Goal: Transaction & Acquisition: Purchase product/service

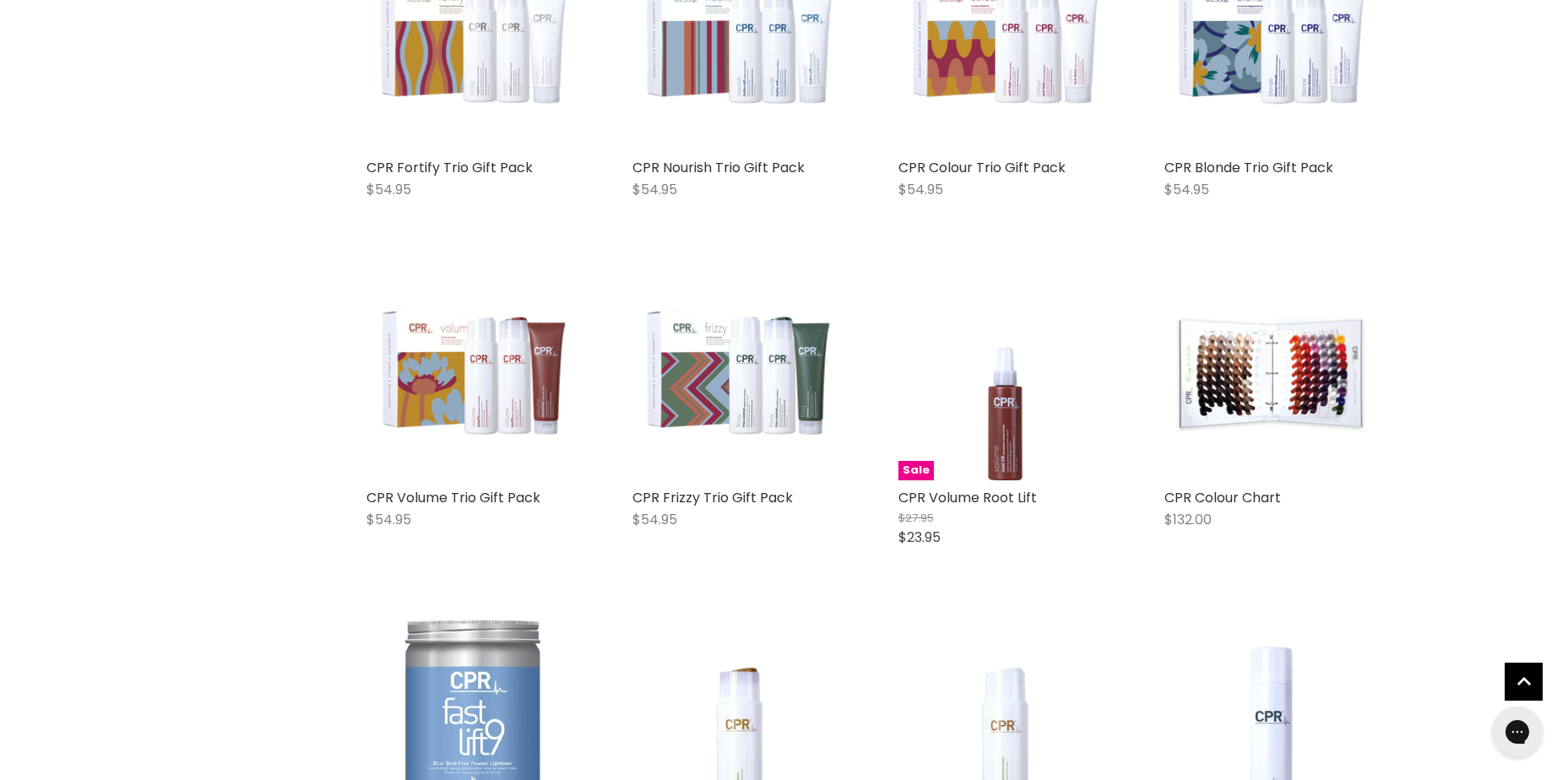
scroll to position [676, 0]
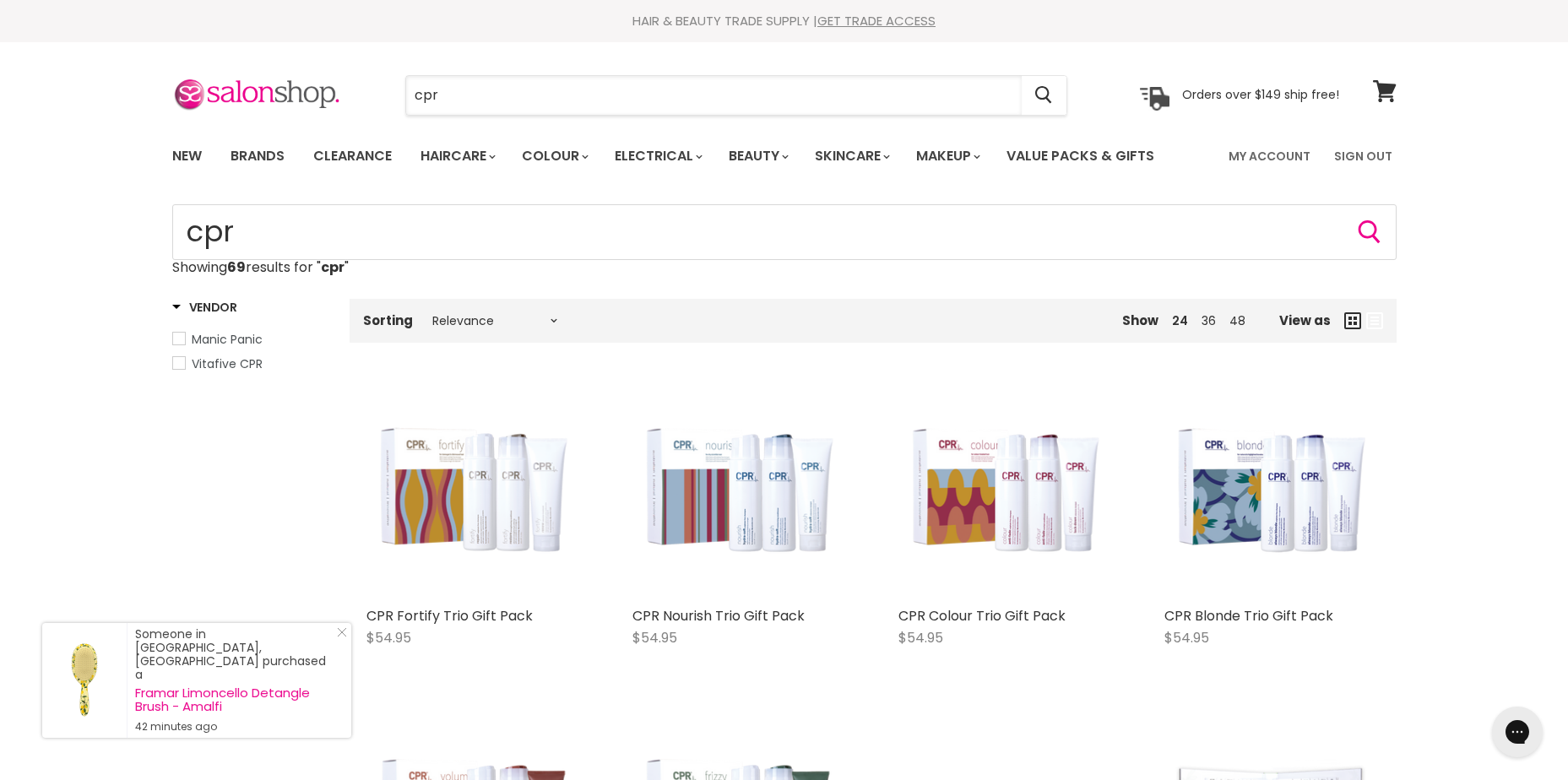
drag, startPoint x: 369, startPoint y: 77, endPoint x: 326, endPoint y: 70, distance: 43.6
click at [329, 71] on section "Menu cpr Cancel" at bounding box center [784, 87] width 1267 height 90
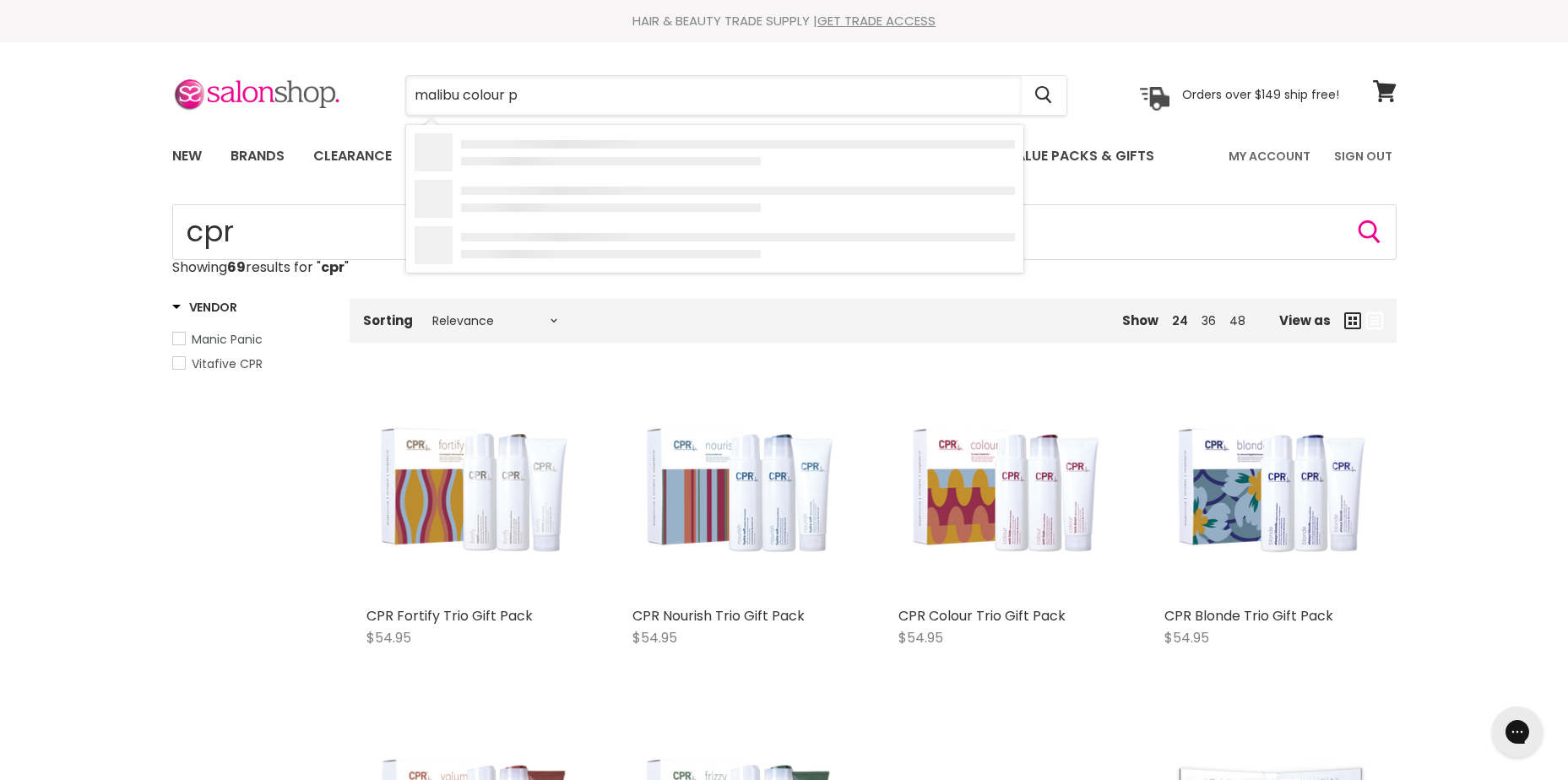
type input "malibu colour pi"
click at [744, 205] on div "Malibu C Colour Pi gment Remover" at bounding box center [749, 200] width 533 height 18
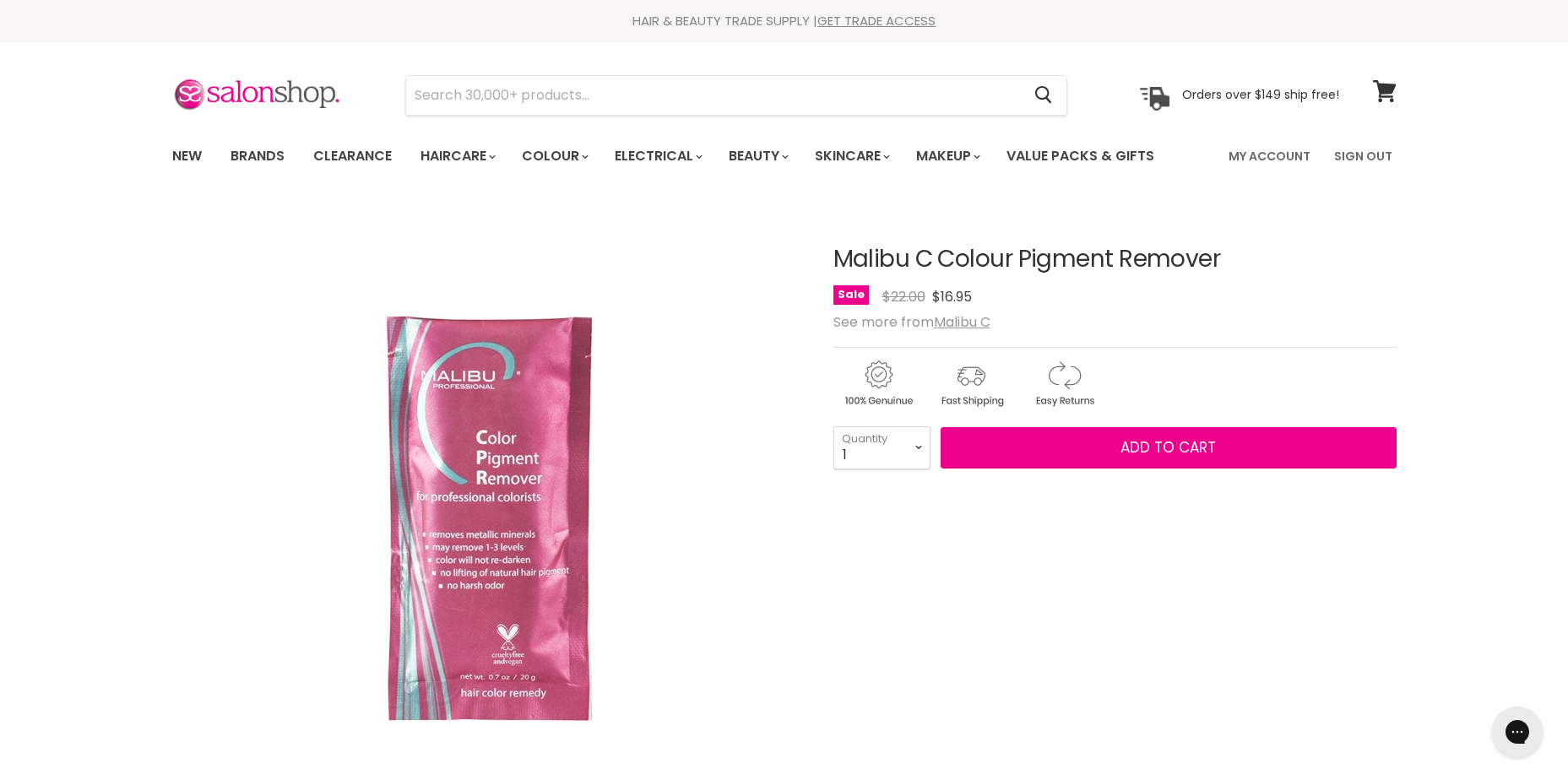
select select "5"
click at [833, 426] on select "1 2 3 4 5 6 7 8 9 10+" at bounding box center [882, 447] width 97 height 42
type input "5"
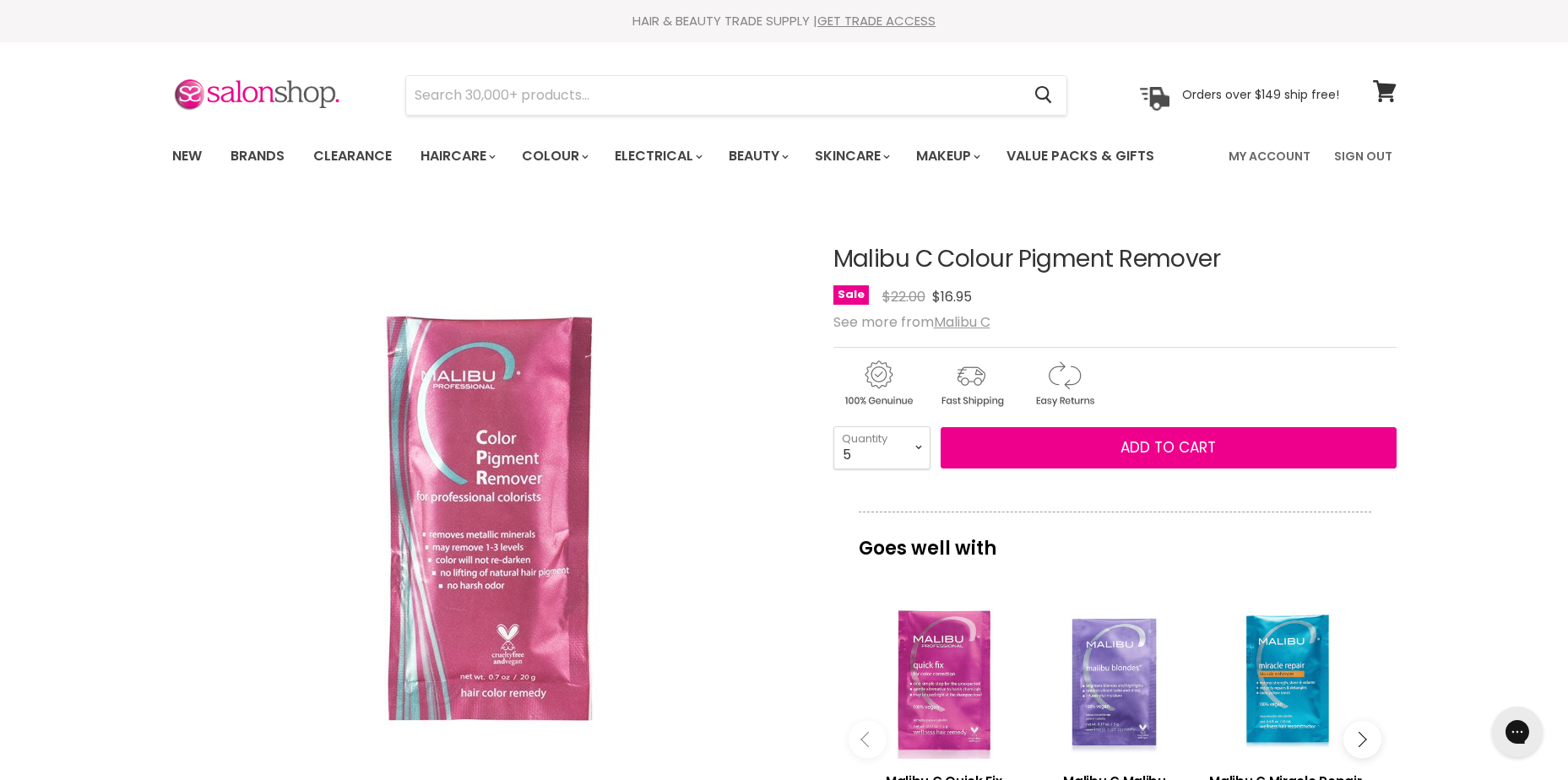
click at [886, 453] on select "1 2 3 4 5 6 7 8 9 10+" at bounding box center [882, 447] width 97 height 42
select select "4"
click at [833, 426] on select "1 2 3 4 5 6 7 8 9 10+" at bounding box center [882, 447] width 97 height 42
type input "4"
click at [881, 448] on select "1 2 3 4 5 6 7 8 9 10+" at bounding box center [882, 447] width 97 height 42
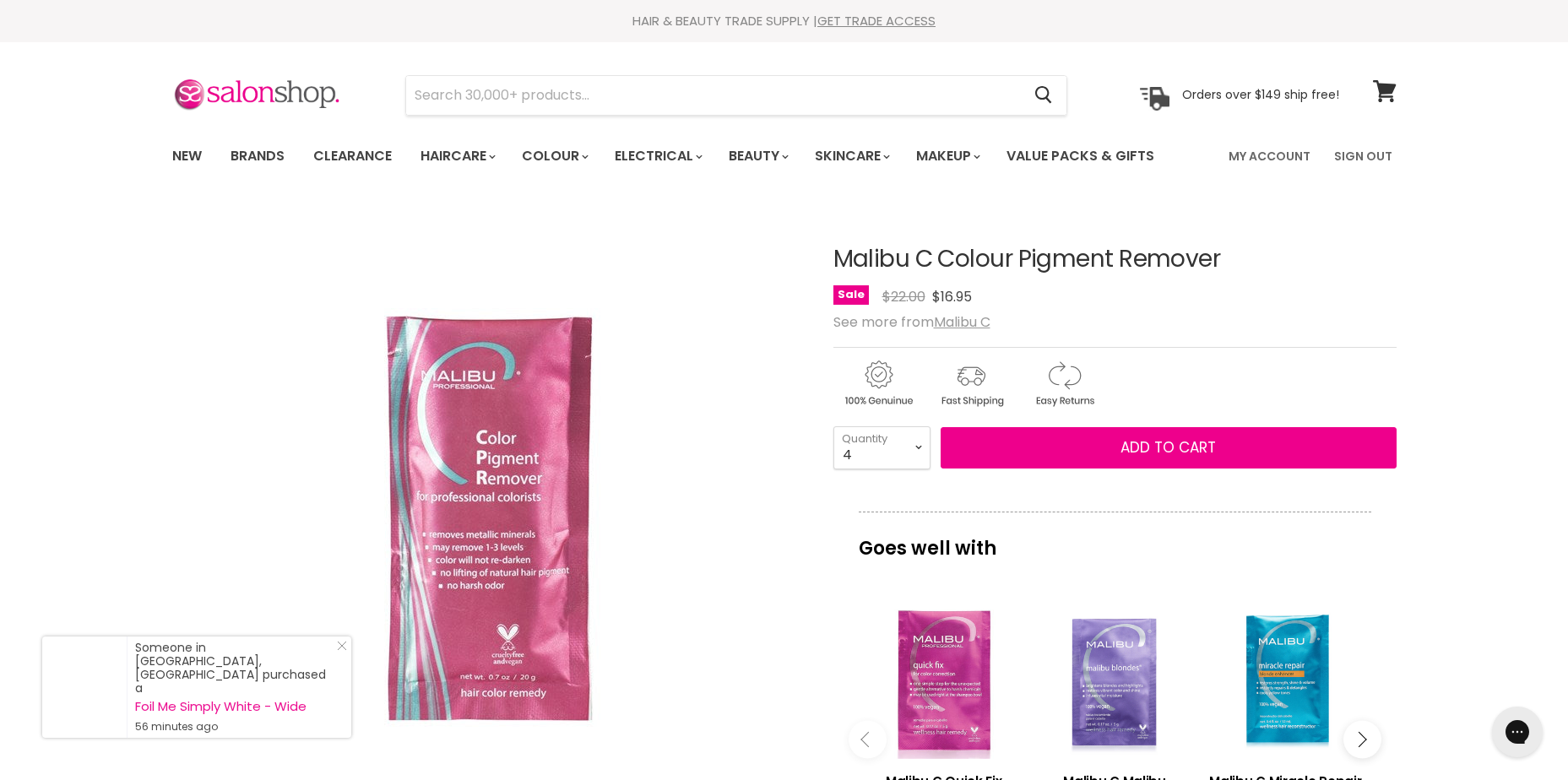
select select "5"
click at [833, 426] on select "1 2 3 4 5 6 7 8 9 10+" at bounding box center [882, 447] width 97 height 42
type input "5"
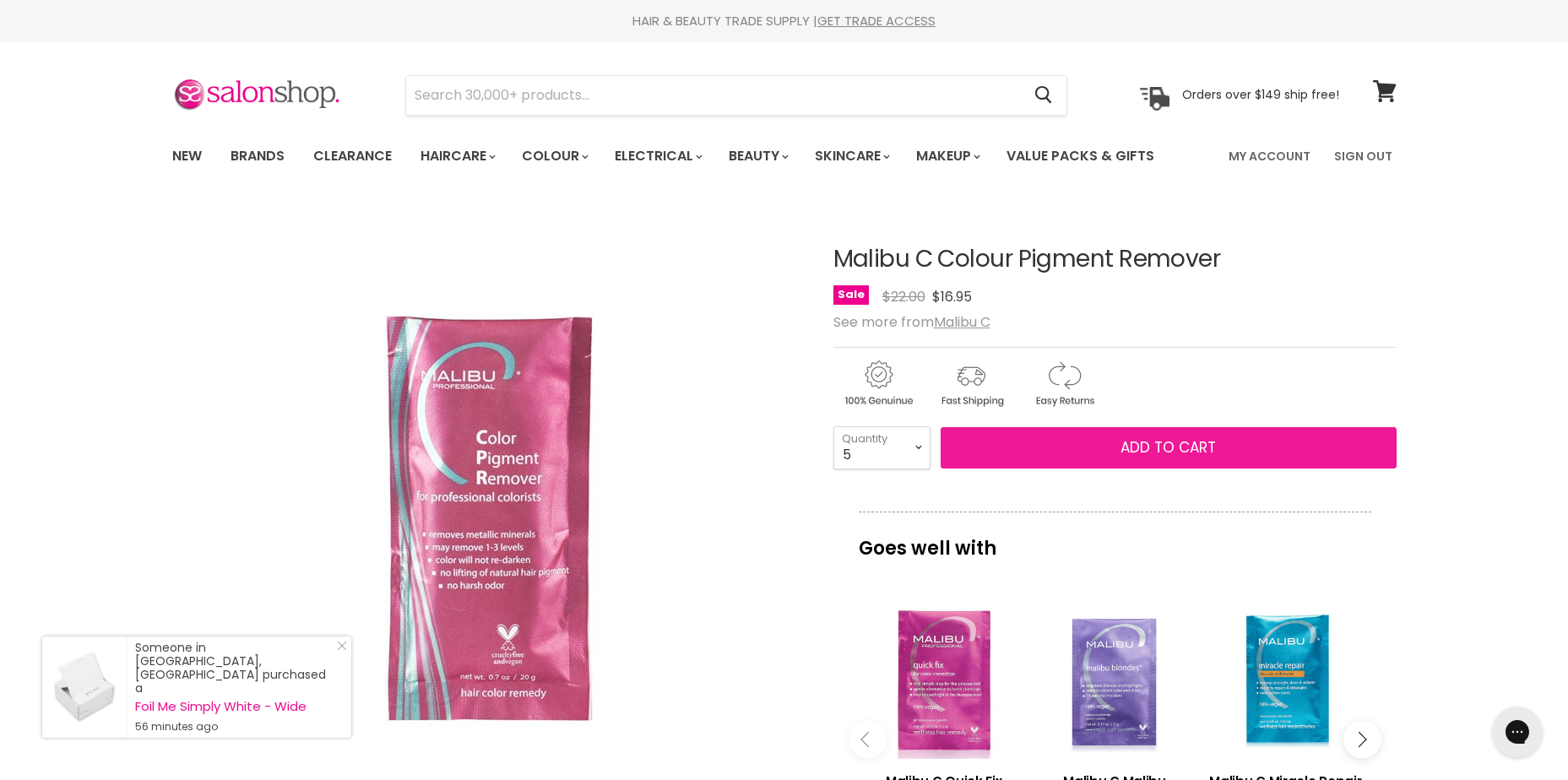
click at [1158, 444] on span "Add to cart" at bounding box center [1169, 448] width 95 height 21
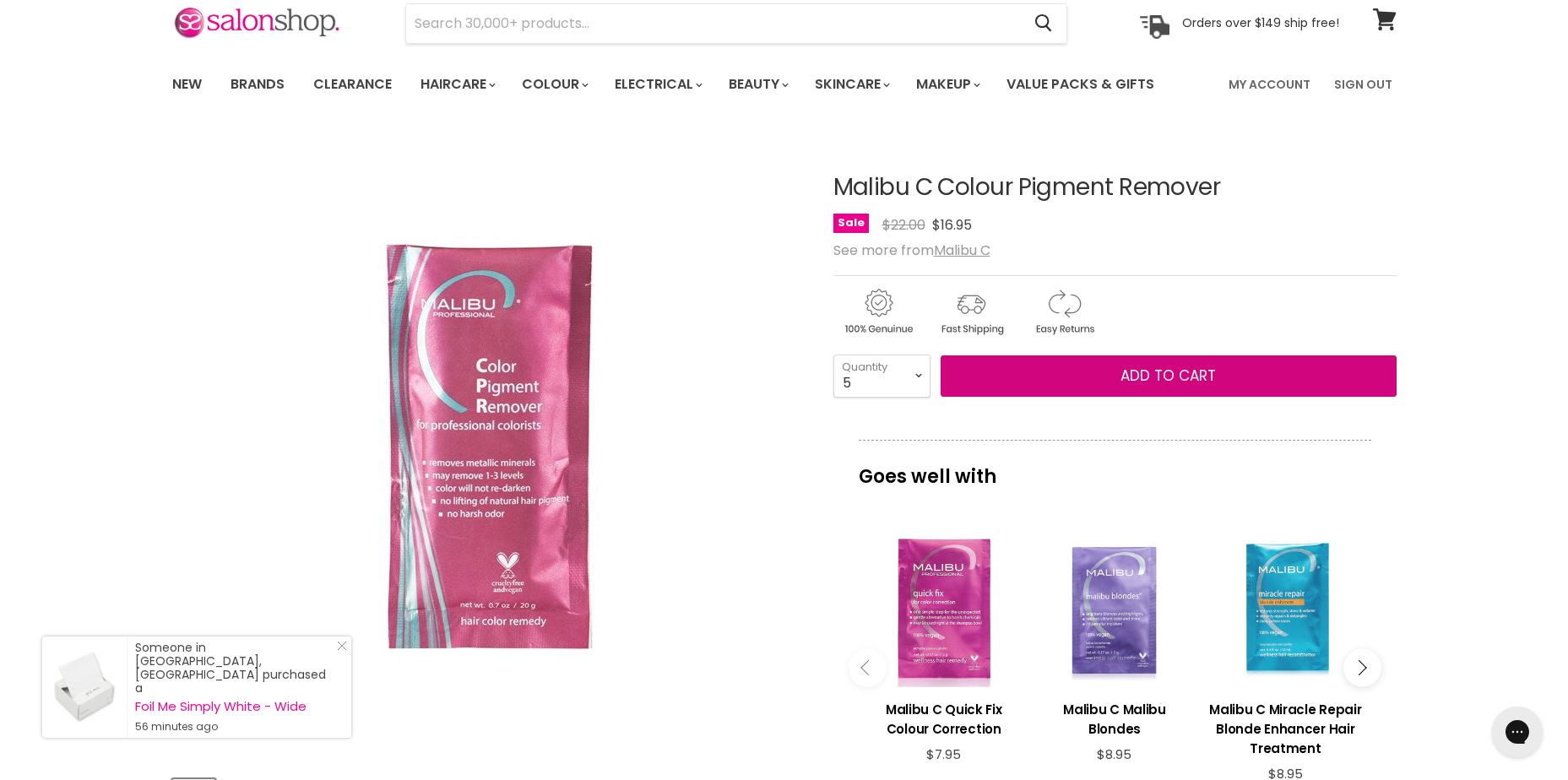
scroll to position [253, 0]
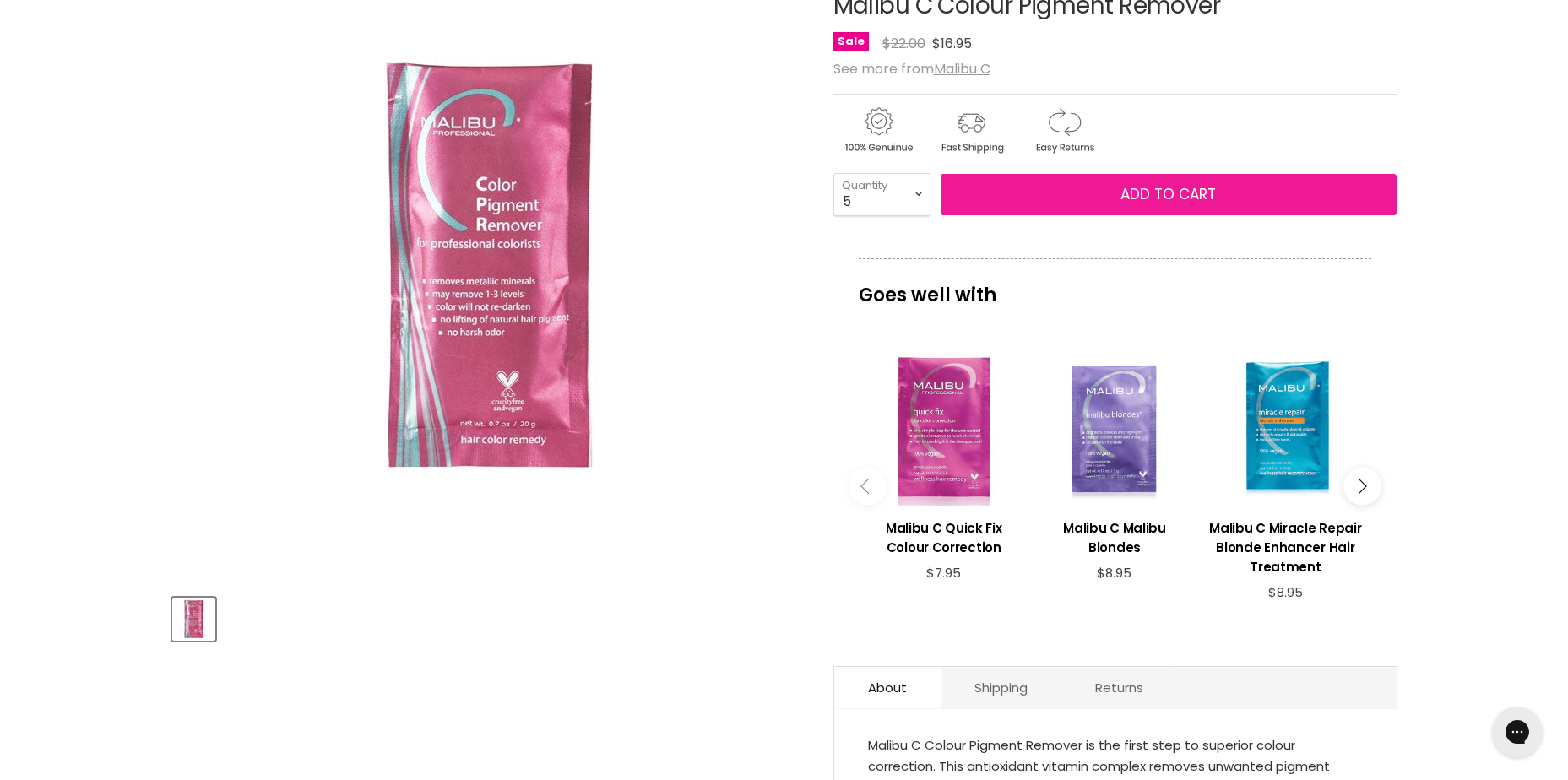
click at [1155, 190] on span "Add to cart" at bounding box center [1169, 194] width 95 height 21
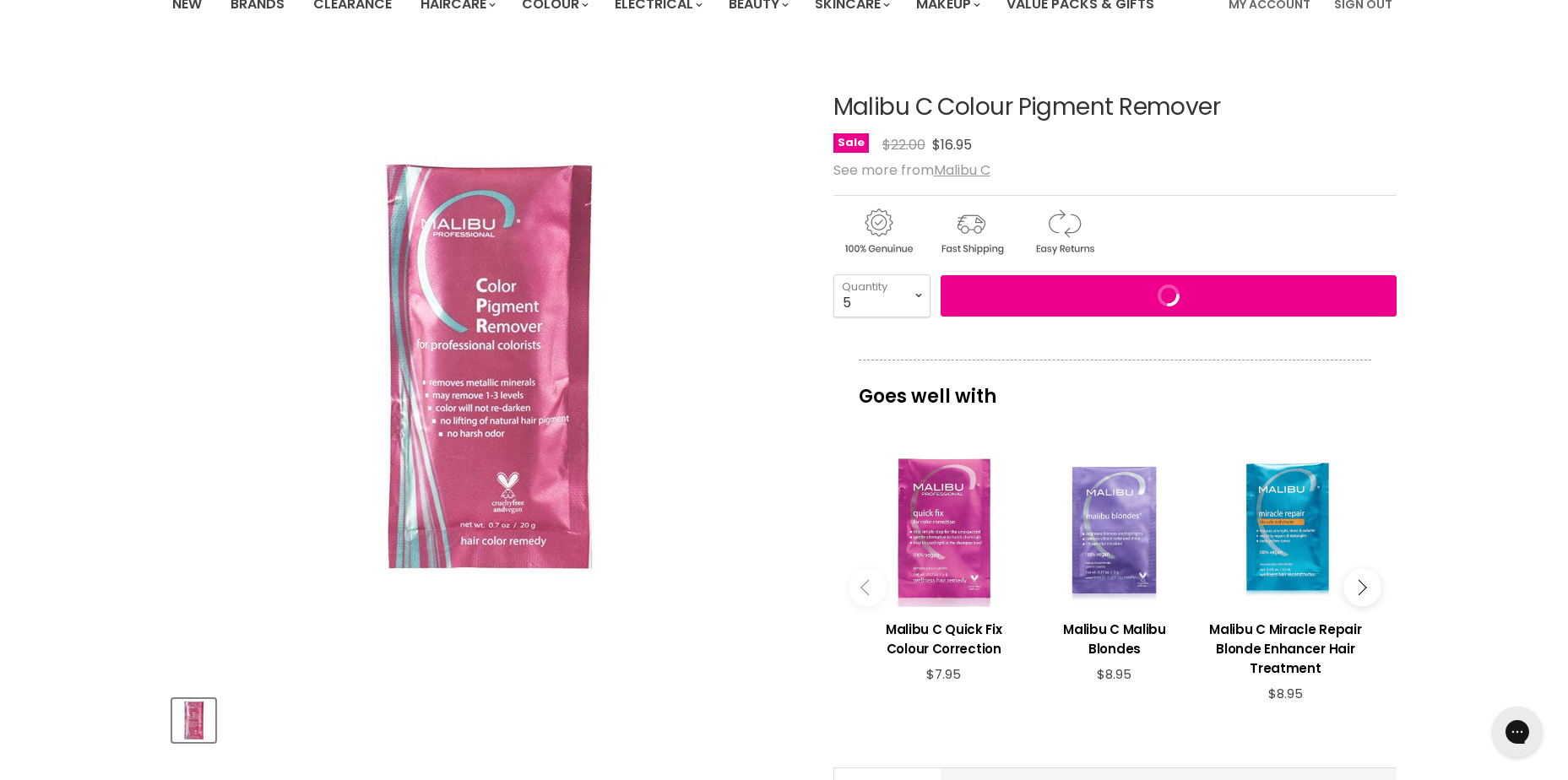
scroll to position [0, 0]
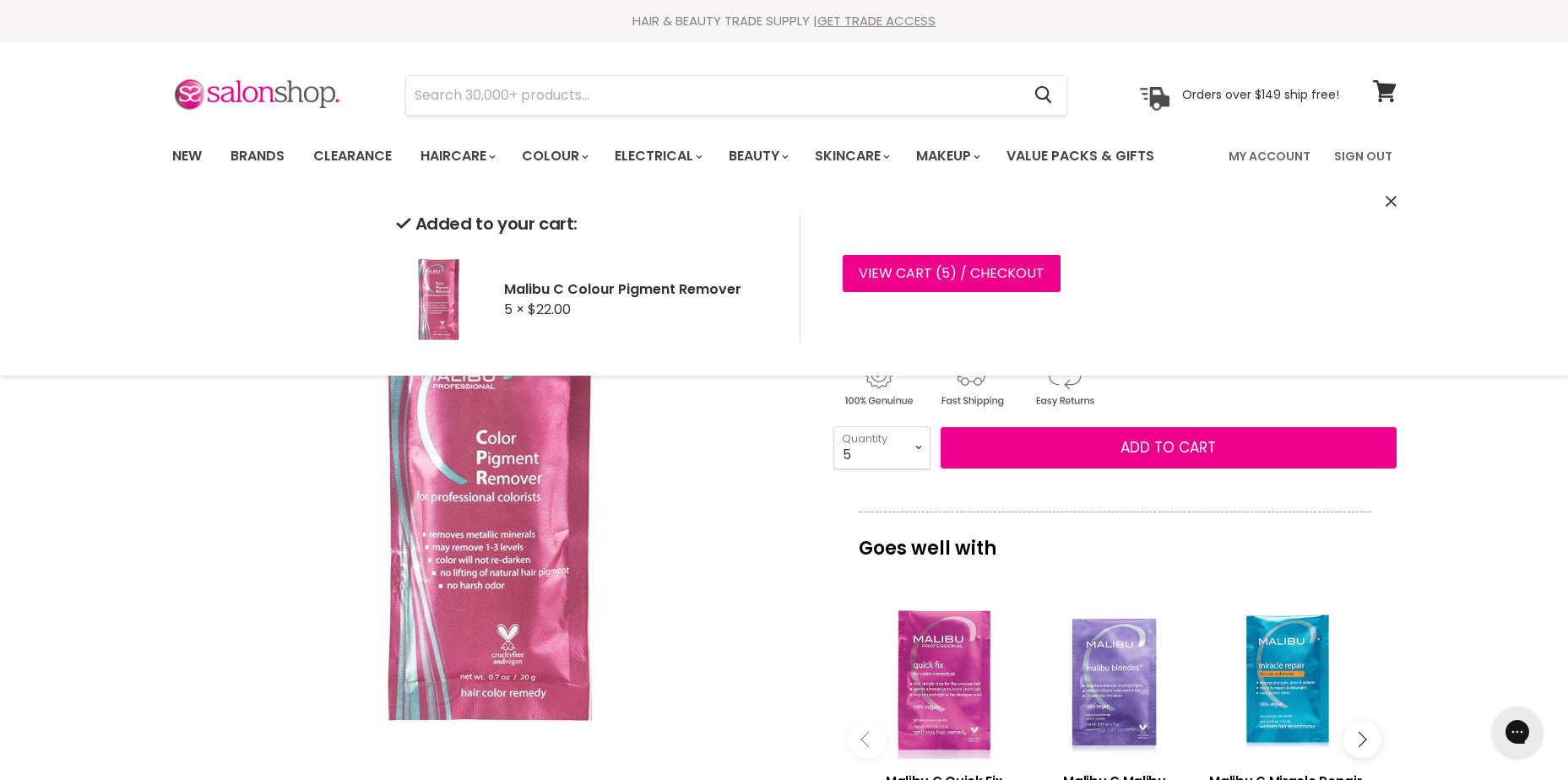
drag, startPoint x: 1543, startPoint y: 457, endPoint x: 1525, endPoint y: 444, distance: 22.2
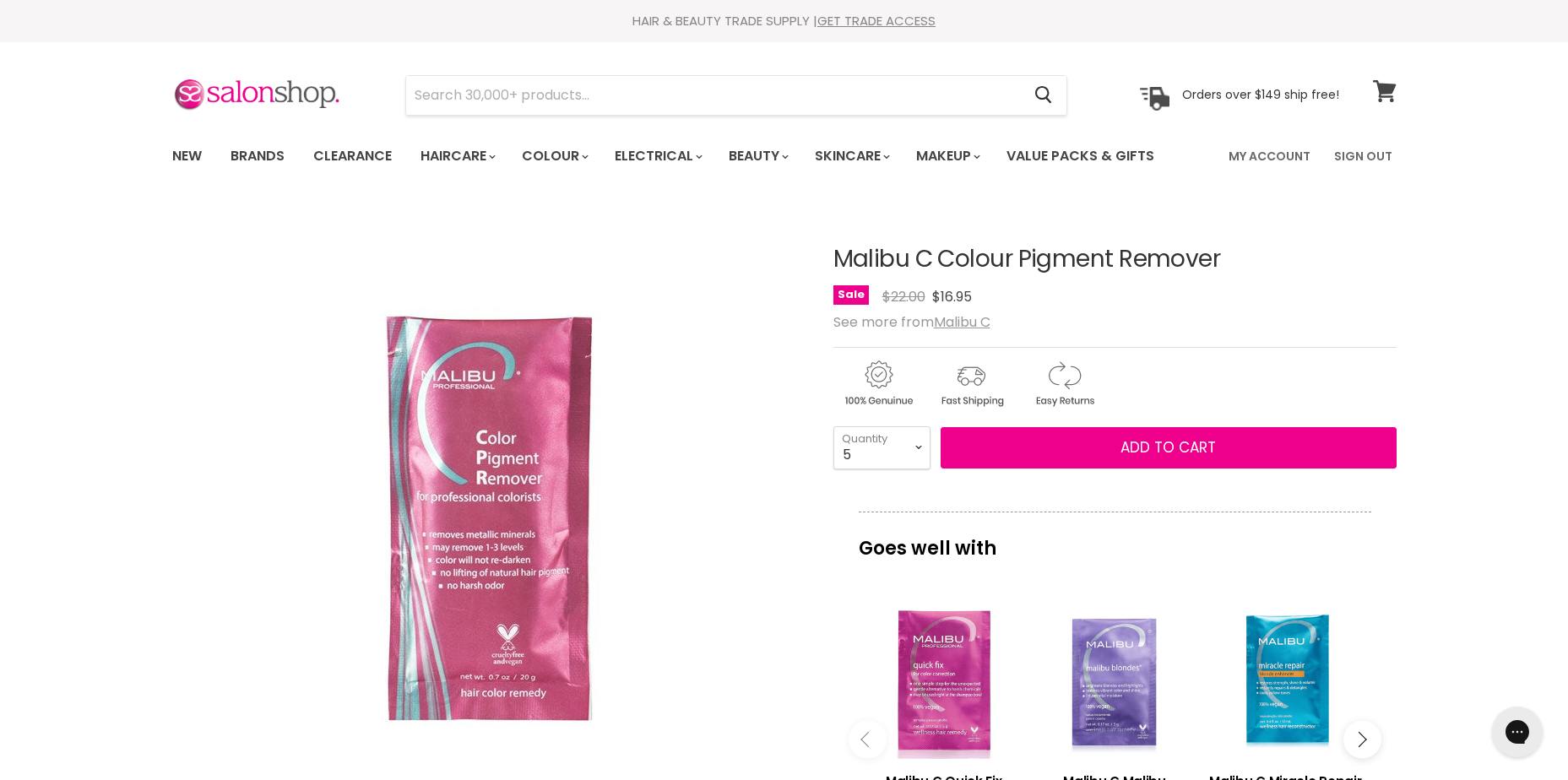
click at [1392, 86] on span at bounding box center [1396, 81] width 19 height 19
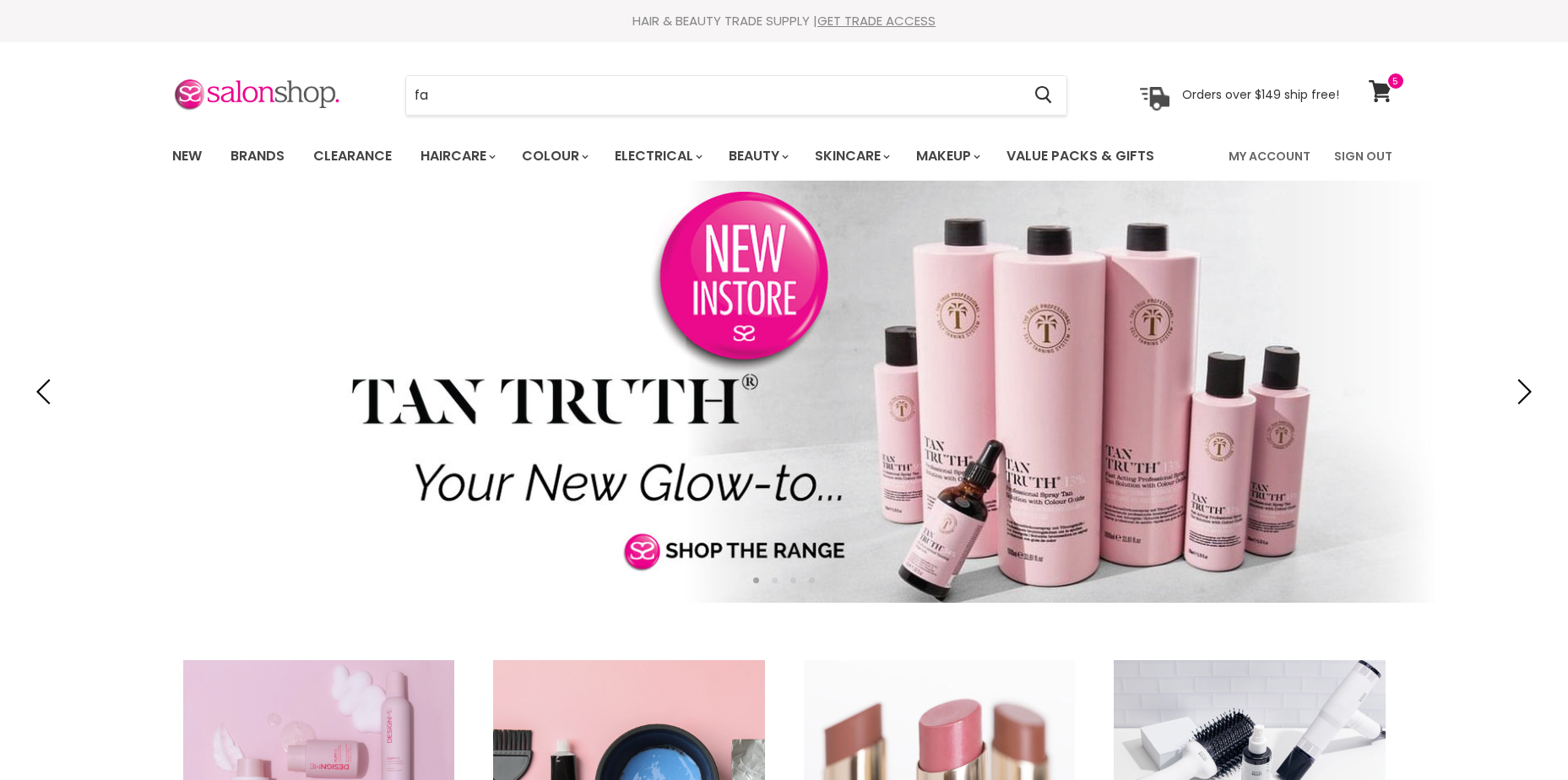
type input "fan"
type input "ola"
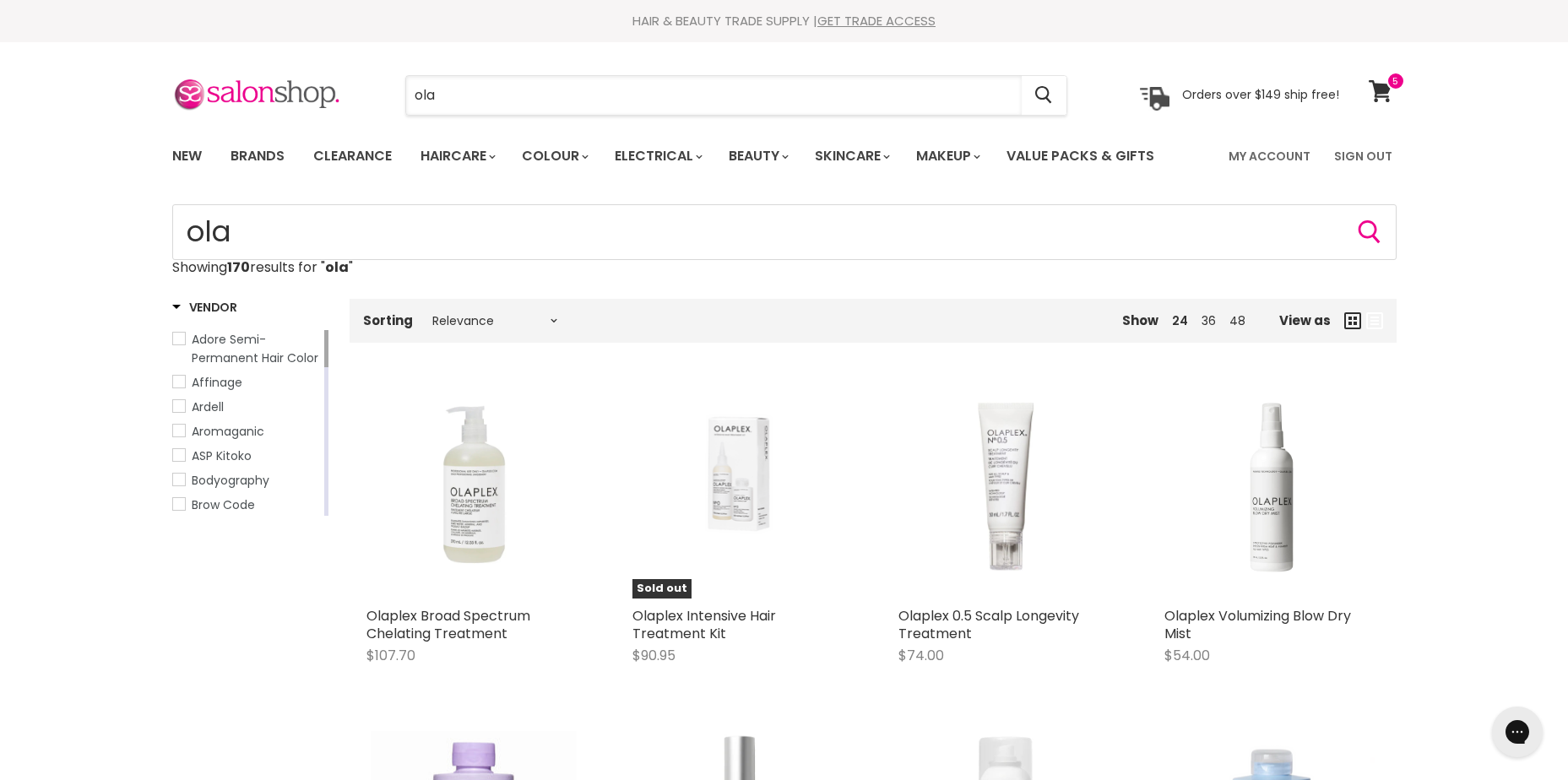
drag, startPoint x: 397, startPoint y: 92, endPoint x: 364, endPoint y: 87, distance: 33.4
click at [364, 87] on div "ola Cancel" at bounding box center [736, 95] width 749 height 39
type input "f"
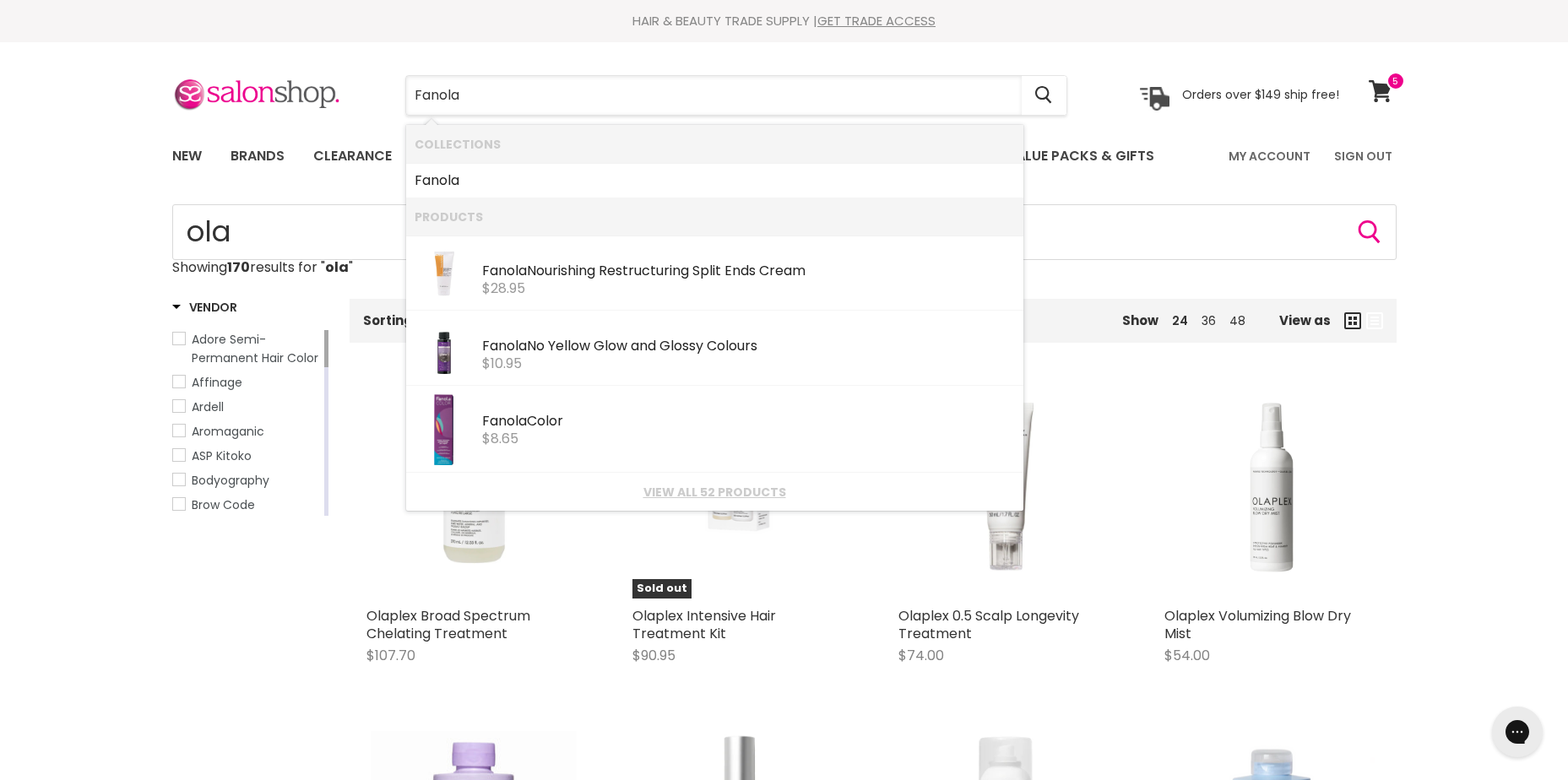
type input "Fanola"
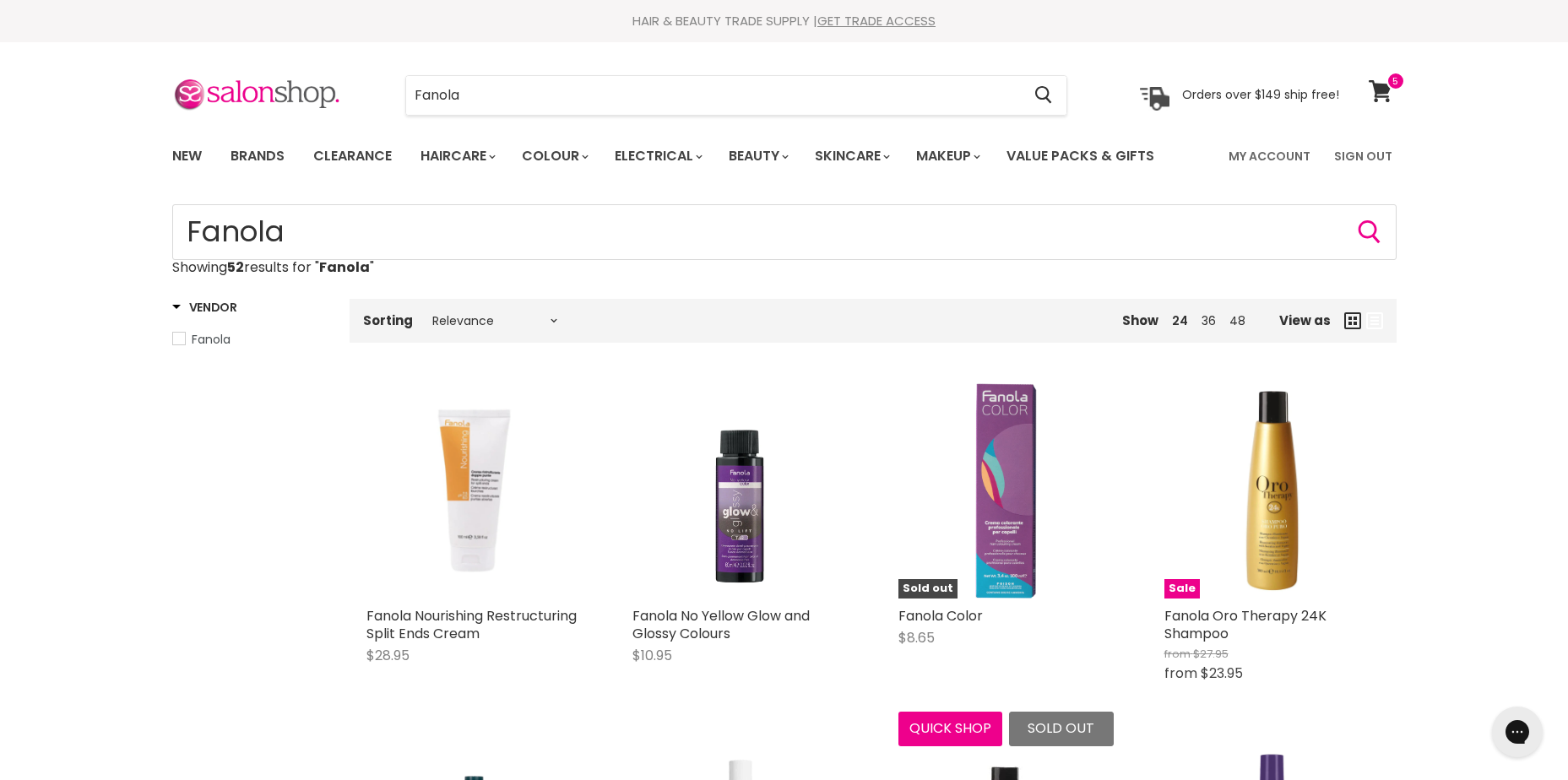
click at [1018, 520] on img "Main content" at bounding box center [1005, 491] width 61 height 216
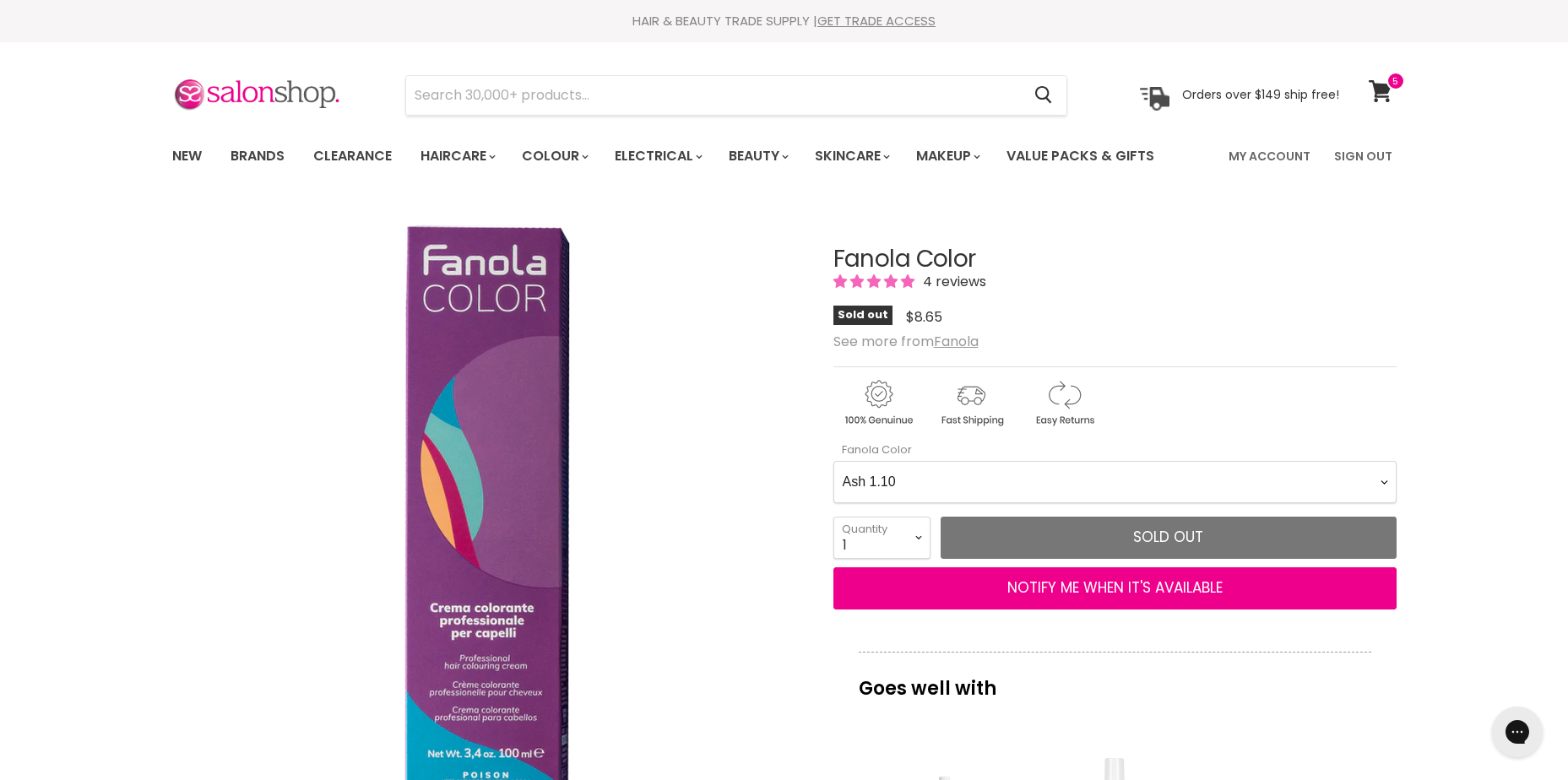
click at [986, 473] on Color-0-0 "Ash 1.10 Ash 5.1 Ash 6.1 Ash 7.1 Ash 8.1 Ash 9.1 Ash 10.1 Intense Ash 5.11 Inte…" at bounding box center [1115, 481] width 564 height 42
click at [833, 461] on Color-0-0 "Ash 1.10 Ash 5.1 Ash 6.1 Ash 7.1 Ash 8.1 Ash 9.1 Ash 10.1 Intense Ash 5.11 Inte…" at bounding box center [1115, 481] width 564 height 42
click at [1121, 481] on Color-0-0 "Ash 1.10 Ash 5.1 Ash 6.1 Ash 7.1 Ash 8.1 Ash 9.1 Ash 10.1 Intense Ash 5.11 Inte…" at bounding box center [1115, 481] width 564 height 42
click at [833, 461] on Color-0-0 "Ash 1.10 Ash 5.1 Ash 6.1 Ash 7.1 Ash 8.1 Ash 9.1 Ash 10.1 Intense Ash 5.11 Inte…" at bounding box center [1115, 481] width 564 height 42
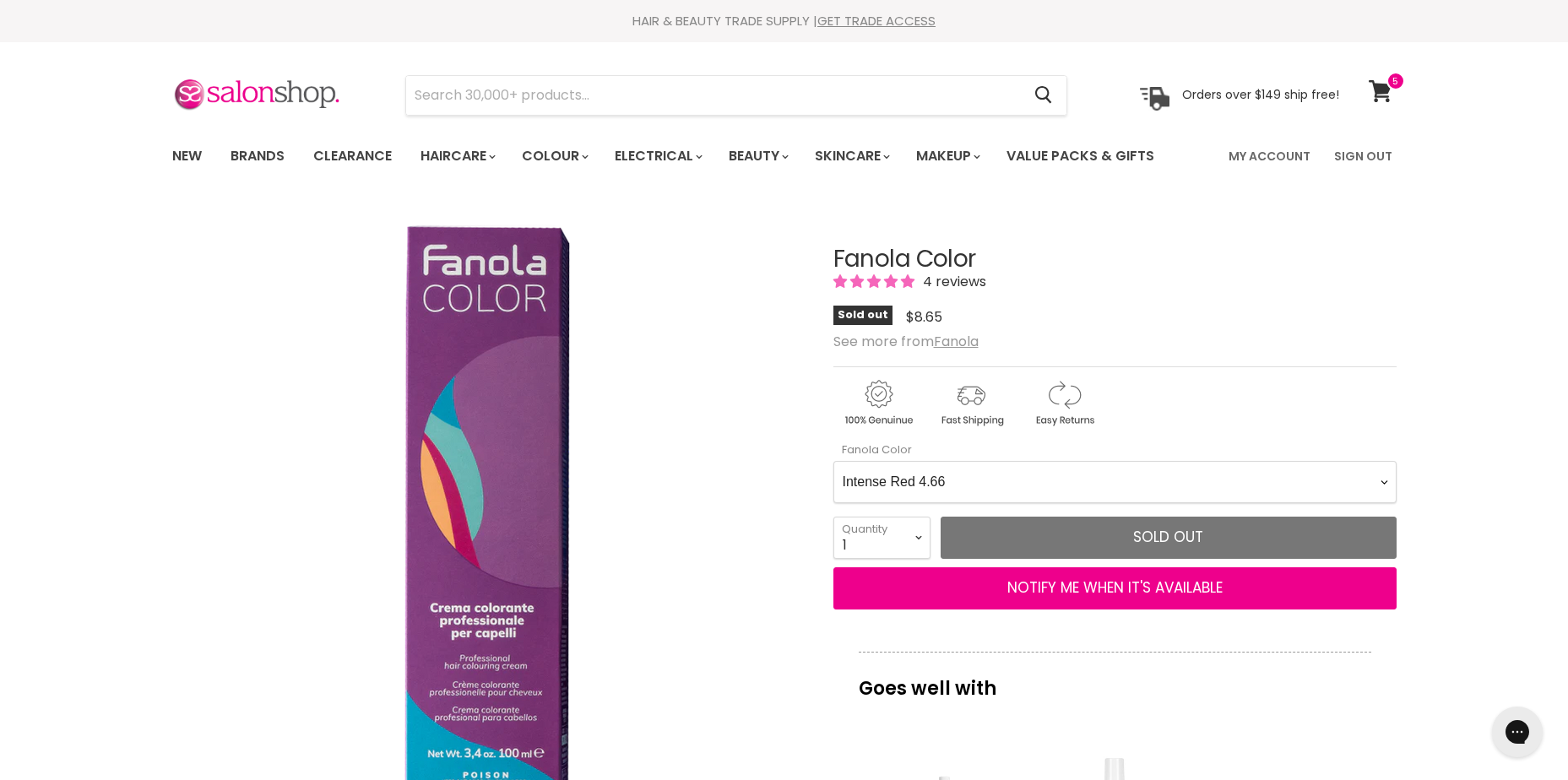
click at [1097, 470] on Color-0-0 "Ash 1.10 Ash 5.1 Ash 6.1 Ash 7.1 Ash 8.1 Ash 9.1 Ash 10.1 Intense Ash 5.11 Inte…" at bounding box center [1115, 481] width 564 height 42
select Color-0-0 "Intense Copper 6.44"
click at [833, 461] on Color-0-0 "Ash 1.10 Ash 5.1 Ash 6.1 Ash 7.1 Ash 8.1 Ash 9.1 Ash 10.1 Intense Ash 5.11 Inte…" at bounding box center [1115, 481] width 564 height 42
click at [1025, 491] on Color-0-0 "Ash 1.10 Ash 5.1 Ash 6.1 Ash 7.1 Ash 8.1 Ash 9.1 Ash 10.1 Intense Ash 5.11 Inte…" at bounding box center [1115, 481] width 564 height 42
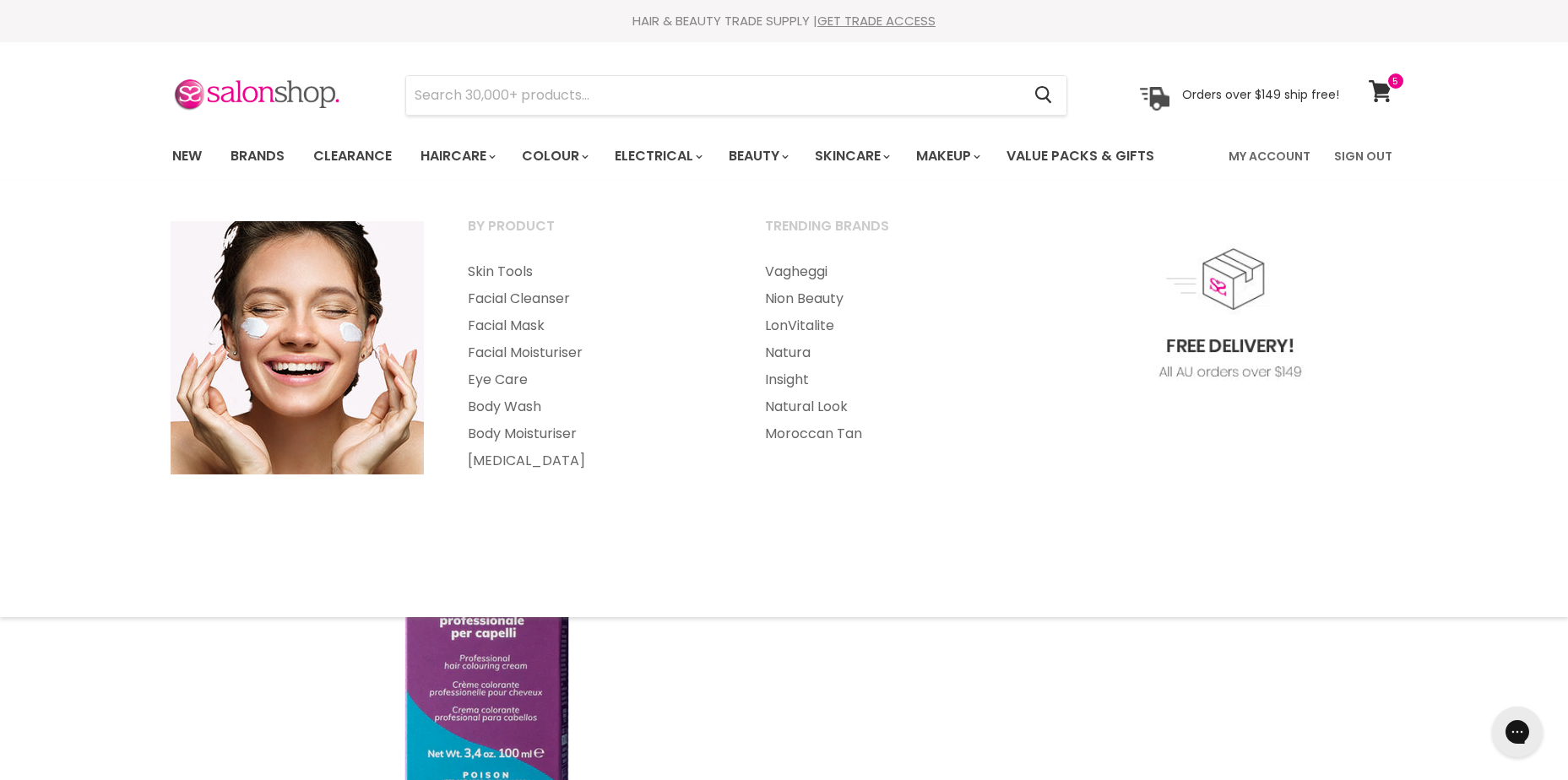
drag, startPoint x: 1319, startPoint y: 714, endPoint x: 1309, endPoint y: 706, distance: 12.8
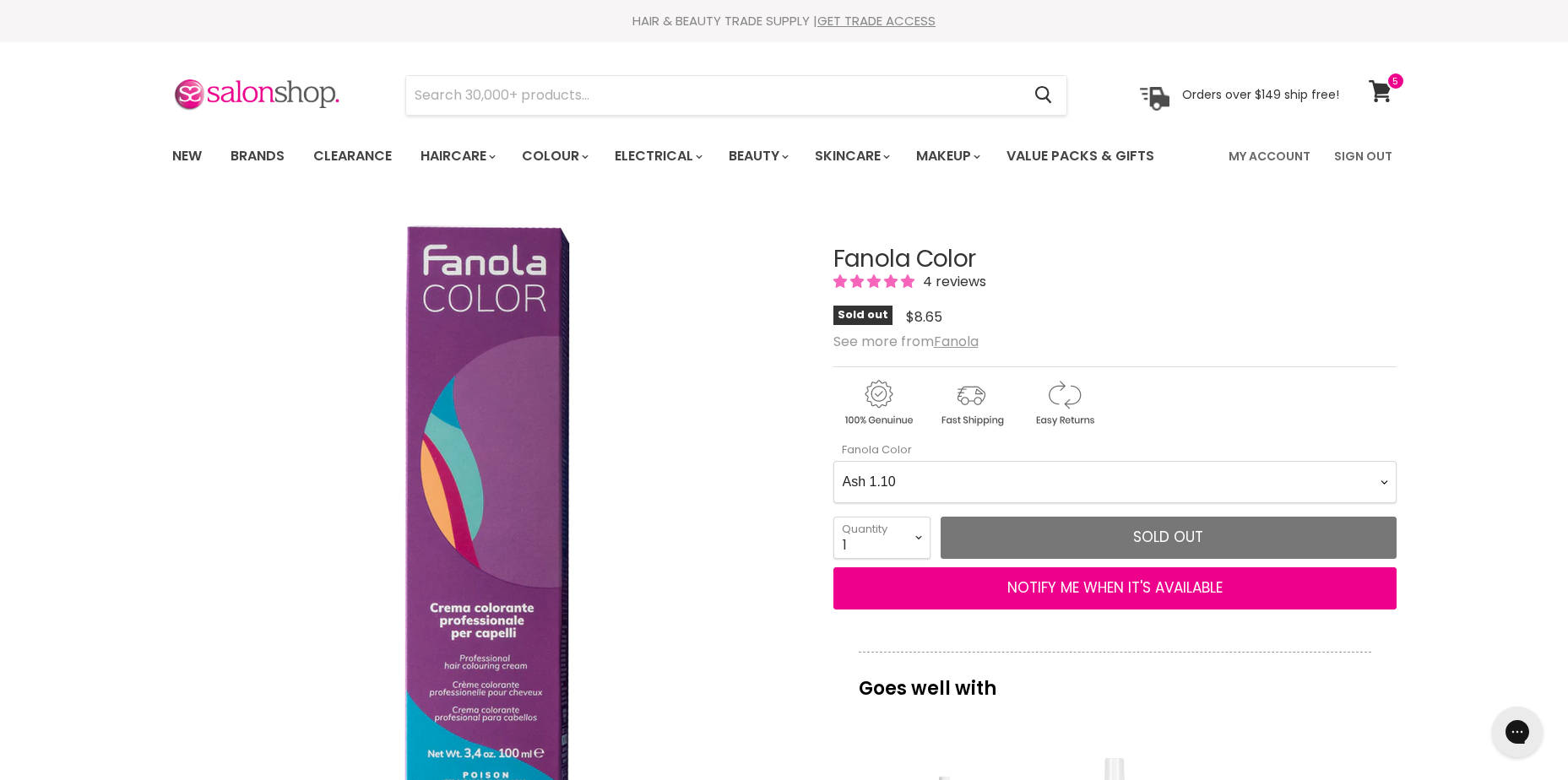
click at [1274, 489] on Color-0-0 "Ash 1.10 Ash 5.1 Ash 6.1 Ash 7.1 Ash 8.1 Ash 9.1 Ash 10.1 Intense Ash 5.11 Inte…" at bounding box center [1115, 481] width 564 height 42
click at [833, 461] on Color-0-0 "Ash 1.10 Ash 5.1 Ash 6.1 Ash 7.1 Ash 8.1 Ash 9.1 Ash 10.1 Intense Ash 5.11 Inte…" at bounding box center [1115, 481] width 564 height 42
click at [959, 480] on Color-0-0 "Ash 1.10 Ash 5.1 Ash 6.1 Ash 7.1 Ash 8.1 Ash 9.1 Ash 10.1 Intense Ash 5.11 Inte…" at bounding box center [1115, 481] width 564 height 42
click at [833, 461] on Color-0-0 "Ash 1.10 Ash 5.1 Ash 6.1 Ash 7.1 Ash 8.1 Ash 9.1 Ash 10.1 Intense Ash 5.11 Inte…" at bounding box center [1115, 481] width 564 height 42
click at [951, 468] on Color-0-0 "Ash 1.10 Ash 5.1 Ash 6.1 Ash 7.1 Ash 8.1 Ash 9.1 Ash 10.1 Intense Ash 5.11 Inte…" at bounding box center [1115, 481] width 564 height 42
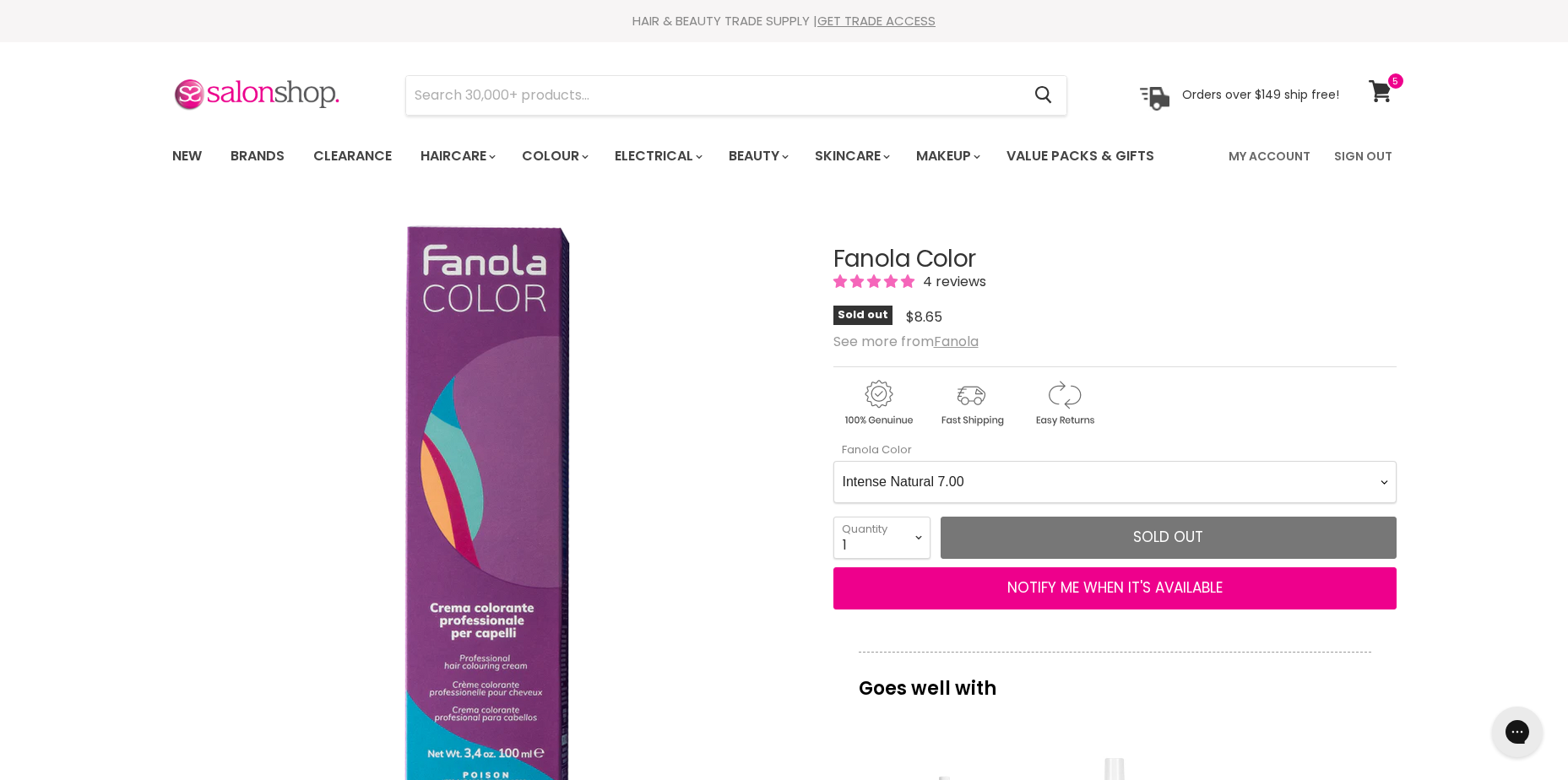
click at [833, 461] on Color-0-0 "Ash 1.10 Ash 5.1 Ash 6.1 Ash 7.1 Ash 8.1 Ash 9.1 Ash 10.1 Intense Ash 5.11 Inte…" at bounding box center [1115, 481] width 564 height 42
click at [1285, 392] on div "Main content" at bounding box center [1115, 399] width 564 height 66
click at [1267, 395] on div "Main content" at bounding box center [1115, 399] width 564 height 66
drag, startPoint x: 1239, startPoint y: 473, endPoint x: 1230, endPoint y: 474, distance: 9.1
click at [1239, 473] on Color-0-0 "Ash 1.10 Ash 5.1 Ash 6.1 Ash 7.1 Ash 8.1 Ash 9.1 Ash 10.1 Intense Ash 5.11 Inte…" at bounding box center [1115, 481] width 564 height 42
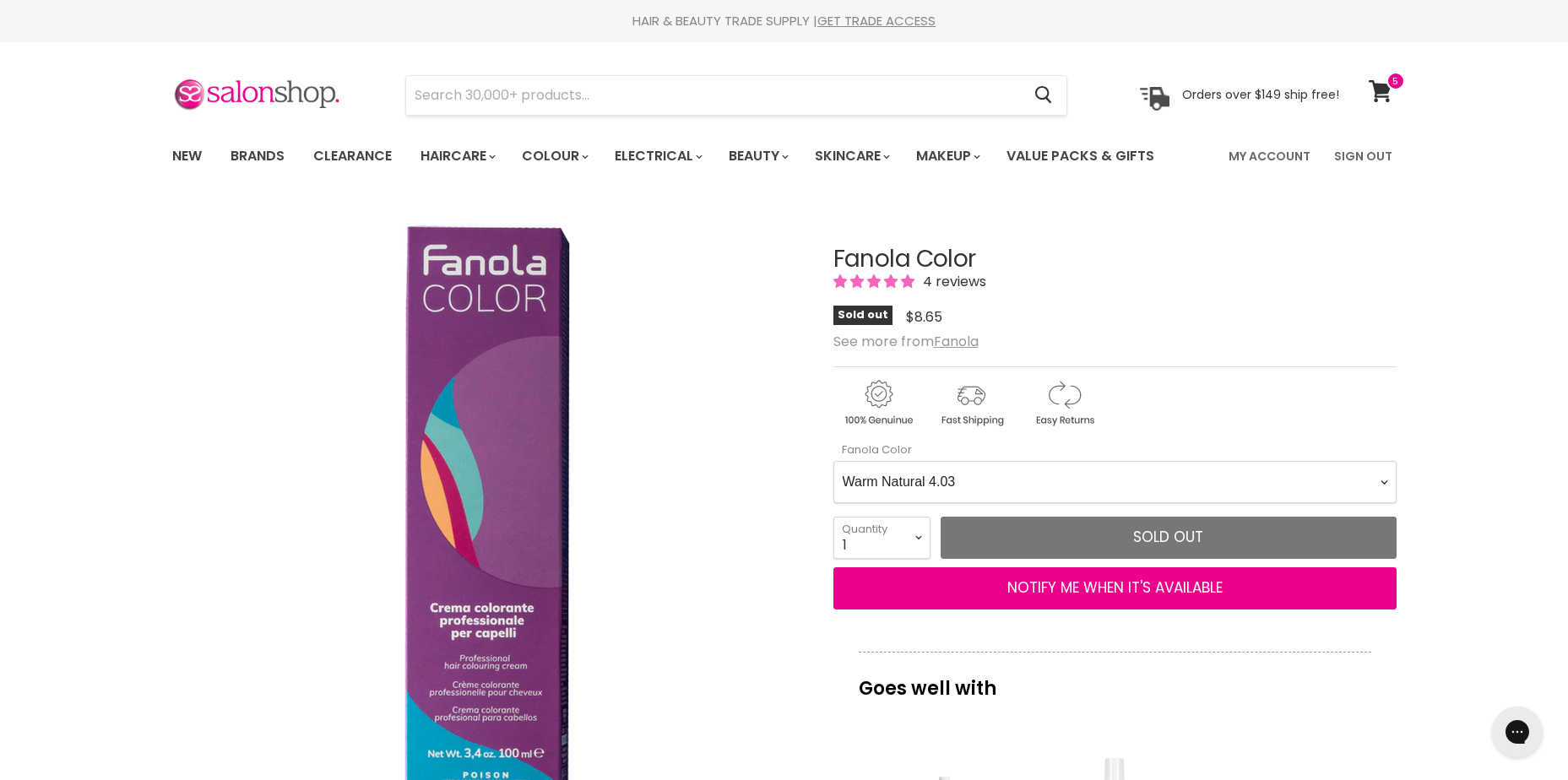
click at [833, 461] on Color-0-0 "Ash 1.10 Ash 5.1 Ash 6.1 Ash 7.1 Ash 8.1 Ash 9.1 Ash 10.1 Intense Ash 5.11 Inte…" at bounding box center [1115, 481] width 564 height 42
click at [934, 473] on Color-0-0 "Ash 1.10 Ash 5.1 Ash 6.1 Ash 7.1 Ash 8.1 Ash 9.1 Ash 10.1 Intense Ash 5.11 Inte…" at bounding box center [1115, 481] width 564 height 42
select Color-0-0 "Colour Corrector - Neutral"
click at [833, 461] on Color-0-0 "Ash 1.10 Ash 5.1 Ash 6.1 Ash 7.1 Ash 8.1 Ash 9.1 Ash 10.1 Intense Ash 5.11 Inte…" at bounding box center [1115, 481] width 564 height 42
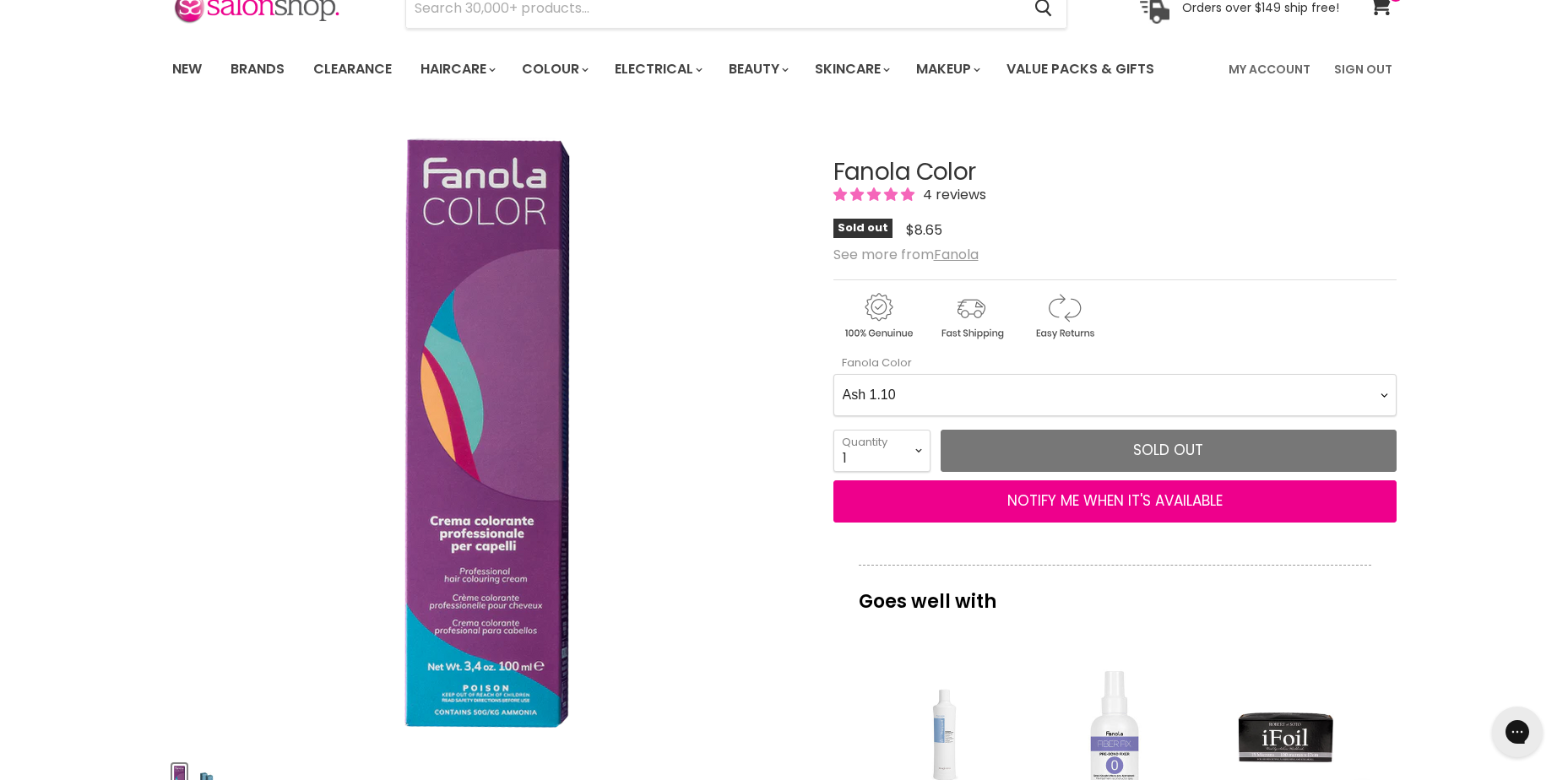
scroll to position [169, 0]
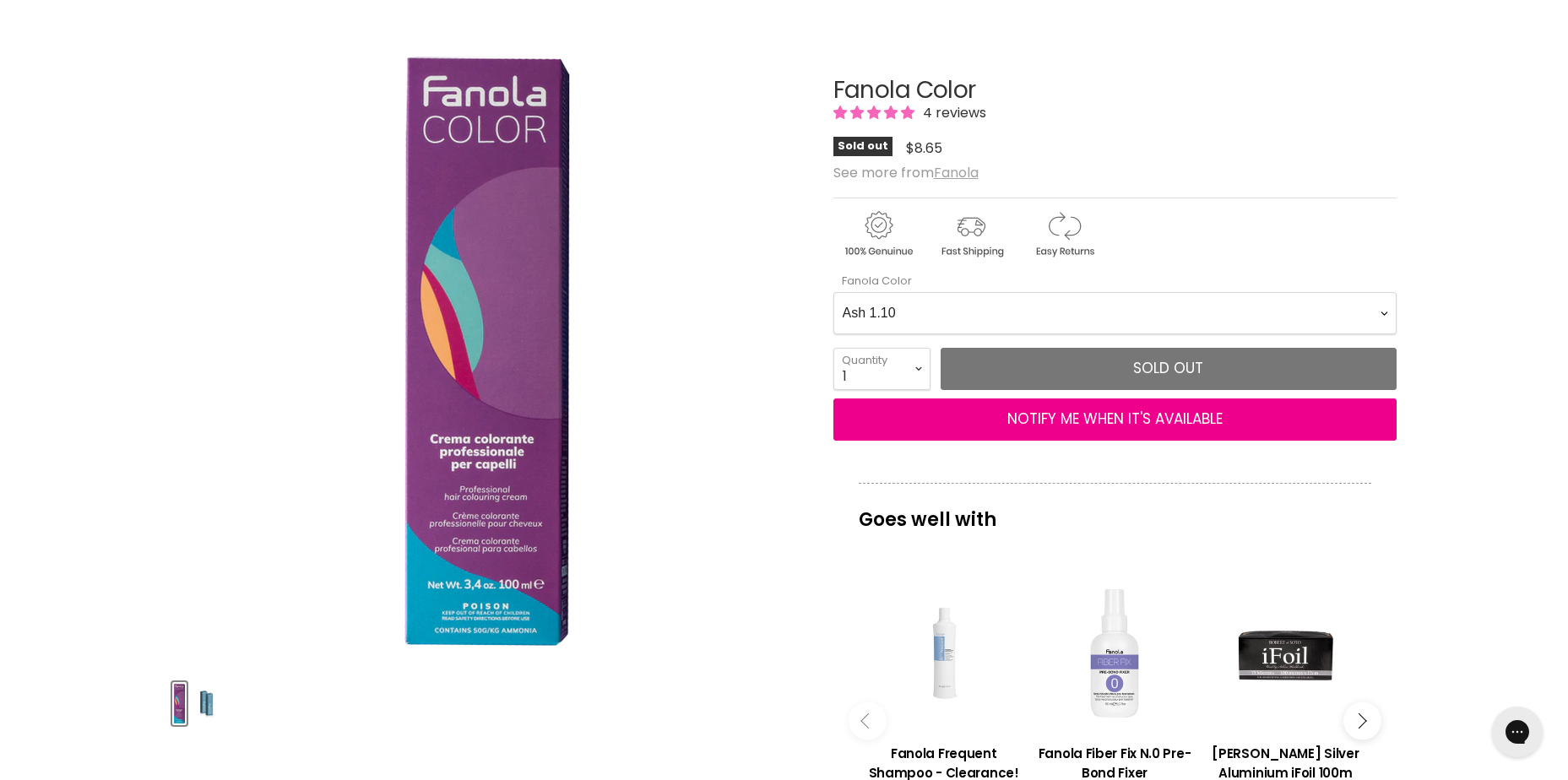
click at [955, 174] on u "Fanola" at bounding box center [957, 173] width 45 height 20
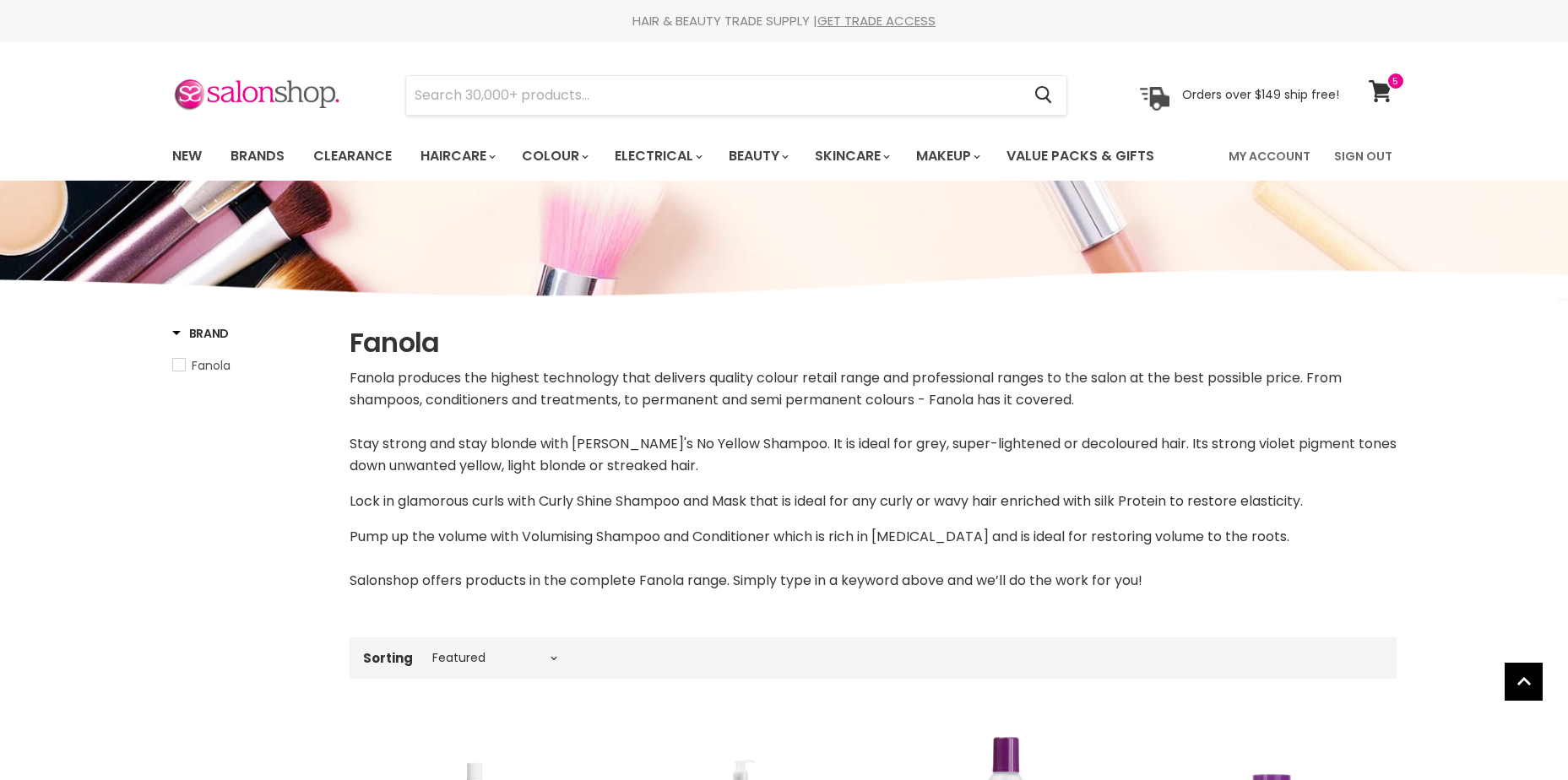
select select "manual"
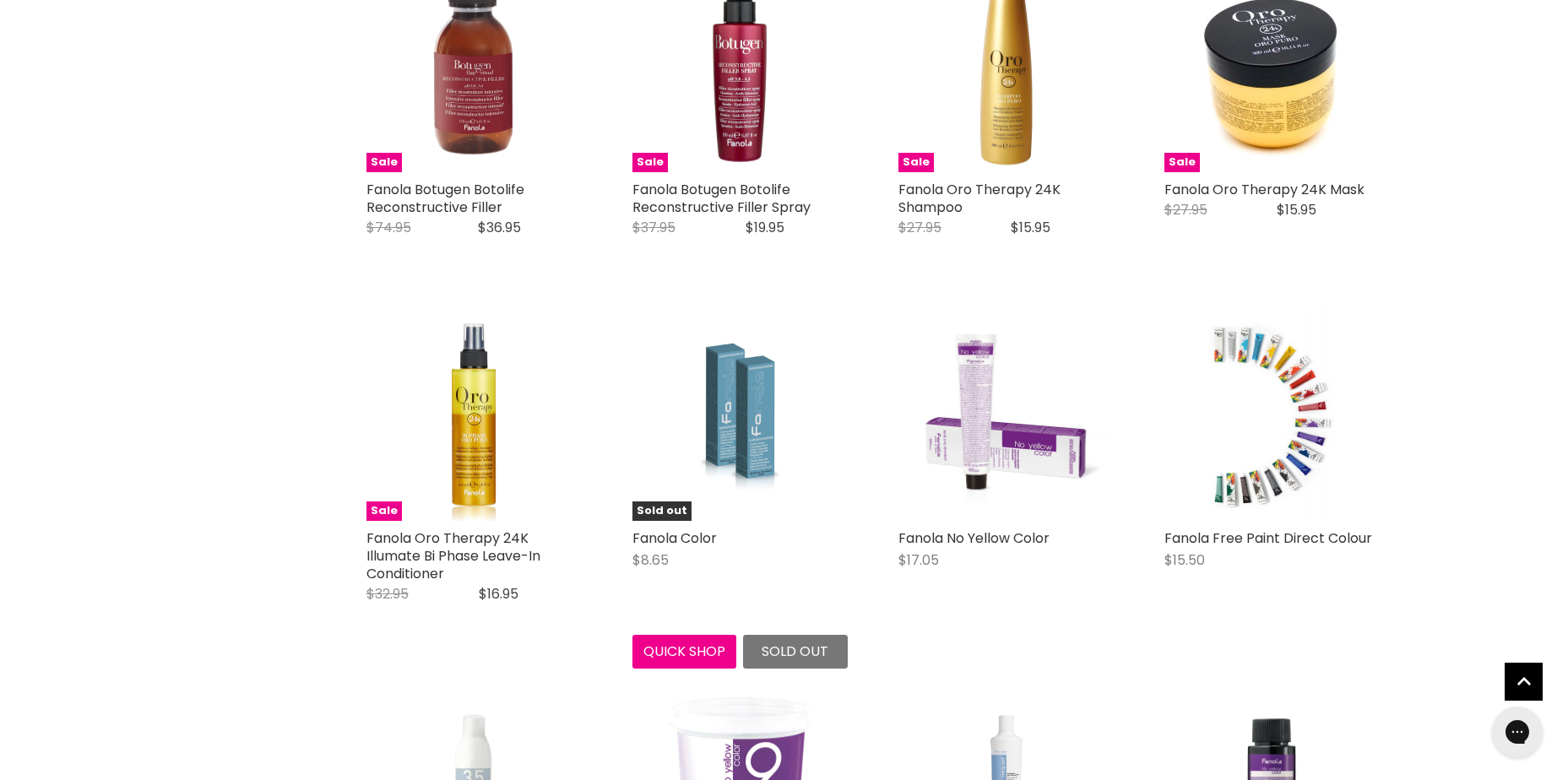
scroll to position [3630, 0]
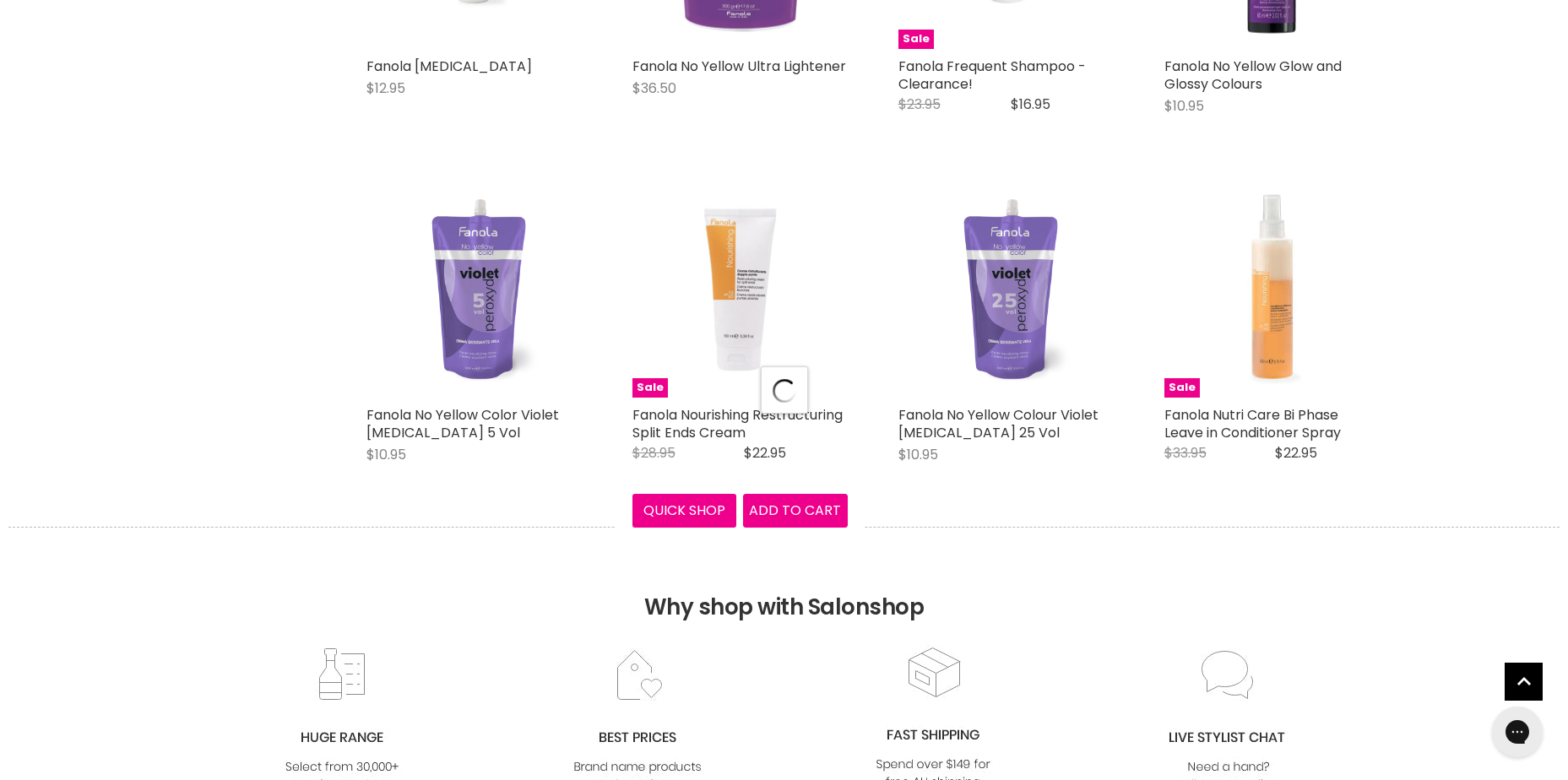
select select "manual"
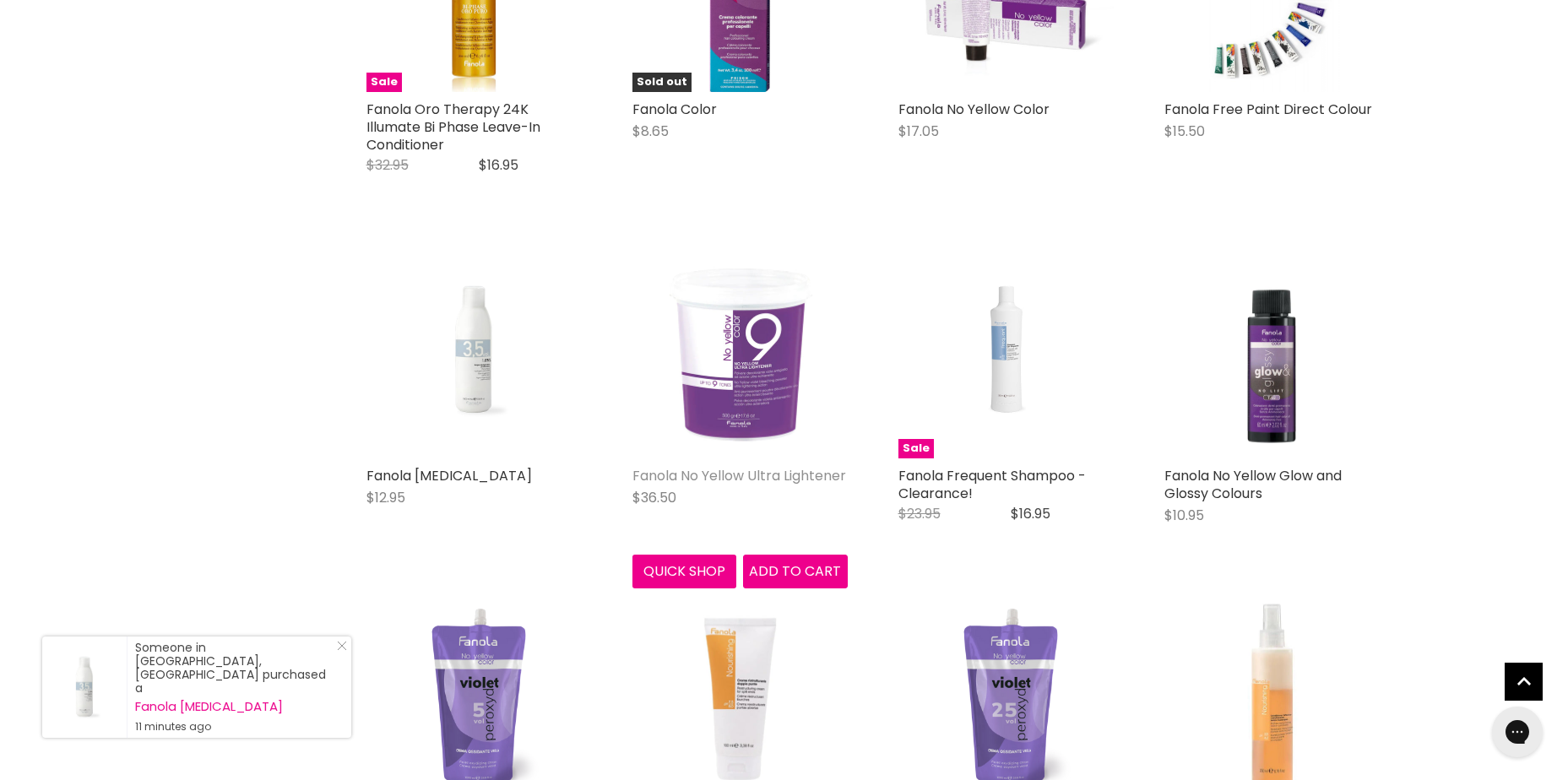
scroll to position [3968, 0]
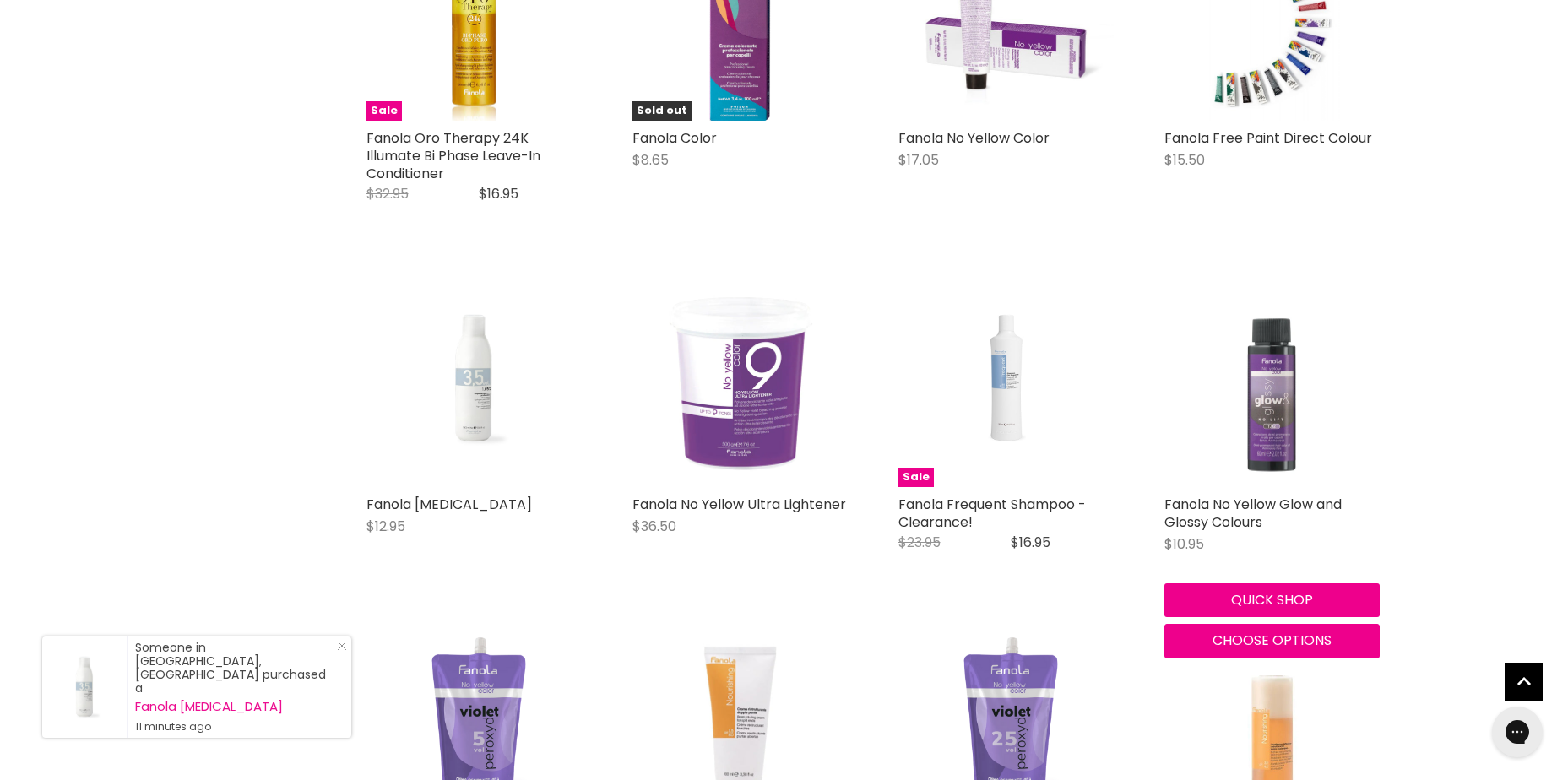
click at [1255, 453] on img "Main content" at bounding box center [1272, 379] width 216 height 216
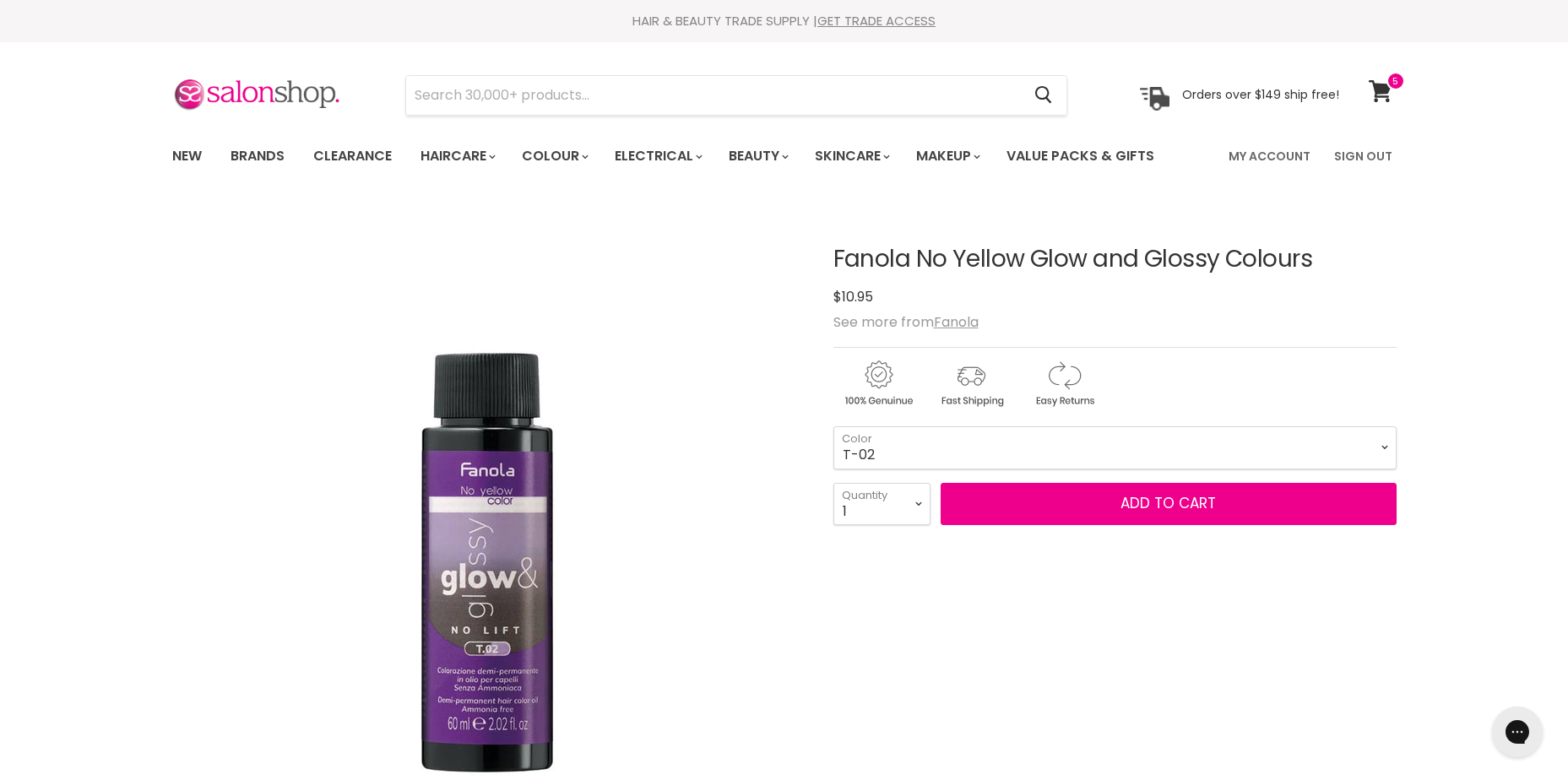
click at [1407, 340] on section "Click or scroll to zoom Tap or pinch to zoom" at bounding box center [784, 776] width 1267 height 1145
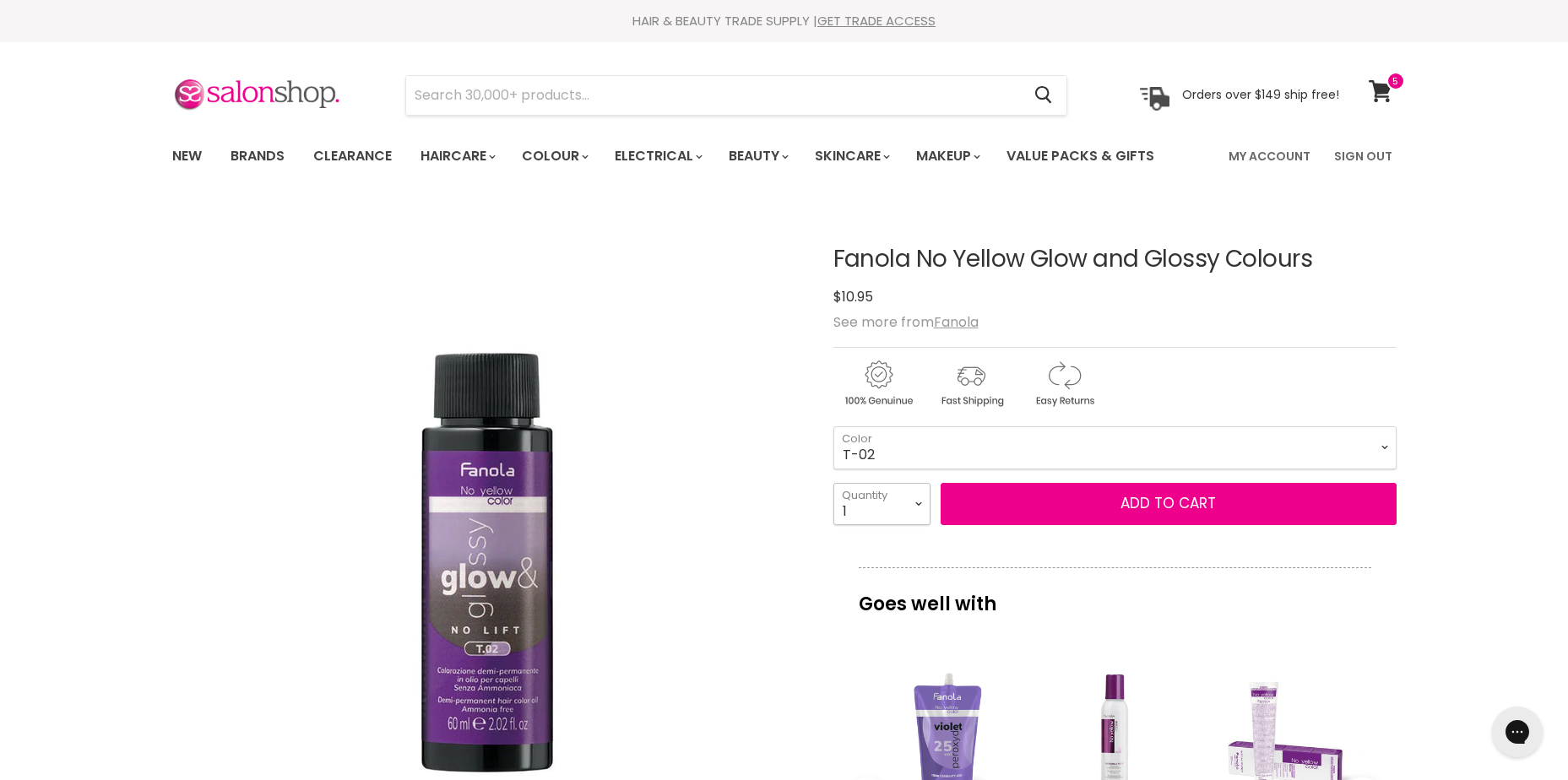
click at [885, 505] on select "1 2 3 4 5 6 7 8 9 10+" at bounding box center [882, 504] width 97 height 42
select select "5"
click at [833, 483] on select "1 2 3 4 5 6 7 8 9 10+" at bounding box center [882, 504] width 97 height 42
type input "5"
click at [1148, 499] on span "Add to cart" at bounding box center [1169, 503] width 95 height 21
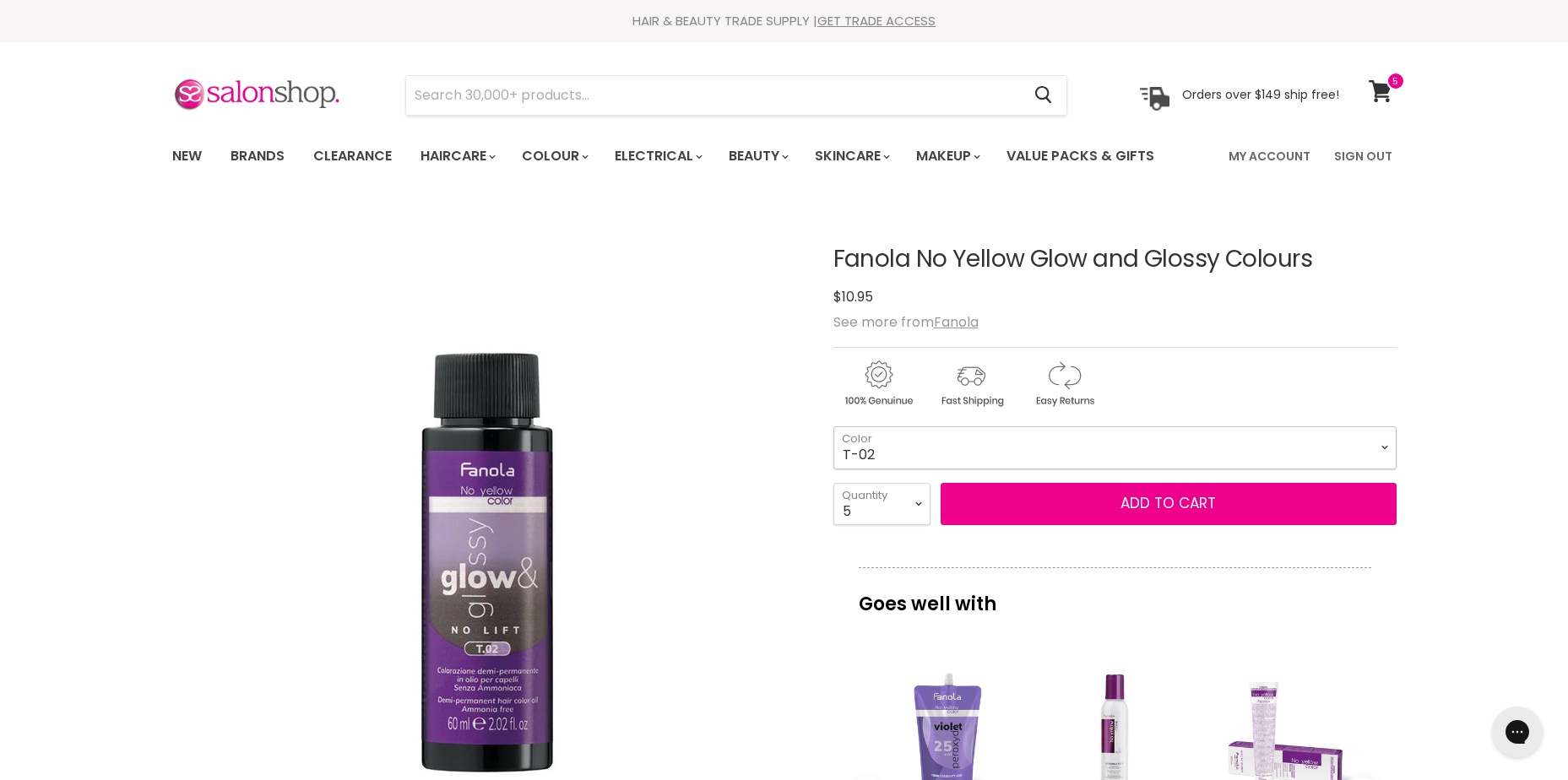
click at [1042, 445] on select "T-02 T-11 T-12 T-21 T-41 T-Clear" at bounding box center [1115, 447] width 564 height 42
drag, startPoint x: 895, startPoint y: 502, endPoint x: 912, endPoint y: 481, distance: 27.0
click at [898, 501] on select "1 2 3 4 5 6 7 8 9 10+" at bounding box center [882, 504] width 97 height 42
select select "2"
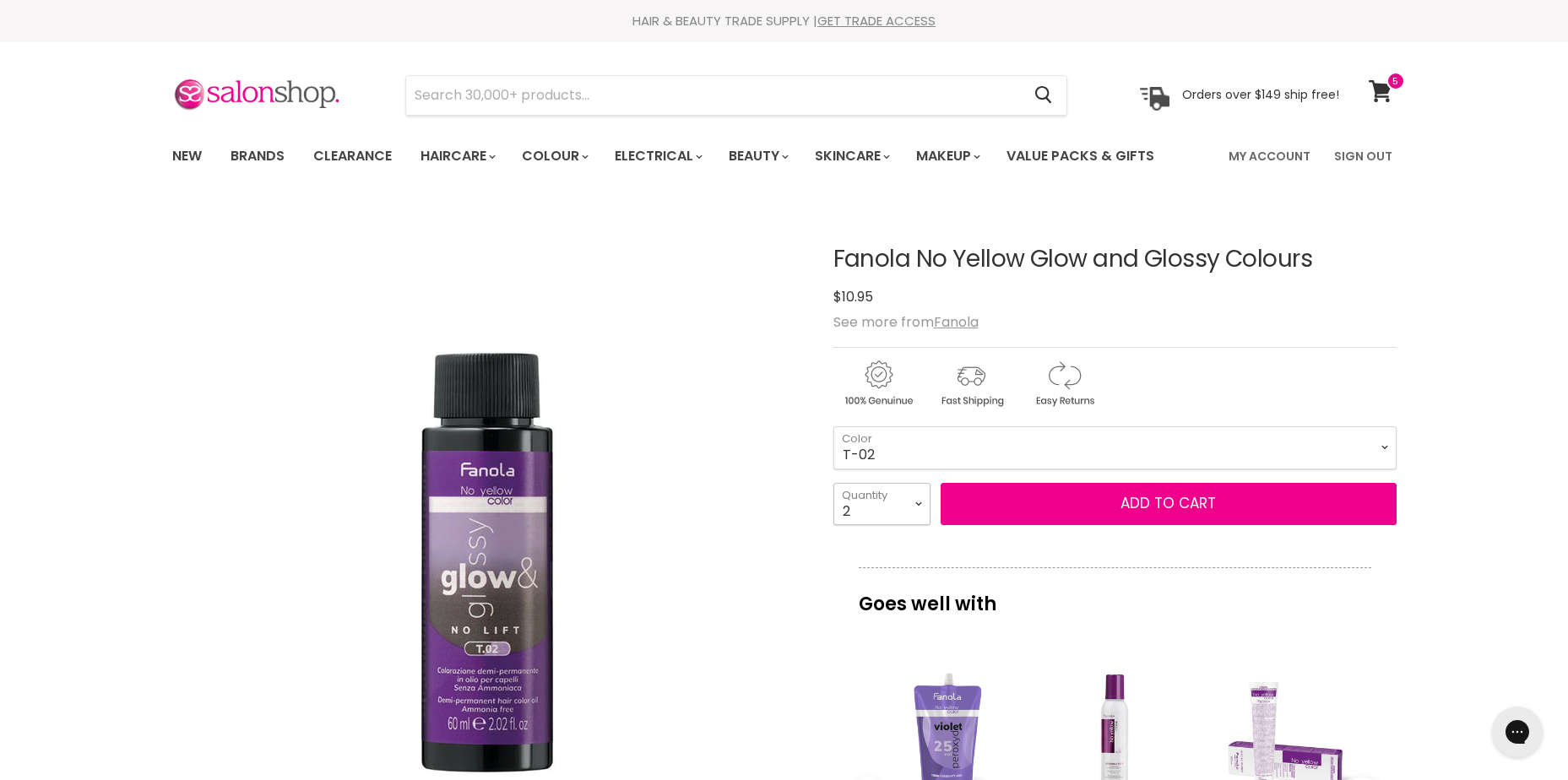
click at [833, 483] on select "1 2 3 4 5 6 7 8 9 10+" at bounding box center [882, 504] width 97 height 42
type input "2"
click at [1178, 494] on span "Add to cart" at bounding box center [1169, 503] width 95 height 21
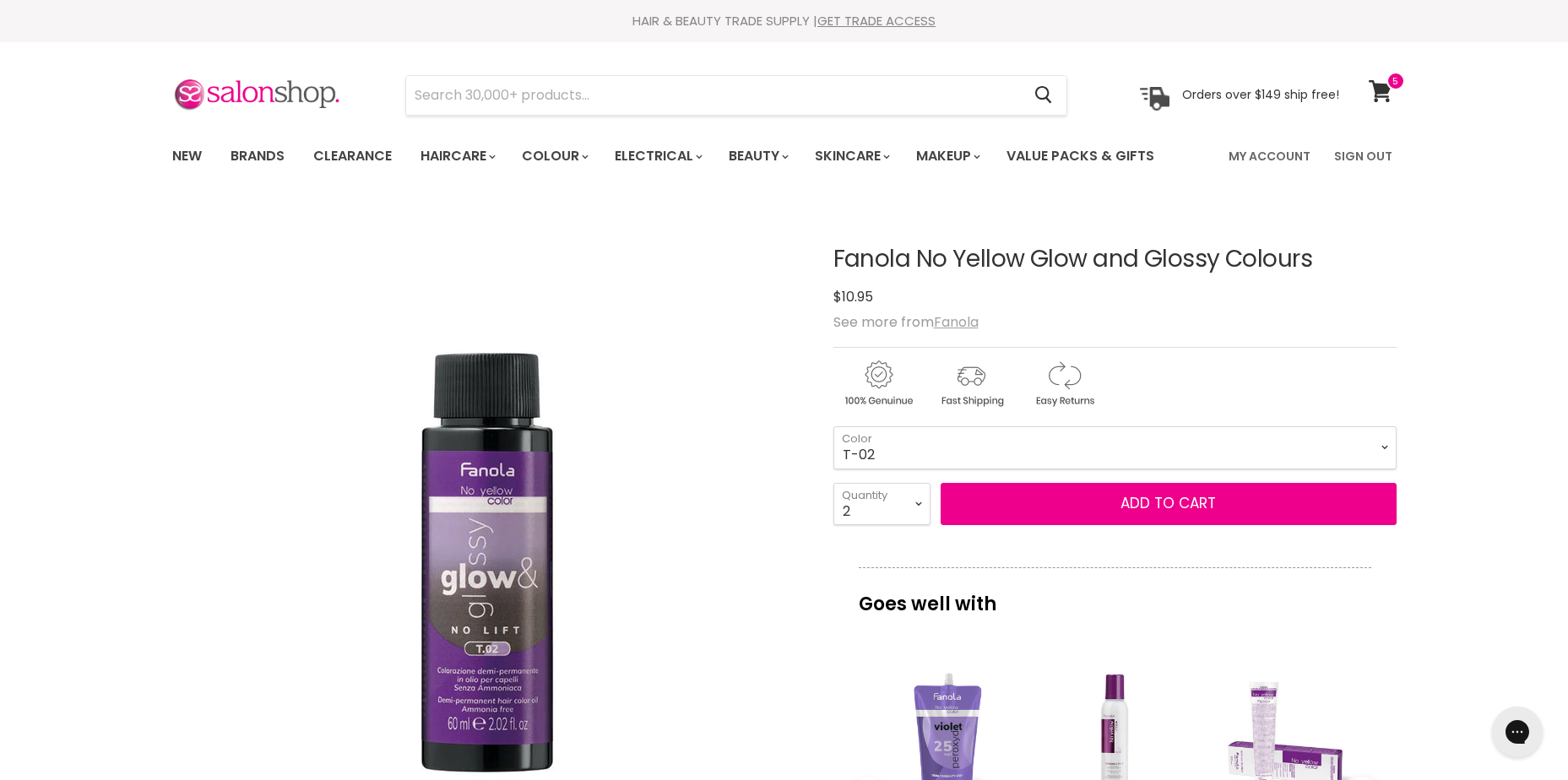
click at [953, 324] on u "Fanola" at bounding box center [957, 322] width 45 height 20
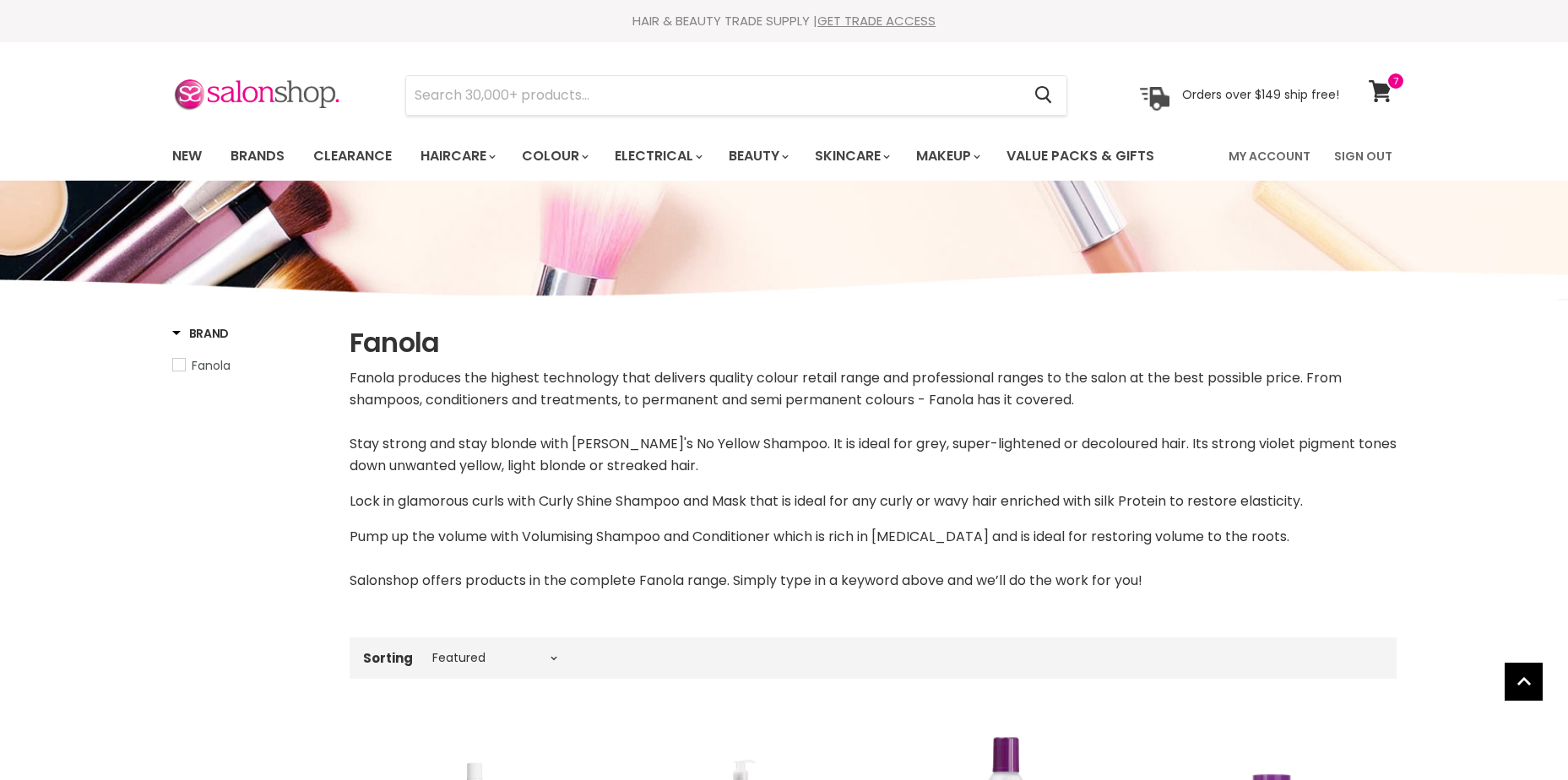
select select "manual"
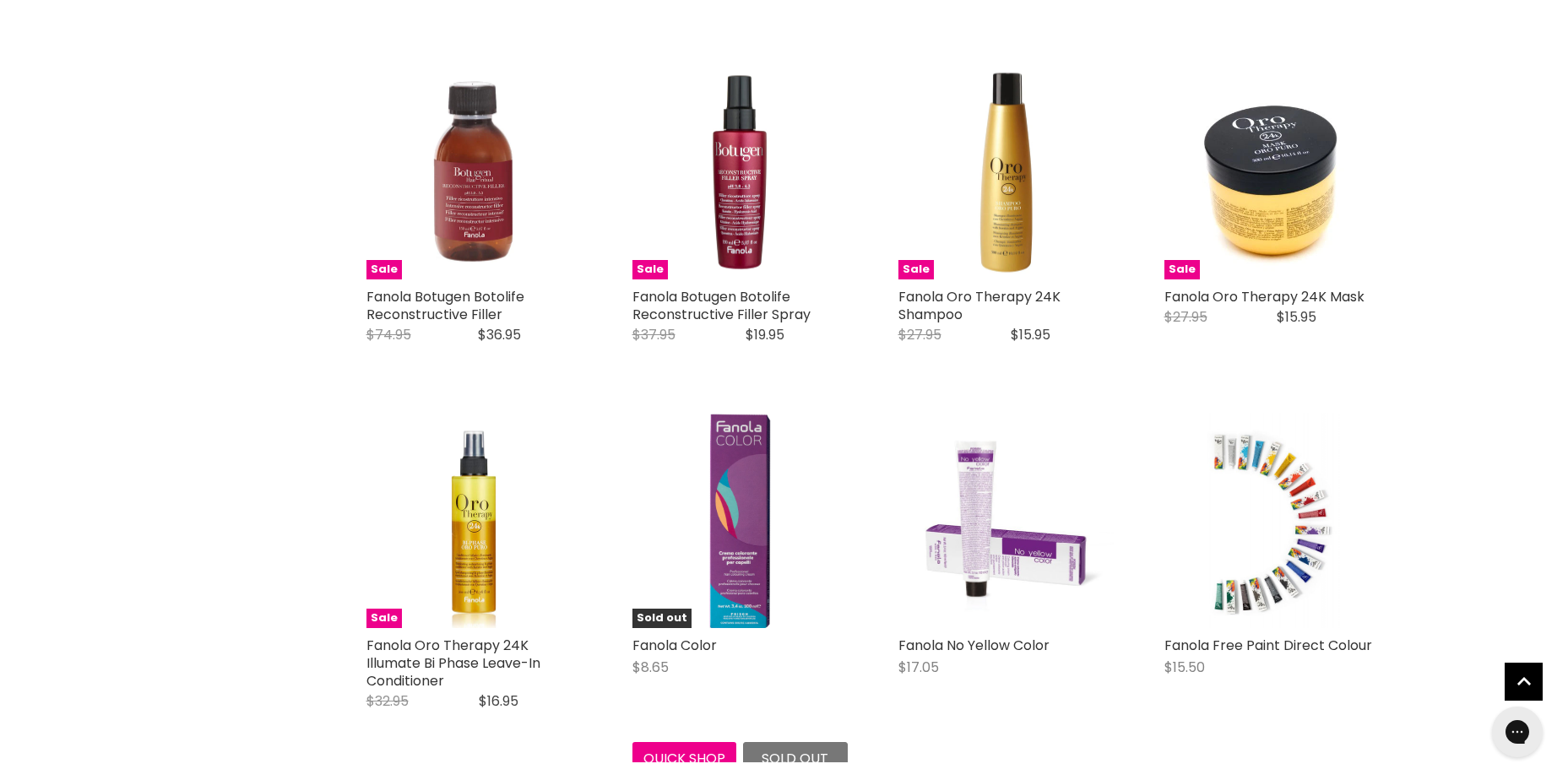
scroll to position [3714, 0]
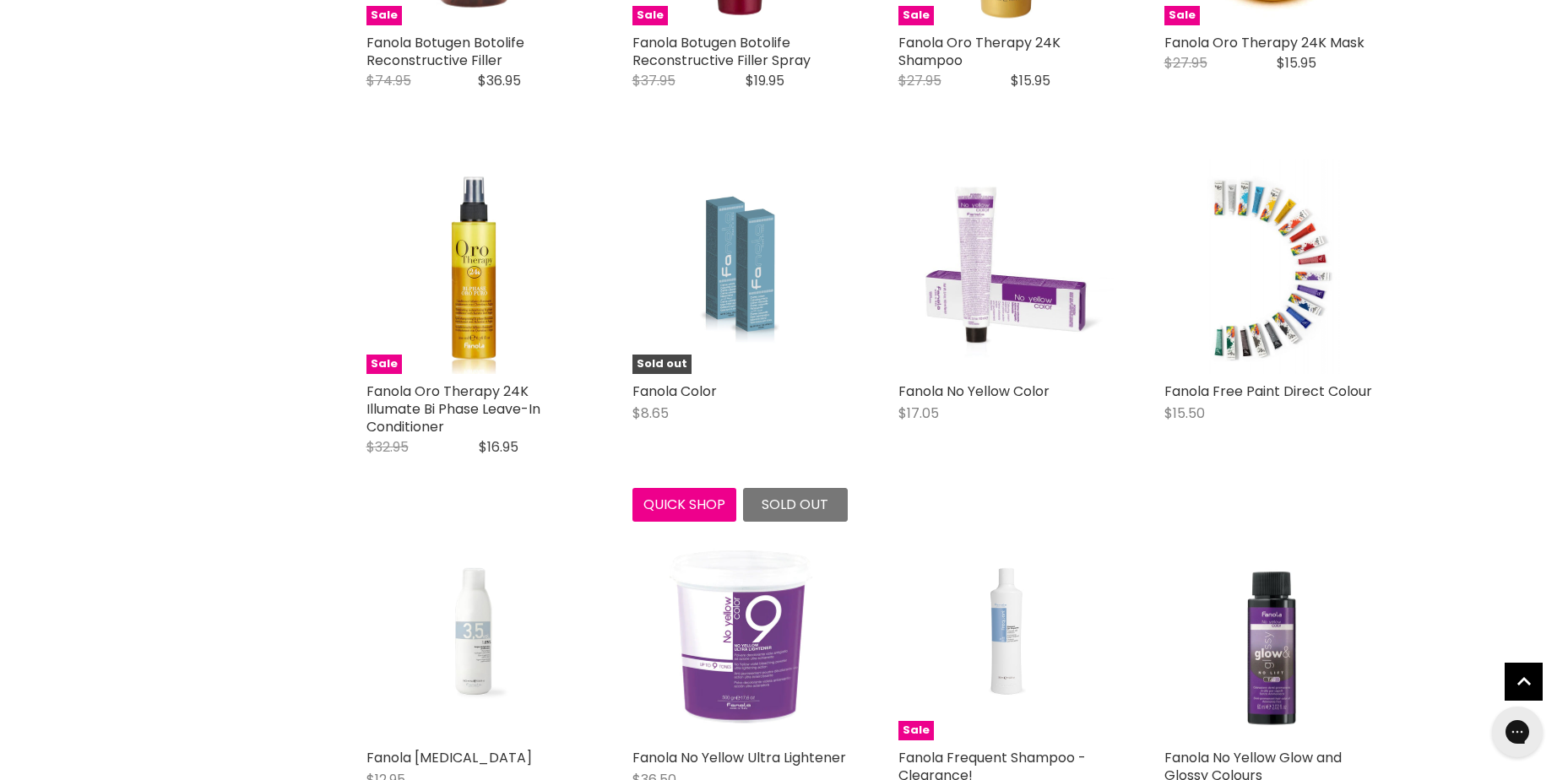
click at [780, 329] on img "Main content" at bounding box center [740, 266] width 144 height 216
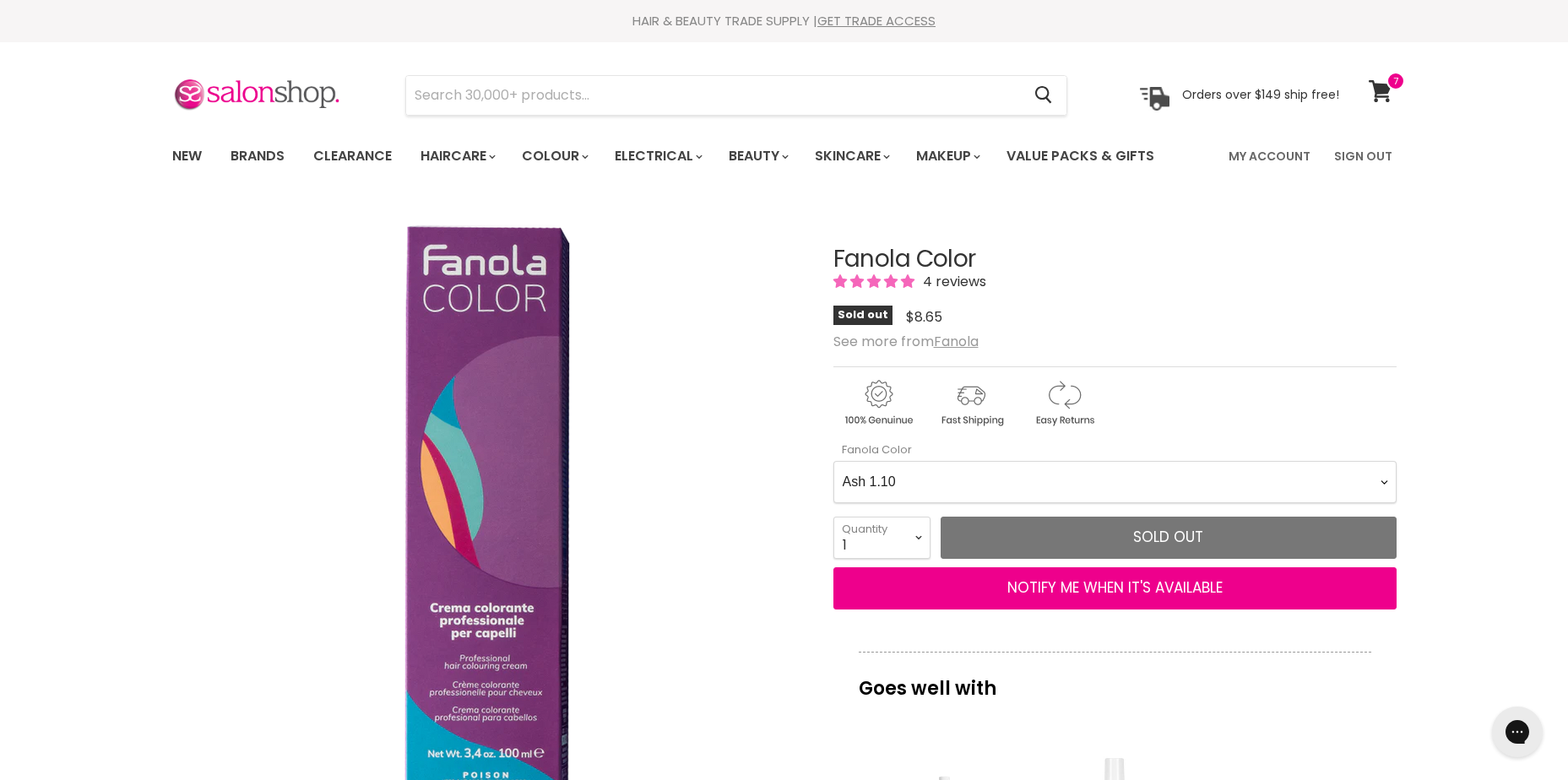
drag, startPoint x: 962, startPoint y: 478, endPoint x: 940, endPoint y: 485, distance: 23.1
click at [937, 484] on Color-0-0 "Ash 1.10 Ash 5.1 Ash 6.1 Ash 7.1 Ash 8.1 Ash 9.1 Ash 10.1 Intense Ash 5.11 Inte…" at bounding box center [1115, 481] width 564 height 42
click at [1524, 161] on div "New Brands Clearance Haircare" at bounding box center [784, 156] width 1568 height 49
click at [1287, 153] on link "My Account" at bounding box center [1269, 156] width 102 height 35
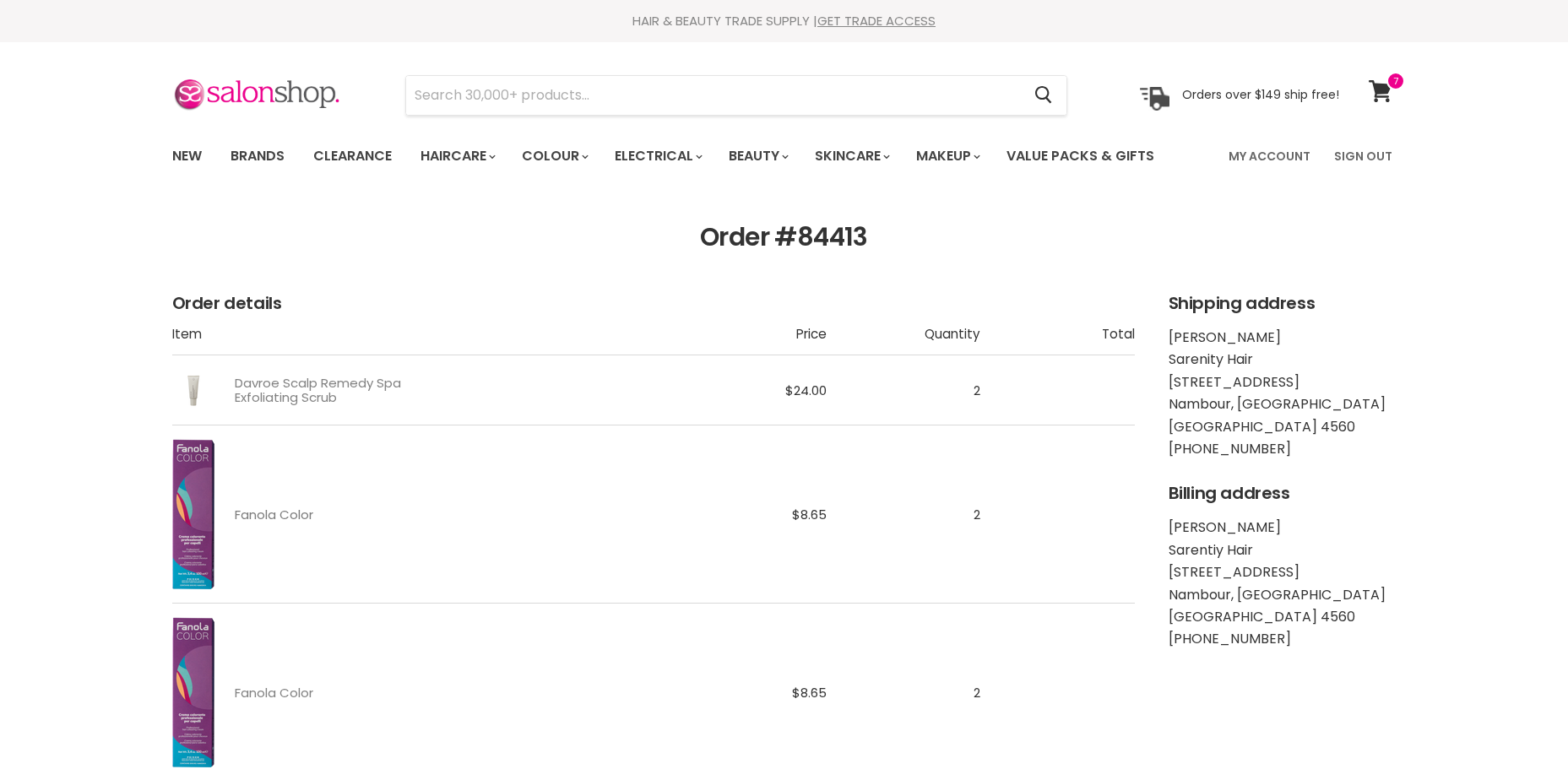
click at [269, 508] on link "Fanola Color" at bounding box center [274, 514] width 78 height 14
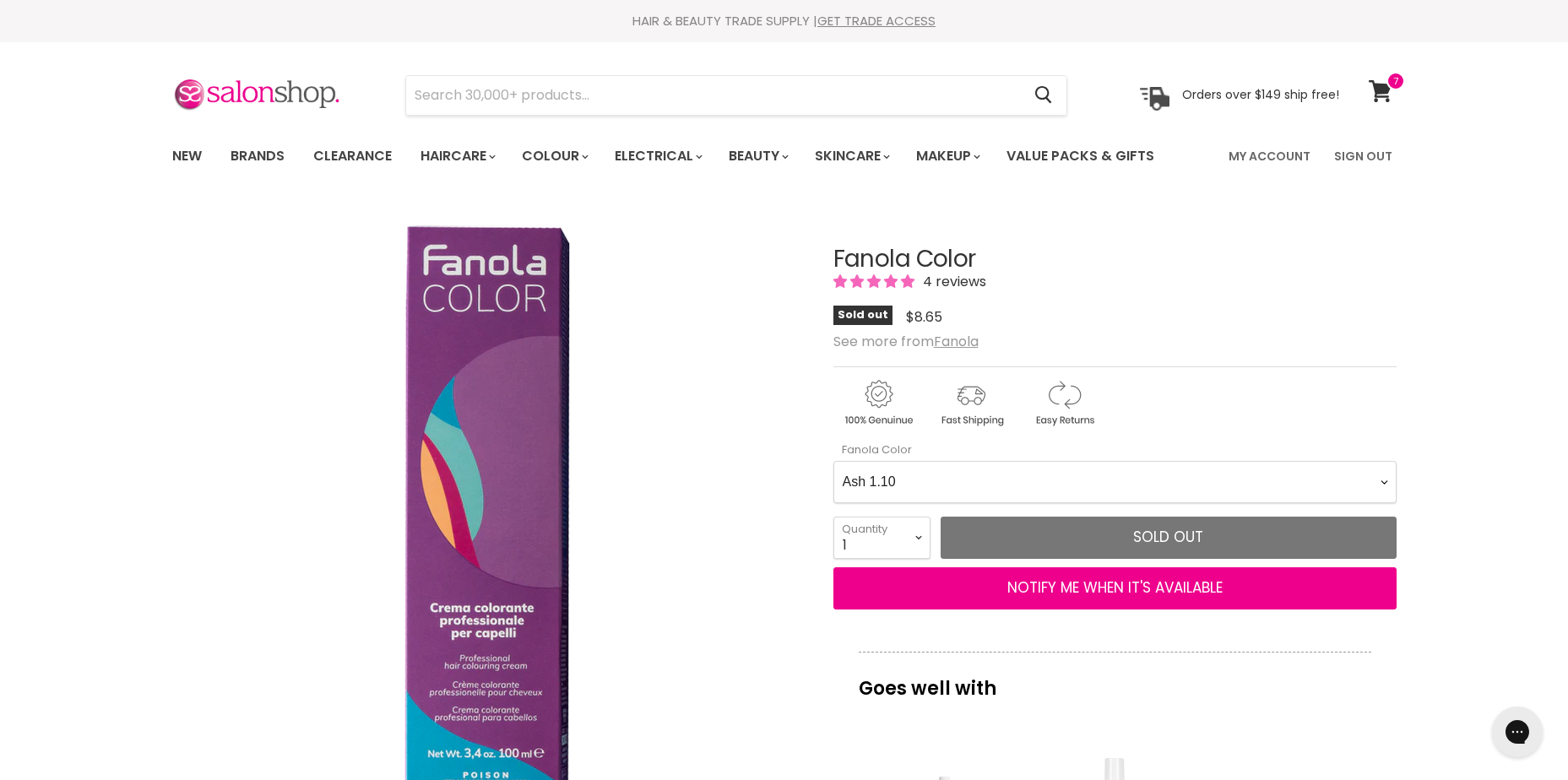
click at [889, 463] on Color-0-0 "Ash 1.10 Ash 5.1 Ash 6.1 Ash 7.1 Ash 8.1 Ash 9.1 Ash 10.1 Intense Ash 5.11 Inte…" at bounding box center [1115, 481] width 564 height 42
select Color-0-0 "Fantasy Violet 9.2F"
click at [833, 461] on Color-0-0 "Ash 1.10 Ash 5.1 Ash 6.1 Ash 7.1 Ash 8.1 Ash 9.1 Ash 10.1 Intense Ash 5.11 Inte…" at bounding box center [1115, 481] width 564 height 42
click at [678, 448] on div "Click or scroll to zoom Tap or pinch to zoom" at bounding box center [488, 520] width 631 height 631
click at [679, 453] on div "Click or scroll to zoom Tap or pinch to zoom" at bounding box center [488, 520] width 631 height 631
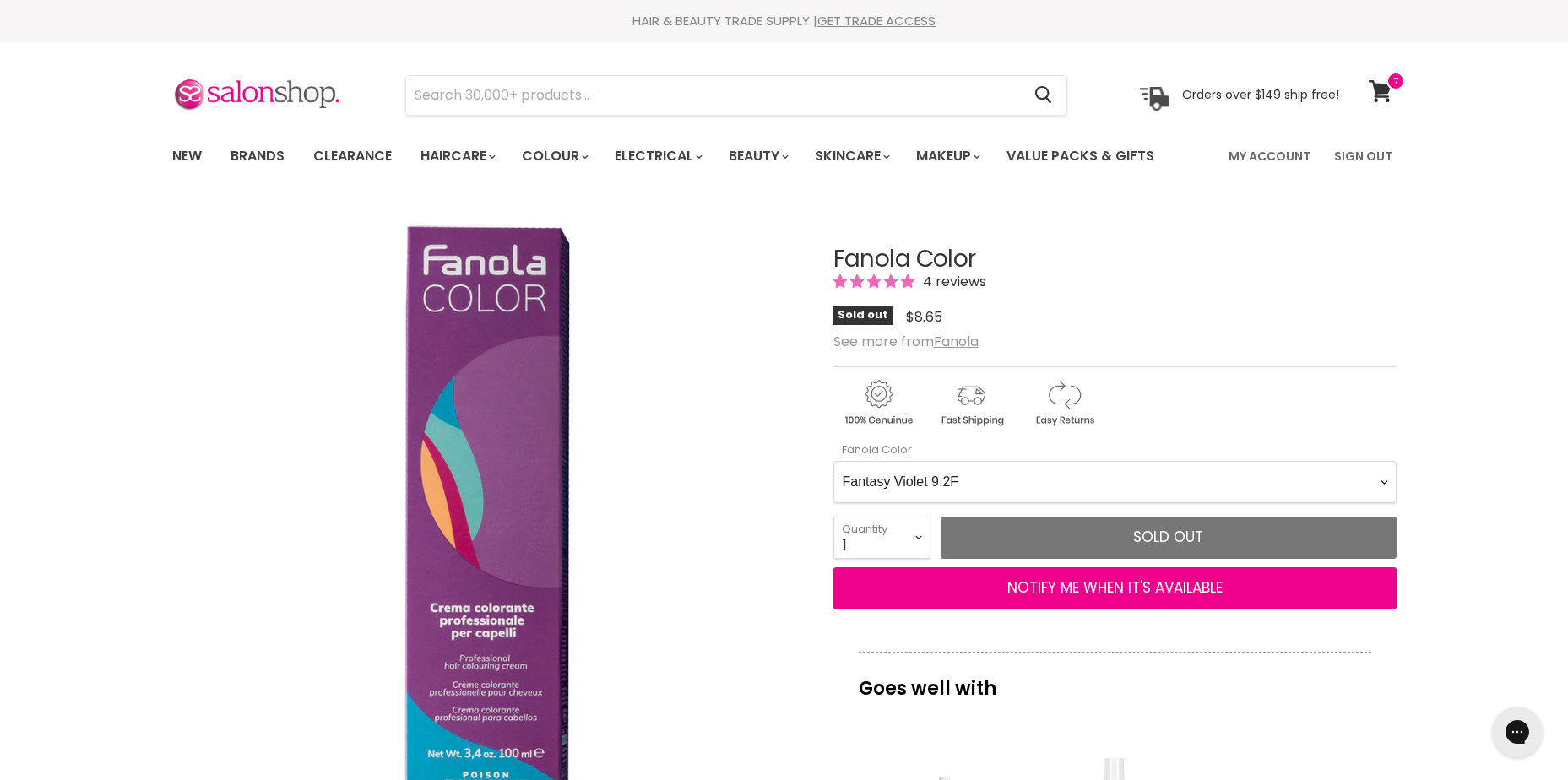
drag, startPoint x: 1430, startPoint y: 392, endPoint x: 1256, endPoint y: 323, distance: 187.2
click at [1268, 317] on div "Sold out $8.65" at bounding box center [1115, 317] width 564 height 22
click at [1270, 322] on div "Sold out $8.65" at bounding box center [1115, 317] width 564 height 22
click at [1040, 467] on Color-0-0 "Ash 1.10 Ash 5.1 Ash 6.1 Ash 7.1 Ash 8.1 Ash 9.1 Ash 10.1 Intense Ash 5.11 Inte…" at bounding box center [1115, 481] width 564 height 42
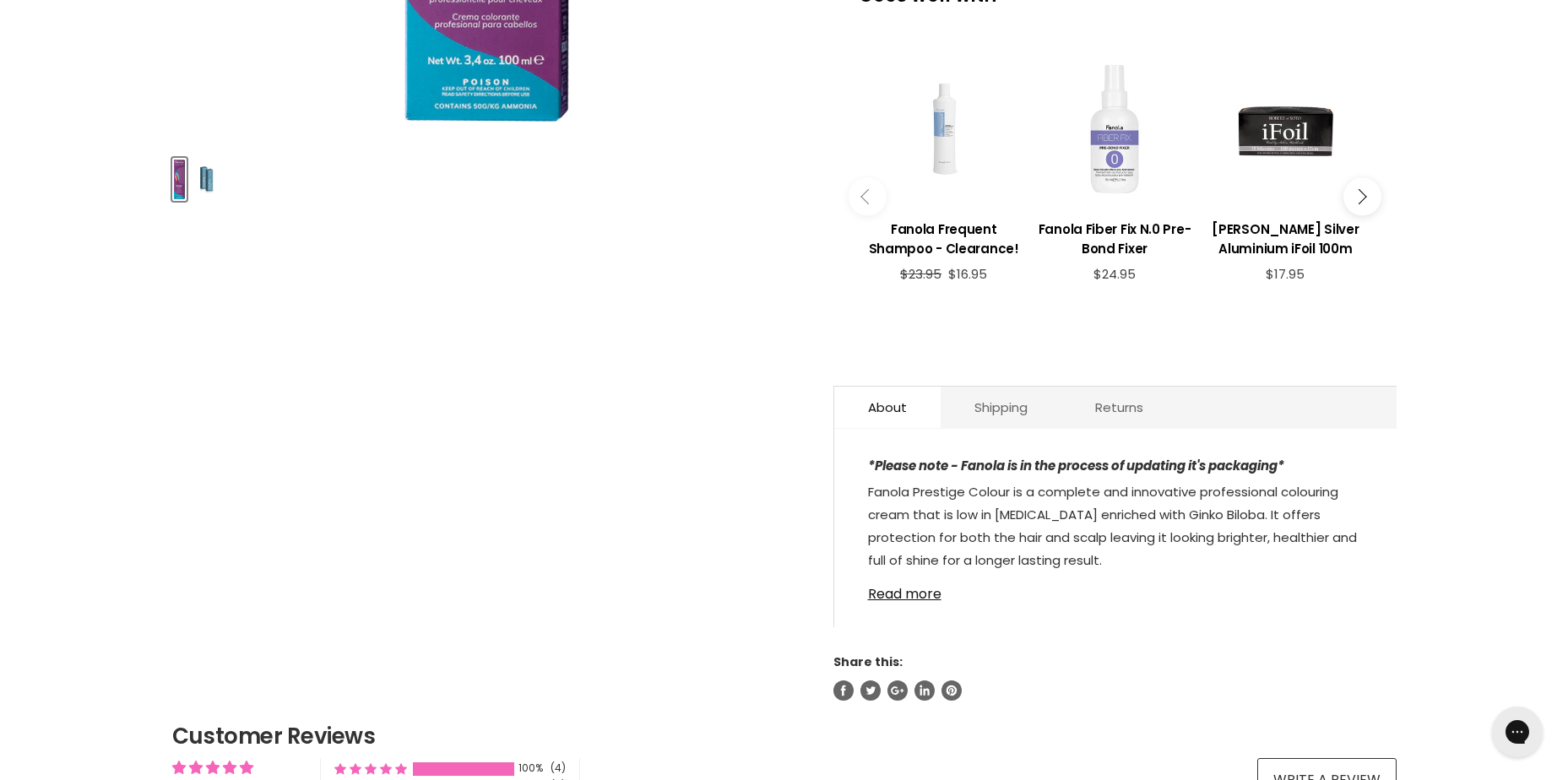
scroll to position [844, 0]
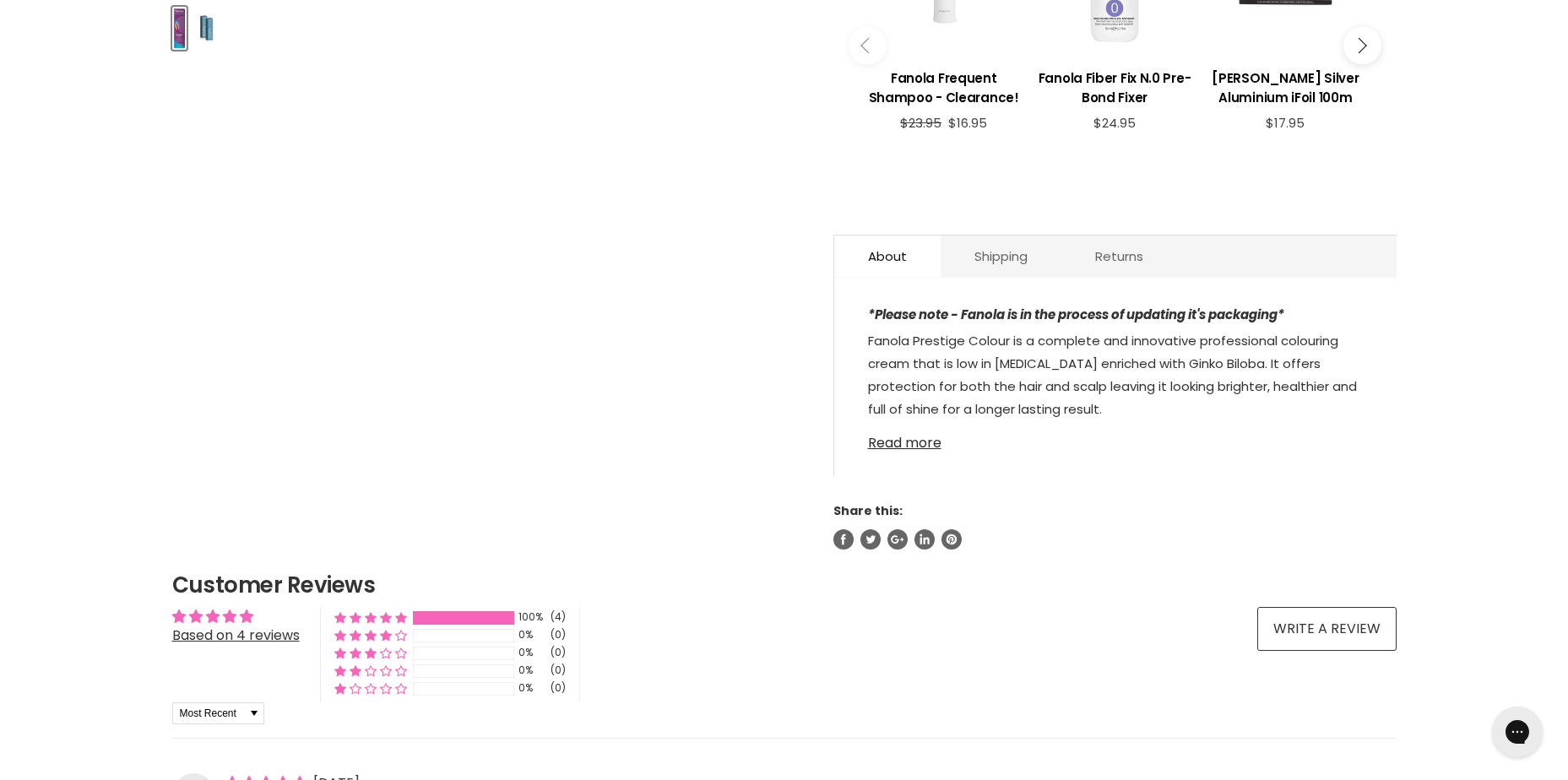
click at [886, 447] on link "Read more" at bounding box center [1115, 438] width 495 height 25
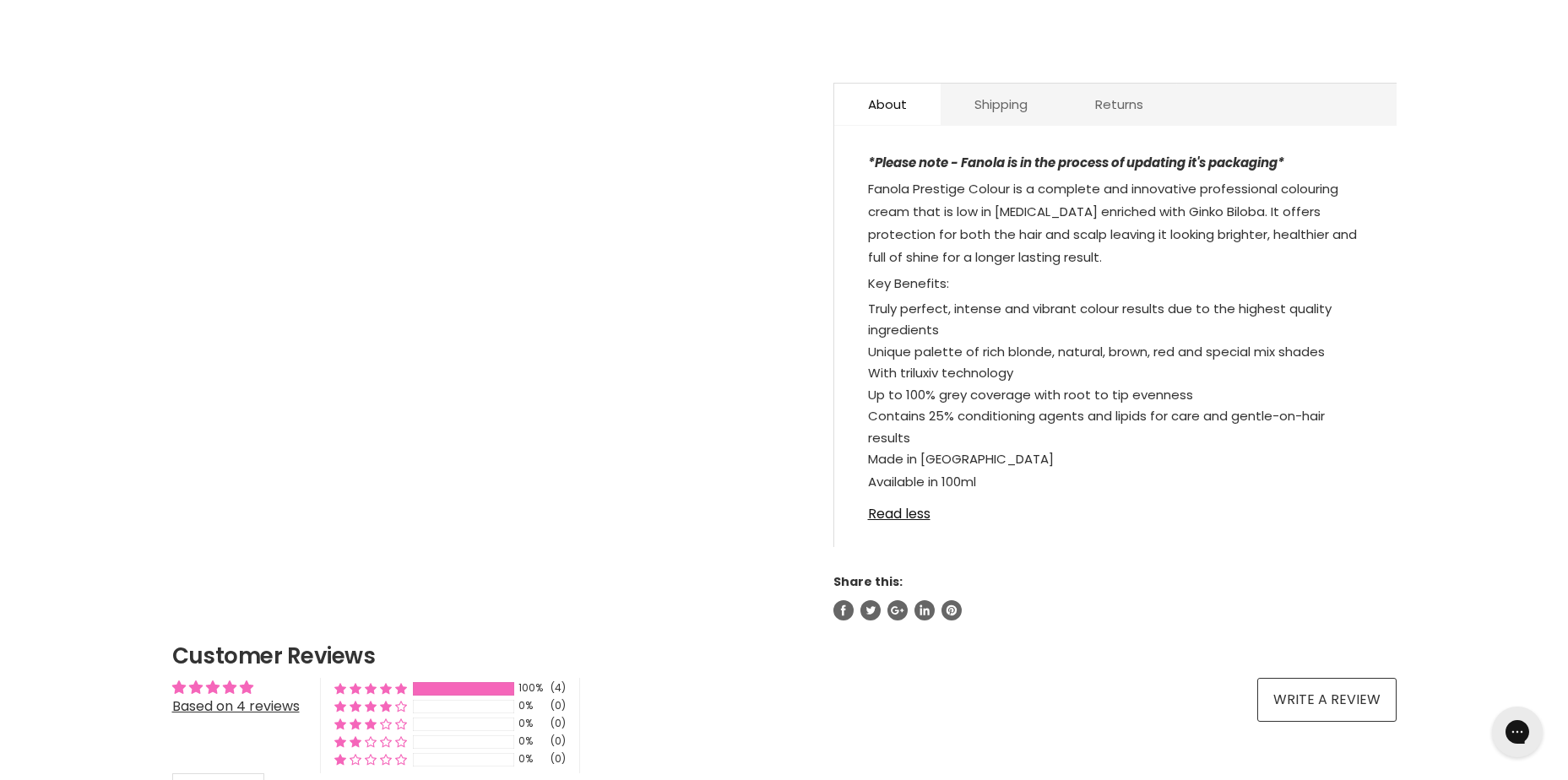
scroll to position [1013, 0]
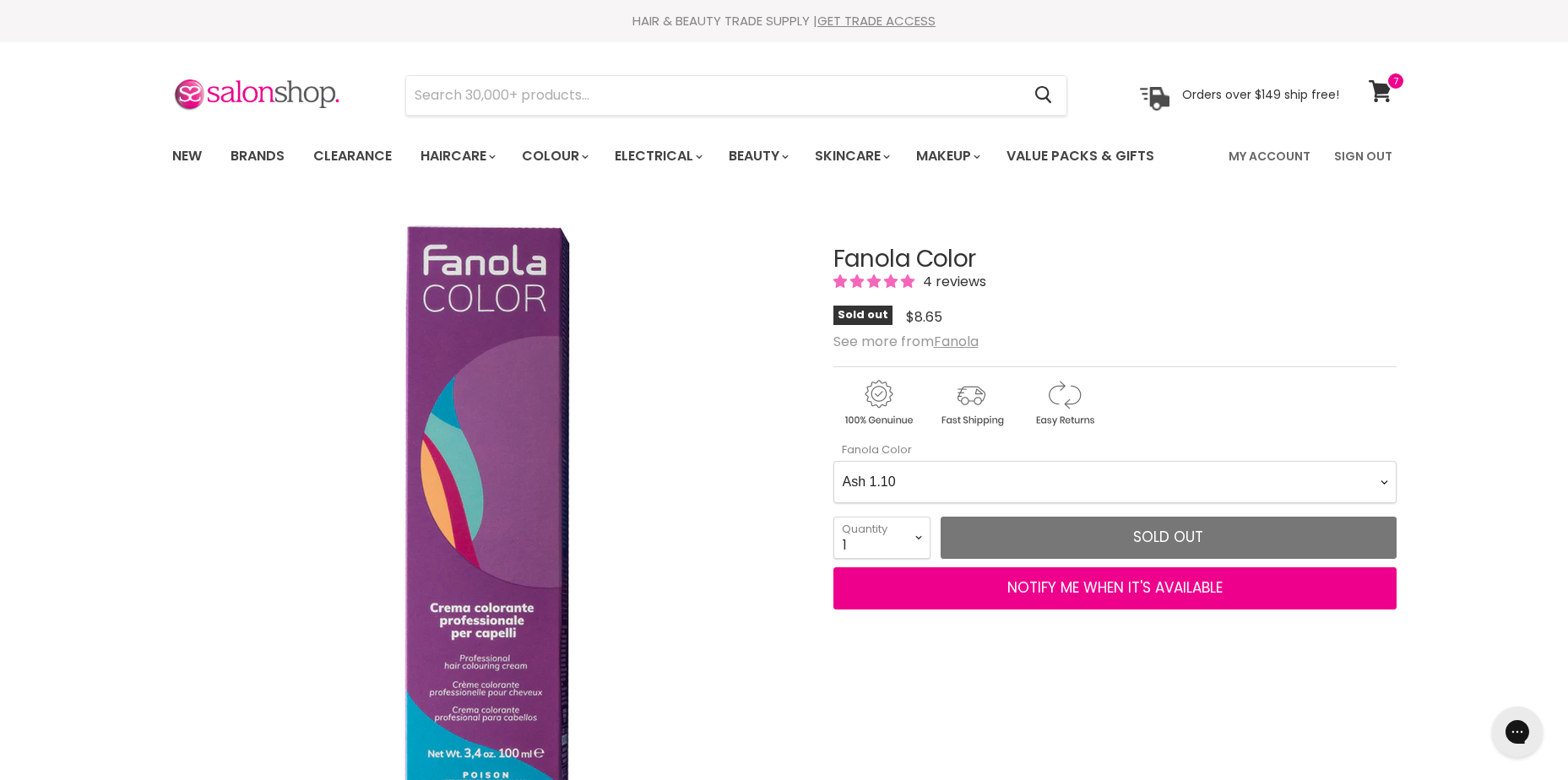
click at [982, 498] on Color-0-0 "Ash 1.10 Ash 5.1 Ash 6.1 Ash 7.1 Ash 8.1 Ash 9.1 Ash 10.1 Intense Ash 5.11 Inte…" at bounding box center [1115, 481] width 564 height 42
click at [1155, 494] on Color-0-0 "Ash 1.10 Ash 5.1 Ash 6.1 Ash 7.1 Ash 8.1 Ash 9.1 Ash 10.1 Intense Ash 5.11 Inte…" at bounding box center [1115, 481] width 564 height 42
click at [1162, 483] on Color-0-0 "Ash 1.10 Ash 5.1 Ash 6.1 Ash 7.1 Ash 8.1 Ash 9.1 Ash 10.1 Intense Ash 5.11 Inte…" at bounding box center [1115, 481] width 564 height 42
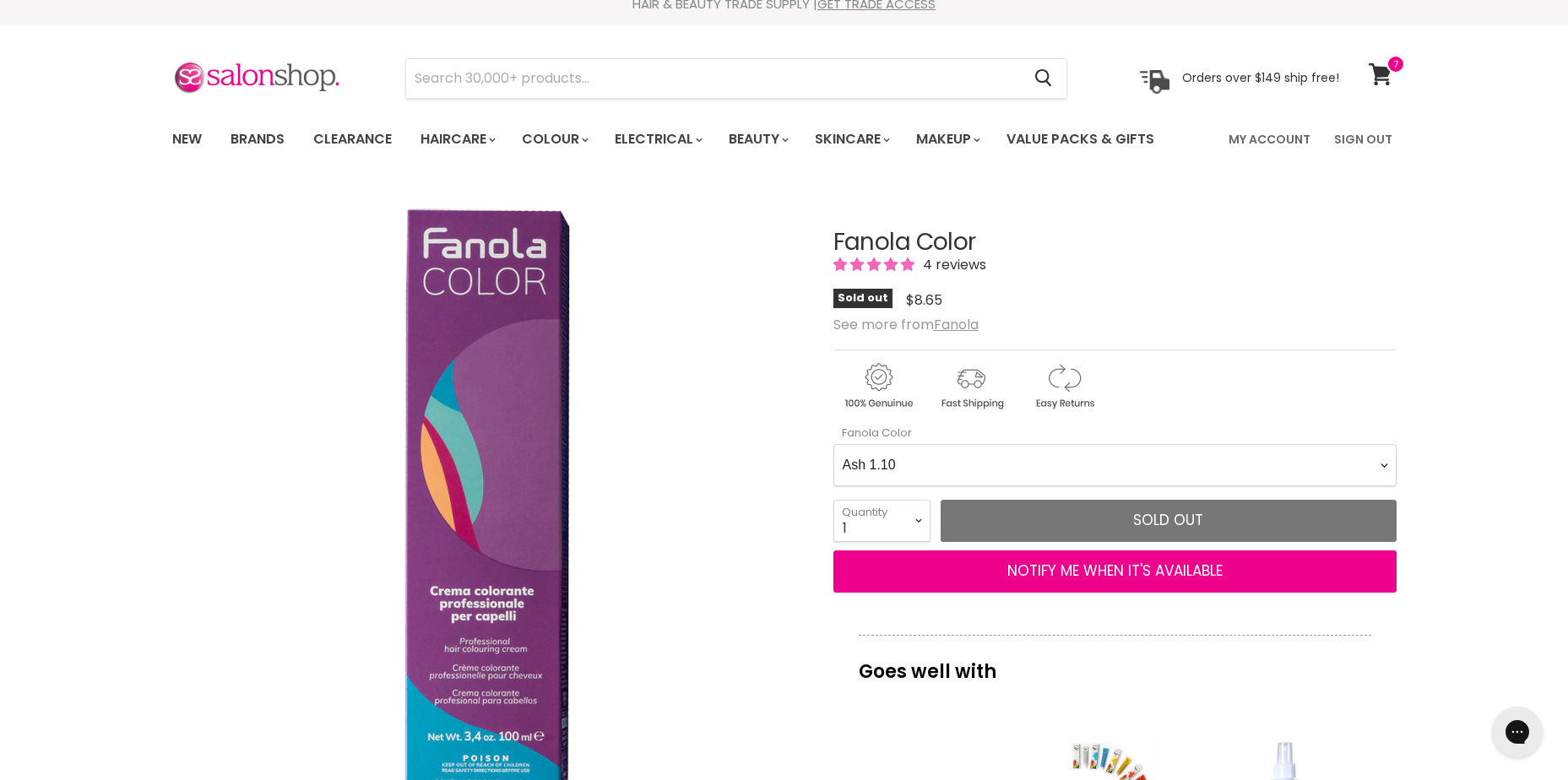
scroll to position [253, 0]
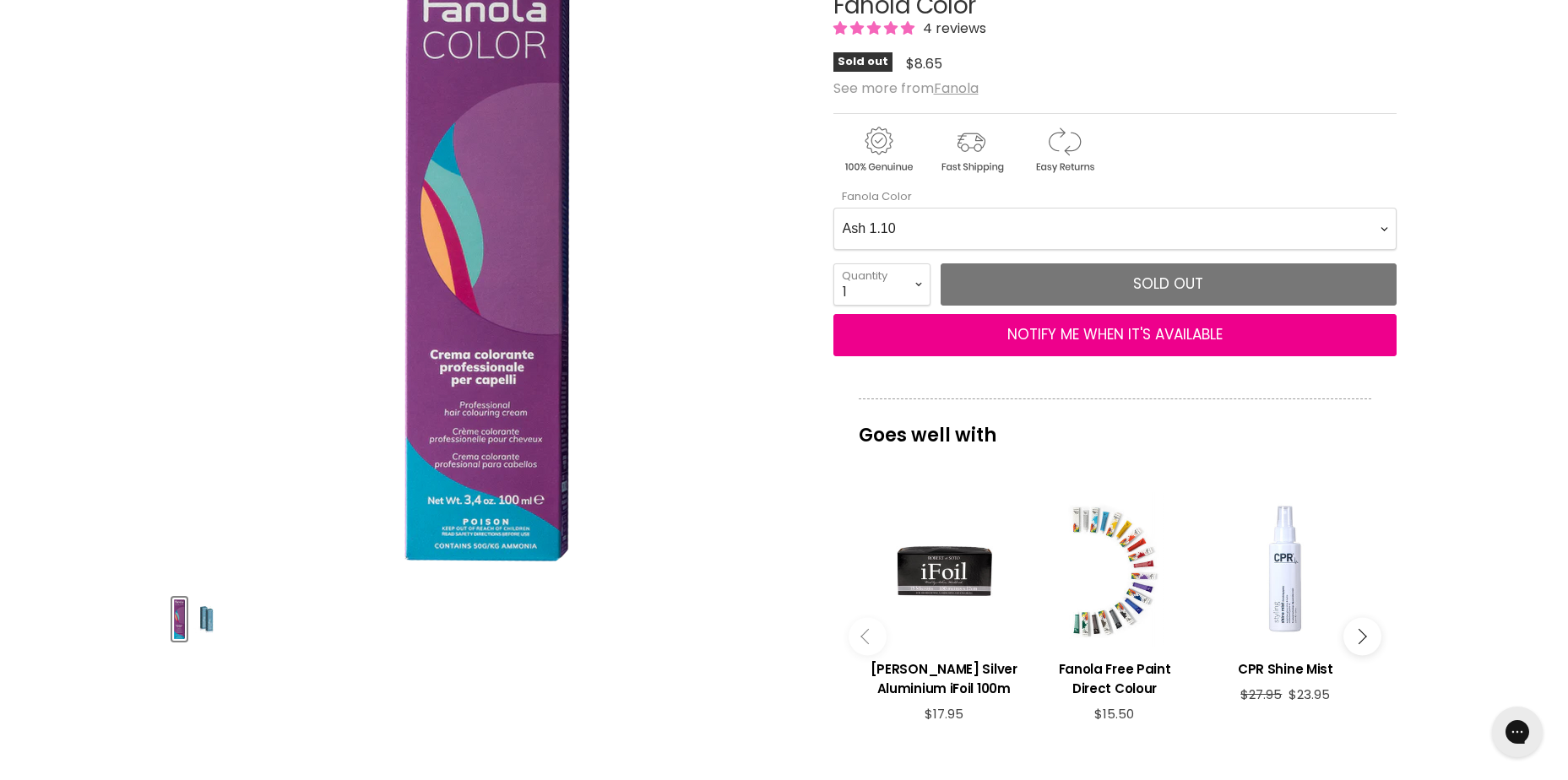
click at [958, 235] on Color-0-0 "Ash 1.10 Ash 5.1 Ash 6.1 Ash 7.1 Ash 8.1 Ash 9.1 Ash 10.1 Intense Ash 5.11 Inte…" at bounding box center [1115, 229] width 564 height 42
drag, startPoint x: 1312, startPoint y: 199, endPoint x: 1331, endPoint y: 215, distance: 24.8
click at [1314, 202] on div "Fanola Color" at bounding box center [1115, 196] width 564 height 15
drag, startPoint x: 1342, startPoint y: 234, endPoint x: 1319, endPoint y: 235, distance: 23.0
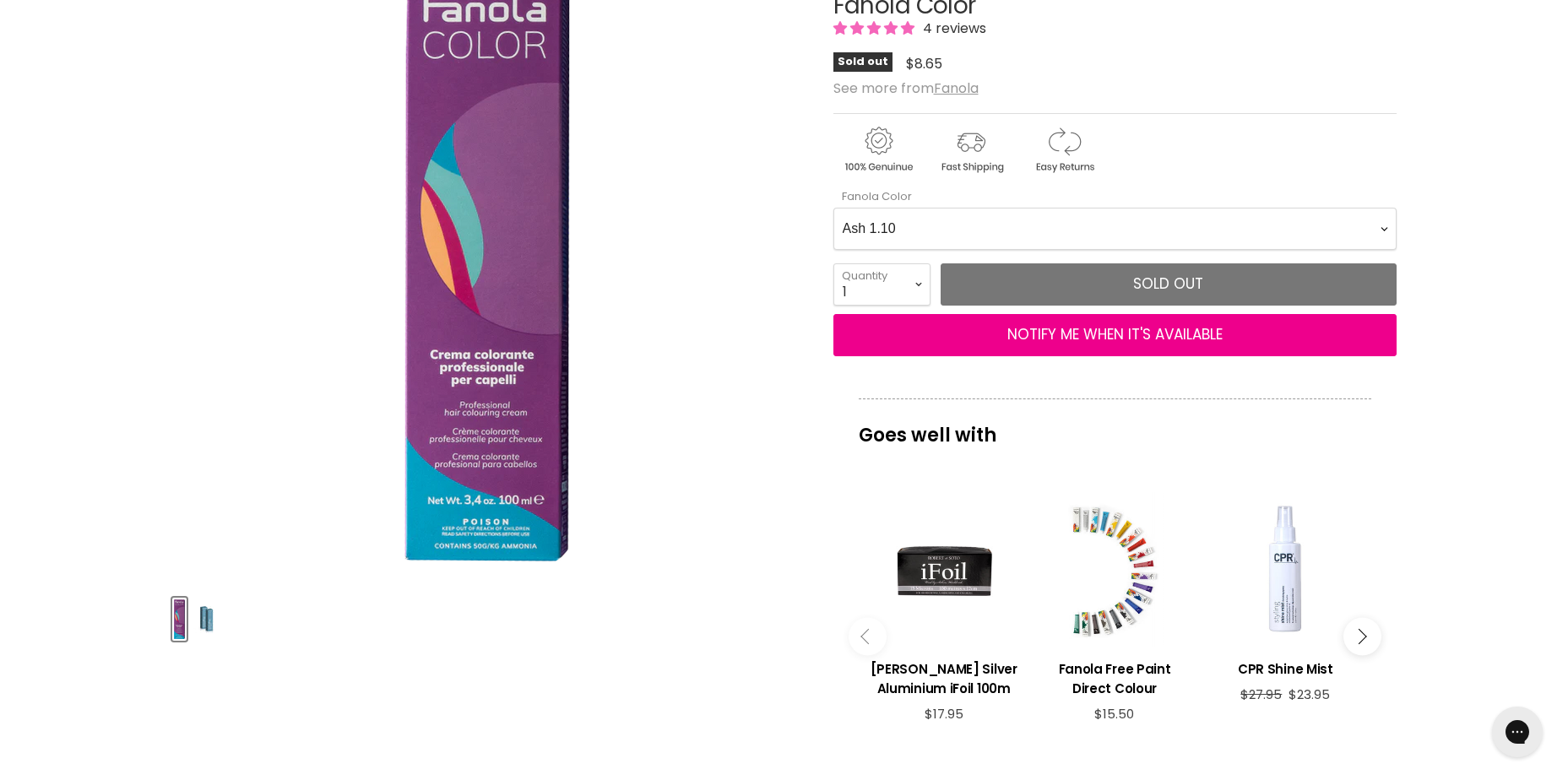
click at [1327, 230] on Color-0-0 "Ash 1.10 Ash 5.1 Ash 6.1 Ash 7.1 Ash 8.1 Ash 9.1 Ash 10.1 Intense Ash 5.11 Inte…" at bounding box center [1115, 229] width 564 height 42
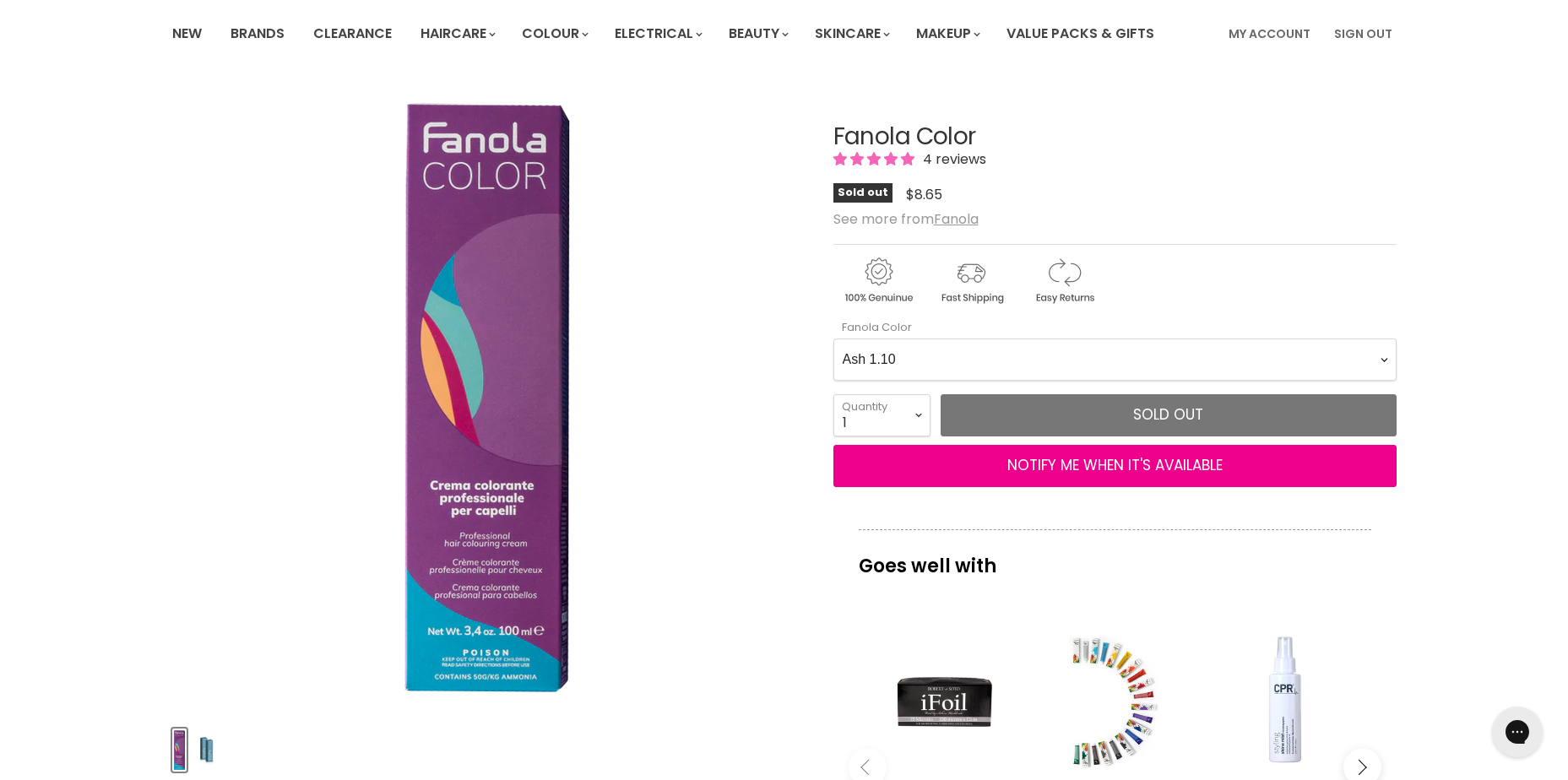
scroll to position [0, 0]
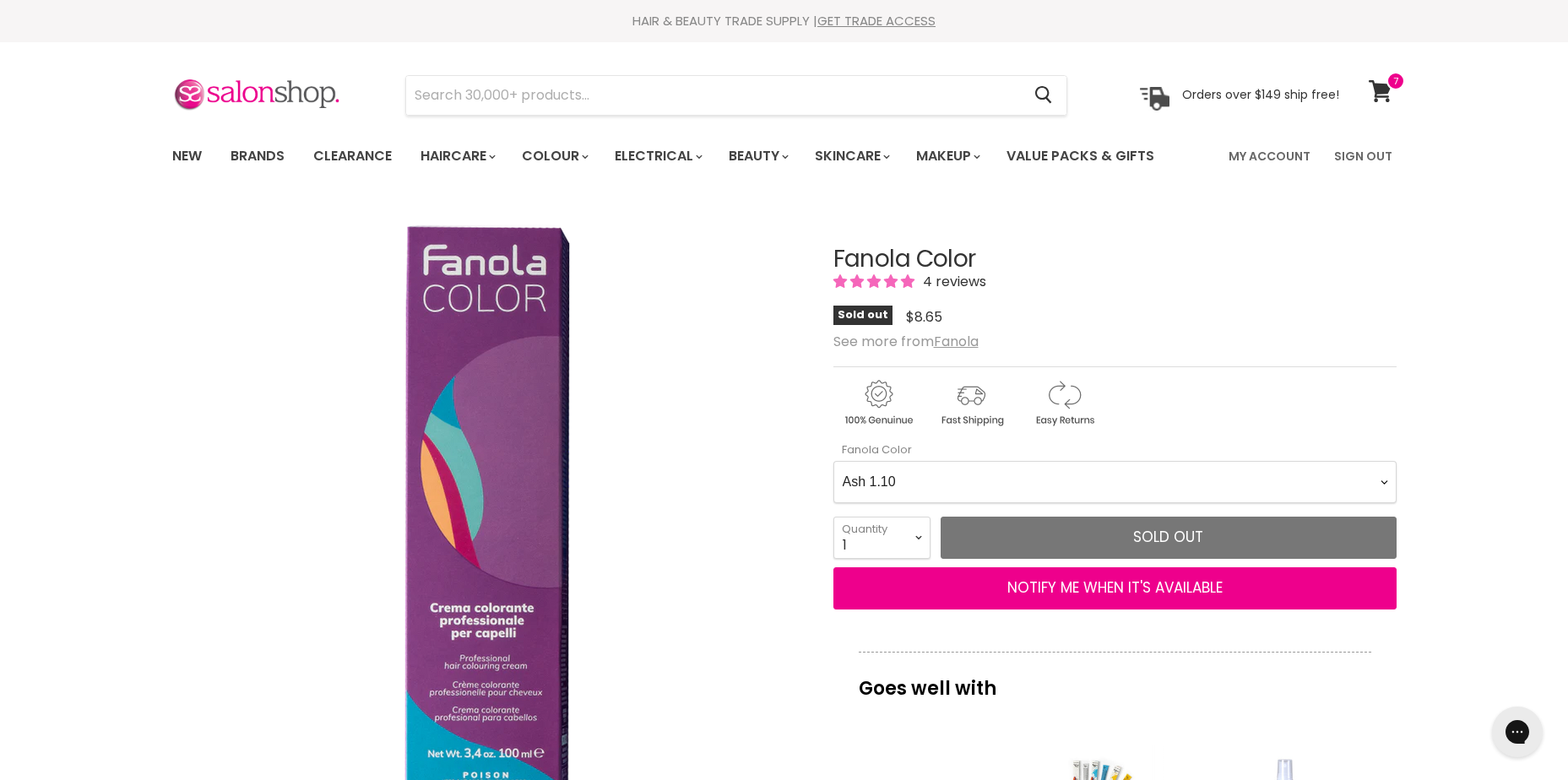
click at [1317, 487] on Color-0-0 "Ash 1.10 Ash 5.1 Ash 6.1 Ash 7.1 Ash 8.1 Ash 9.1 Ash 10.1 Intense Ash 5.11 Inte…" at bounding box center [1115, 481] width 564 height 42
drag, startPoint x: 1211, startPoint y: 467, endPoint x: 1221, endPoint y: 494, distance: 28.8
click at [1222, 495] on Color-0-0 "Ash 1.10 Ash 5.1 Ash 6.1 Ash 7.1 Ash 8.1 Ash 9.1 Ash 10.1 Intense Ash 5.11 Inte…" at bounding box center [1115, 481] width 564 height 42
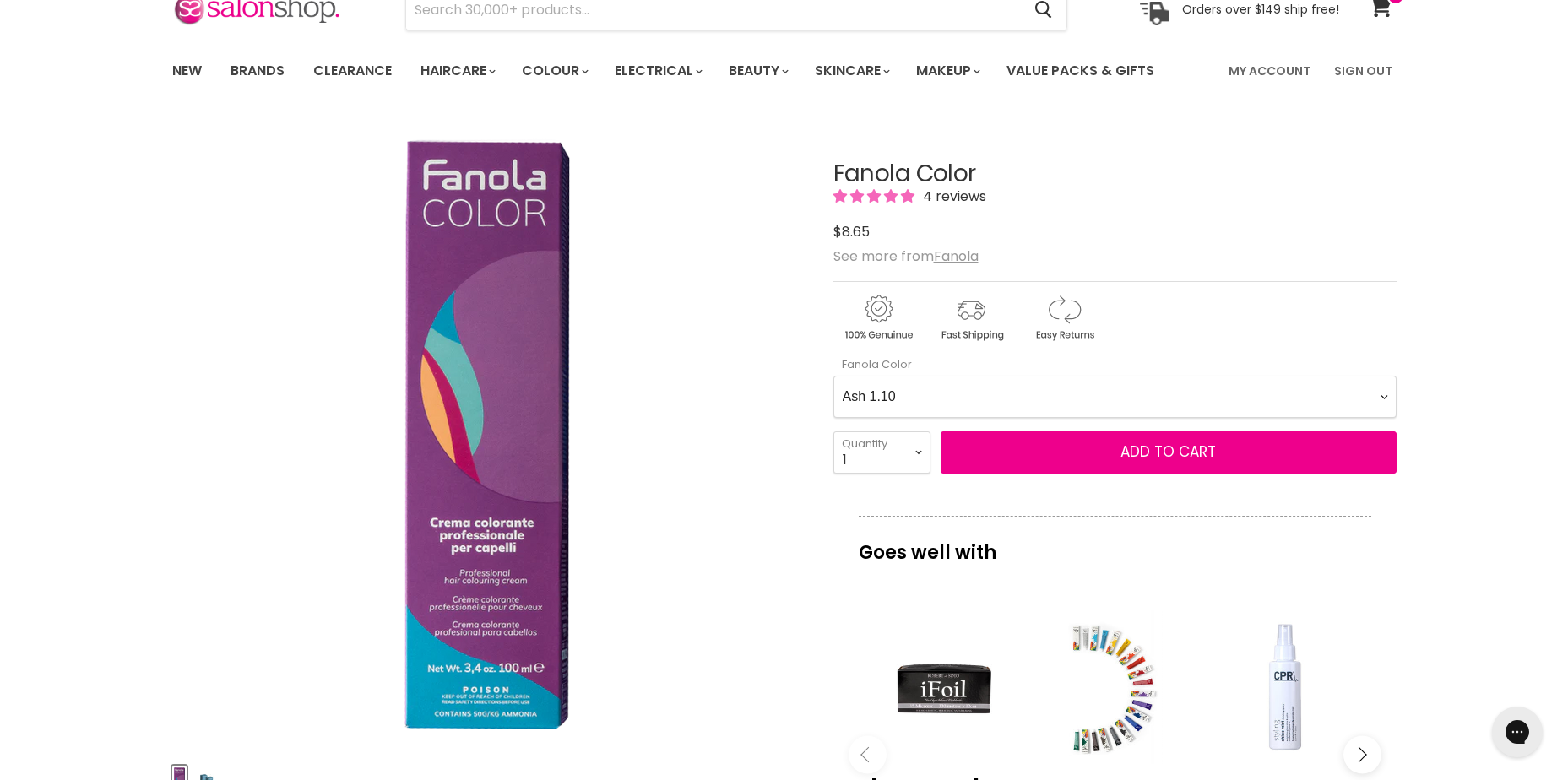
scroll to position [84, 0]
click at [973, 397] on Color-0-0 "Ash 1.10 Ash 5.1 Ash 6.1 Ash 7.1 Ash 8.1 Ash 9.1 Ash 10.1 Intense Ash 5.11 Inte…" at bounding box center [1115, 397] width 564 height 42
select Color-0-0 "Natural 1.0"
click at [833, 377] on Color-0-0 "Ash 1.10 Ash 5.1 Ash 6.1 Ash 7.1 Ash 8.1 Ash 9.1 Ash 10.1 Intense Ash 5.11 Inte…" at bounding box center [1115, 397] width 564 height 42
drag, startPoint x: 901, startPoint y: 463, endPoint x: 891, endPoint y: 464, distance: 10.0
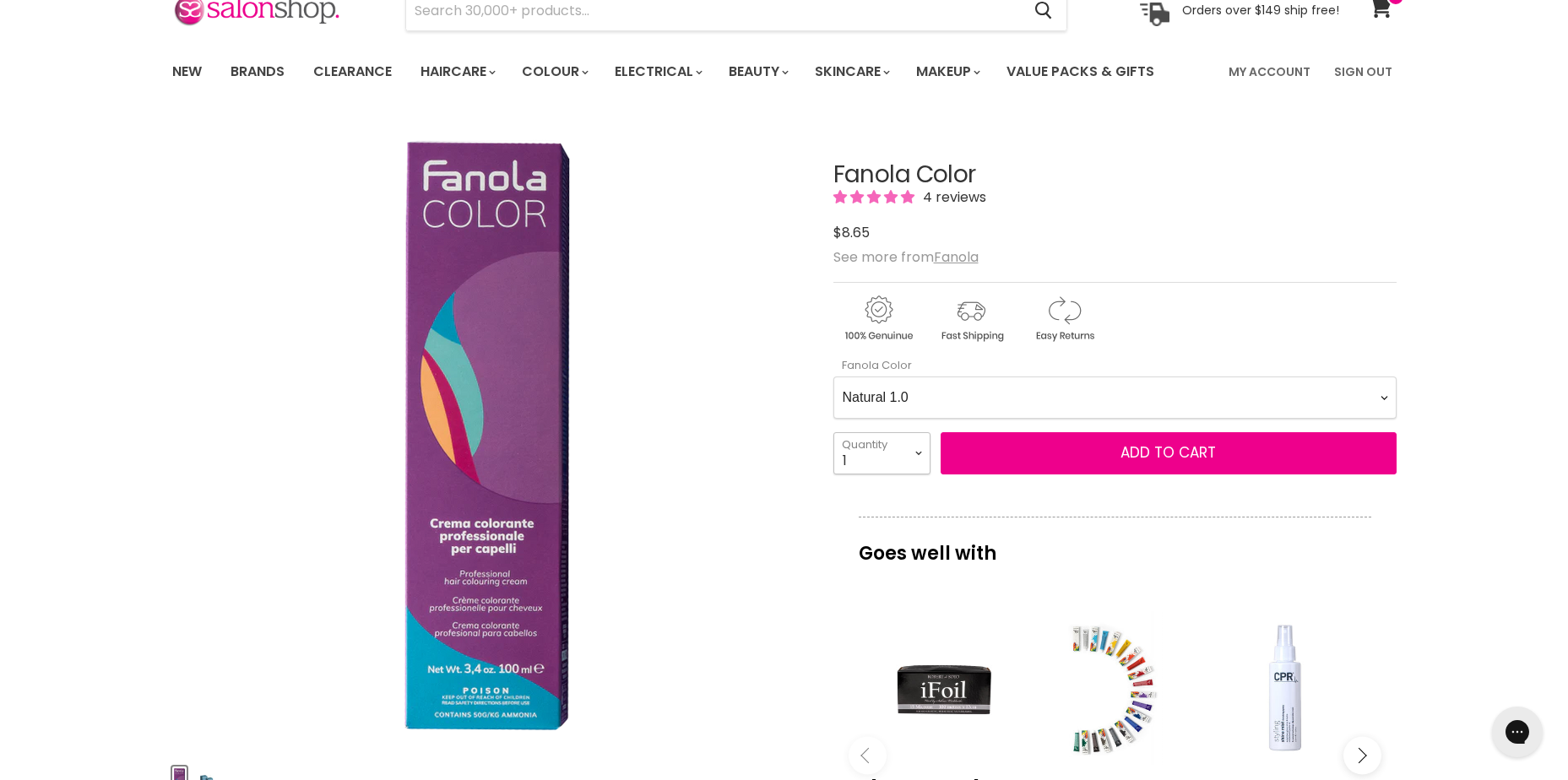
click at [901, 463] on select "1 2 3 4 5 6 7 8 9 10+" at bounding box center [882, 453] width 97 height 42
select select "2"
click at [833, 432] on select "1 2 3 4 5 6 7 8 9 10+" at bounding box center [882, 453] width 97 height 42
type input "2"
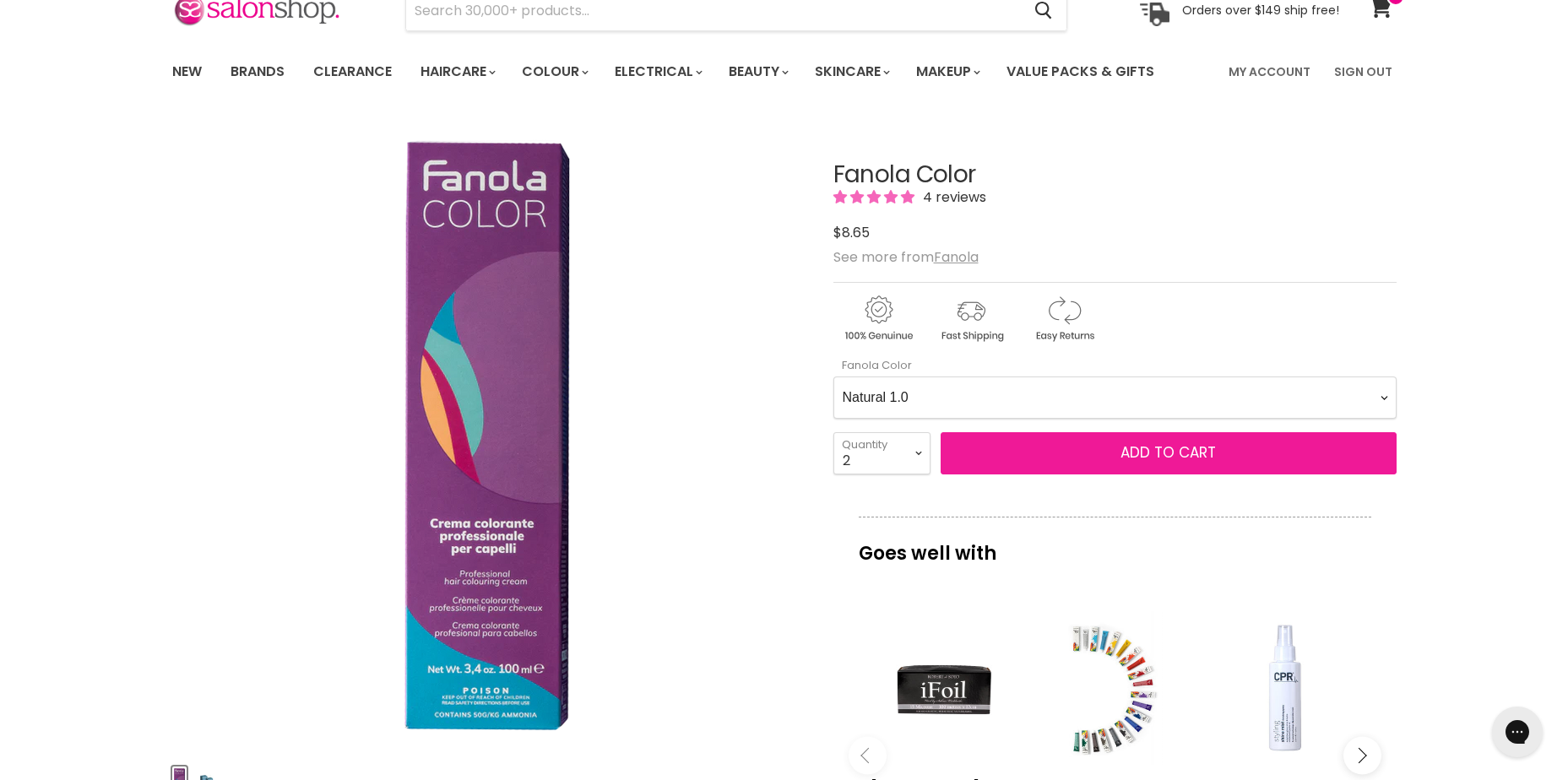
click at [1161, 454] on span "Add to cart" at bounding box center [1169, 453] width 95 height 21
click at [1185, 457] on span "Add to cart" at bounding box center [1169, 453] width 95 height 21
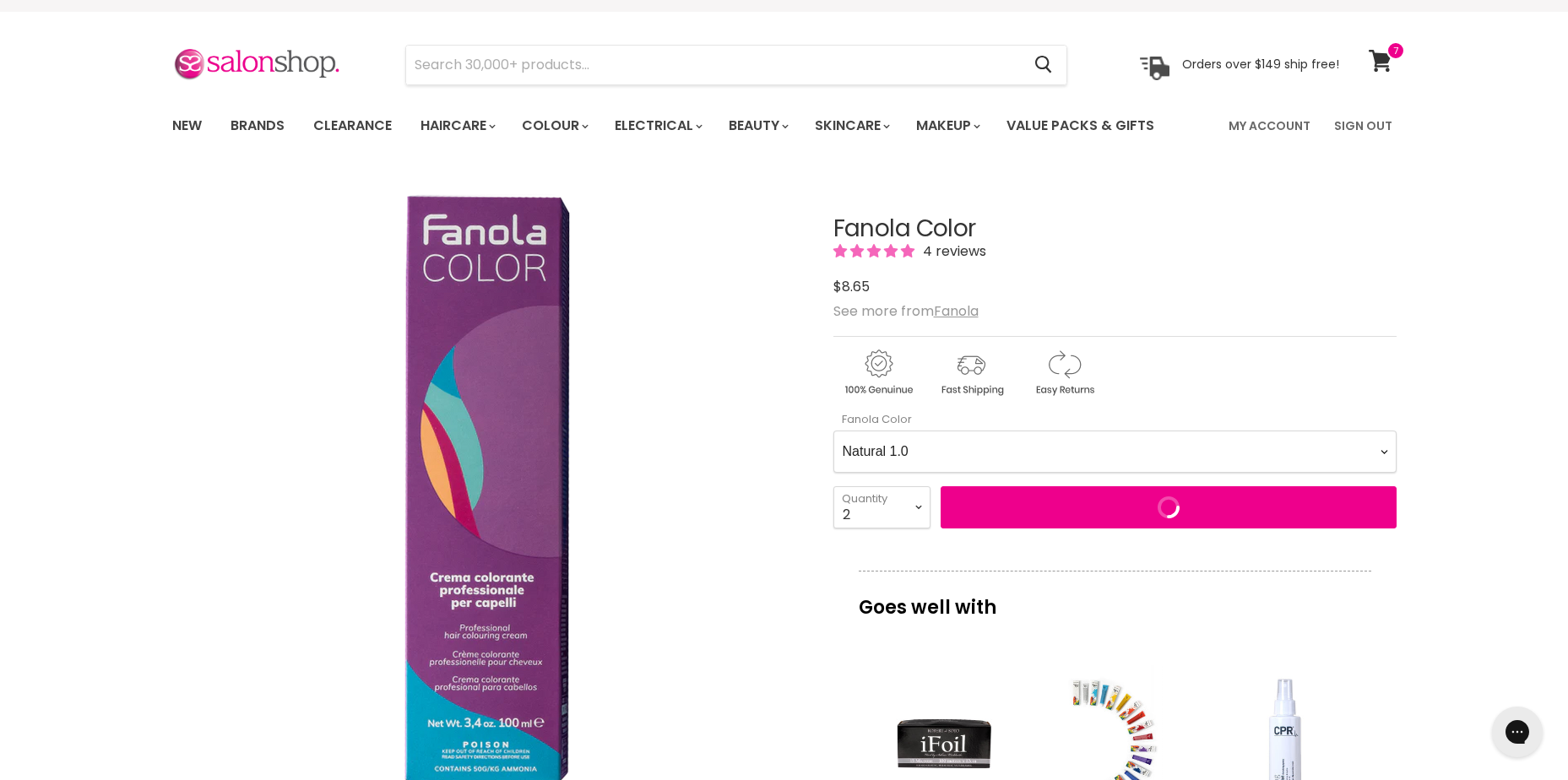
scroll to position [0, 0]
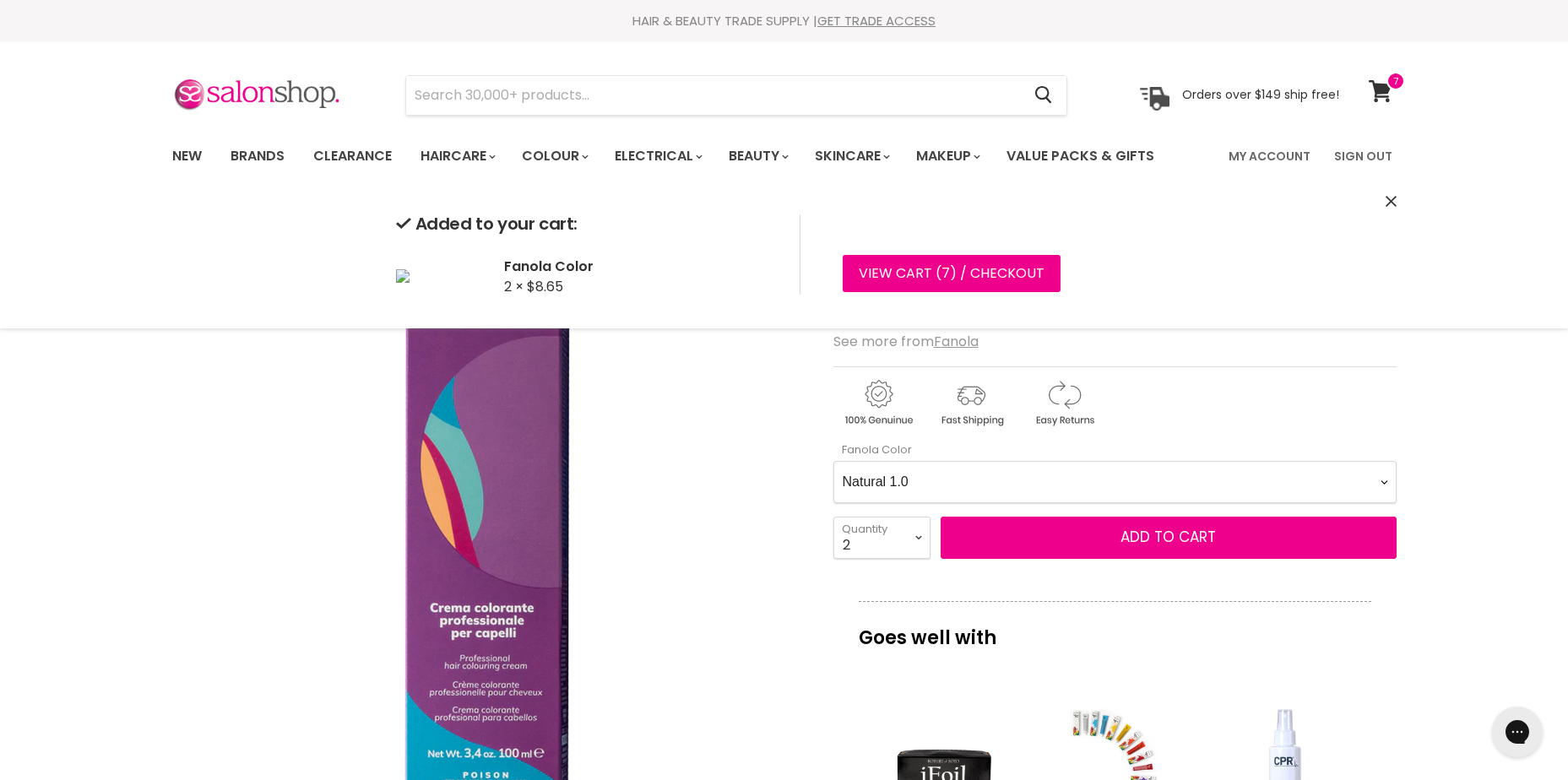
click at [1006, 481] on Color-0-0 "Ash 1.10 Ash 5.1 Ash 6.1 Ash 7.1 Ash 8.1 Ash 9.1 Ash 10.1 Intense Ash 5.11 Inte…" at bounding box center [1115, 481] width 564 height 42
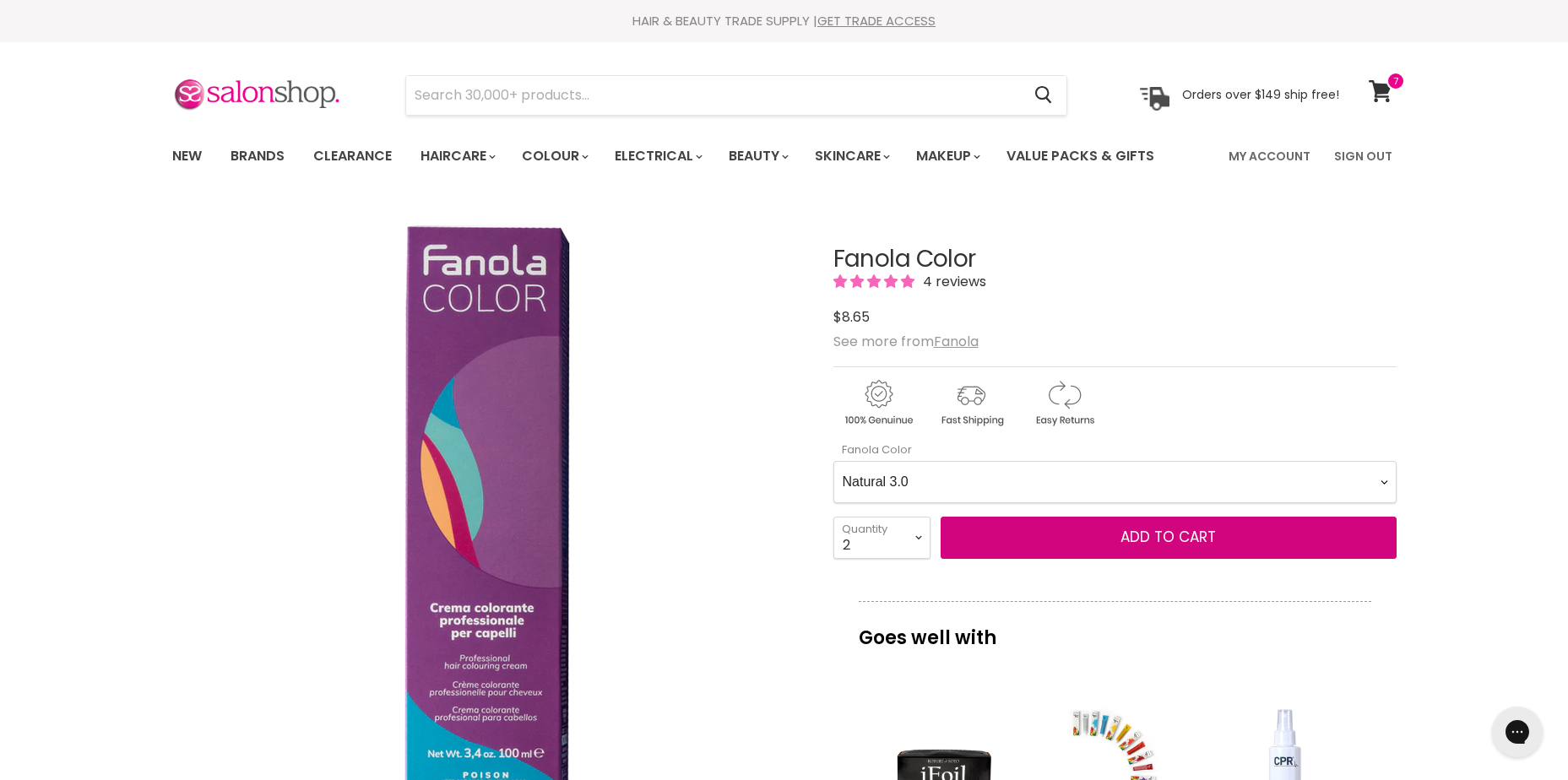
click at [833, 461] on Color-0-0 "Ash 1.10 Ash 5.1 Ash 6.1 Ash 7.1 Ash 8.1 Ash 9.1 Ash 10.1 Intense Ash 5.11 Inte…" at bounding box center [1115, 481] width 564 height 42
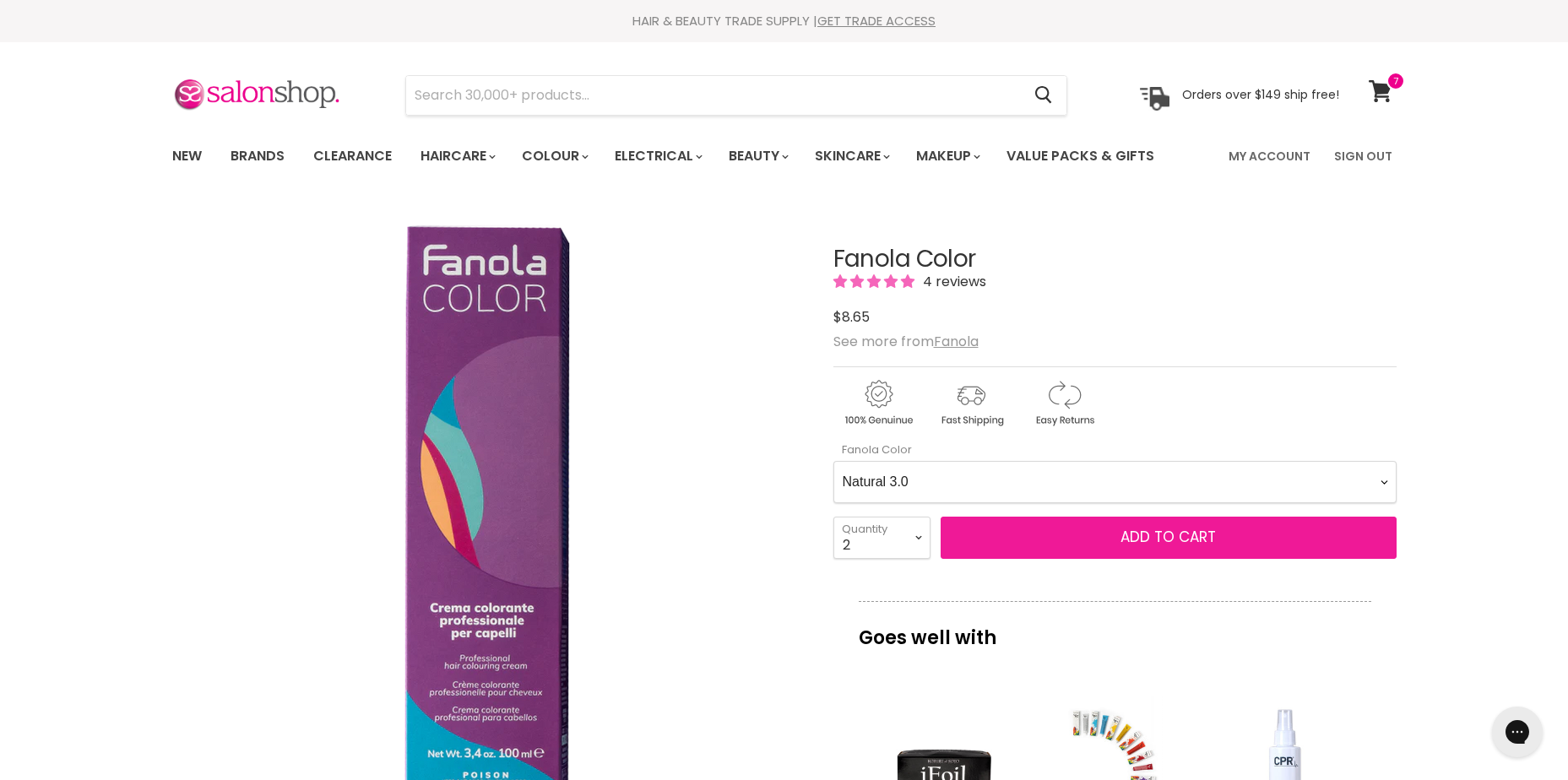
click at [1131, 532] on span "Add to cart" at bounding box center [1169, 537] width 95 height 21
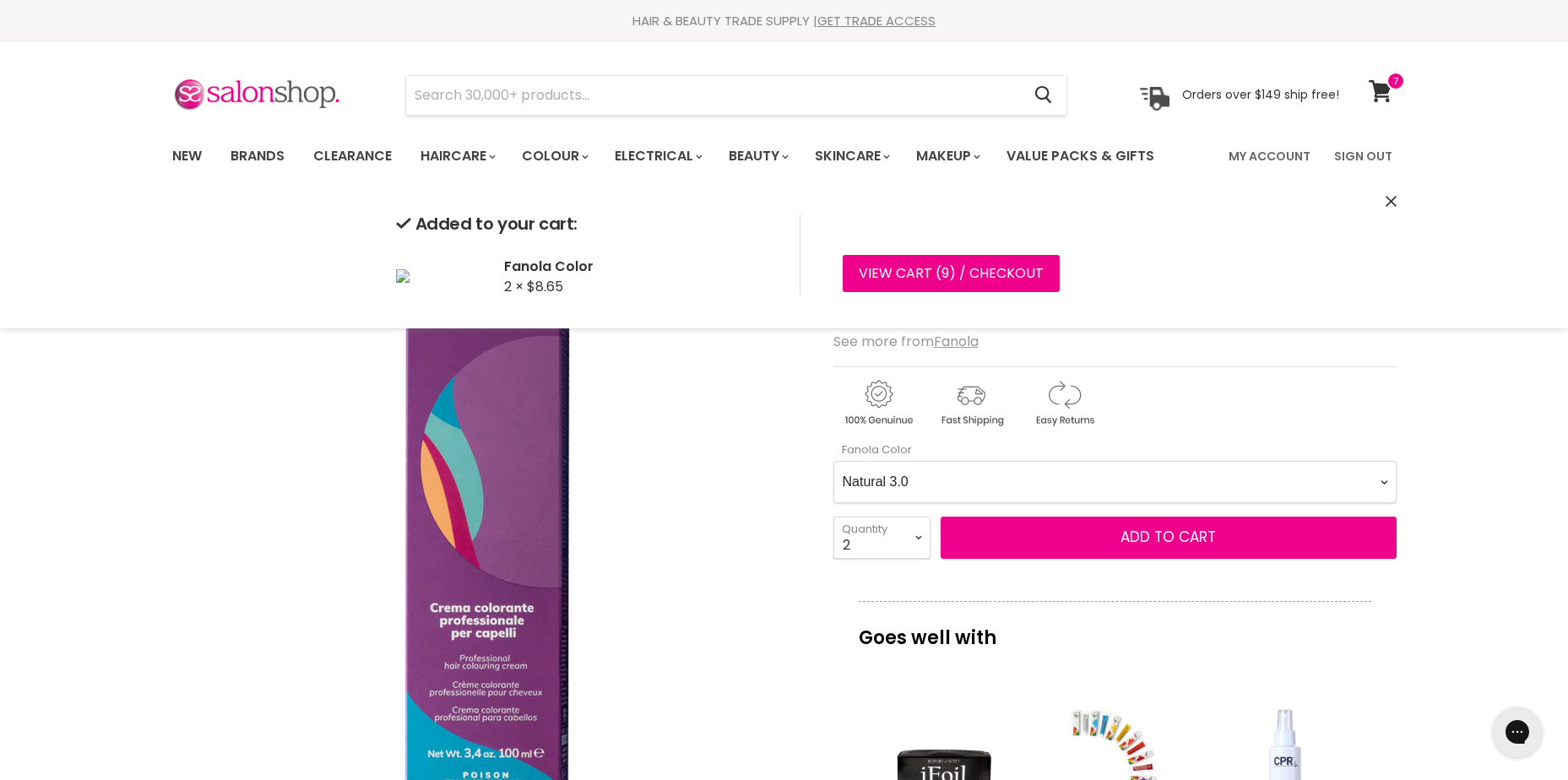
click at [1080, 487] on Color-0-0 "Ash 1.10 Ash 5.1 Ash 6.1 Ash 7.1 Ash 8.1 Ash 9.1 Ash 10.1 Intense Ash 5.11 Inte…" at bounding box center [1115, 481] width 564 height 42
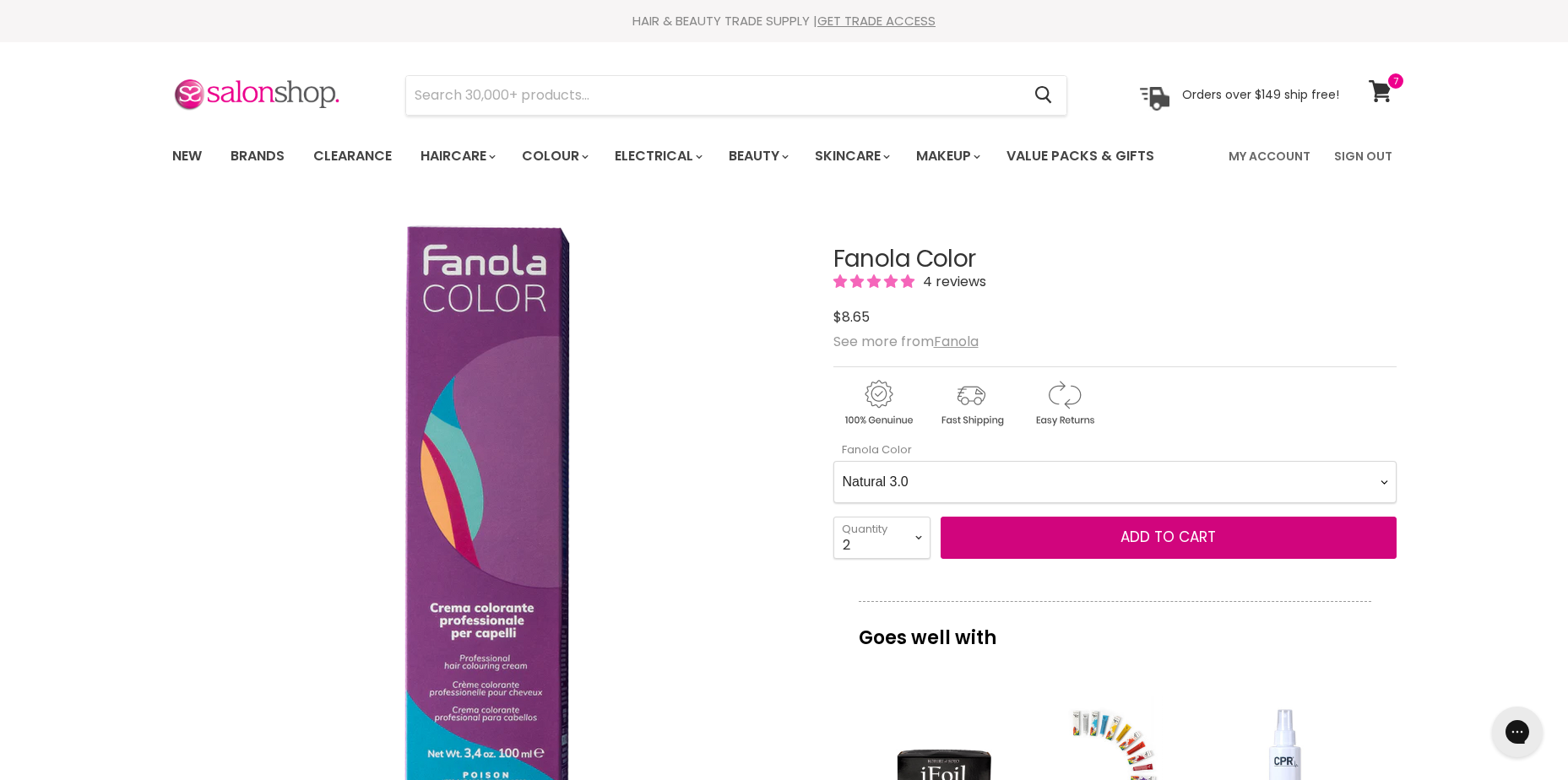
select Color-0-0 "Natural 4.0"
click at [833, 461] on Color-0-0 "Ash 1.10 Ash 5.1 Ash 6.1 Ash 7.1 Ash 8.1 Ash 9.1 Ash 10.1 Intense Ash 5.11 Inte…" at bounding box center [1115, 481] width 564 height 42
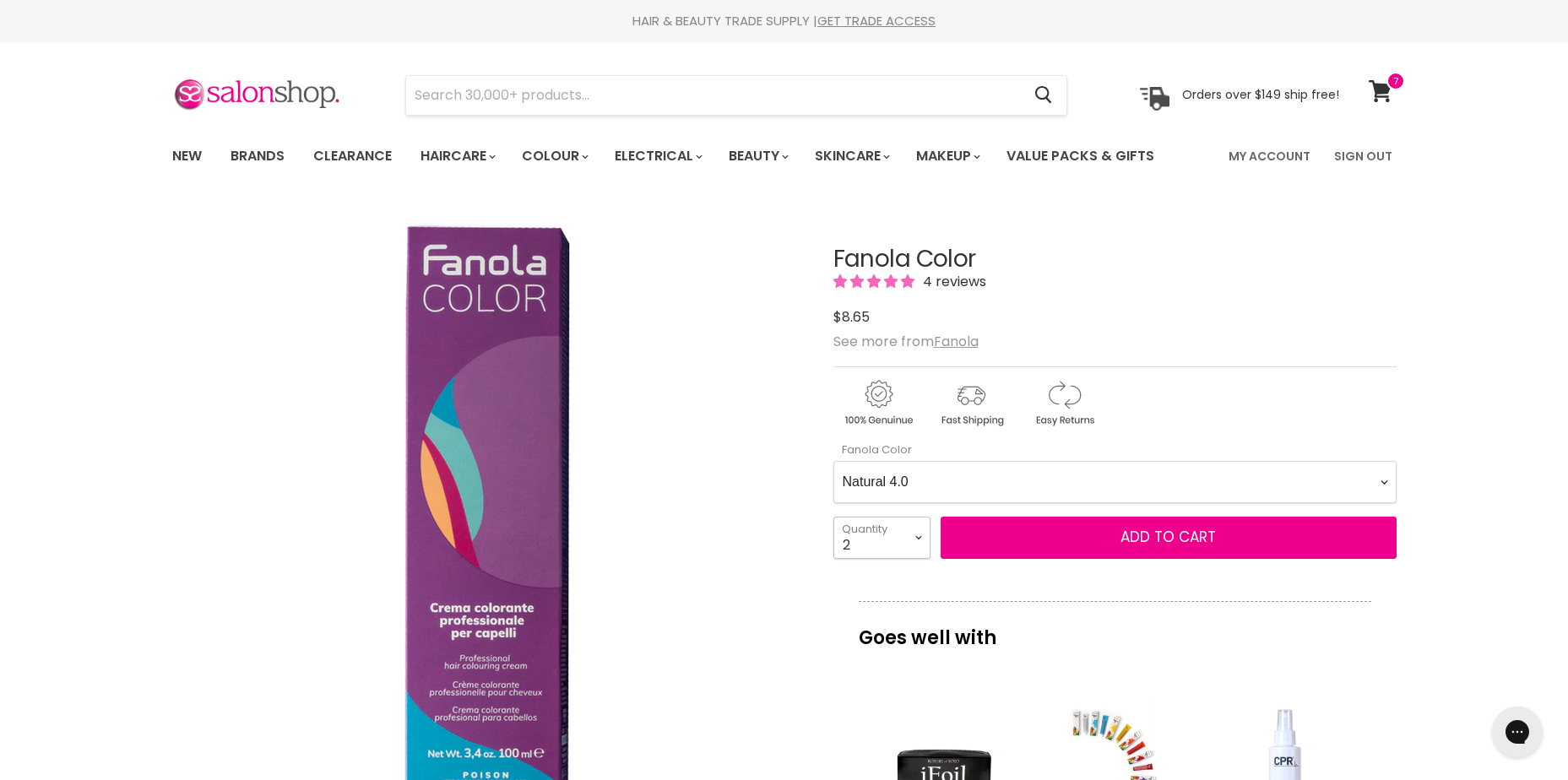
click at [892, 548] on select "1 2 3 4 5 6 7 8 9 10+" at bounding box center [882, 537] width 97 height 42
select select "1"
click at [833, 517] on select "1 2 3 4 5 6 7 8 9 10+" at bounding box center [882, 537] width 97 height 42
type input "1"
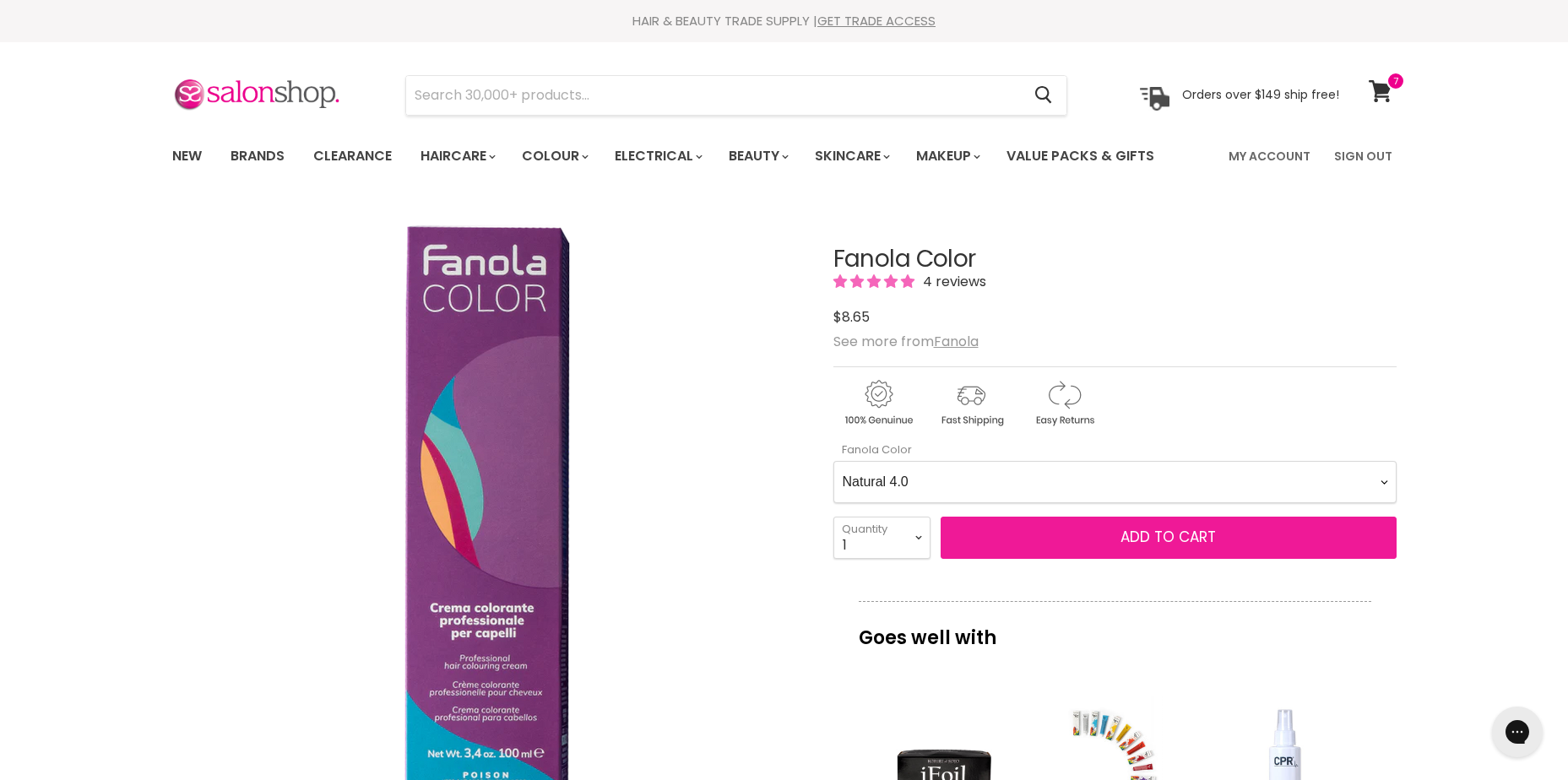
click at [1149, 522] on button "Add to cart" at bounding box center [1169, 537] width 456 height 42
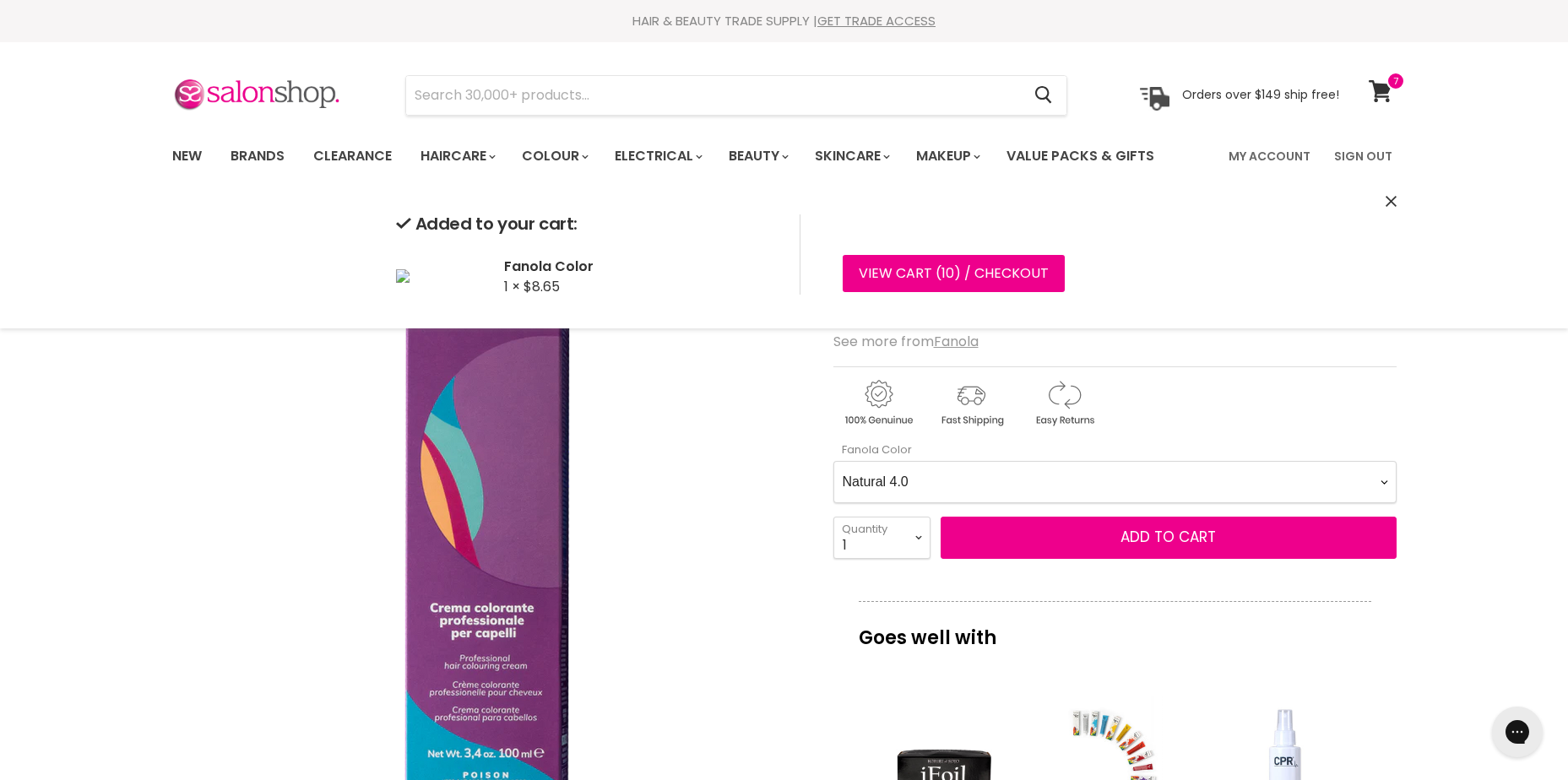
click at [1158, 473] on Color-0-0 "Ash 1.10 Ash 5.1 Ash 6.1 Ash 7.1 Ash 8.1 Ash 9.1 Ash 10.1 Intense Ash 5.11 Inte…" at bounding box center [1115, 481] width 564 height 42
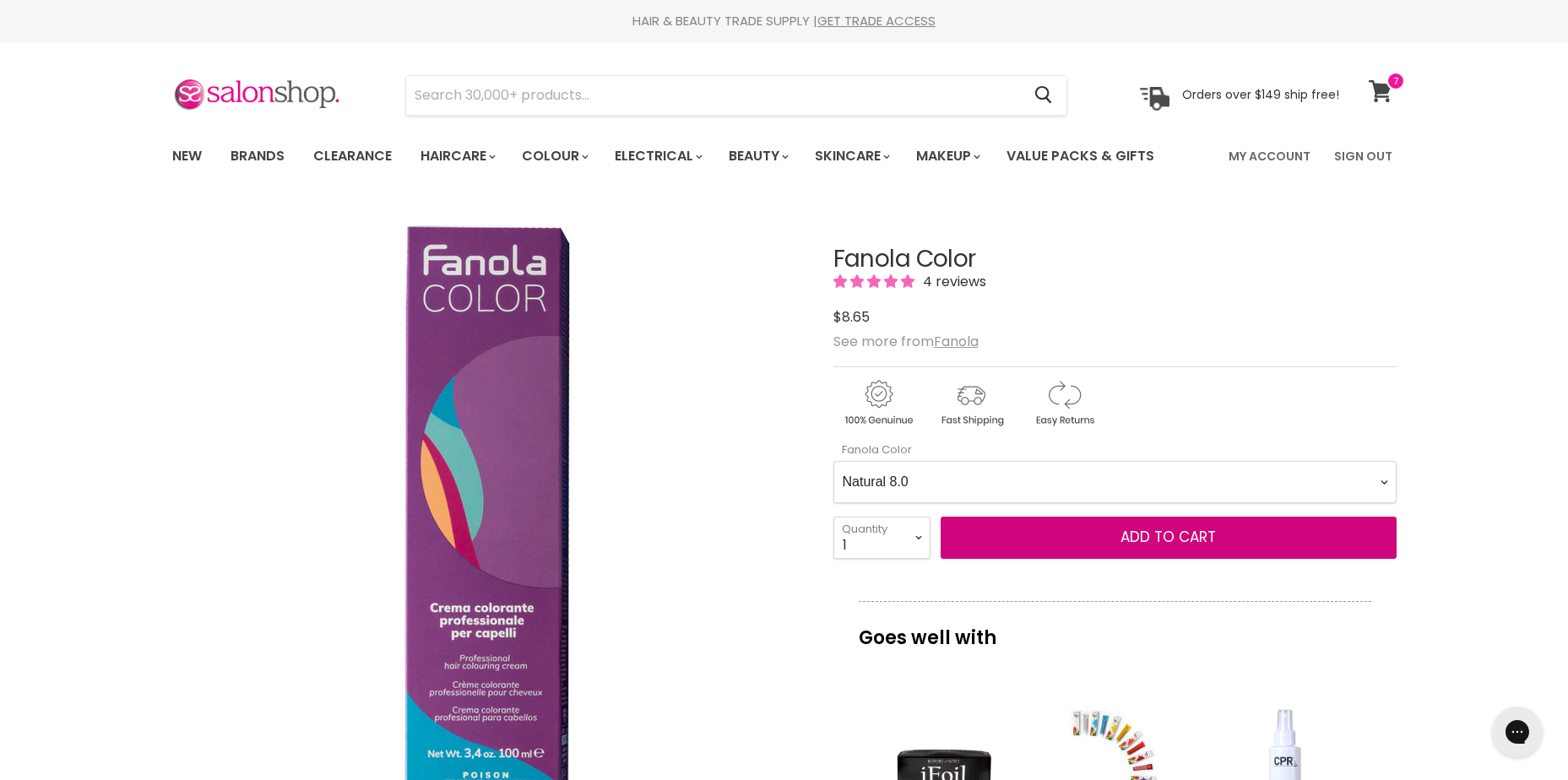
click at [833, 461] on Color-0-0 "Ash 1.10 Ash 5.1 Ash 6.1 Ash 7.1 Ash 8.1 Ash 9.1 Ash 10.1 Intense Ash 5.11 Inte…" at bounding box center [1115, 481] width 564 height 42
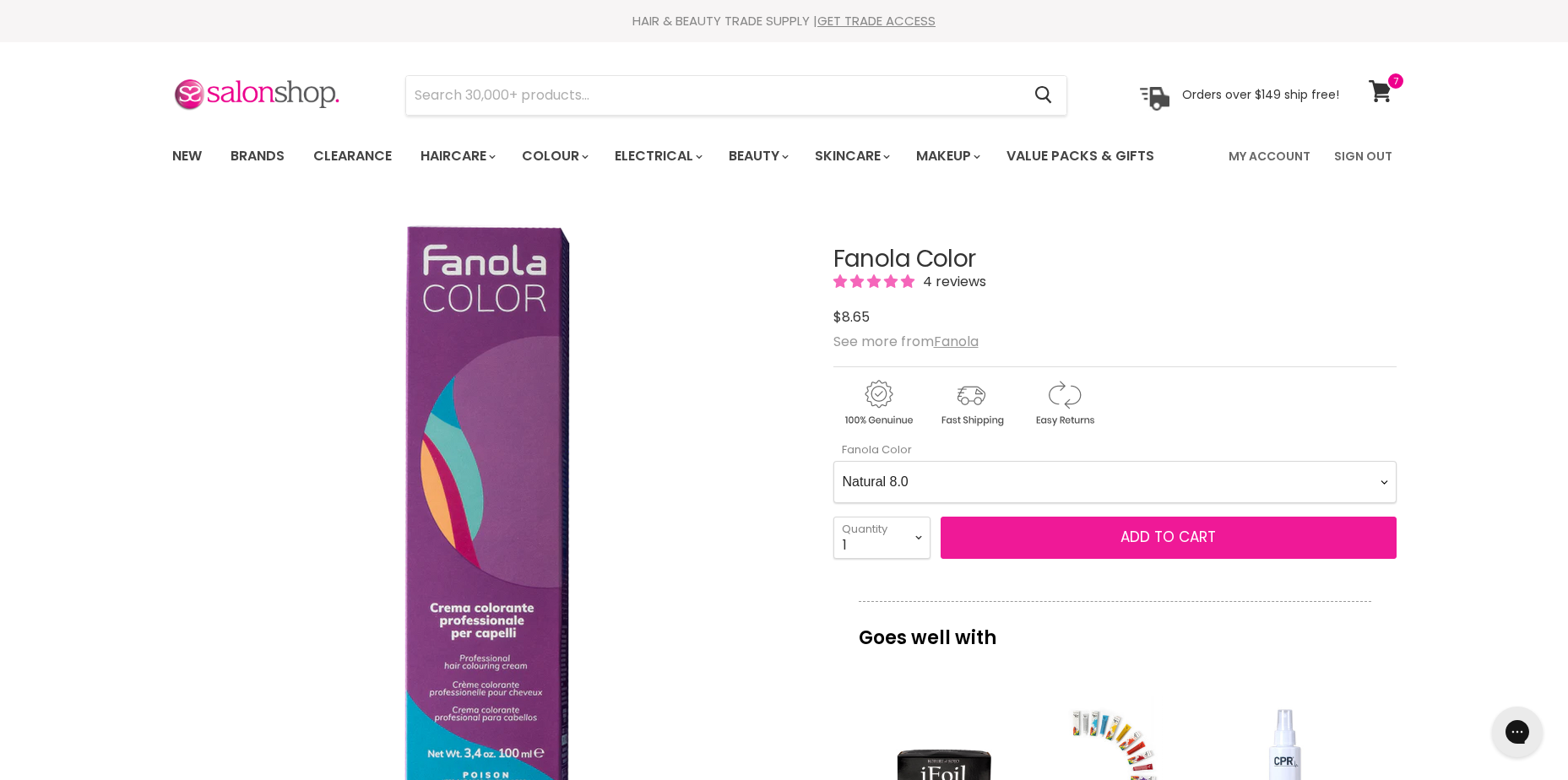
click at [1215, 531] on button "Add to cart" at bounding box center [1169, 537] width 456 height 42
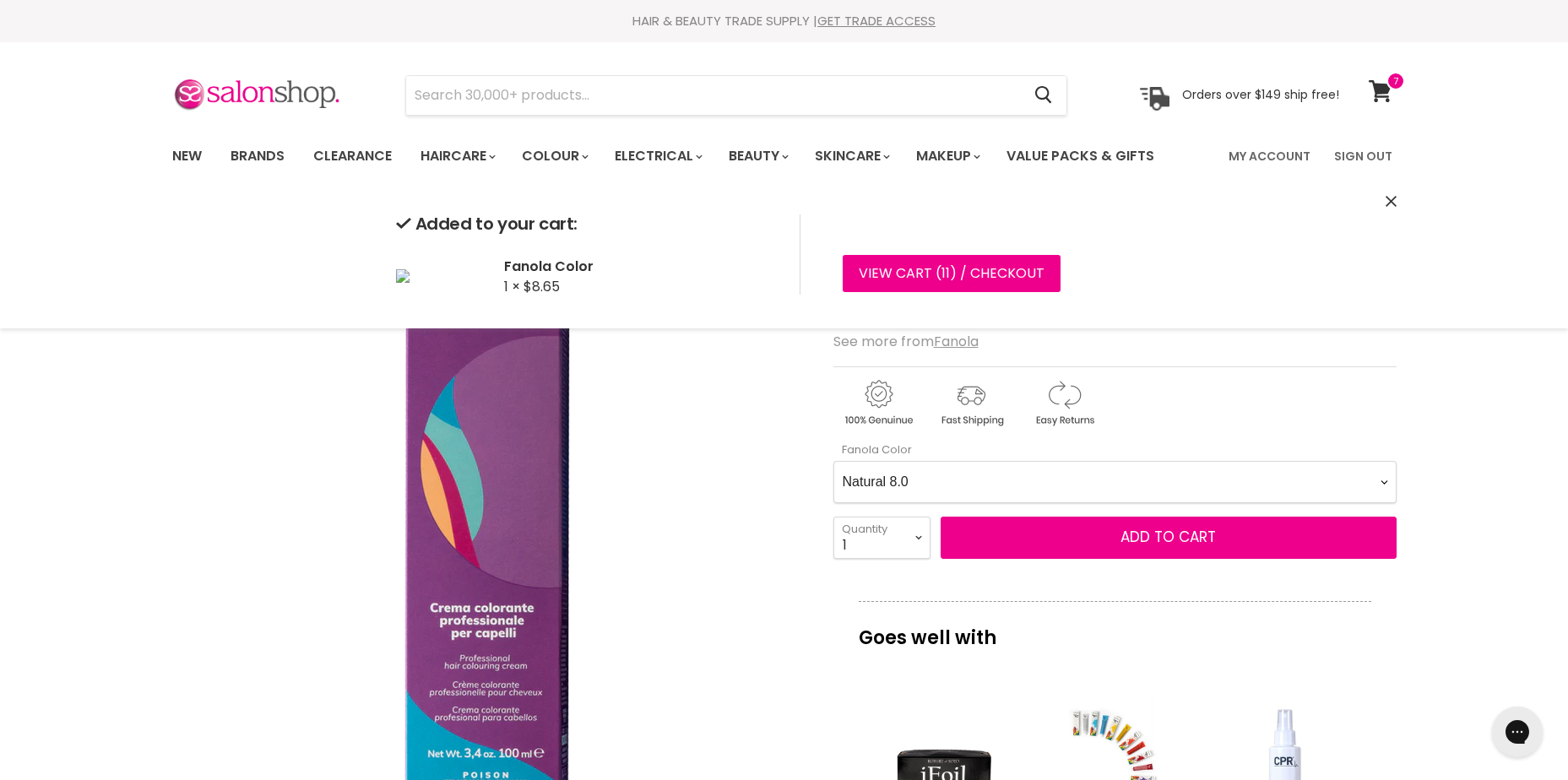
click at [1301, 483] on Color-0-0 "Ash 1.10 Ash 5.1 Ash 6.1 Ash 7.1 Ash 8.1 Ash 9.1 Ash 10.1 Intense Ash 5.11 Inte…" at bounding box center [1115, 481] width 564 height 42
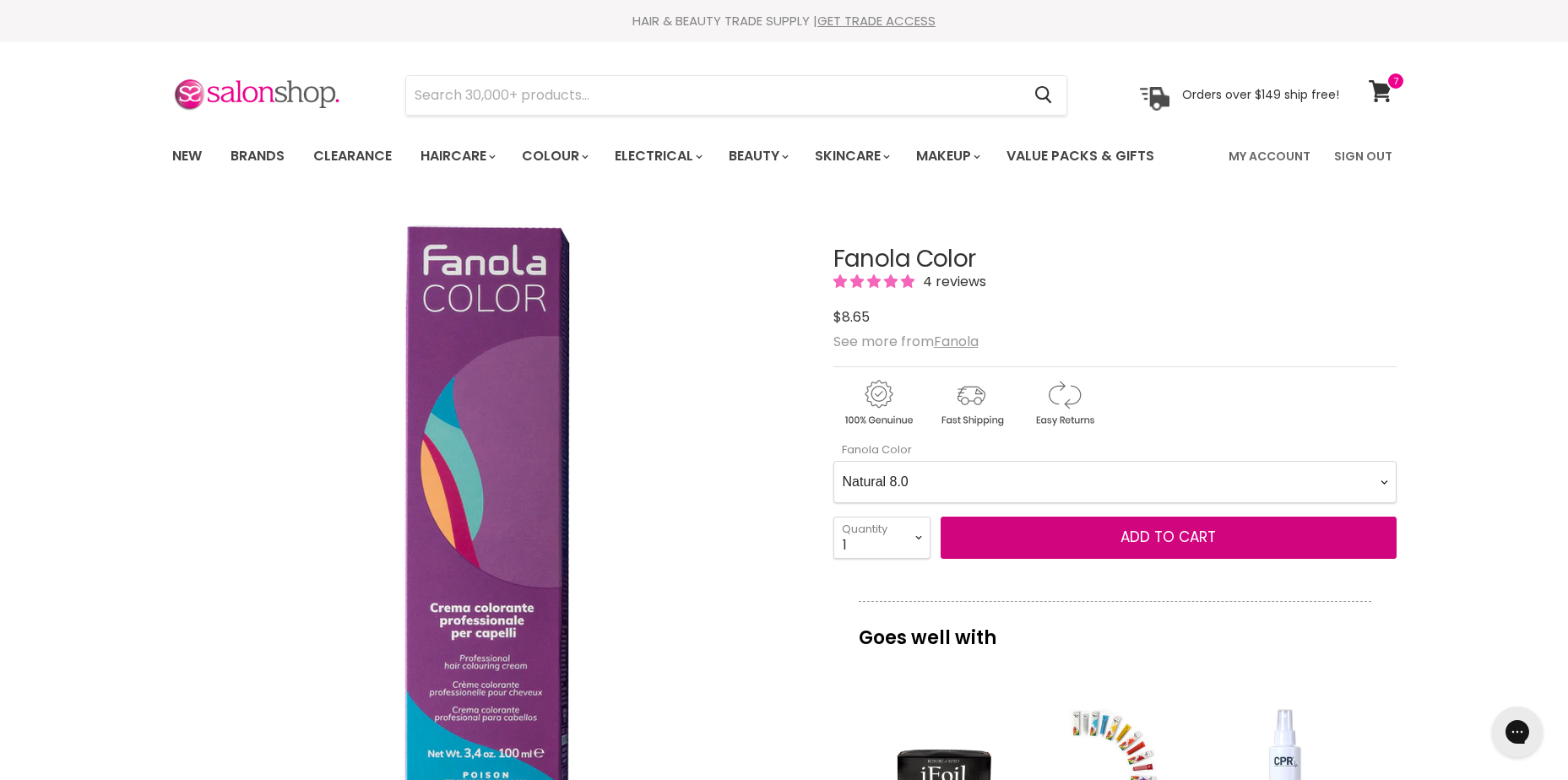
select Color-0-0 "Natural 10.0"
click at [833, 461] on Color-0-0 "Ash 1.10 Ash 5.1 Ash 6.1 Ash 7.1 Ash 8.1 Ash 9.1 Ash 10.1 Intense Ash 5.11 Inte…" at bounding box center [1115, 481] width 564 height 42
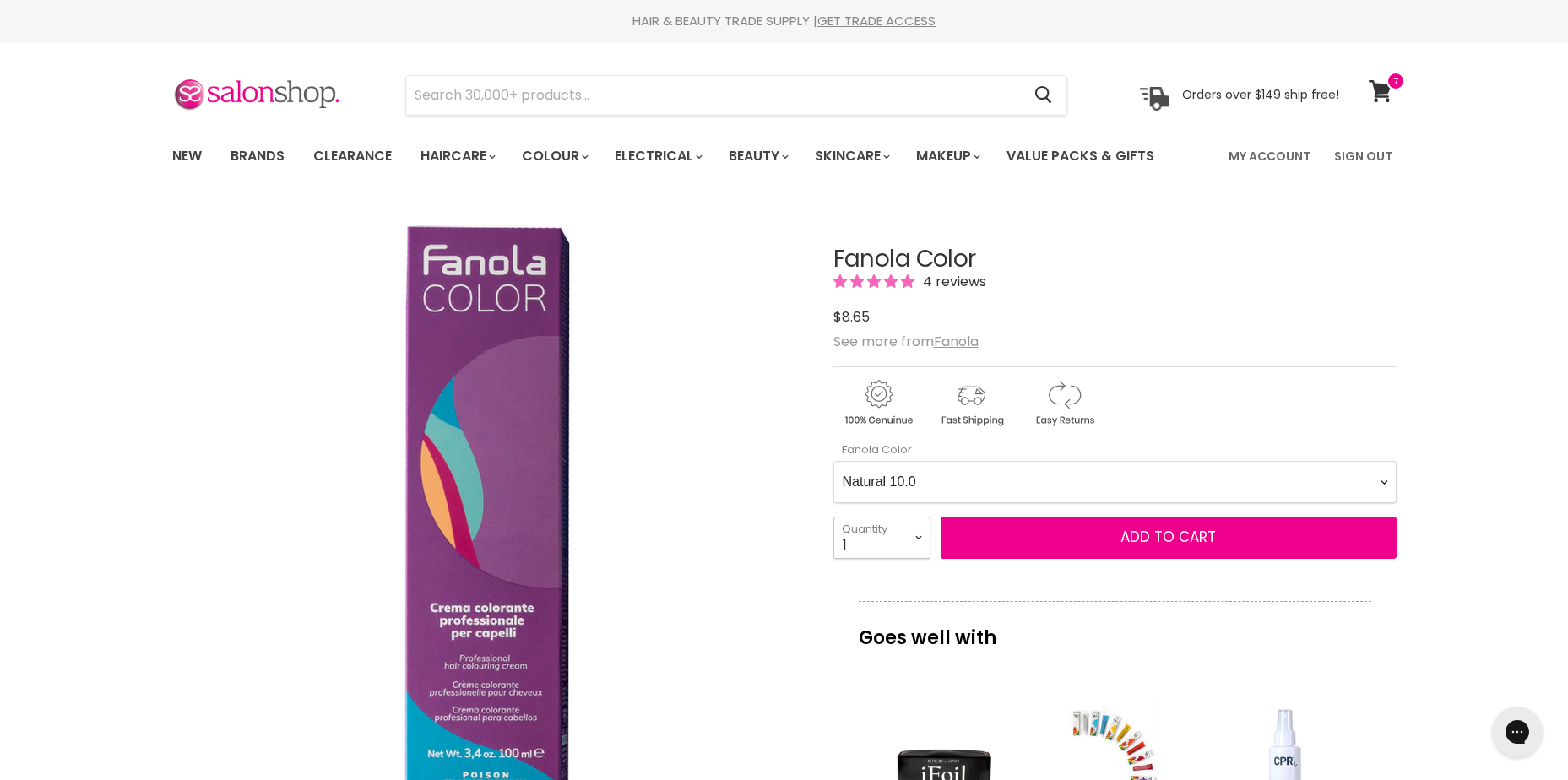
click at [889, 545] on select "1 2 3 4 5 6 7 8 9 10+" at bounding box center [882, 537] width 97 height 42
select select "2"
click at [833, 517] on select "1 2 3 4 5 6 7 8 9 10+" at bounding box center [882, 537] width 97 height 42
type input "2"
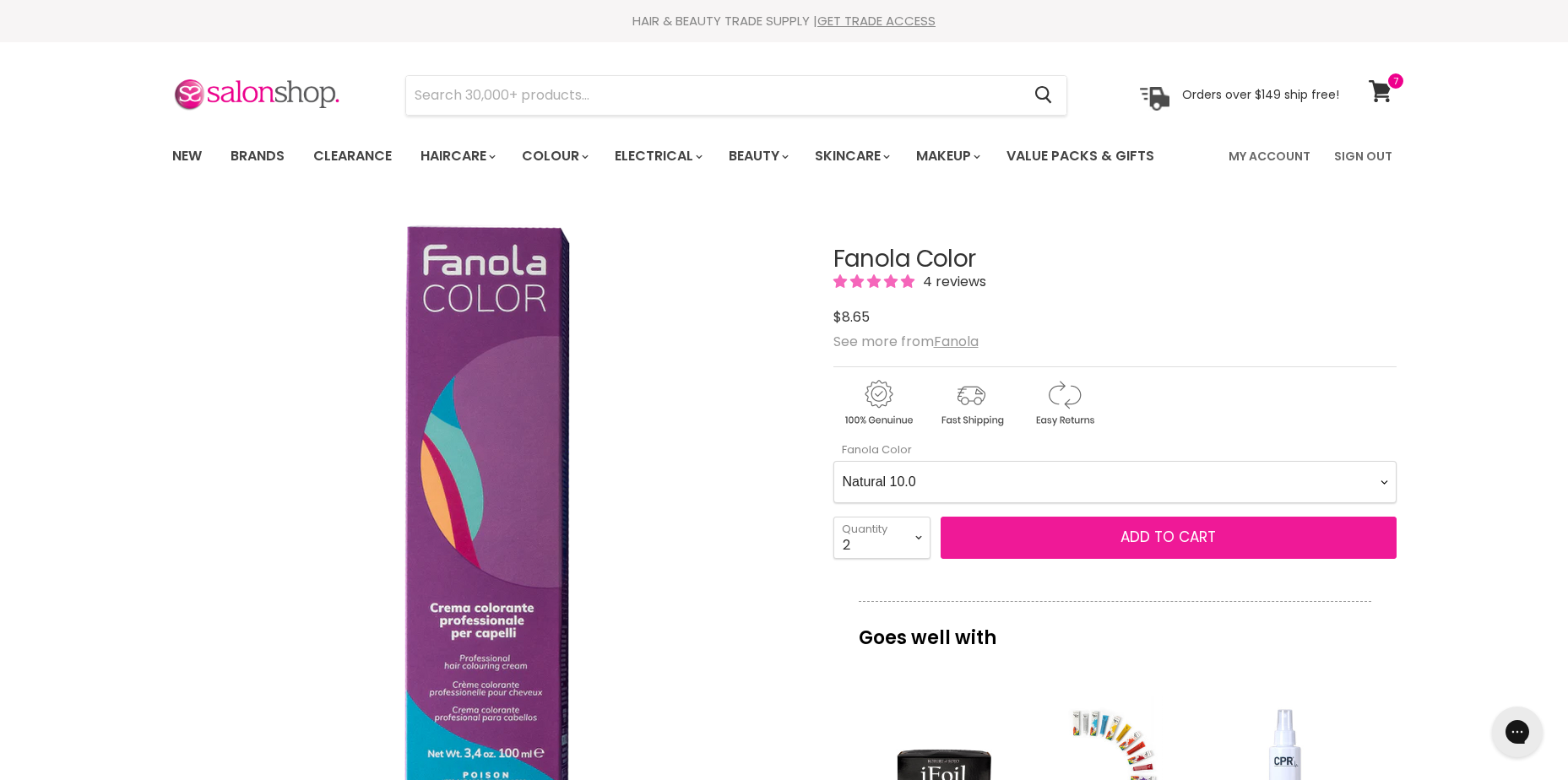
click at [1183, 534] on span "Add to cart" at bounding box center [1169, 537] width 95 height 21
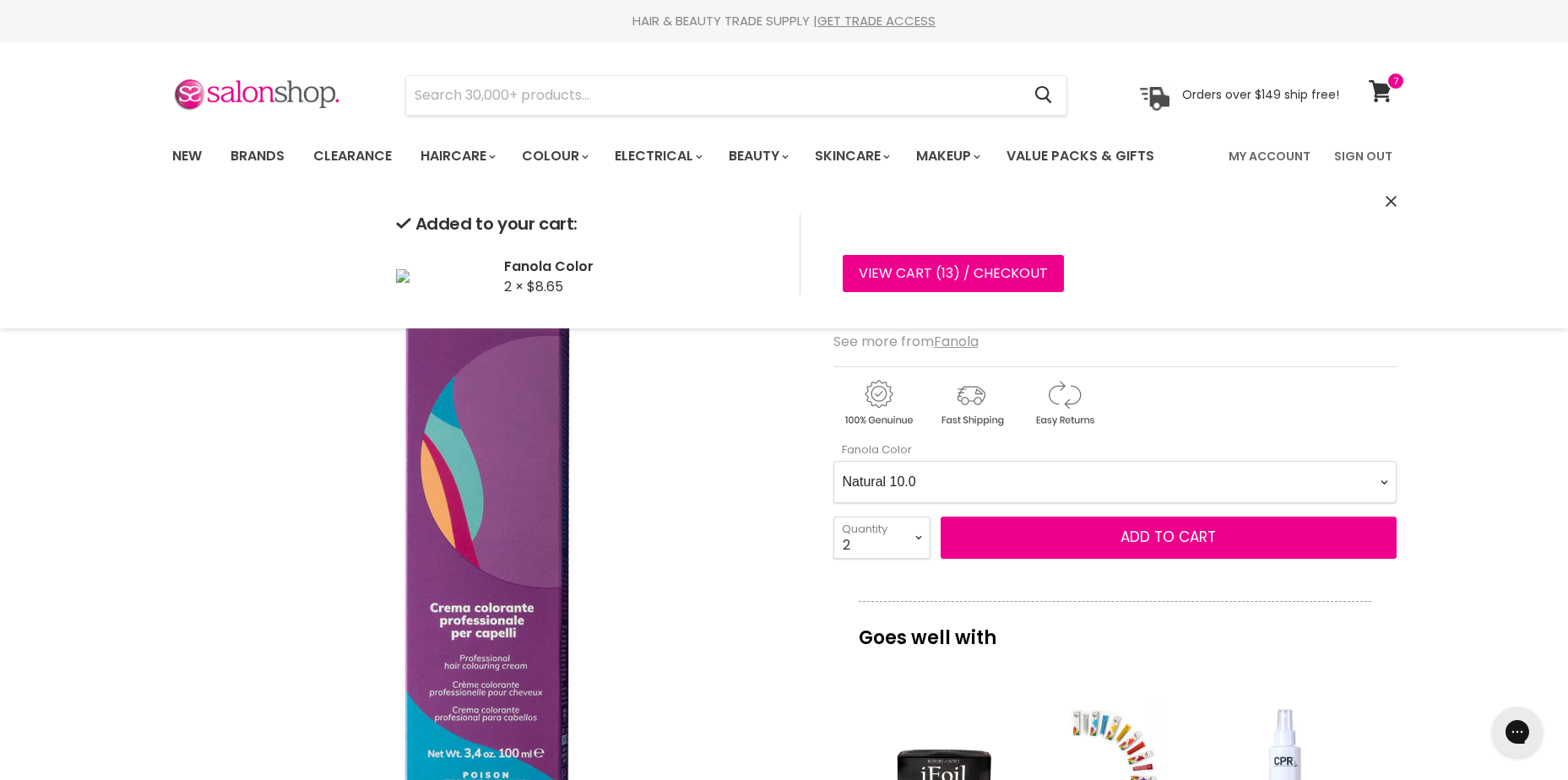
click at [973, 462] on Color-0-0 "Ash 1.10 Ash 5.1 Ash 6.1 Ash 7.1 Ash 8.1 Ash 9.1 Ash 10.1 Intense Ash 5.11 Inte…" at bounding box center [1115, 481] width 564 height 42
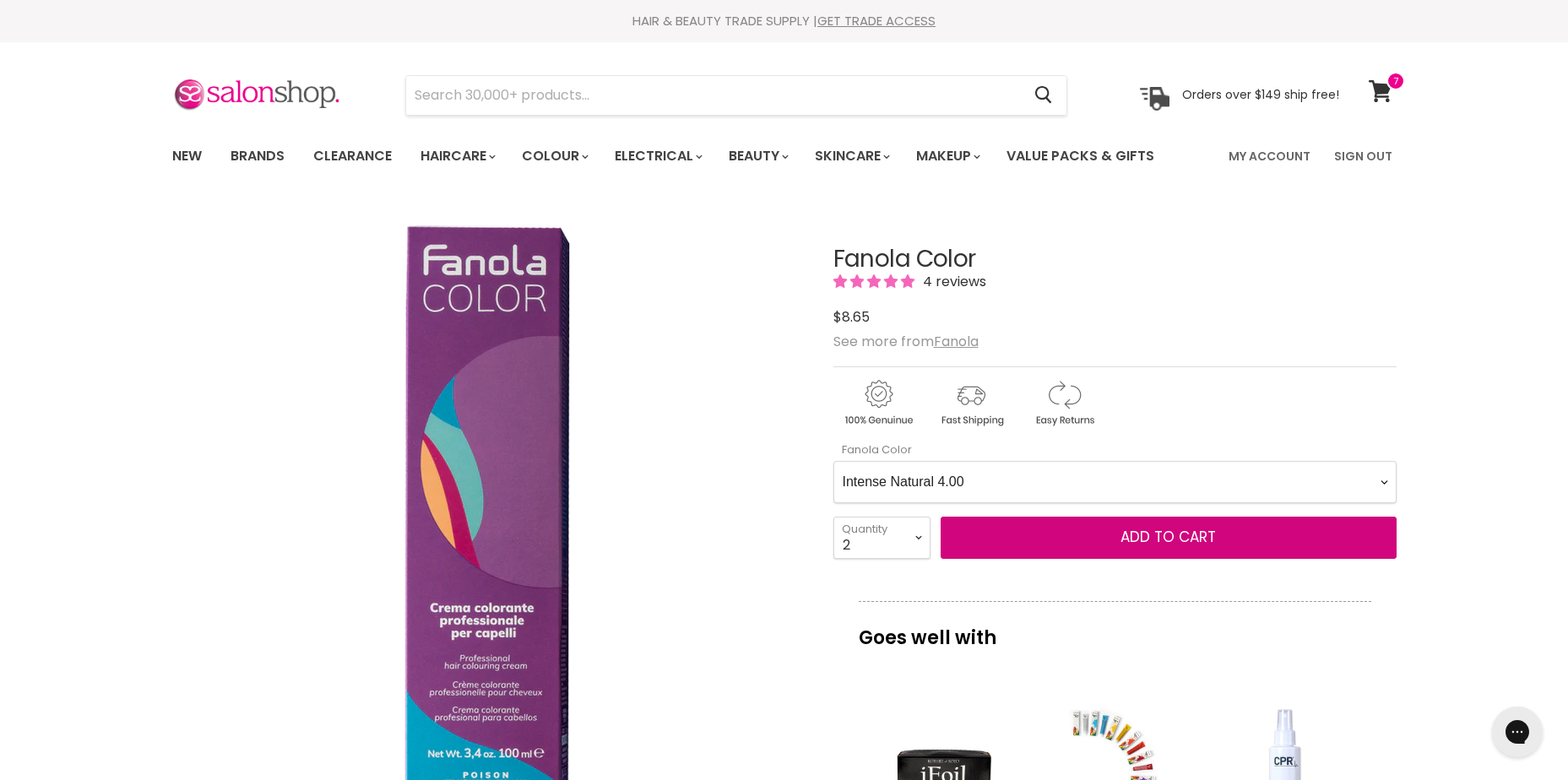
click at [833, 461] on Color-0-0 "Ash 1.10 Ash 5.1 Ash 6.1 Ash 7.1 Ash 8.1 Ash 9.1 Ash 10.1 Intense Ash 5.11 Inte…" at bounding box center [1115, 481] width 564 height 42
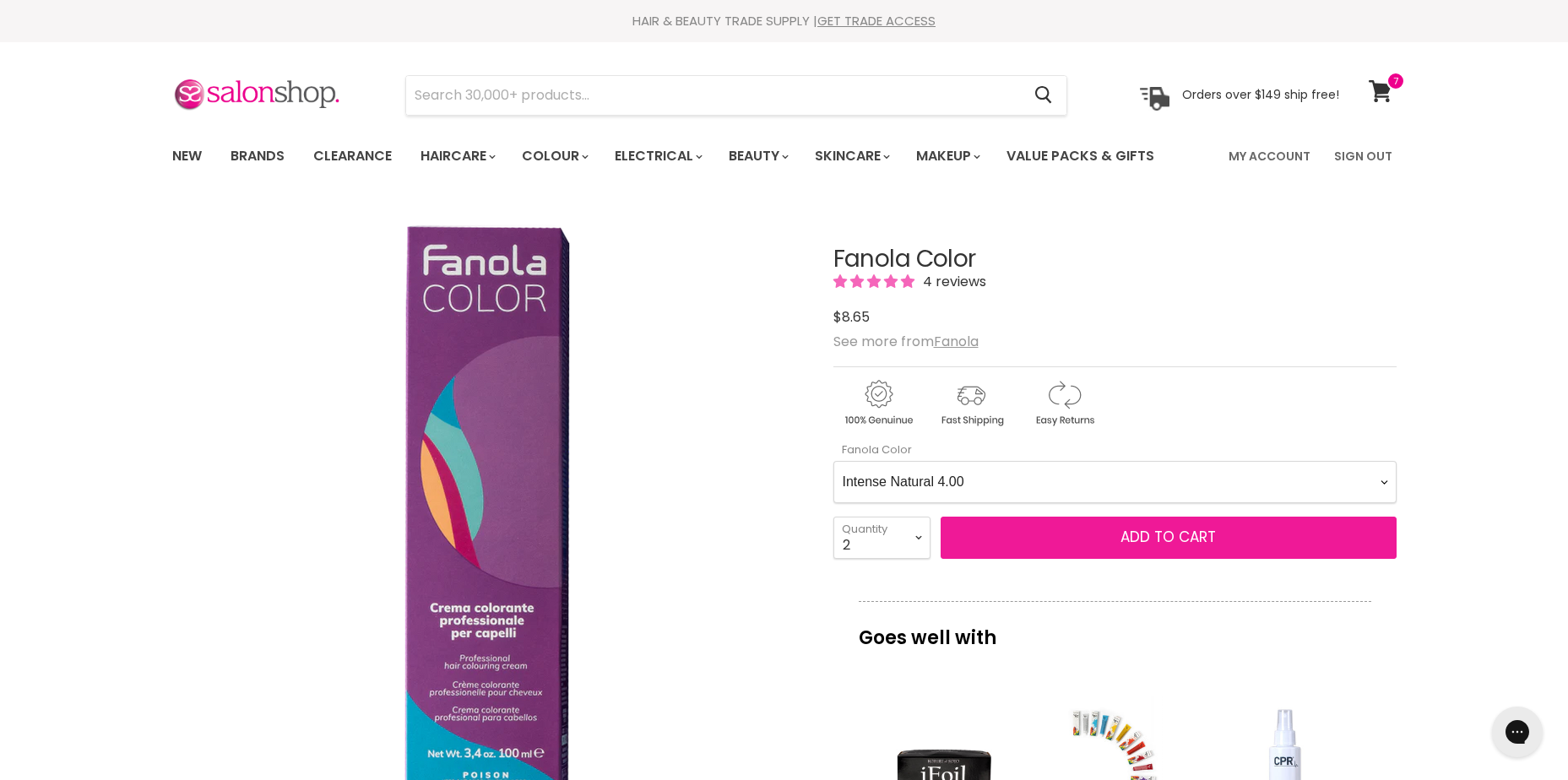
click at [1149, 536] on span "Add to cart" at bounding box center [1169, 537] width 95 height 21
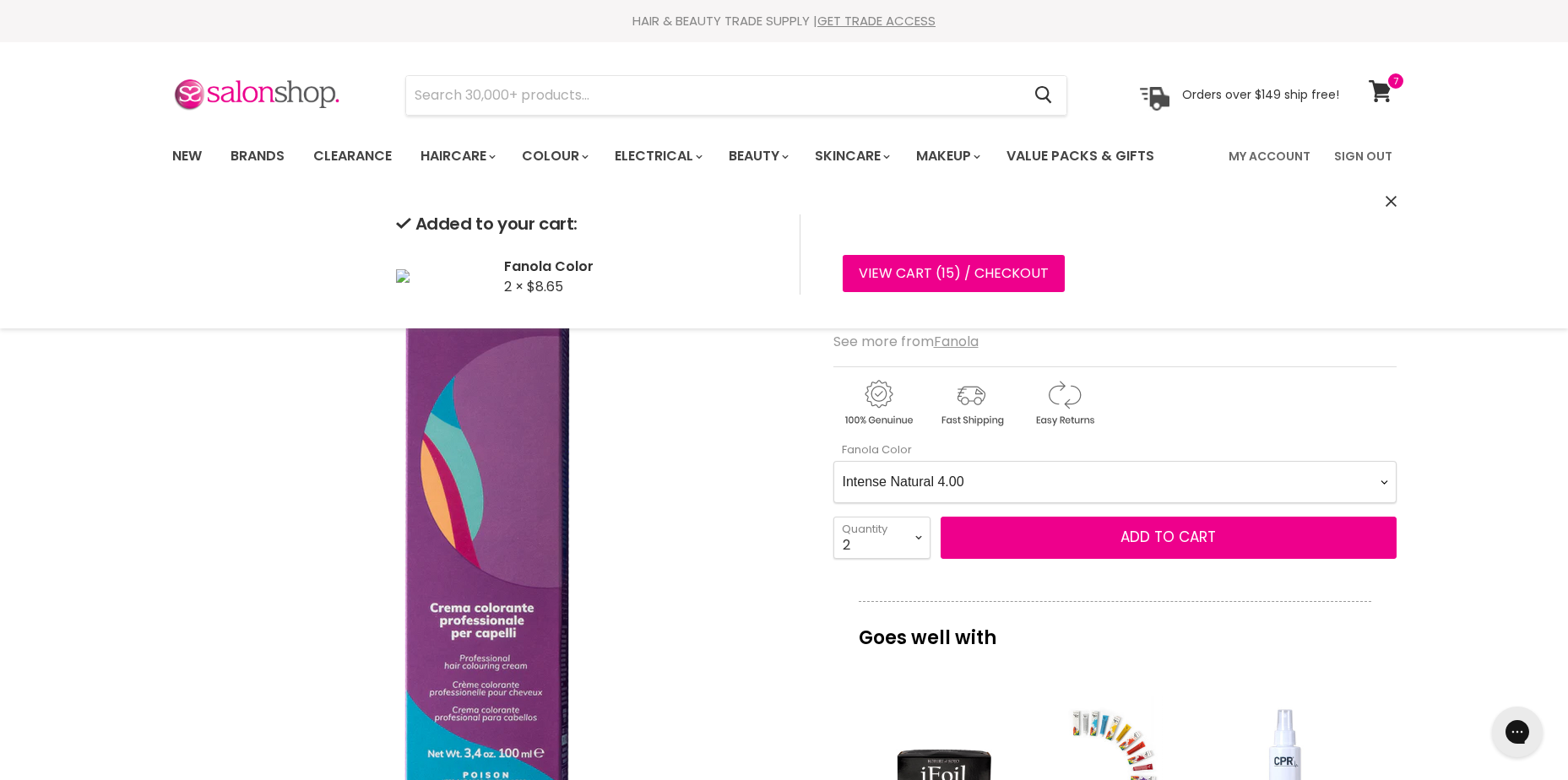
click at [983, 483] on Color-0-0 "Ash 1.10 Ash 5.1 Ash 6.1 Ash 7.1 Ash 8.1 Ash 9.1 Ash 10.1 Intense Ash 5.11 Inte…" at bounding box center [1115, 481] width 564 height 42
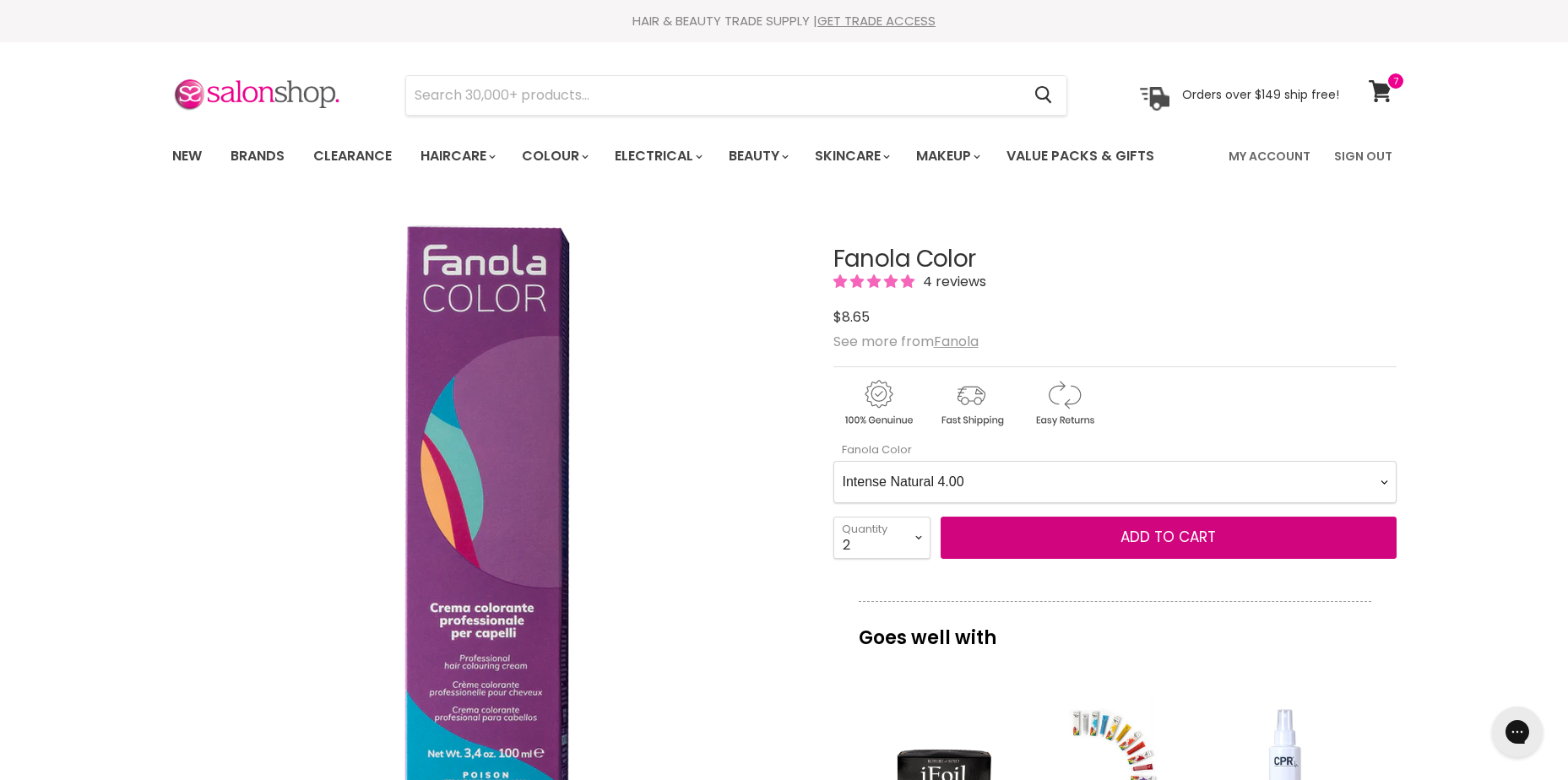
select Color-0-0 "Natural 5.0"
click at [833, 461] on Color-0-0 "Ash 1.10 Ash 5.1 Ash 6.1 Ash 7.1 Ash 8.1 Ash 9.1 Ash 10.1 Intense Ash 5.11 Inte…" at bounding box center [1115, 481] width 564 height 42
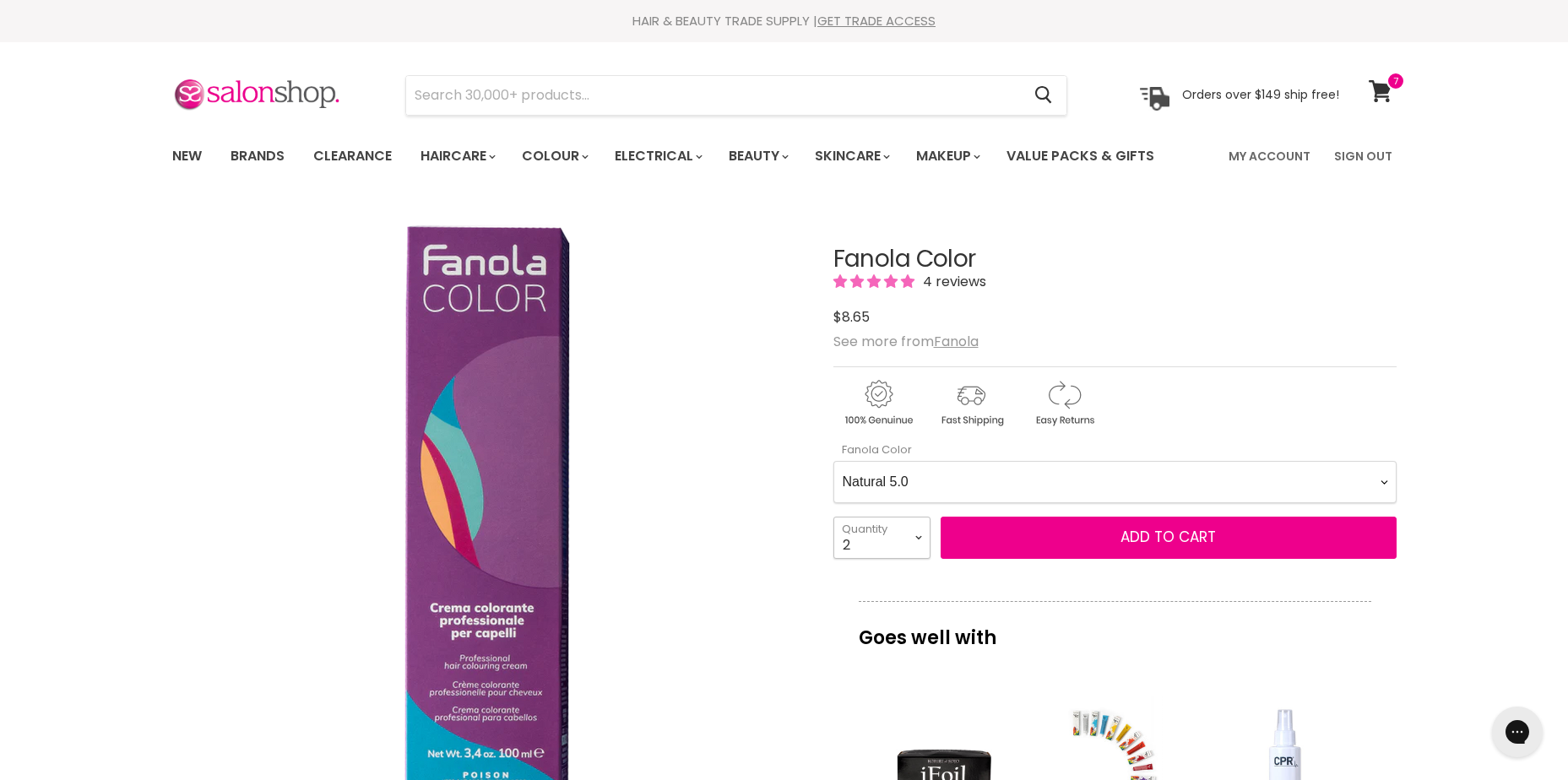
click at [842, 545] on select "1 2 3 4 5 6 7 8 9 10+" at bounding box center [882, 537] width 97 height 42
select select "1"
click at [833, 517] on select "1 2 3 4 5 6 7 8 9 10+" at bounding box center [882, 537] width 97 height 42
type input "1"
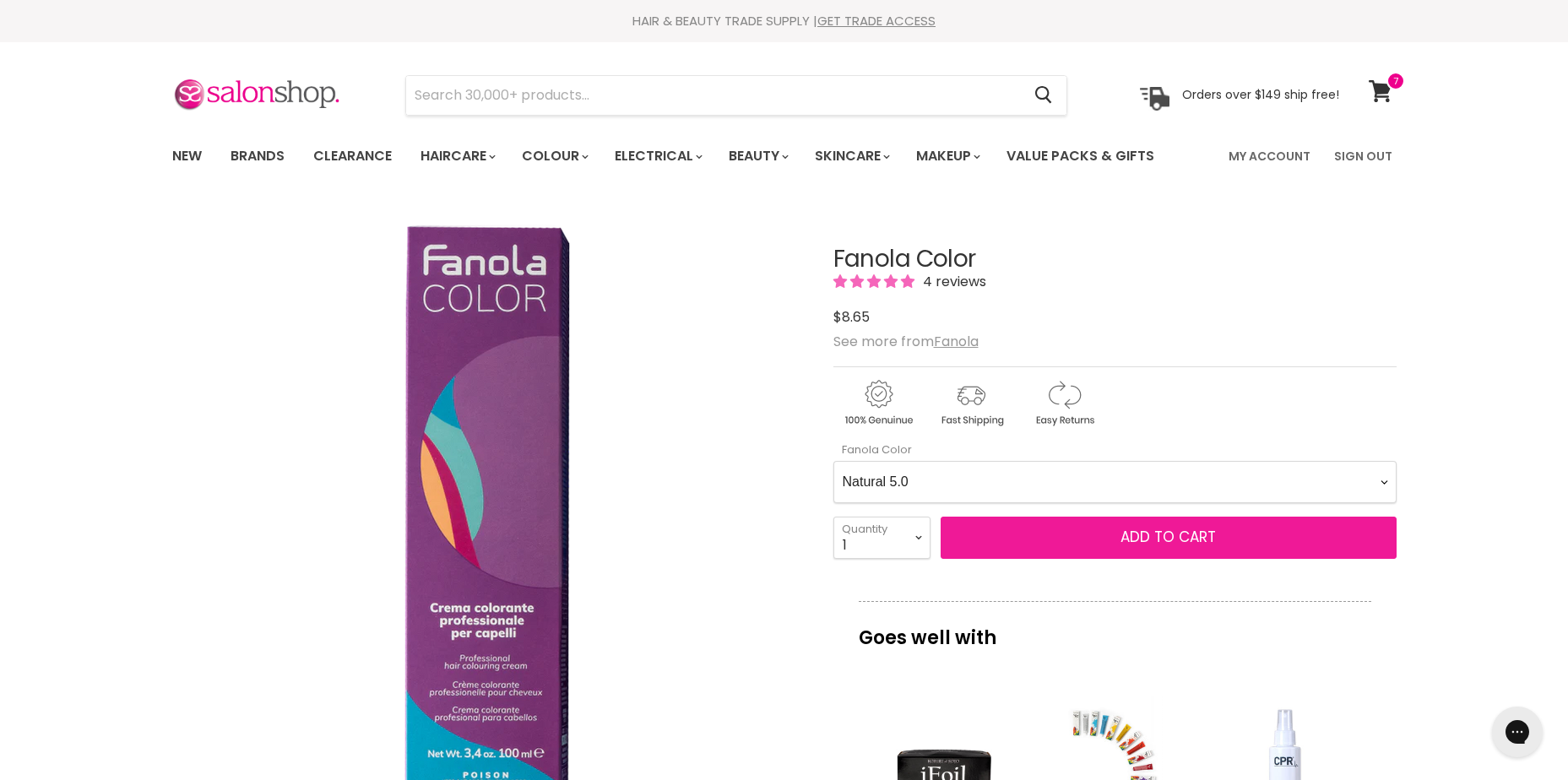
click at [1155, 535] on span "Add to cart" at bounding box center [1169, 537] width 95 height 21
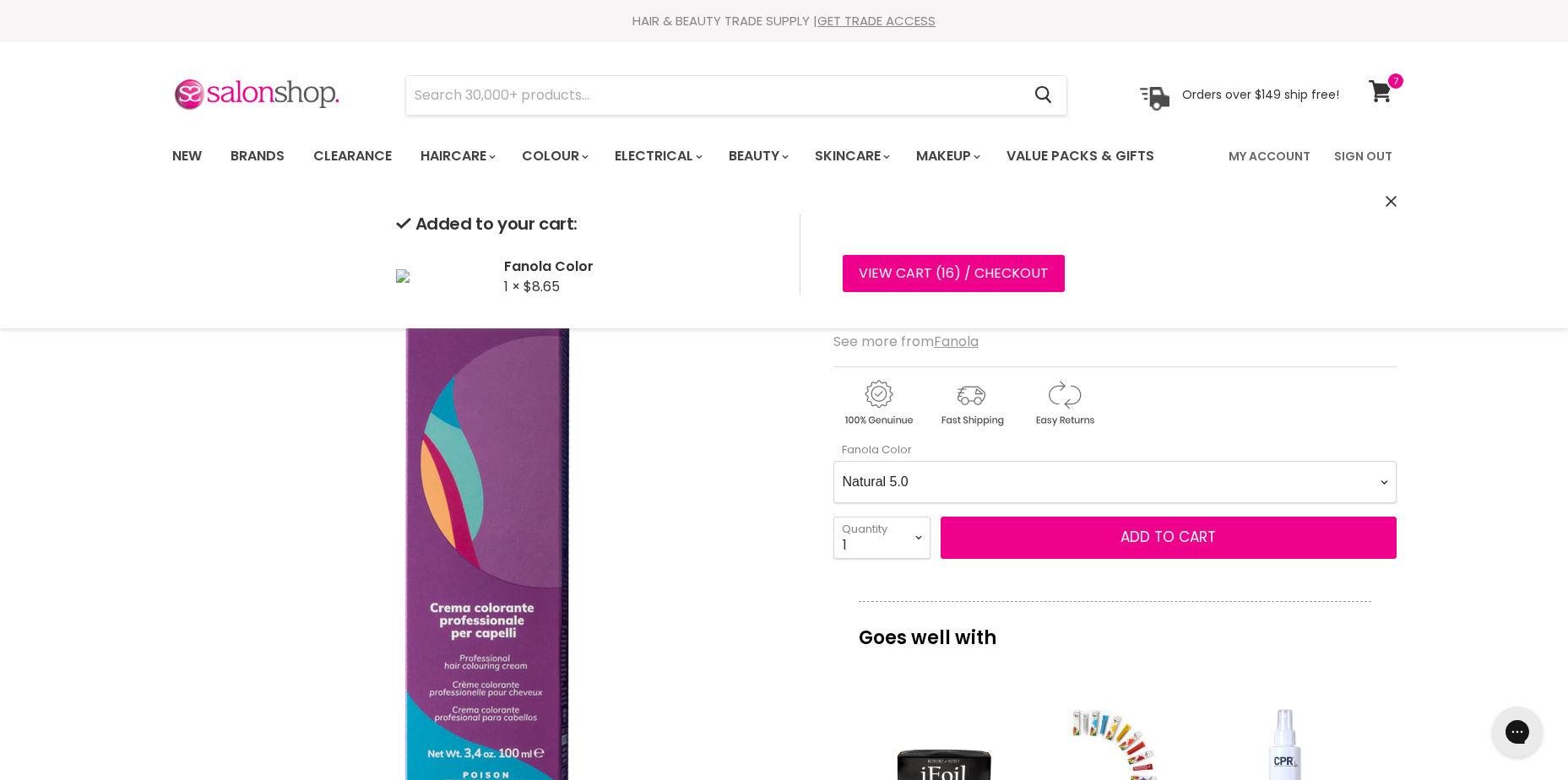
click at [1111, 492] on Color-0-0 "Ash 1.10 Ash 5.1 Ash 6.1 Ash 7.1 Ash 8.1 Ash 9.1 Ash 10.1 Intense Ash 5.11 Inte…" at bounding box center [1115, 481] width 564 height 42
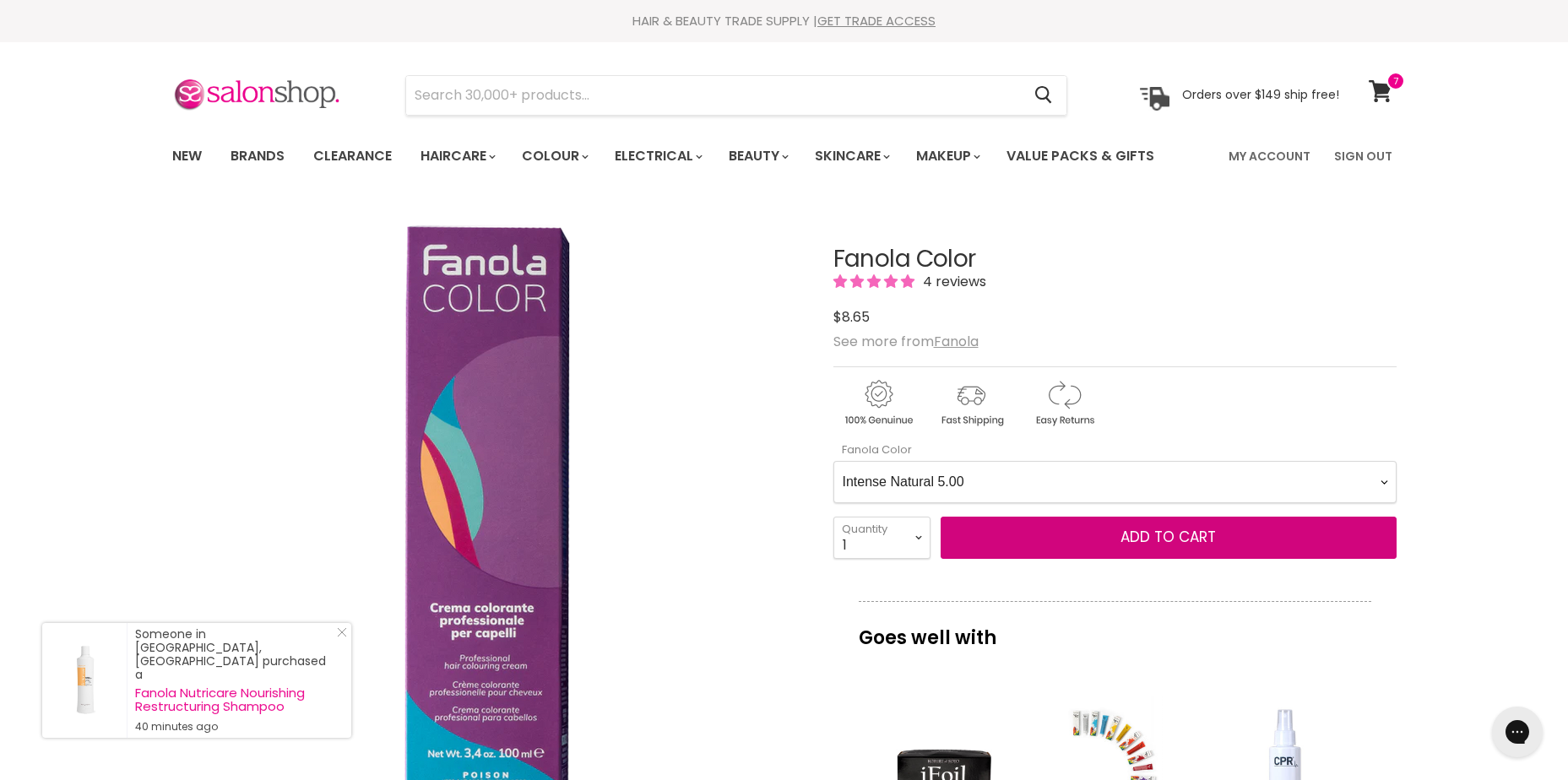
click at [833, 461] on Color-0-0 "Ash 1.10 Ash 5.1 Ash 6.1 Ash 7.1 Ash 8.1 Ash 9.1 Ash 10.1 Intense Ash 5.11 Inte…" at bounding box center [1115, 481] width 564 height 42
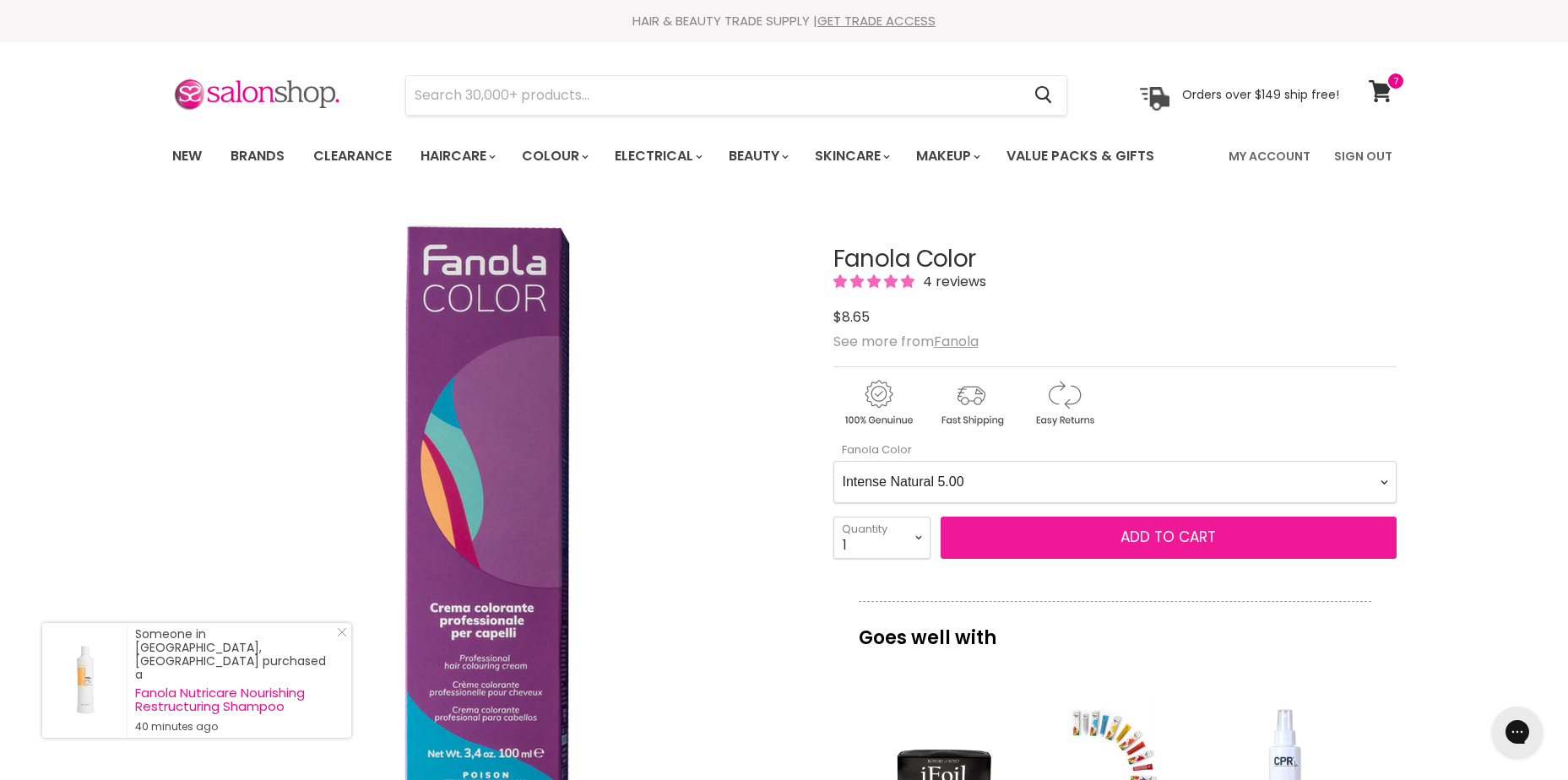
click at [1133, 537] on span "Add to cart" at bounding box center [1169, 537] width 95 height 21
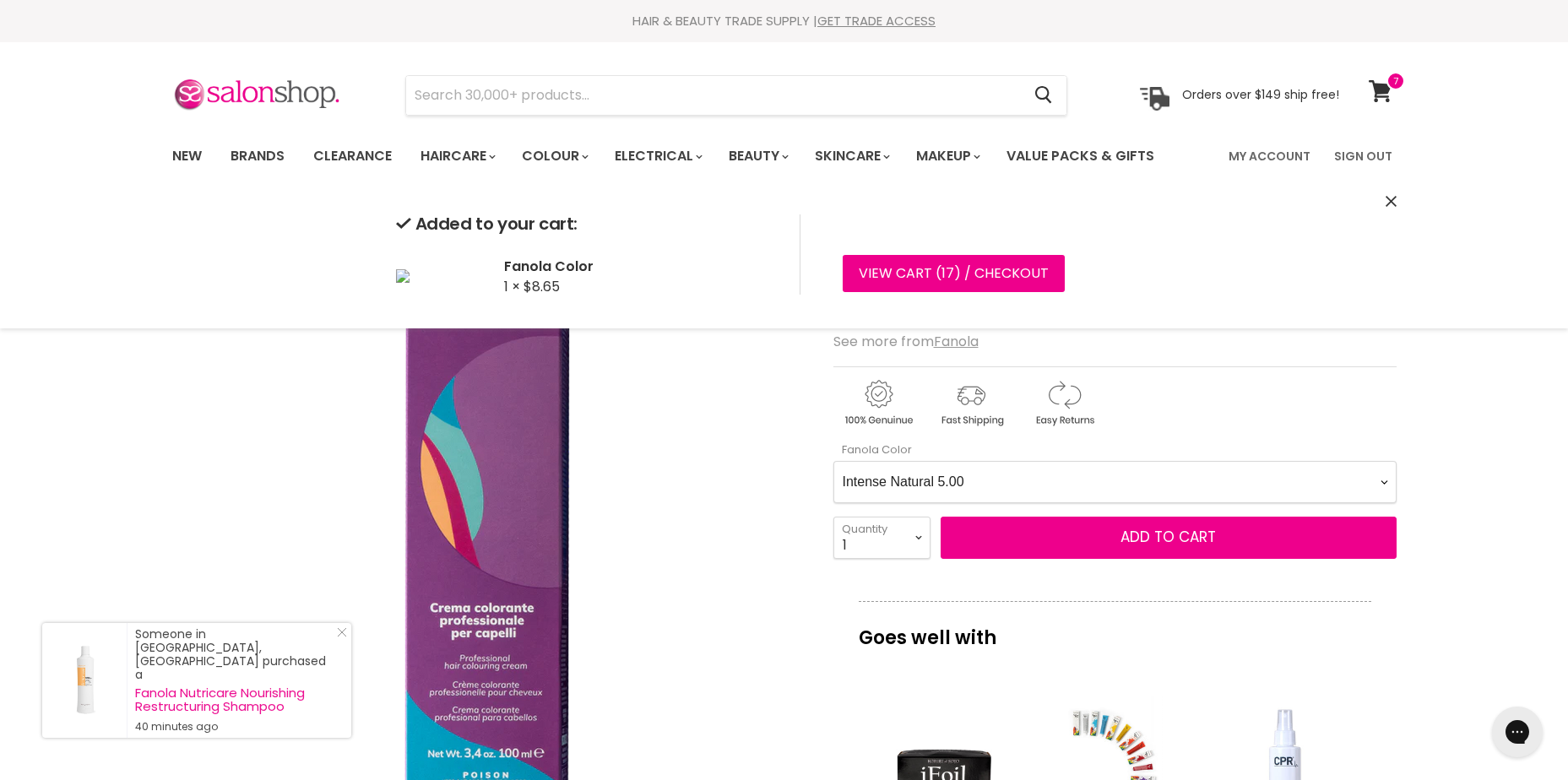
click at [1026, 477] on Color-0-0 "Ash 1.10 Ash 5.1 Ash 6.1 Ash 7.1 Ash 8.1 Ash 9.1 Ash 10.1 Intense Ash 5.11 Inte…" at bounding box center [1115, 481] width 564 height 42
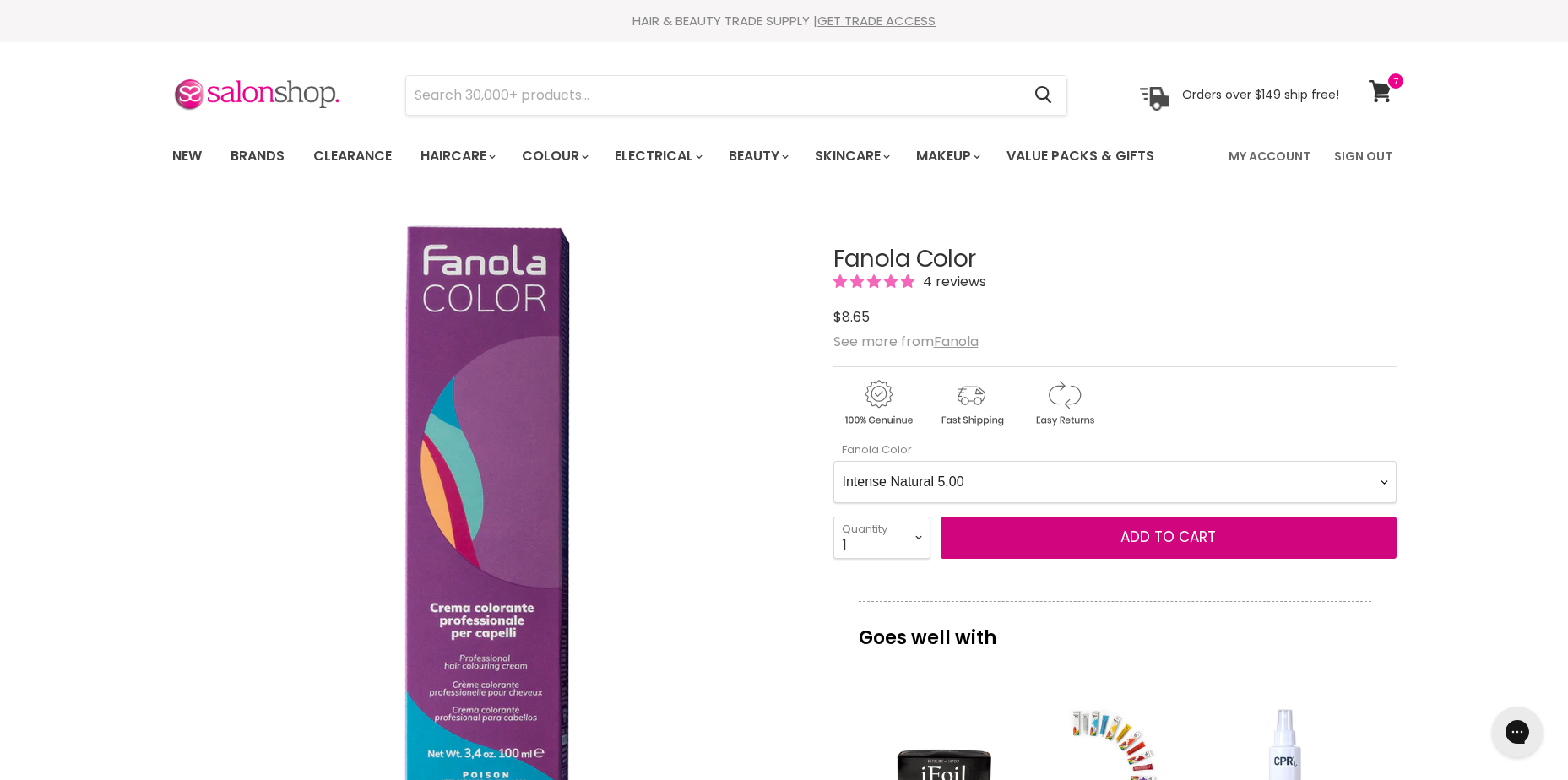
select Color-0-0 "Intense Natural 6.00"
click at [833, 461] on Color-0-0 "Ash 1.10 Ash 5.1 Ash 6.1 Ash 7.1 Ash 8.1 Ash 9.1 Ash 10.1 Intense Ash 5.11 Inte…" at bounding box center [1115, 481] width 564 height 42
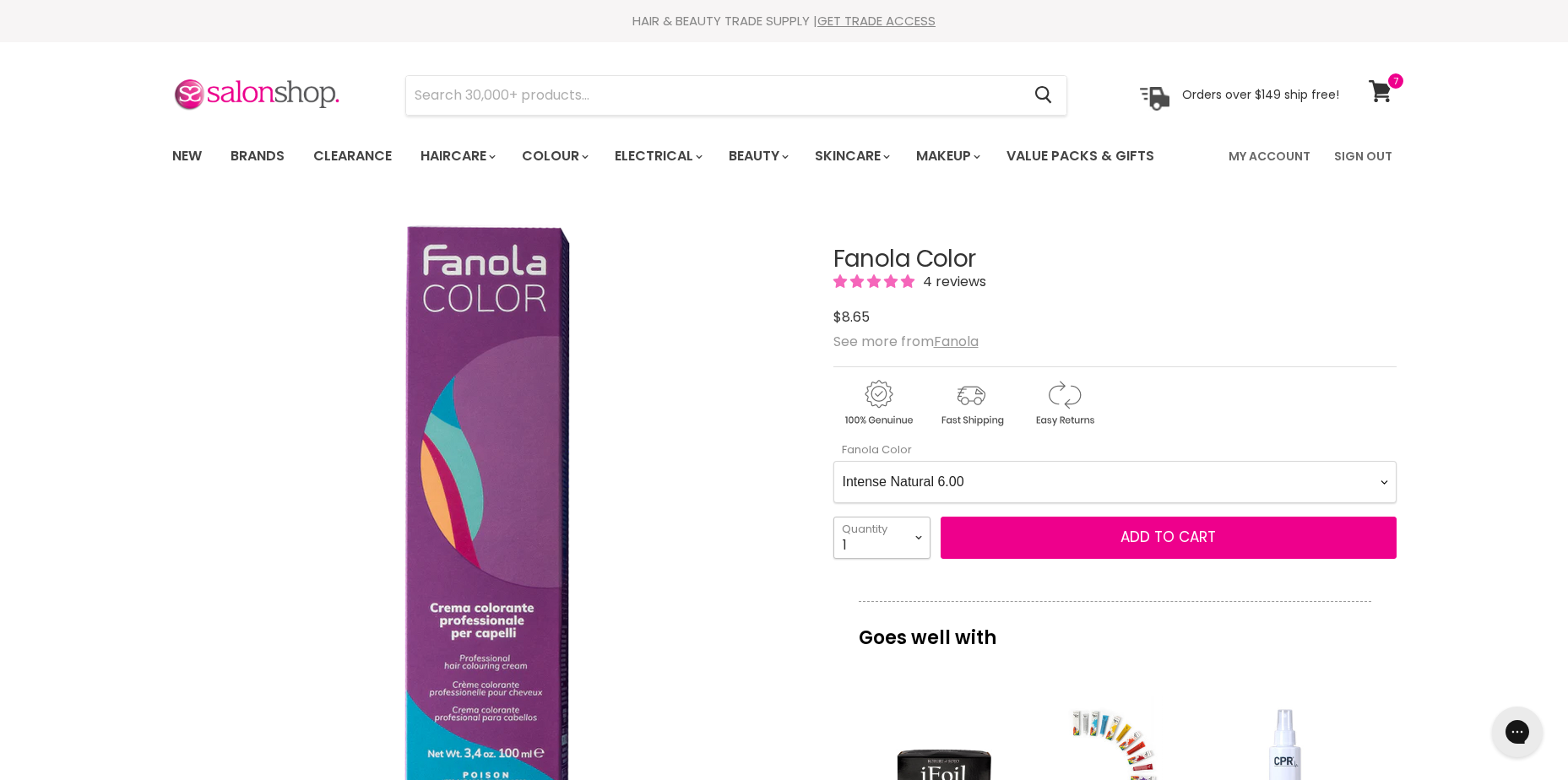
click at [889, 536] on select "1 2 3 4 5 6 7 8 9 10+" at bounding box center [882, 537] width 97 height 42
select select "3"
click at [833, 517] on select "1 2 3 4 5 6 7 8 9 10+" at bounding box center [882, 537] width 97 height 42
type input "3"
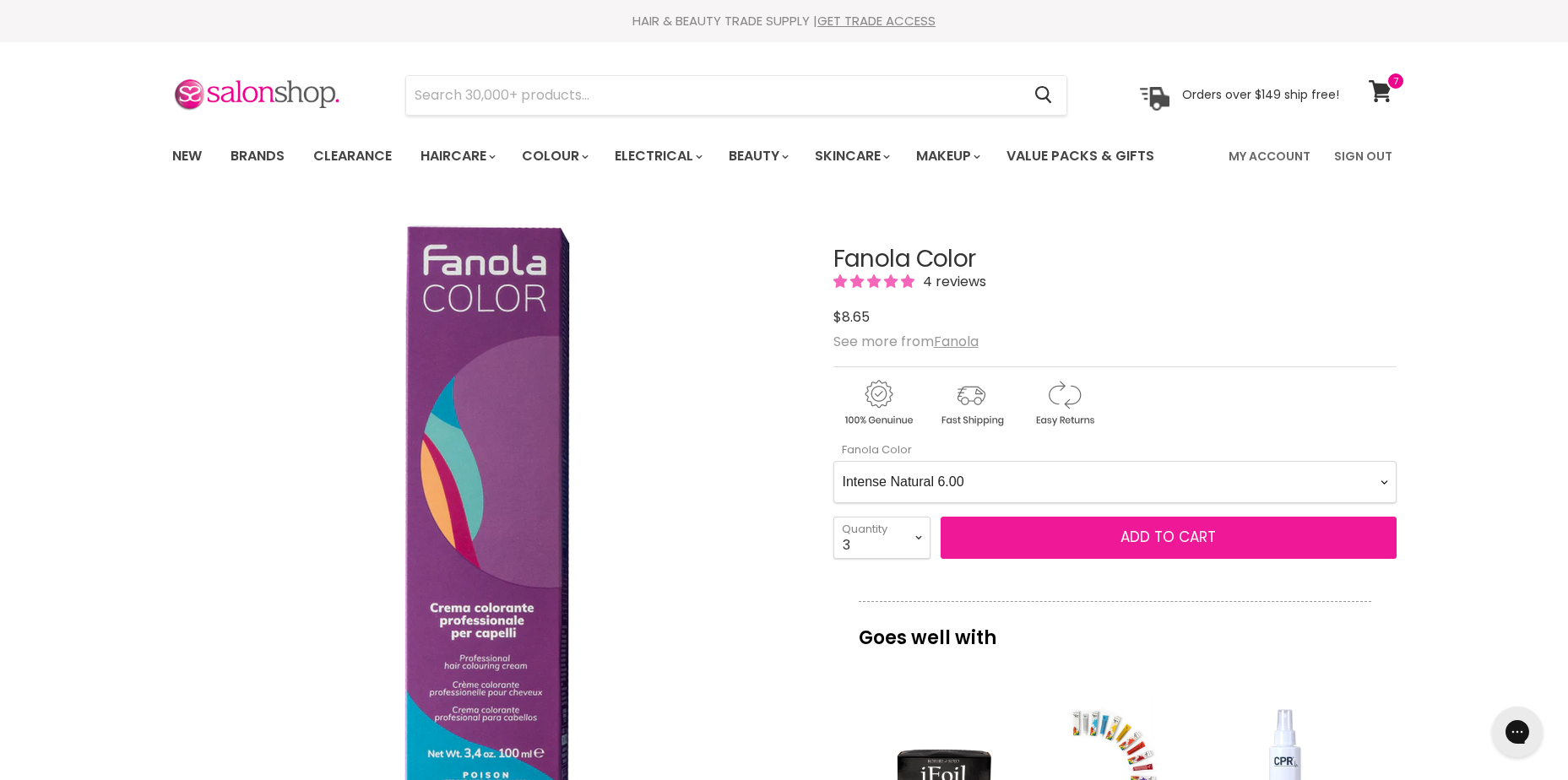
click at [1173, 539] on span "Add to cart" at bounding box center [1169, 537] width 95 height 21
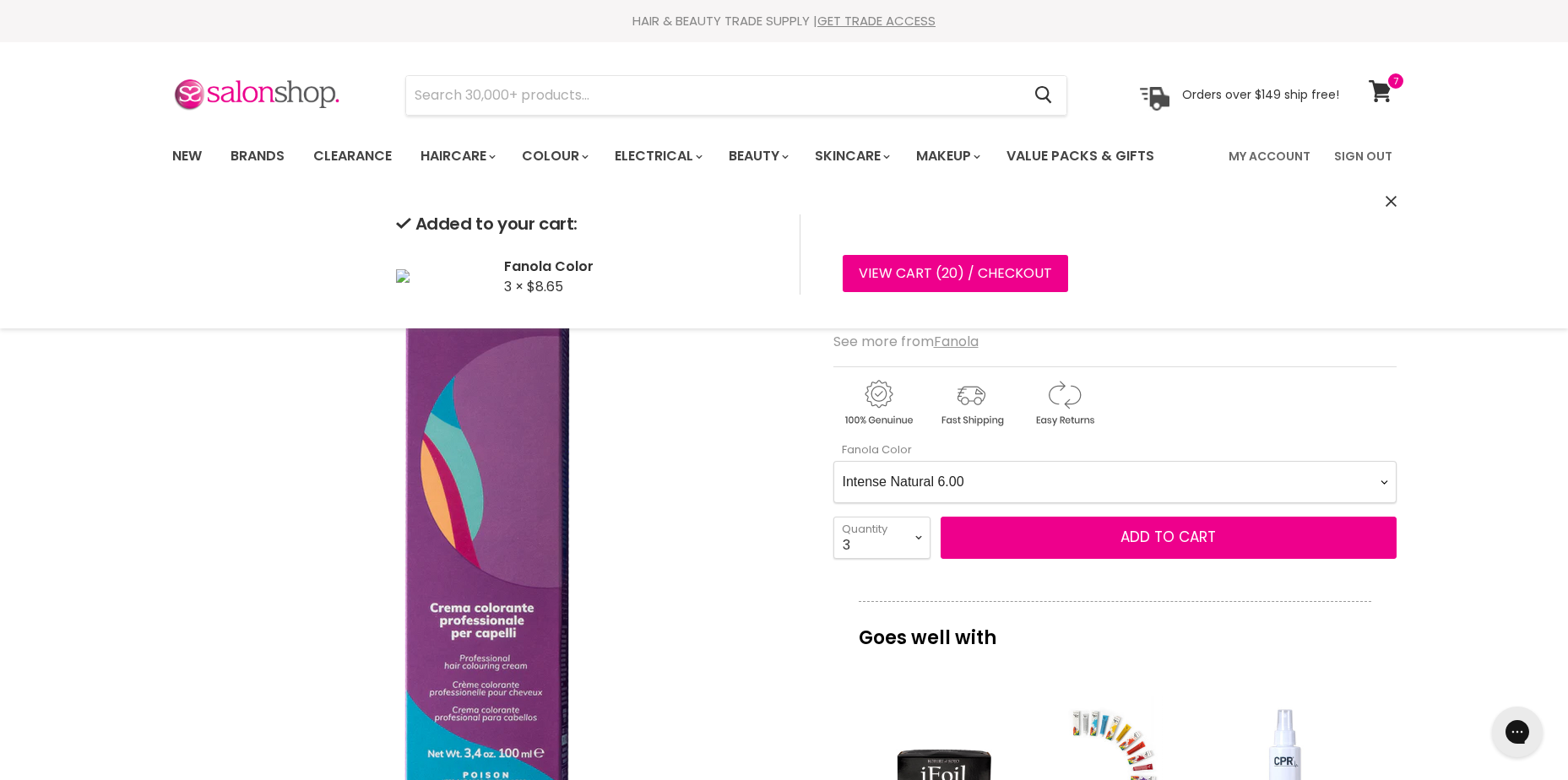
click at [1061, 478] on Color-0-0 "Ash 1.10 Ash 5.1 Ash 6.1 Ash 7.1 Ash 8.1 Ash 9.1 Ash 10.1 Intense Ash 5.11 Inte…" at bounding box center [1115, 481] width 564 height 42
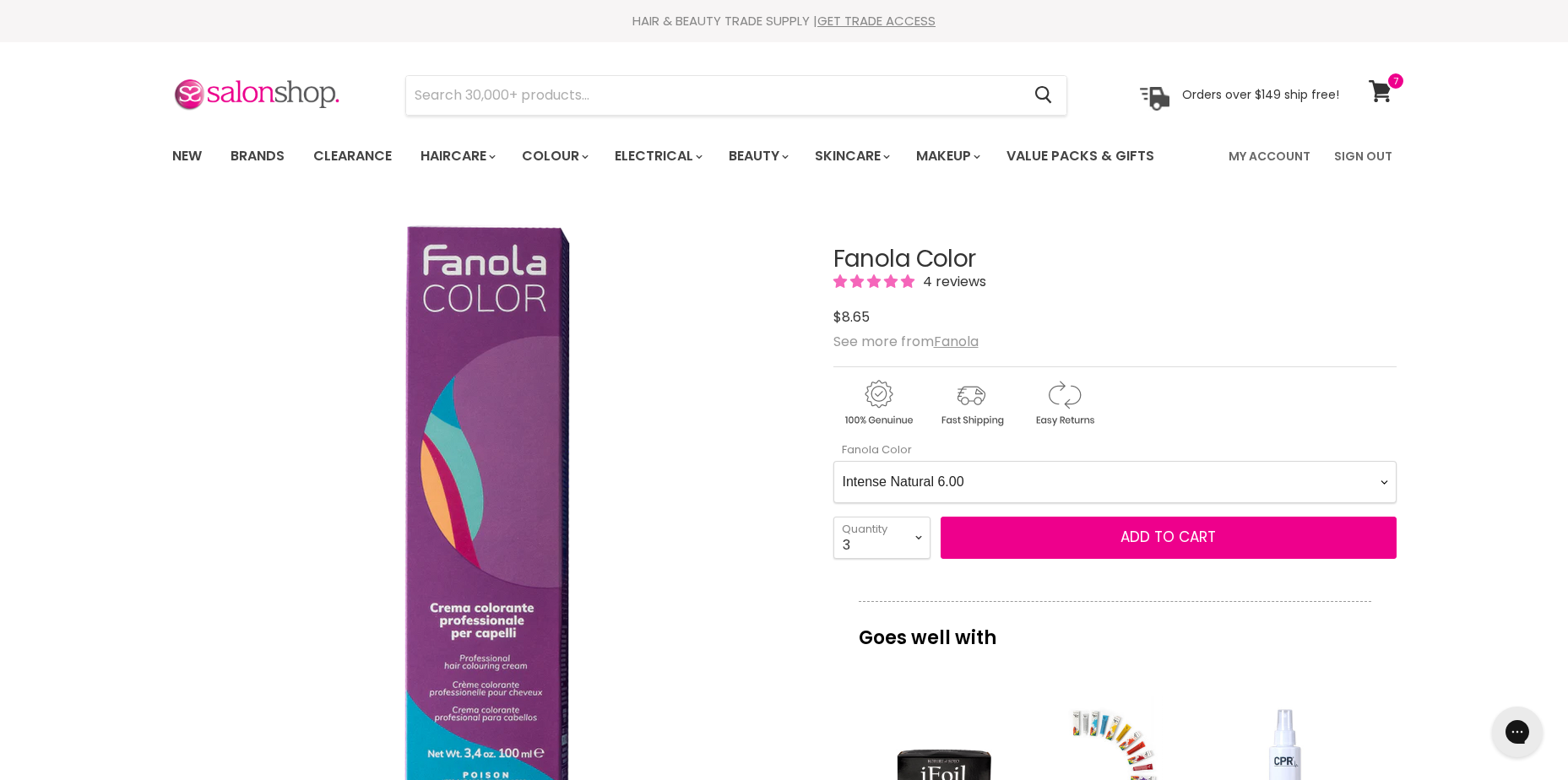
drag, startPoint x: 1508, startPoint y: 482, endPoint x: 1492, endPoint y: 489, distance: 17.5
click at [1075, 481] on Color-0-0 "Ash 1.10 Ash 5.1 Ash 6.1 Ash 7.1 Ash 8.1 Ash 9.1 Ash 10.1 Intense Ash 5.11 Inte…" at bounding box center [1115, 481] width 564 height 42
select Color-0-0 "Intense Natural 8.00"
click at [833, 461] on Color-0-0 "Ash 1.10 Ash 5.1 Ash 6.1 Ash 7.1 Ash 8.1 Ash 9.1 Ash 10.1 Intense Ash 5.11 Inte…" at bounding box center [1115, 481] width 564 height 42
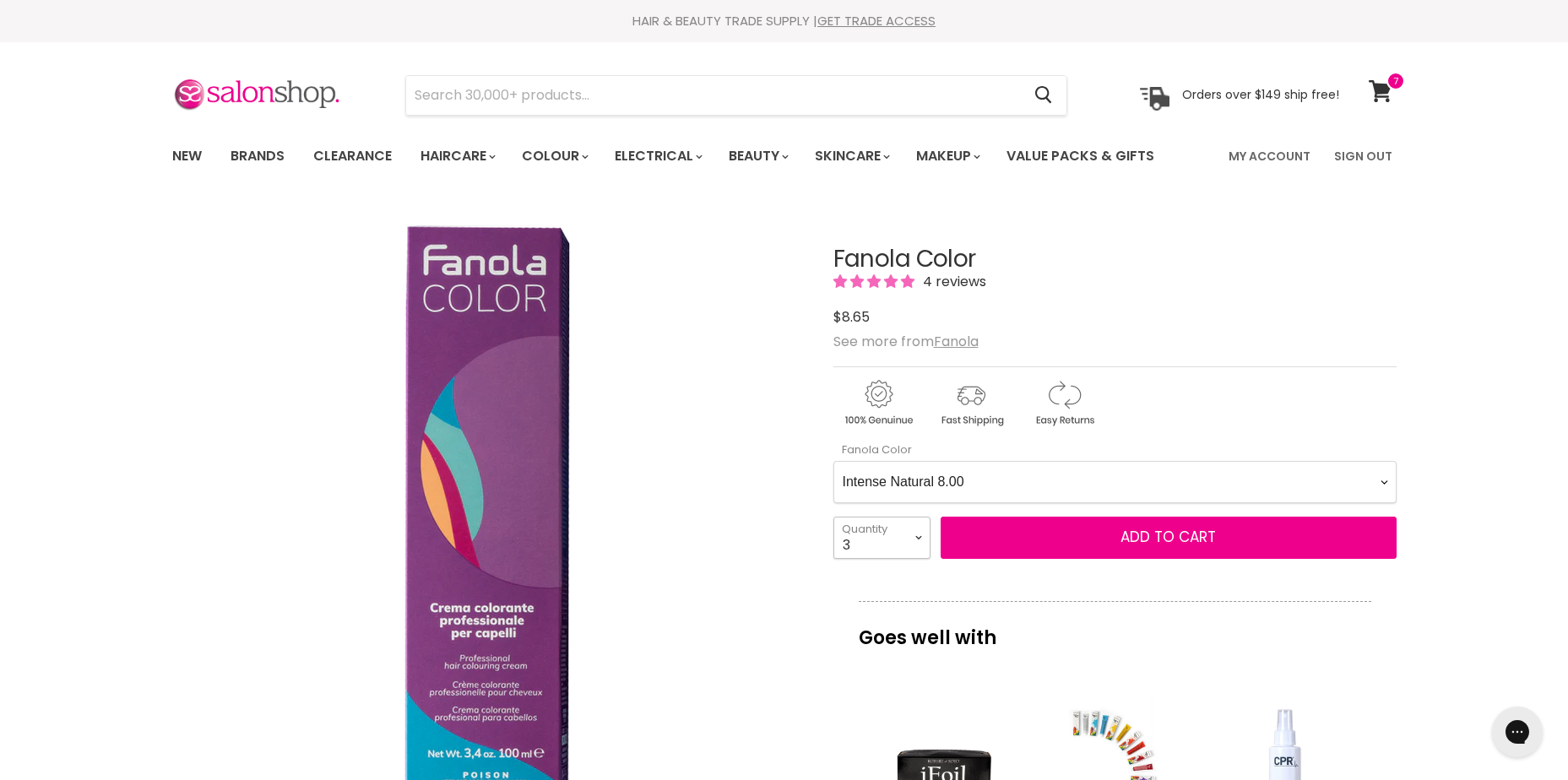
click at [885, 543] on select "1 2 3 4 5 6 7 8 9 10+" at bounding box center [882, 537] width 97 height 42
select select "1"
click at [833, 517] on select "1 2 3 4 5 6 7 8 9 10+" at bounding box center [882, 537] width 97 height 42
type input "1"
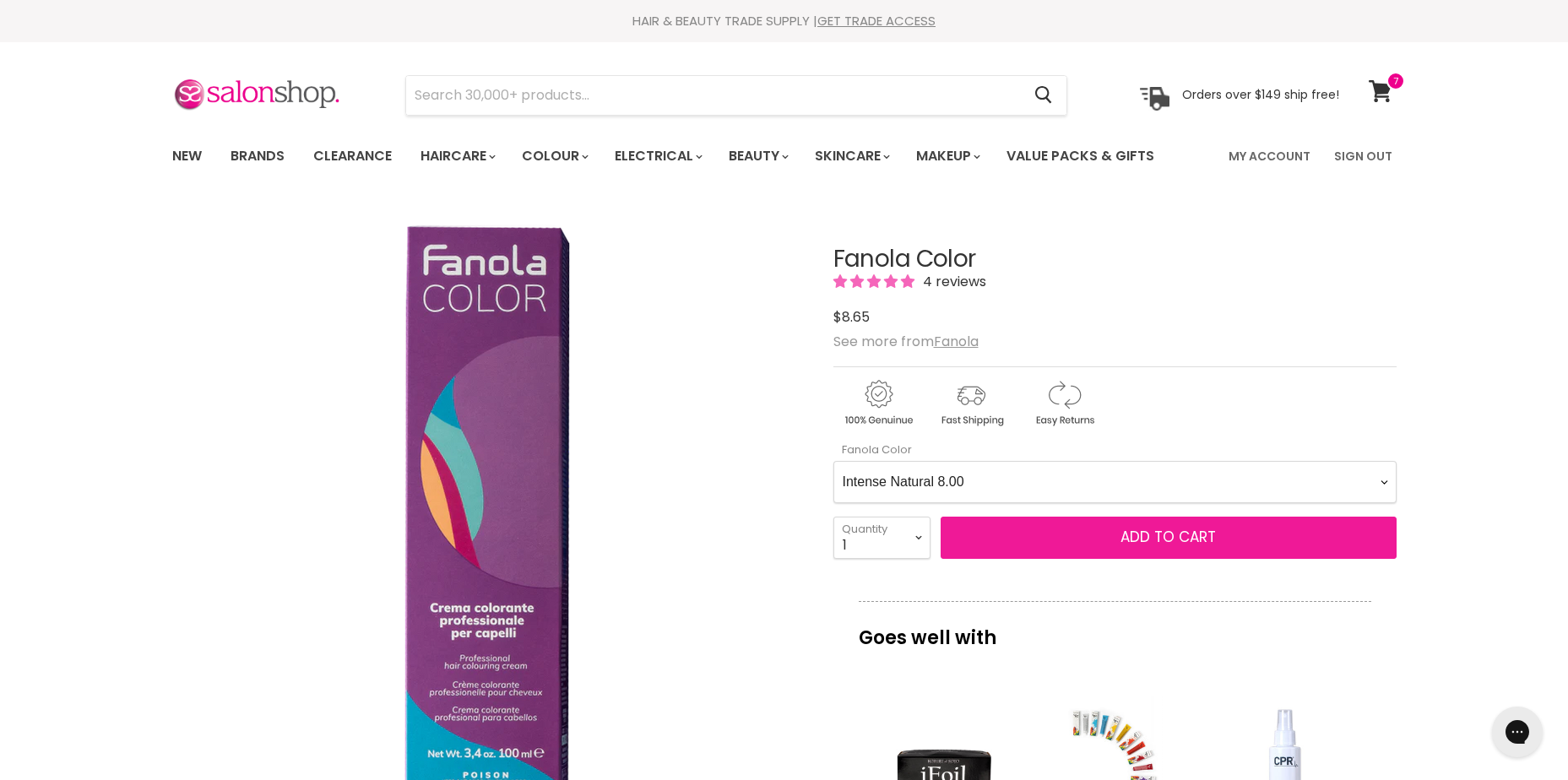
click at [1199, 528] on span "Add to cart" at bounding box center [1169, 537] width 95 height 21
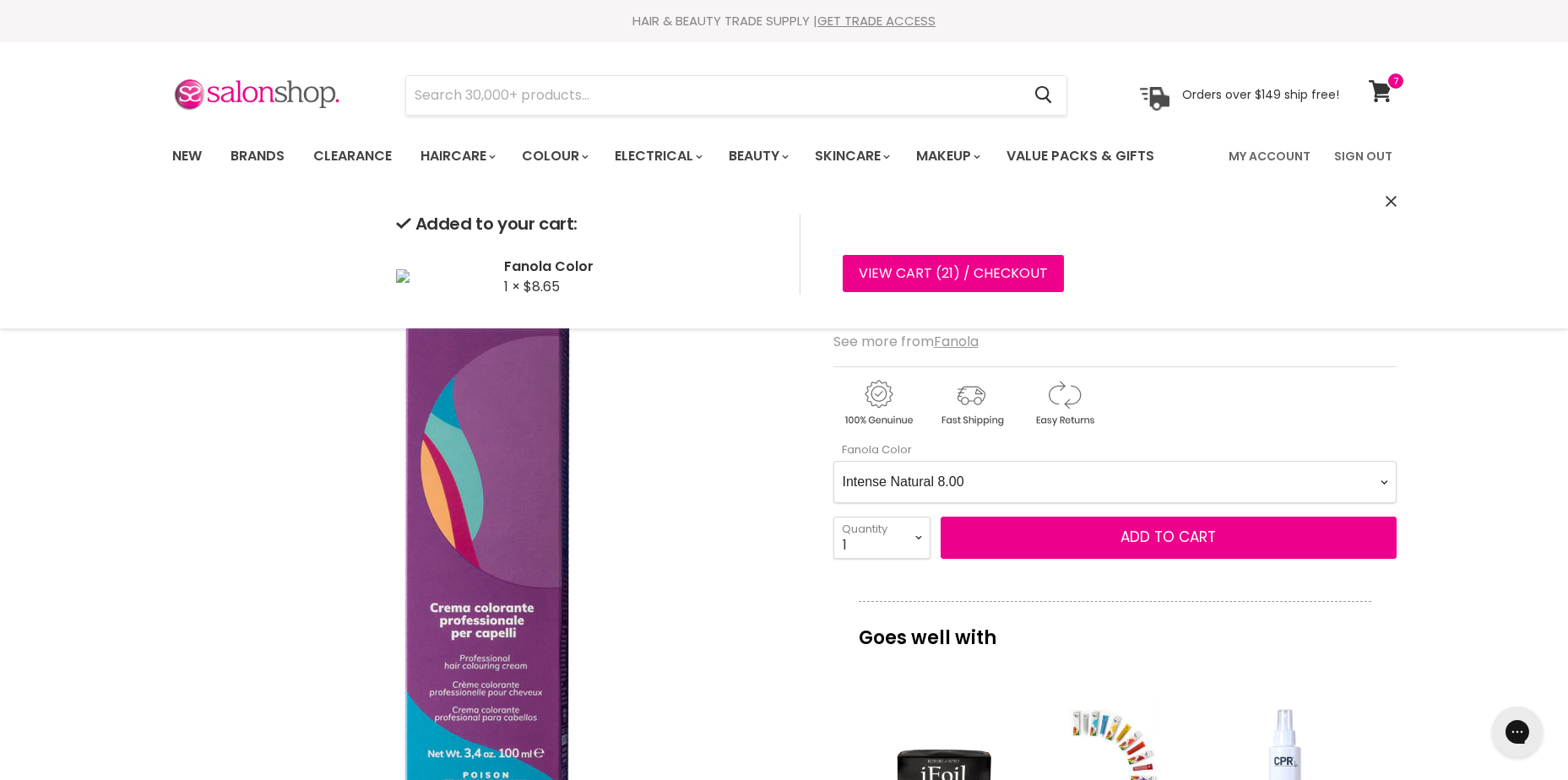
click at [1015, 469] on Color-0-0 "Ash 1.10 Ash 5.1 Ash 6.1 Ash 7.1 Ash 8.1 Ash 9.1 Ash 10.1 Intense Ash 5.11 Inte…" at bounding box center [1115, 481] width 564 height 42
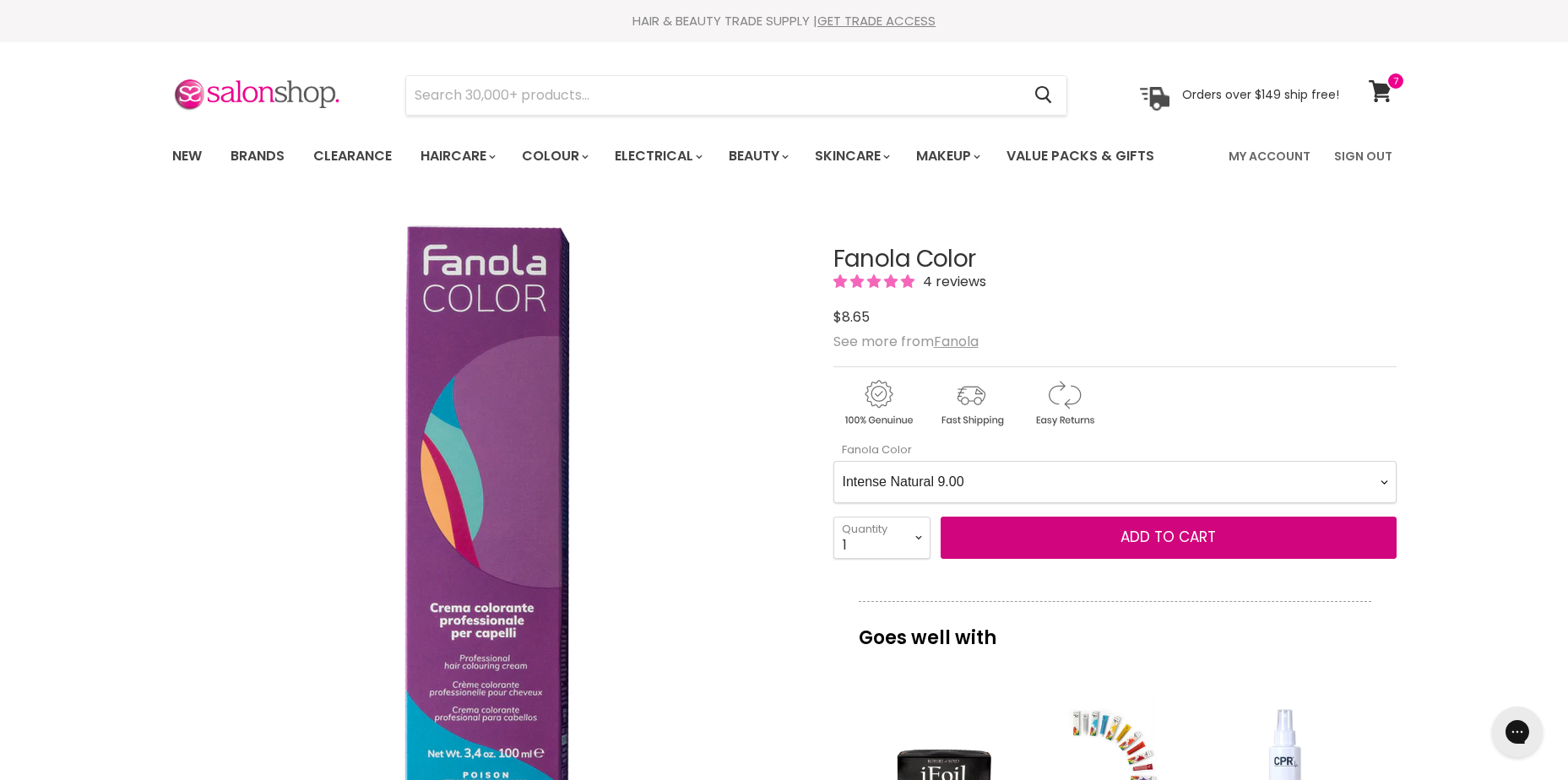
click at [833, 461] on Color-0-0 "Ash 1.10 Ash 5.1 Ash 6.1 Ash 7.1 Ash 8.1 Ash 9.1 Ash 10.1 Intense Ash 5.11 Inte…" at bounding box center [1115, 481] width 564 height 42
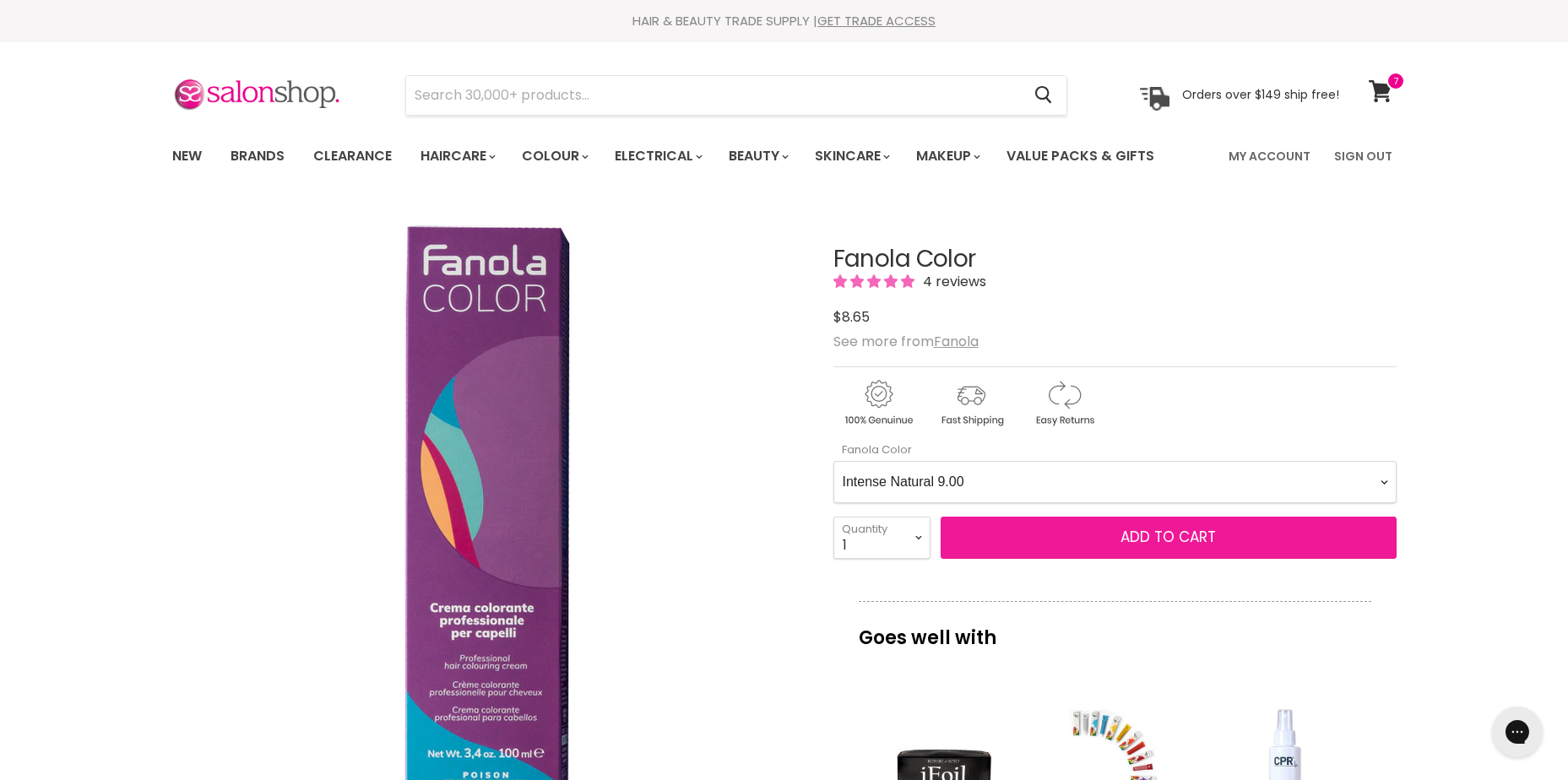
drag, startPoint x: 1182, startPoint y: 528, endPoint x: 1191, endPoint y: 530, distance: 9.2
click at [1187, 528] on span "Add to cart" at bounding box center [1169, 537] width 95 height 21
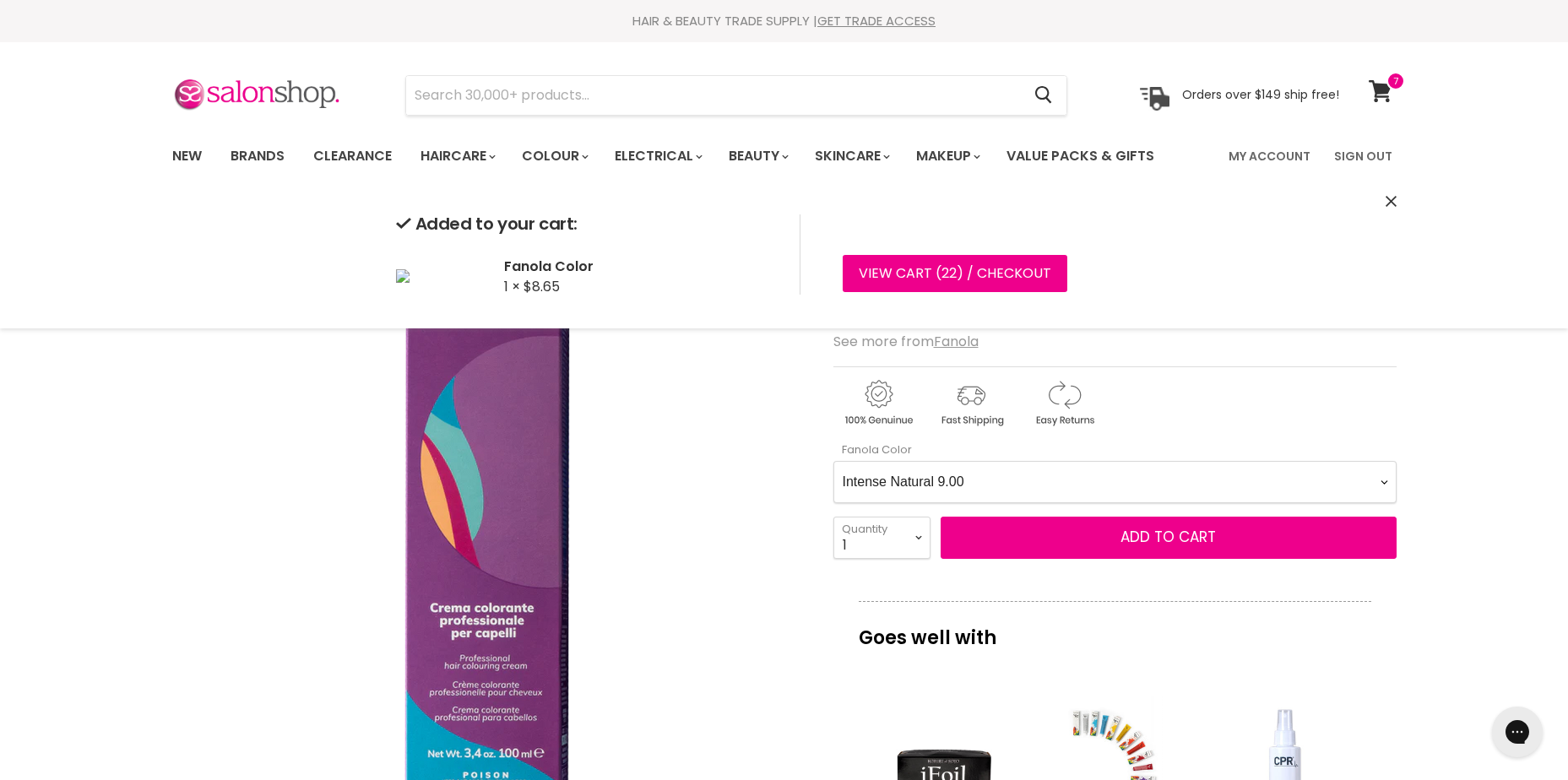
drag, startPoint x: 1061, startPoint y: 470, endPoint x: 1052, endPoint y: 472, distance: 9.2
click at [1057, 470] on Color-0-0 "Ash 1.10 Ash 5.1 Ash 6.1 Ash 7.1 Ash 8.1 Ash 9.1 Ash 10.1 Intense Ash 5.11 Inte…" at bounding box center [1115, 481] width 564 height 42
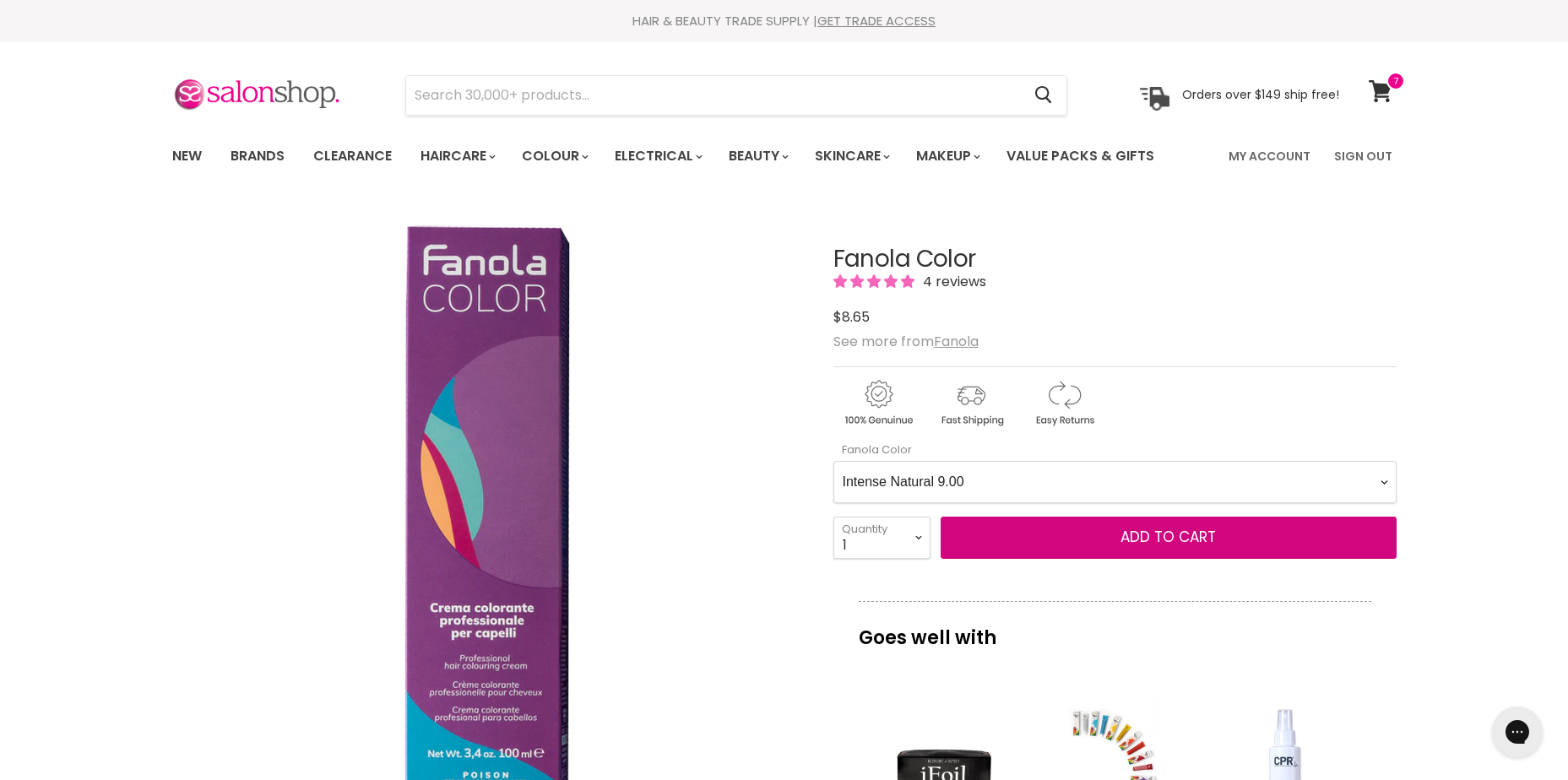
select Color-0-0 "Ash 6.1"
click at [833, 461] on Color-0-0 "Ash 1.10 Ash 5.1 Ash 6.1 Ash 7.1 Ash 8.1 Ash 9.1 Ash 10.1 Intense Ash 5.11 Inte…" at bounding box center [1115, 481] width 564 height 42
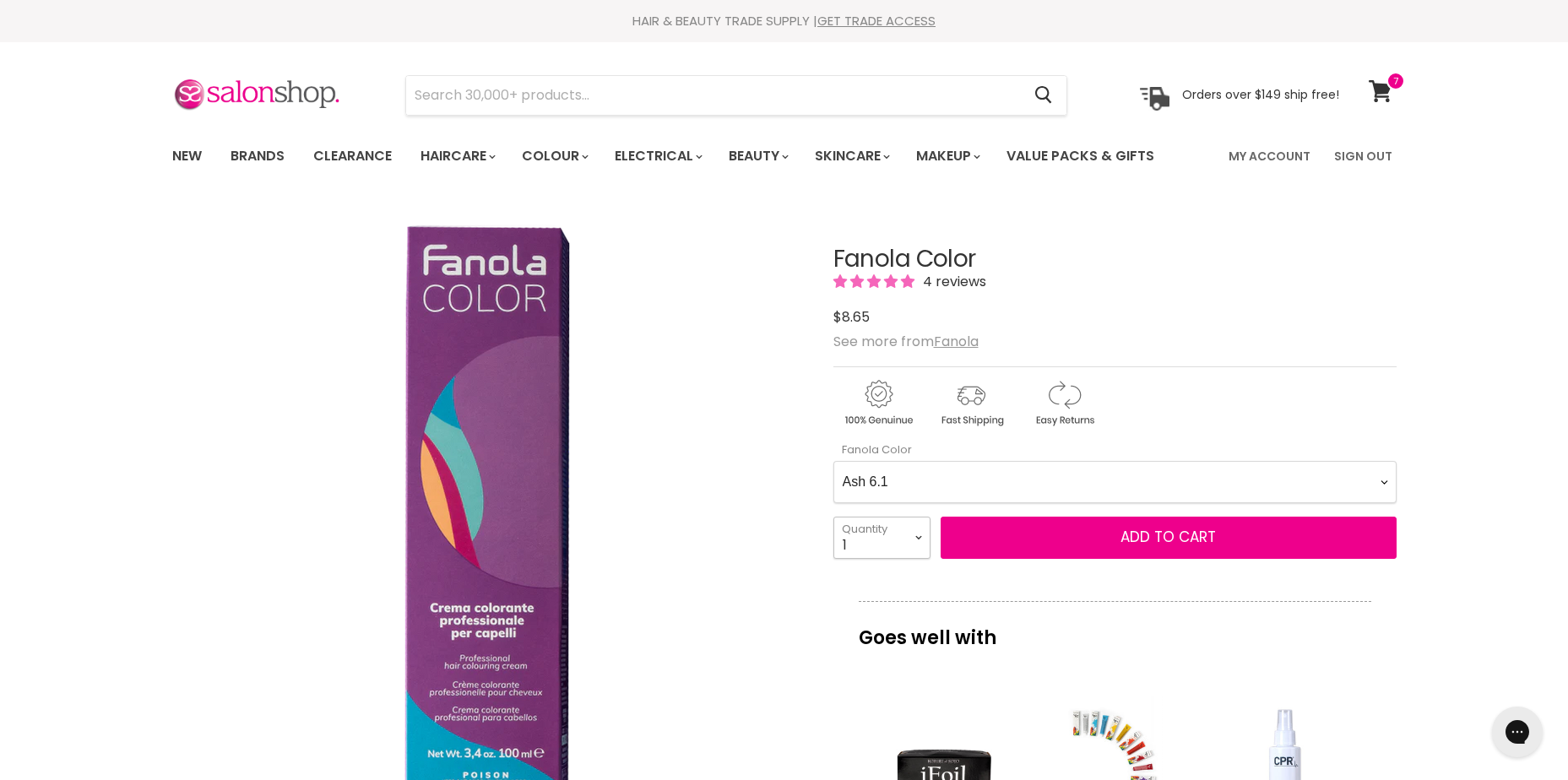
click at [889, 530] on select "1 2 3 4 5 6 7 8 9 10+" at bounding box center [882, 537] width 97 height 42
select select "3"
click at [833, 517] on select "1 2 3 4 5 6 7 8 9 10+" at bounding box center [882, 537] width 97 height 42
type input "3"
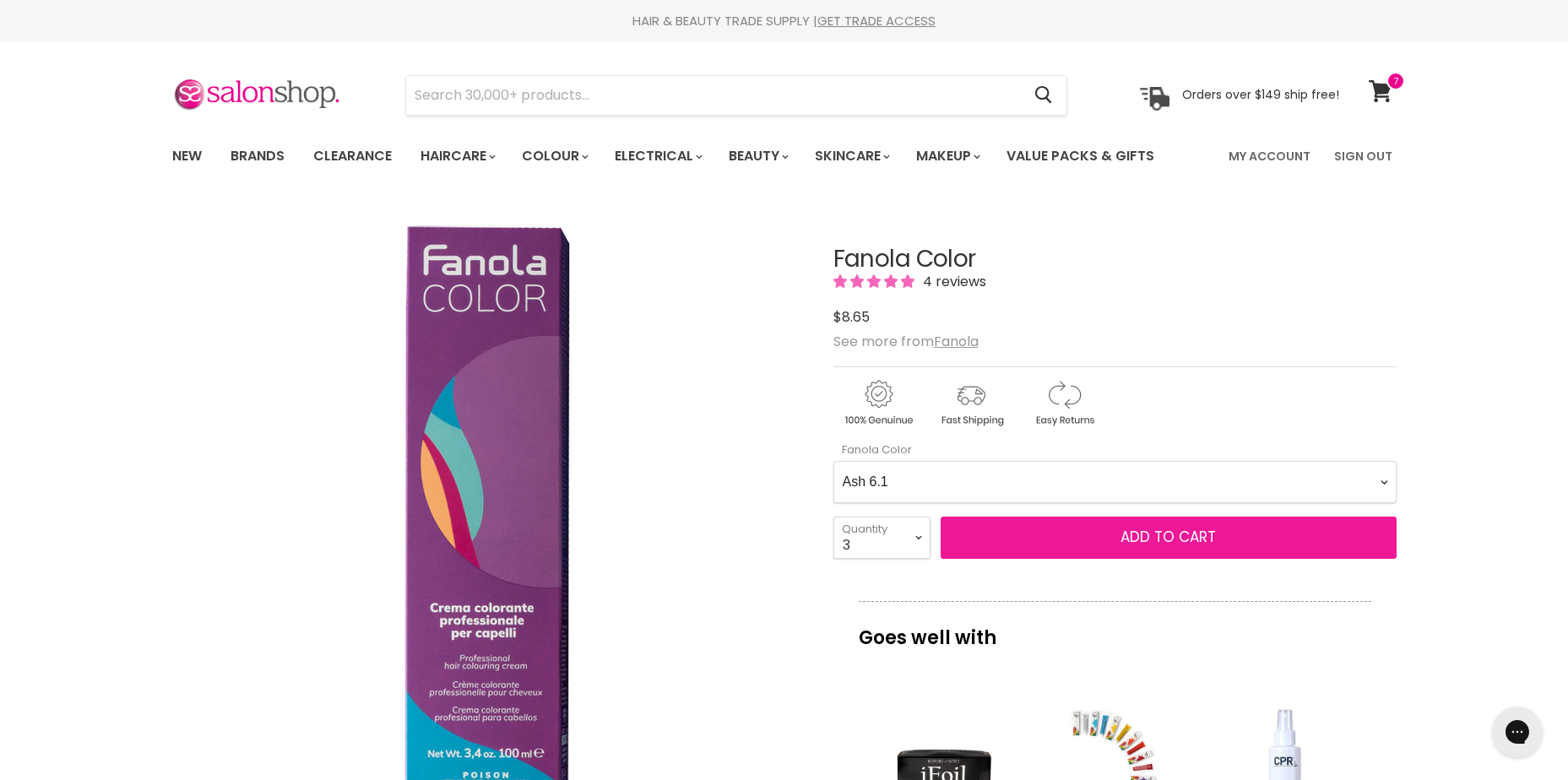
click at [1117, 536] on button "Add to cart" at bounding box center [1169, 537] width 456 height 42
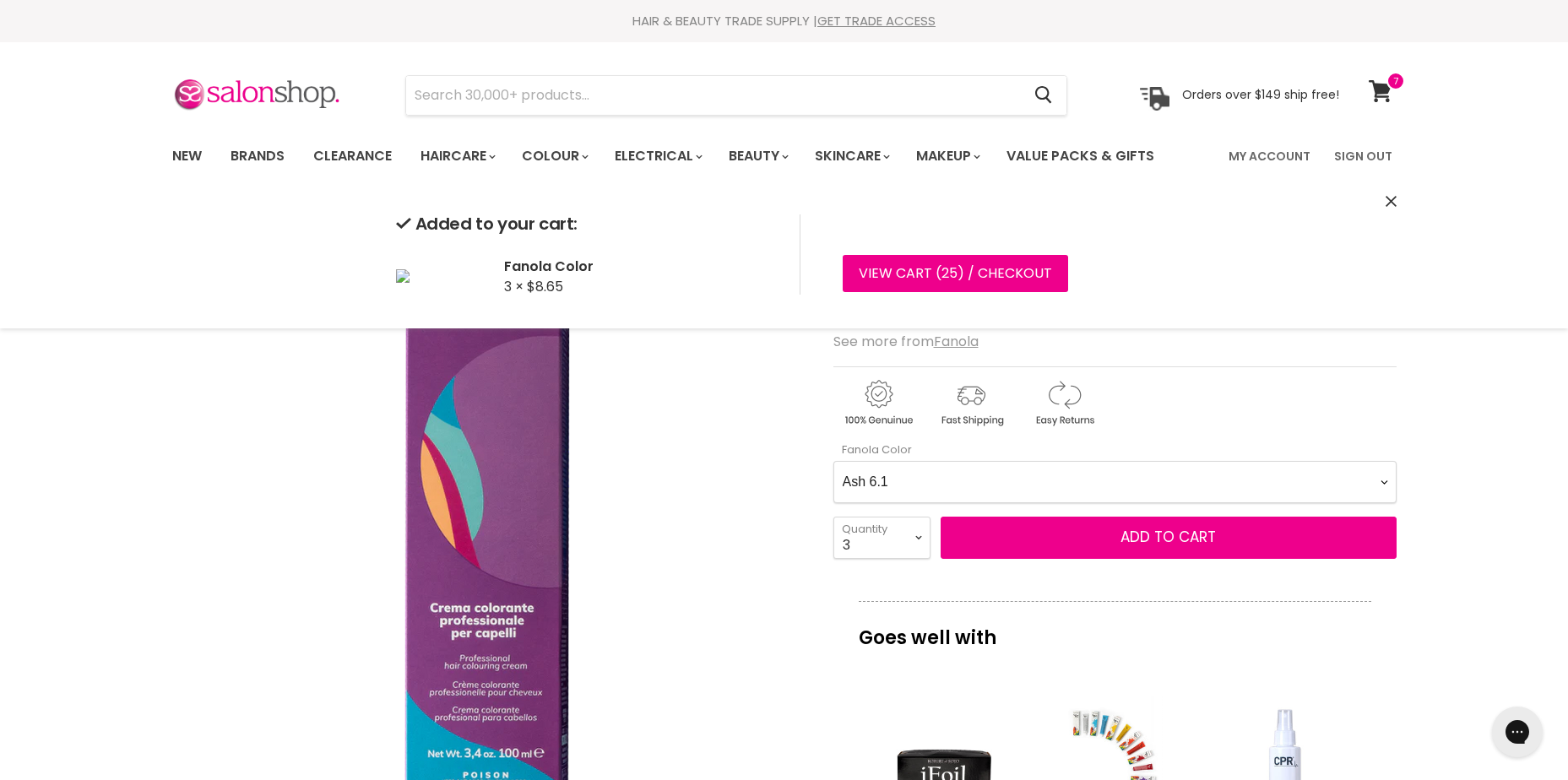
click at [1054, 478] on Color-0-0 "Ash 1.10 Ash 5.1 Ash 6.1 Ash 7.1 Ash 8.1 Ash 9.1 Ash 10.1 Intense Ash 5.11 Inte…" at bounding box center [1115, 481] width 564 height 42
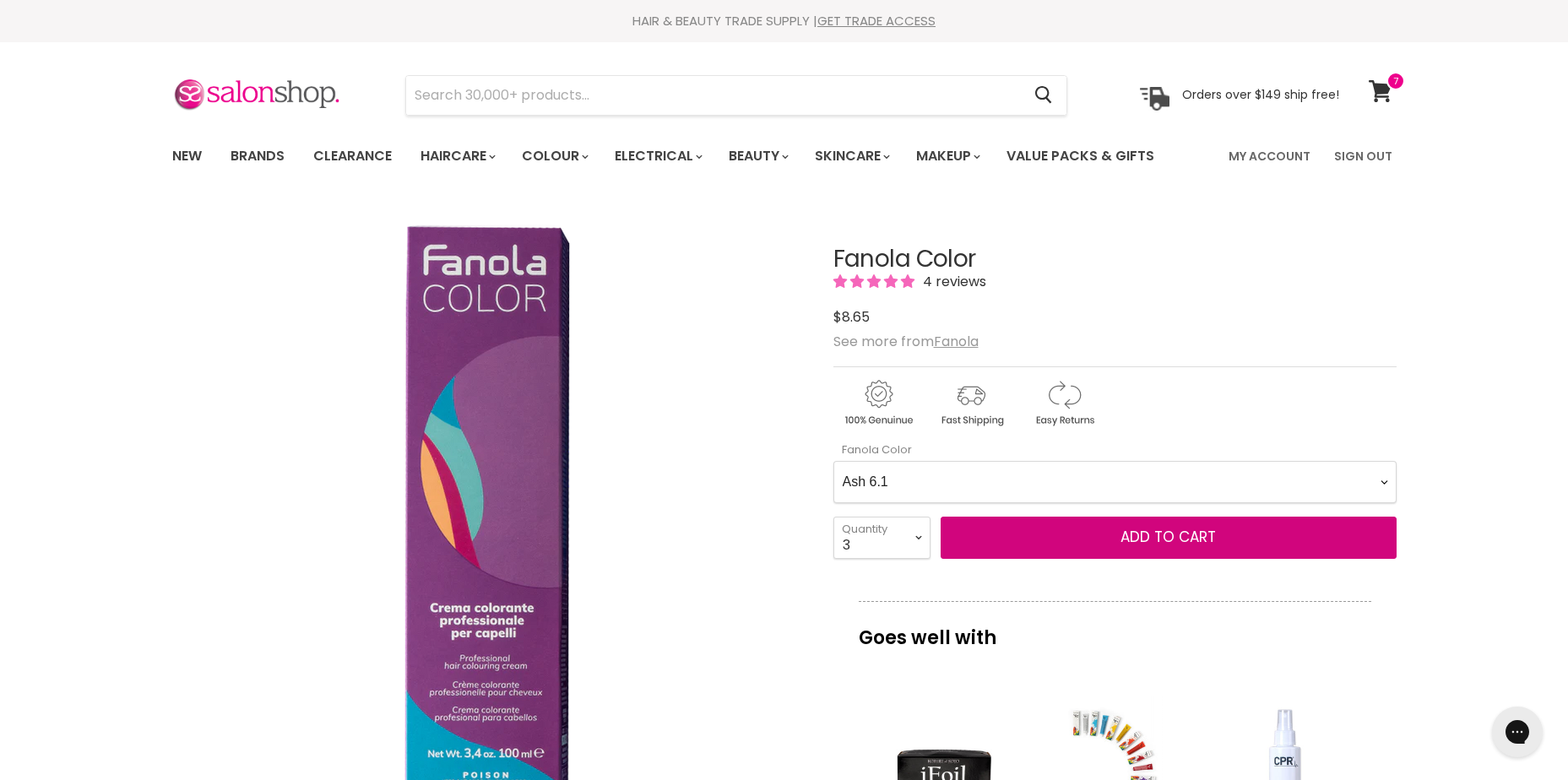
select Color-0-0 "Ash 7.1"
click at [833, 461] on Color-0-0 "Ash 1.10 Ash 5.1 Ash 6.1 Ash 7.1 Ash 8.1 Ash 9.1 Ash 10.1 Intense Ash 5.11 Inte…" at bounding box center [1115, 481] width 564 height 42
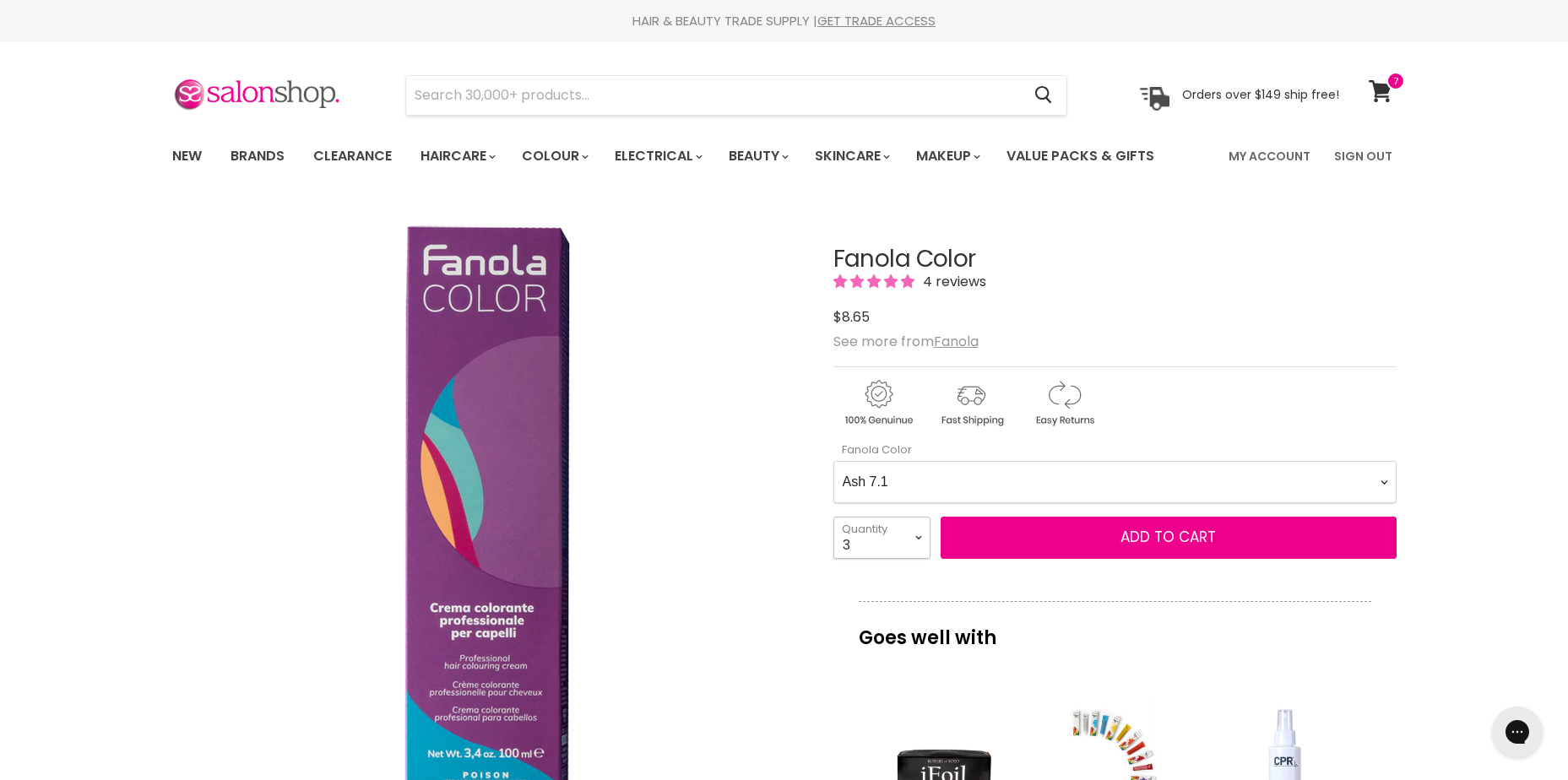
click at [875, 521] on select "1 2 3 4 5 6 7 8 9 10+" at bounding box center [882, 537] width 97 height 42
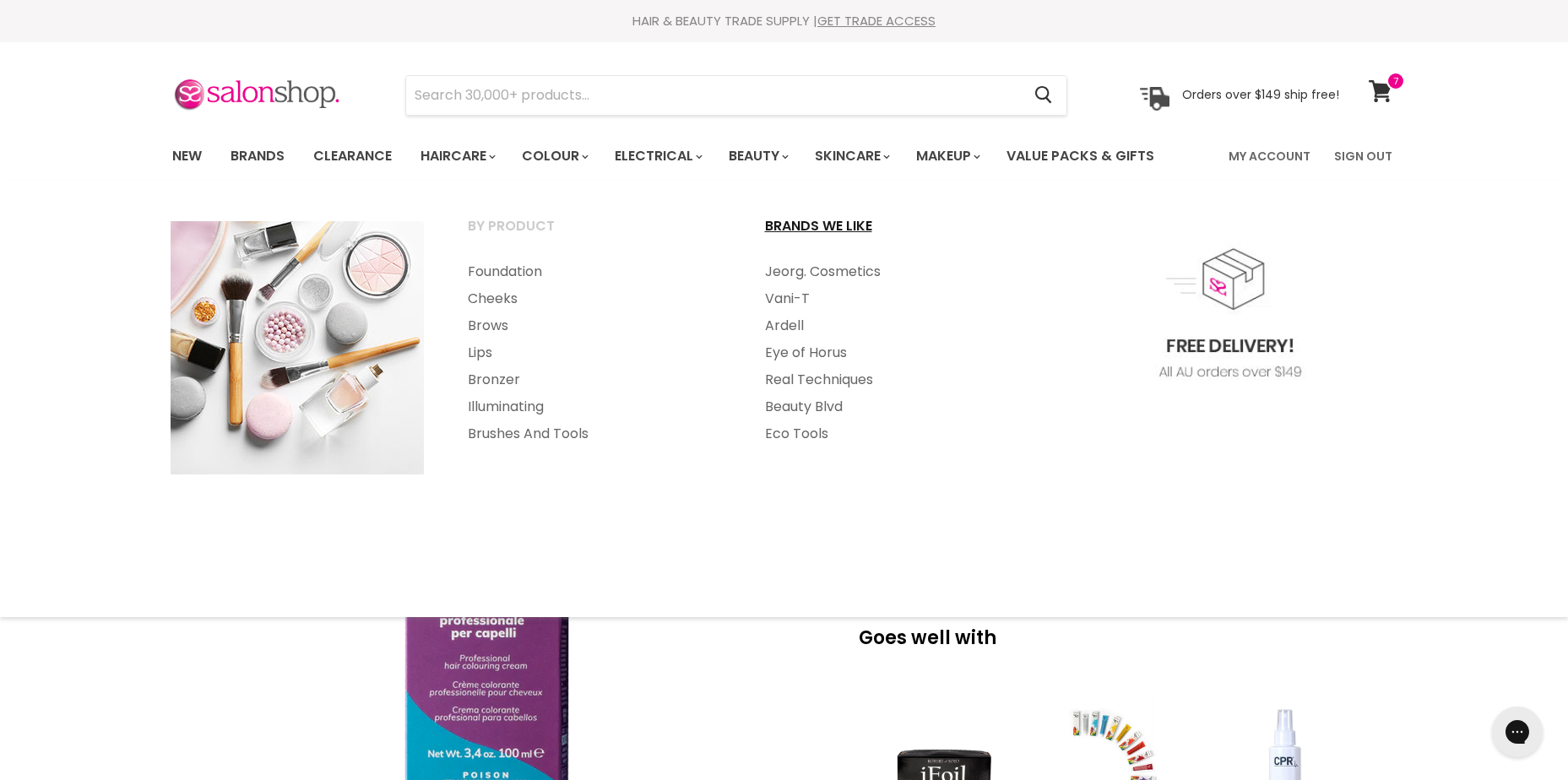
select select "1"
click at [833, 517] on select "1 2 3 4 5 6 7 8 9 10+" at bounding box center [882, 537] width 97 height 42
type input "1"
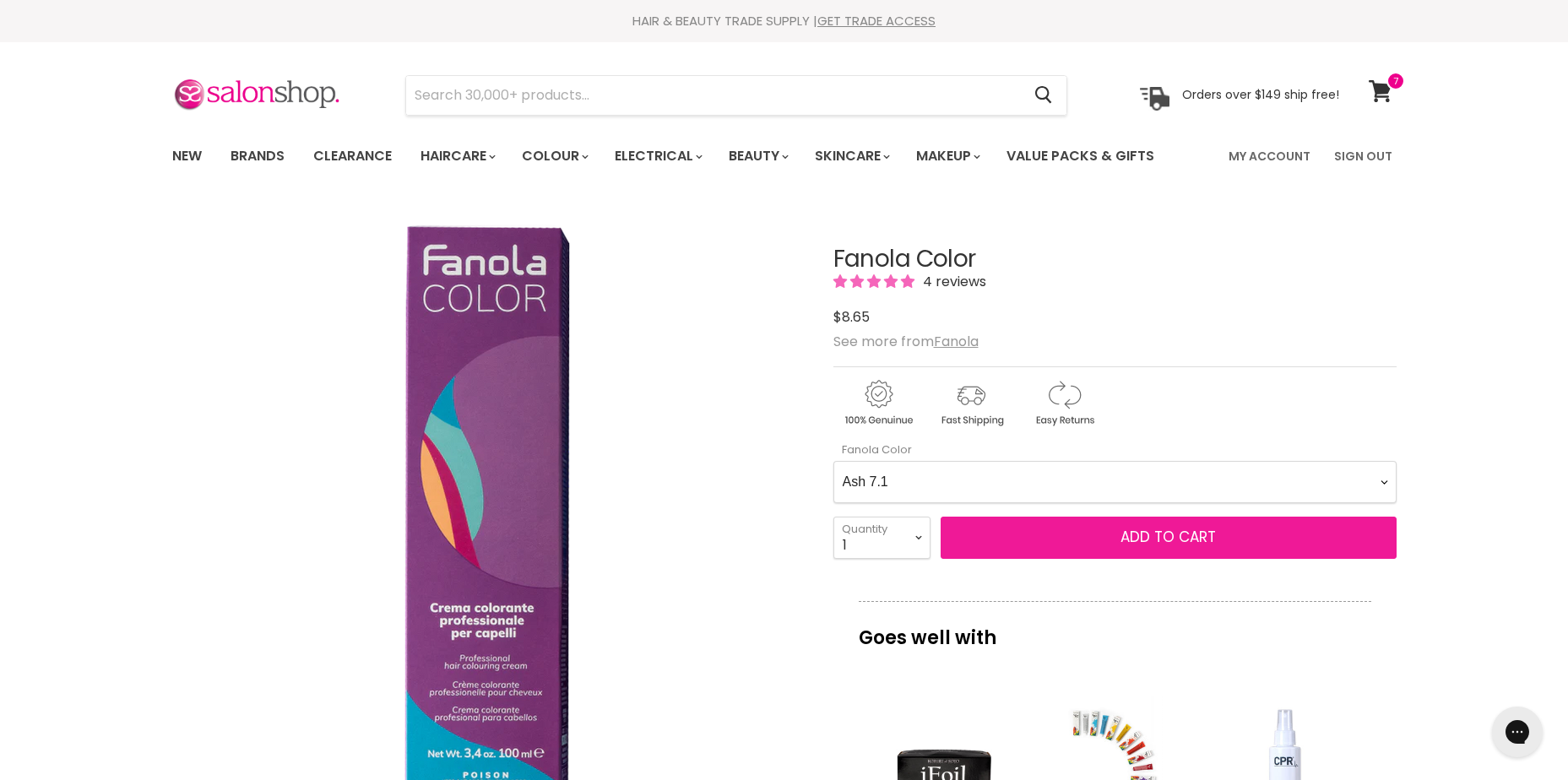
click at [1149, 540] on span "Add to cart" at bounding box center [1169, 537] width 95 height 21
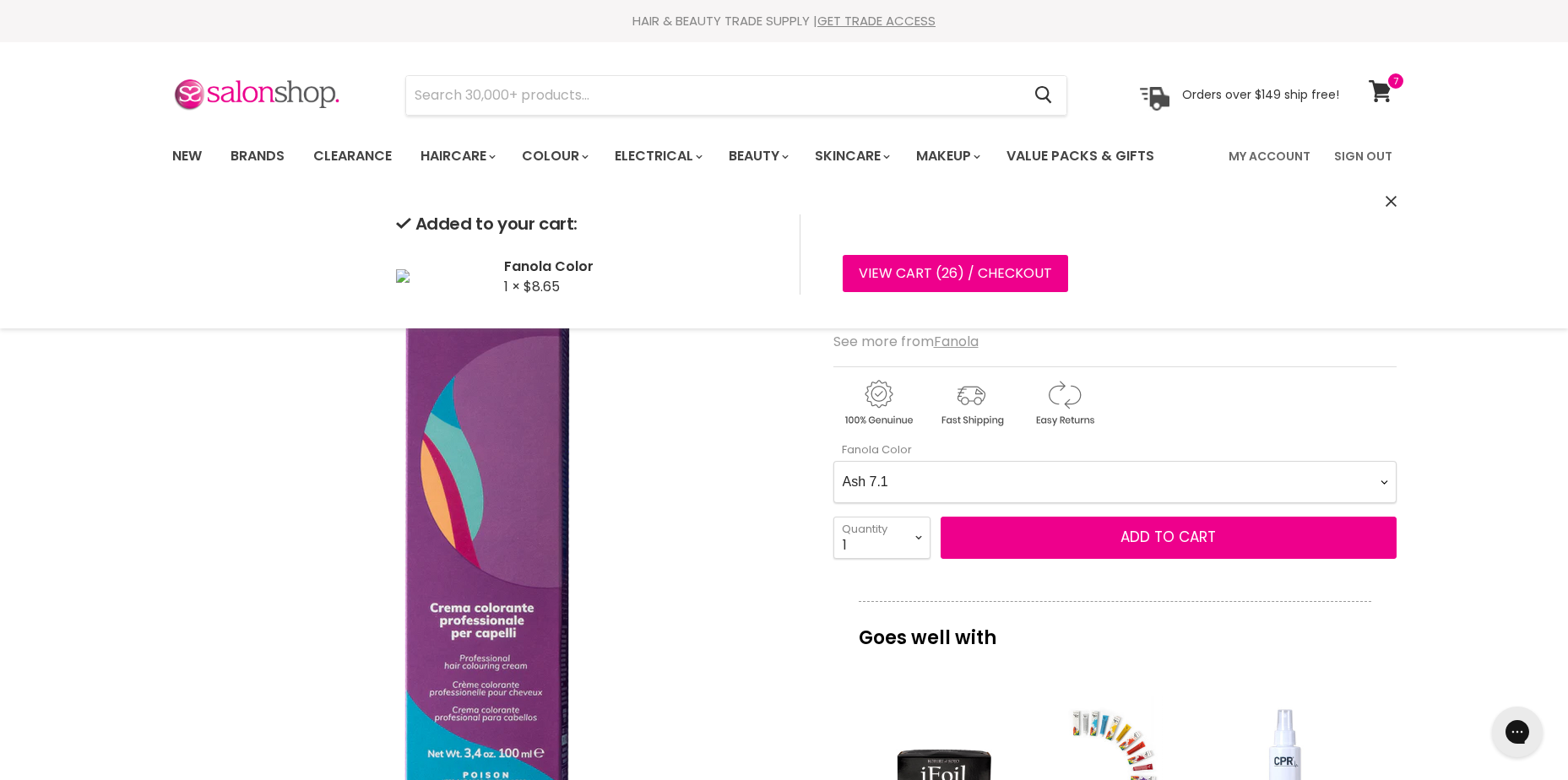
click at [1005, 464] on Color-0-0 "Ash 1.10 Ash 5.1 Ash 6.1 Ash 7.1 Ash 8.1 Ash 9.1 Ash 10.1 Intense Ash 5.11 Inte…" at bounding box center [1115, 481] width 564 height 42
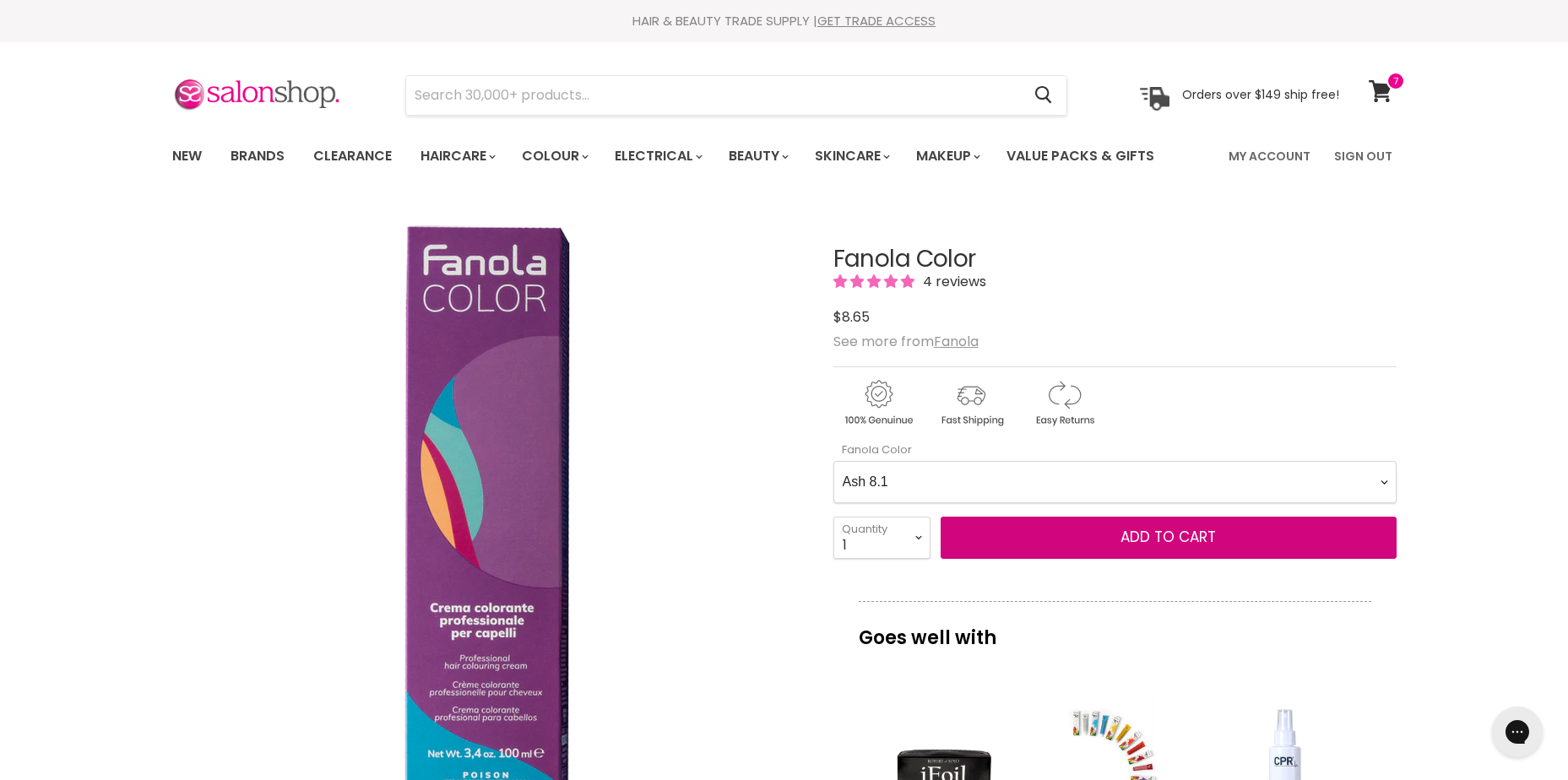
click at [833, 461] on Color-0-0 "Ash 1.10 Ash 5.1 Ash 6.1 Ash 7.1 Ash 8.1 Ash 9.1 Ash 10.1 Intense Ash 5.11 Inte…" at bounding box center [1115, 481] width 564 height 42
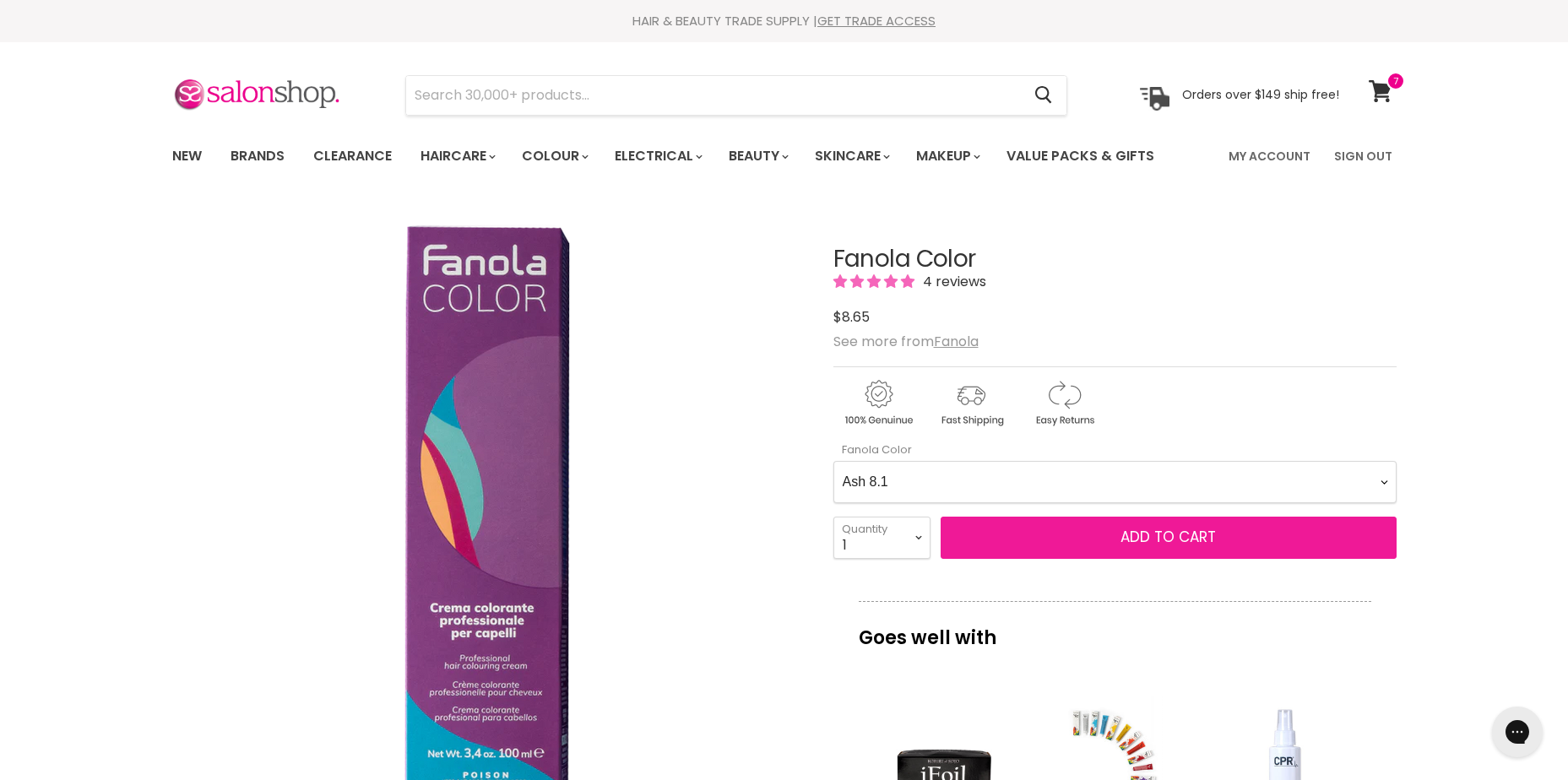
click at [1215, 555] on button "Add to cart" at bounding box center [1169, 537] width 456 height 42
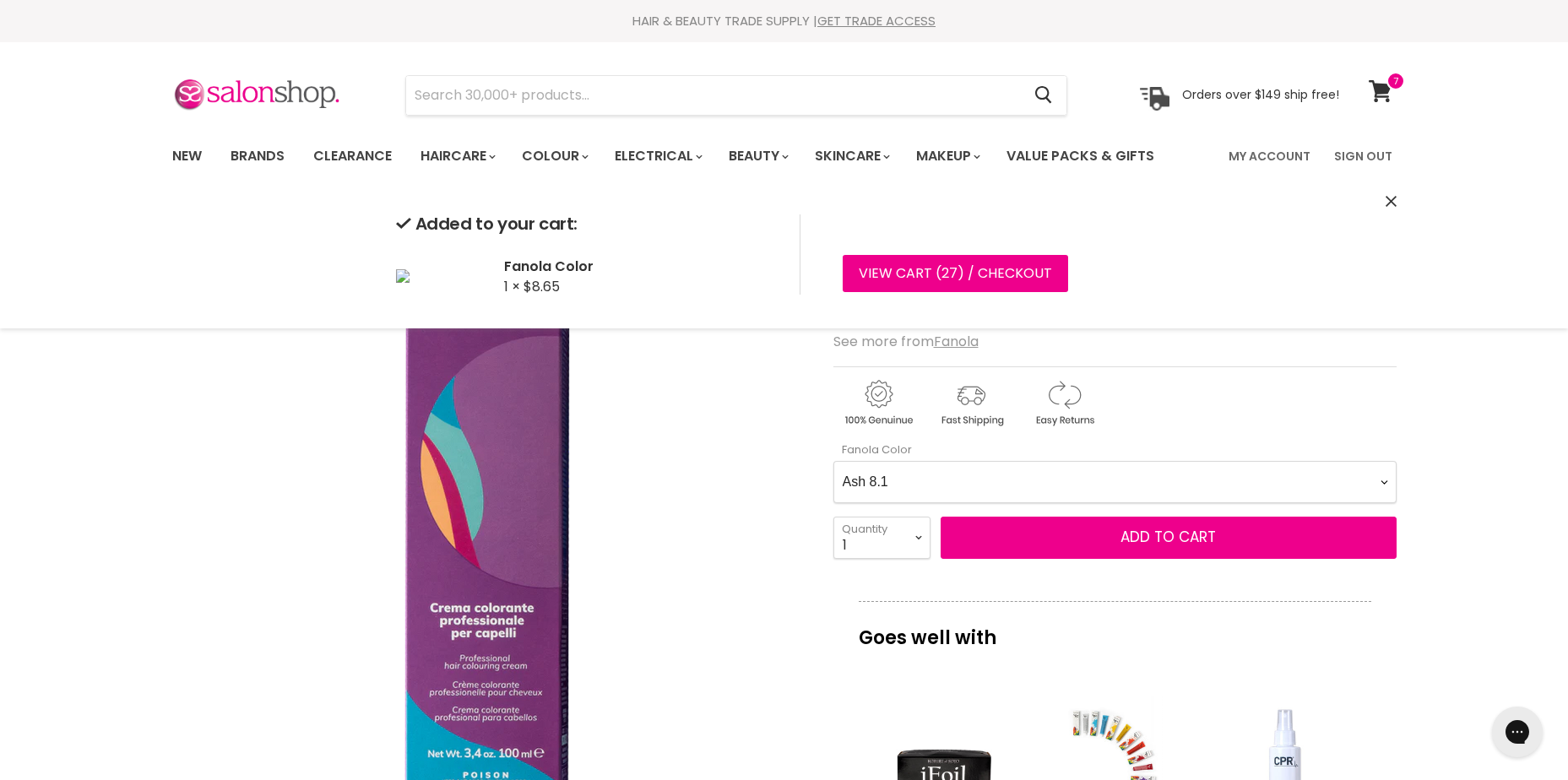
click at [1018, 457] on div "Ash 1.10 Ash 5.1 Ash 6.1 Ash 7.1 Ash 8.1 Ash 9.1 Ash 10.1 Intense Ash 5.11 Inte…" at bounding box center [1115, 481] width 564 height 47
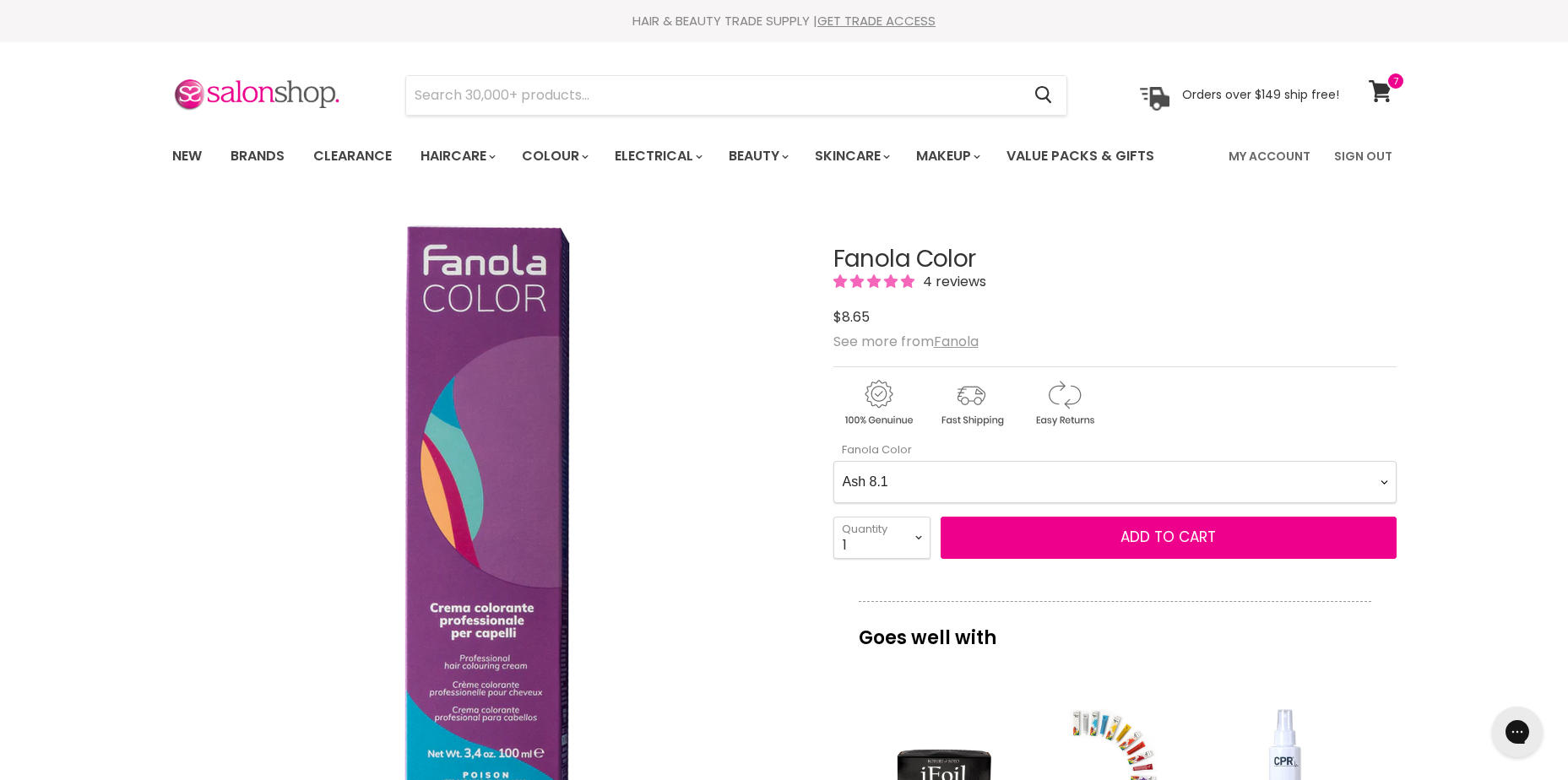
click at [1011, 478] on Color-0-0 "Ash 1.10 Ash 5.1 Ash 6.1 Ash 7.1 Ash 8.1 Ash 9.1 Ash 10.1 Intense Ash 5.11 Inte…" at bounding box center [1115, 481] width 564 height 42
drag, startPoint x: 1185, startPoint y: 472, endPoint x: 1167, endPoint y: 463, distance: 20.1
click at [1181, 472] on Color-0-0 "Ash 1.10 Ash 5.1 Ash 6.1 Ash 7.1 Ash 8.1 Ash 9.1 Ash 10.1 Intense Ash 5.11 Inte…" at bounding box center [1115, 481] width 564 height 42
click at [833, 461] on Color-0-0 "Ash 1.10 Ash 5.1 Ash 6.1 Ash 7.1 Ash 8.1 Ash 9.1 Ash 10.1 Intense Ash 5.11 Inte…" at bounding box center [1115, 481] width 564 height 42
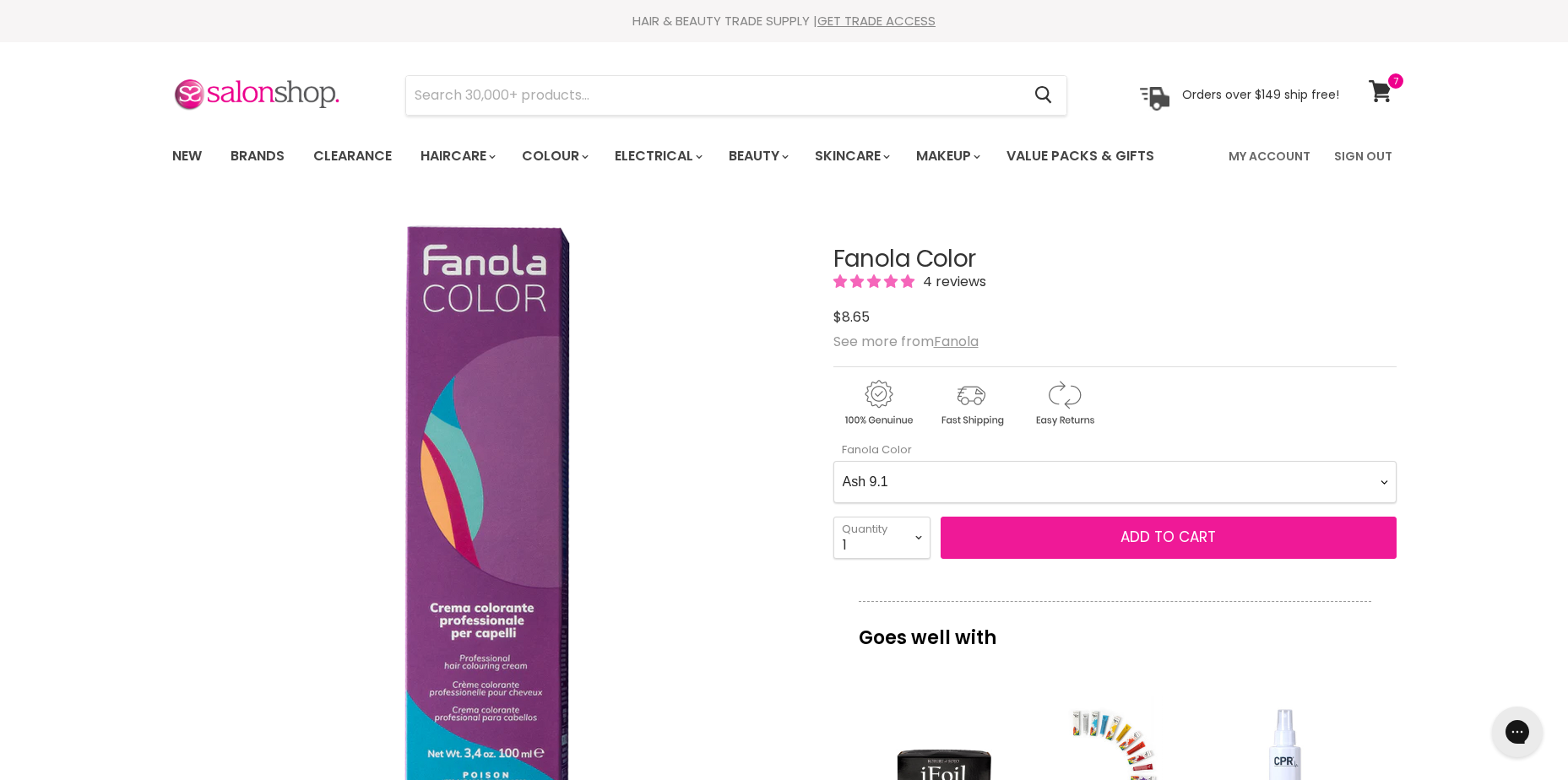
click at [1164, 534] on span "Add to cart" at bounding box center [1169, 537] width 95 height 21
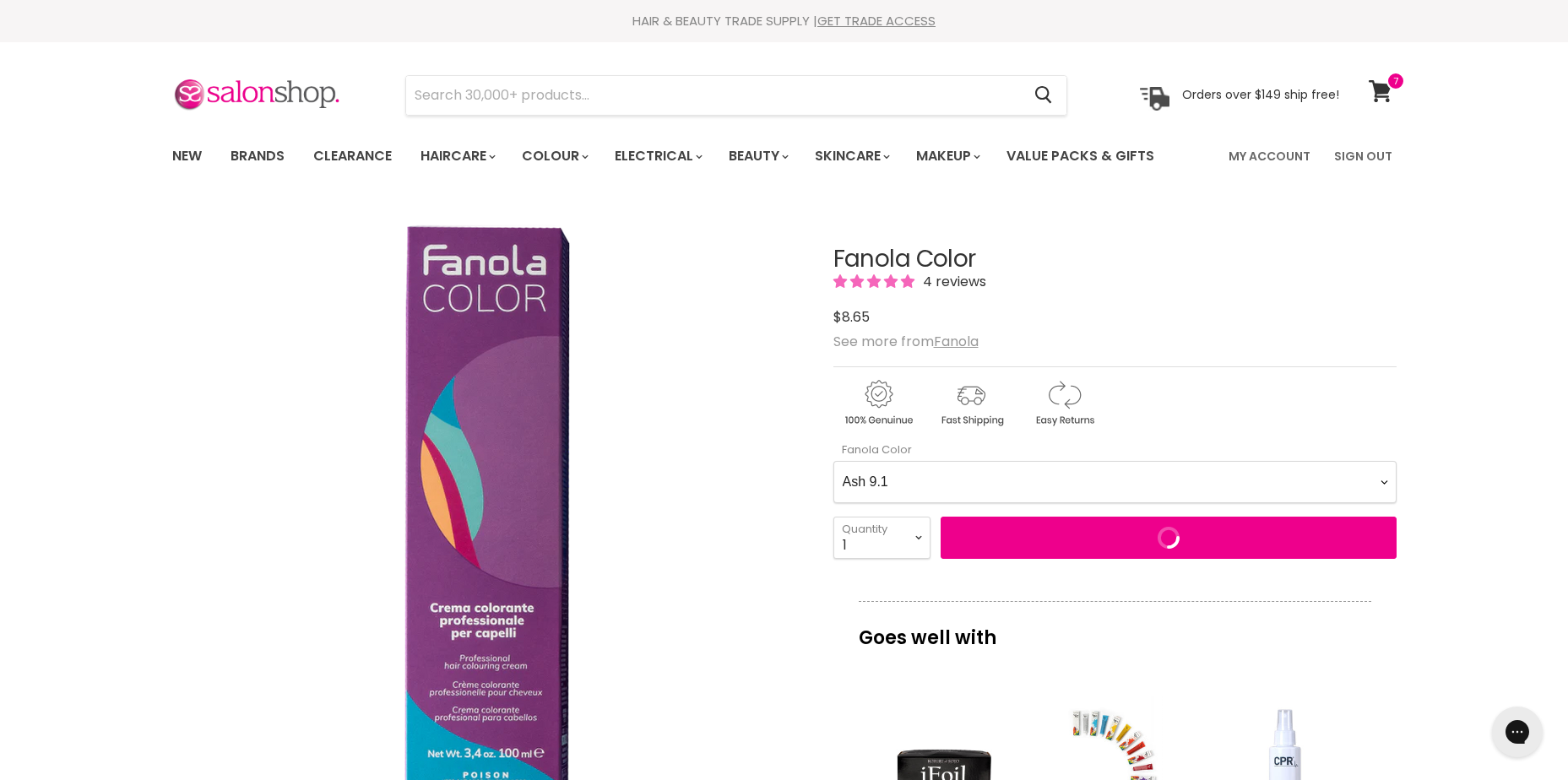
click at [1095, 486] on Color-0-0 "Ash 1.10 Ash 5.1 Ash 6.1 Ash 7.1 Ash 8.1 Ash 9.1 Ash 10.1 Intense Ash 5.11 Inte…" at bounding box center [1115, 481] width 564 height 42
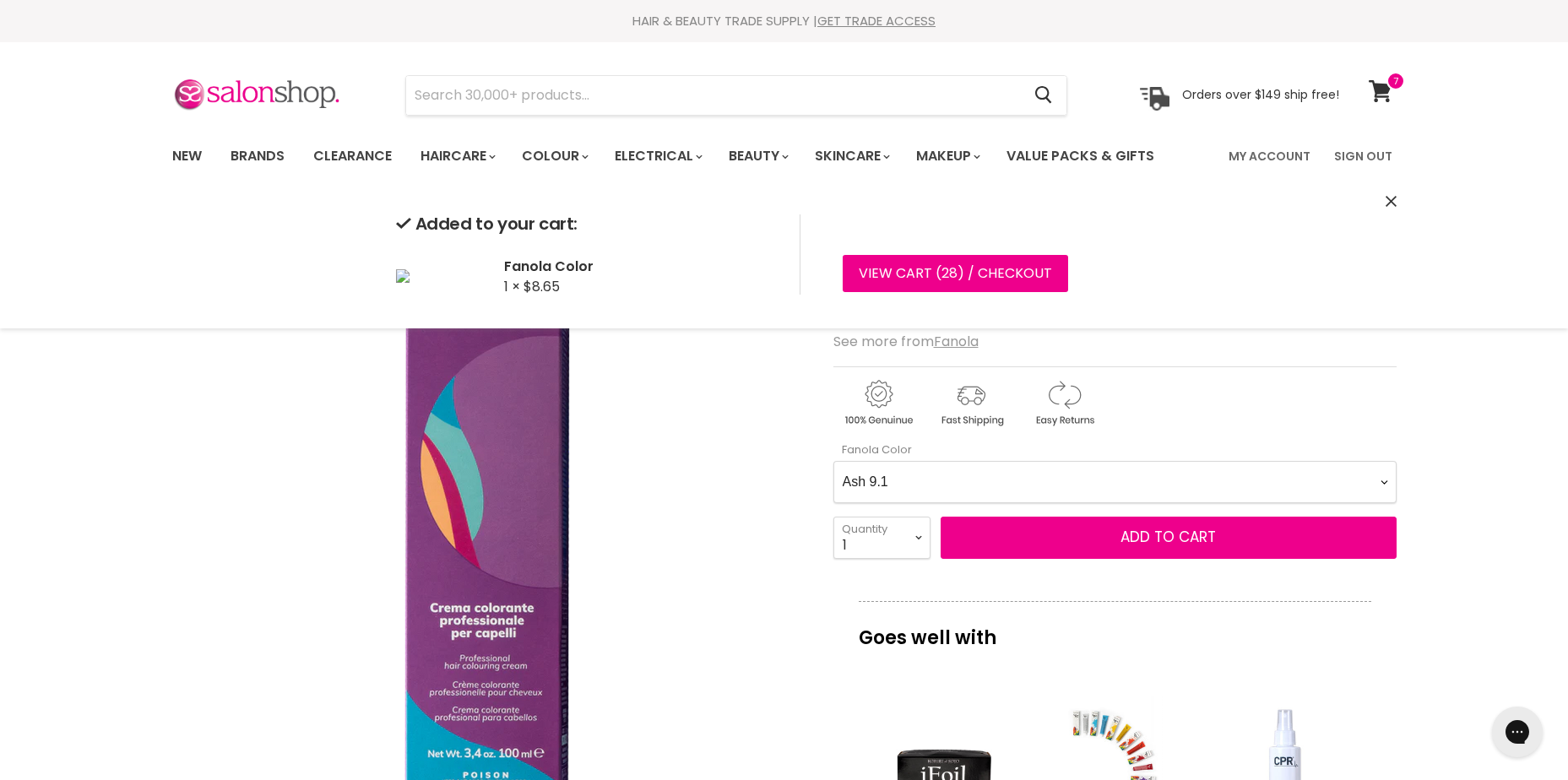
click at [1110, 480] on Color-0-0 "Ash 1.10 Ash 5.1 Ash 6.1 Ash 7.1 Ash 8.1 Ash 9.1 Ash 10.1 Intense Ash 5.11 Inte…" at bounding box center [1115, 481] width 564 height 42
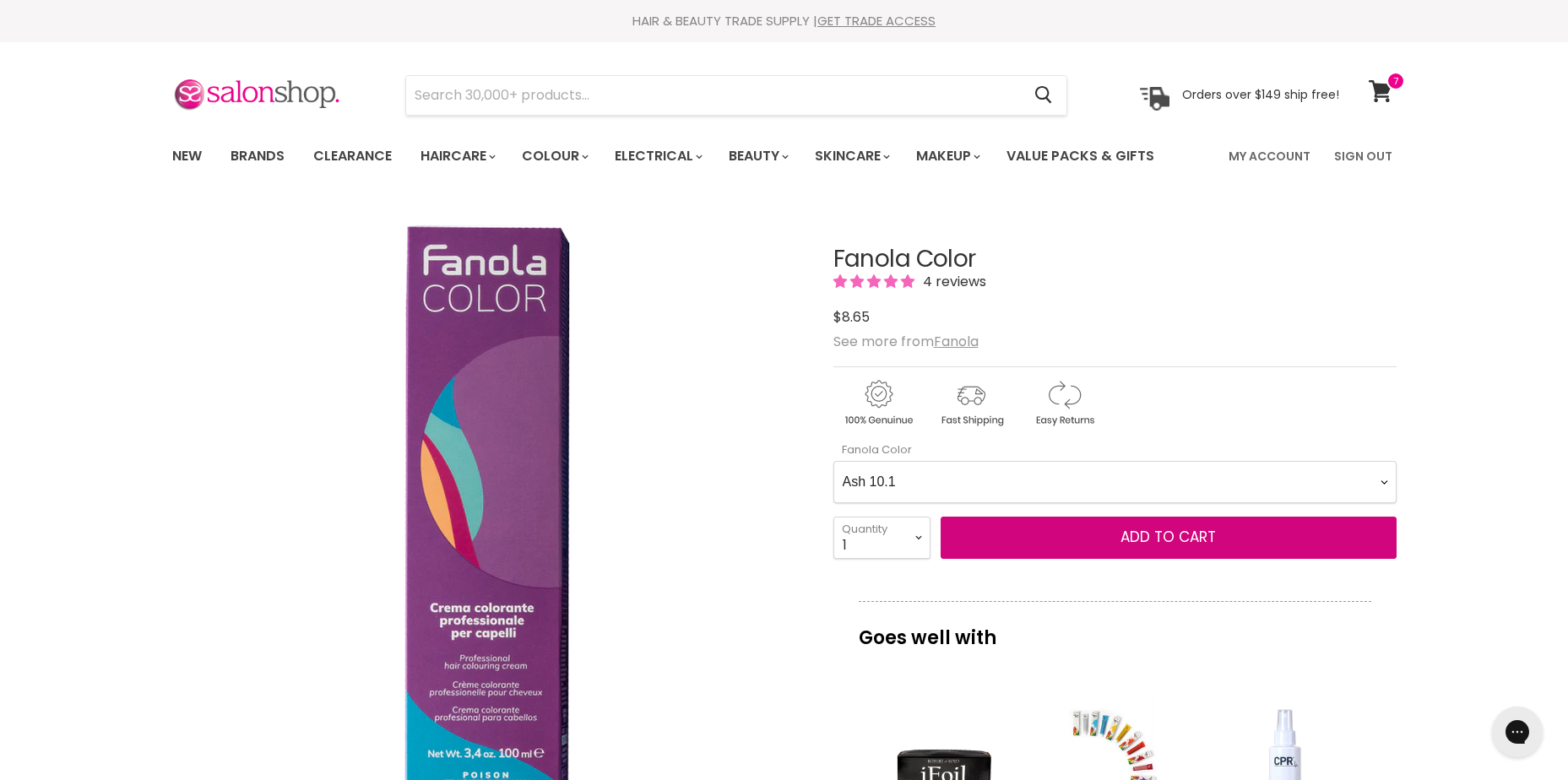
click at [833, 461] on Color-0-0 "Ash 1.10 Ash 5.1 Ash 6.1 Ash 7.1 Ash 8.1 Ash 9.1 Ash 10.1 Intense Ash 5.11 Inte…" at bounding box center [1115, 481] width 564 height 42
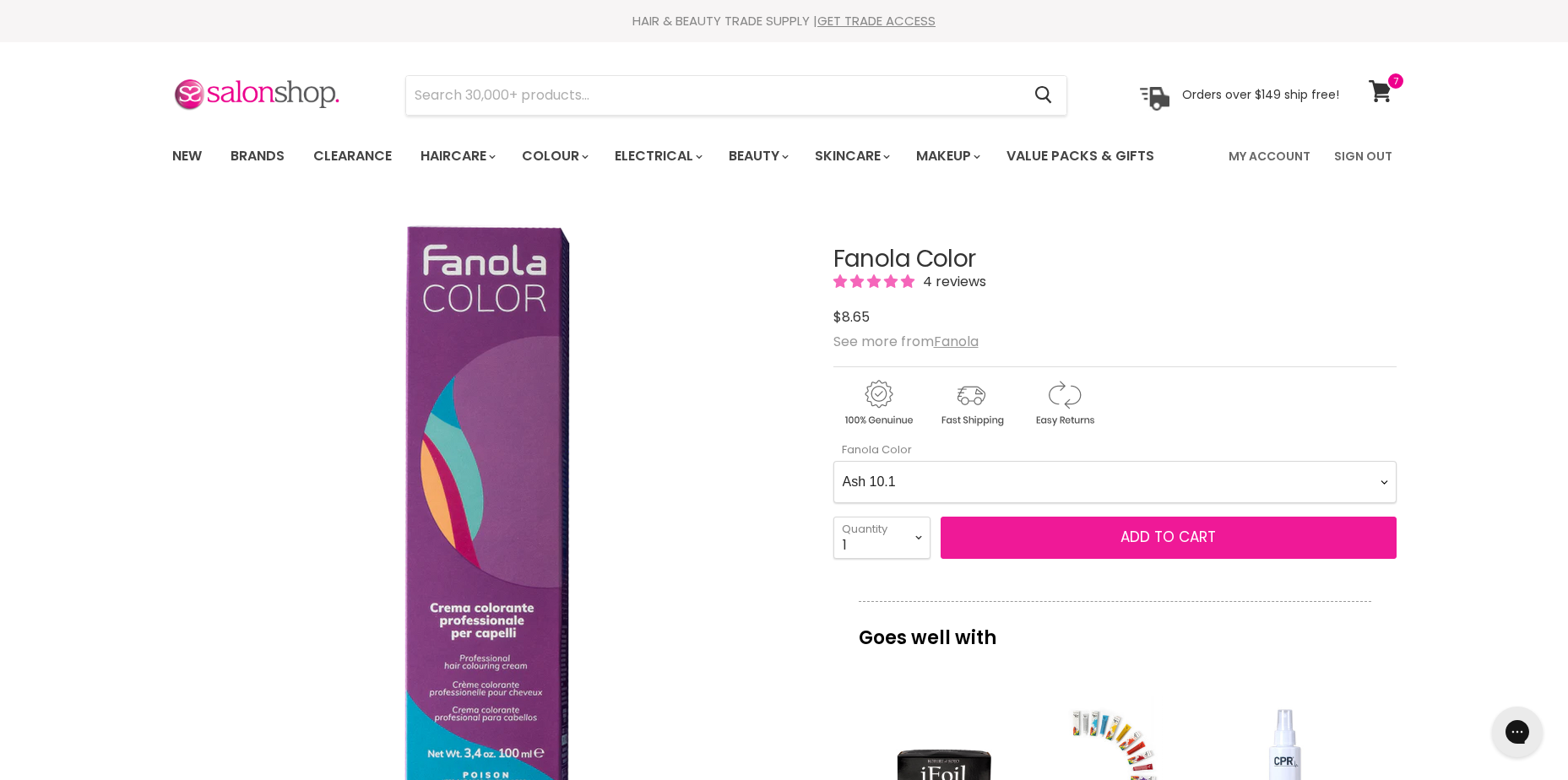
click at [1158, 534] on span "Add to cart" at bounding box center [1169, 537] width 95 height 21
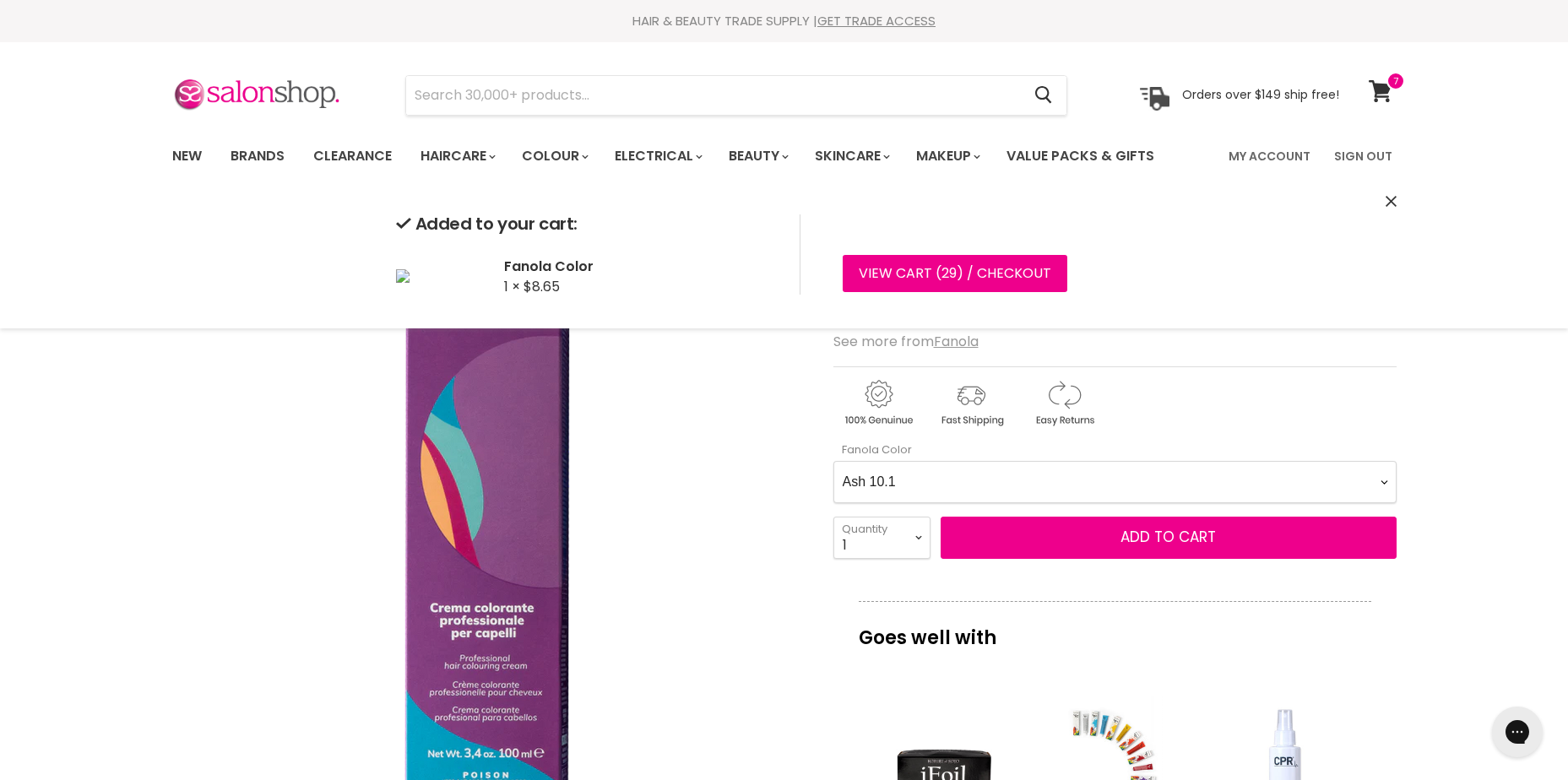
drag, startPoint x: 1080, startPoint y: 483, endPoint x: 1127, endPoint y: 493, distance: 48.1
click at [1099, 483] on Color-0-0 "Ash 1.10 Ash 5.1 Ash 6.1 Ash 7.1 Ash 8.1 Ash 9.1 Ash 10.1 Intense Ash 5.11 Inte…" at bounding box center [1115, 481] width 564 height 42
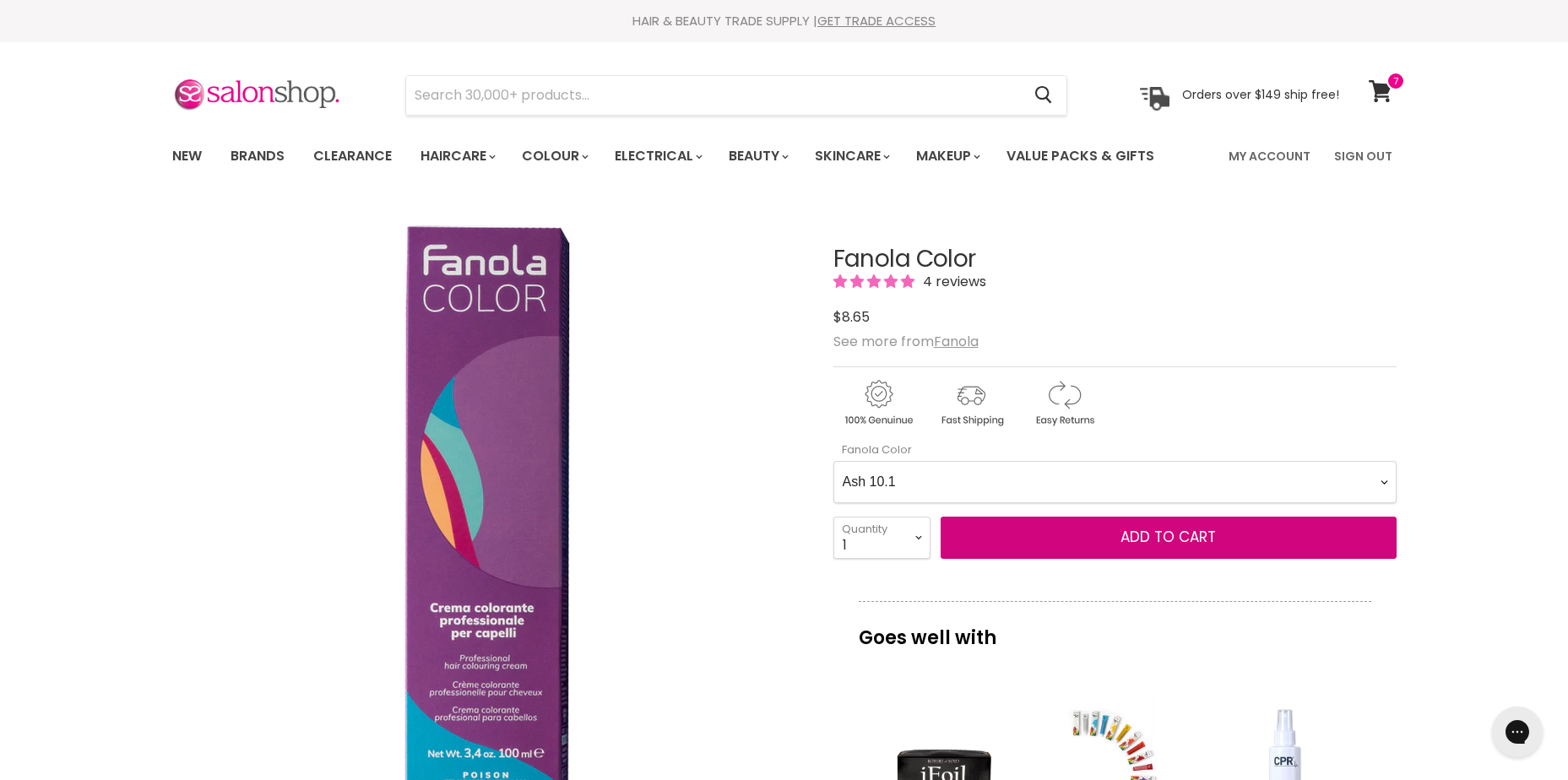
select Color-0-0 "Beige 6.13"
click at [833, 461] on Color-0-0 "Ash 1.10 Ash 5.1 Ash 6.1 Ash 7.1 Ash 8.1 Ash 9.1 Ash 10.1 Intense Ash 5.11 Inte…" at bounding box center [1115, 481] width 564 height 42
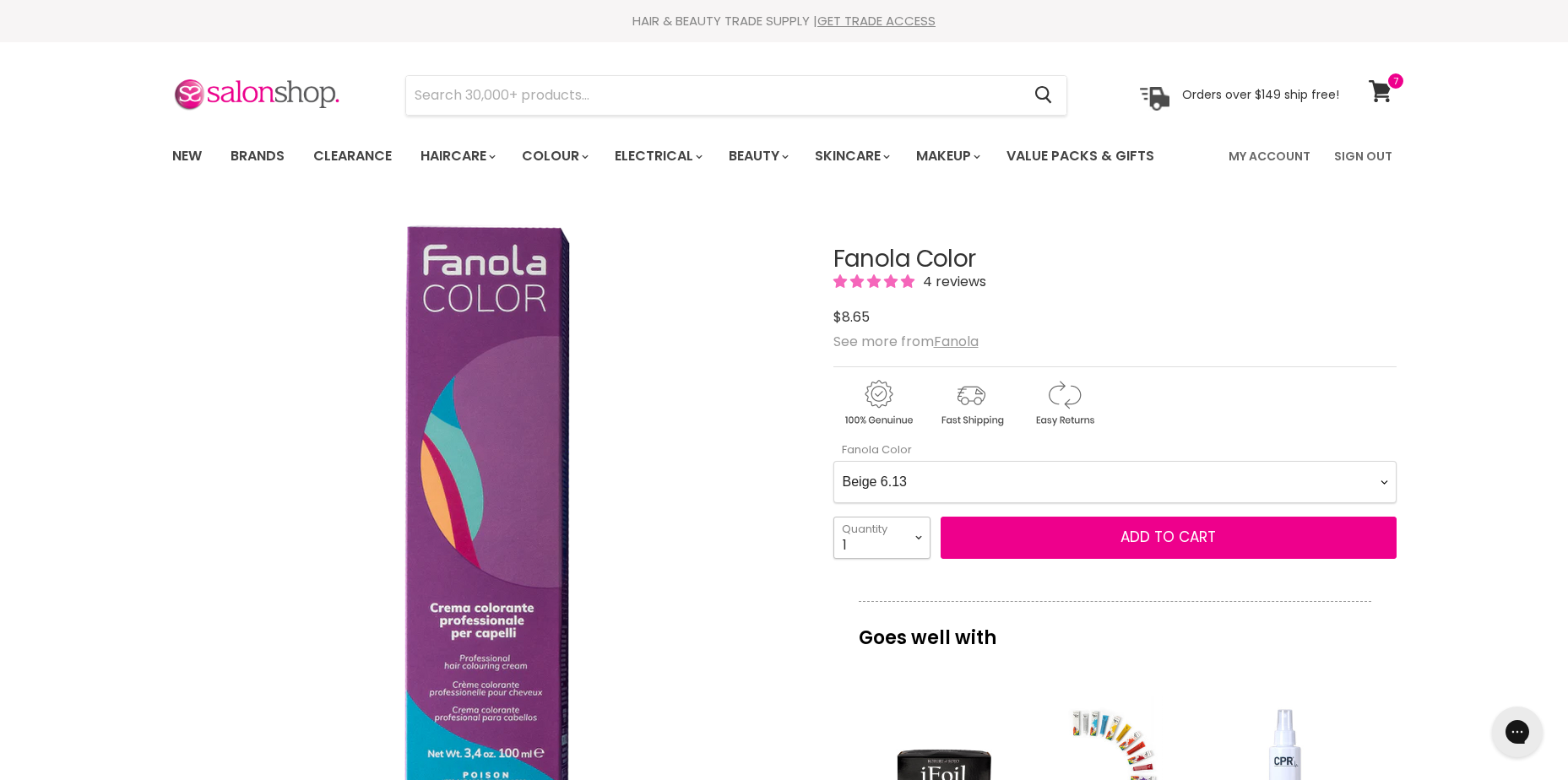
click at [893, 532] on select "1 2 3 4 5 6 7 8 9 10+" at bounding box center [882, 537] width 97 height 42
select select "2"
click at [833, 517] on select "1 2 3 4 5 6 7 8 9 10+" at bounding box center [882, 537] width 97 height 42
type input "2"
drag, startPoint x: 1200, startPoint y: 564, endPoint x: 1185, endPoint y: 563, distance: 15.0
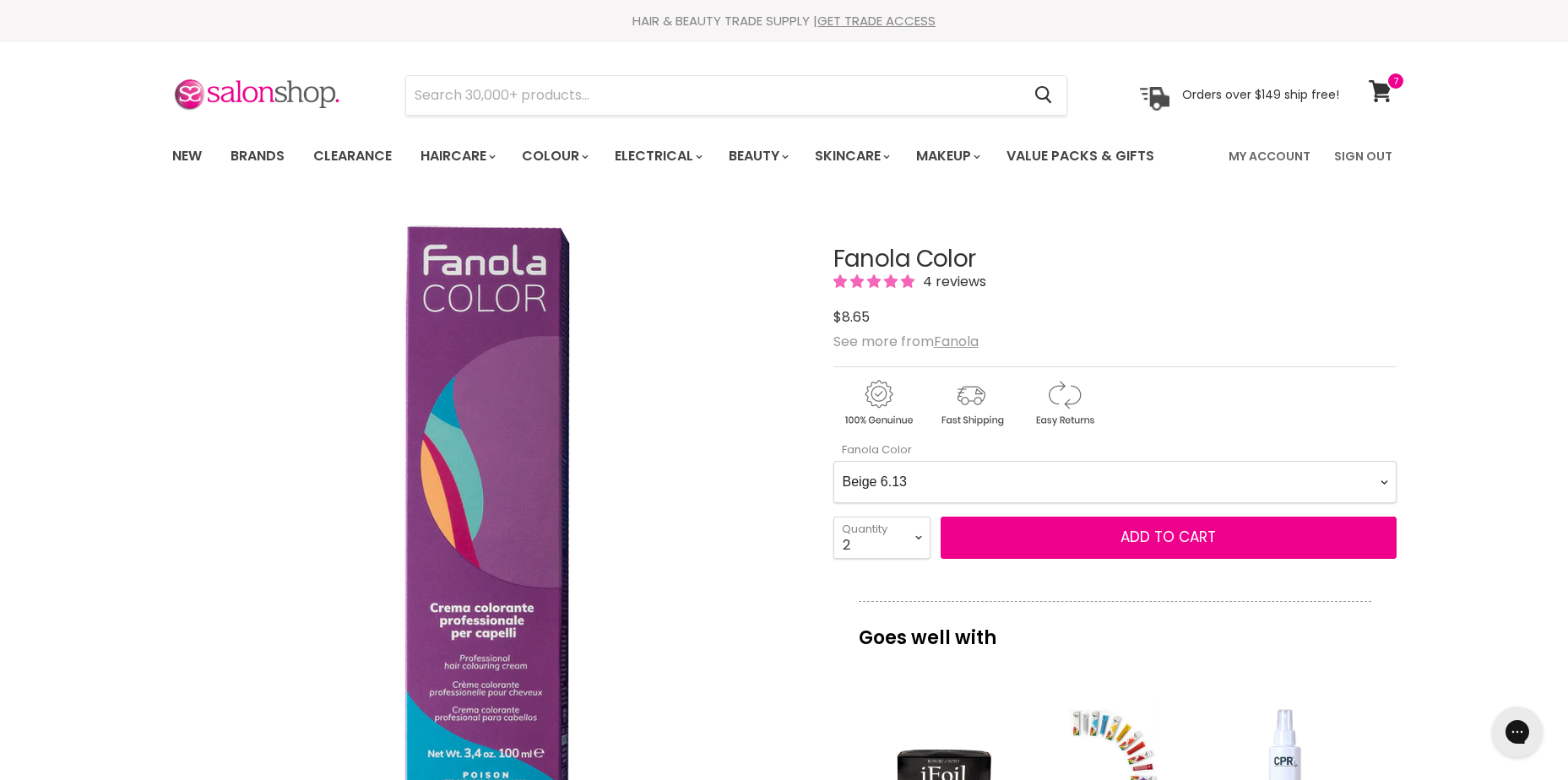
click at [1197, 564] on div "Fanola Color 4 reviews $8.65 See more from Fanola Fanola Color Ash 1.10 Ash 5.1…" at bounding box center [1115, 774] width 564 height 1140
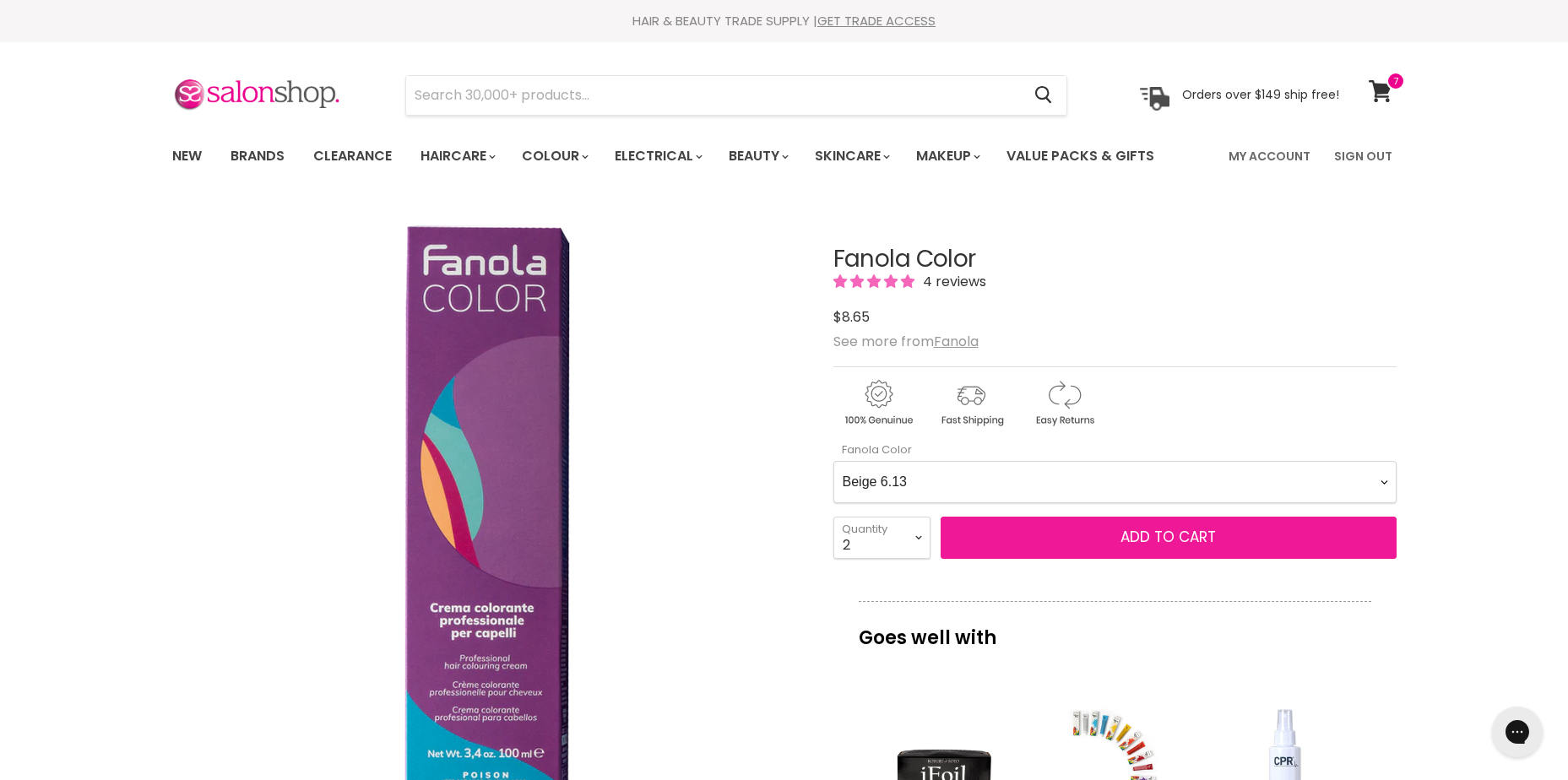
click at [1183, 544] on span "Add to cart" at bounding box center [1169, 537] width 95 height 21
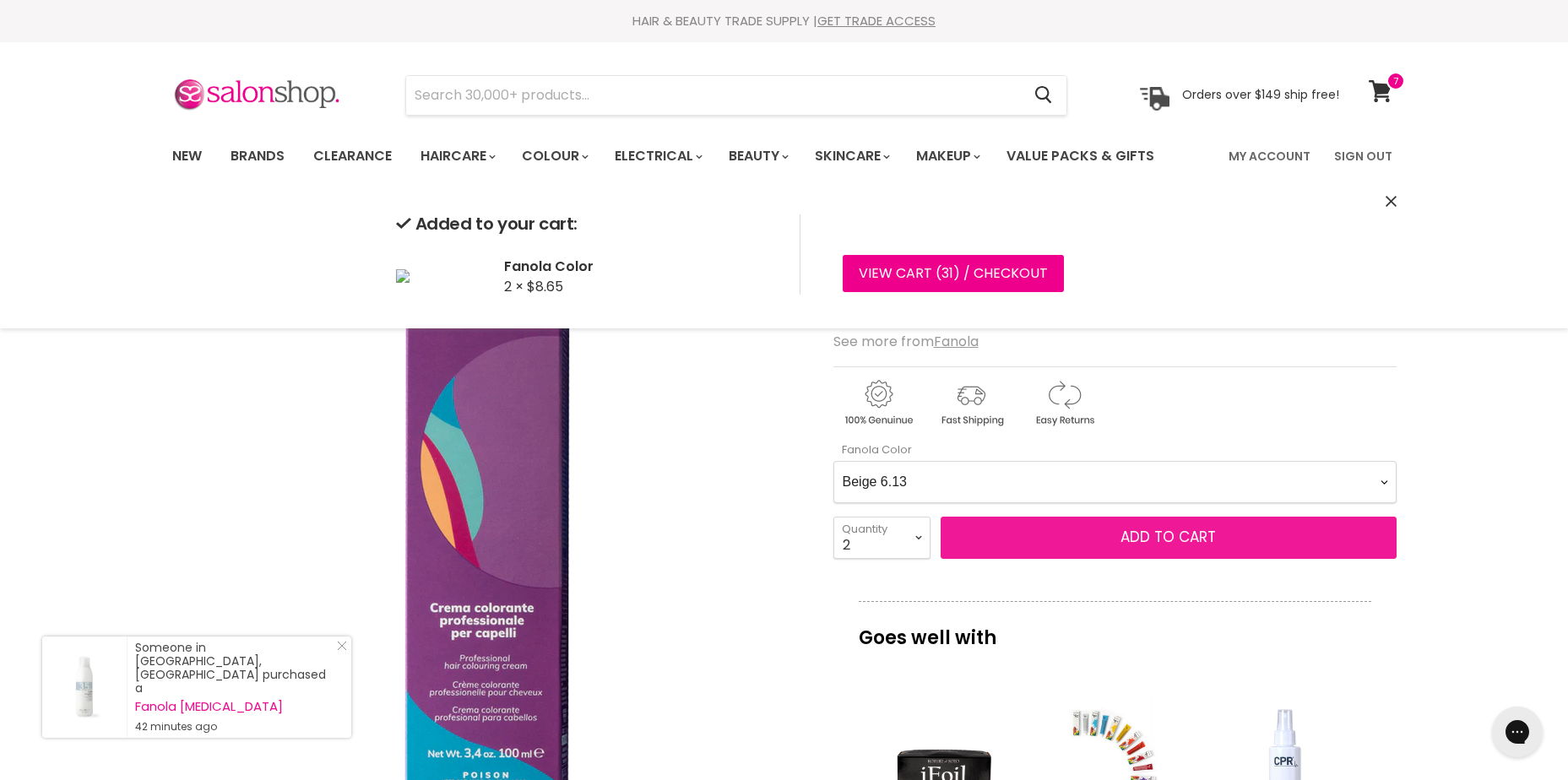
drag, startPoint x: 1216, startPoint y: 541, endPoint x: 1200, endPoint y: 534, distance: 17.5
click at [1215, 537] on button "Add to cart" at bounding box center [1169, 537] width 456 height 42
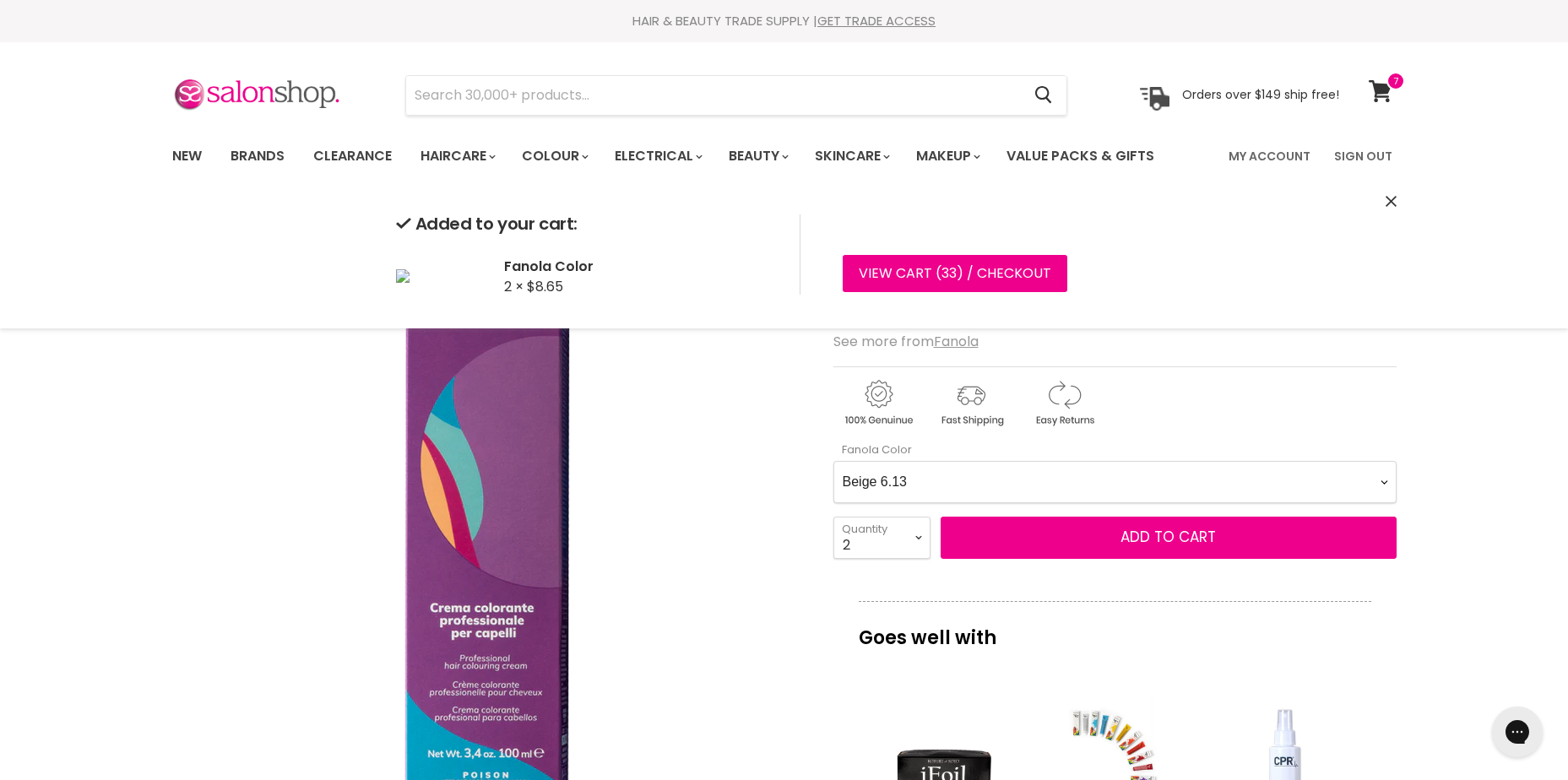
click at [1192, 472] on Color-0-0 "Ash 1.10 Ash 5.1 Ash 6.1 Ash 7.1 Ash 8.1 Ash 9.1 Ash 10.1 Intense Ash 5.11 Inte…" at bounding box center [1115, 481] width 564 height 42
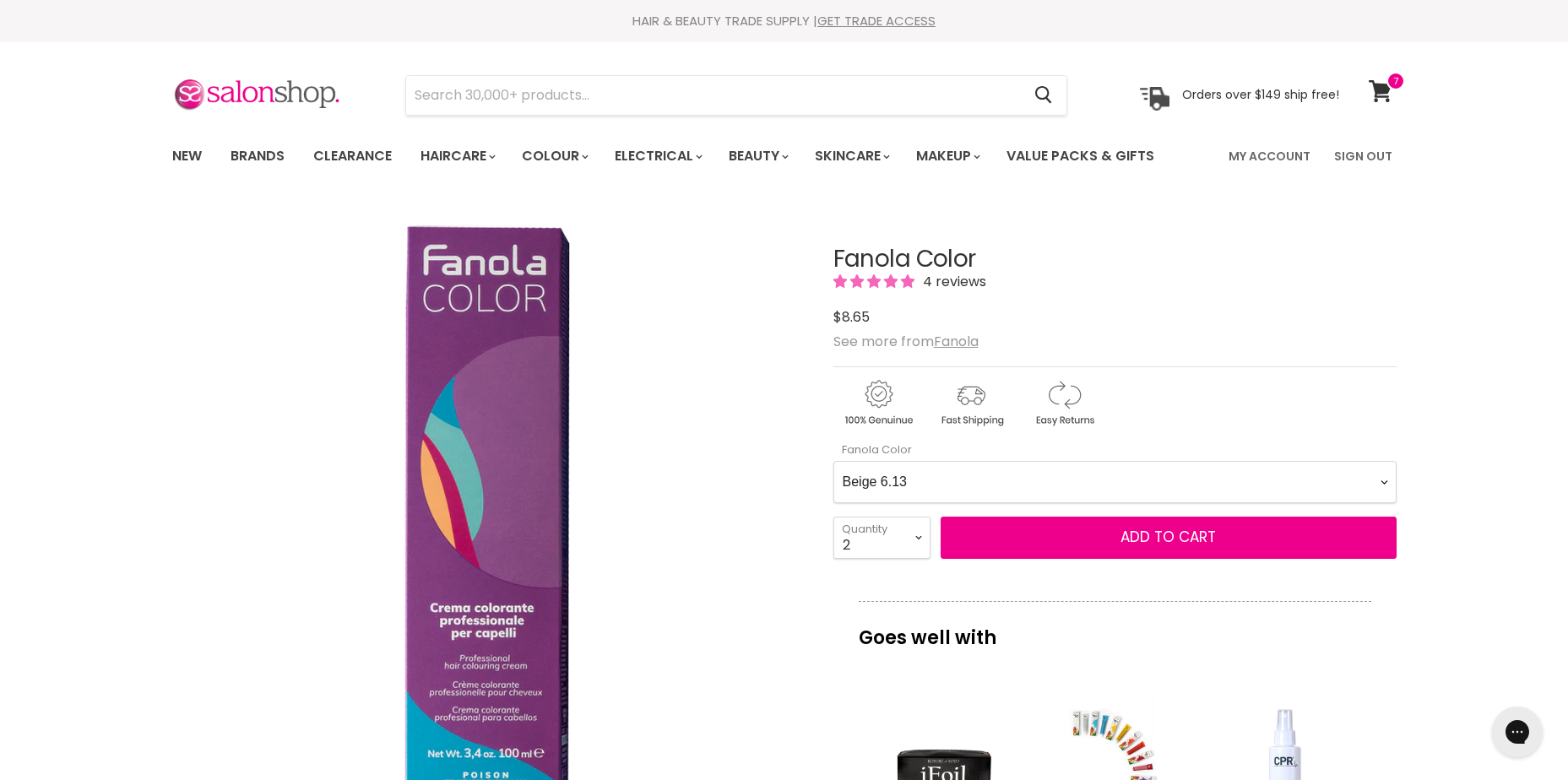
select Color-0-0 "Beige 7.13"
click at [833, 461] on Color-0-0 "Ash 1.10 Ash 5.1 Ash 6.1 Ash 7.1 Ash 8.1 Ash 9.1 Ash 10.1 Intense Ash 5.11 Inte…" at bounding box center [1115, 481] width 564 height 42
click at [902, 555] on select "1 2 3 4 5 6 7 8 9 10+" at bounding box center [882, 537] width 97 height 42
select select "1"
click at [833, 517] on select "1 2 3 4 5 6 7 8 9 10+" at bounding box center [882, 537] width 97 height 42
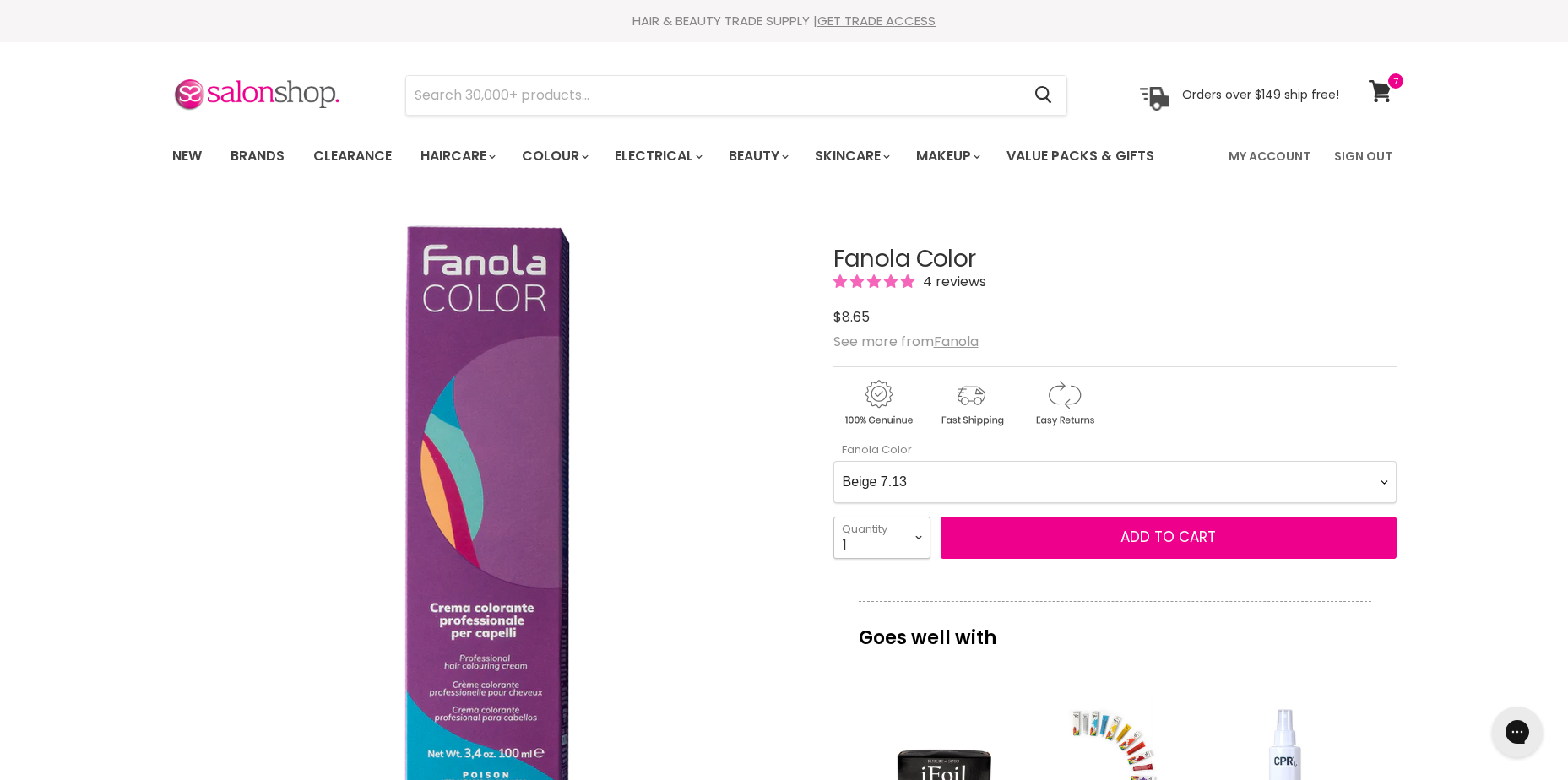
type input "1"
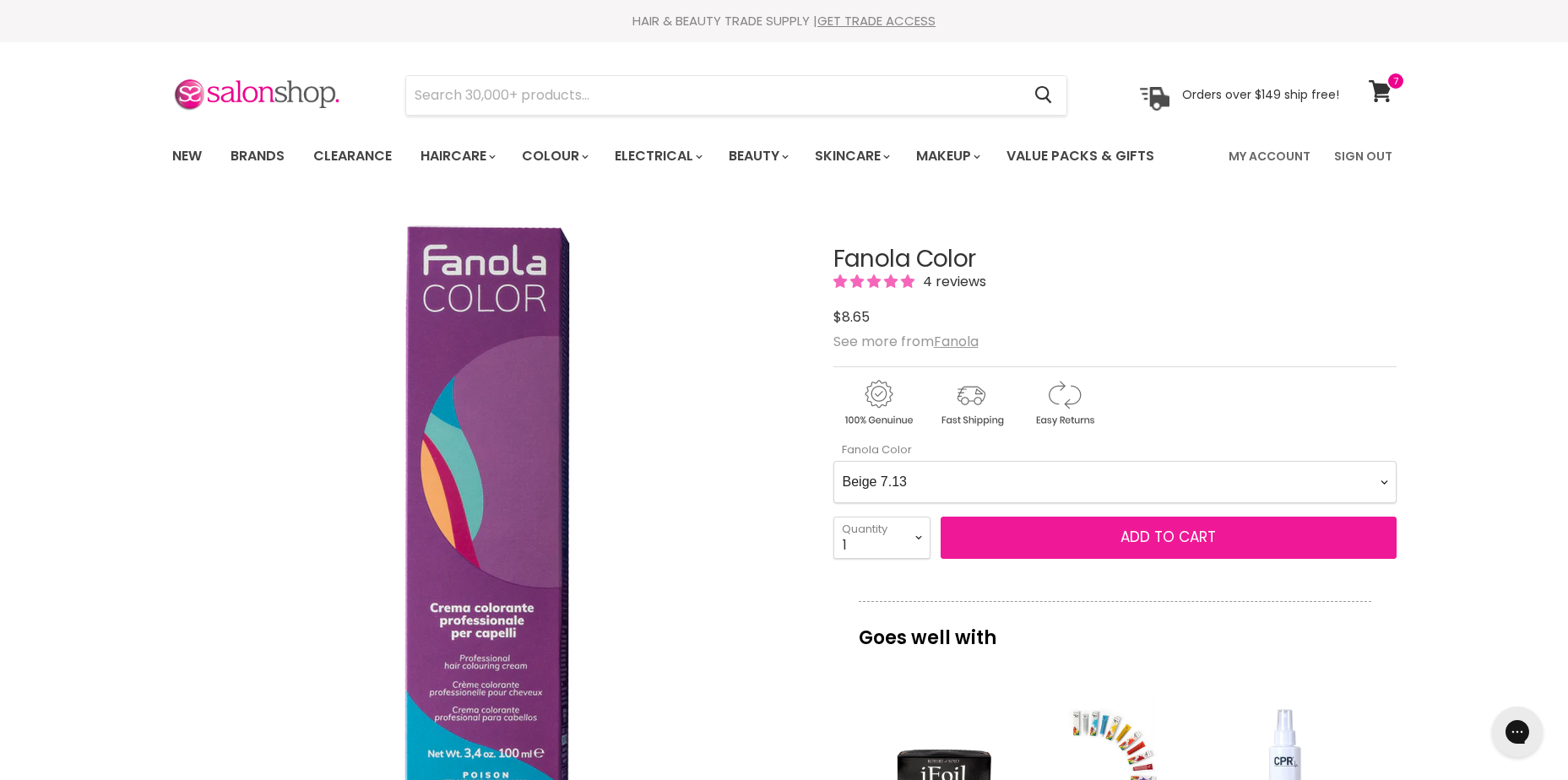
click at [1104, 537] on button "Add to cart" at bounding box center [1169, 537] width 456 height 42
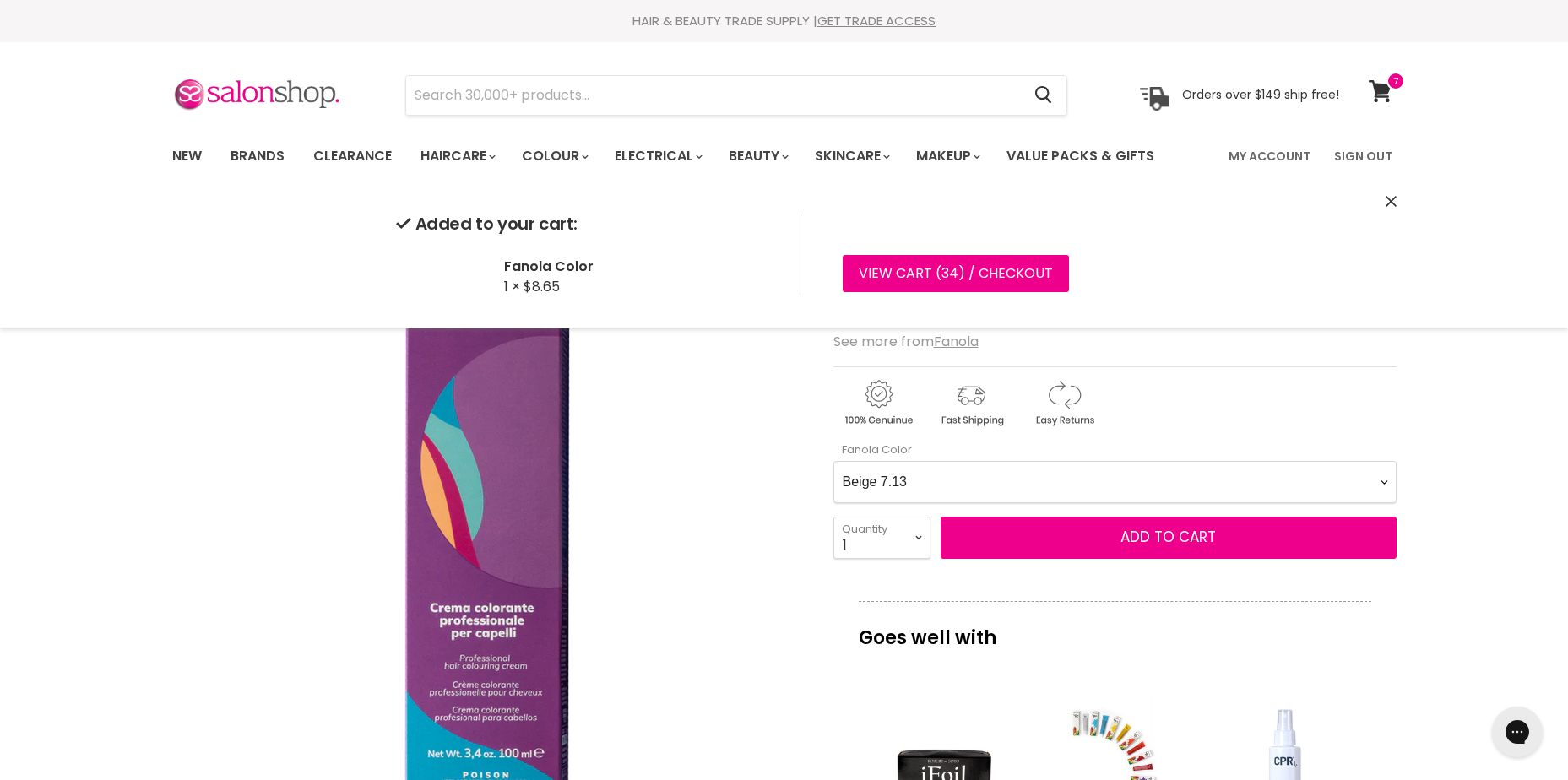
click at [1002, 474] on Color-0-0 "Ash 1.10 Ash 5.1 Ash 6.1 Ash 7.1 Ash 8.1 Ash 9.1 Ash 10.1 Intense Ash 5.11 Inte…" at bounding box center [1115, 481] width 564 height 42
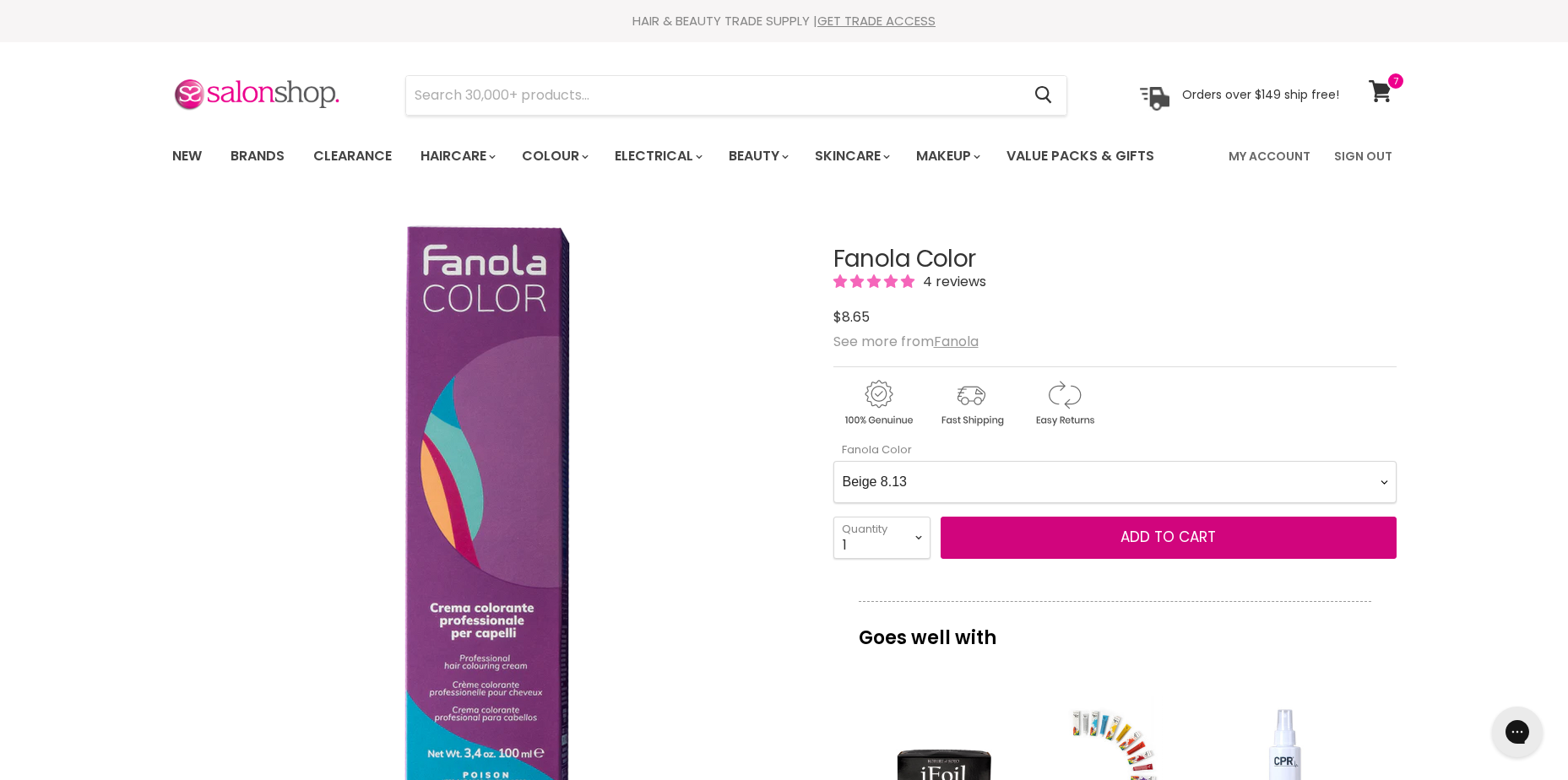
click at [833, 461] on Color-0-0 "Ash 1.10 Ash 5.1 Ash 6.1 Ash 7.1 Ash 8.1 Ash 9.1 Ash 10.1 Intense Ash 5.11 Inte…" at bounding box center [1115, 481] width 564 height 42
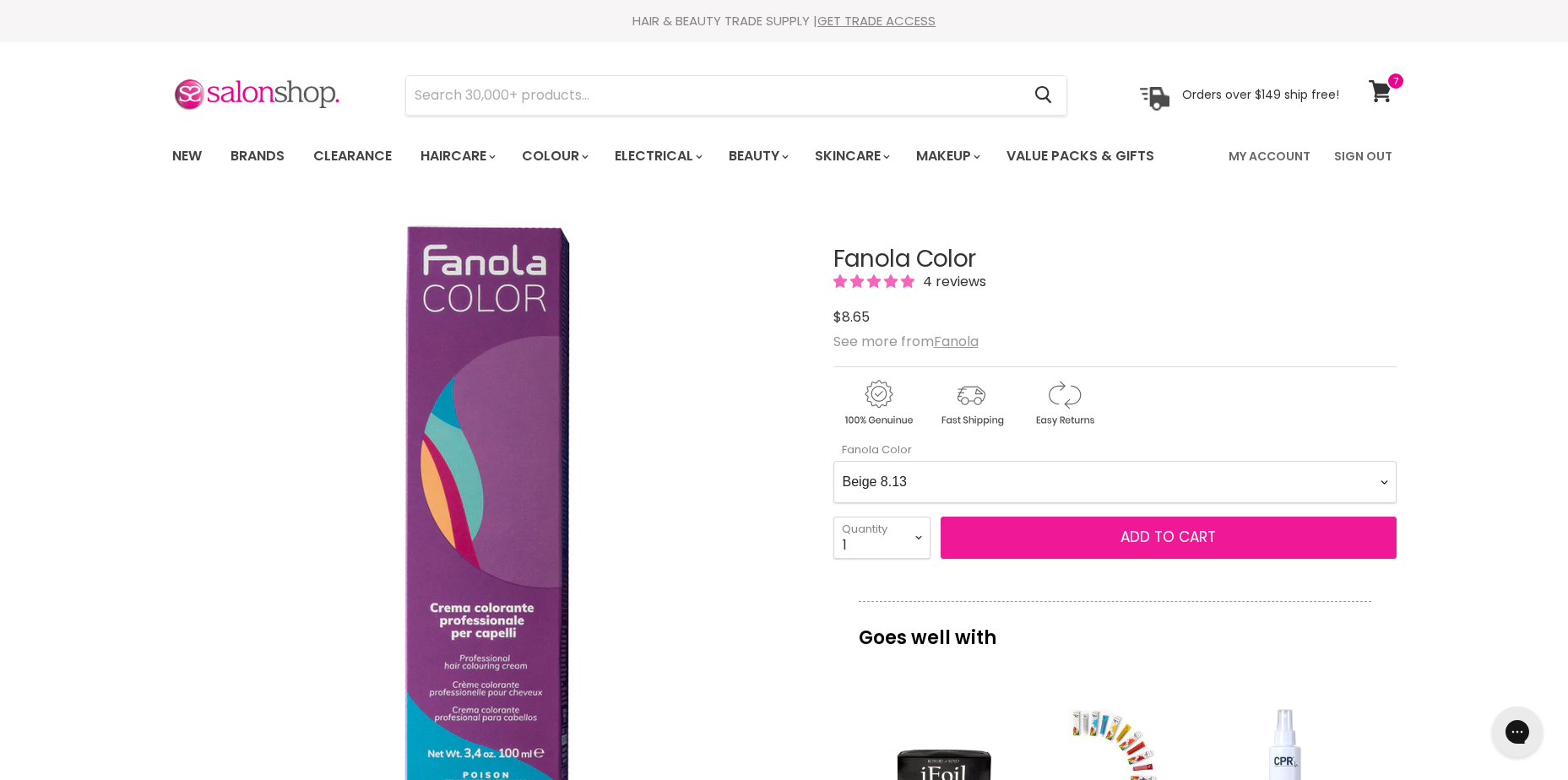
click at [1157, 538] on span "Add to cart" at bounding box center [1169, 537] width 95 height 21
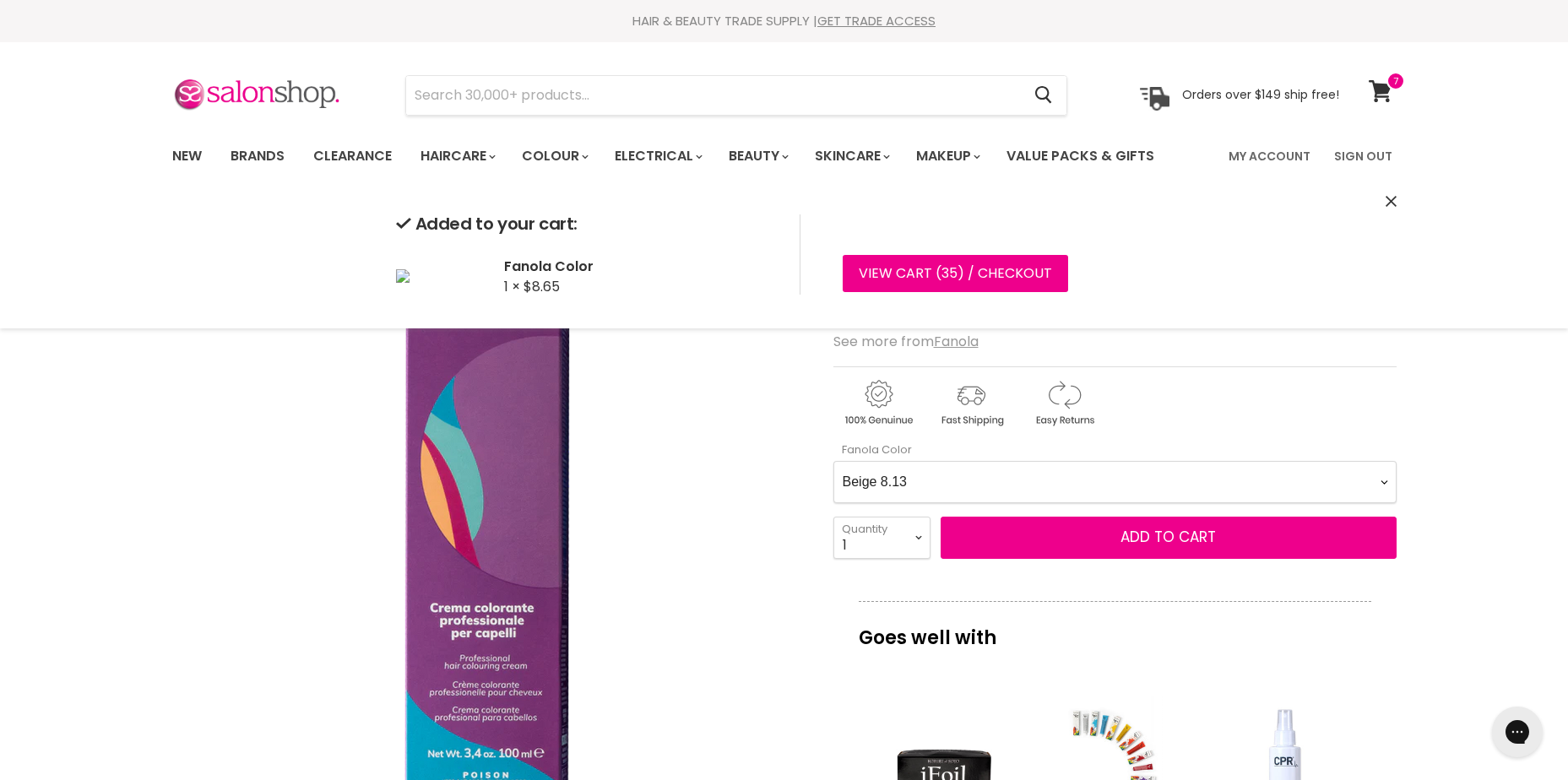
click at [1060, 481] on Color-0-0 "Ash 1.10 Ash 5.1 Ash 6.1 Ash 7.1 Ash 8.1 Ash 9.1 Ash 10.1 Intense Ash 5.11 Inte…" at bounding box center [1115, 481] width 564 height 42
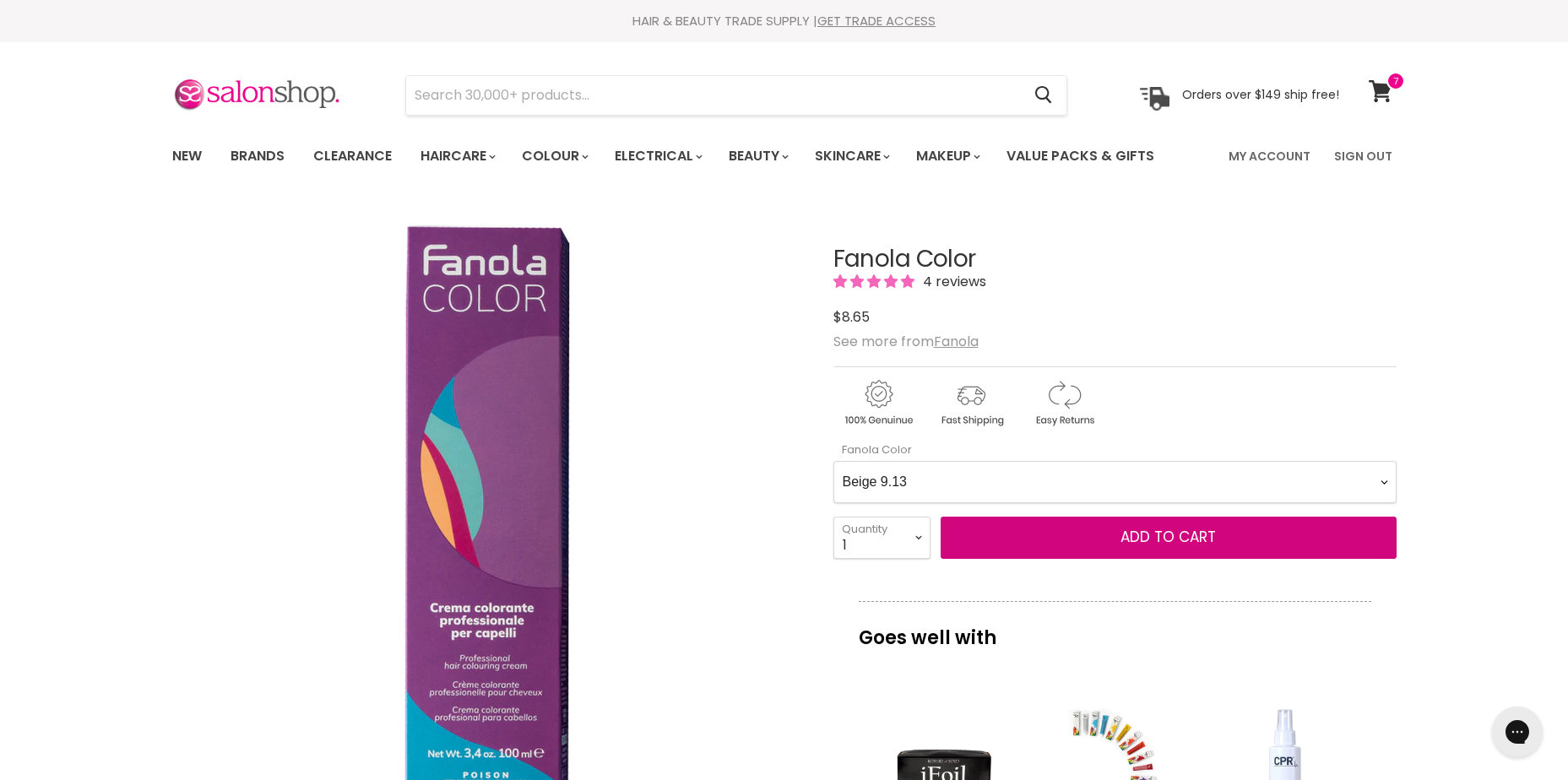
click at [833, 461] on Color-0-0 "Ash 1.10 Ash 5.1 Ash 6.1 Ash 7.1 Ash 8.1 Ash 9.1 Ash 10.1 Intense Ash 5.11 Inte…" at bounding box center [1115, 481] width 564 height 42
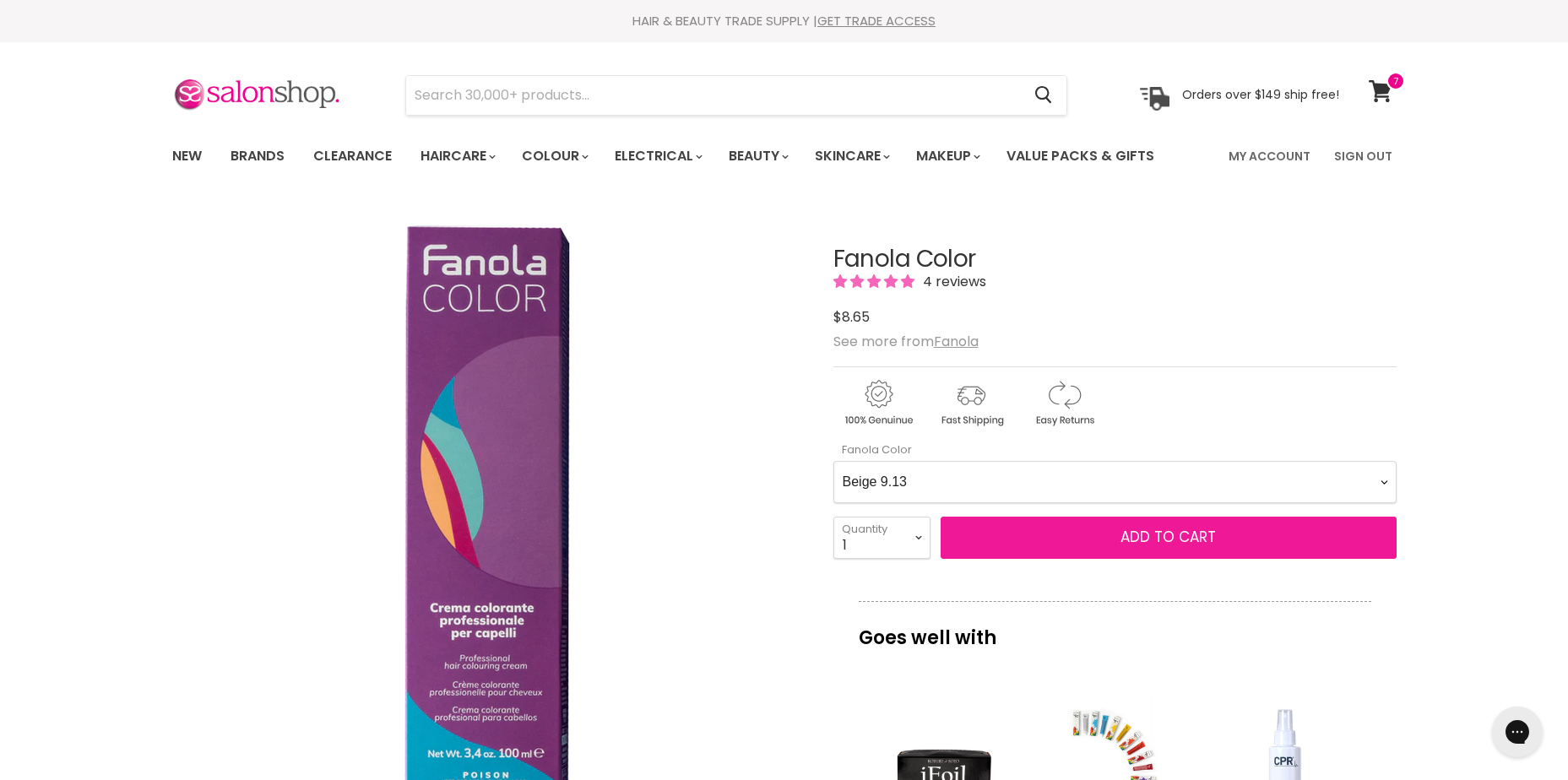
click at [1166, 543] on span "Add to cart" at bounding box center [1169, 537] width 95 height 21
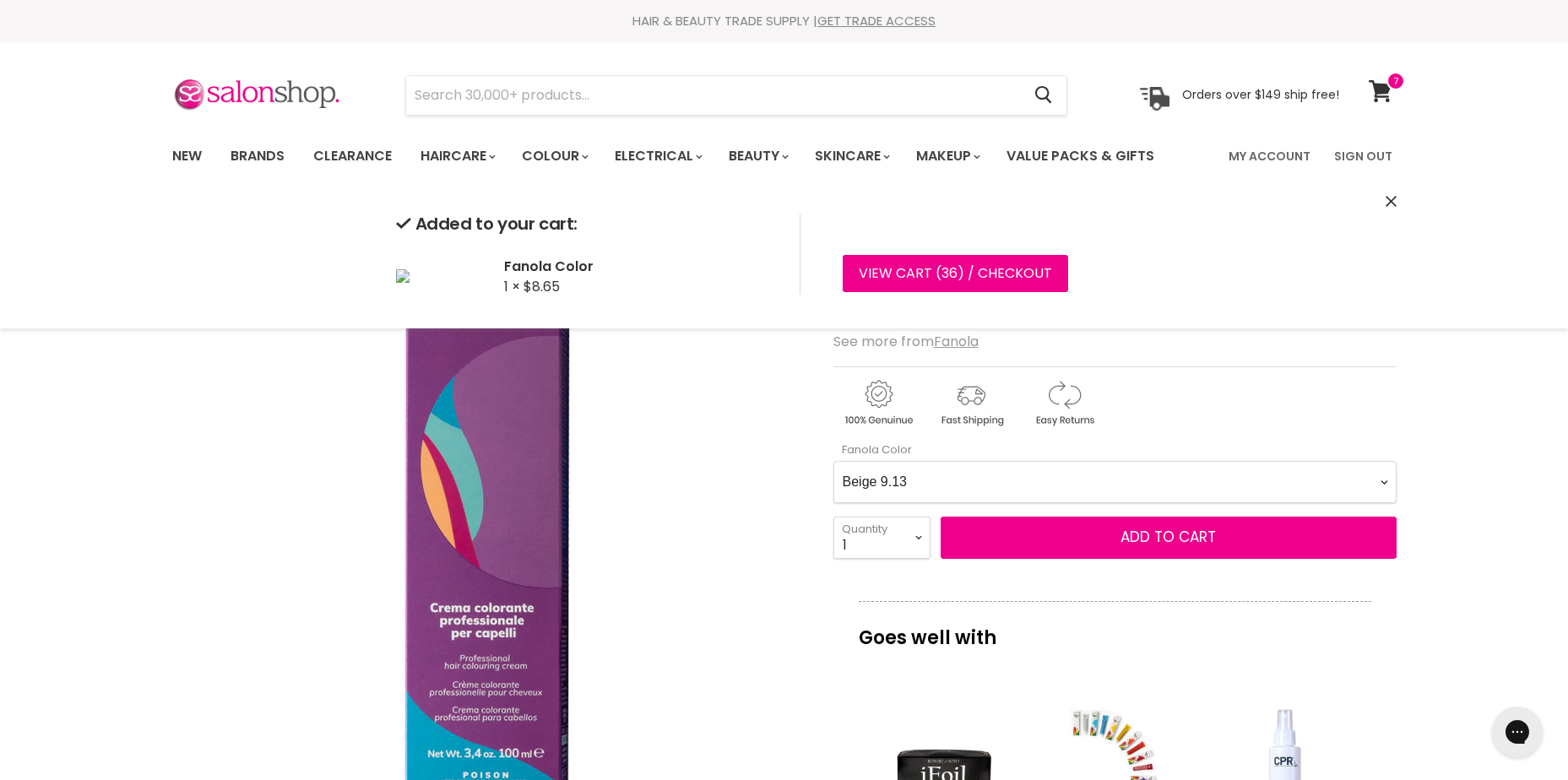
click at [1127, 481] on Color-0-0 "Ash 1.10 Ash 5.1 Ash 6.1 Ash 7.1 Ash 8.1 Ash 9.1 Ash 10.1 Intense Ash 5.11 Inte…" at bounding box center [1115, 481] width 564 height 42
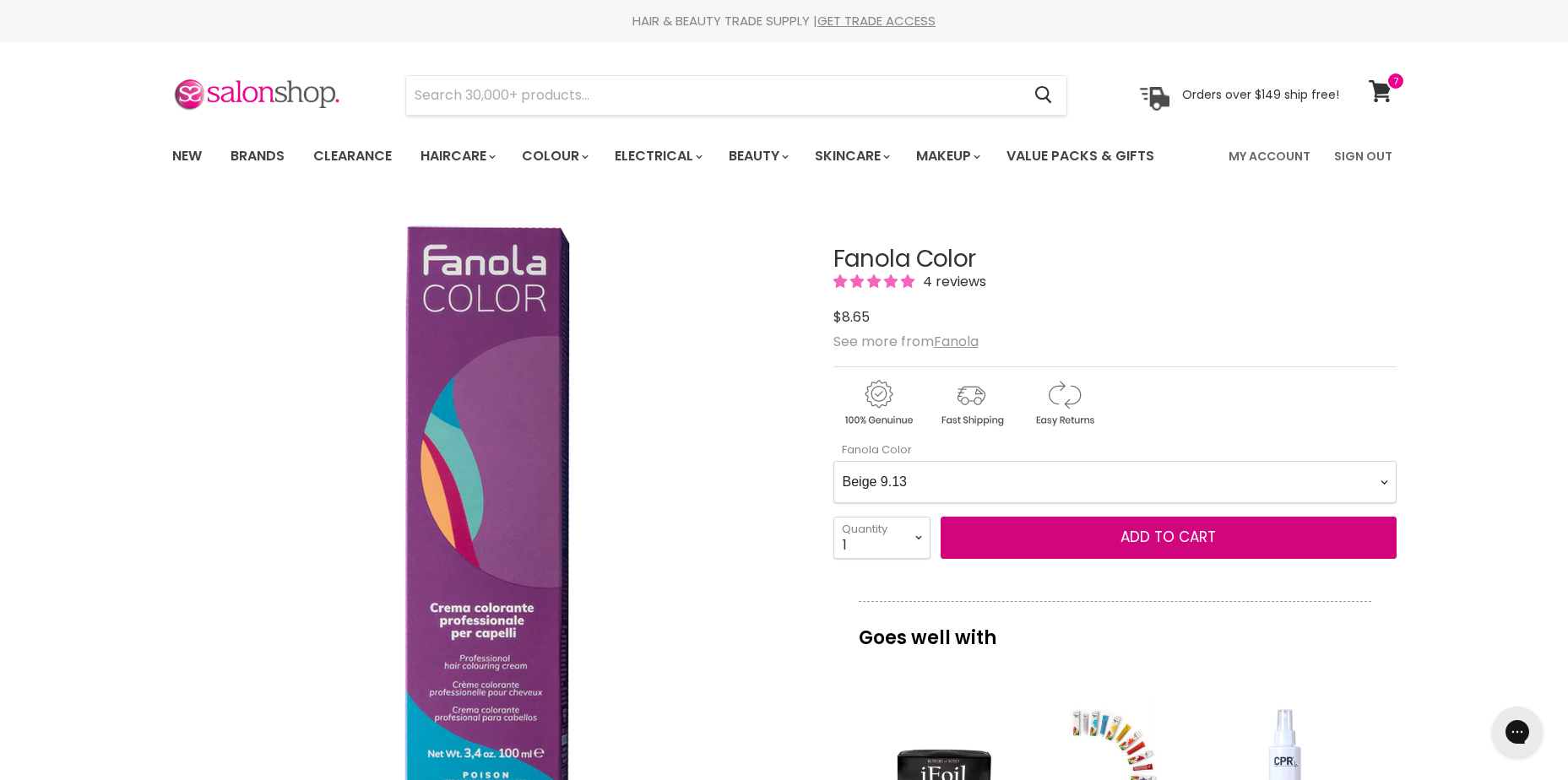
select Color-0-0 "Beige 10.13"
click at [833, 461] on Color-0-0 "Ash 1.10 Ash 5.1 Ash 6.1 Ash 7.1 Ash 8.1 Ash 9.1 Ash 10.1 Intense Ash 5.11 Inte…" at bounding box center [1115, 481] width 564 height 42
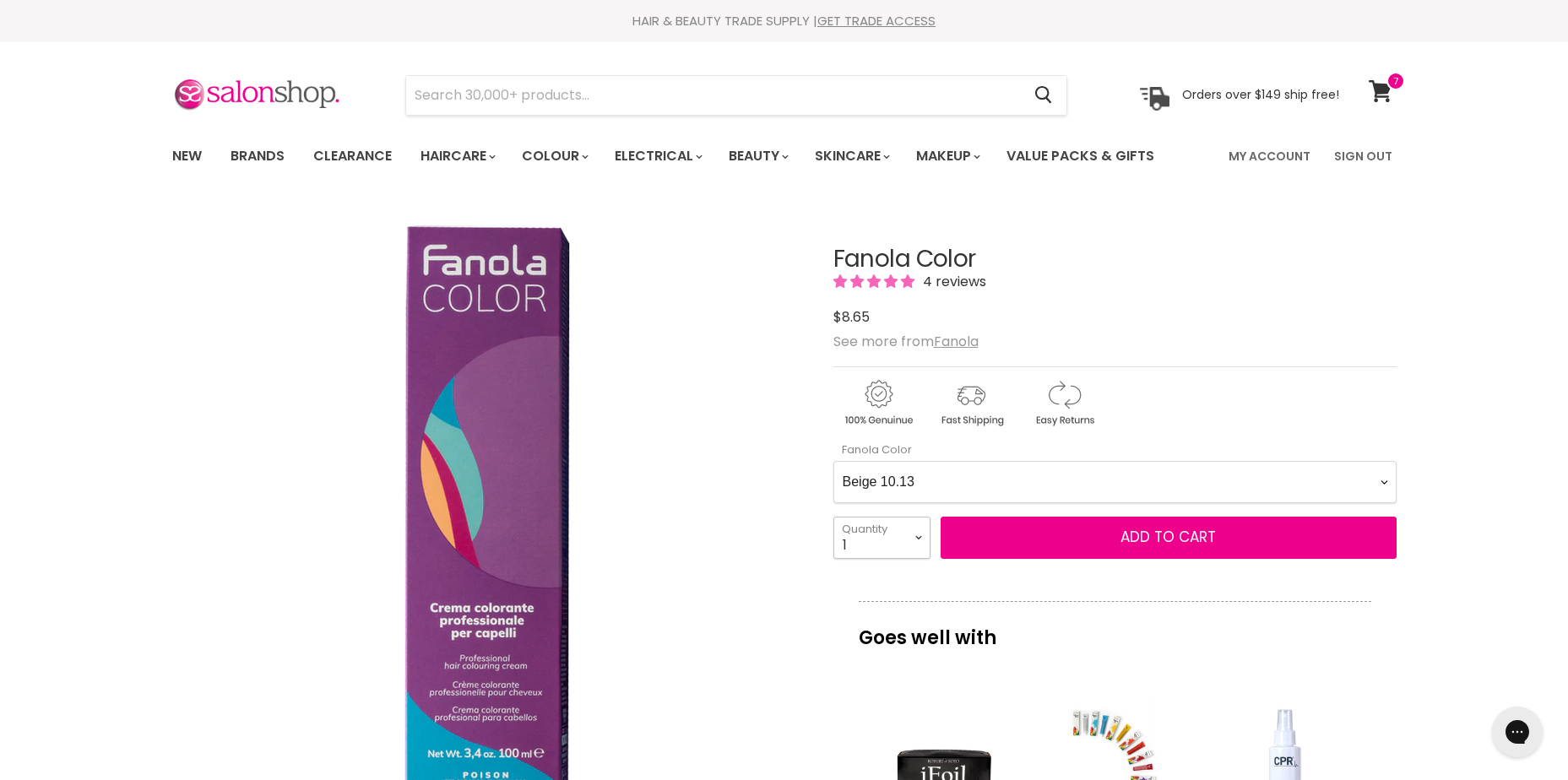
click at [891, 556] on select "1 2 3 4 5 6 7 8 9 10+" at bounding box center [882, 537] width 97 height 42
select select "2"
click at [833, 517] on select "1 2 3 4 5 6 7 8 9 10+" at bounding box center [882, 537] width 97 height 42
type input "2"
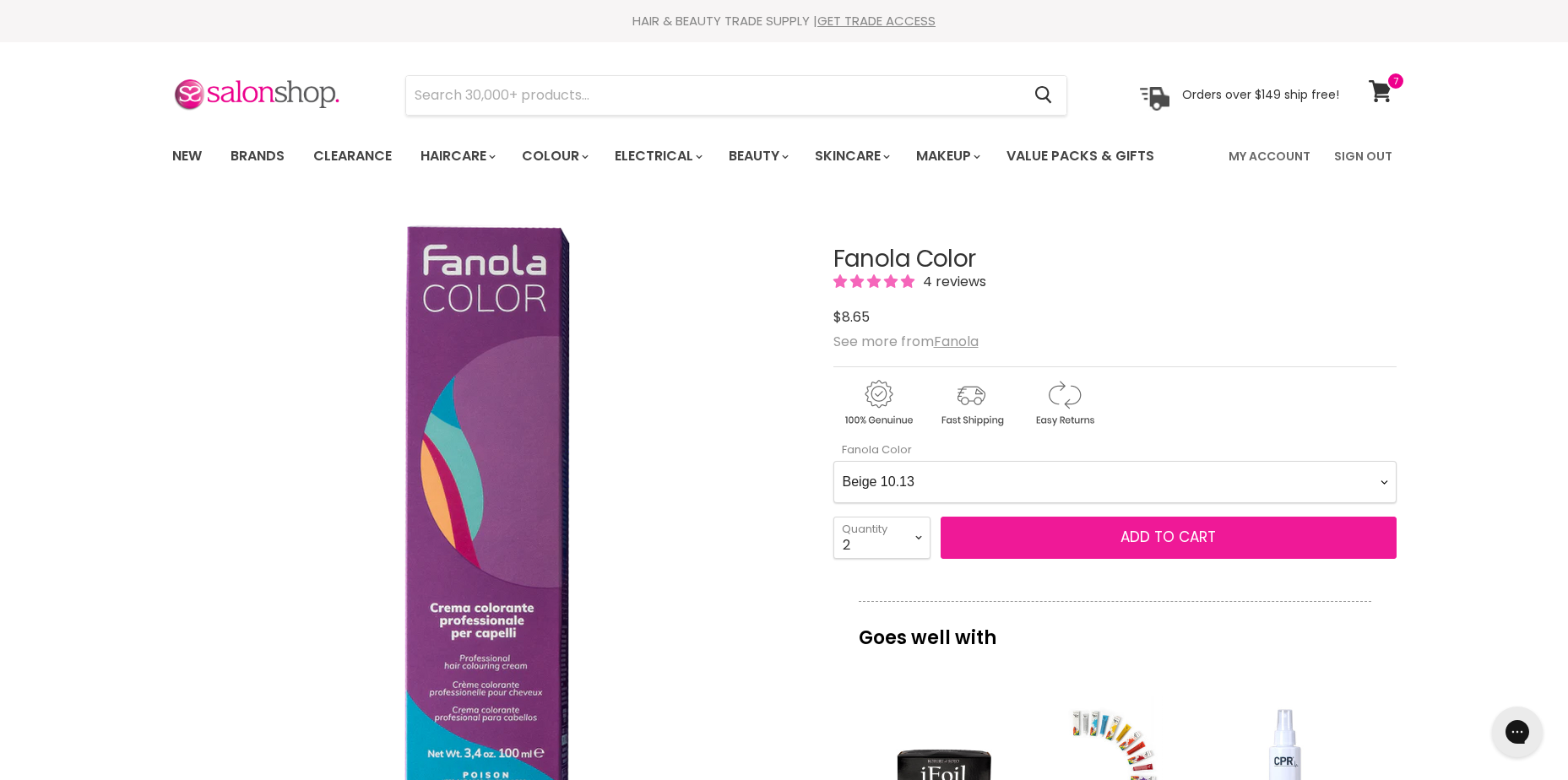
click at [1189, 551] on button "Add to cart" at bounding box center [1169, 537] width 456 height 42
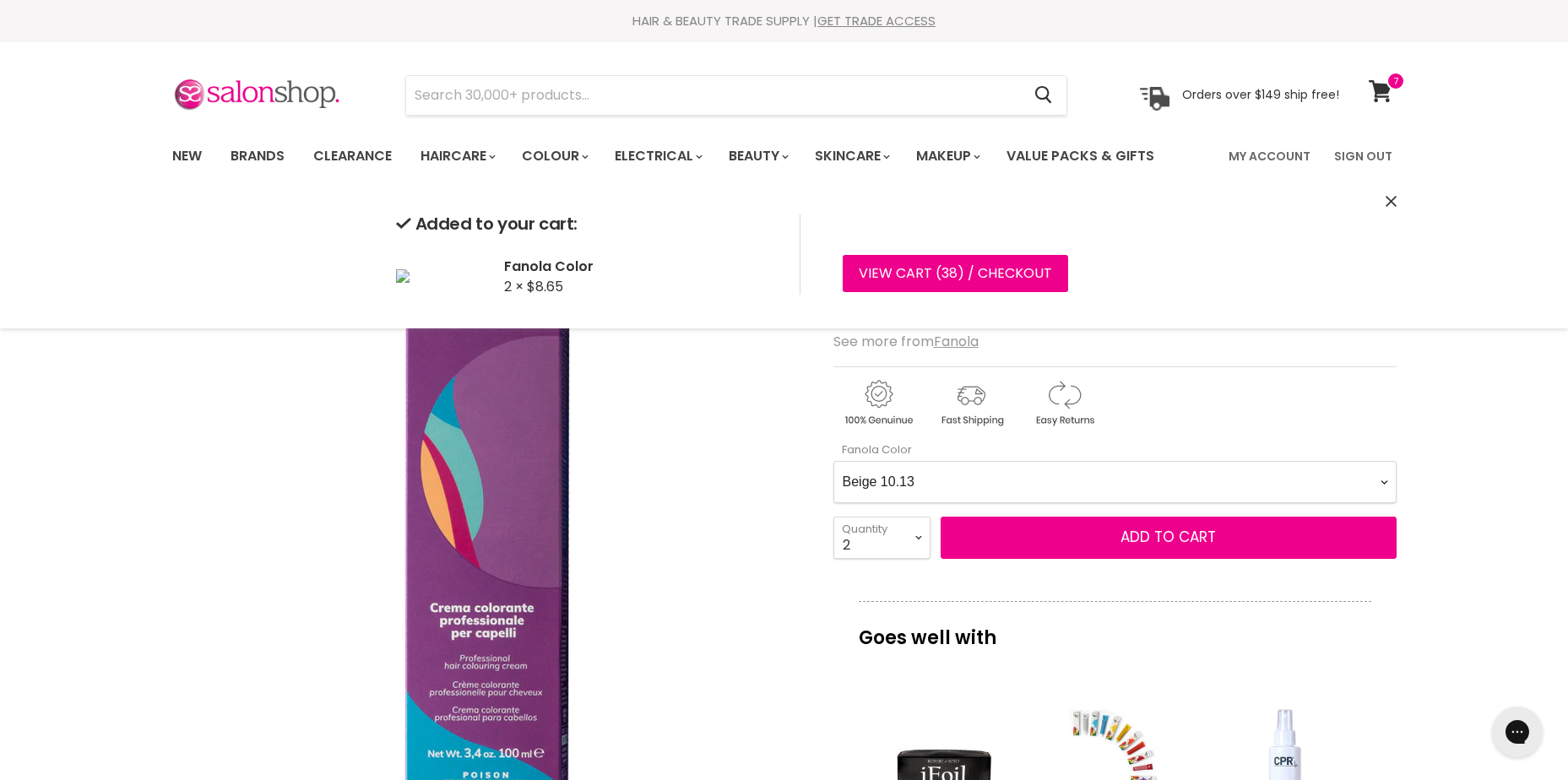
click at [1111, 471] on Color-0-0 "Ash 1.10 Ash 5.1 Ash 6.1 Ash 7.1 Ash 8.1 Ash 9.1 Ash 10.1 Intense Ash 5.11 Inte…" at bounding box center [1115, 481] width 564 height 42
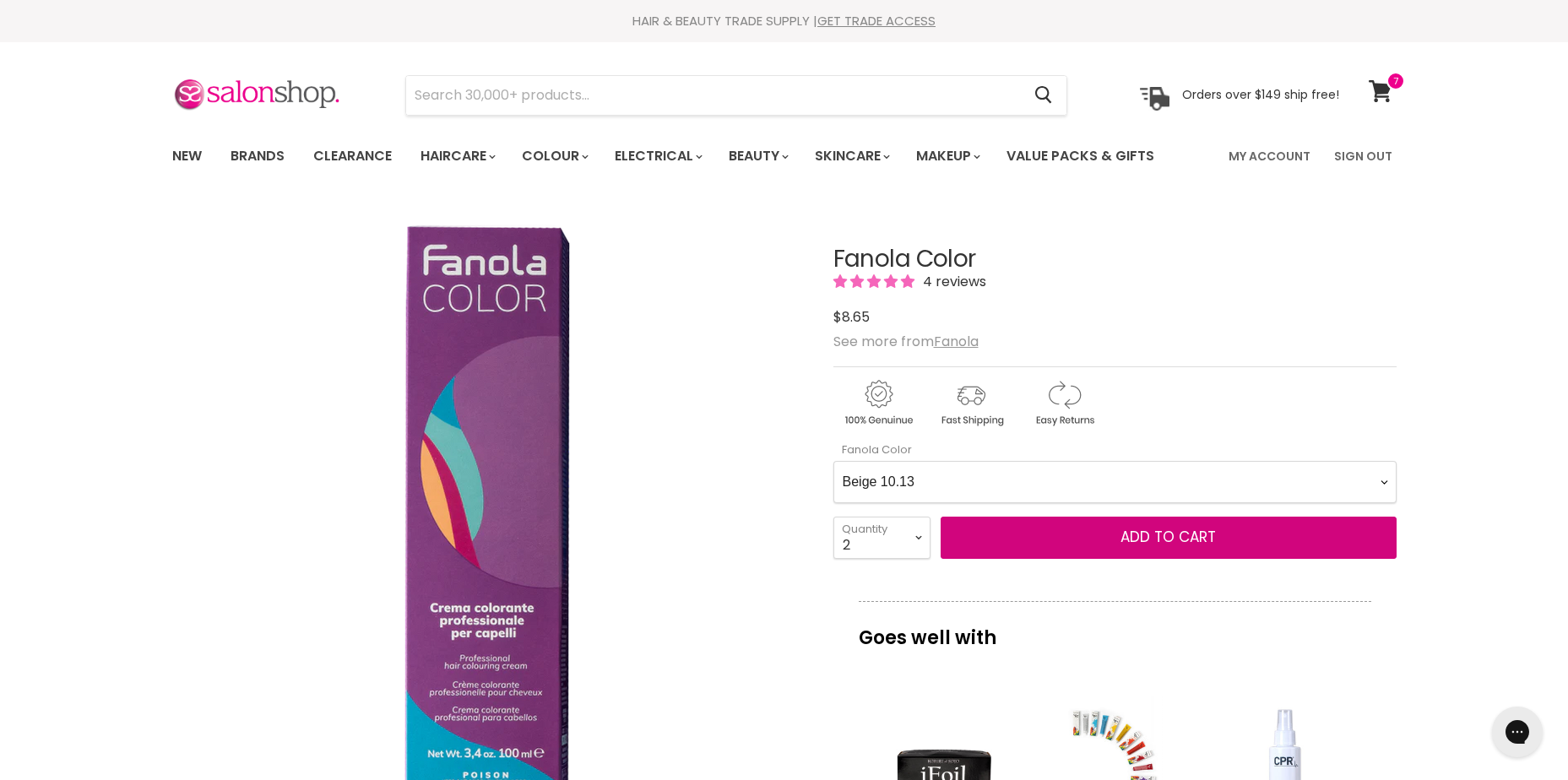
select Color-0-0 "Brown 6.14"
click at [833, 461] on Color-0-0 "Ash 1.10 Ash 5.1 Ash 6.1 Ash 7.1 Ash 8.1 Ash 9.1 Ash 10.1 Intense Ash 5.11 Inte…" at bounding box center [1115, 481] width 564 height 42
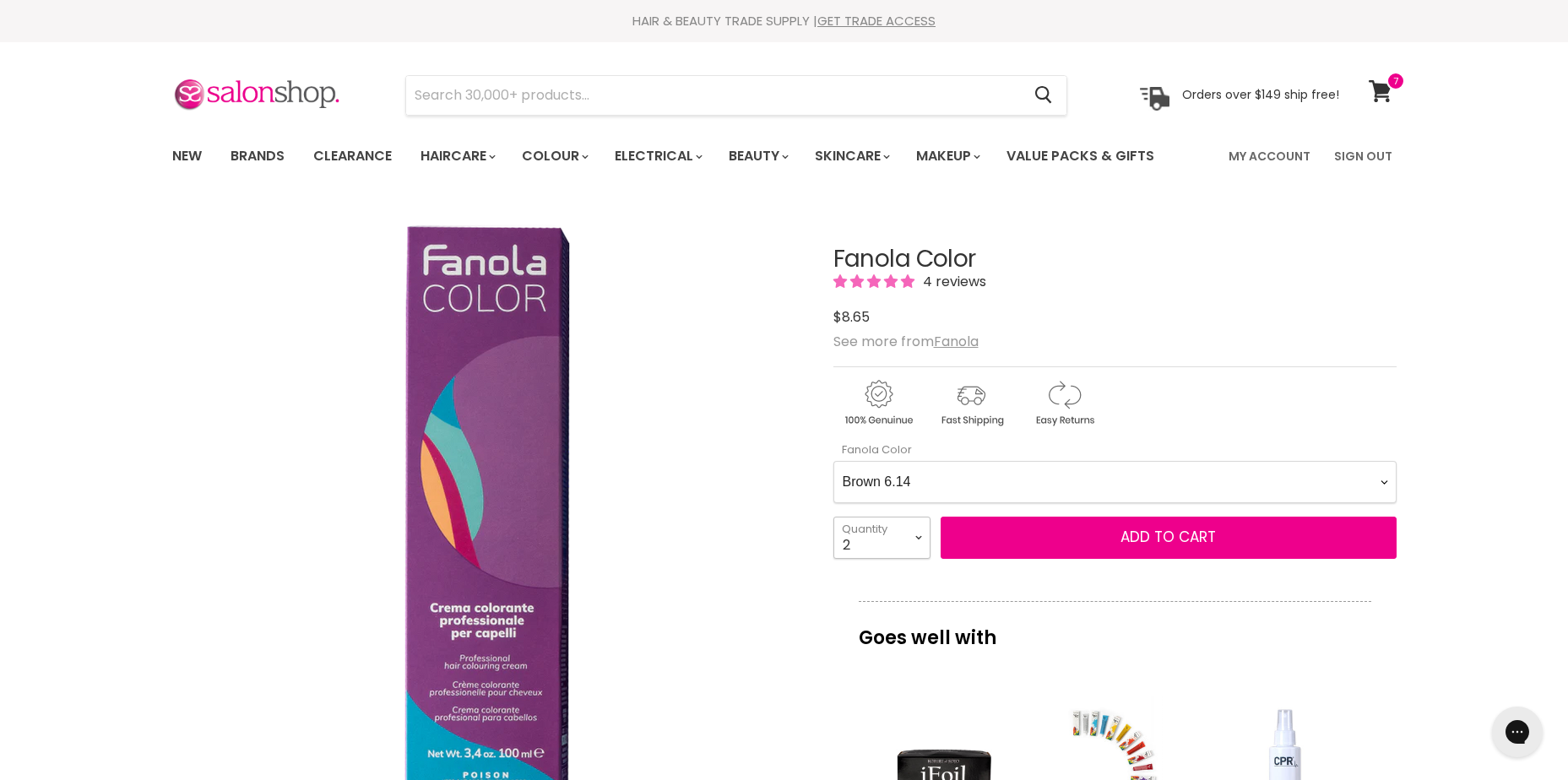
click at [878, 541] on select "1 2 3 4 5 6 7 8 9 10+" at bounding box center [882, 537] width 97 height 42
select select "1"
click at [833, 517] on select "1 2 3 4 5 6 7 8 9 10+" at bounding box center [882, 537] width 97 height 42
type input "1"
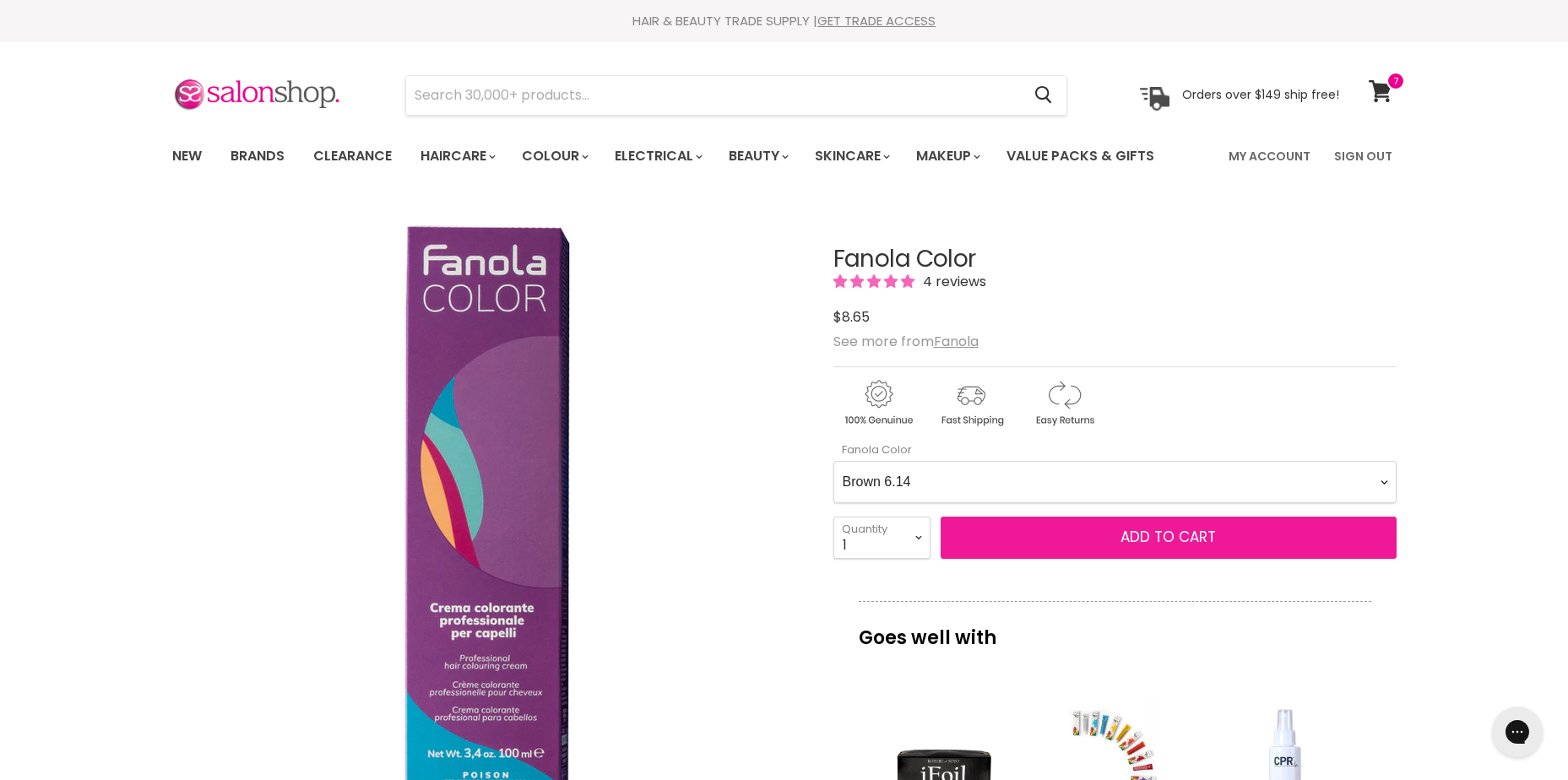
click at [1183, 538] on span "Add to cart" at bounding box center [1169, 537] width 95 height 21
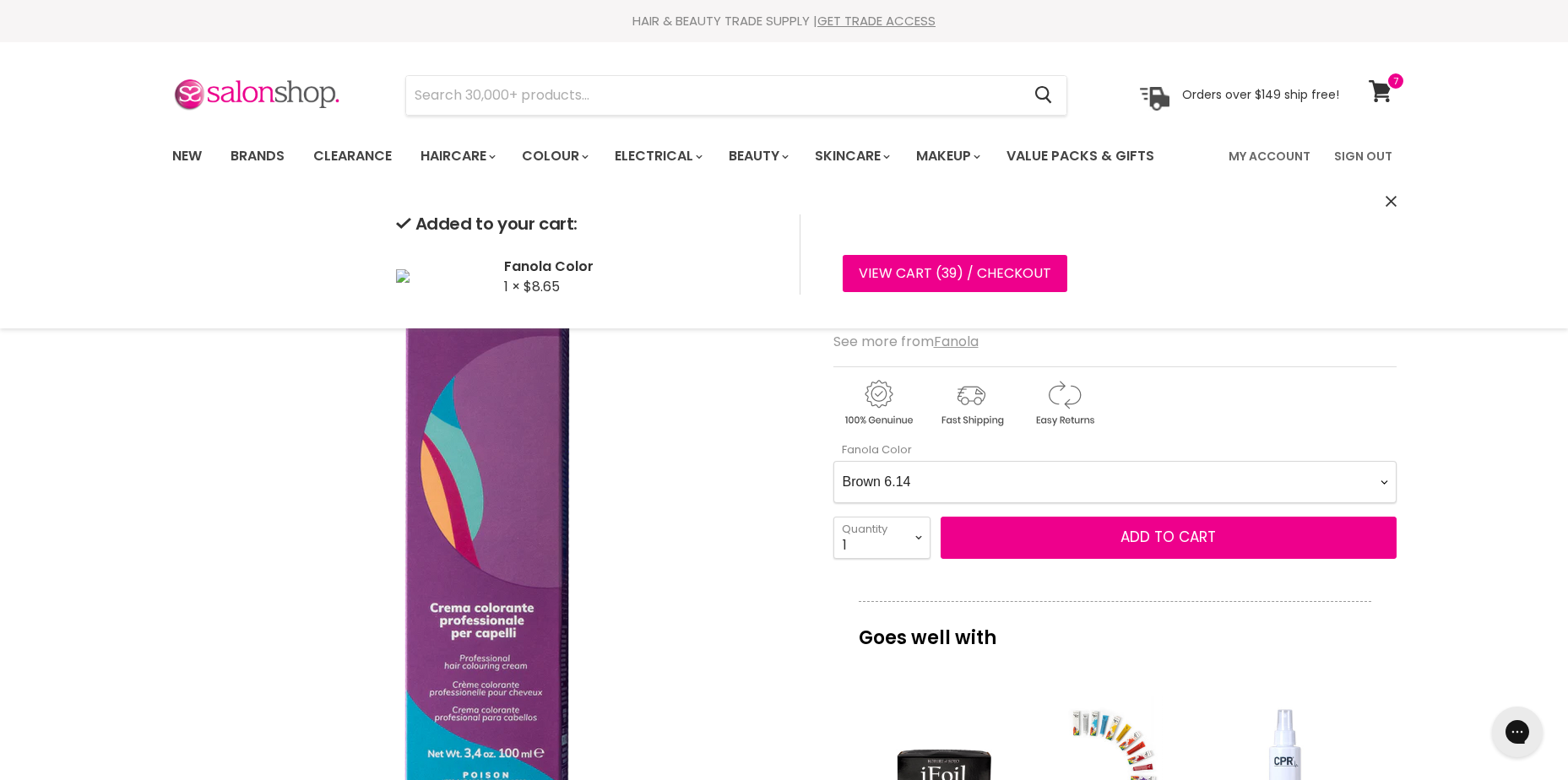
click at [1151, 475] on Color-0-0 "Ash 1.10 Ash 5.1 Ash 6.1 Ash 7.1 Ash 8.1 Ash 9.1 Ash 10.1 Intense Ash 5.11 Inte…" at bounding box center [1115, 481] width 564 height 42
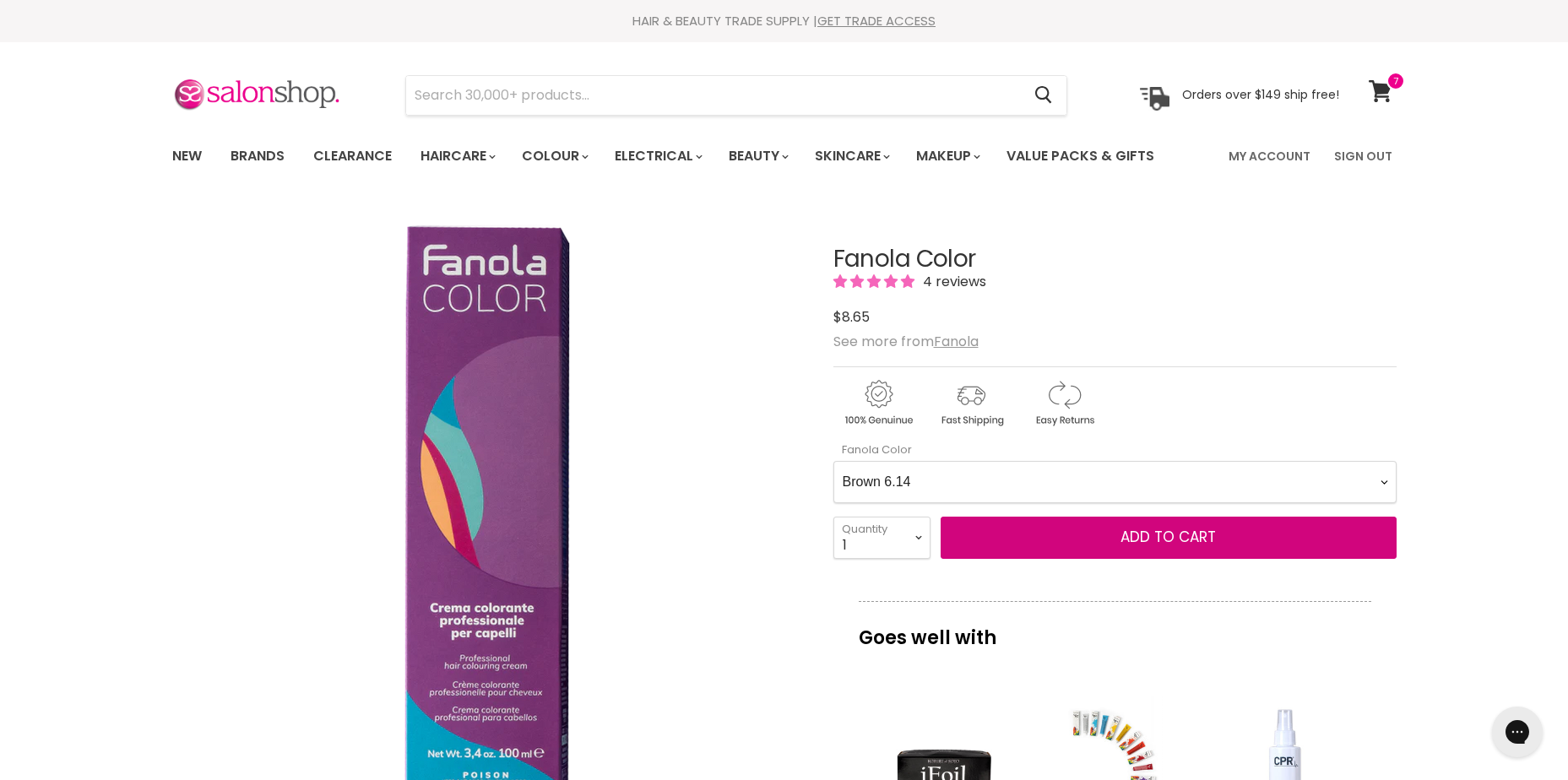
select Color-0-0 "Brown 7.14"
click at [833, 461] on Color-0-0 "Ash 1.10 Ash 5.1 Ash 6.1 Ash 7.1 Ash 8.1 Ash 9.1 Ash 10.1 Intense Ash 5.11 Inte…" at bounding box center [1115, 481] width 564 height 42
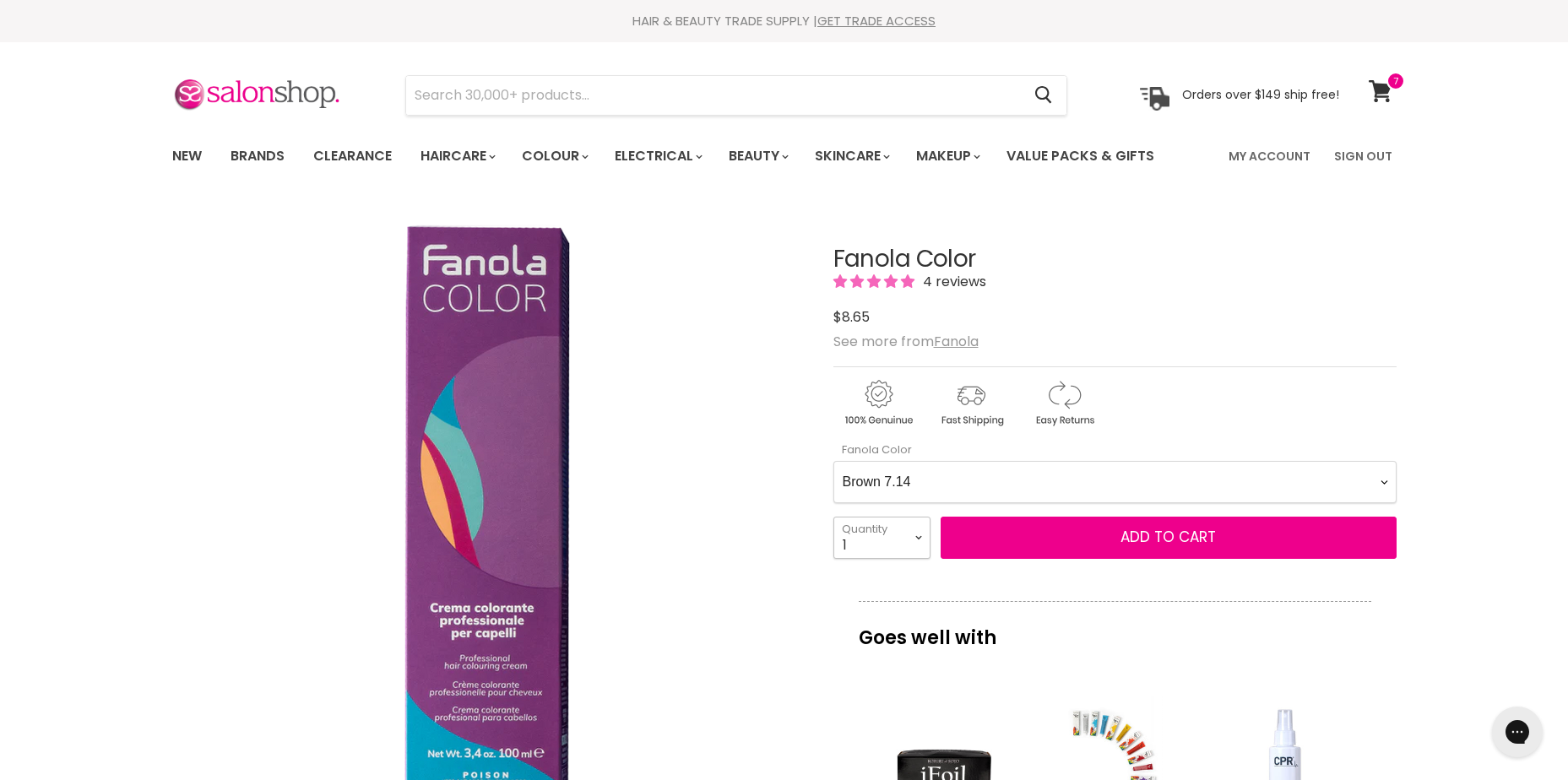
click at [892, 528] on select "1 2 3 4 5 6 7 8 9 10+" at bounding box center [882, 537] width 97 height 42
select select "3"
click at [833, 517] on select "1 2 3 4 5 6 7 8 9 10+" at bounding box center [882, 537] width 97 height 42
type input "3"
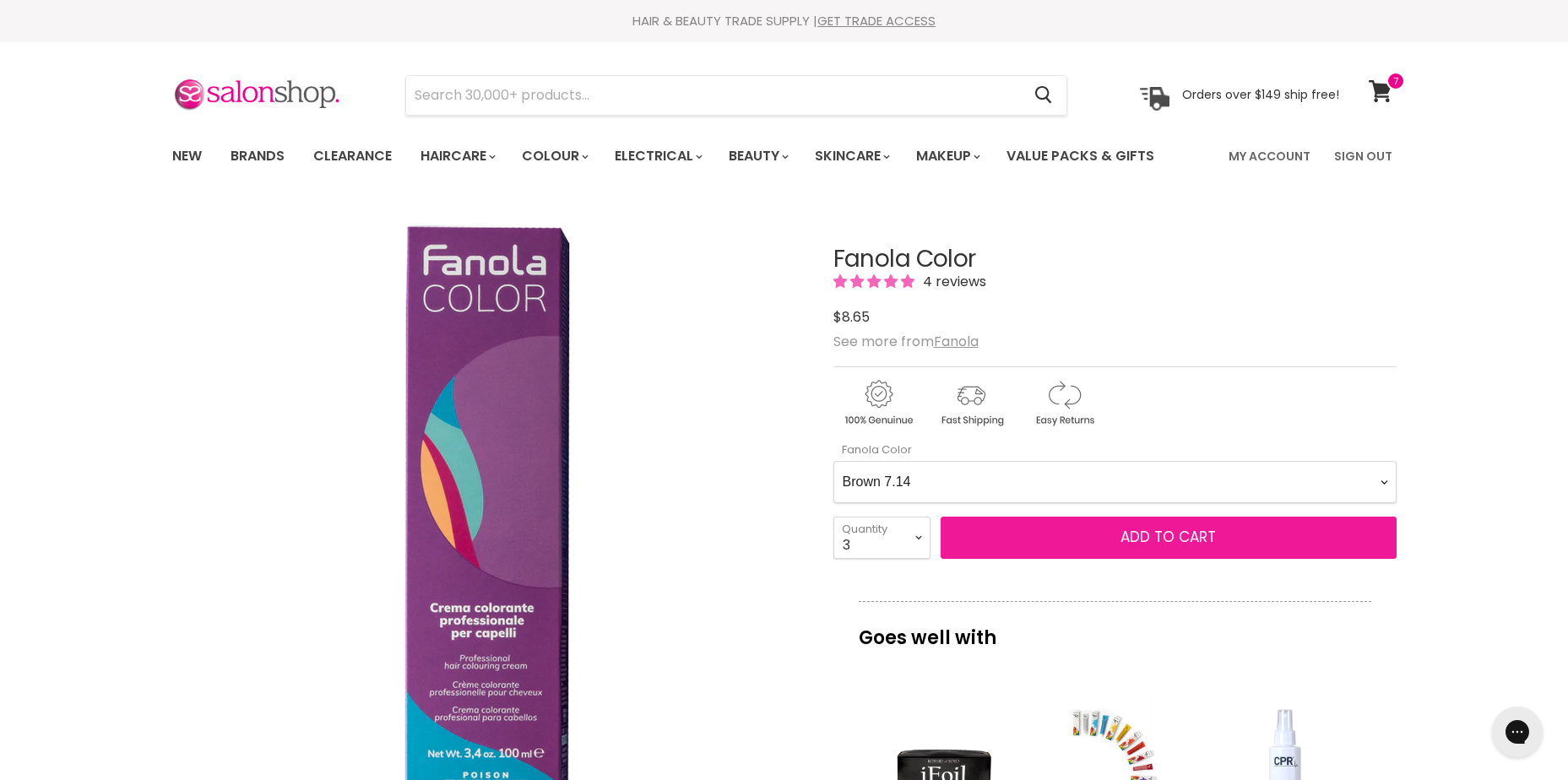
click at [1158, 527] on span "Add to cart" at bounding box center [1169, 537] width 95 height 21
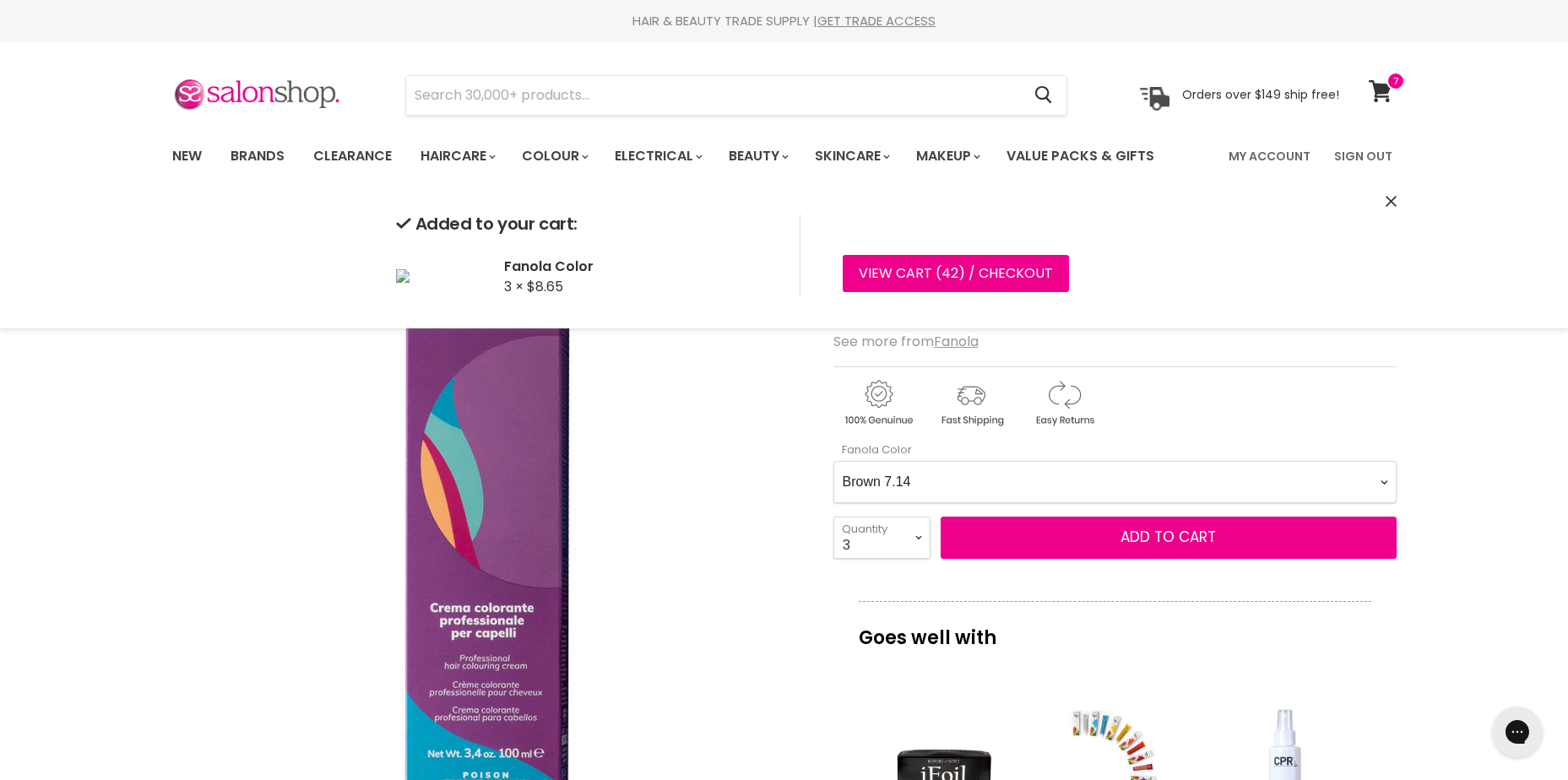
click at [950, 475] on Color-0-0 "Ash 1.10 Ash 5.1 Ash 6.1 Ash 7.1 Ash 8.1 Ash 9.1 Ash 10.1 Intense Ash 5.11 Inte…" at bounding box center [1115, 481] width 564 height 42
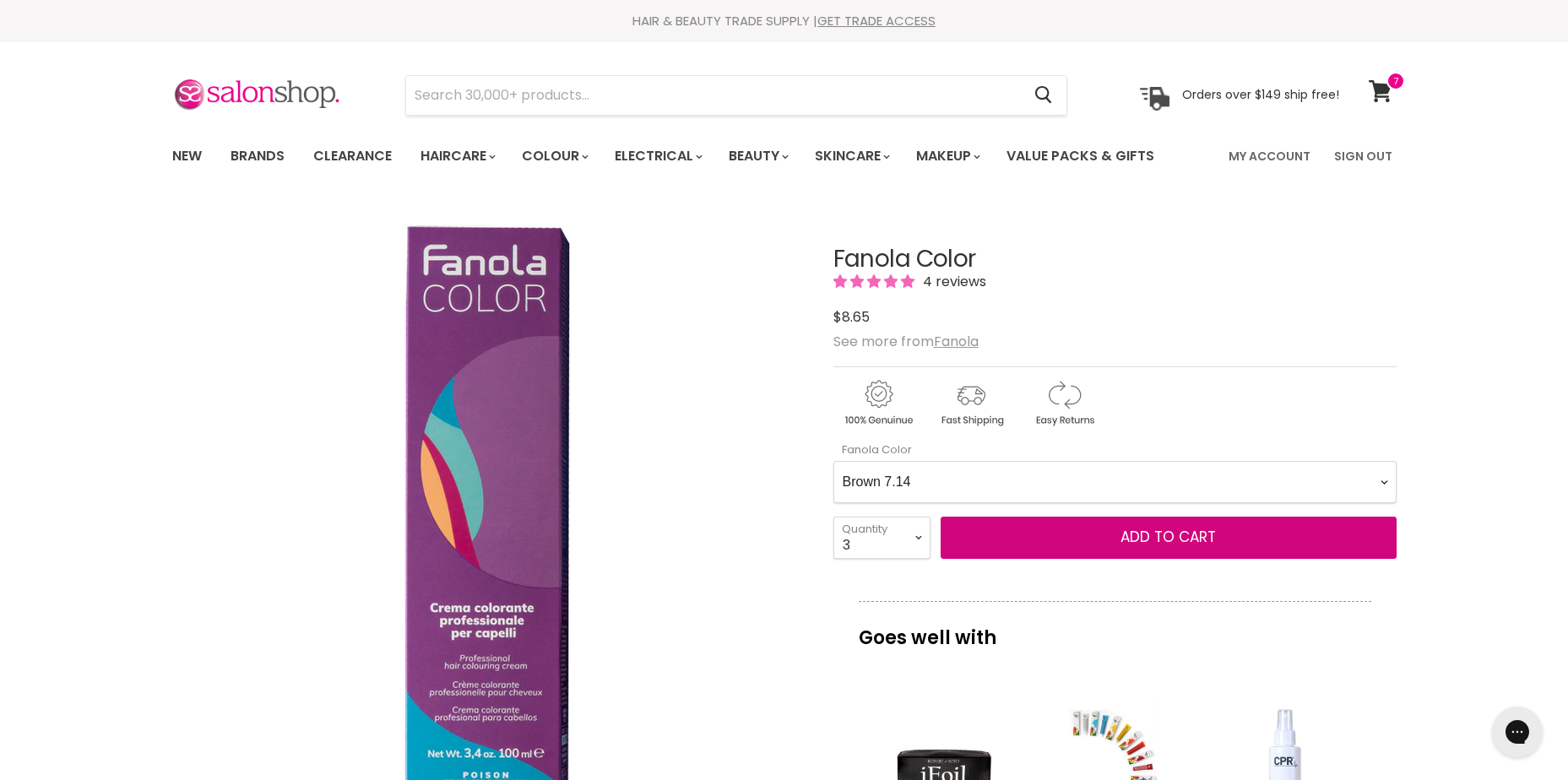
select Color-0-0 "Brown 8.14"
click at [833, 461] on Color-0-0 "Ash 1.10 Ash 5.1 Ash 6.1 Ash 7.1 Ash 8.1 Ash 9.1 Ash 10.1 Intense Ash 5.11 Inte…" at bounding box center [1115, 481] width 564 height 42
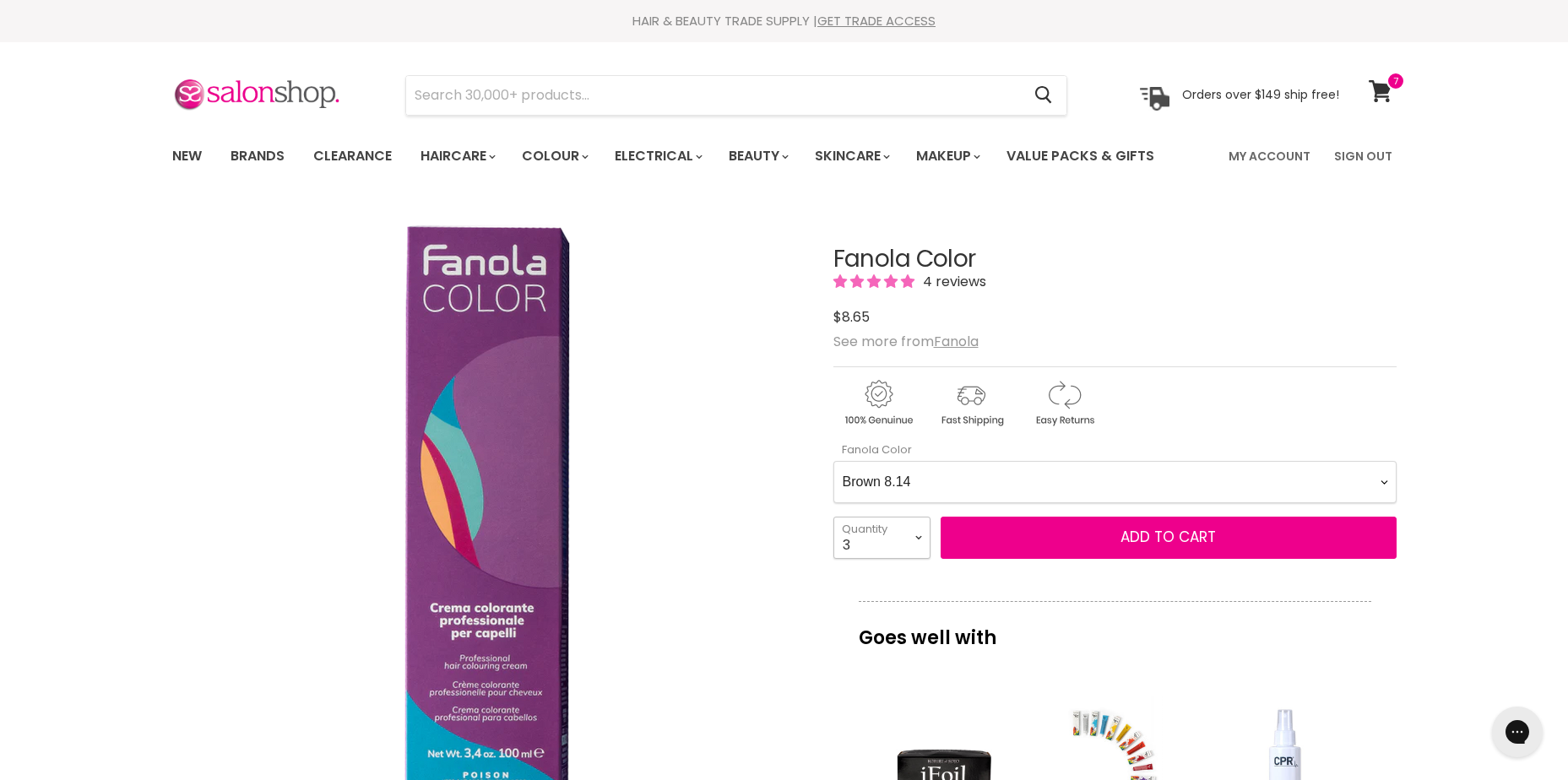
click at [901, 536] on select "1 2 3 4 5 6 7 8 9 10+" at bounding box center [882, 537] width 97 height 42
select select "1"
click at [833, 517] on select "1 2 3 4 5 6 7 8 9 10+" at bounding box center [882, 537] width 97 height 42
type input "1"
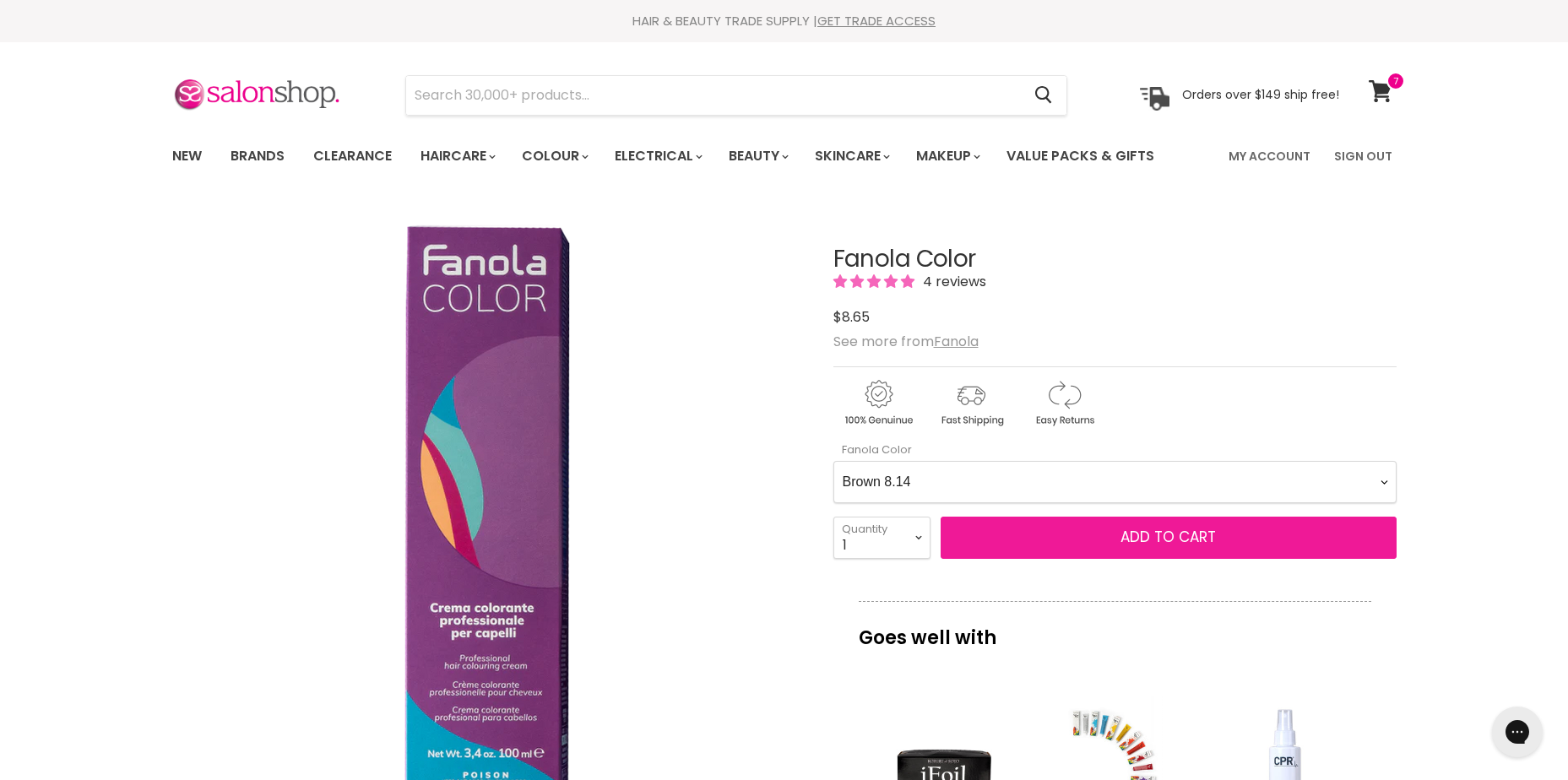
click at [1150, 527] on span "Add to cart" at bounding box center [1169, 537] width 95 height 21
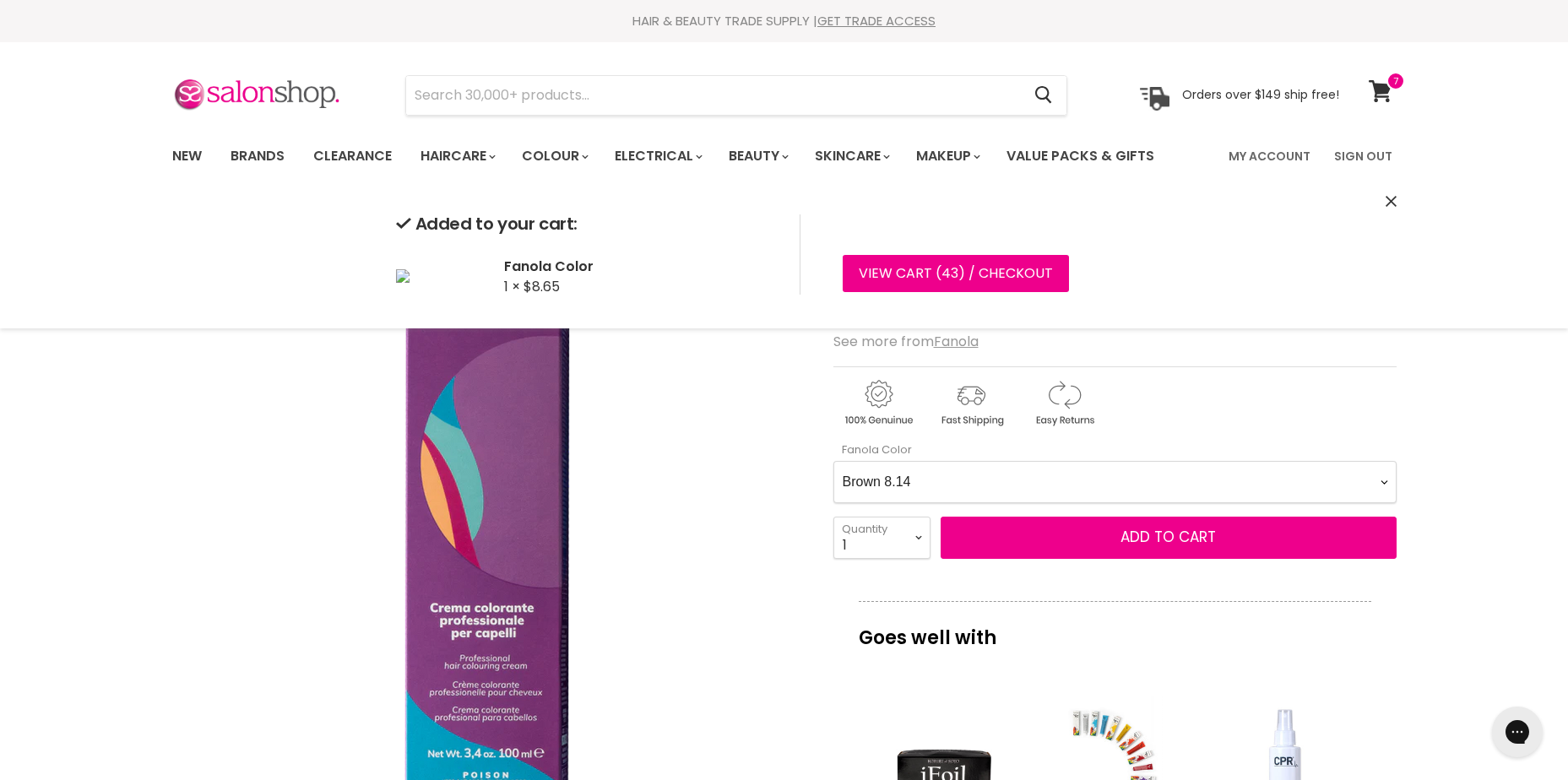
click at [1138, 493] on Color-0-0 "Ash 1.10 Ash 5.1 Ash 6.1 Ash 7.1 Ash 8.1 Ash 9.1 Ash 10.1 Intense Ash 5.11 Inte…" at bounding box center [1115, 481] width 564 height 42
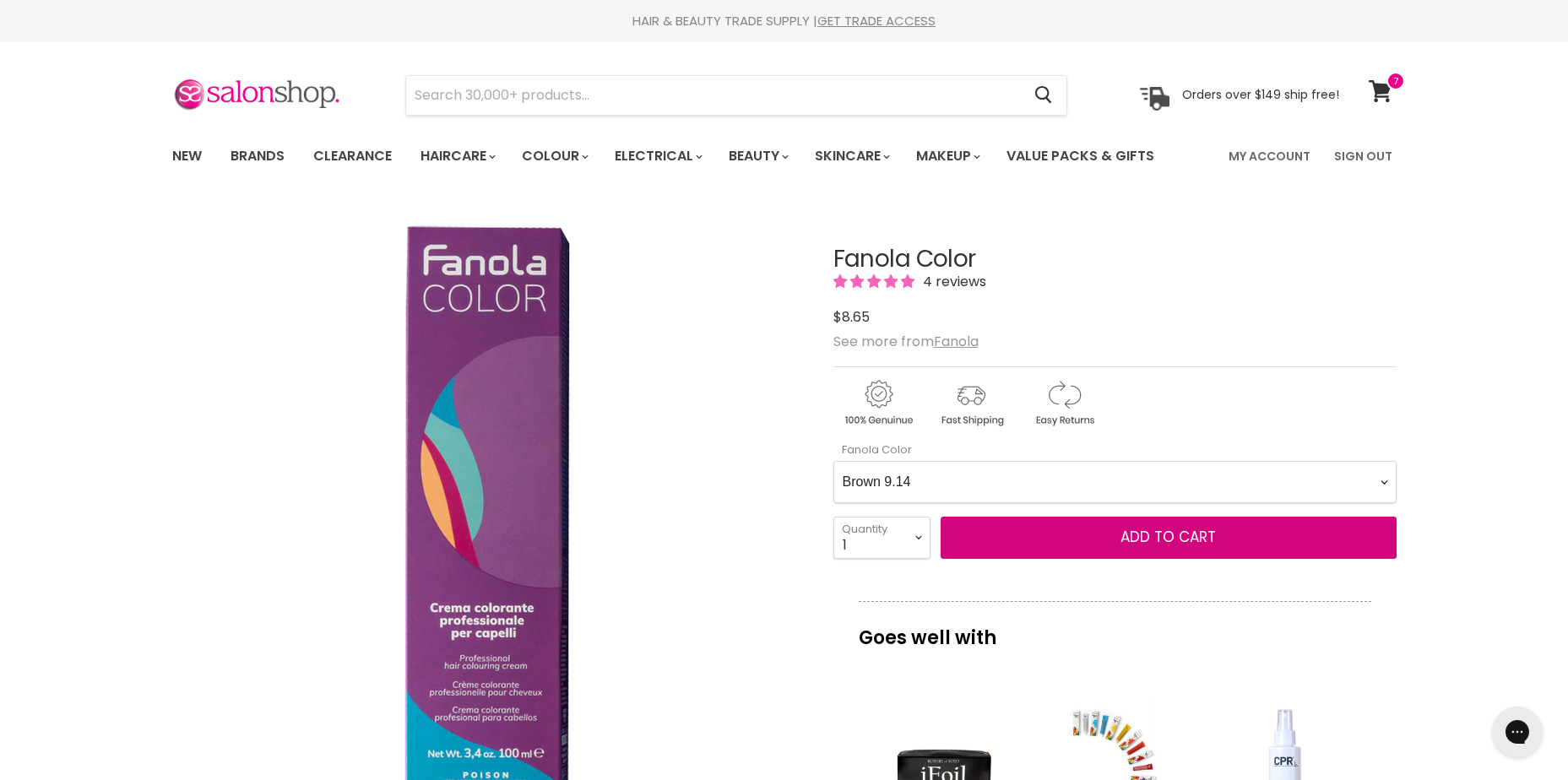
click at [833, 461] on Color-0-0 "Ash 1.10 Ash 5.1 Ash 6.1 Ash 7.1 Ash 8.1 Ash 9.1 Ash 10.1 Intense Ash 5.11 Inte…" at bounding box center [1115, 481] width 564 height 42
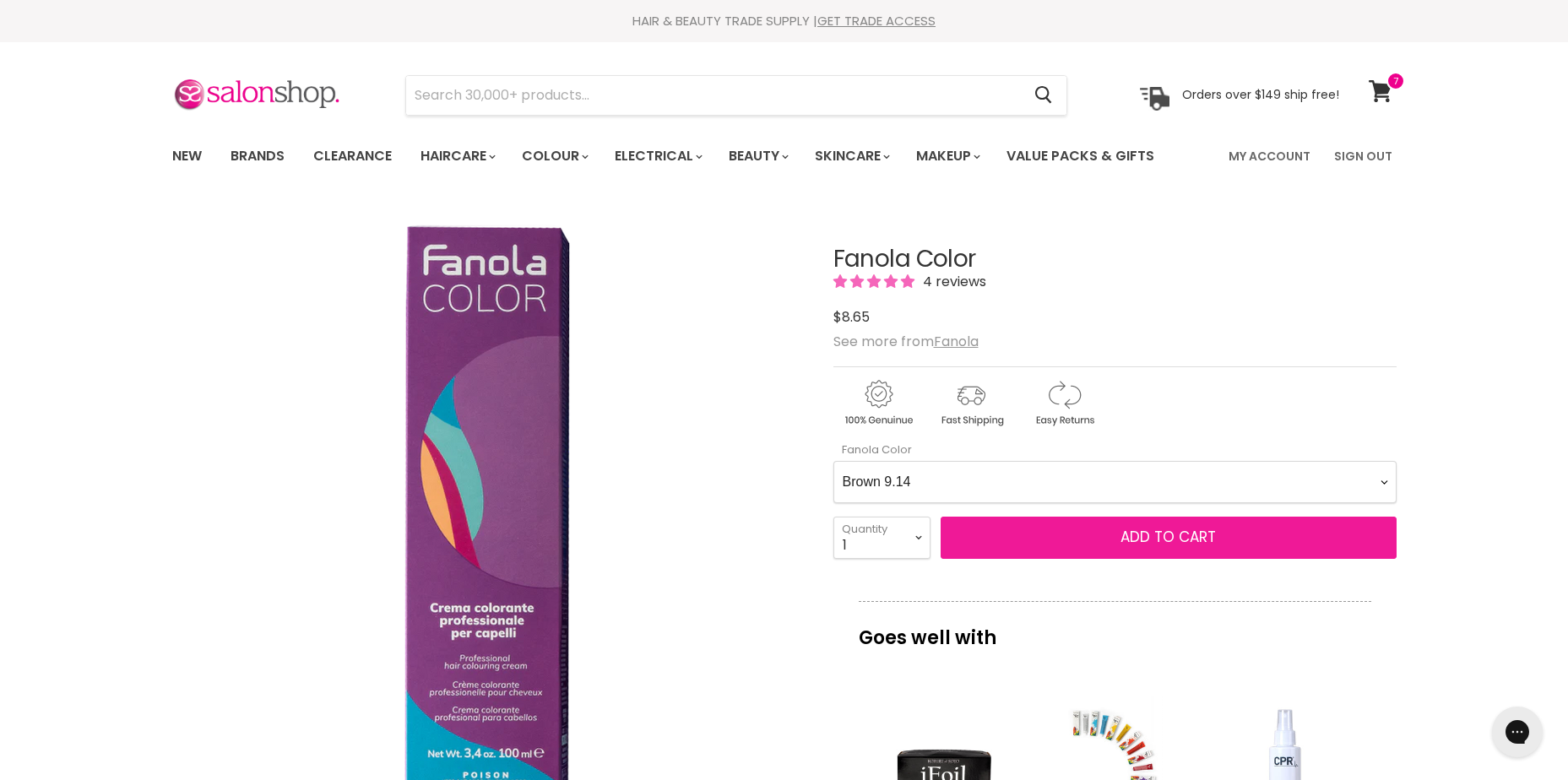
click at [1156, 541] on span "Add to cart" at bounding box center [1169, 537] width 95 height 21
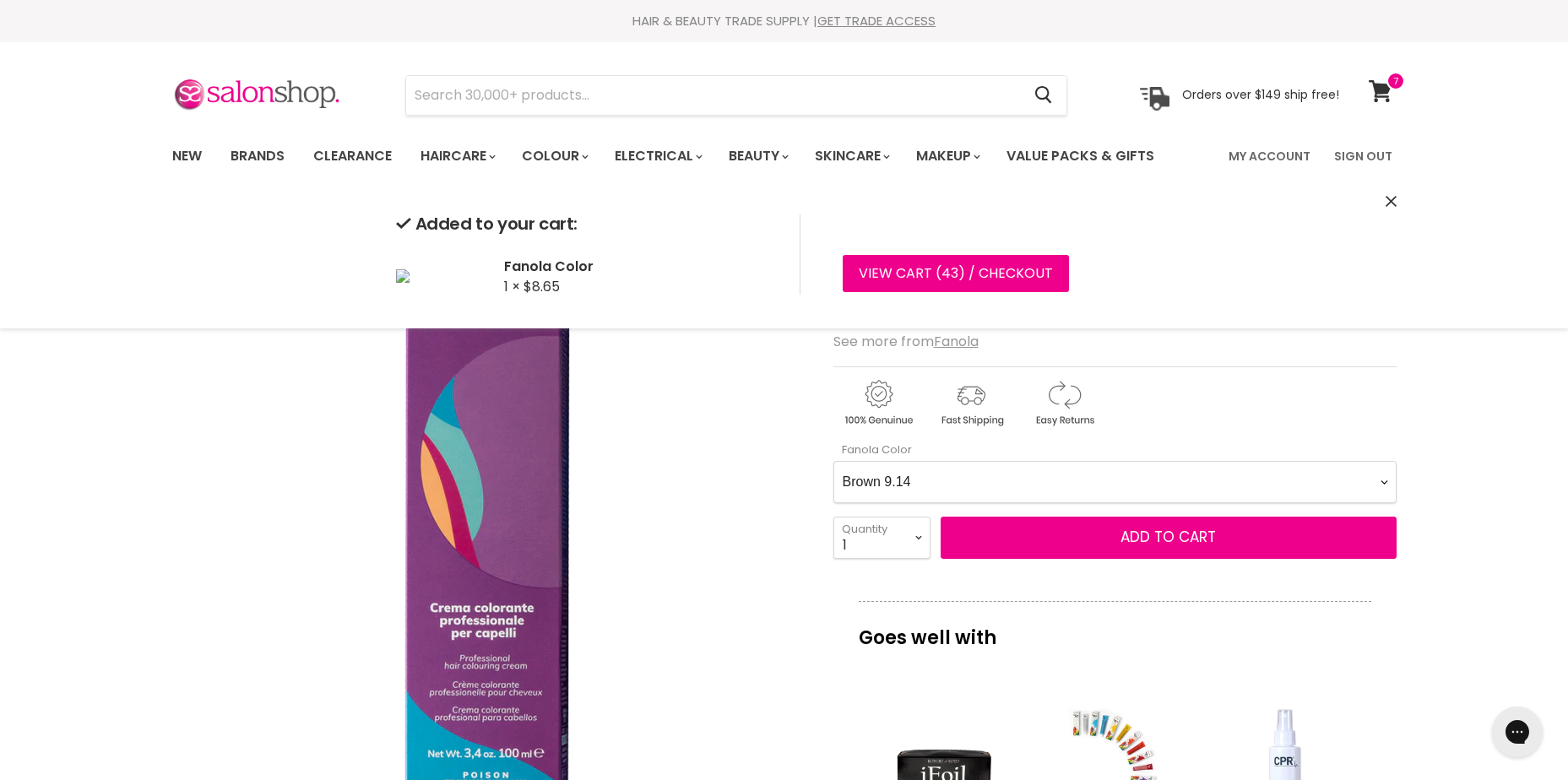
click at [930, 481] on Color-0-0 "Ash 1.10 Ash 5.1 Ash 6.1 Ash 7.1 Ash 8.1 Ash 9.1 Ash 10.1 Intense Ash 5.11 Inte…" at bounding box center [1115, 481] width 564 height 42
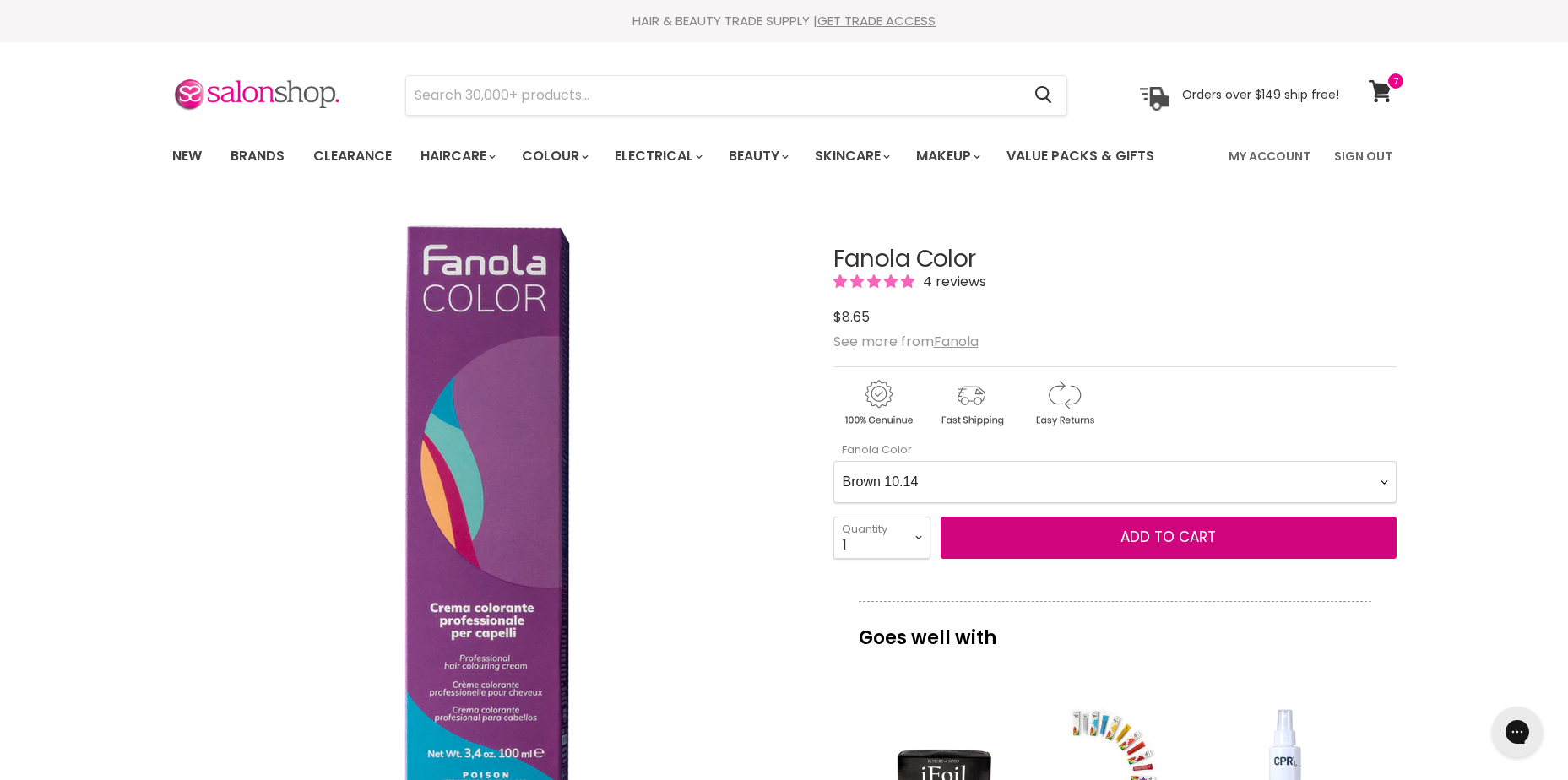
click at [833, 461] on Color-0-0 "Ash 1.10 Ash 5.1 Ash 6.1 Ash 7.1 Ash 8.1 Ash 9.1 Ash 10.1 Intense Ash 5.11 Inte…" at bounding box center [1115, 481] width 564 height 42
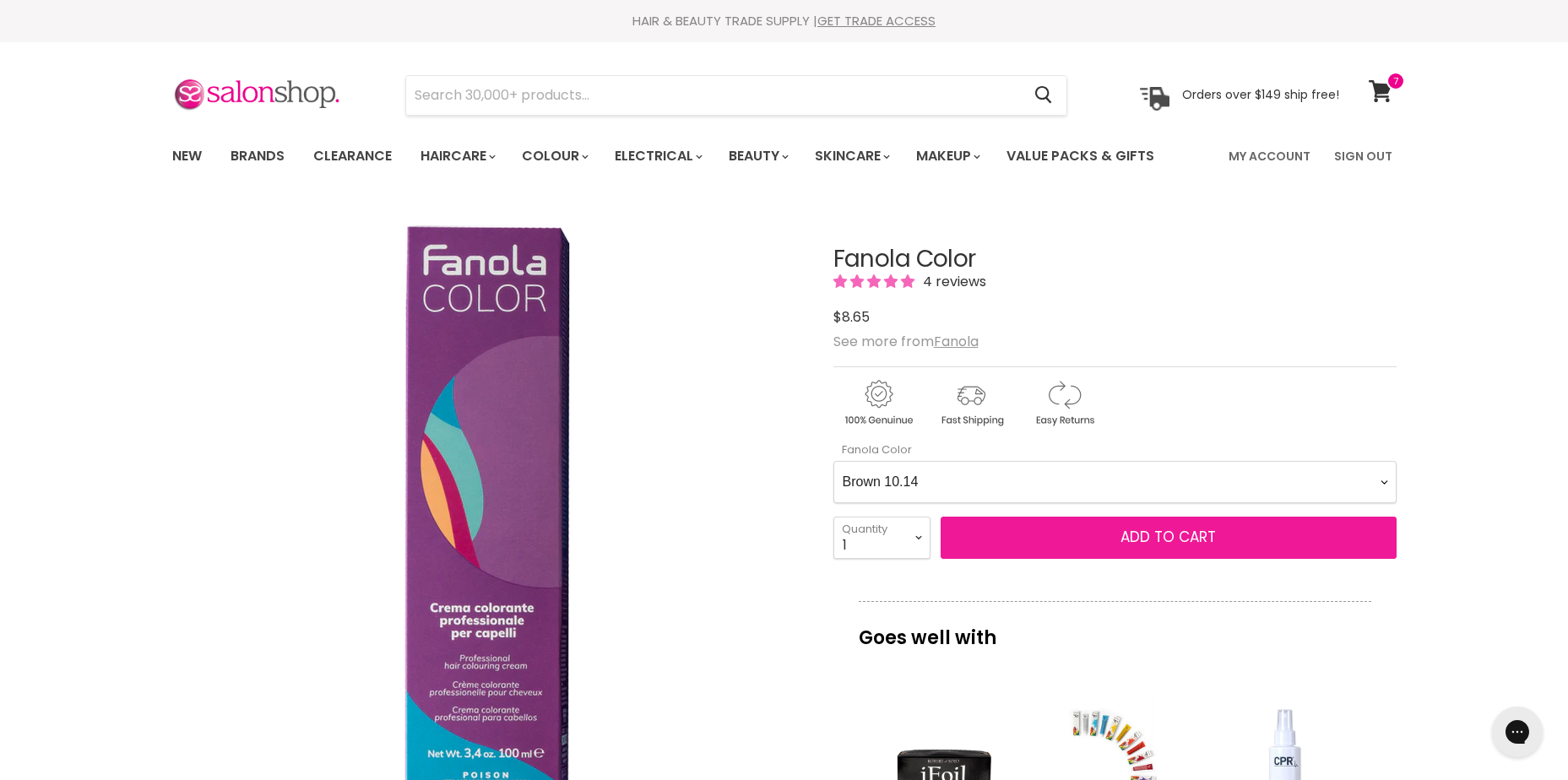
click at [1200, 533] on span "Add to cart" at bounding box center [1169, 537] width 95 height 21
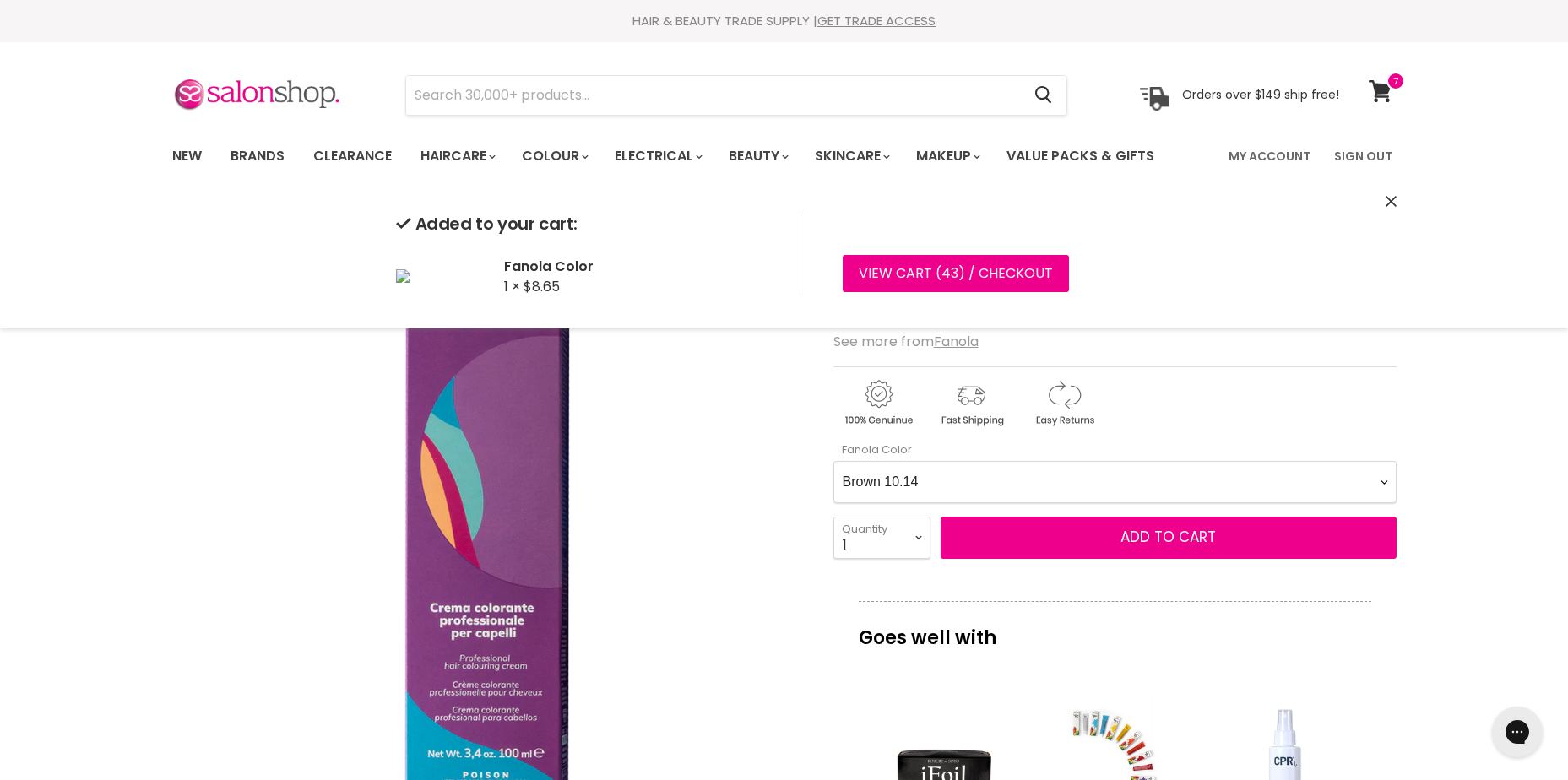
click at [1107, 474] on Color-0-0 "Ash 1.10 Ash 5.1 Ash 6.1 Ash 7.1 Ash 8.1 Ash 9.1 Ash 10.1 Intense Ash 5.11 Inte…" at bounding box center [1115, 481] width 564 height 42
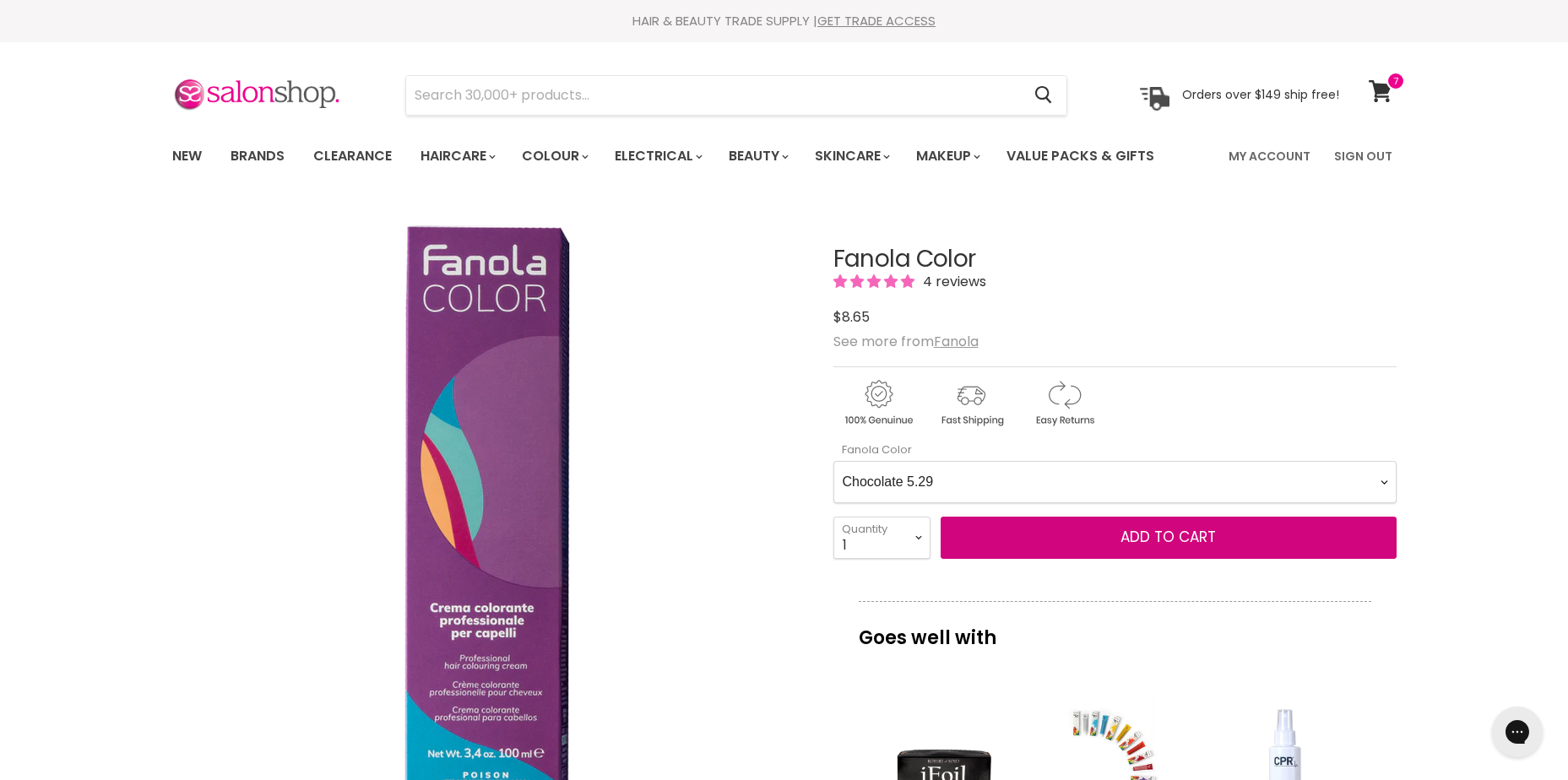
click at [833, 461] on Color-0-0 "Ash 1.10 Ash 5.1 Ash 6.1 Ash 7.1 Ash 8.1 Ash 9.1 Ash 10.1 Intense Ash 5.11 Inte…" at bounding box center [1115, 481] width 564 height 42
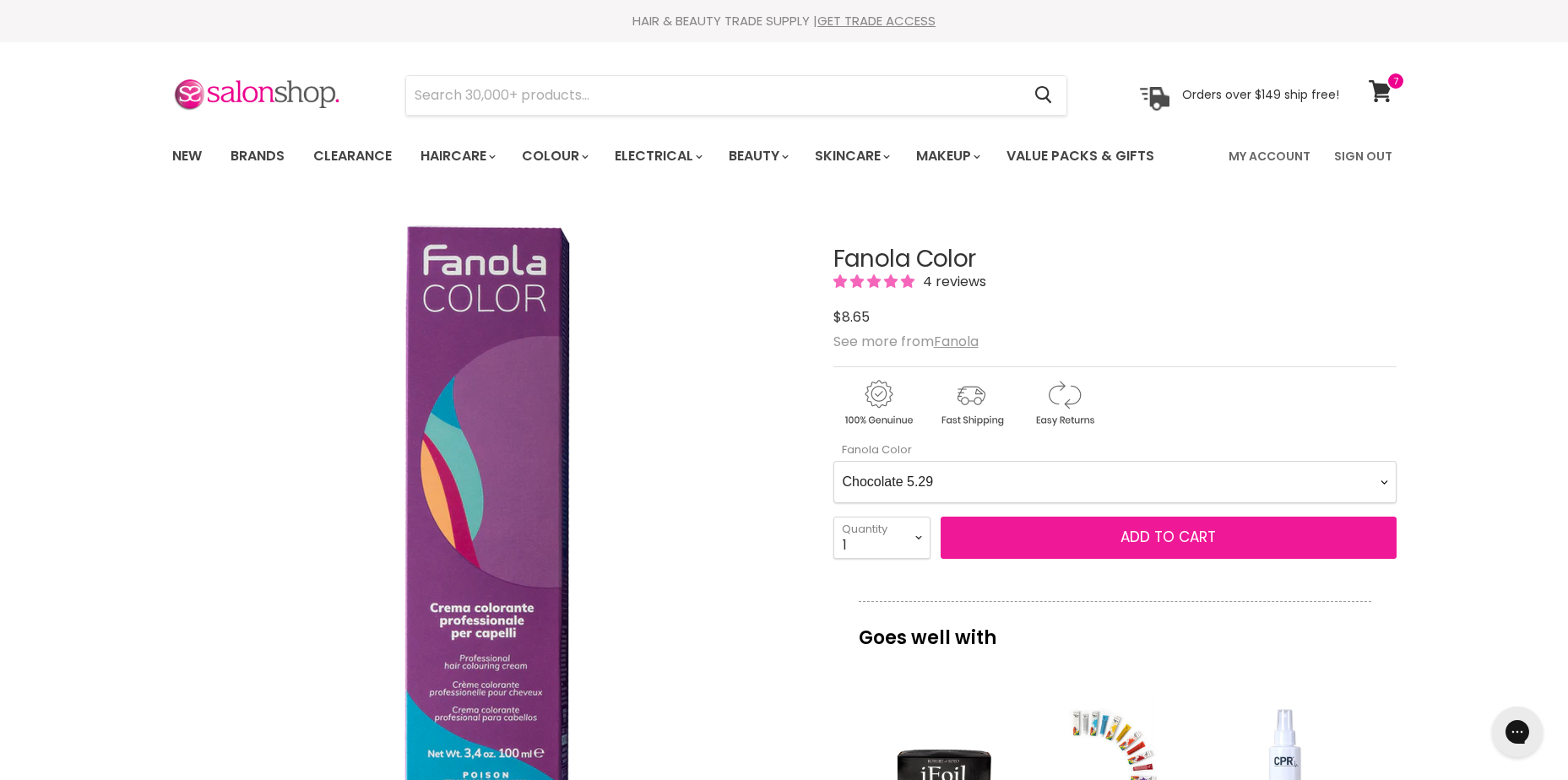
click at [1110, 544] on button "Add to cart" at bounding box center [1169, 537] width 456 height 42
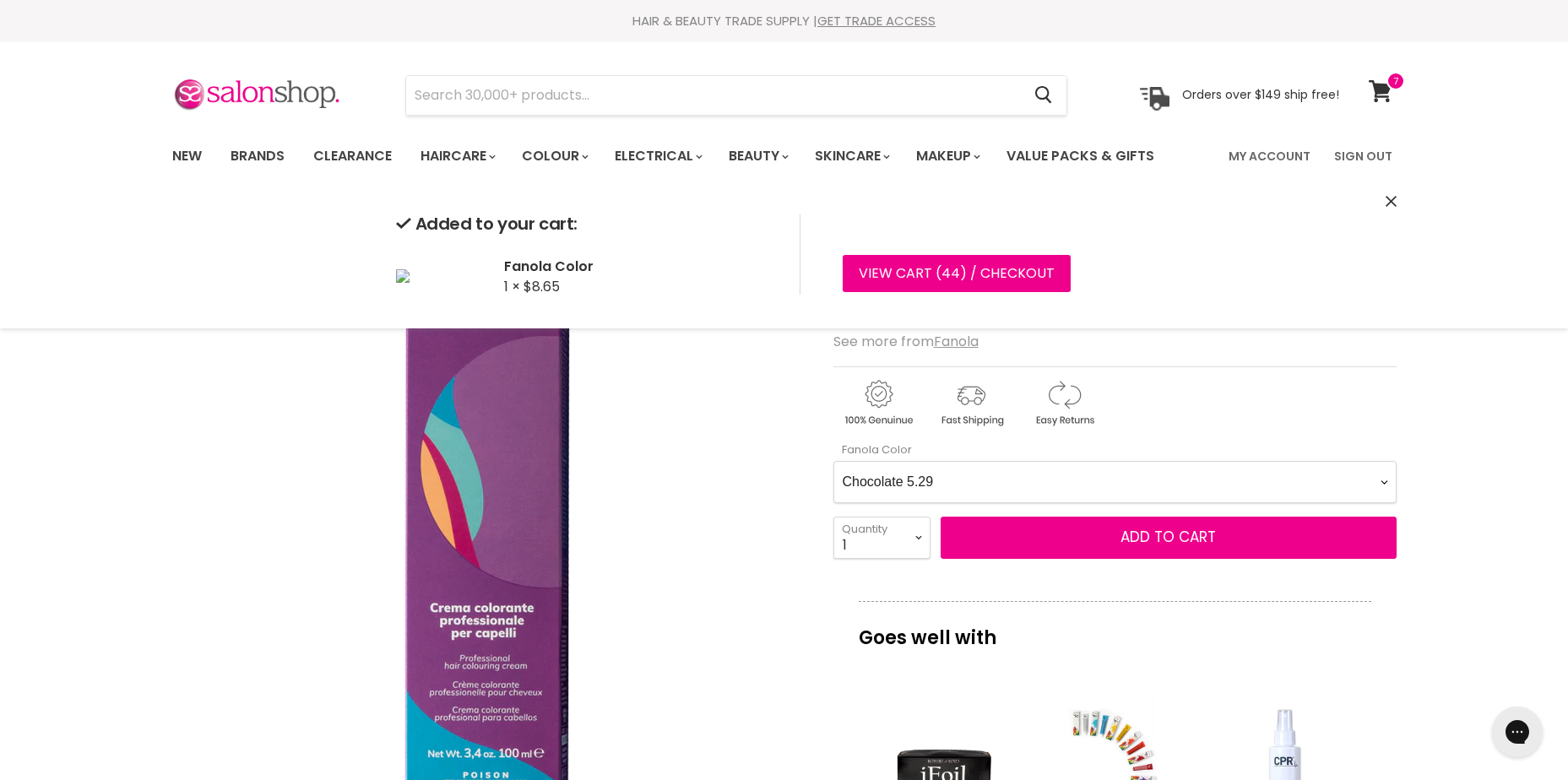
click at [1081, 484] on Color-0-0 "Ash 1.10 Ash 5.1 Ash 6.1 Ash 7.1 Ash 8.1 Ash 9.1 Ash 10.1 Intense Ash 5.11 Inte…" at bounding box center [1115, 481] width 564 height 42
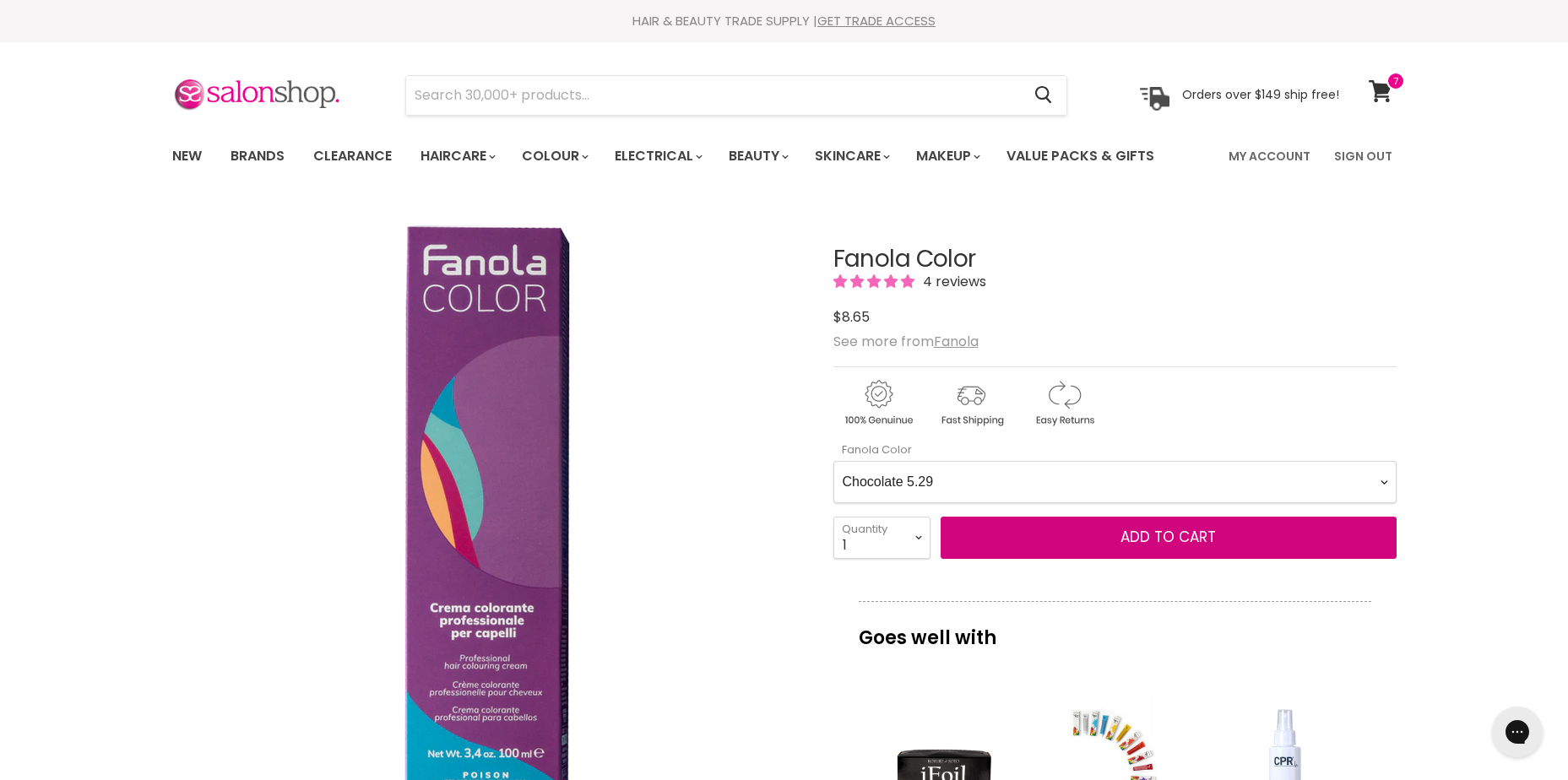
click at [833, 461] on Color-0-0 "Ash 1.10 Ash 5.1 Ash 6.1 Ash 7.1 Ash 8.1 Ash 9.1 Ash 10.1 Intense Ash 5.11 Inte…" at bounding box center [1115, 481] width 564 height 42
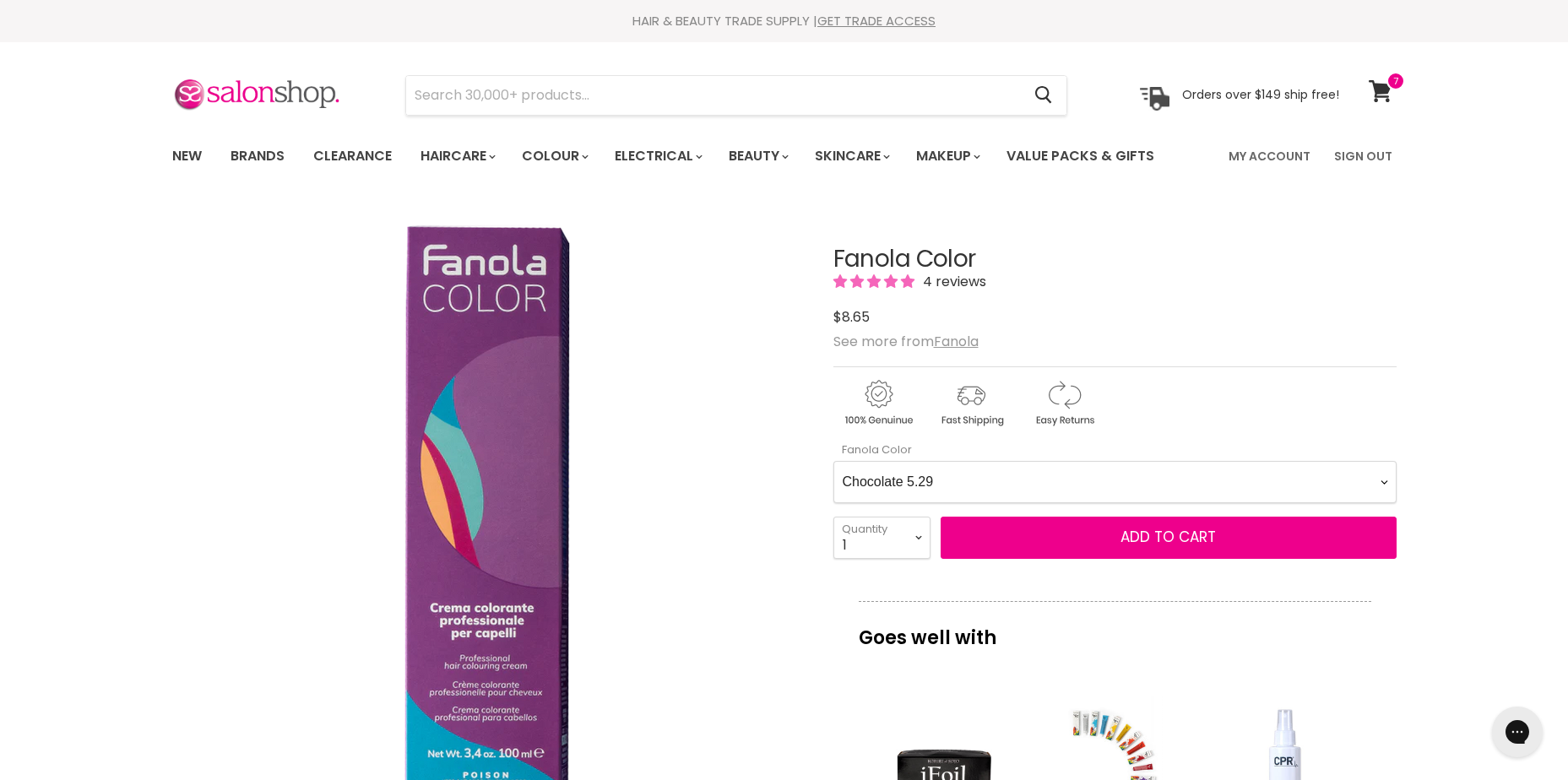
click at [1052, 479] on Color-0-0 "Ash 1.10 Ash 5.1 Ash 6.1 Ash 7.1 Ash 8.1 Ash 9.1 Ash 10.1 Intense Ash 5.11 Inte…" at bounding box center [1115, 481] width 564 height 42
click at [833, 461] on Color-0-0 "Ash 1.10 Ash 5.1 Ash 6.1 Ash 7.1 Ash 8.1 Ash 9.1 Ash 10.1 Intense Ash 5.11 Inte…" at bounding box center [1115, 481] width 564 height 42
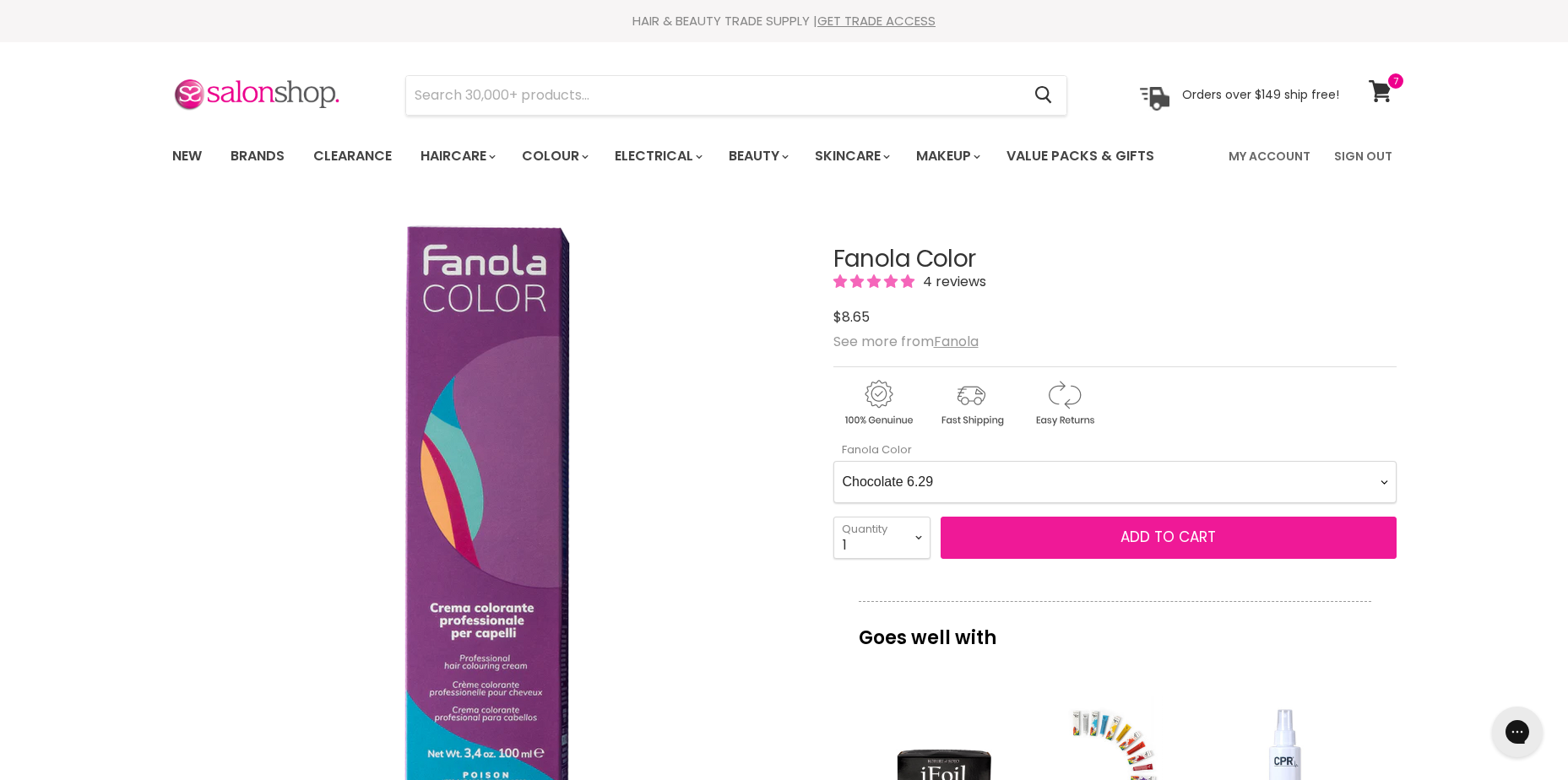
click at [1120, 540] on button "Add to cart" at bounding box center [1169, 537] width 456 height 42
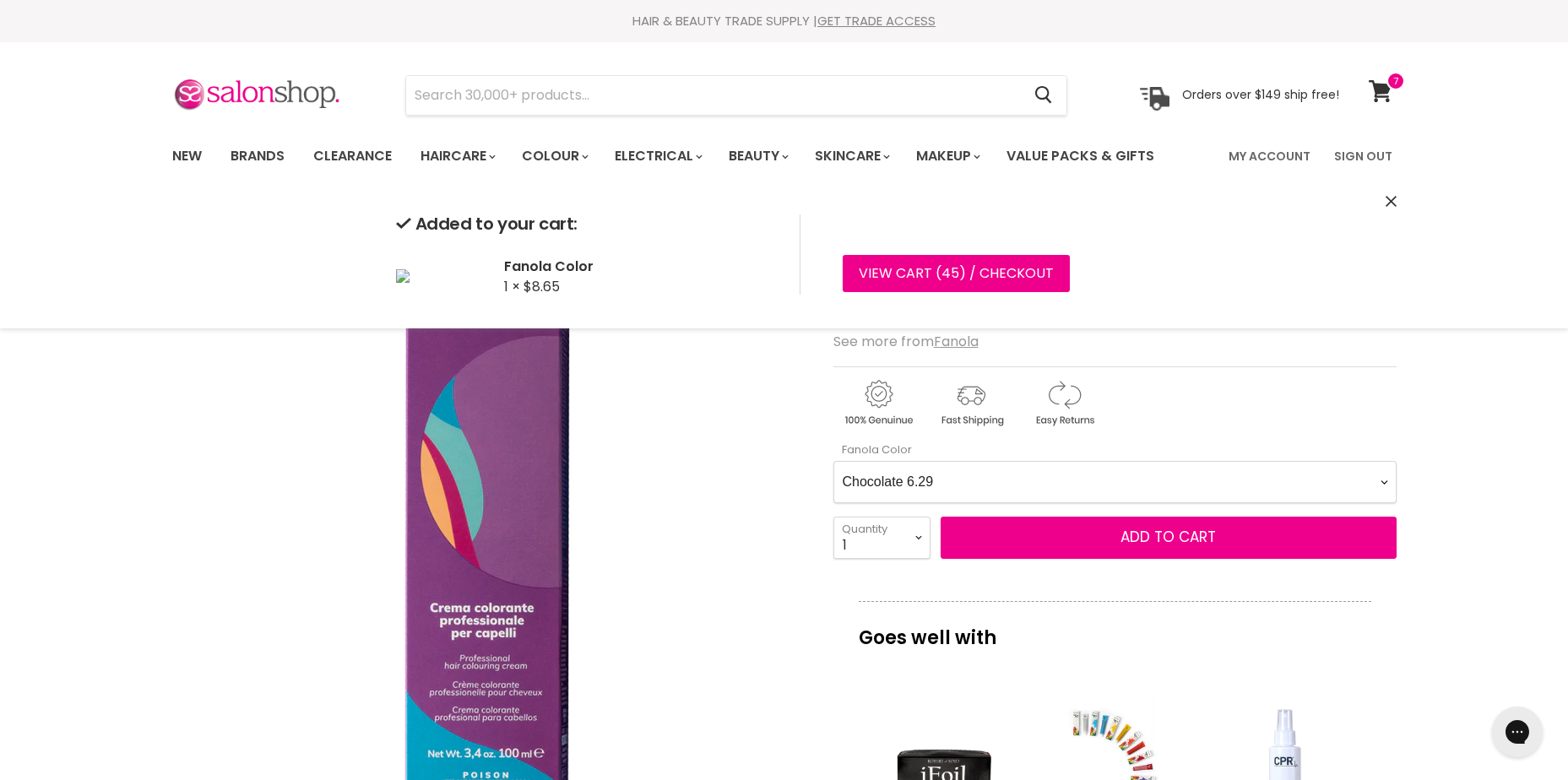
click at [999, 486] on Color-0-0 "Ash 1.10 Ash 5.1 Ash 6.1 Ash 7.1 Ash 8.1 Ash 9.1 Ash 10.1 Intense Ash 5.11 Inte…" at bounding box center [1115, 481] width 564 height 42
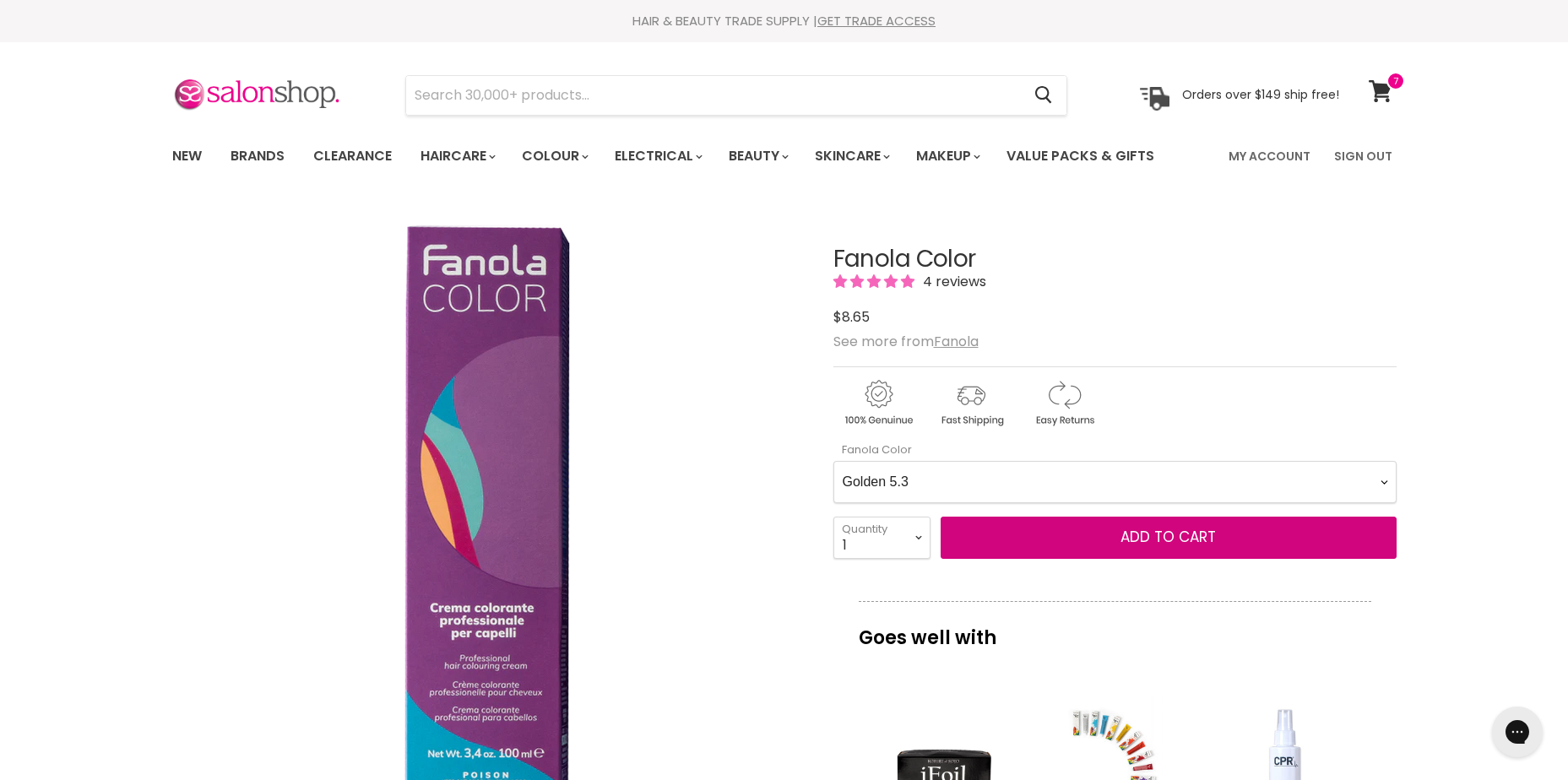
click at [833, 461] on Color-0-0 "Ash 1.10 Ash 5.1 Ash 6.1 Ash 7.1 Ash 8.1 Ash 9.1 Ash 10.1 Intense Ash 5.11 Inte…" at bounding box center [1115, 481] width 564 height 42
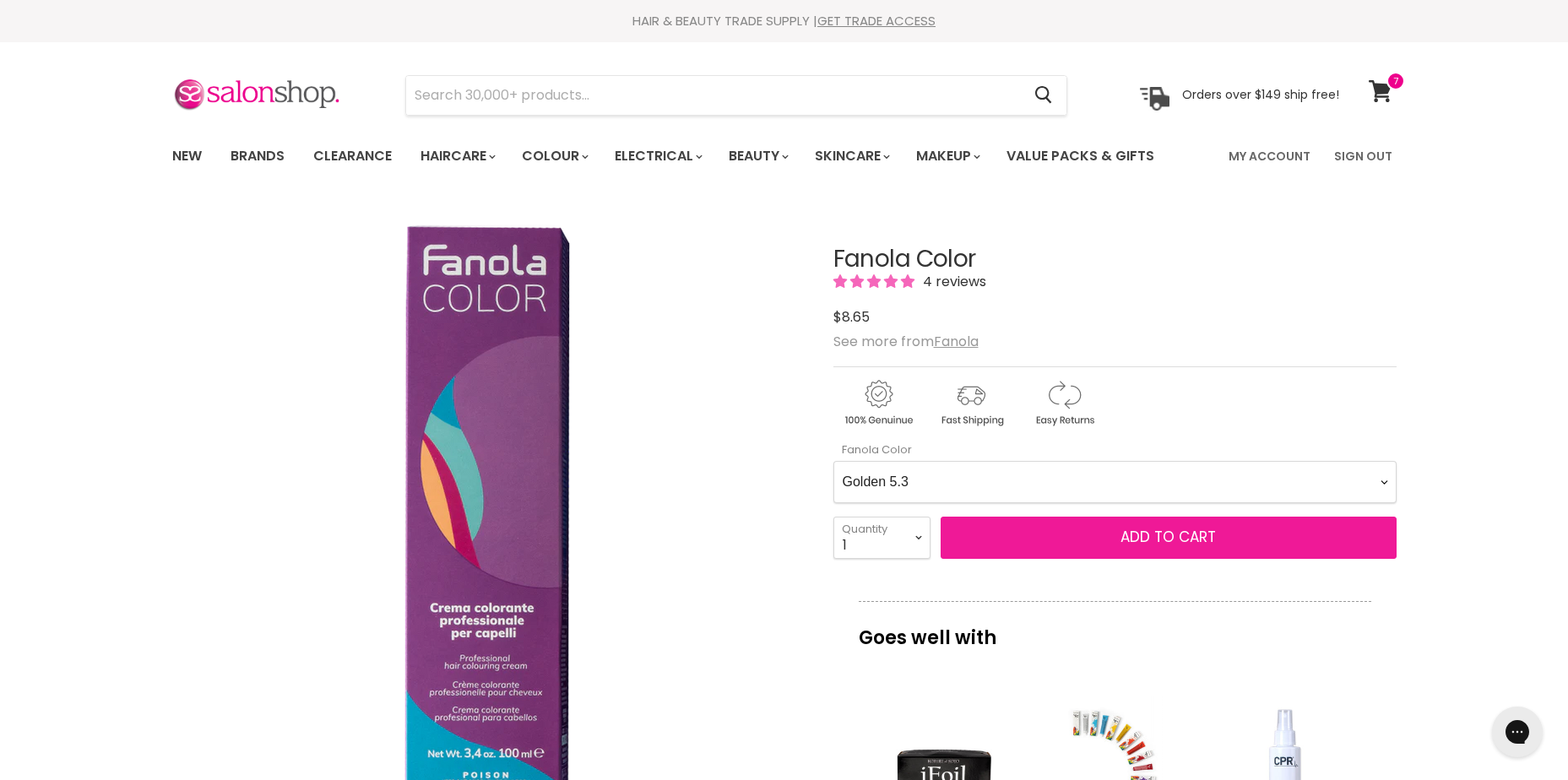
drag, startPoint x: 1134, startPoint y: 536, endPoint x: 1128, endPoint y: 543, distance: 9.2
click at [1134, 536] on span "Add to cart" at bounding box center [1169, 537] width 95 height 21
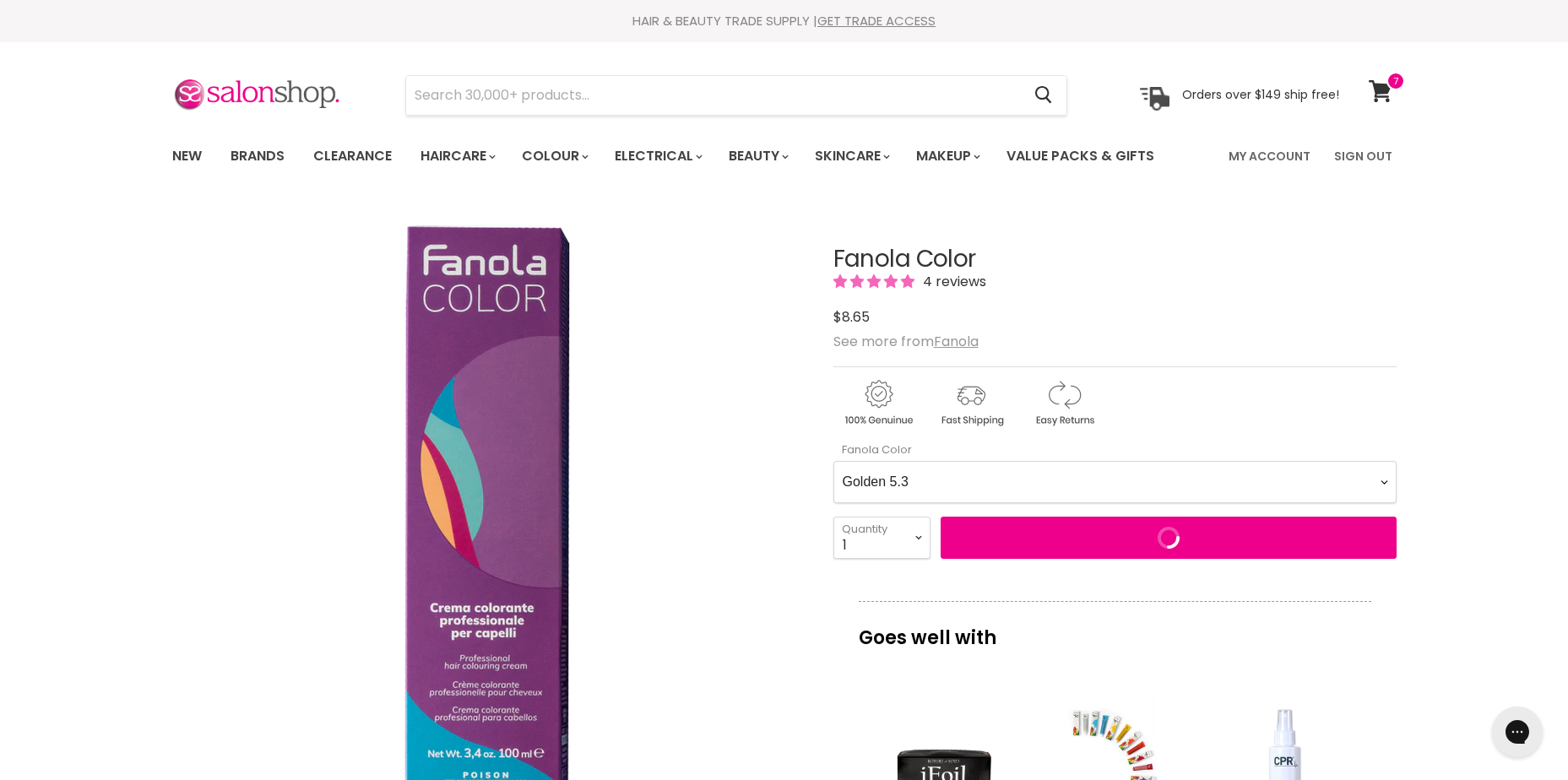
click at [1035, 478] on Color-0-0 "Ash 1.10 Ash 5.1 Ash 6.1 Ash 7.1 Ash 8.1 Ash 9.1 Ash 10.1 Intense Ash 5.11 Inte…" at bounding box center [1115, 481] width 564 height 42
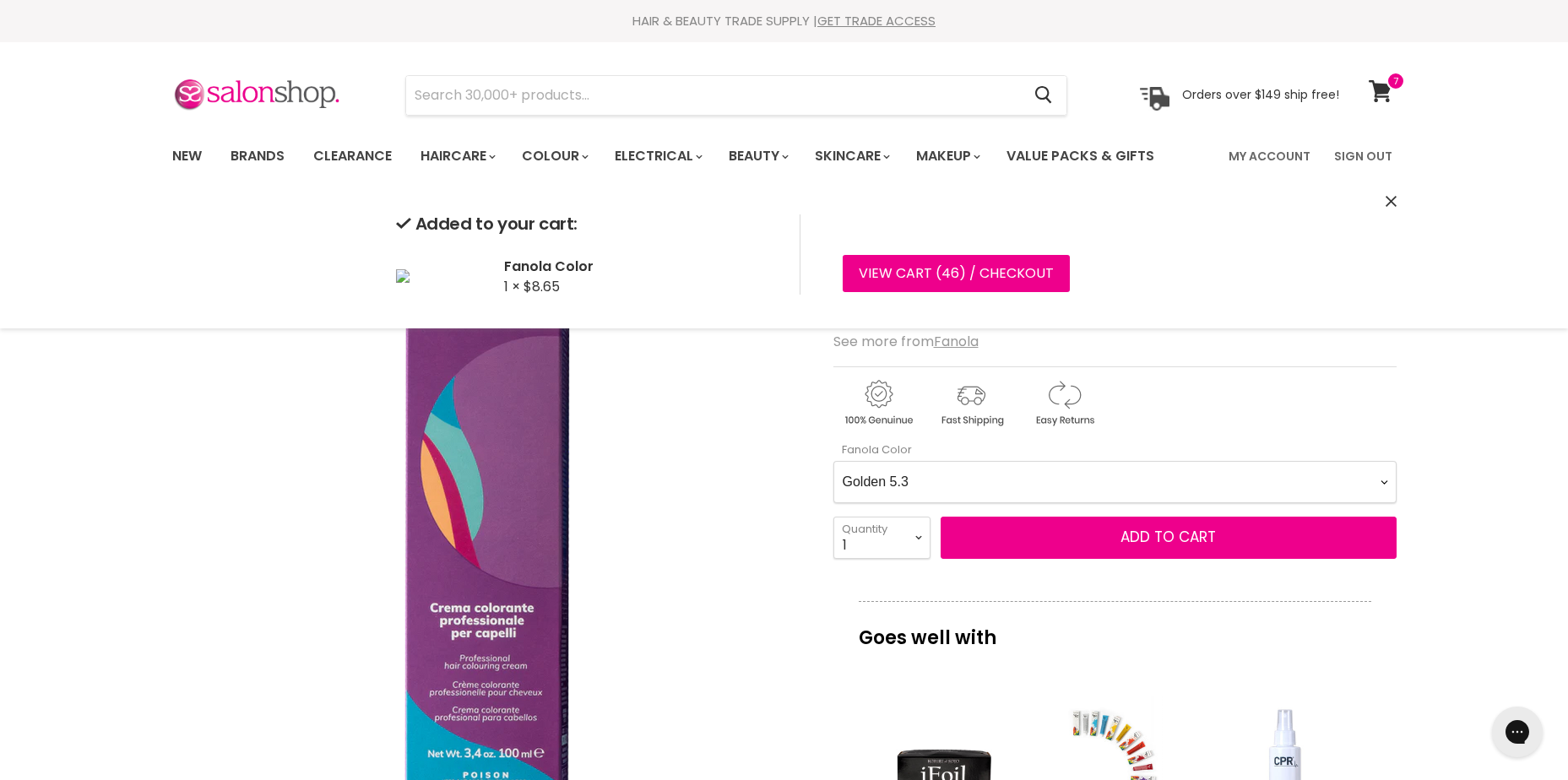
click at [1129, 467] on Color-0-0 "Ash 1.10 Ash 5.1 Ash 6.1 Ash 7.1 Ash 8.1 Ash 9.1 Ash 10.1 Intense Ash 5.11 Inte…" at bounding box center [1115, 481] width 564 height 42
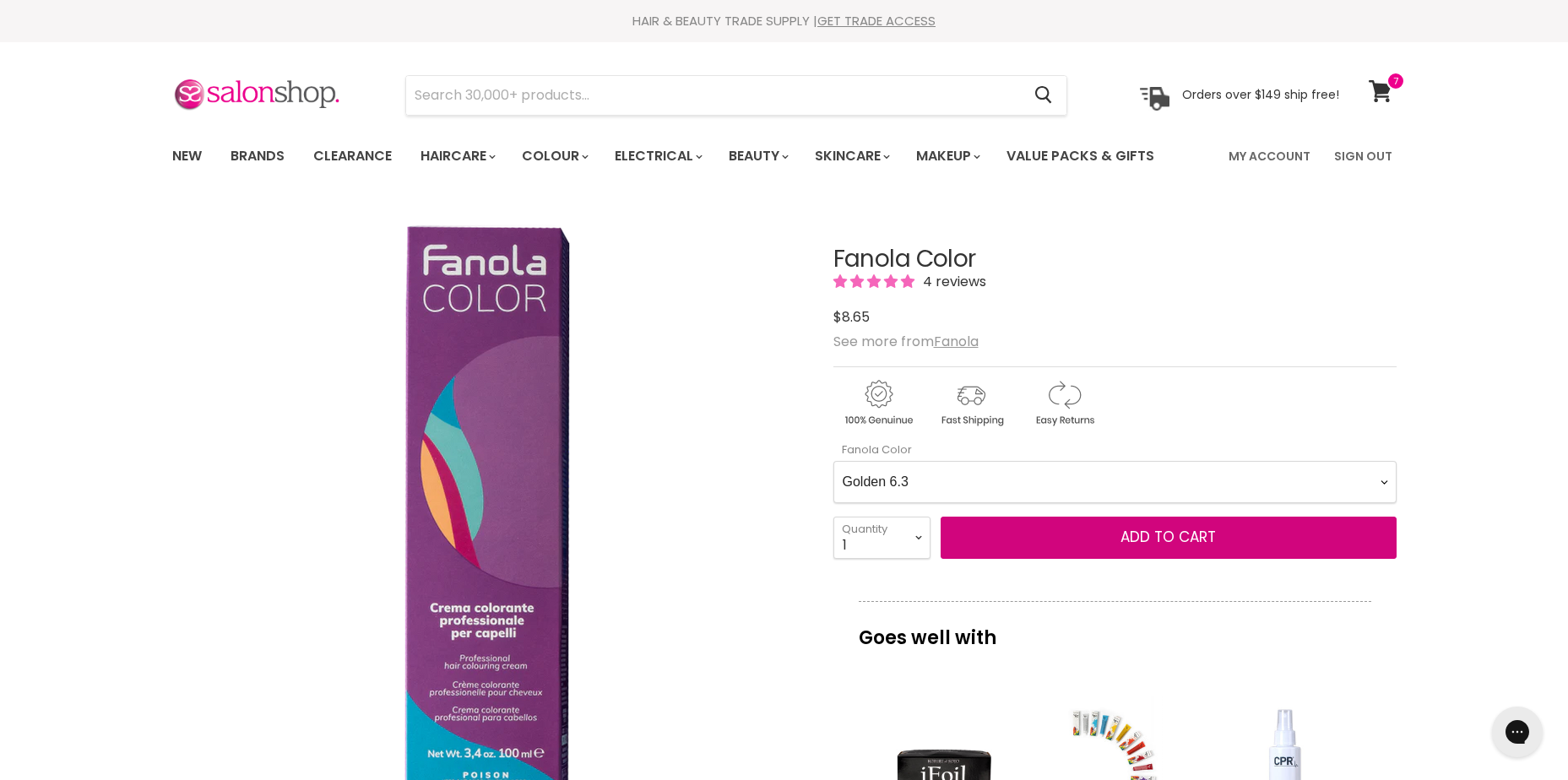
click at [833, 461] on Color-0-0 "Ash 1.10 Ash 5.1 Ash 6.1 Ash 7.1 Ash 8.1 Ash 9.1 Ash 10.1 Intense Ash 5.11 Inte…" at bounding box center [1115, 481] width 564 height 42
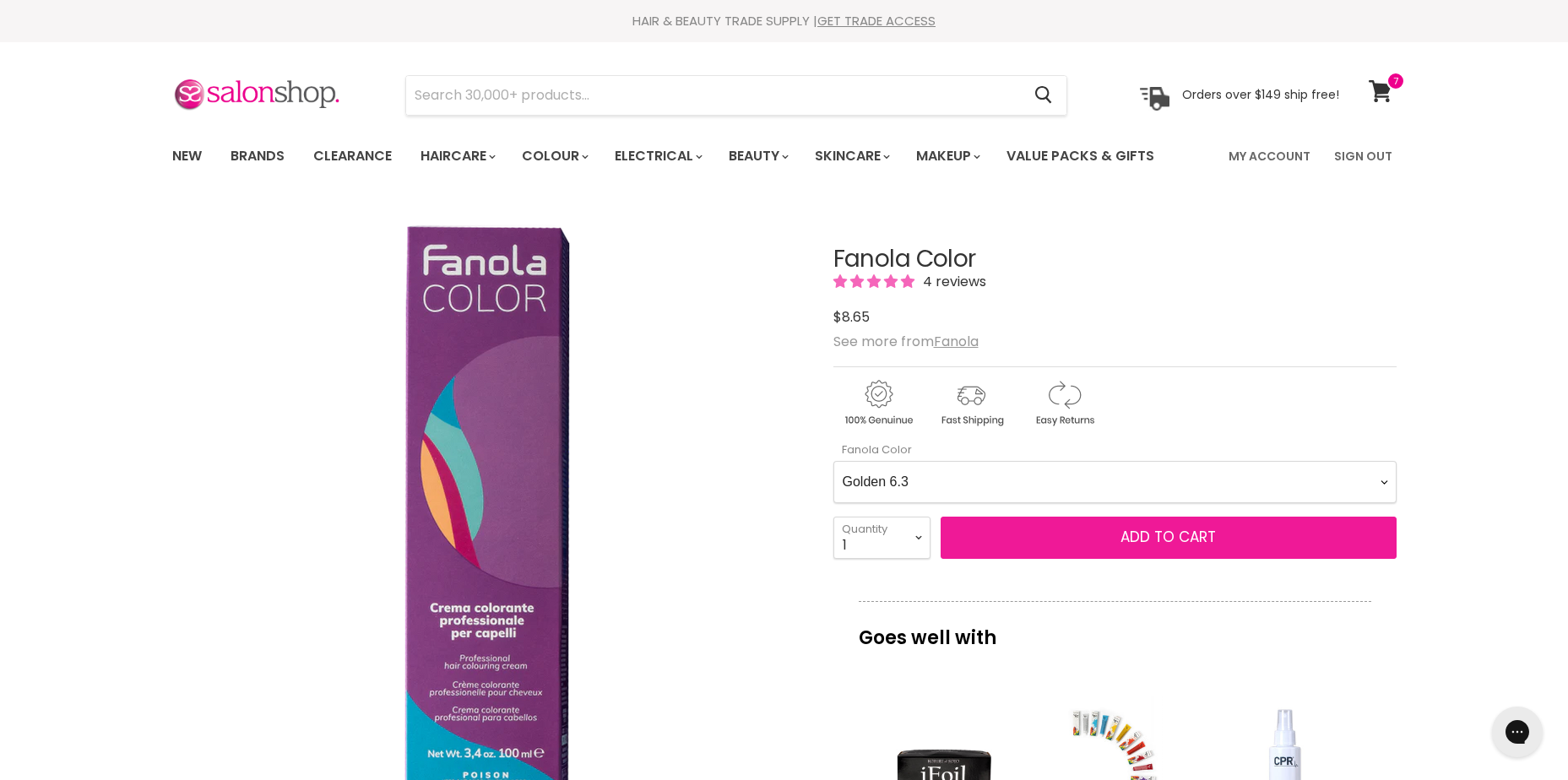
click at [1146, 535] on span "Add to cart" at bounding box center [1169, 537] width 95 height 21
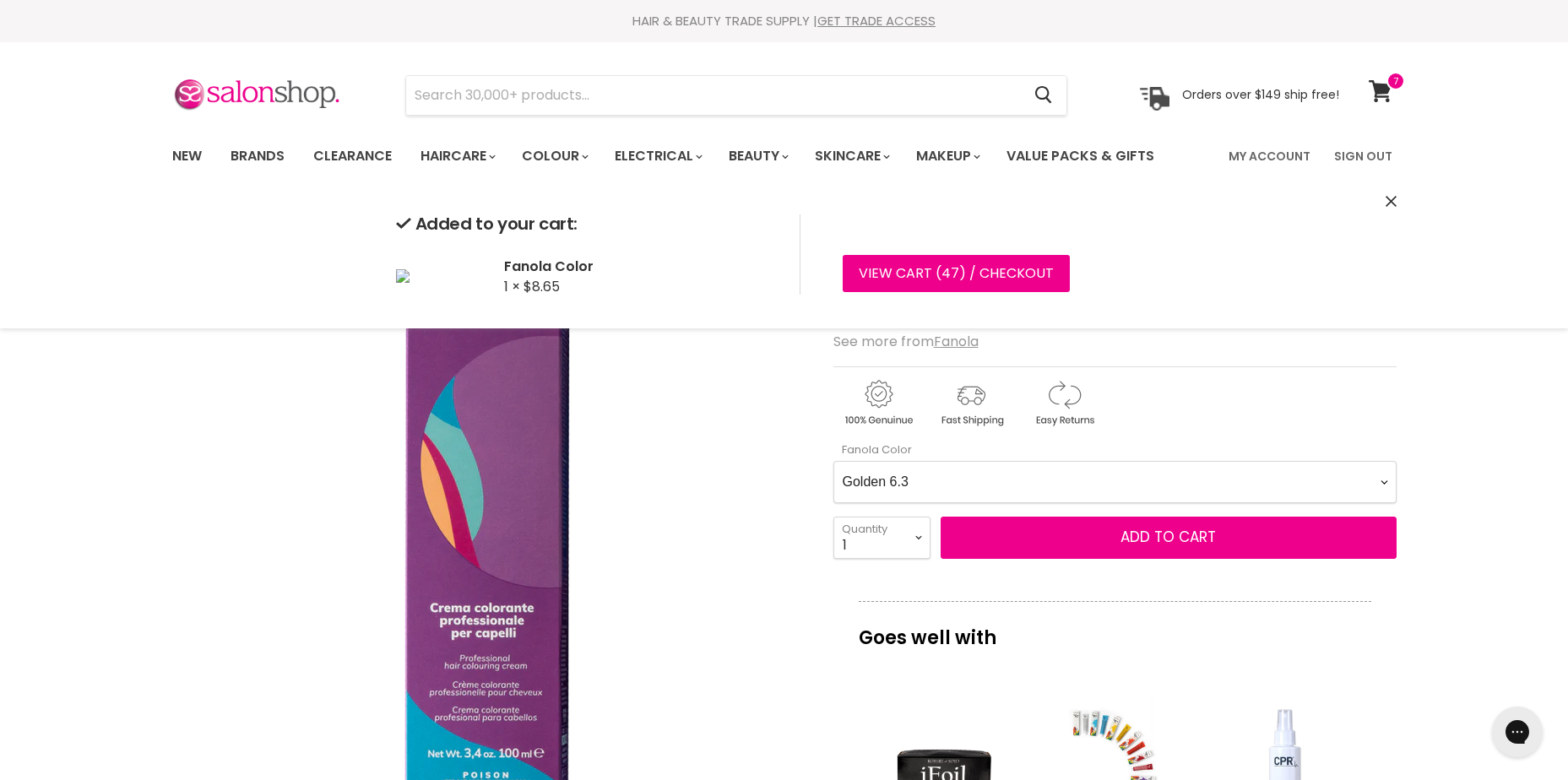
click at [1003, 483] on Color-0-0 "Ash 1.10 Ash 5.1 Ash 6.1 Ash 7.1 Ash 8.1 Ash 9.1 Ash 10.1 Intense Ash 5.11 Inte…" at bounding box center [1115, 481] width 564 height 42
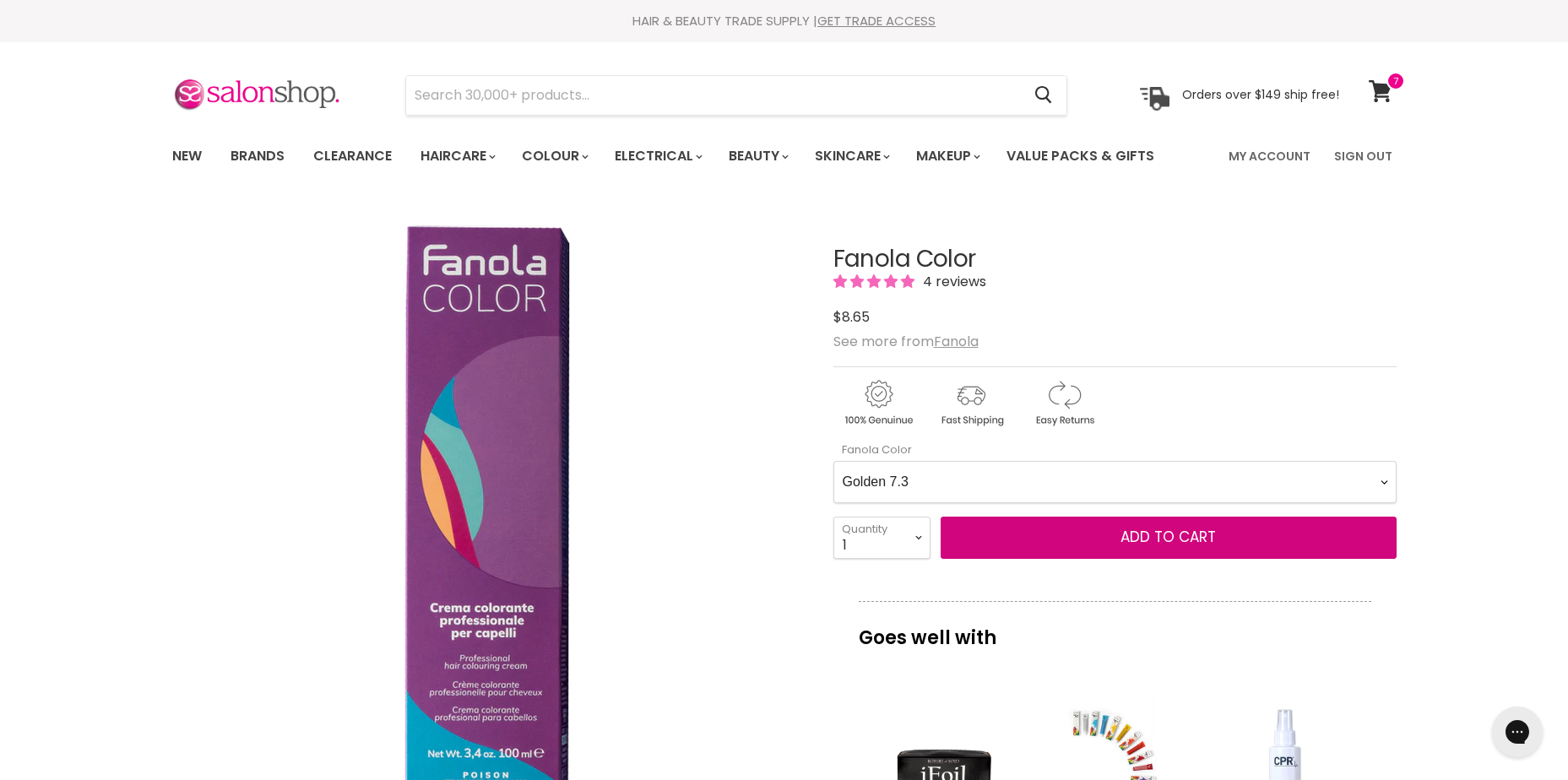
click at [833, 461] on Color-0-0 "Ash 1.10 Ash 5.1 Ash 6.1 Ash 7.1 Ash 8.1 Ash 9.1 Ash 10.1 Intense Ash 5.11 Inte…" at bounding box center [1115, 481] width 564 height 42
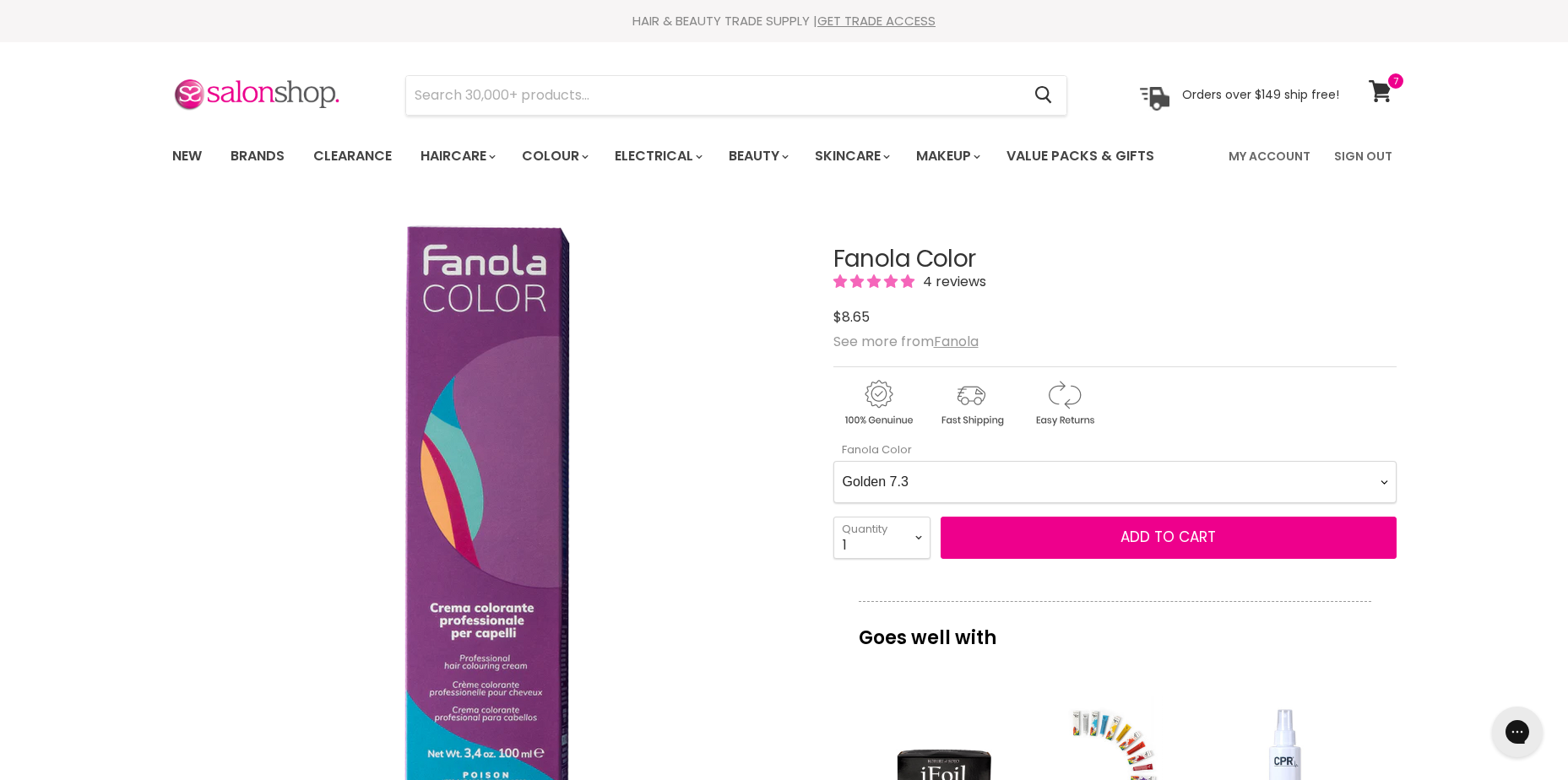
drag, startPoint x: 924, startPoint y: 477, endPoint x: 928, endPoint y: 458, distance: 19.4
click at [924, 477] on Color-0-0 "Ash 1.10 Ash 5.1 Ash 6.1 Ash 7.1 Ash 8.1 Ash 9.1 Ash 10.1 Intense Ash 5.11 Inte…" at bounding box center [1115, 481] width 564 height 42
click at [833, 461] on Color-0-0 "Ash 1.10 Ash 5.1 Ash 6.1 Ash 7.1 Ash 8.1 Ash 9.1 Ash 10.1 Intense Ash 5.11 Inte…" at bounding box center [1115, 481] width 564 height 42
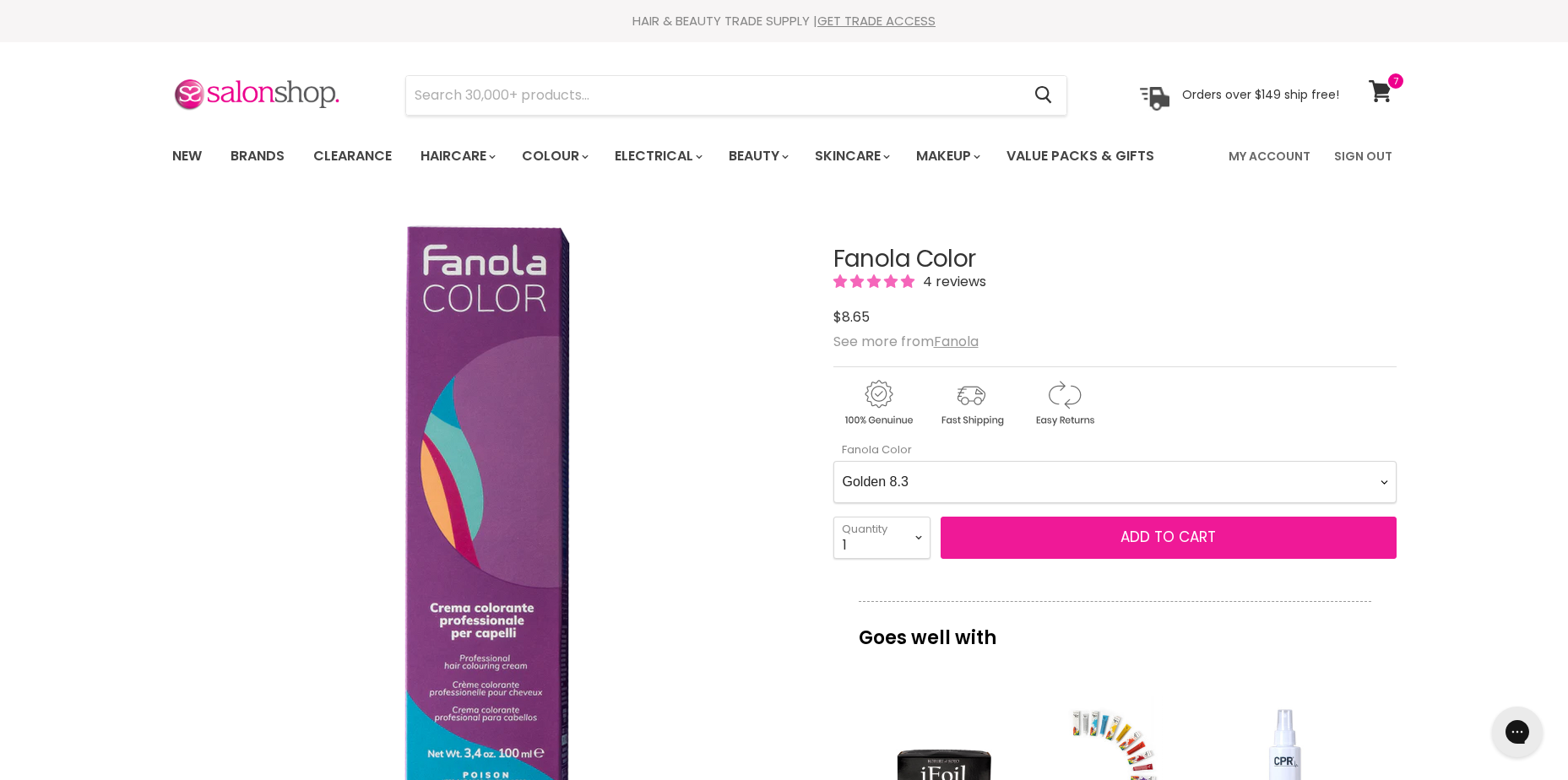
click at [1150, 540] on span "Add to cart" at bounding box center [1169, 537] width 95 height 21
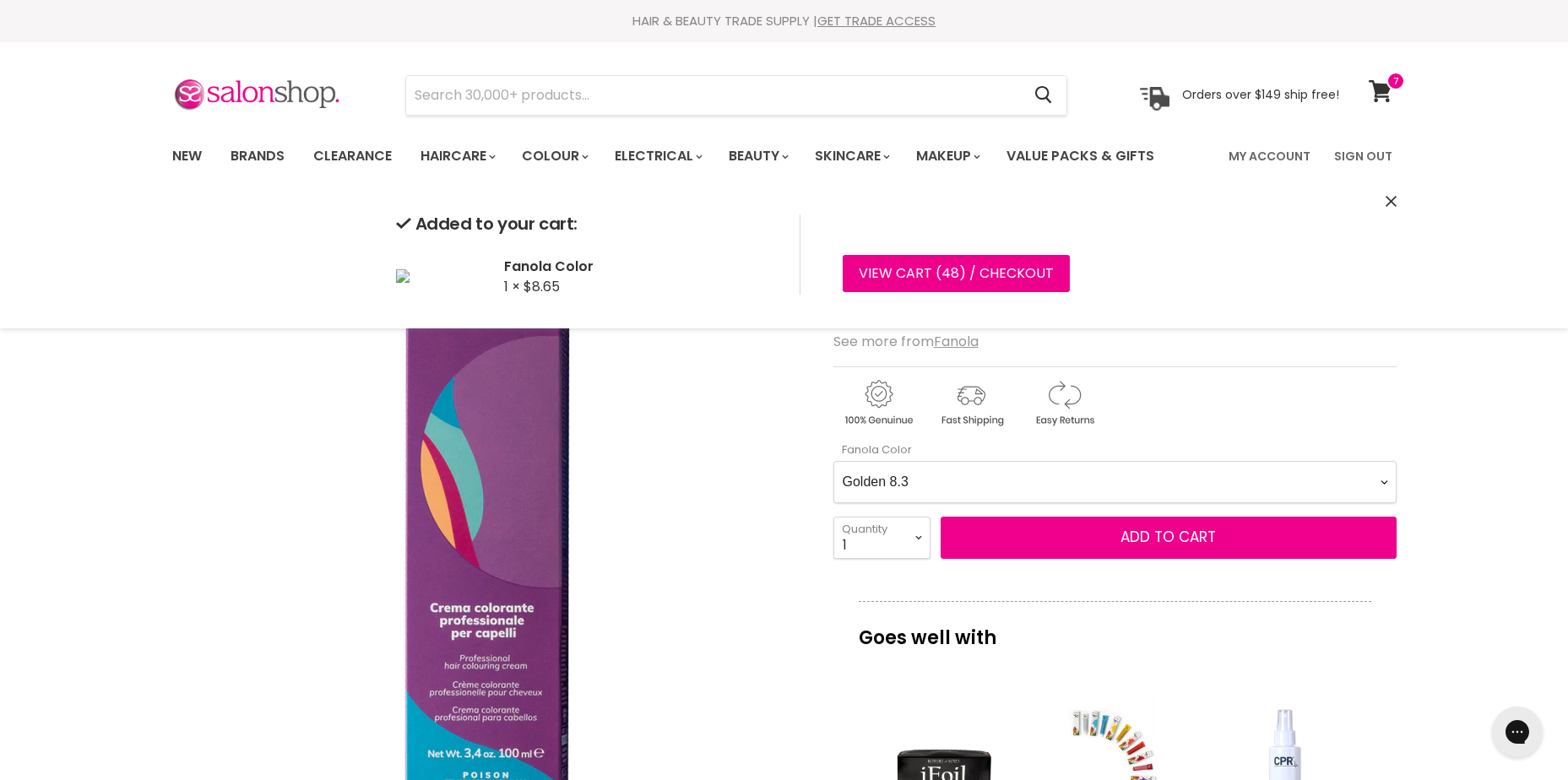
click at [1057, 478] on Color-0-0 "Ash 1.10 Ash 5.1 Ash 6.1 Ash 7.1 Ash 8.1 Ash 9.1 Ash 10.1 Intense Ash 5.11 Inte…" at bounding box center [1115, 481] width 564 height 42
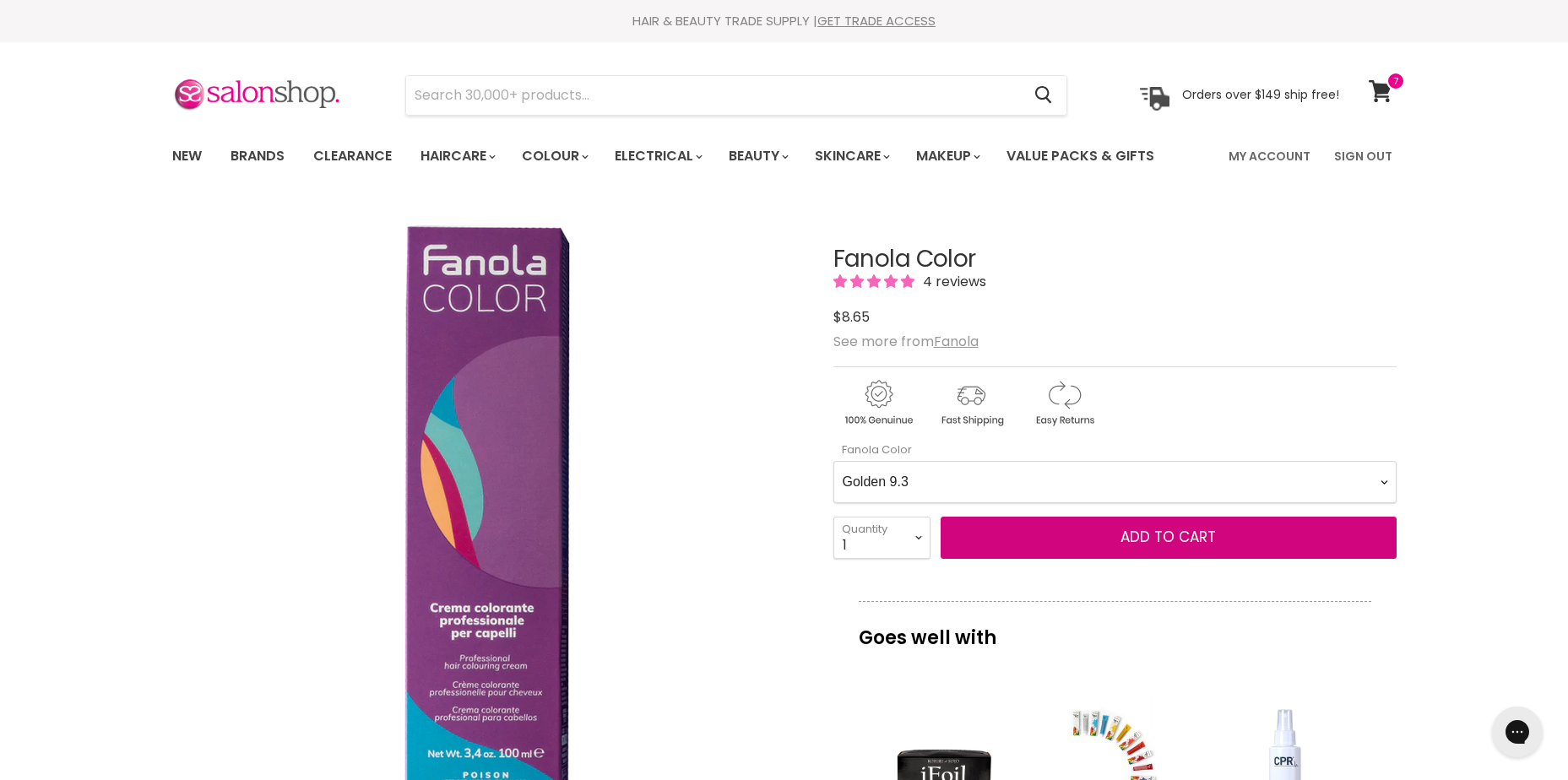
click at [833, 461] on Color-0-0 "Ash 1.10 Ash 5.1 Ash 6.1 Ash 7.1 Ash 8.1 Ash 9.1 Ash 10.1 Intense Ash 5.11 Inte…" at bounding box center [1115, 481] width 564 height 42
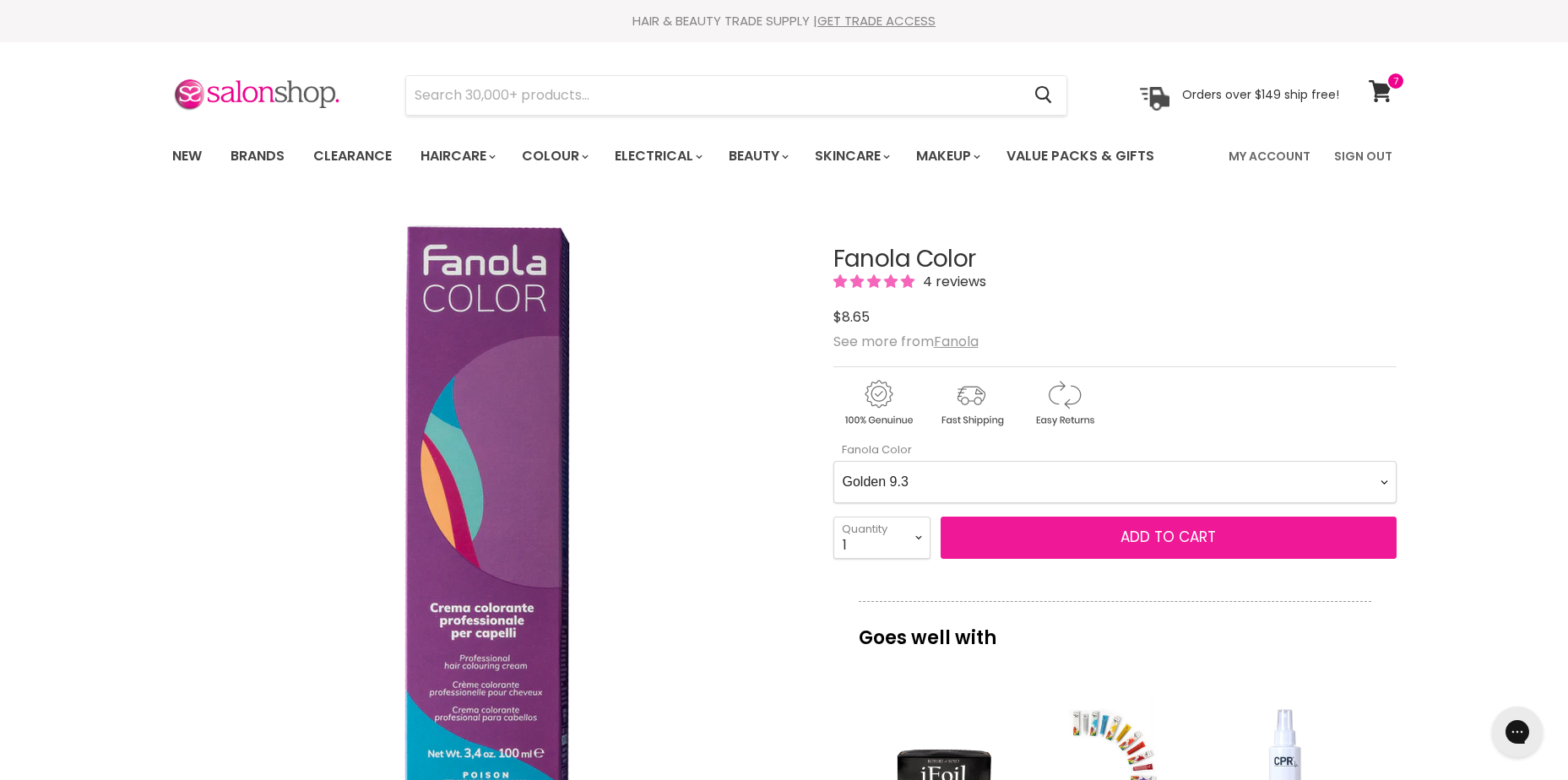
click at [1141, 544] on span "Add to cart" at bounding box center [1169, 537] width 95 height 21
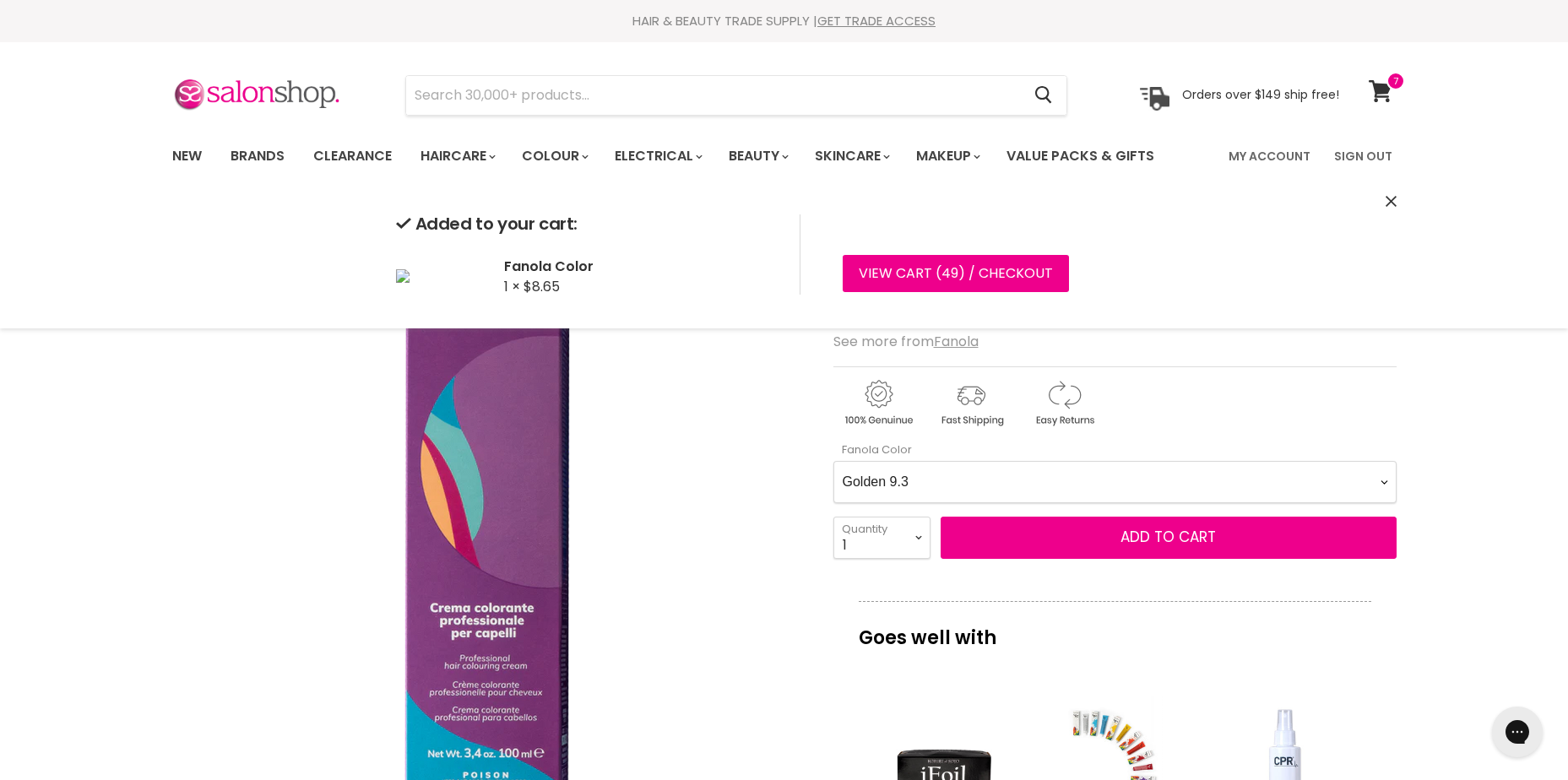
click at [1000, 481] on Color-0-0 "Ash 1.10 Ash 5.1 Ash 6.1 Ash 7.1 Ash 8.1 Ash 9.1 Ash 10.1 Intense Ash 5.11 Inte…" at bounding box center [1115, 481] width 564 height 42
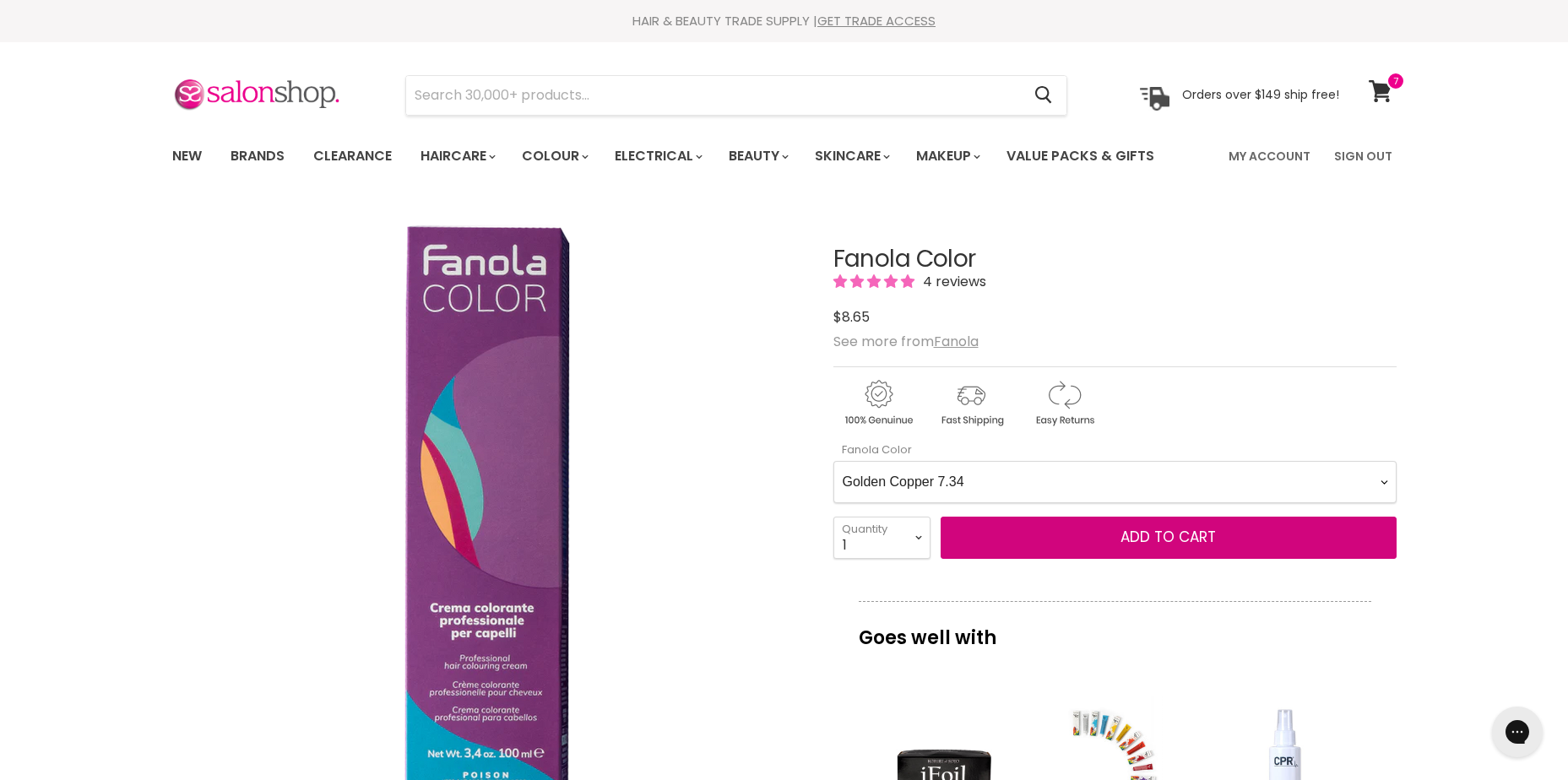
click at [833, 461] on Color-0-0 "Ash 1.10 Ash 5.1 Ash 6.1 Ash 7.1 Ash 8.1 Ash 9.1 Ash 10.1 Intense Ash 5.11 Inte…" at bounding box center [1115, 481] width 564 height 42
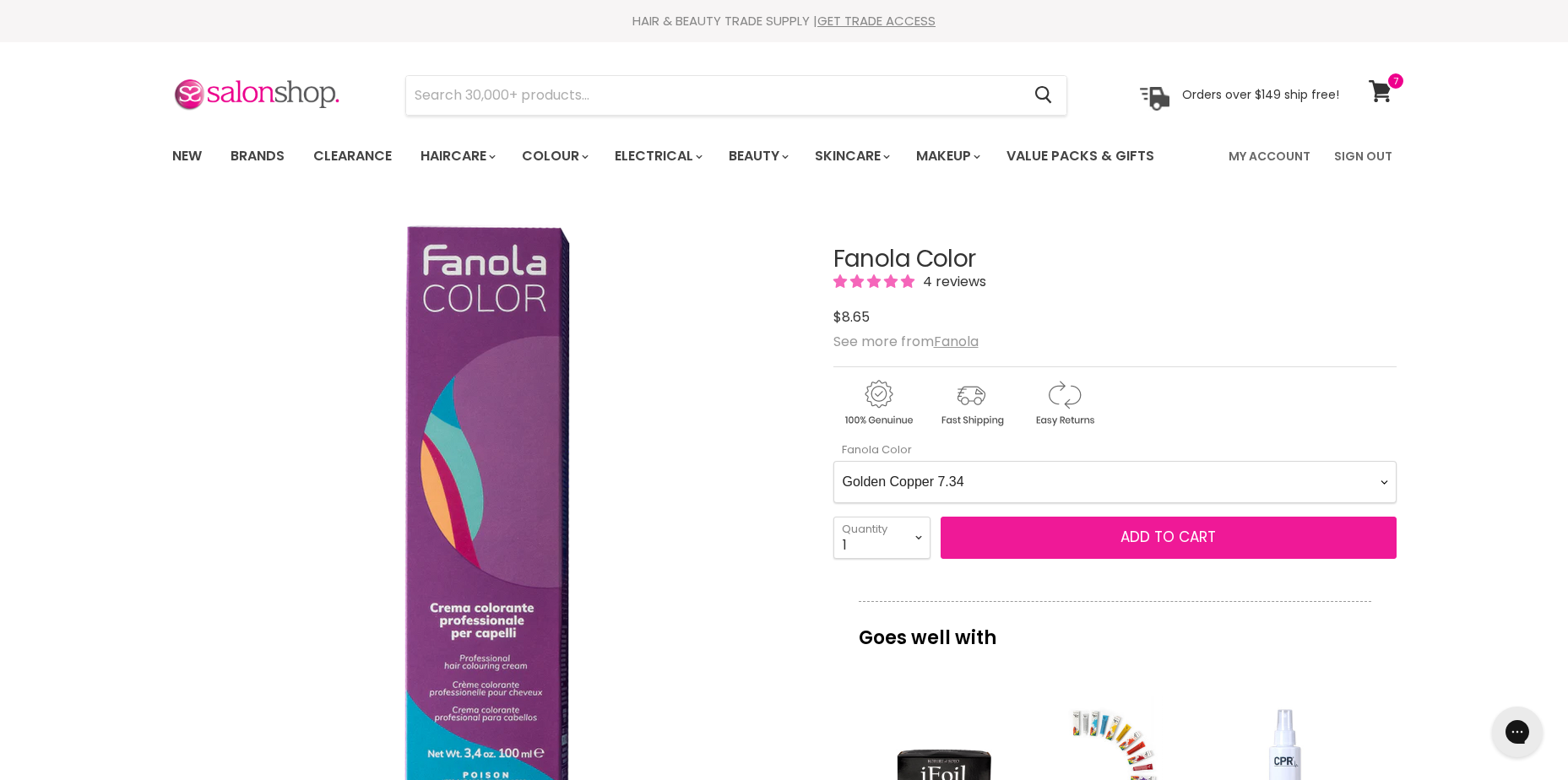
click at [1155, 532] on span "Add to cart" at bounding box center [1169, 537] width 95 height 21
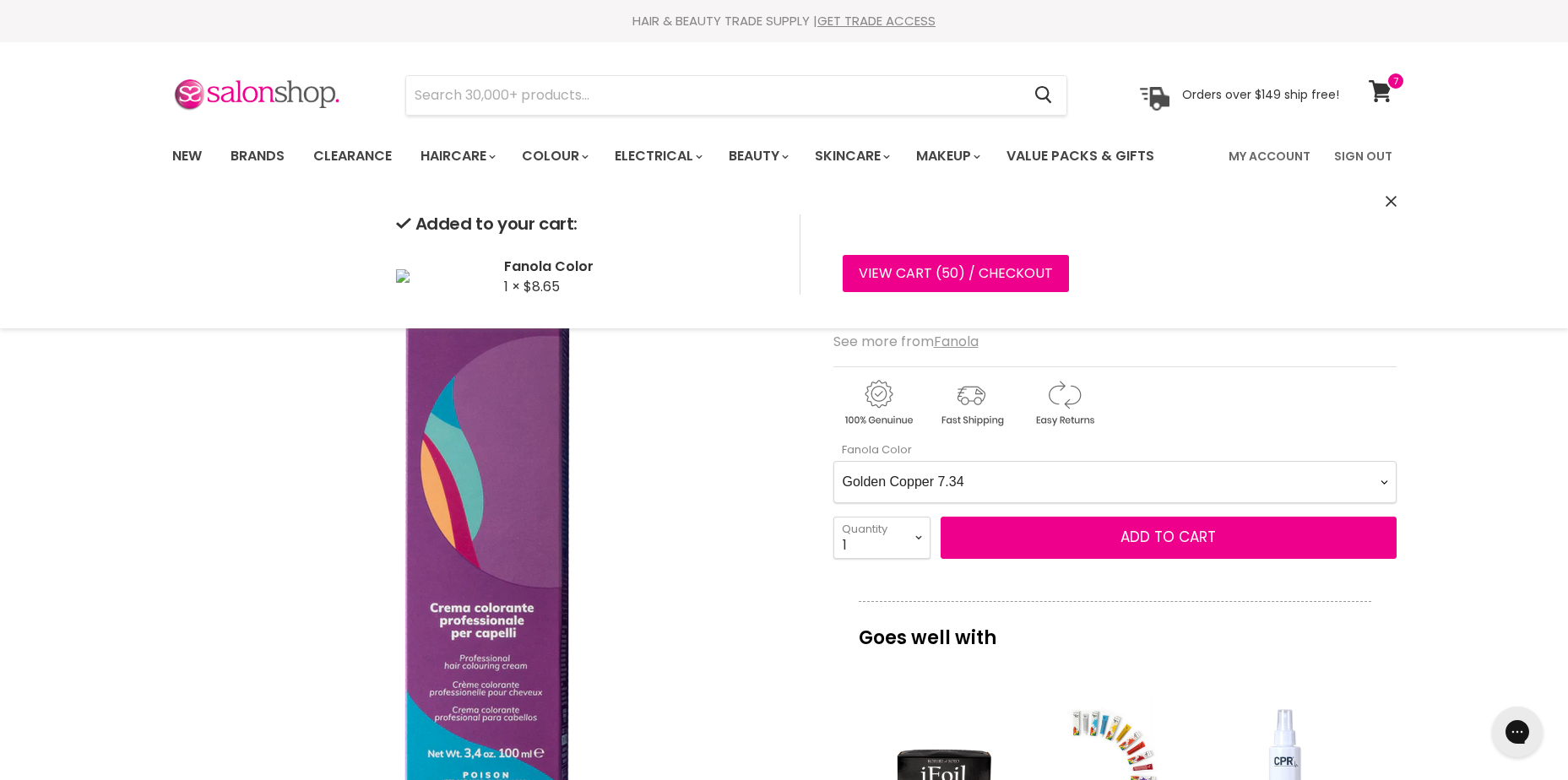
click at [899, 489] on Color-0-0 "Ash 1.10 Ash 5.1 Ash 6.1 Ash 7.1 Ash 8.1 Ash 9.1 Ash 10.1 Intense Ash 5.11 Inte…" at bounding box center [1115, 481] width 564 height 42
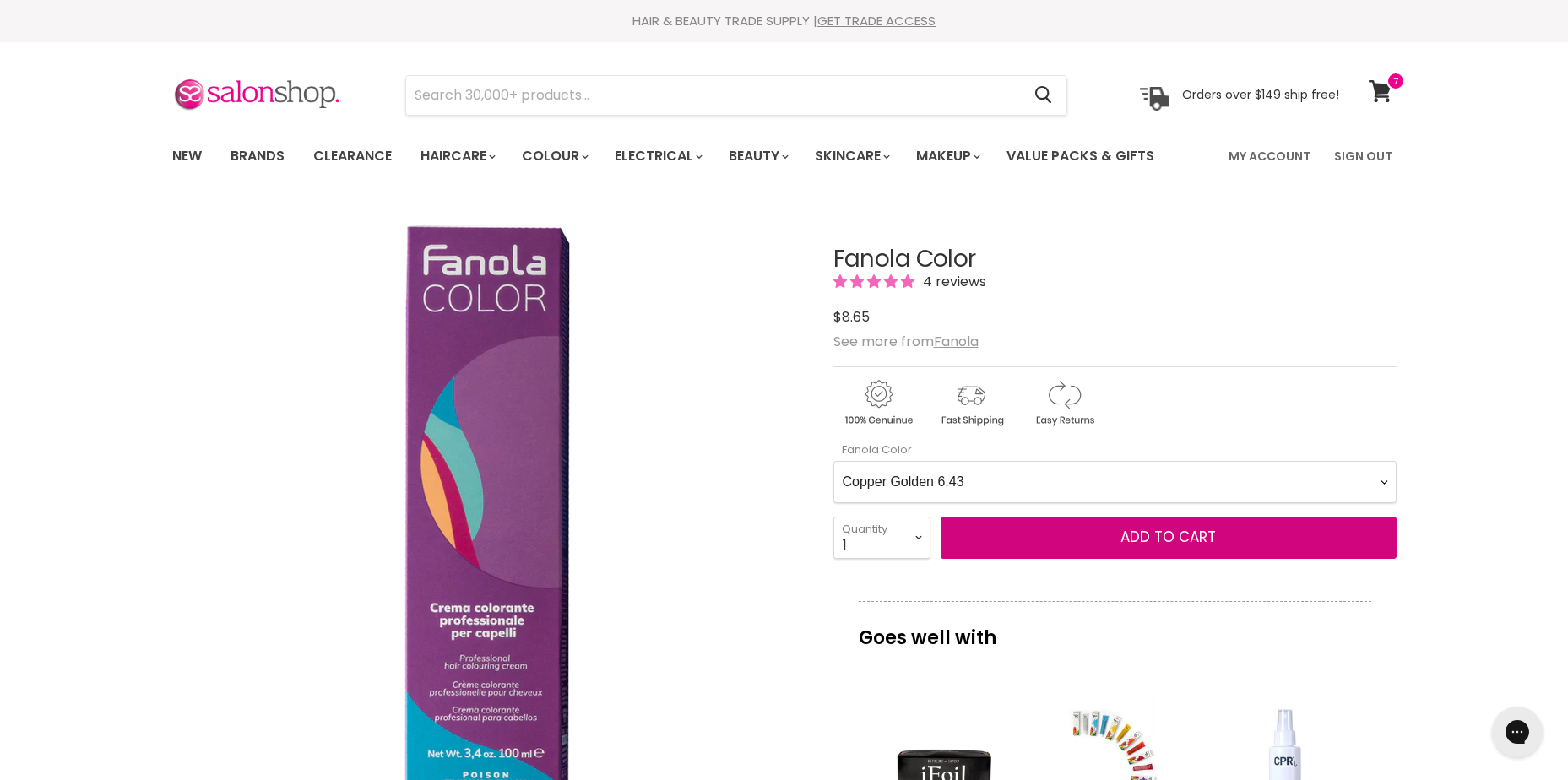
click at [833, 461] on Color-0-0 "Ash 1.10 Ash 5.1 Ash 6.1 Ash 7.1 Ash 8.1 Ash 9.1 Ash 10.1 Intense Ash 5.11 Inte…" at bounding box center [1115, 481] width 564 height 42
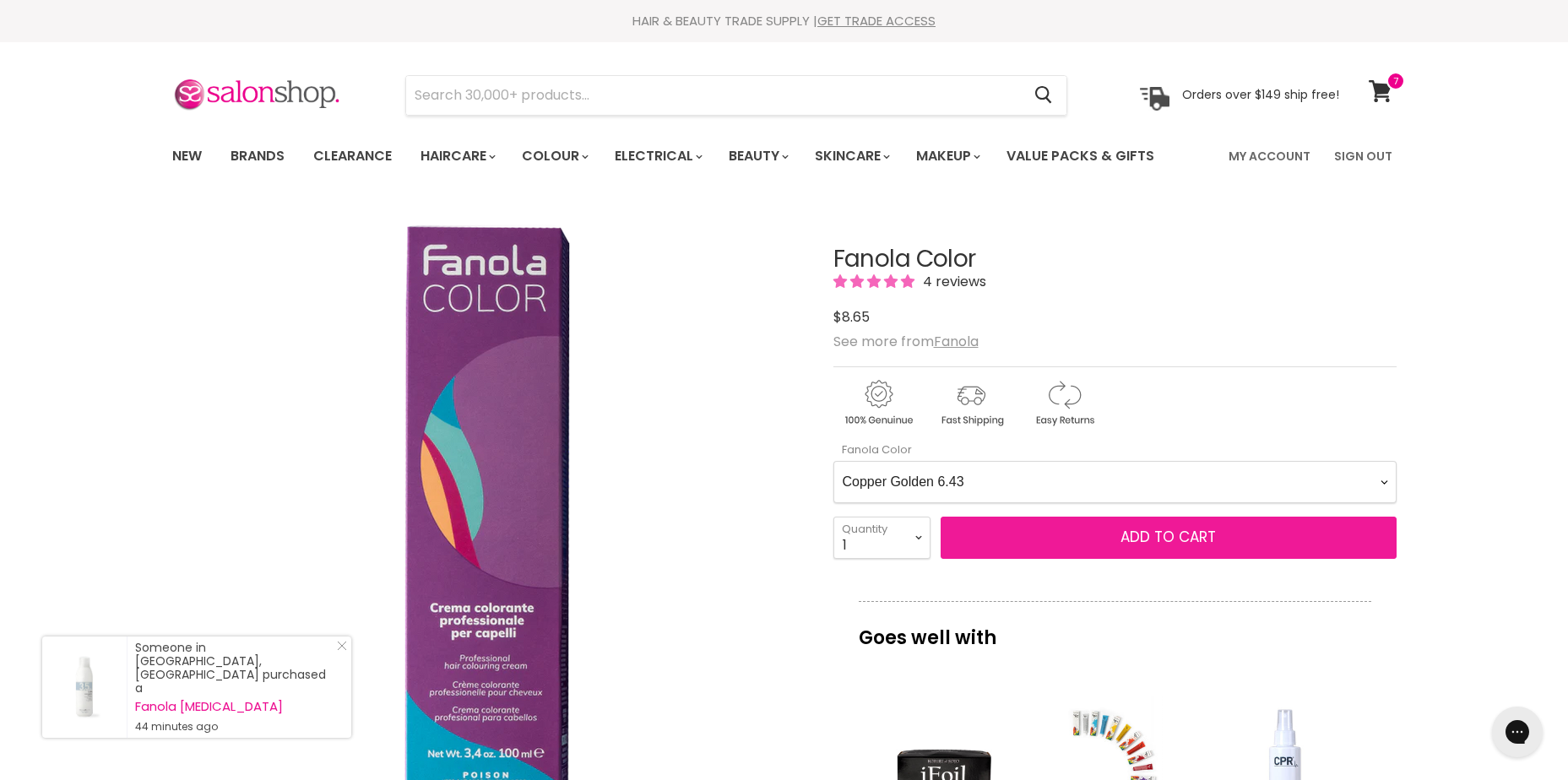
click at [1135, 531] on span "Add to cart" at bounding box center [1169, 537] width 95 height 21
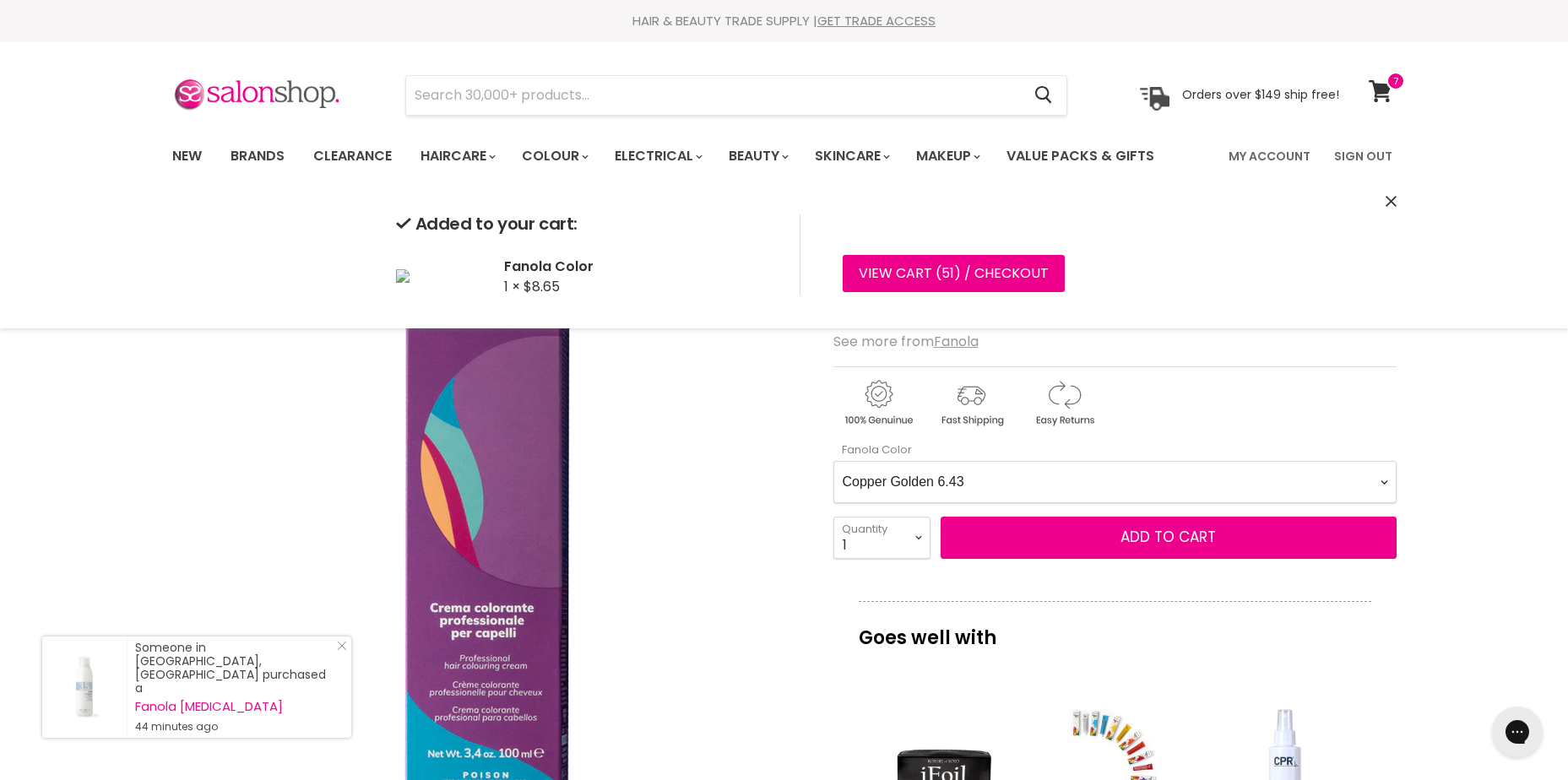
drag, startPoint x: 1114, startPoint y: 475, endPoint x: 1087, endPoint y: 472, distance: 27.2
click at [1116, 475] on Color-0-0 "Ash 1.10 Ash 5.1 Ash 6.1 Ash 7.1 Ash 8.1 Ash 9.1 Ash 10.1 Intense Ash 5.11 Inte…" at bounding box center [1115, 481] width 564 height 42
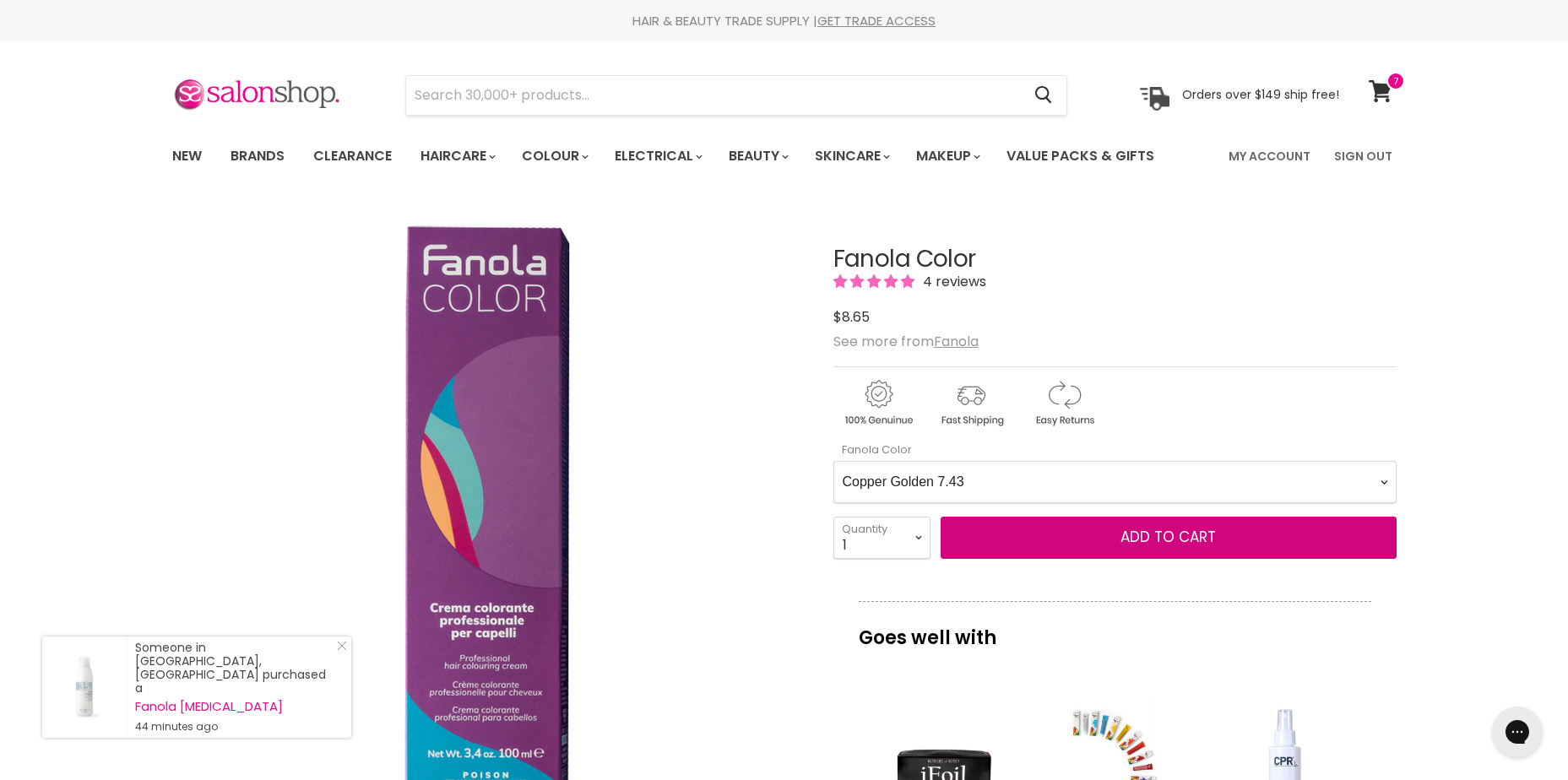
click at [833, 461] on Color-0-0 "Ash 1.10 Ash 5.1 Ash 6.1 Ash 7.1 Ash 8.1 Ash 9.1 Ash 10.1 Intense Ash 5.11 Inte…" at bounding box center [1115, 481] width 564 height 42
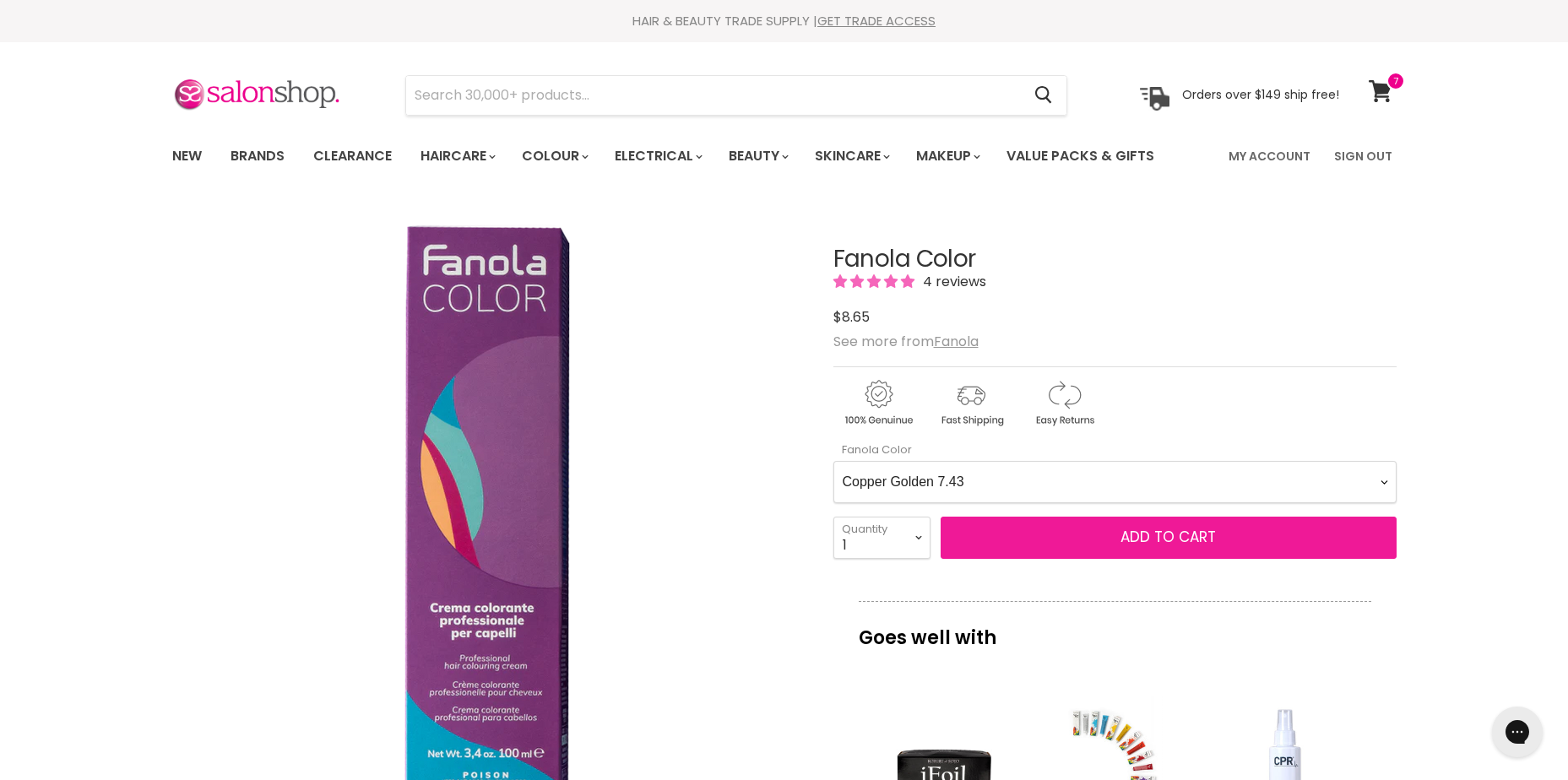
click at [1169, 546] on span "Add to cart" at bounding box center [1169, 537] width 95 height 21
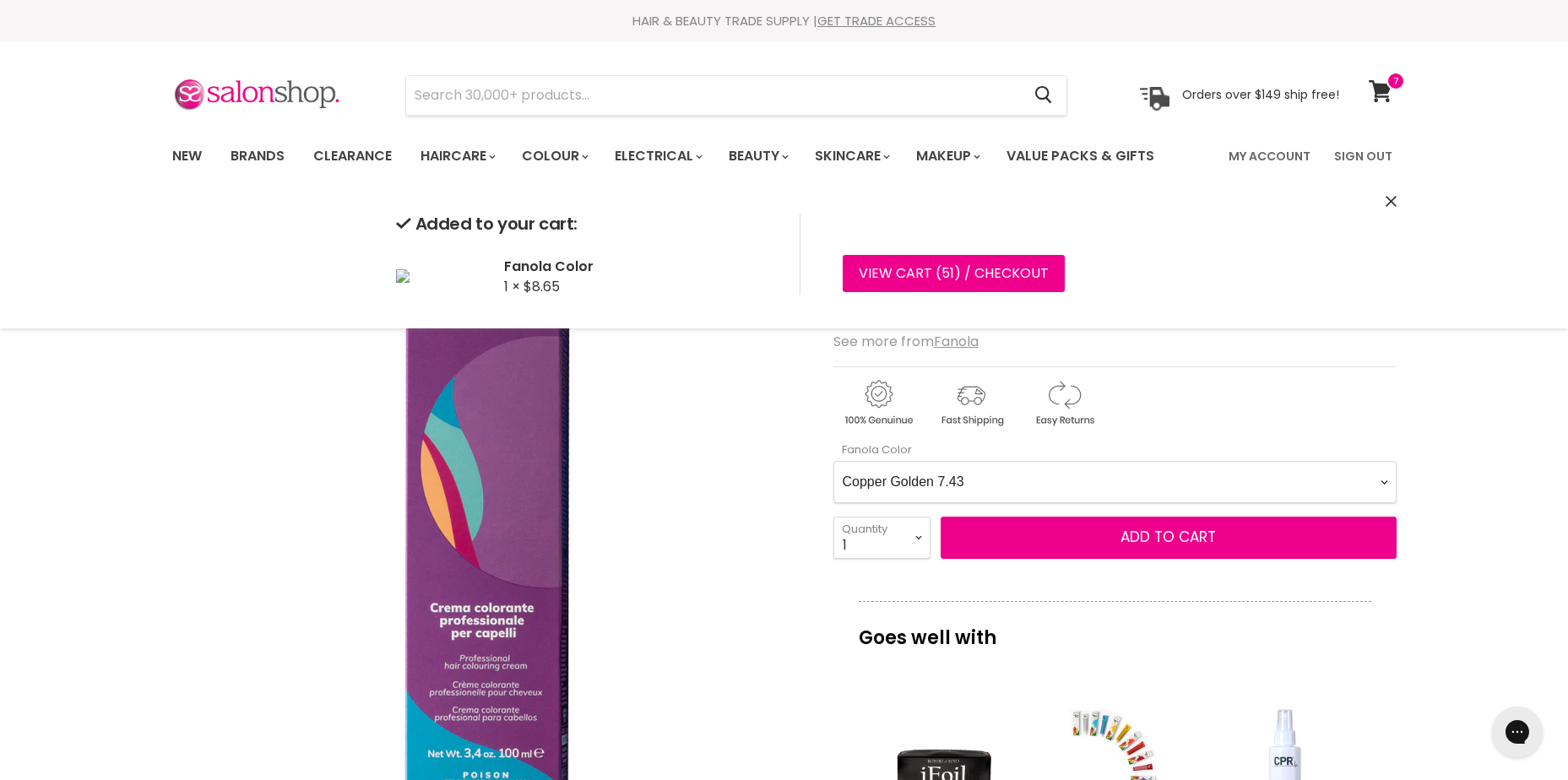
click at [1082, 484] on Color-0-0 "Ash 1.10 Ash 5.1 Ash 6.1 Ash 7.1 Ash 8.1 Ash 9.1 Ash 10.1 Intense Ash 5.11 Inte…" at bounding box center [1115, 481] width 564 height 42
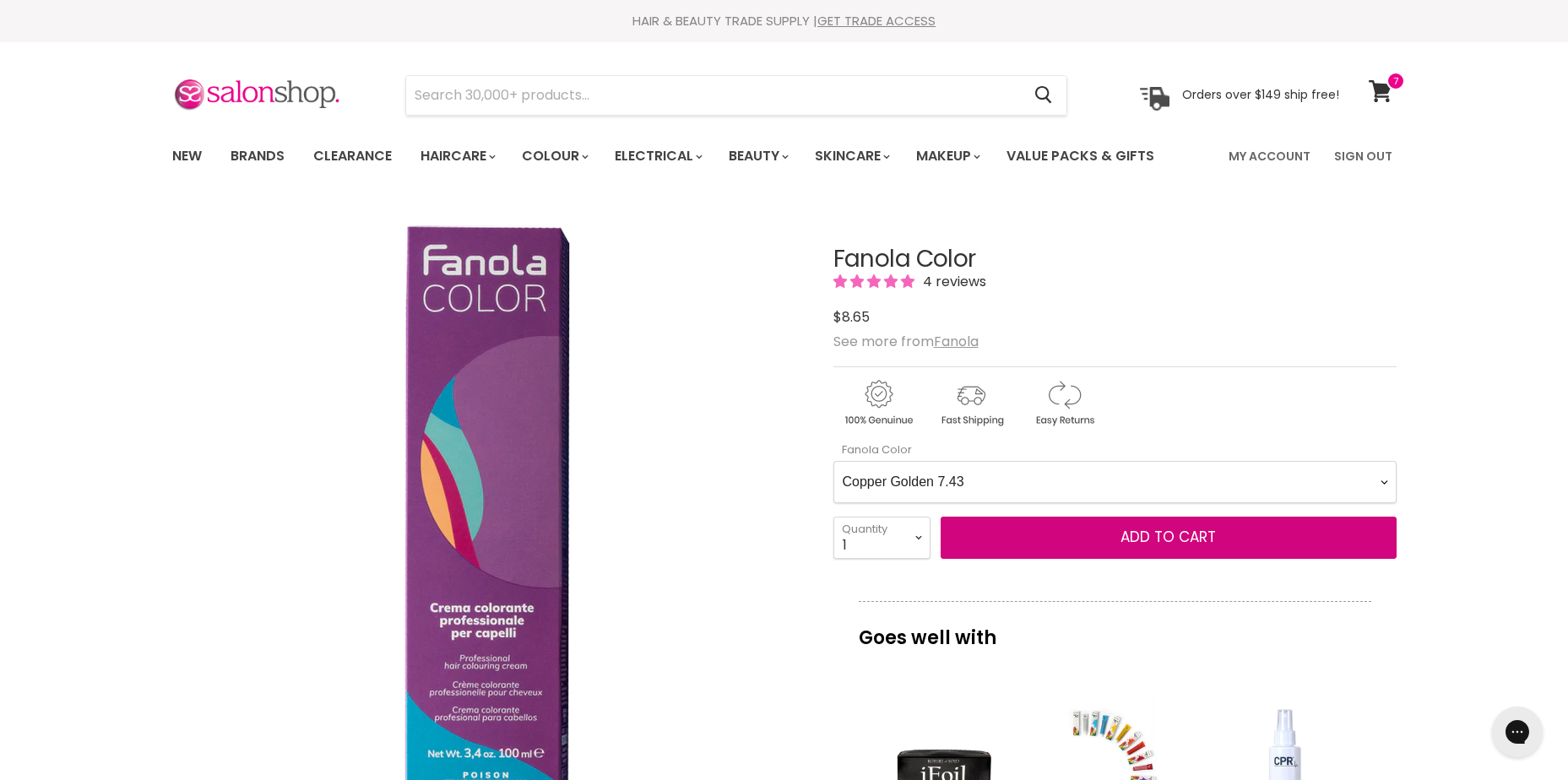
select Color-0-0 "Intense Copper 6.44"
click at [833, 461] on Color-0-0 "Ash 1.10 Ash 5.1 Ash 6.1 Ash 7.1 Ash 8.1 Ash 9.1 Ash 10.1 Intense Ash 5.11 Inte…" at bounding box center [1115, 481] width 564 height 42
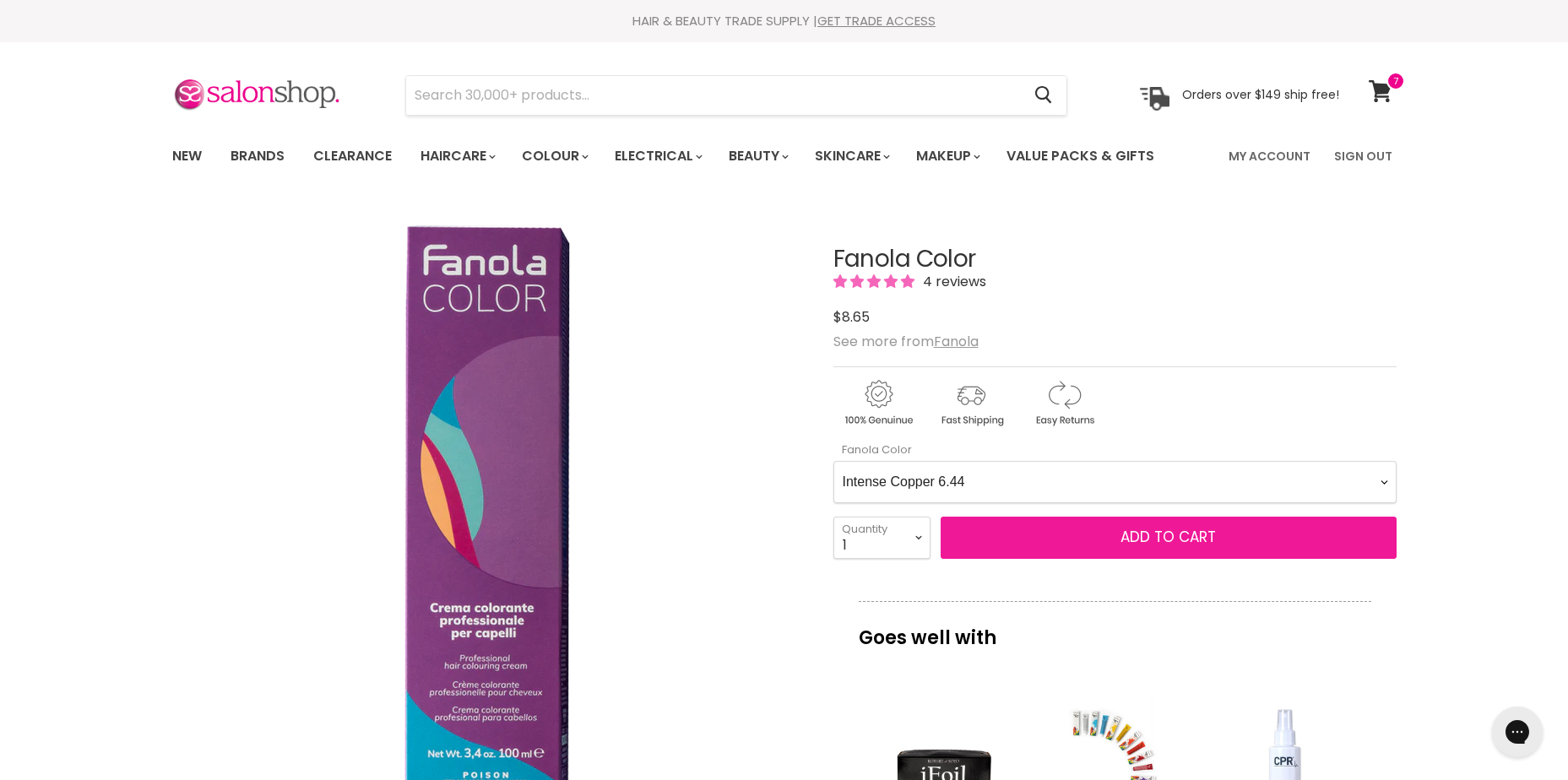
click at [1187, 537] on span "Add to cart" at bounding box center [1169, 537] width 95 height 21
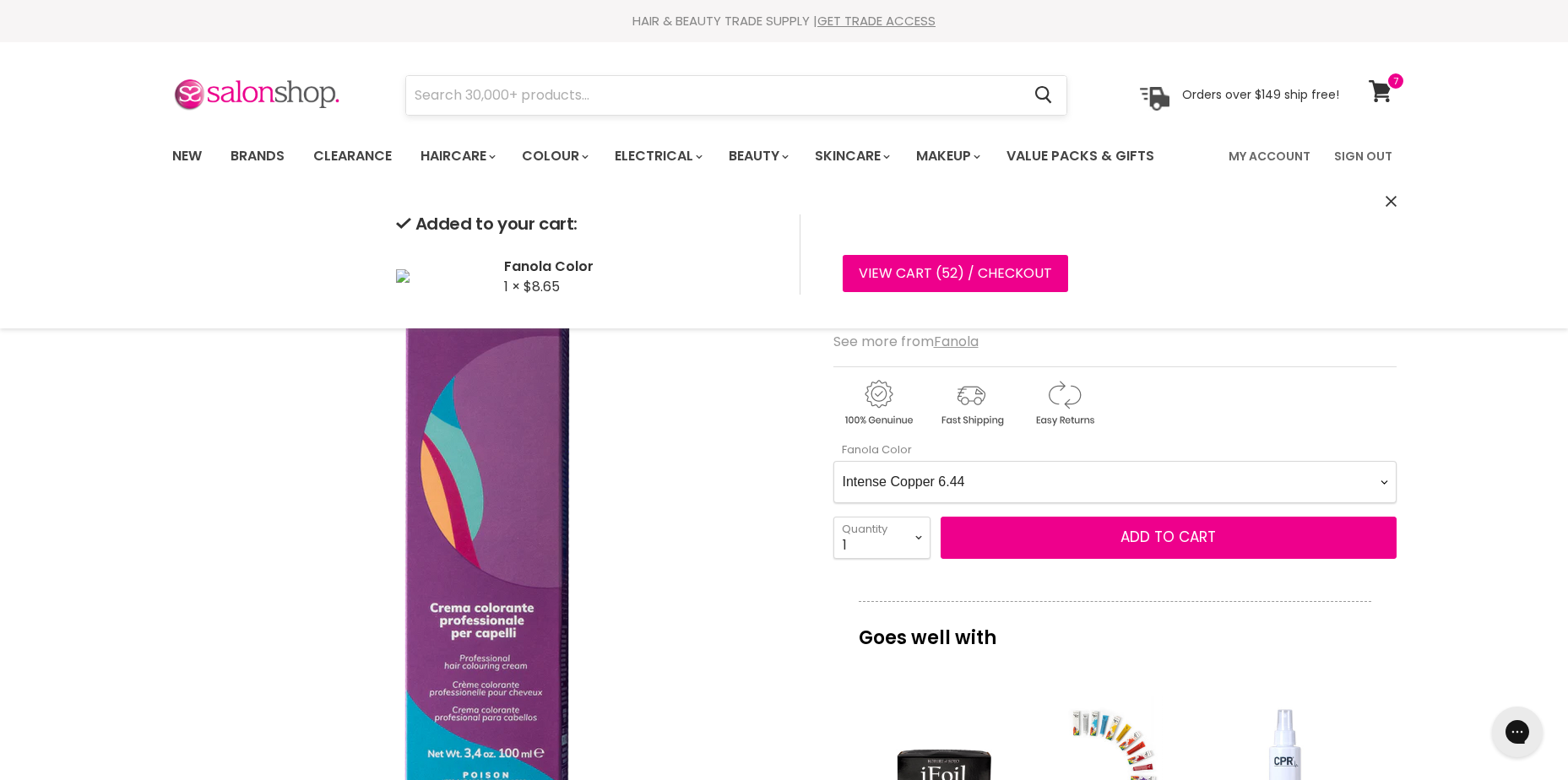
click at [721, 108] on input "Search" at bounding box center [714, 95] width 616 height 39
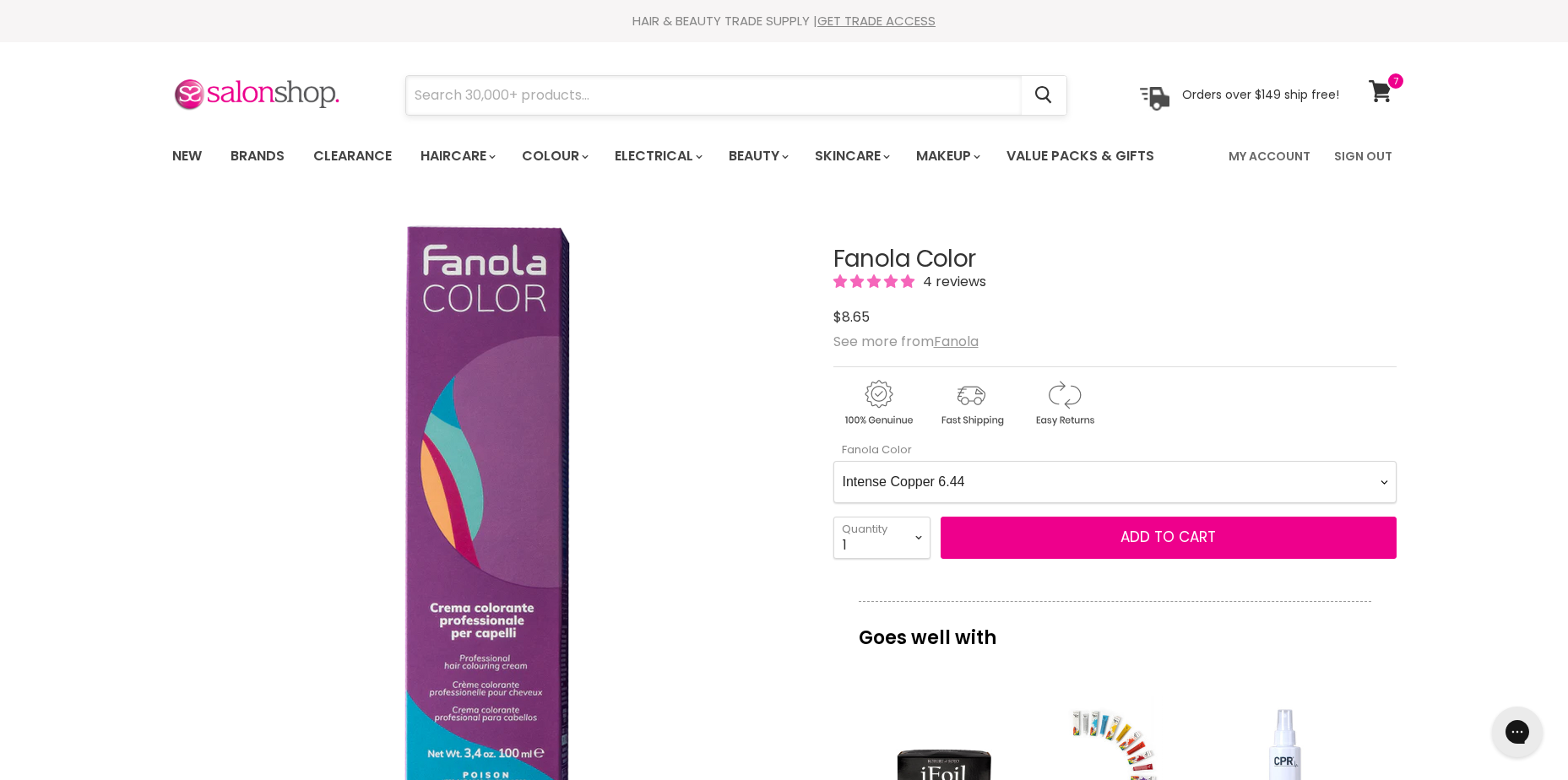
click at [581, 80] on input "Search" at bounding box center [714, 95] width 616 height 39
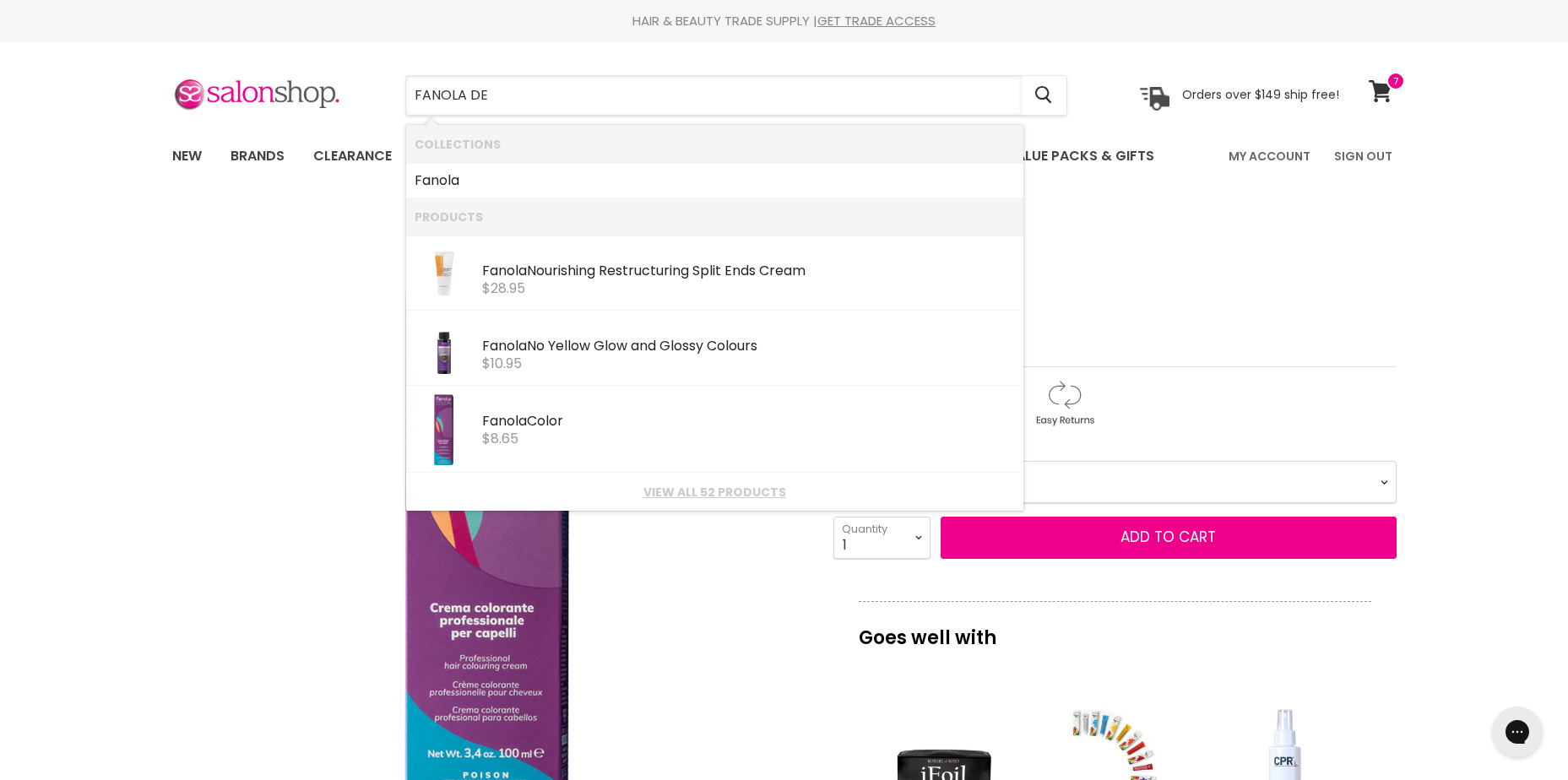
type input "FANOLA DEV"
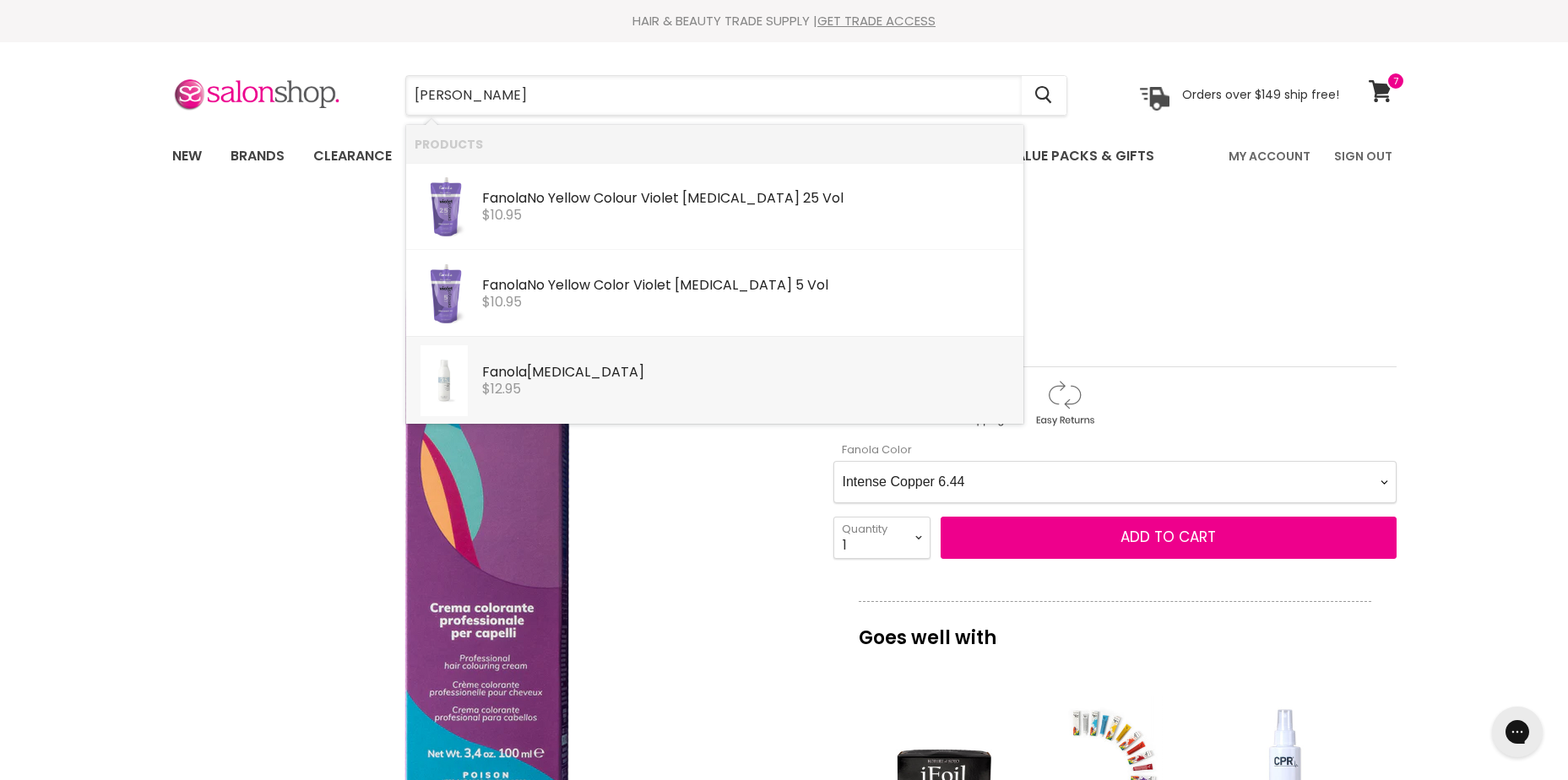
drag, startPoint x: 540, startPoint y: 366, endPoint x: 554, endPoint y: 375, distance: 16.6
click at [553, 377] on div "Fanola Peroxide" at bounding box center [749, 373] width 533 height 18
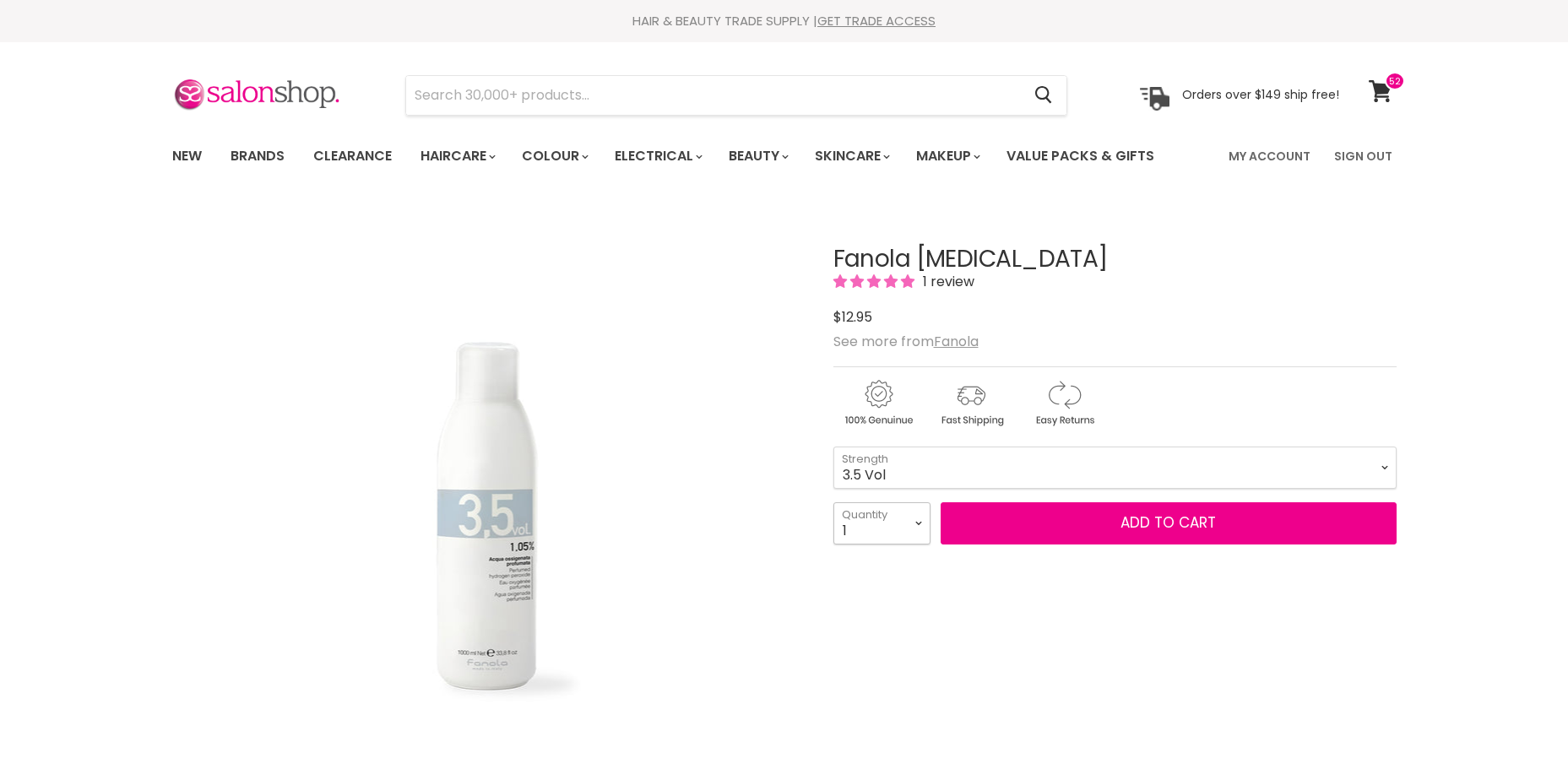
click at [866, 528] on select "1 2 3 4 5 6 7 8 9 10+" at bounding box center [882, 522] width 97 height 42
select select "4"
click at [833, 502] on select "1 2 3 4 5 6 7 8 9 10+" at bounding box center [882, 522] width 97 height 42
type input "4"
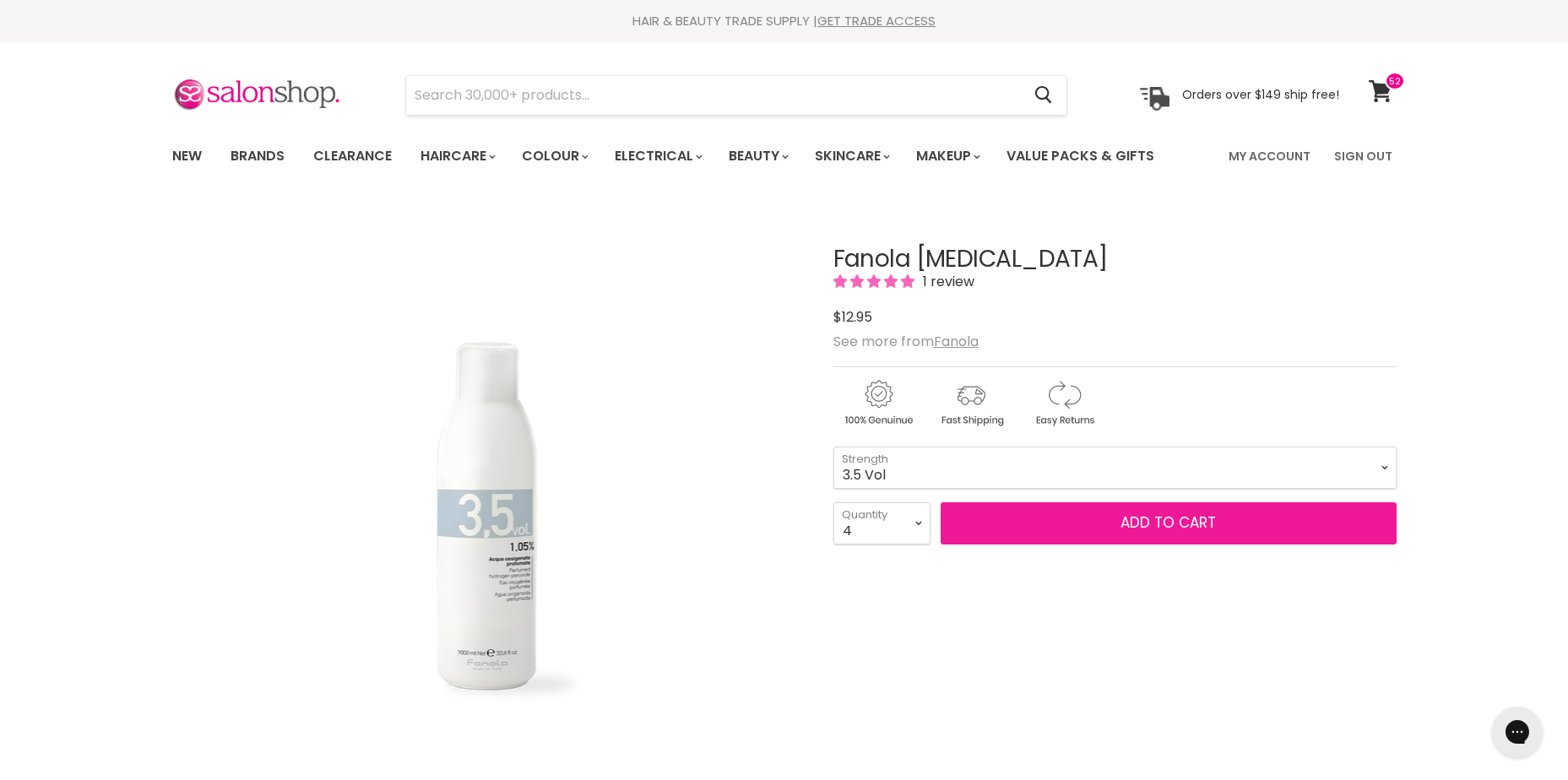
click at [1141, 522] on span "Add to cart" at bounding box center [1169, 522] width 95 height 21
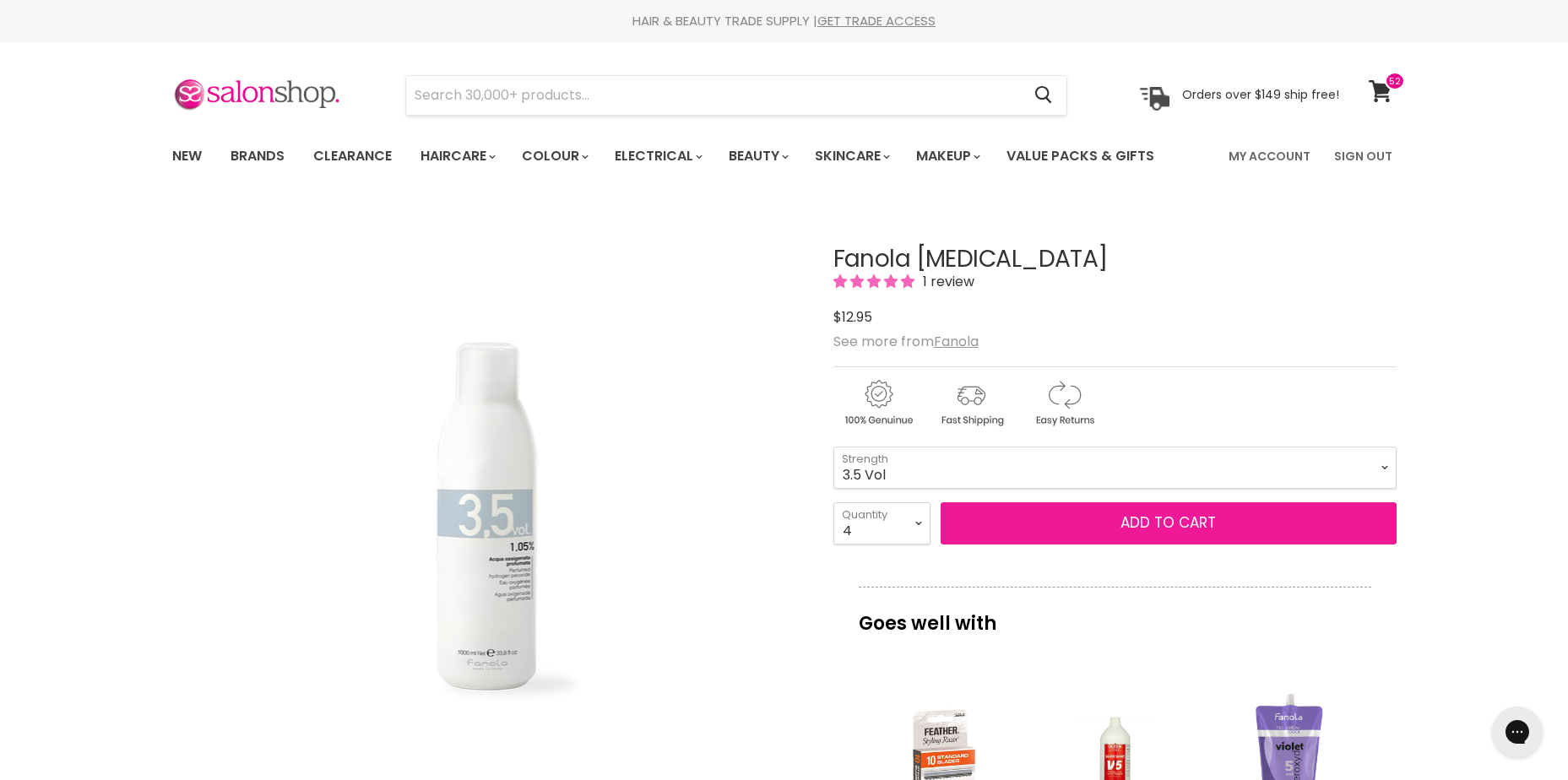
click at [1188, 525] on span "Add to cart" at bounding box center [1169, 522] width 95 height 21
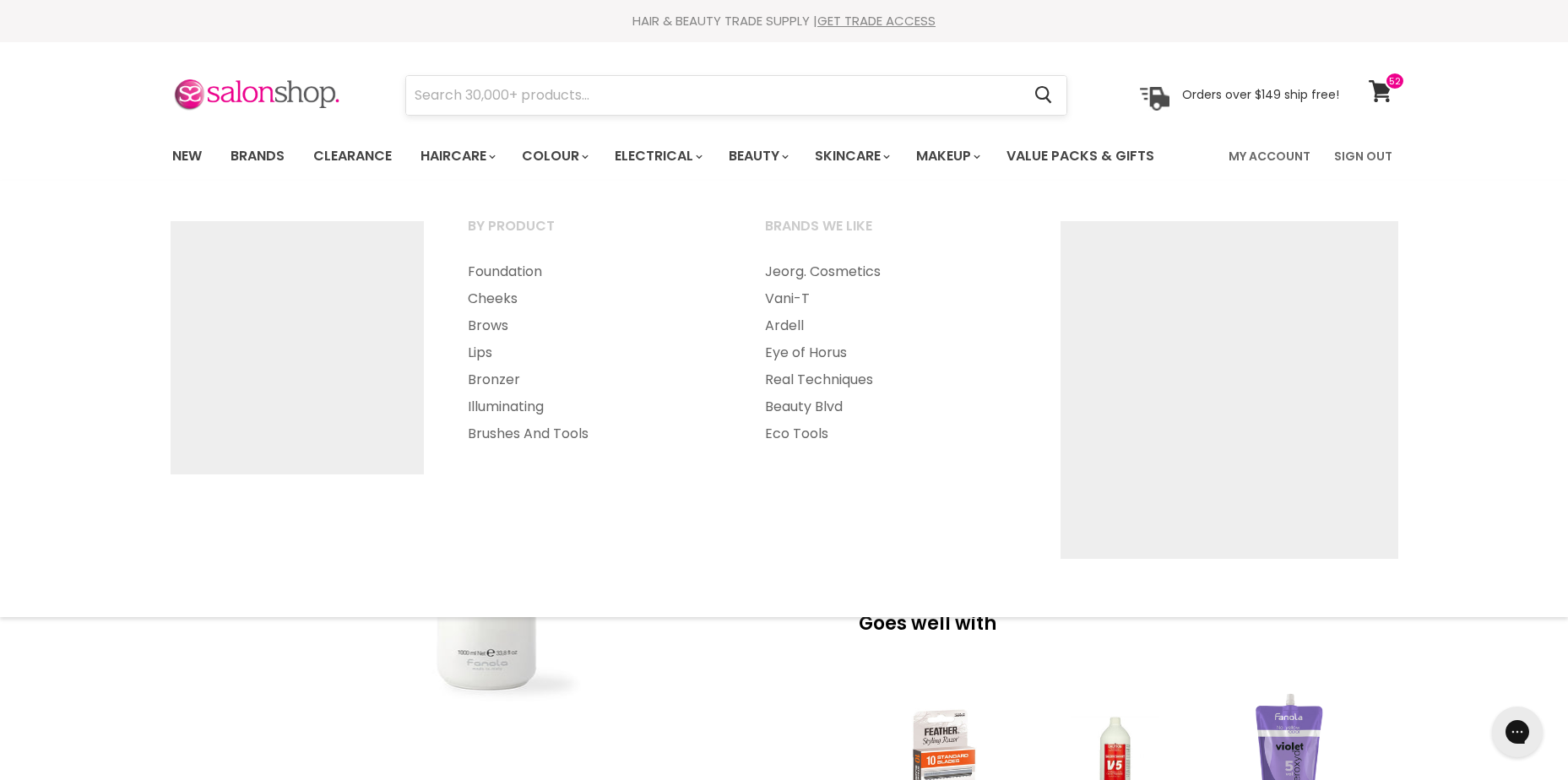
click at [952, 91] on input "Search" at bounding box center [714, 95] width 616 height 39
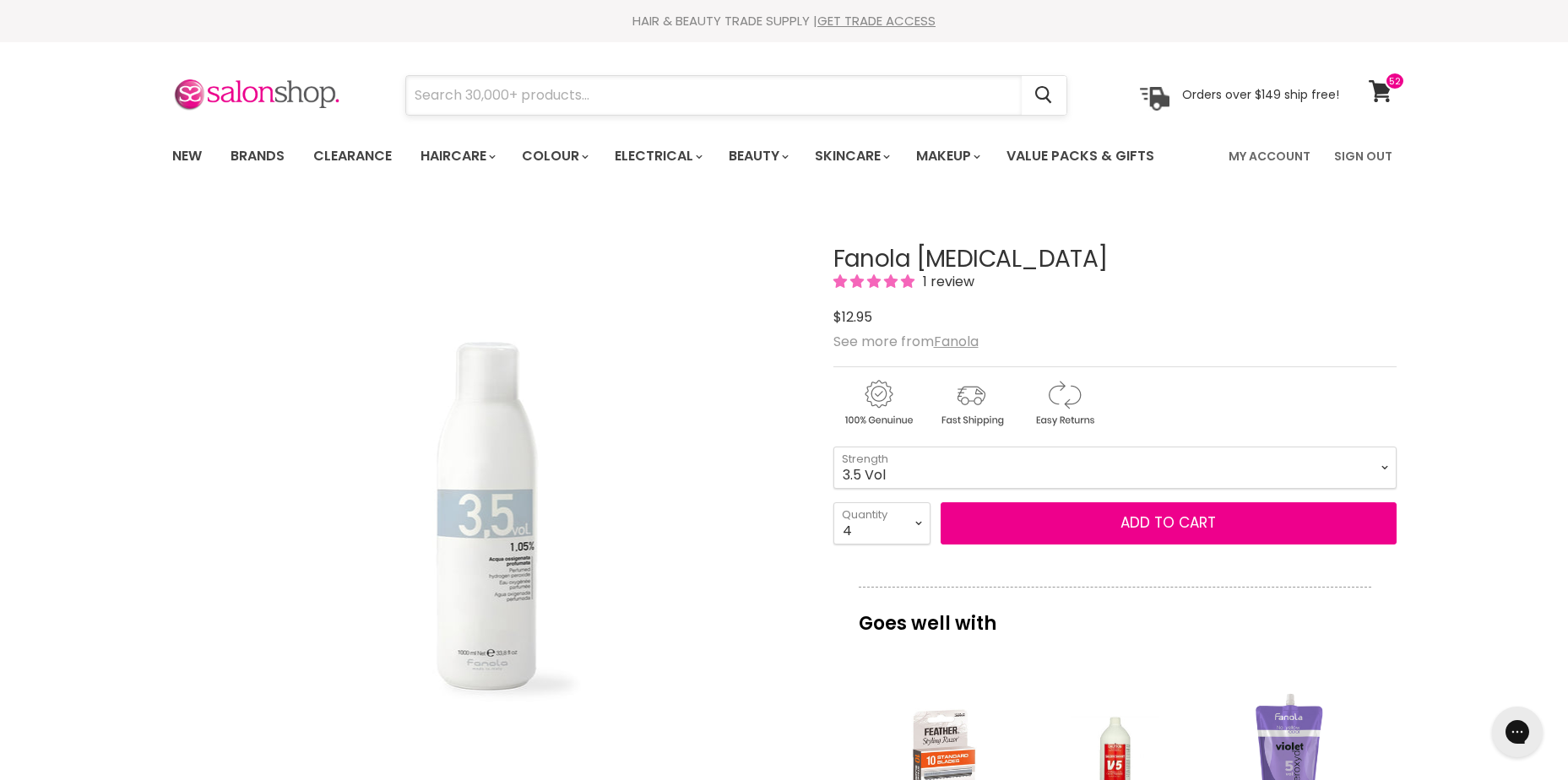
click at [945, 88] on input "Search" at bounding box center [714, 95] width 616 height 39
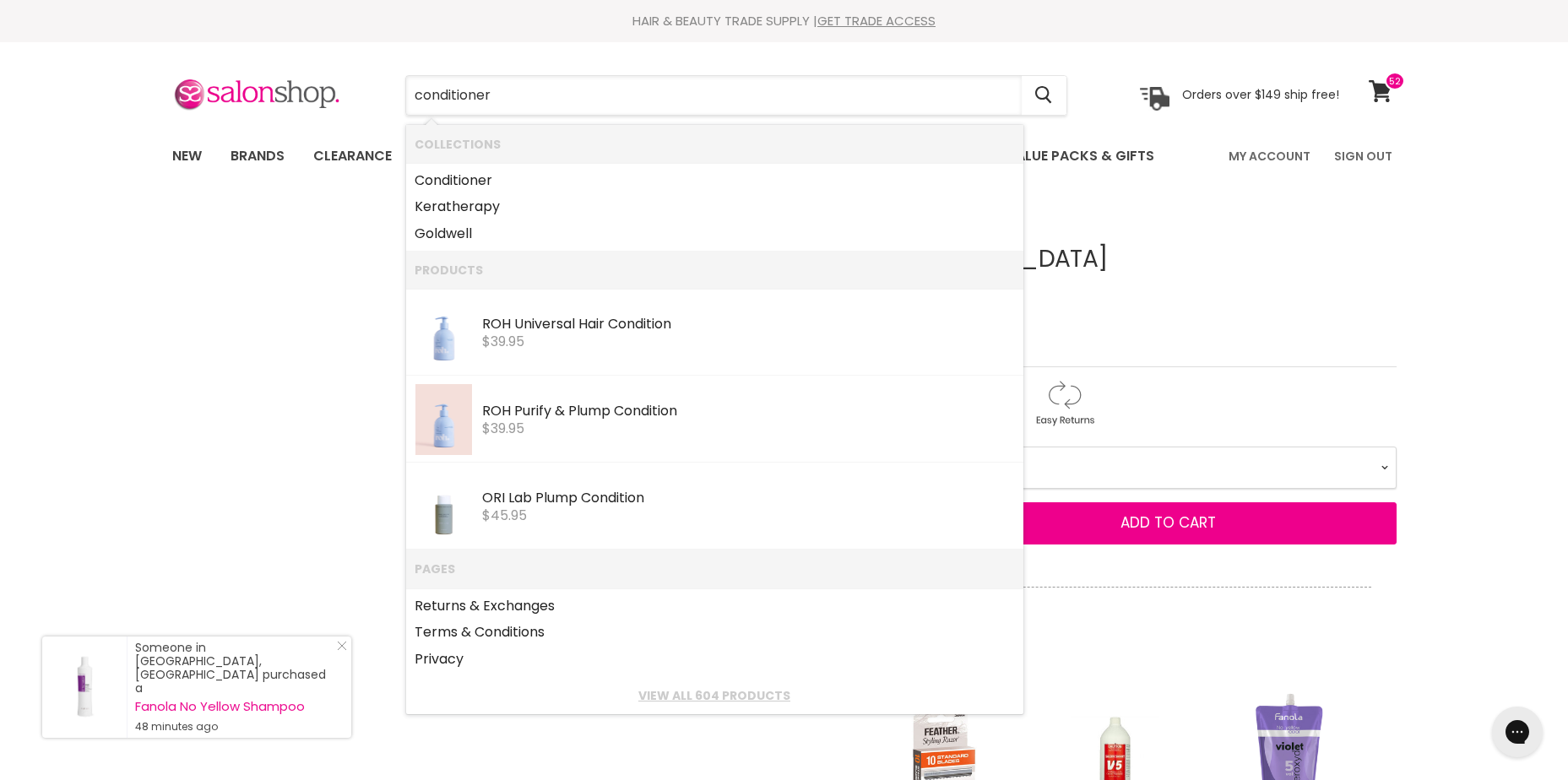
type input "conditioner"
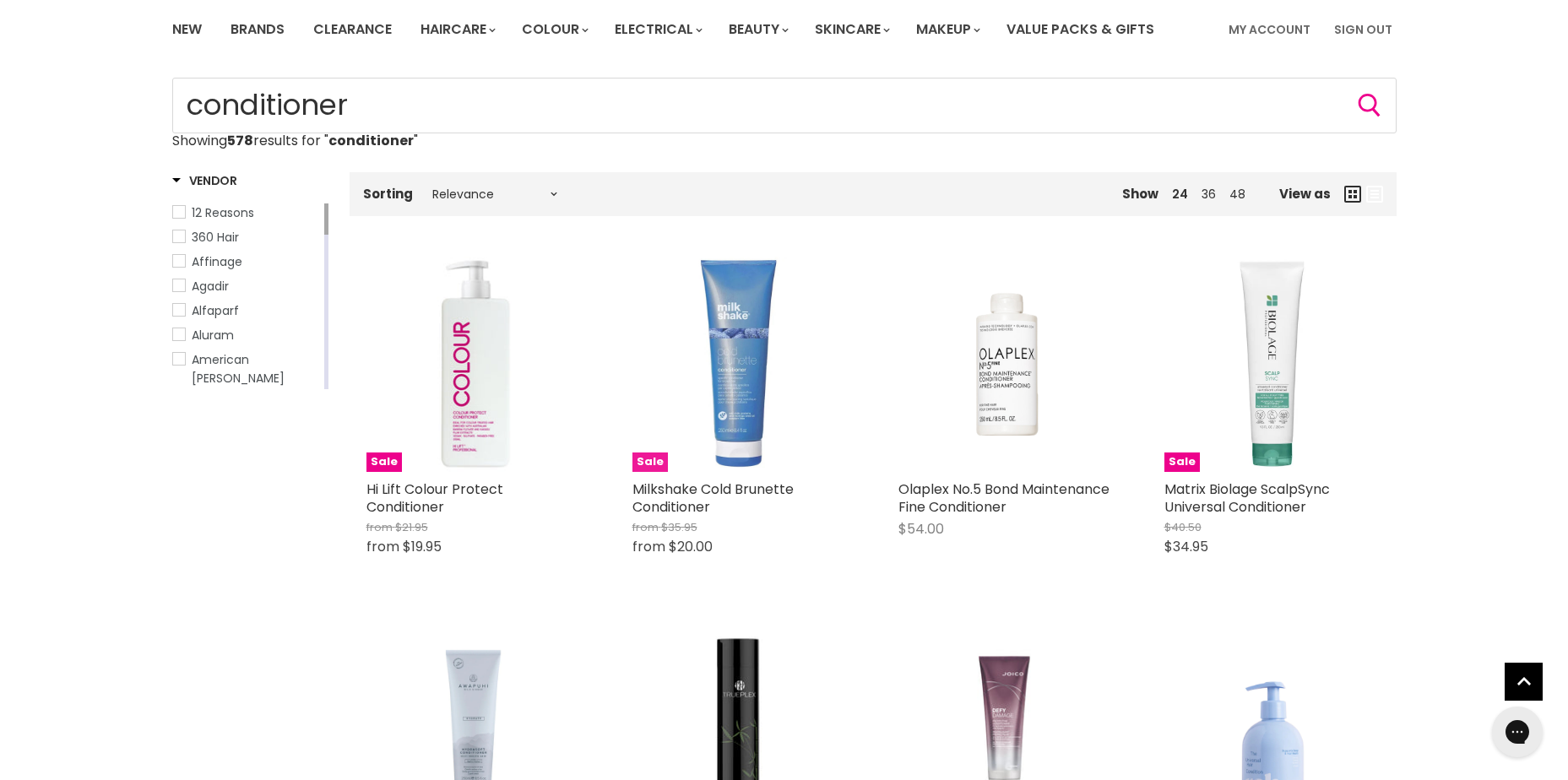
scroll to position [169, 0]
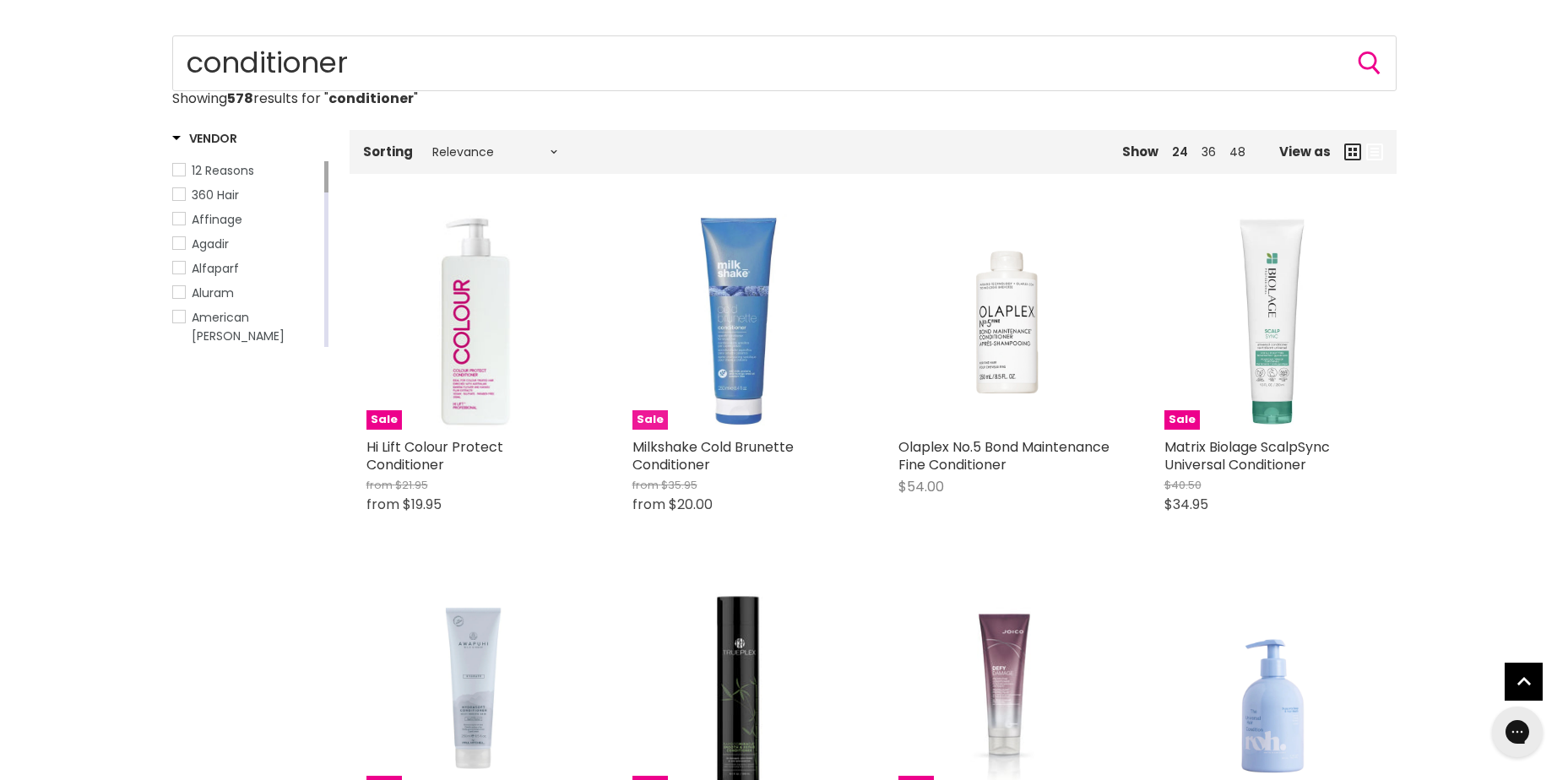
type input "conditioner"
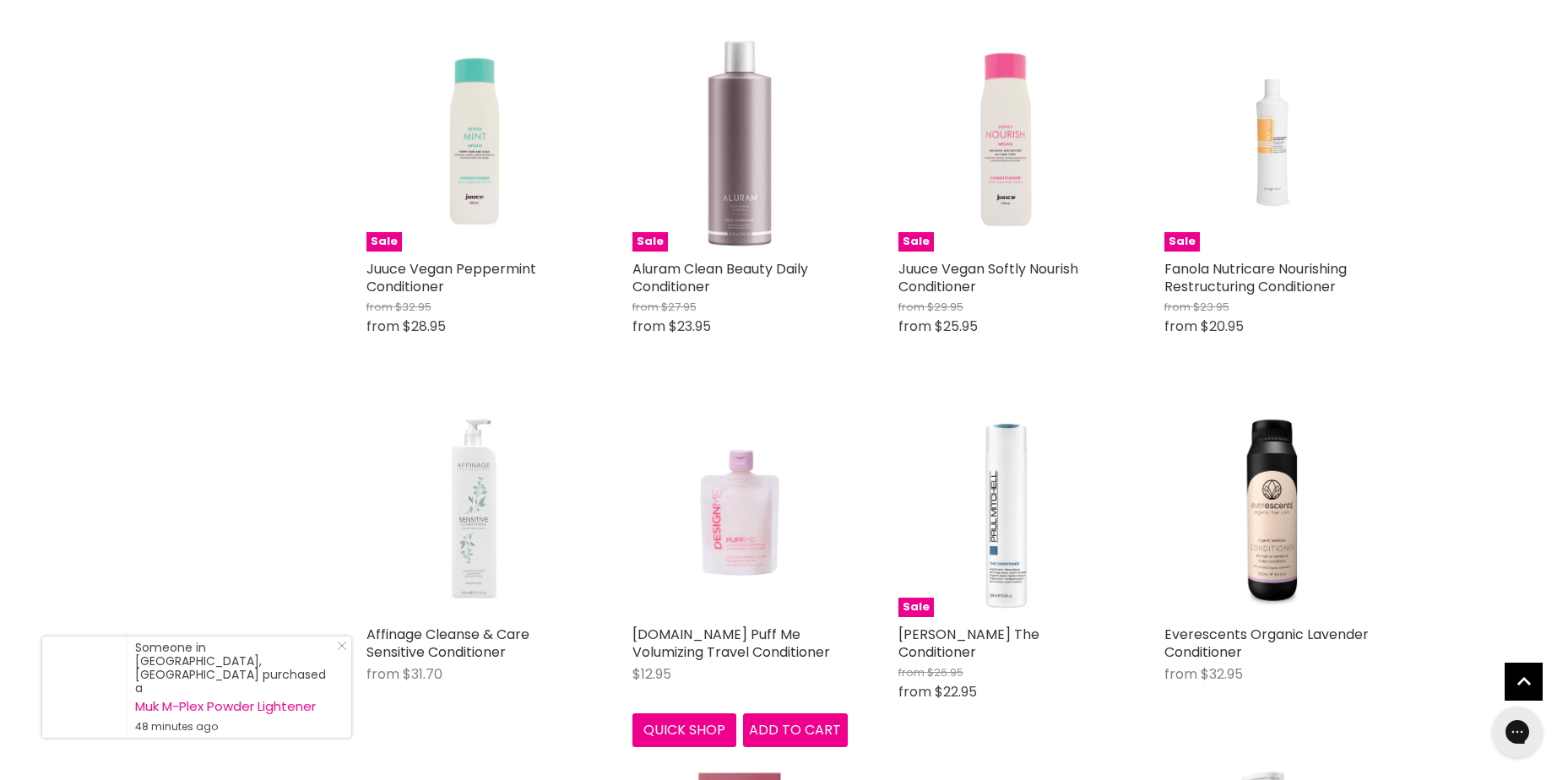
scroll to position [1520, 0]
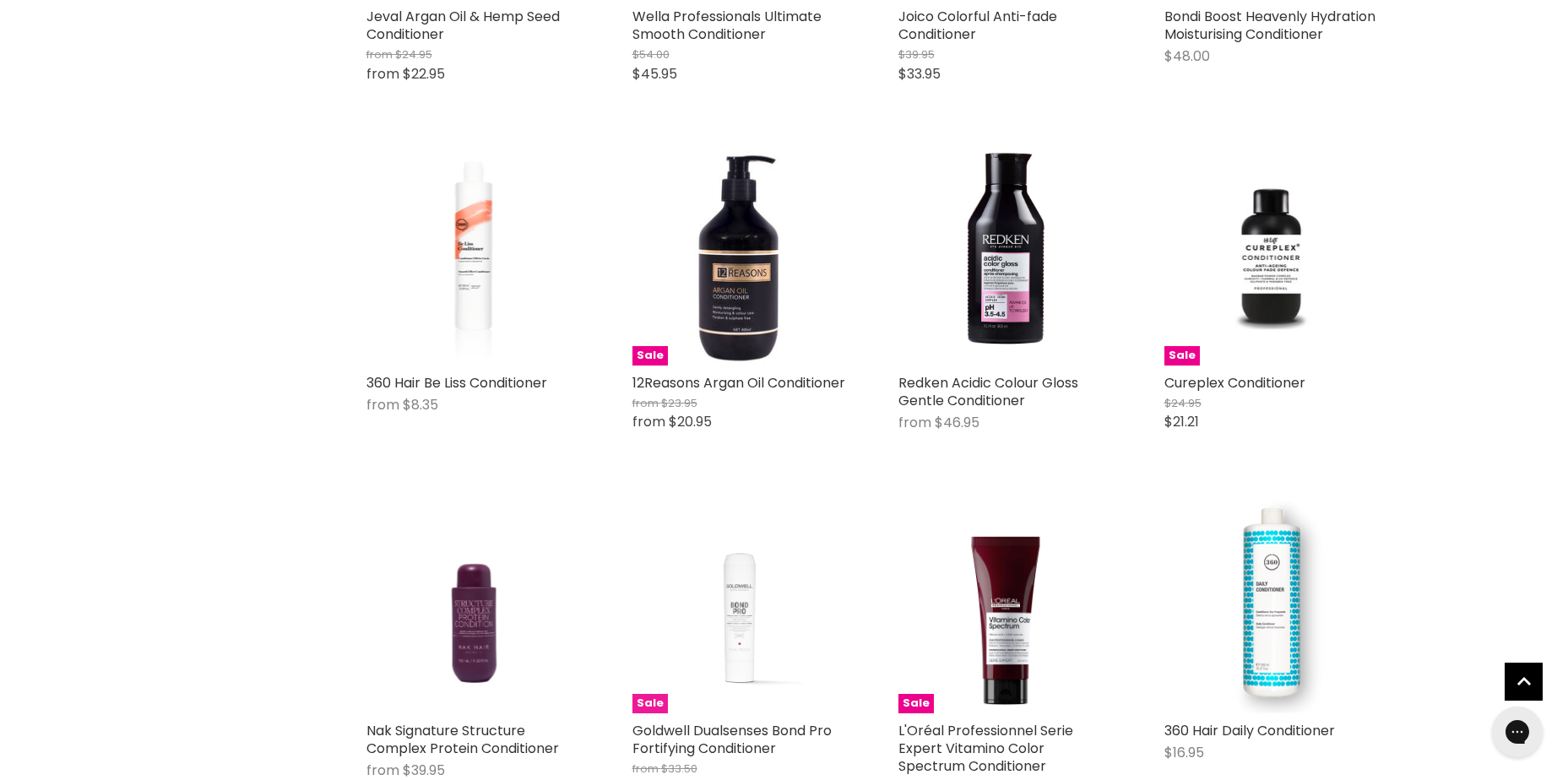
scroll to position [3546, 0]
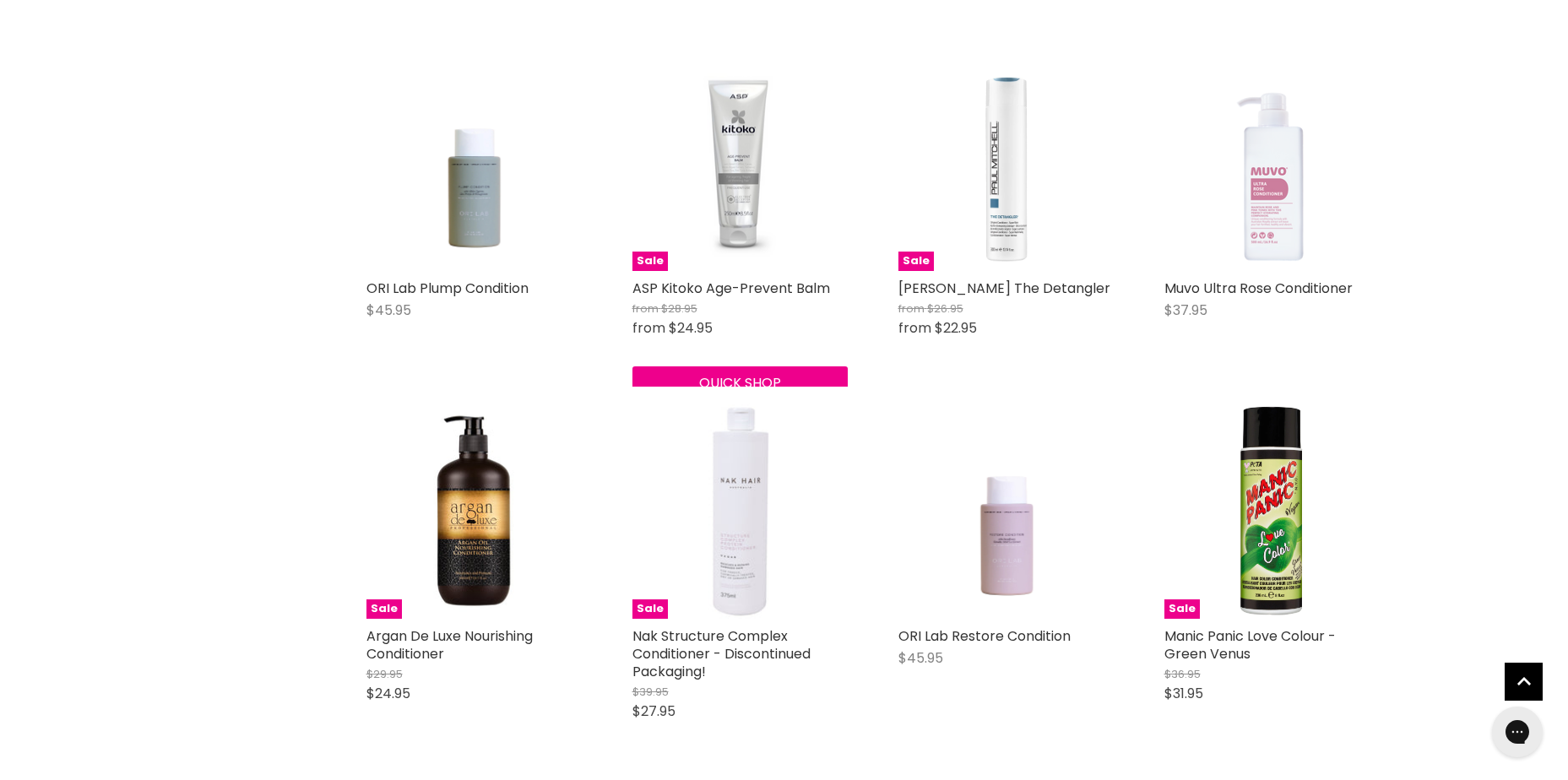
scroll to position [4475, 0]
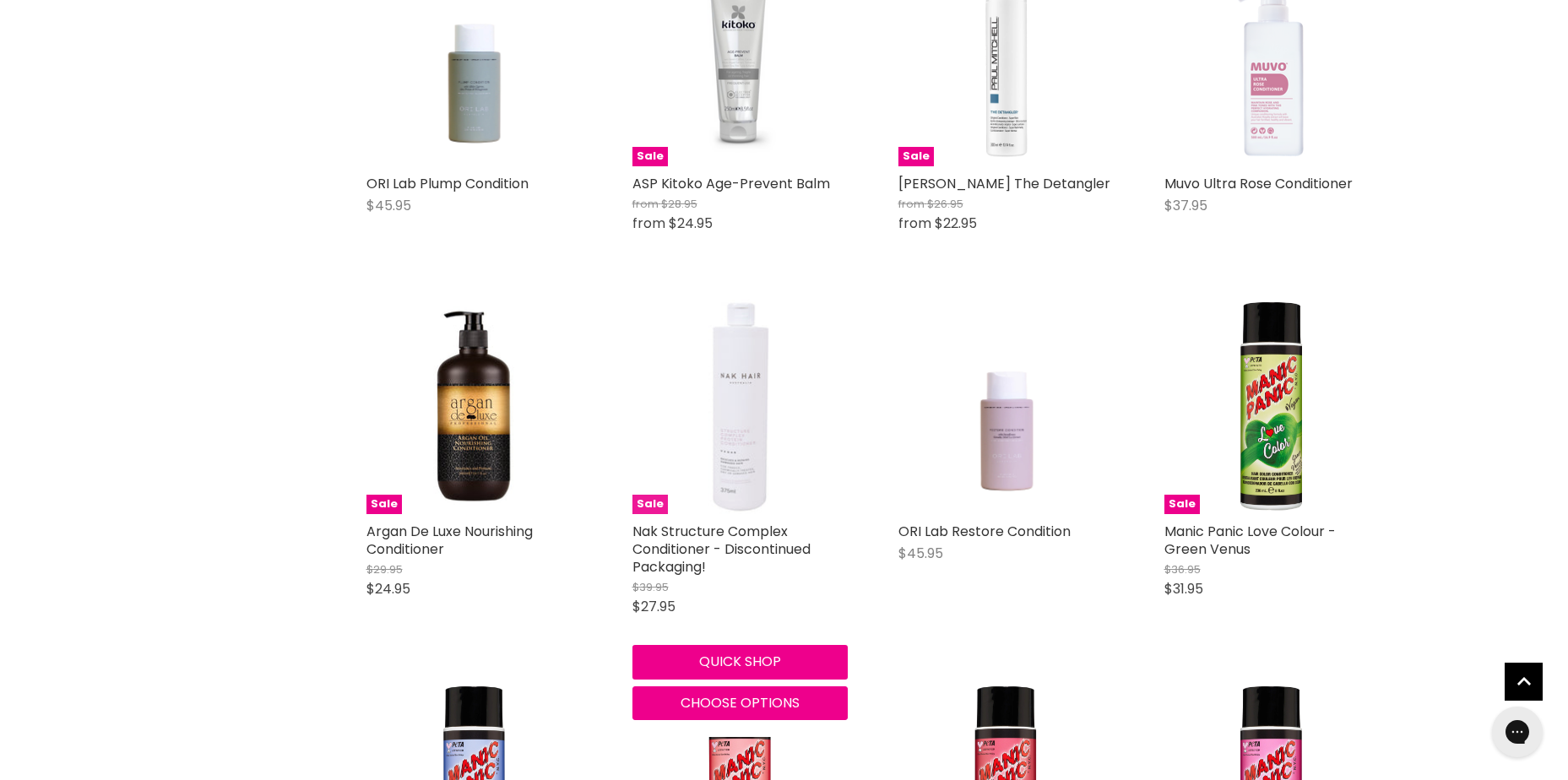
click at [777, 485] on img "Main content" at bounding box center [740, 406] width 144 height 216
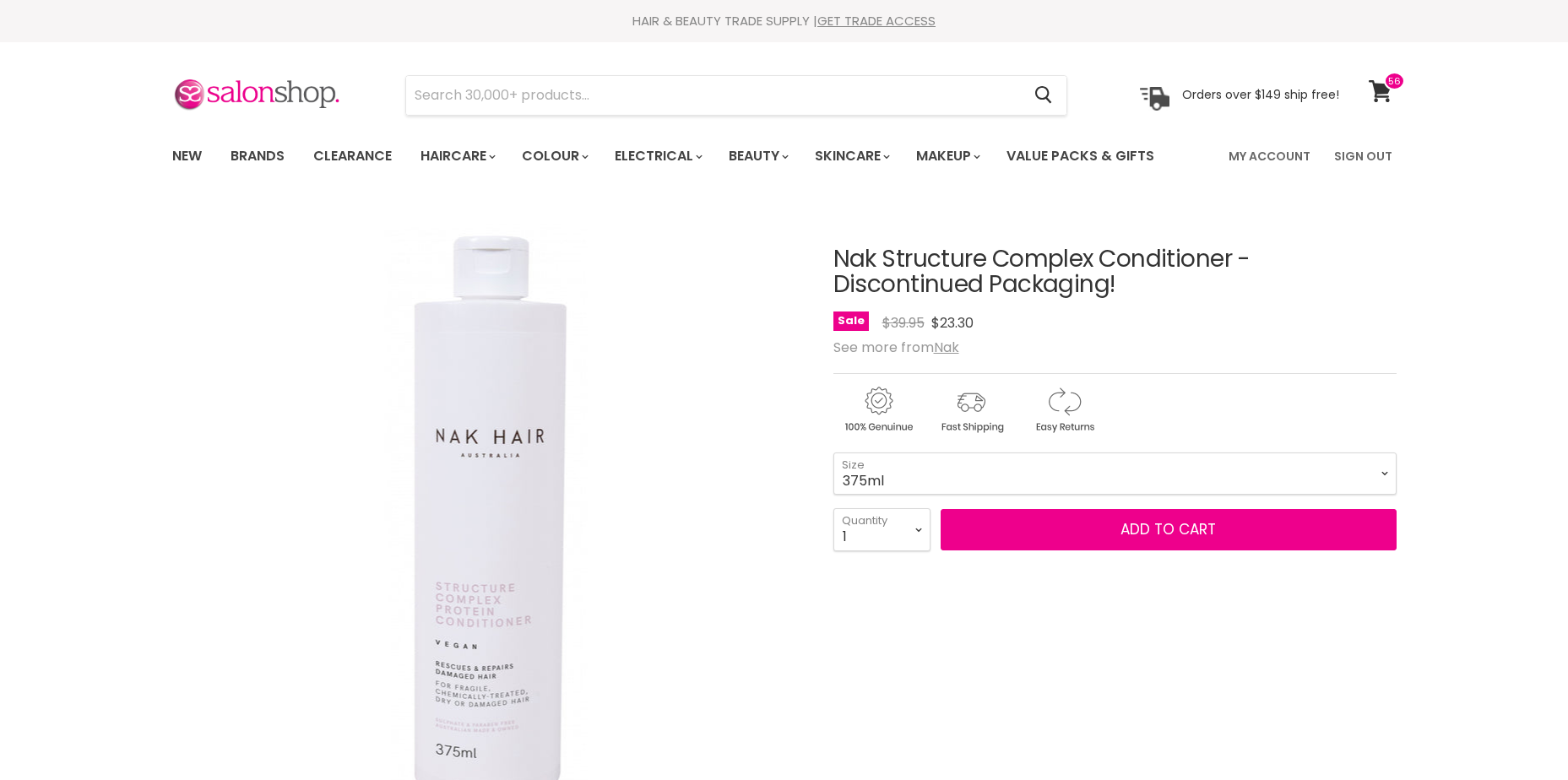
click at [905, 474] on select "375ml" at bounding box center [1115, 473] width 564 height 42
drag, startPoint x: 922, startPoint y: 532, endPoint x: 877, endPoint y: 519, distance: 46.8
click at [922, 532] on select "1 2 3 4 5 6 7 8 9 10+" at bounding box center [882, 529] width 97 height 42
select select "2"
click at [833, 508] on select "1 2 3 4 5 6 7 8 9 10+" at bounding box center [882, 529] width 97 height 42
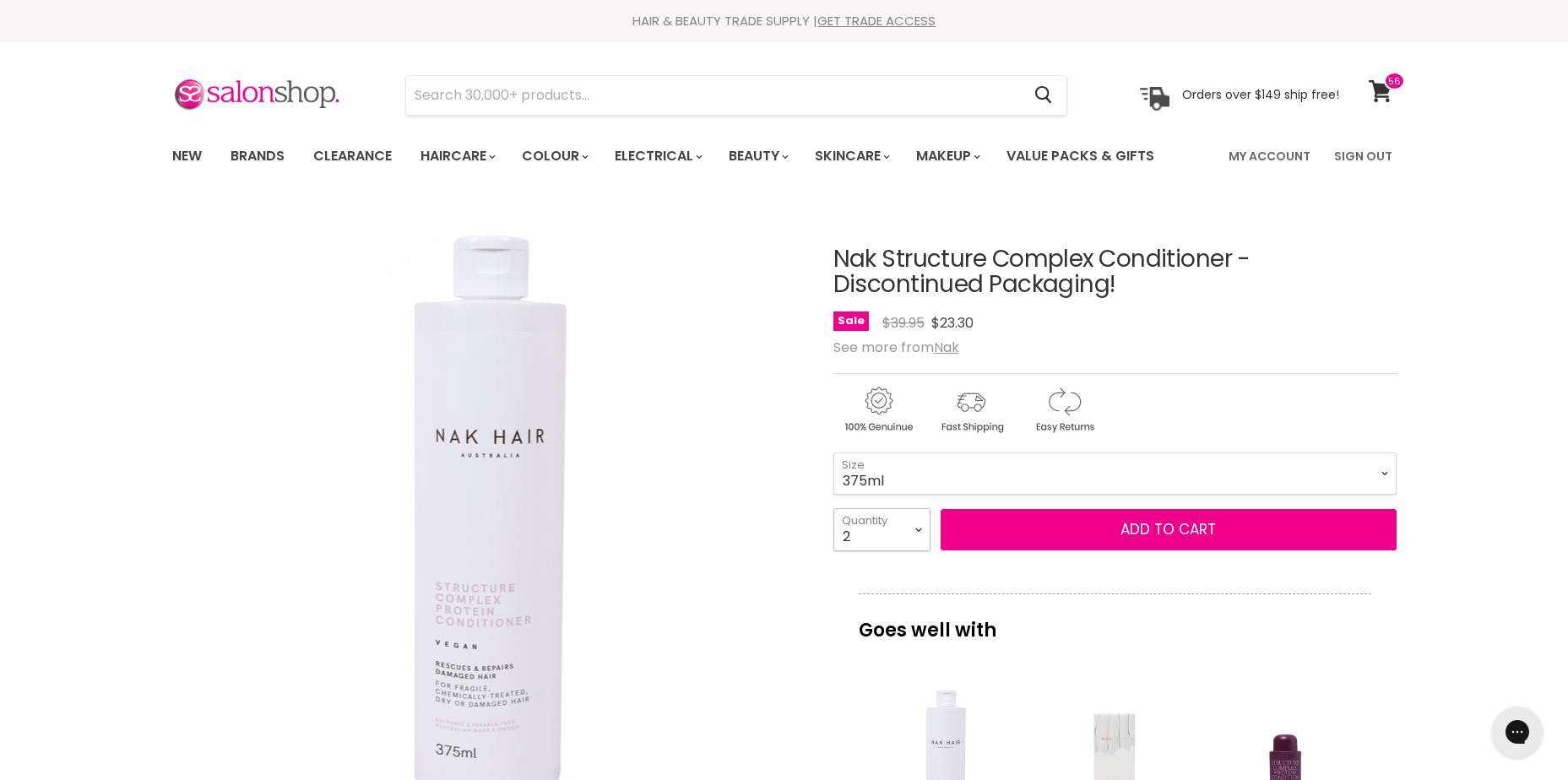
type input "2"
drag, startPoint x: 885, startPoint y: 515, endPoint x: 875, endPoint y: 506, distance: 13.5
click at [884, 514] on select "1 2 3 4 5 6 7 8 9 10+" at bounding box center [882, 529] width 97 height 42
select select "3"
click at [833, 508] on select "1 2 3 4 5 6 7 8 9 10+" at bounding box center [882, 529] width 97 height 42
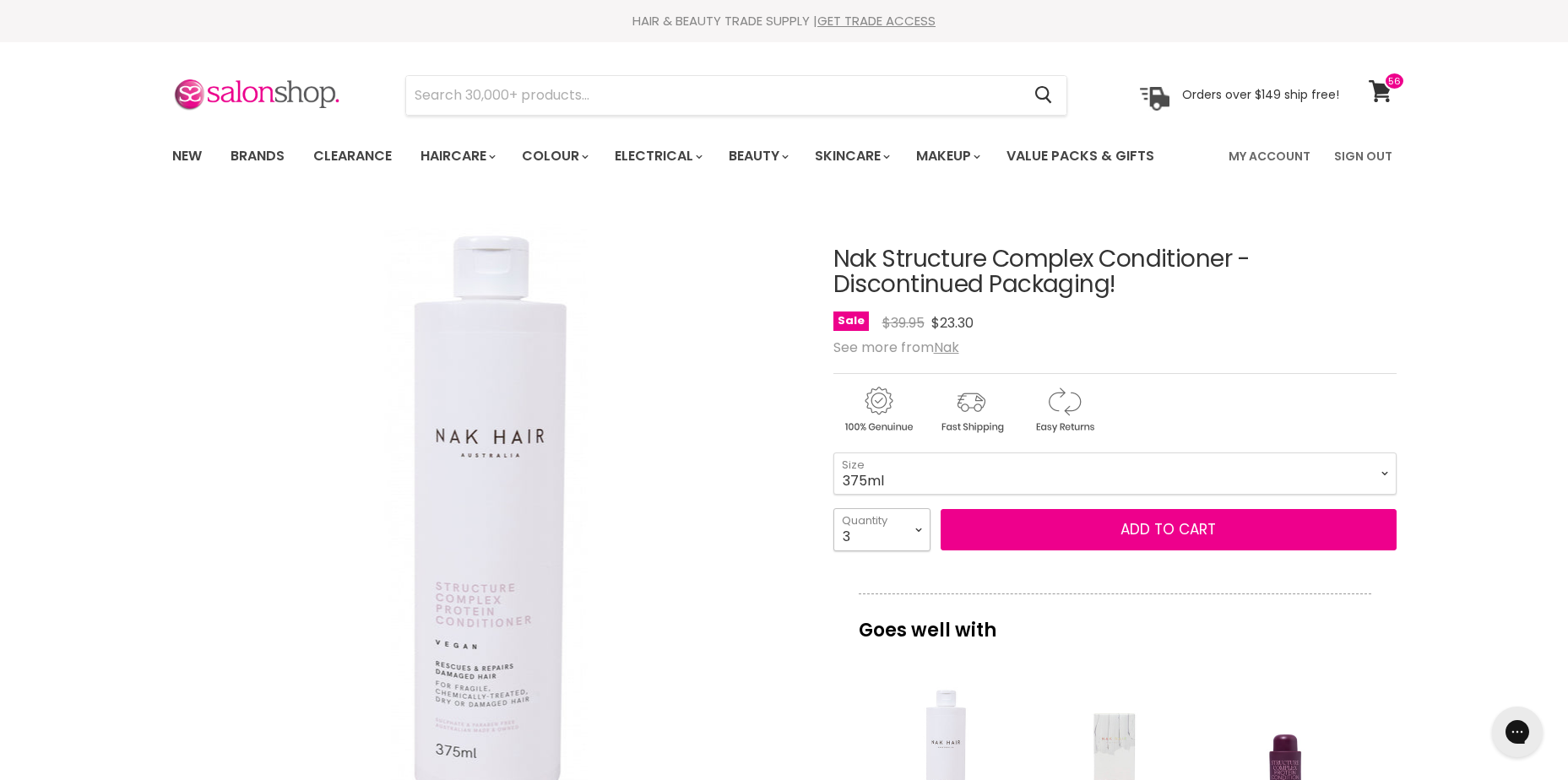
type input "3"
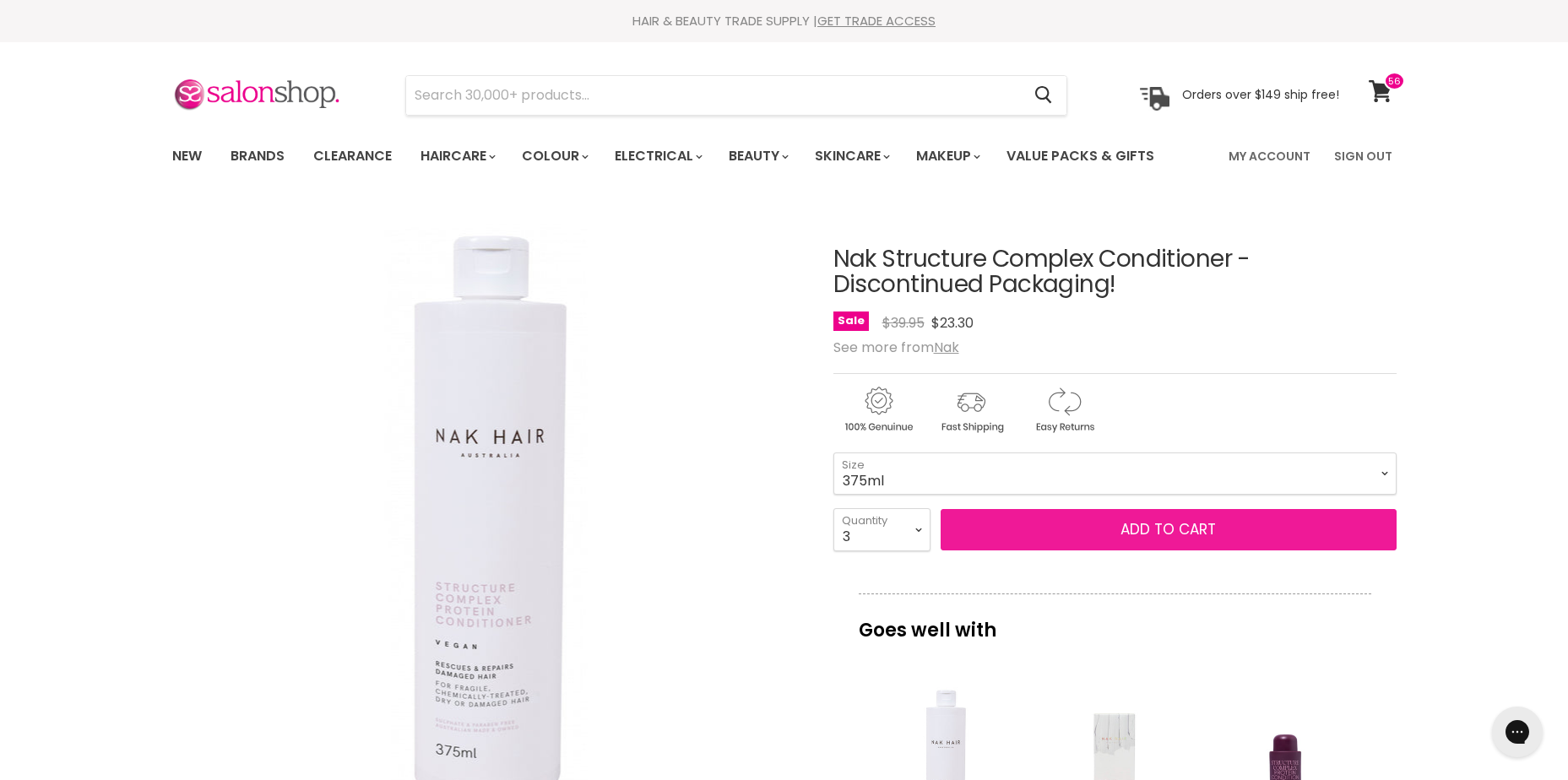
click at [1175, 542] on button "Add to cart" at bounding box center [1169, 530] width 456 height 42
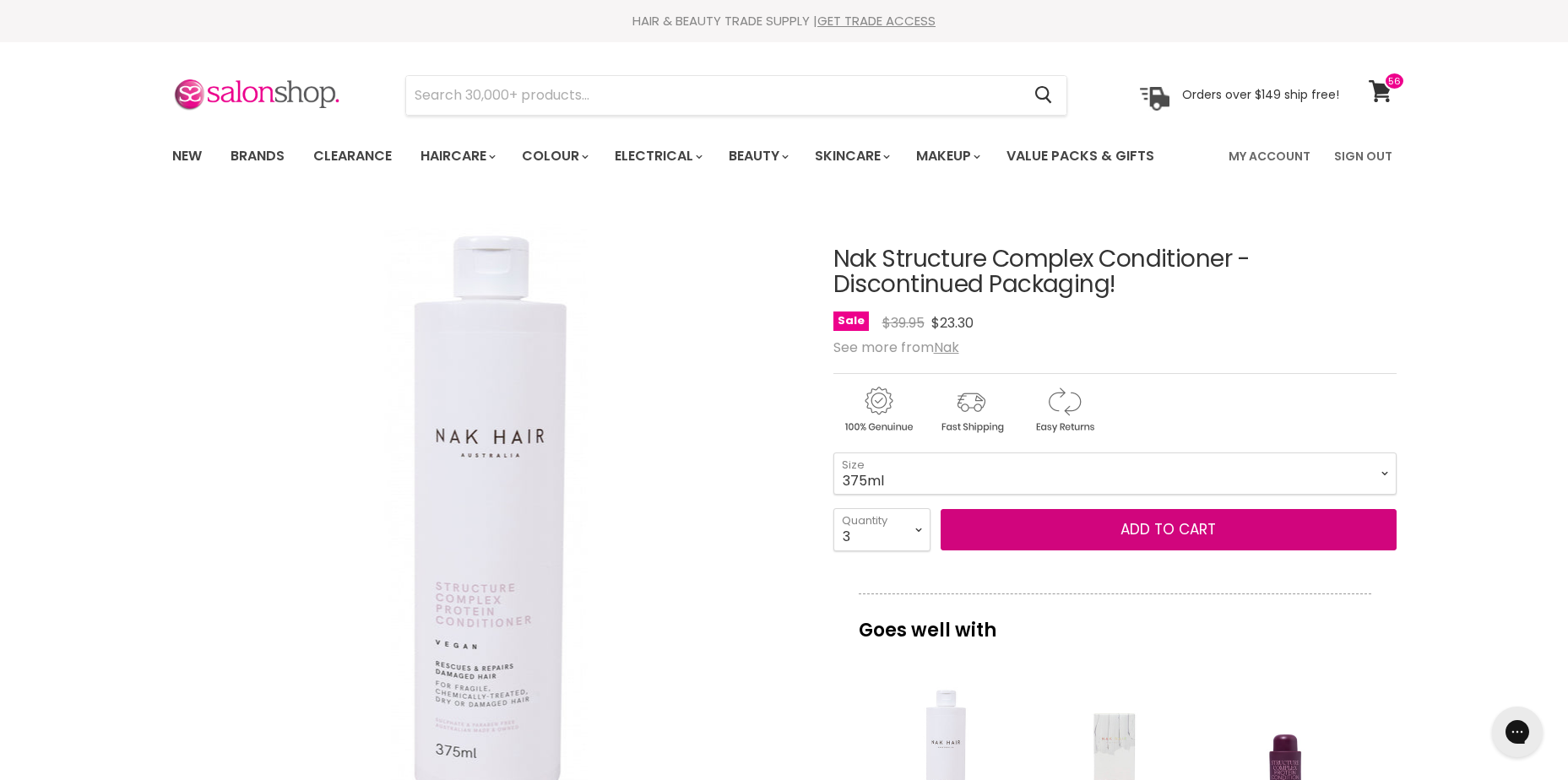
scroll to position [253, 0]
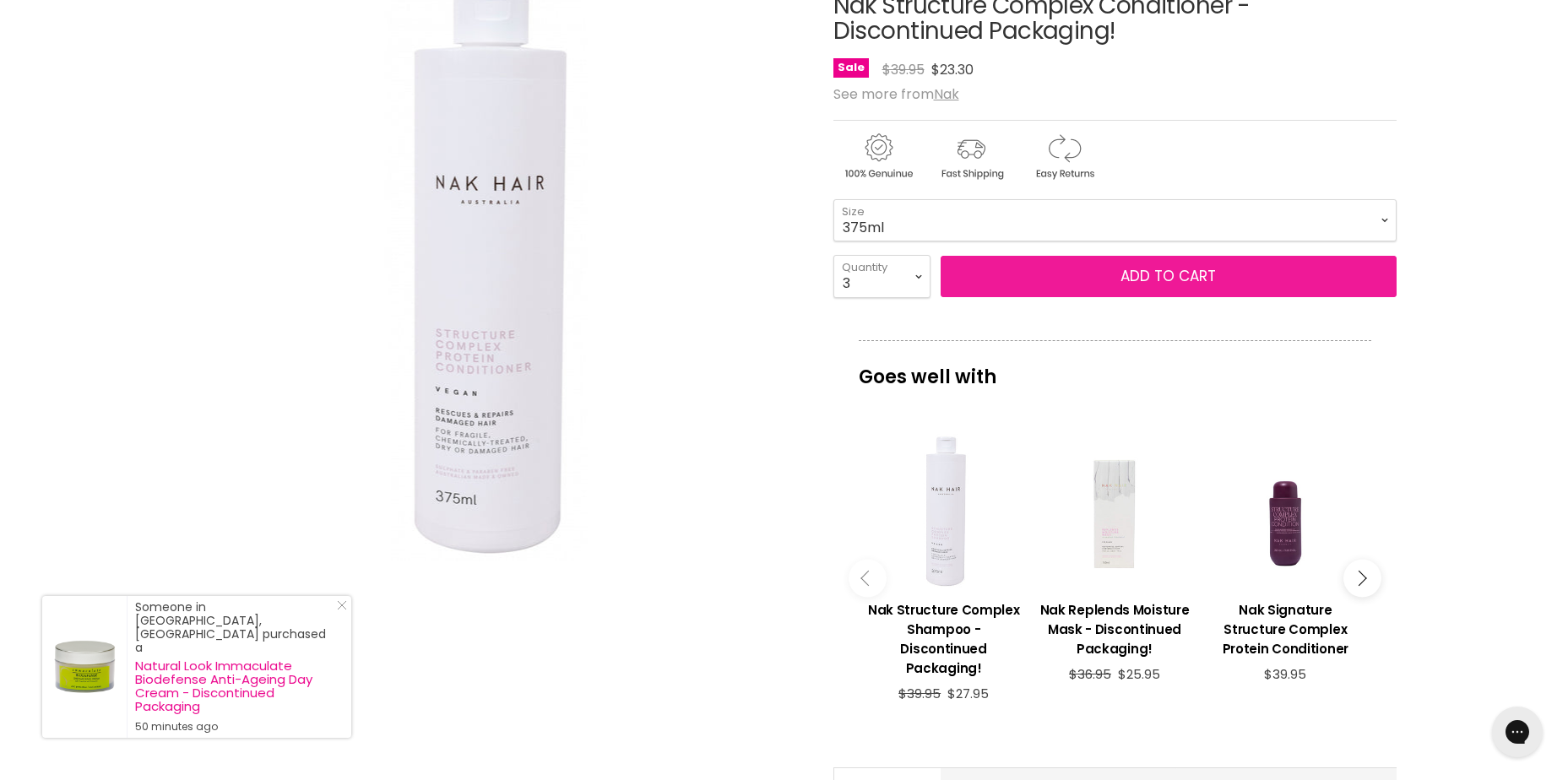
click at [1191, 274] on span "Add to cart" at bounding box center [1169, 276] width 95 height 21
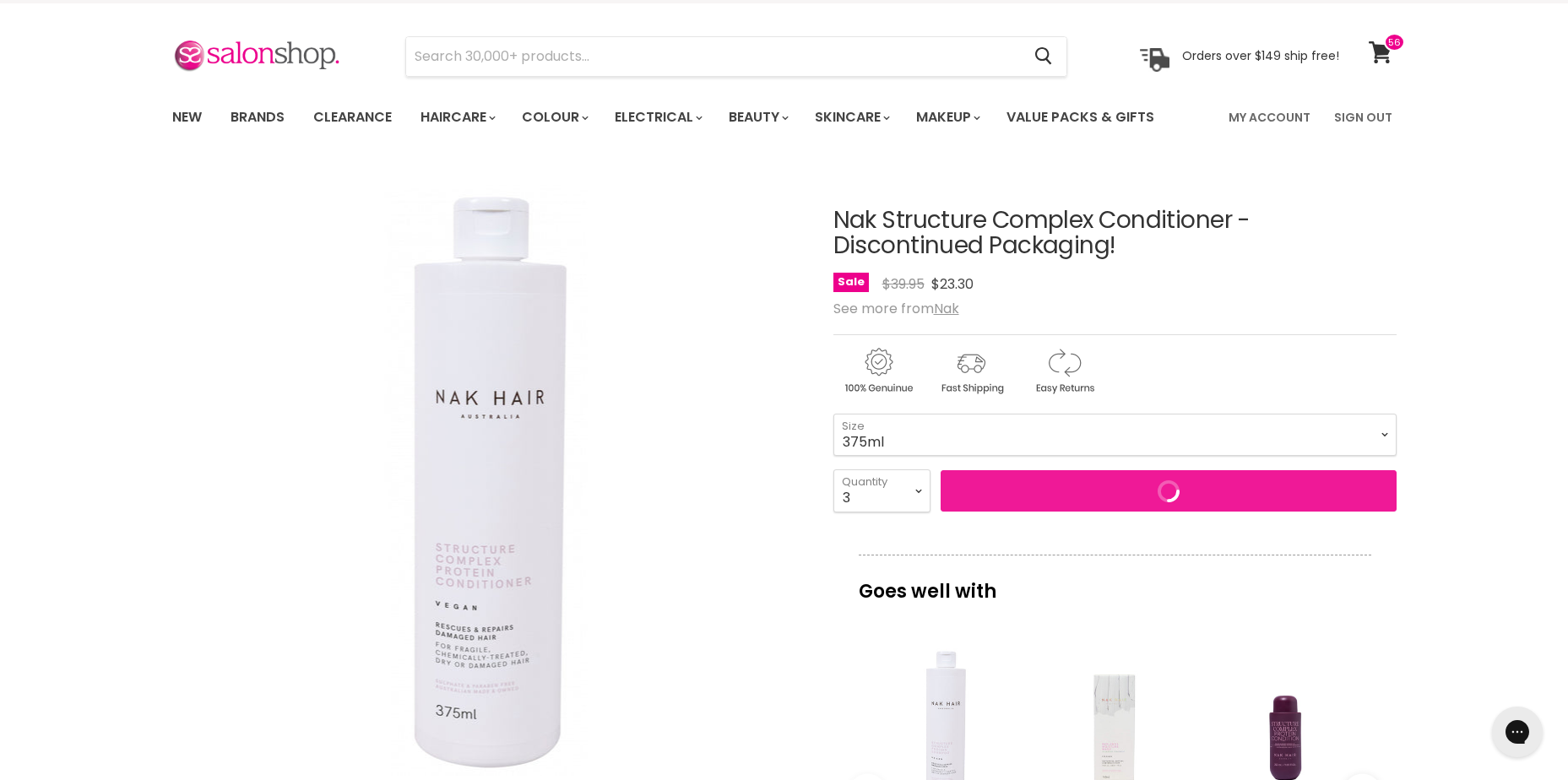
scroll to position [0, 0]
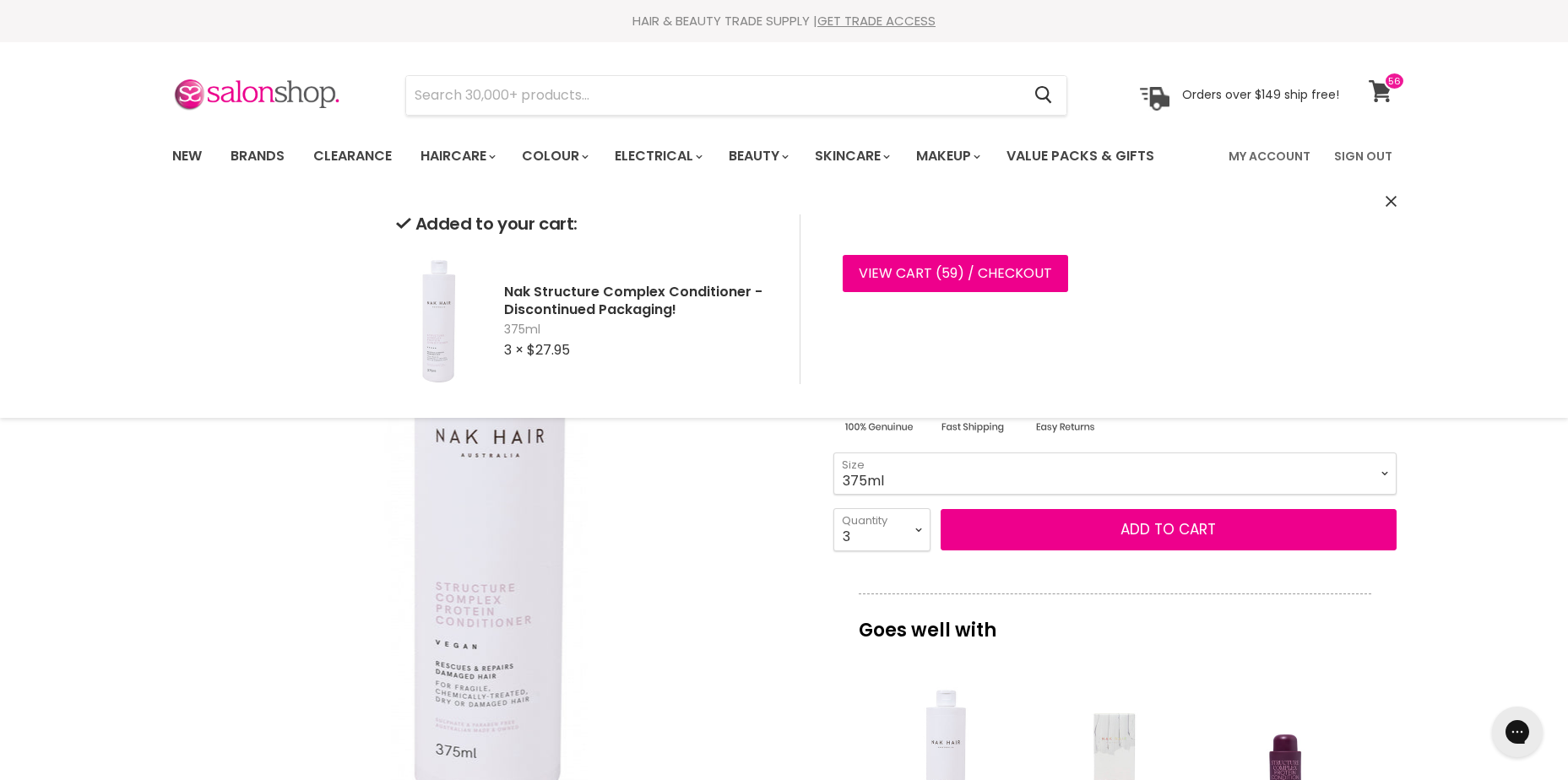
click at [1376, 91] on icon at bounding box center [1380, 91] width 22 height 22
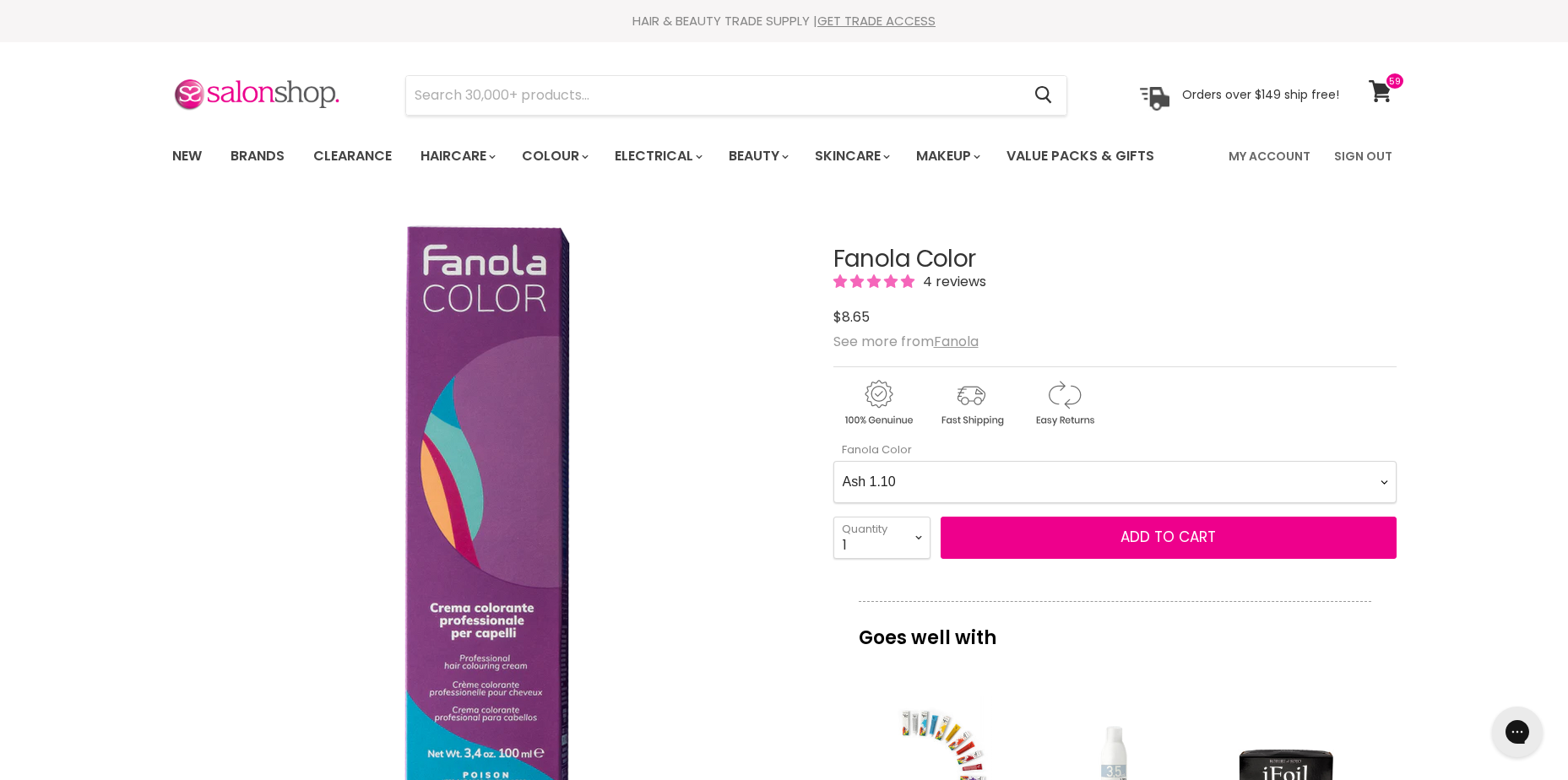
click at [1003, 471] on Color-0-0 "Ash 1.10 Ash 5.1 Ash 6.1 Ash 7.1 Ash 8.1 Ash 9.1 Ash 10.1 Intense Ash 5.11 Inte…" at bounding box center [1115, 481] width 564 height 42
select Color-0-0 "Natural 1.0"
click at [833, 461] on Color-0-0 "Ash 1.10 Ash 5.1 Ash 6.1 Ash 7.1 Ash 8.1 Ash 9.1 Ash 10.1 Intense Ash 5.11 Inte…" at bounding box center [1115, 481] width 564 height 42
click at [852, 559] on div "Fanola Color 4 reviews $8.65 See more from [GEOGRAPHIC_DATA] Fanola Color Ash 1…" at bounding box center [1115, 774] width 564 height 1140
drag, startPoint x: 852, startPoint y: 559, endPoint x: 851, endPoint y: 535, distance: 24.0
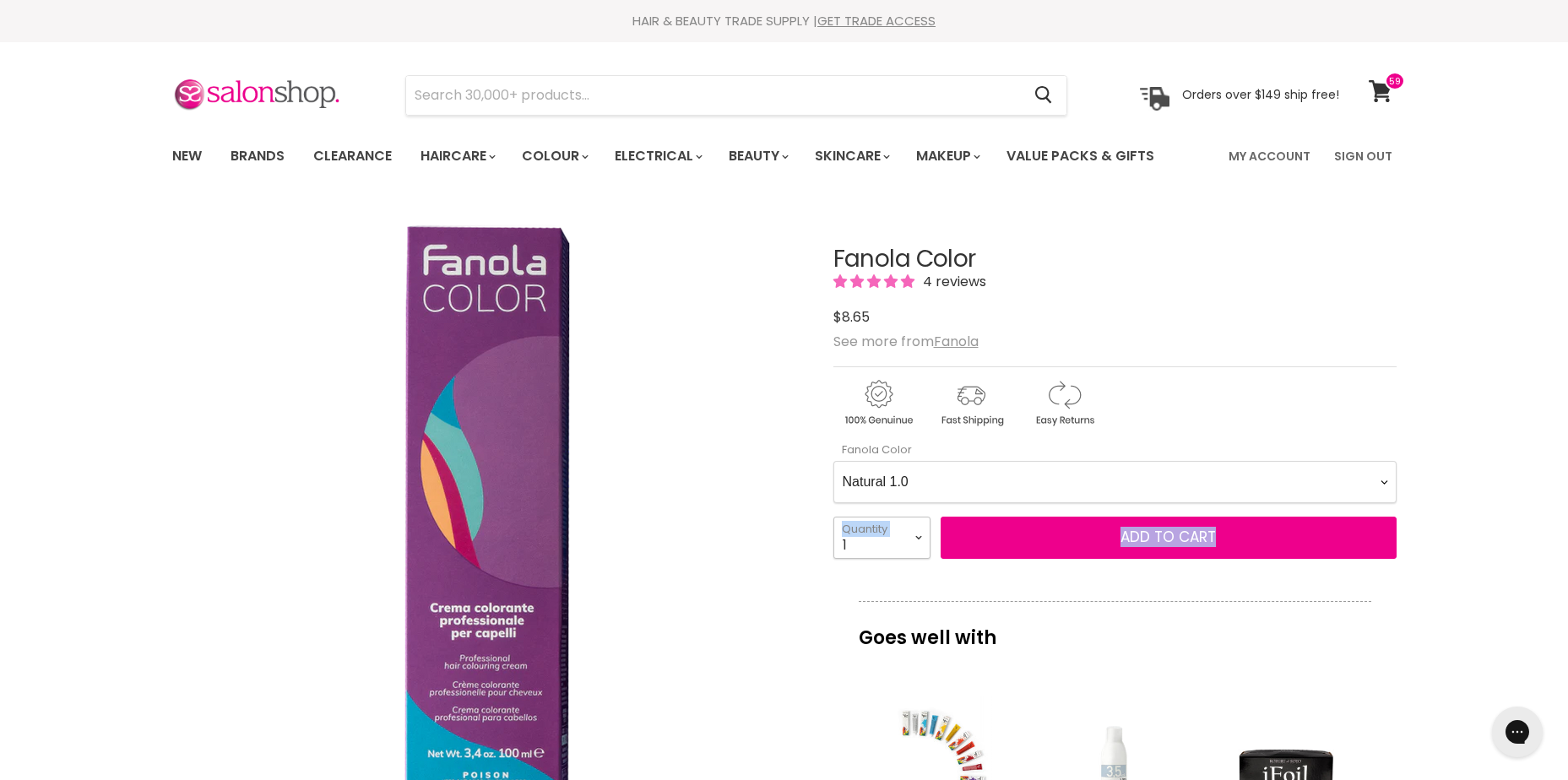
click at [850, 534] on select "1 2 3 4 5 6 7 8 9 10+" at bounding box center [882, 537] width 97 height 42
select select "2"
click at [833, 517] on select "1 2 3 4 5 6 7 8 9 10+" at bounding box center [882, 537] width 97 height 42
type input "2"
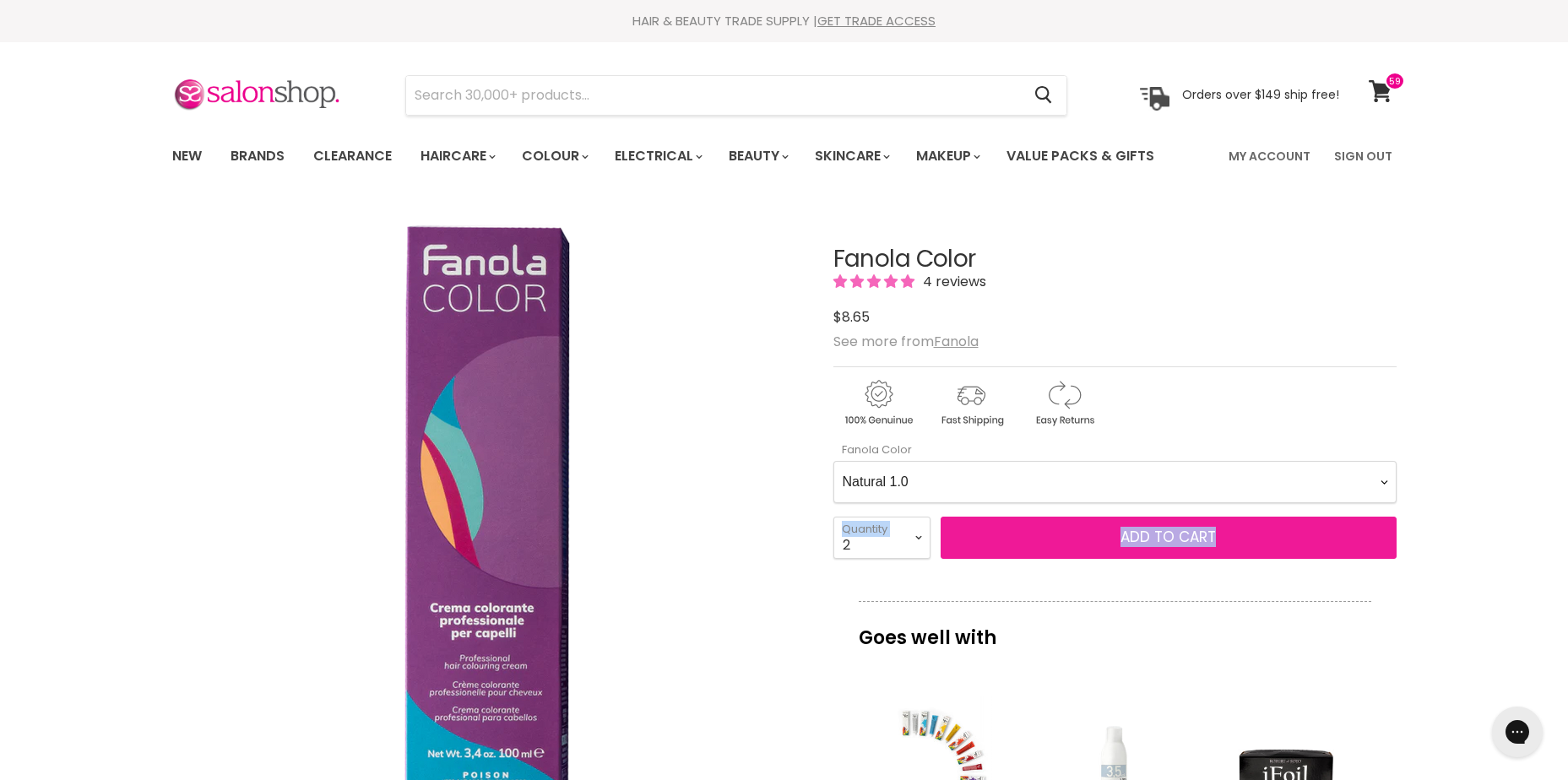
click at [1162, 531] on span "Add to cart" at bounding box center [1169, 537] width 95 height 21
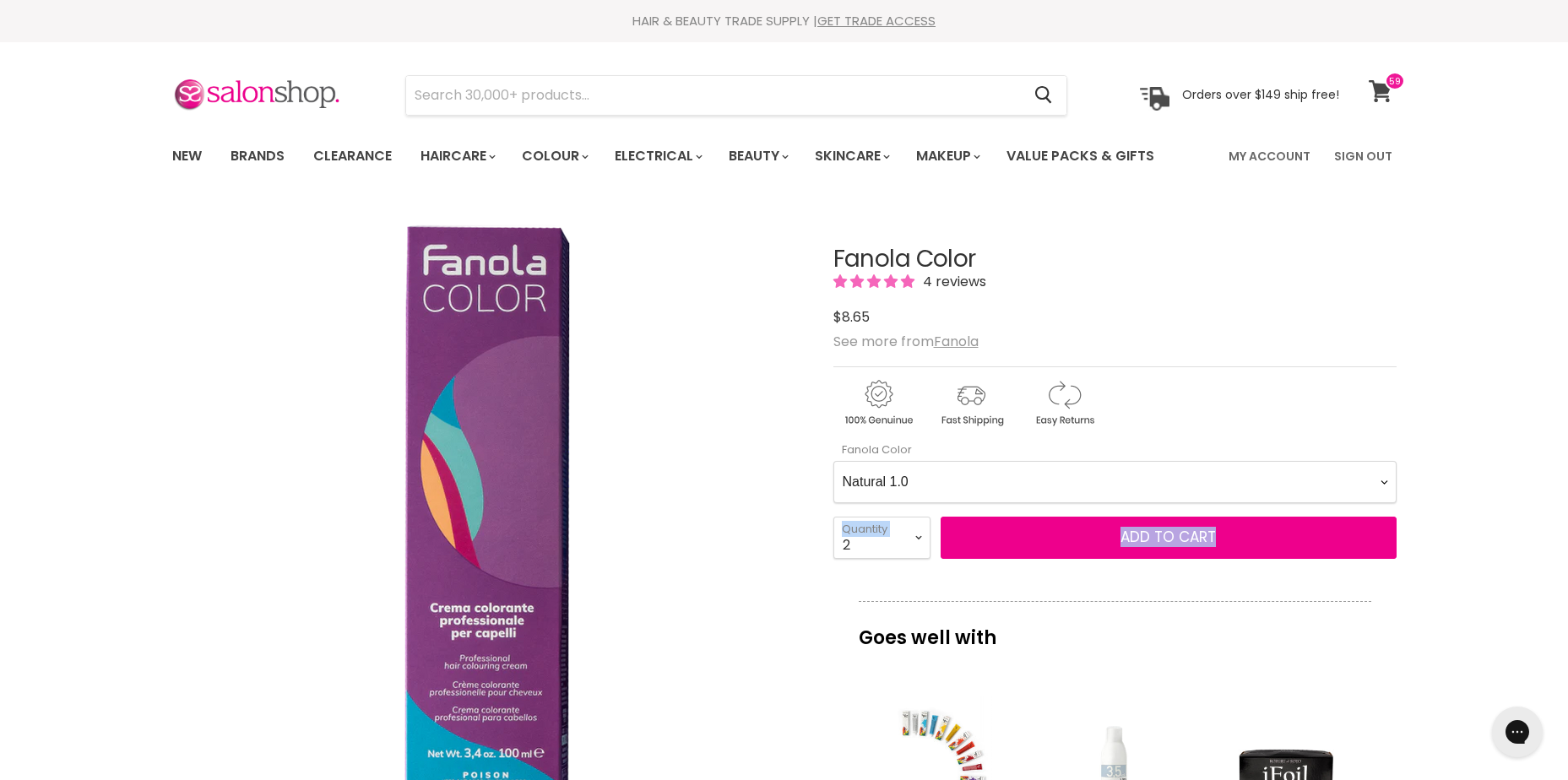
click at [1374, 83] on icon at bounding box center [1380, 91] width 22 height 22
drag, startPoint x: 1076, startPoint y: 466, endPoint x: 1086, endPoint y: 472, distance: 11.7
click at [1082, 473] on Color-0-0 "Ash 1.10 Ash 5.1 Ash 6.1 Ash 7.1 Ash 8.1 Ash 9.1 Ash 10.1 Intense Ash 5.11 Inte…" at bounding box center [1115, 481] width 564 height 42
click at [833, 461] on Color-0-0 "Ash 1.10 Ash 5.1 Ash 6.1 Ash 7.1 Ash 8.1 Ash 9.1 Ash 10.1 Intense Ash 5.11 Inte…" at bounding box center [1115, 481] width 564 height 42
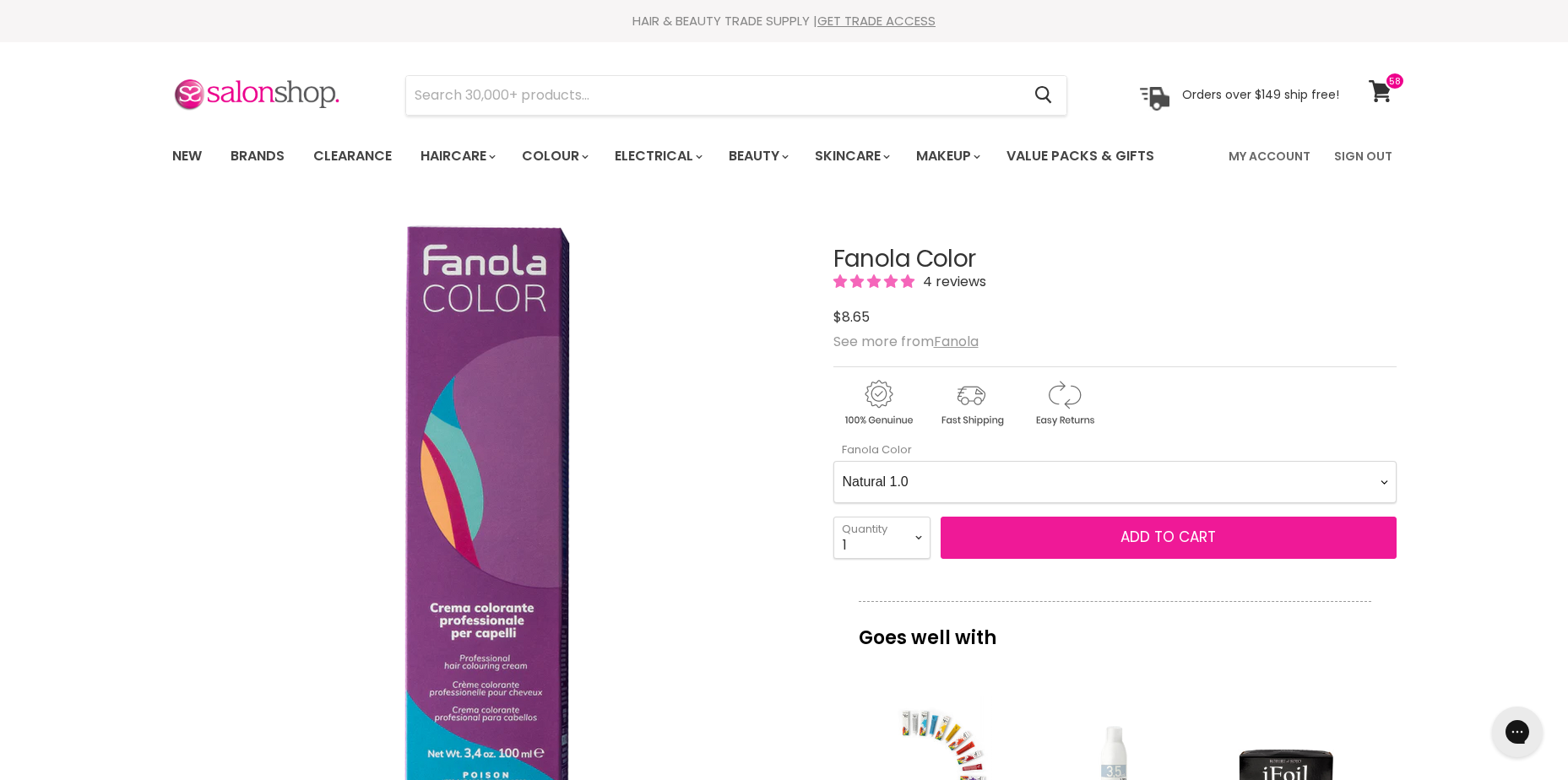
click at [1146, 541] on span "Add to cart" at bounding box center [1169, 537] width 95 height 21
click at [1155, 527] on span "Add to cart" at bounding box center [1169, 537] width 95 height 21
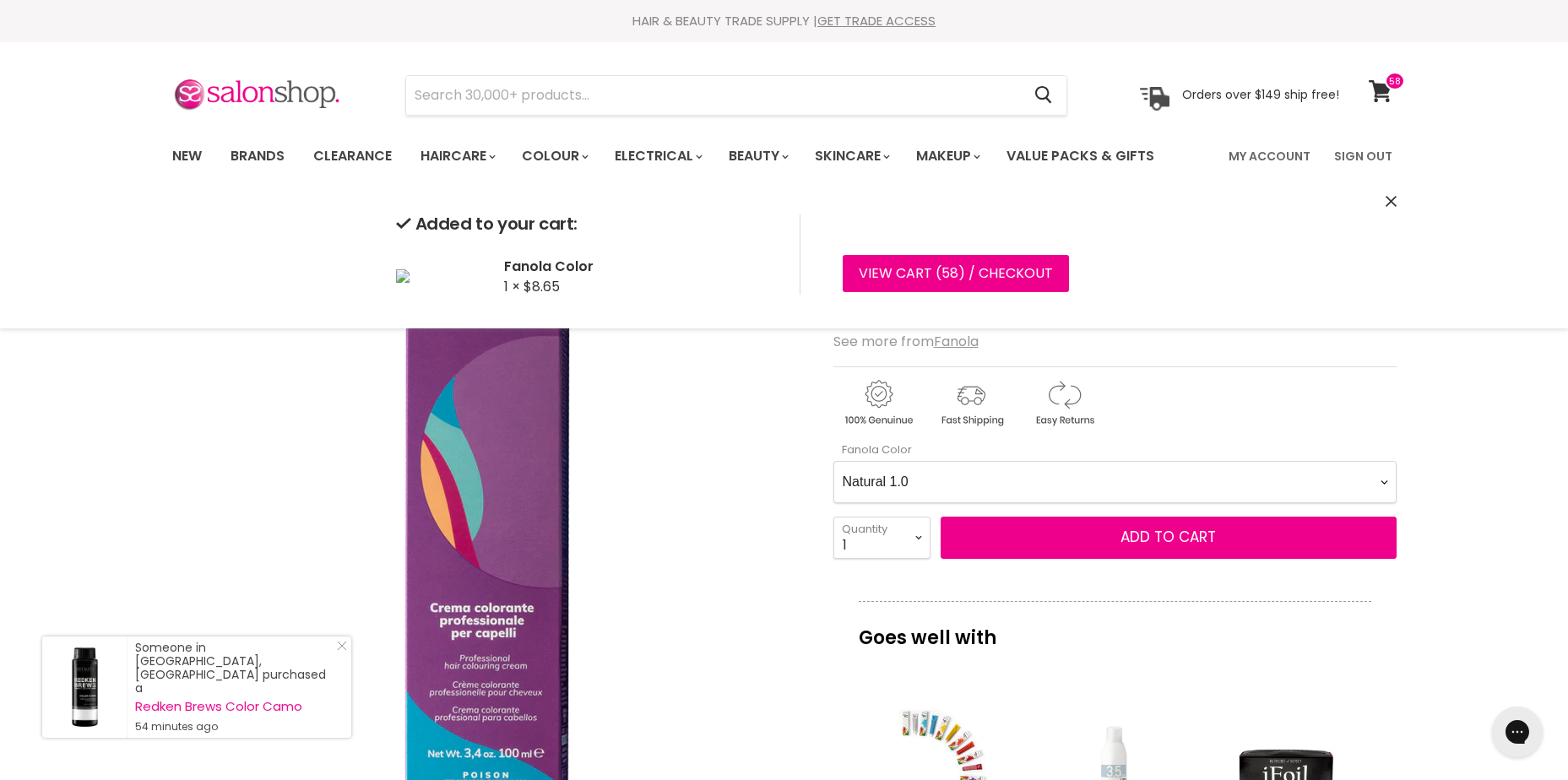
click at [1060, 487] on Color-0-0 "Ash 1.10 Ash 5.1 Ash 6.1 Ash 7.1 Ash 8.1 Ash 9.1 Ash 10.1 Intense Ash 5.11 Inte…" at bounding box center [1115, 481] width 564 height 42
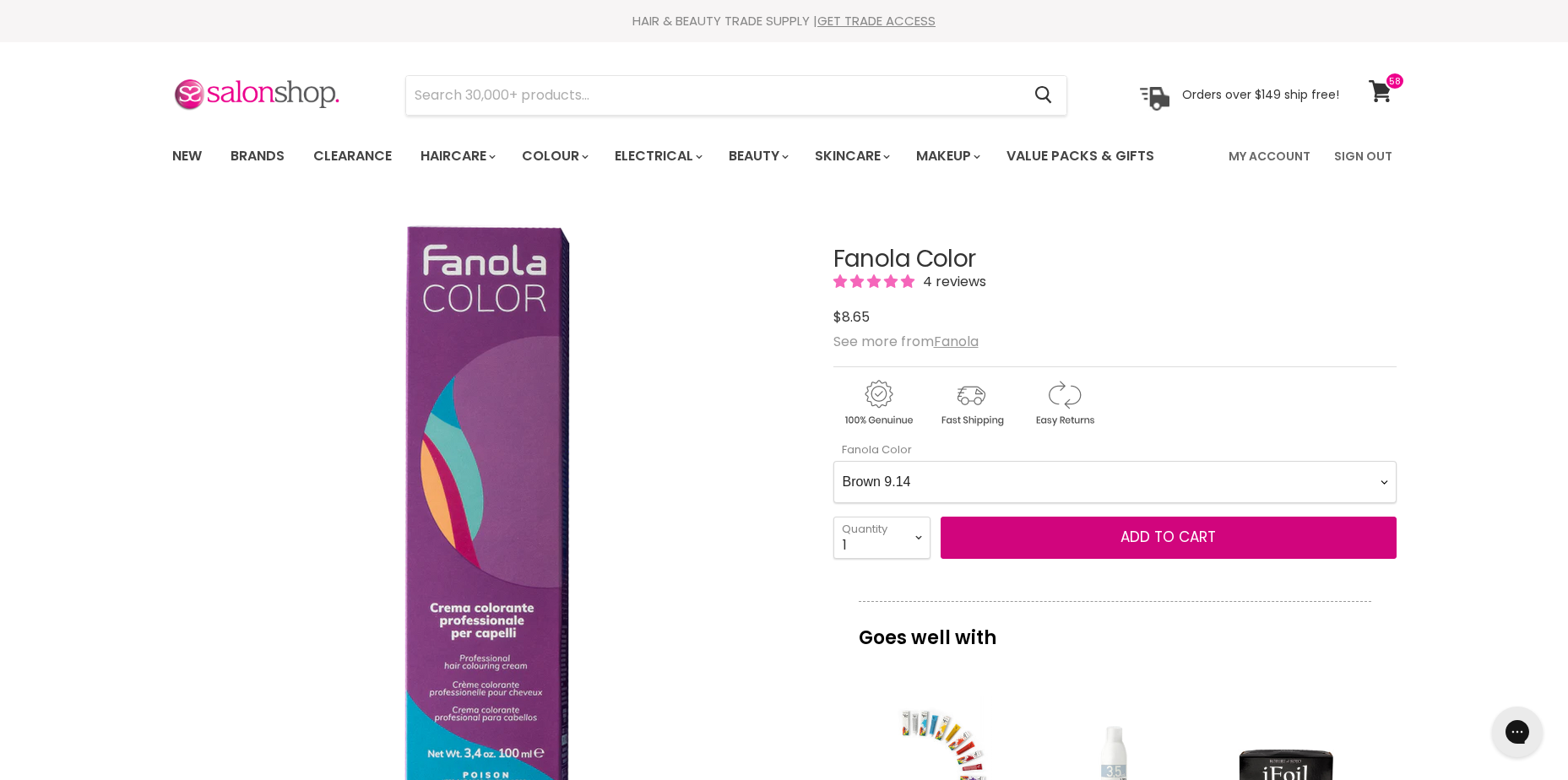
click at [833, 461] on Color-0-0 "Ash 1.10 Ash 5.1 Ash 6.1 Ash 7.1 Ash 8.1 Ash 9.1 Ash 10.1 Intense Ash 5.11 Inte…" at bounding box center [1115, 481] width 564 height 42
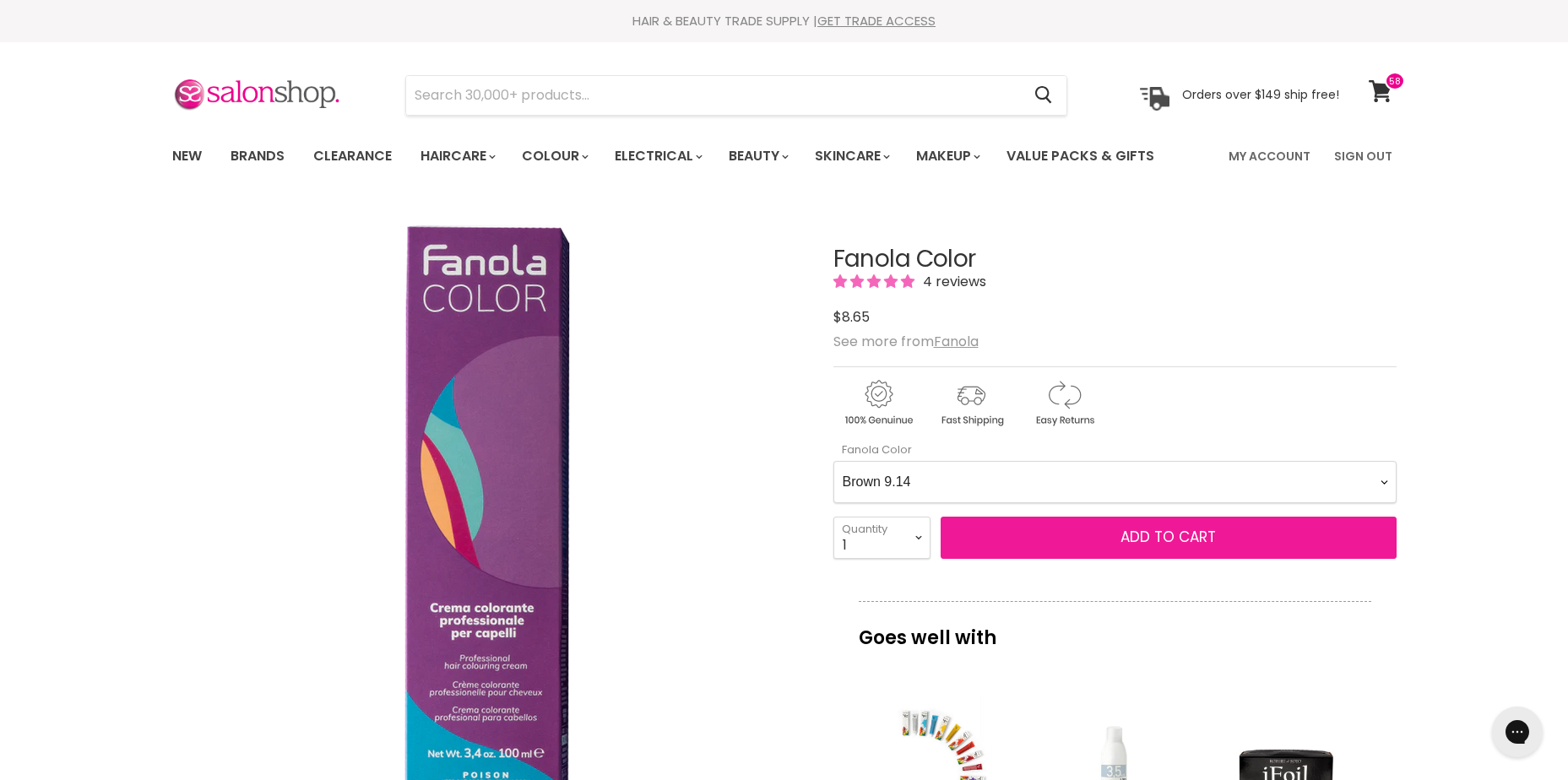
click at [1155, 537] on span "Add to cart" at bounding box center [1169, 537] width 95 height 21
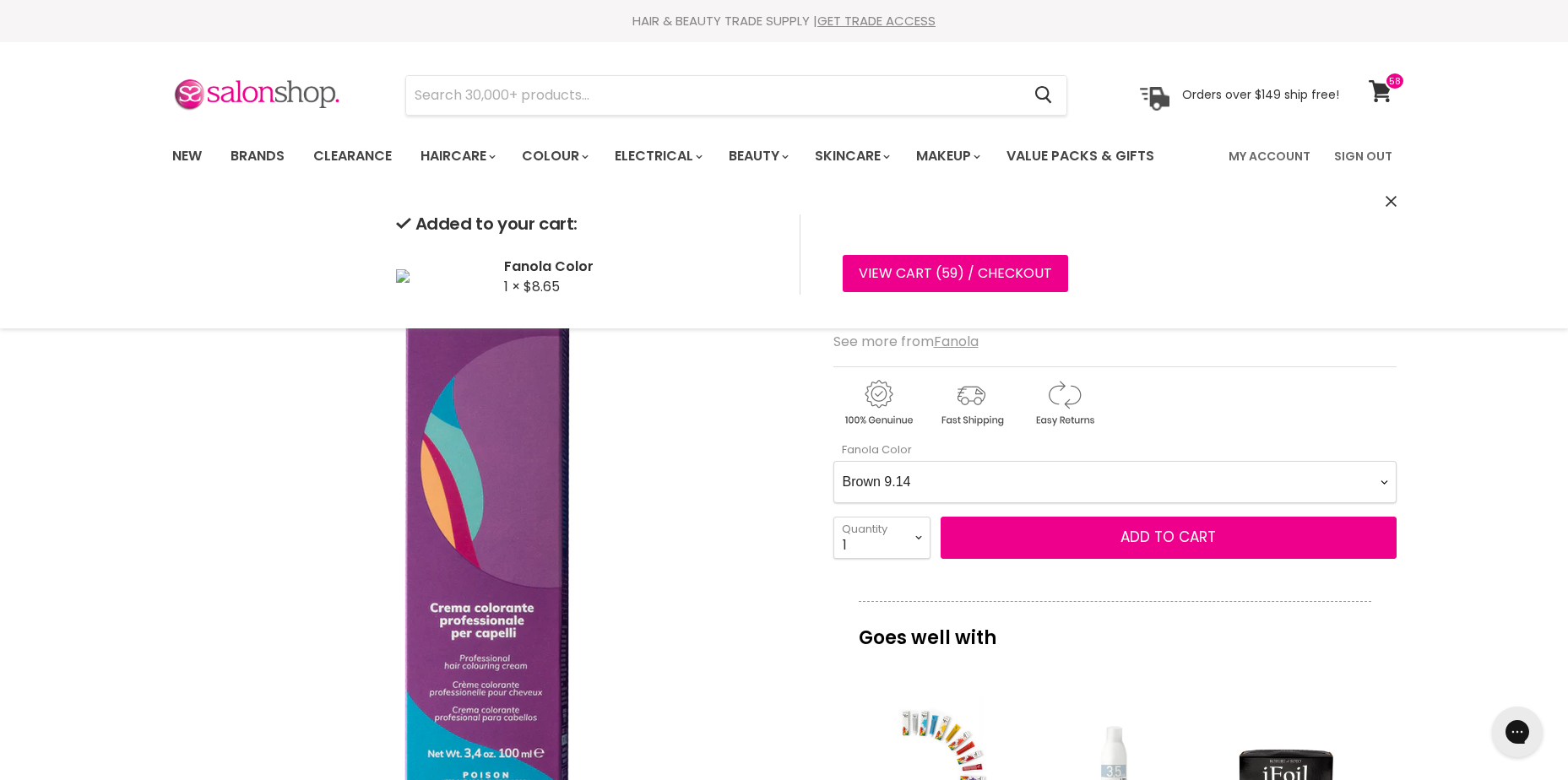
click at [903, 483] on Color-0-0 "Ash 1.10 Ash 5.1 Ash 6.1 Ash 7.1 Ash 8.1 Ash 9.1 Ash 10.1 Intense Ash 5.11 Inte…" at bounding box center [1115, 481] width 564 height 42
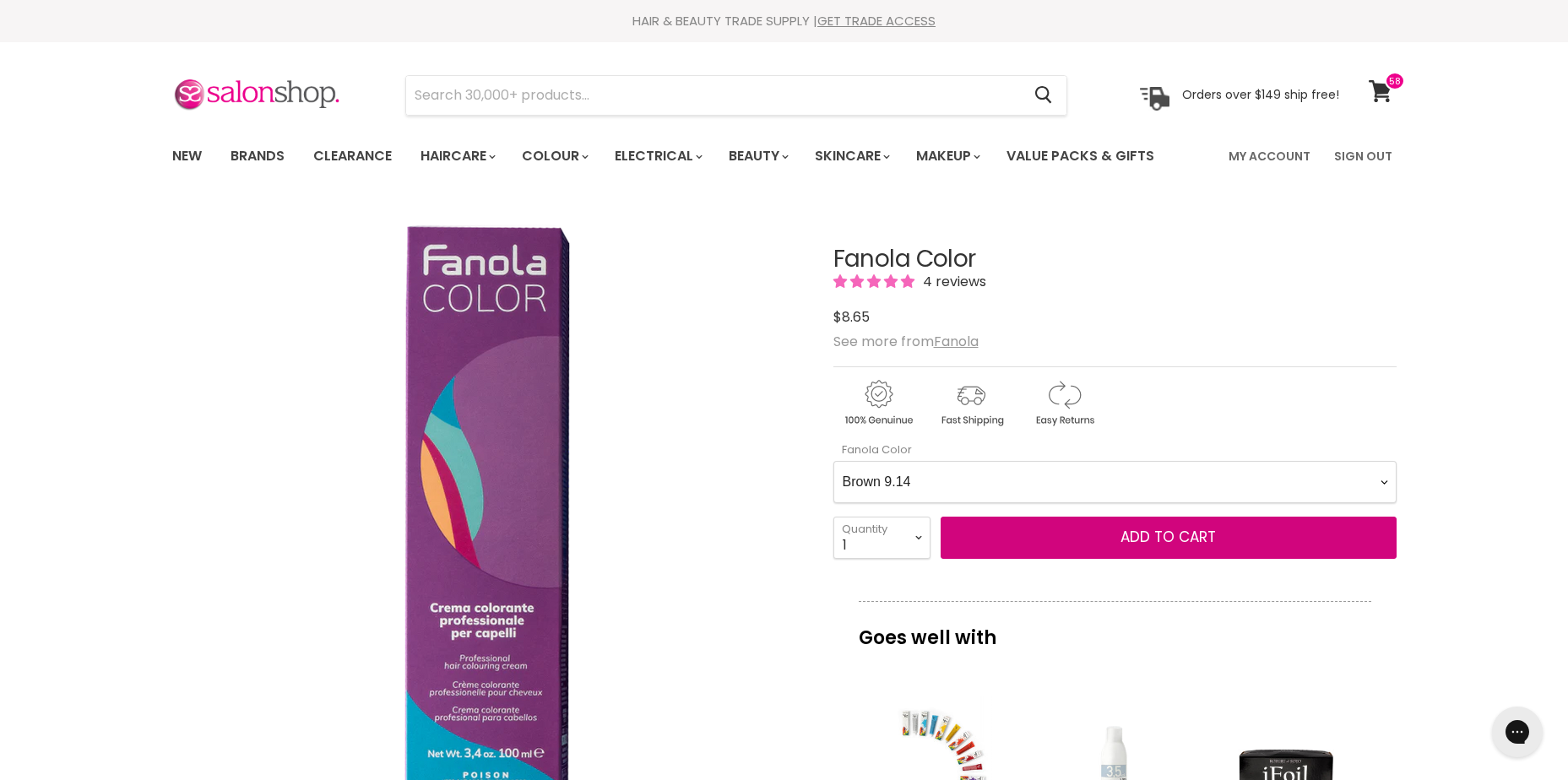
select Color-0-0 "Brown 10.14"
click at [833, 461] on Color-0-0 "Ash 1.10 Ash 5.1 Ash 6.1 Ash 7.1 Ash 8.1 Ash 9.1 Ash 10.1 Intense Ash 5.11 Inte…" at bounding box center [1115, 481] width 564 height 42
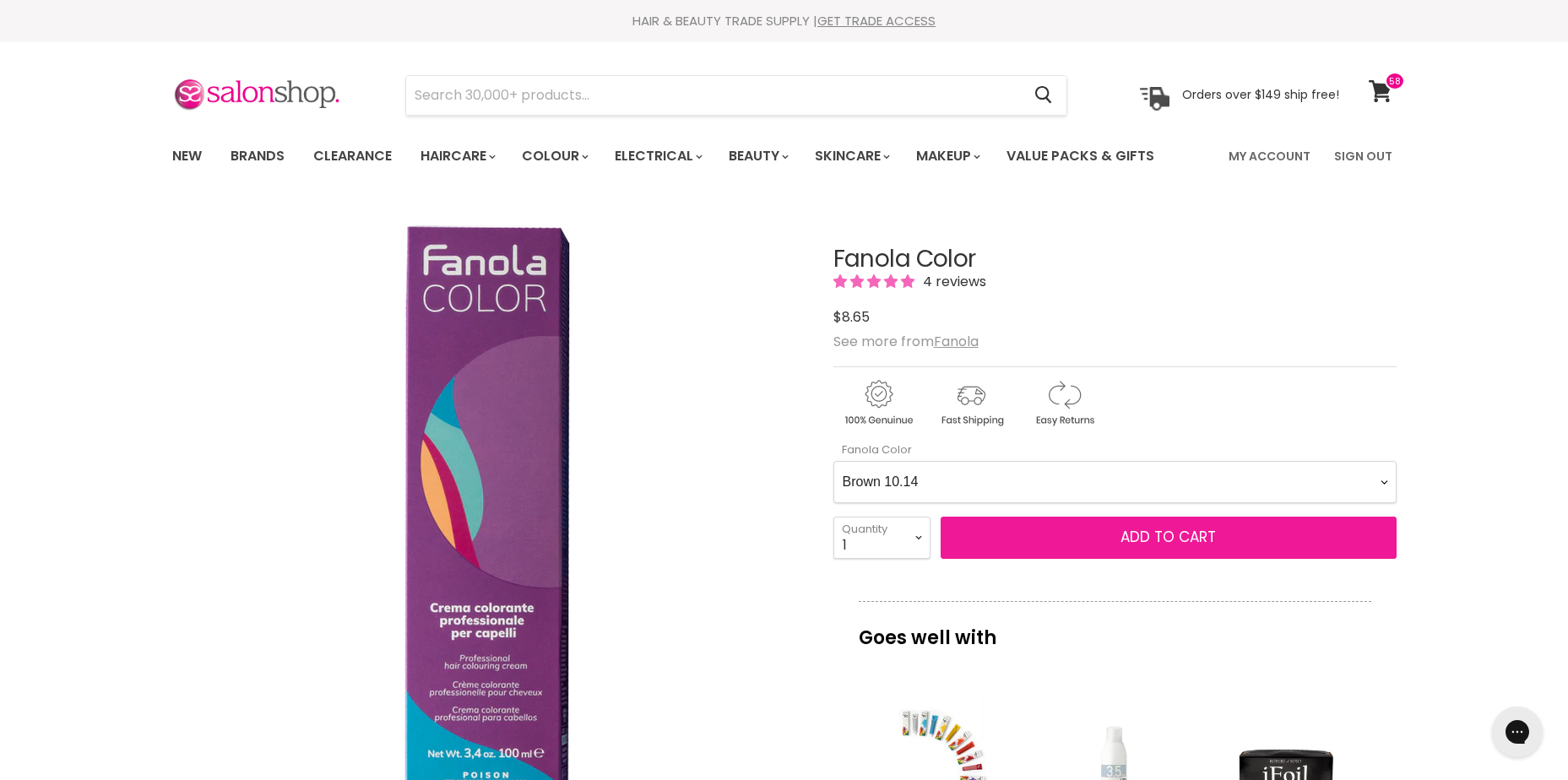
click at [1147, 533] on span "Add to cart" at bounding box center [1169, 537] width 95 height 21
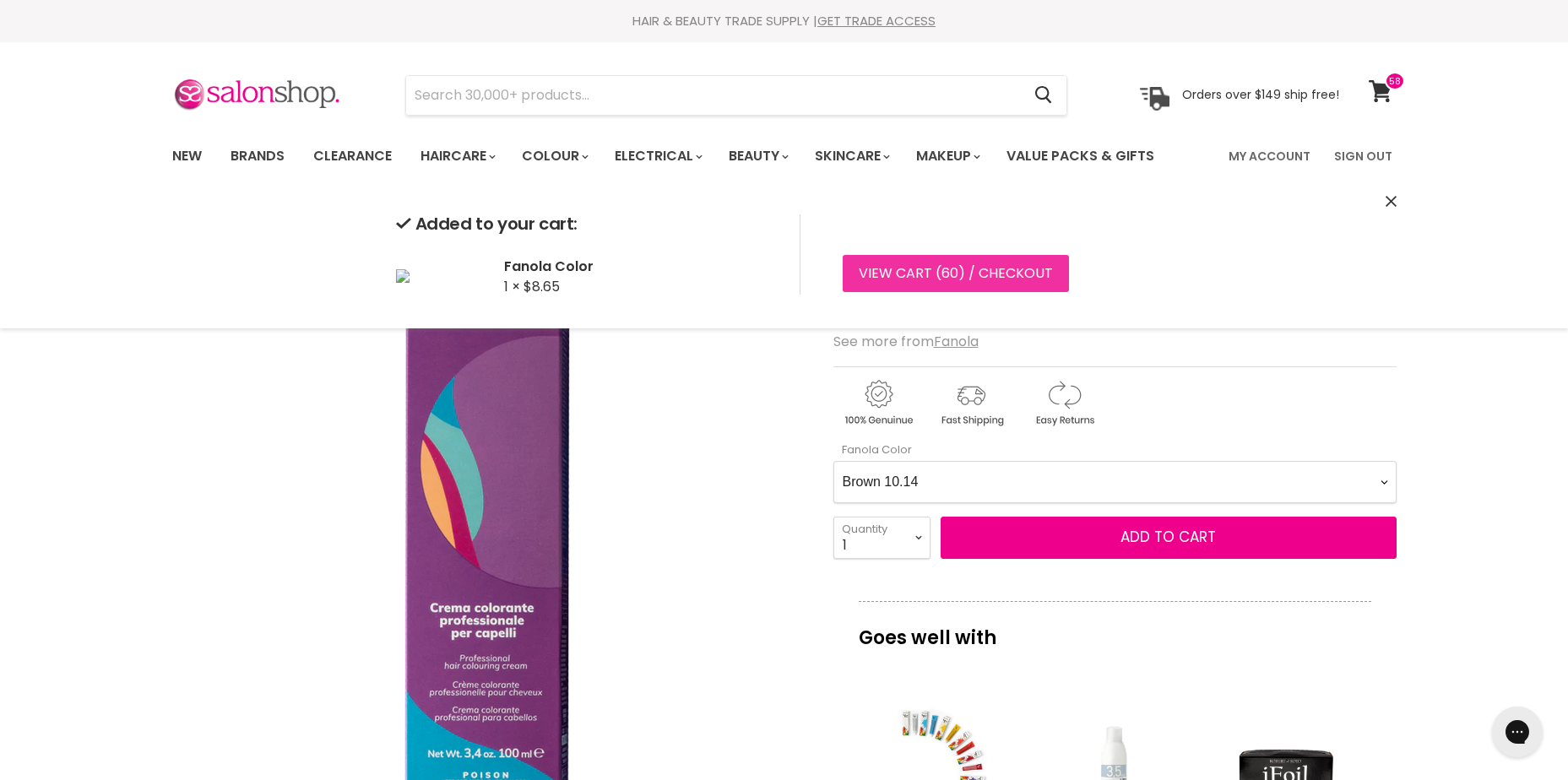
click at [999, 266] on link "View cart ( 60 ) / Checkout" at bounding box center [956, 273] width 227 height 37
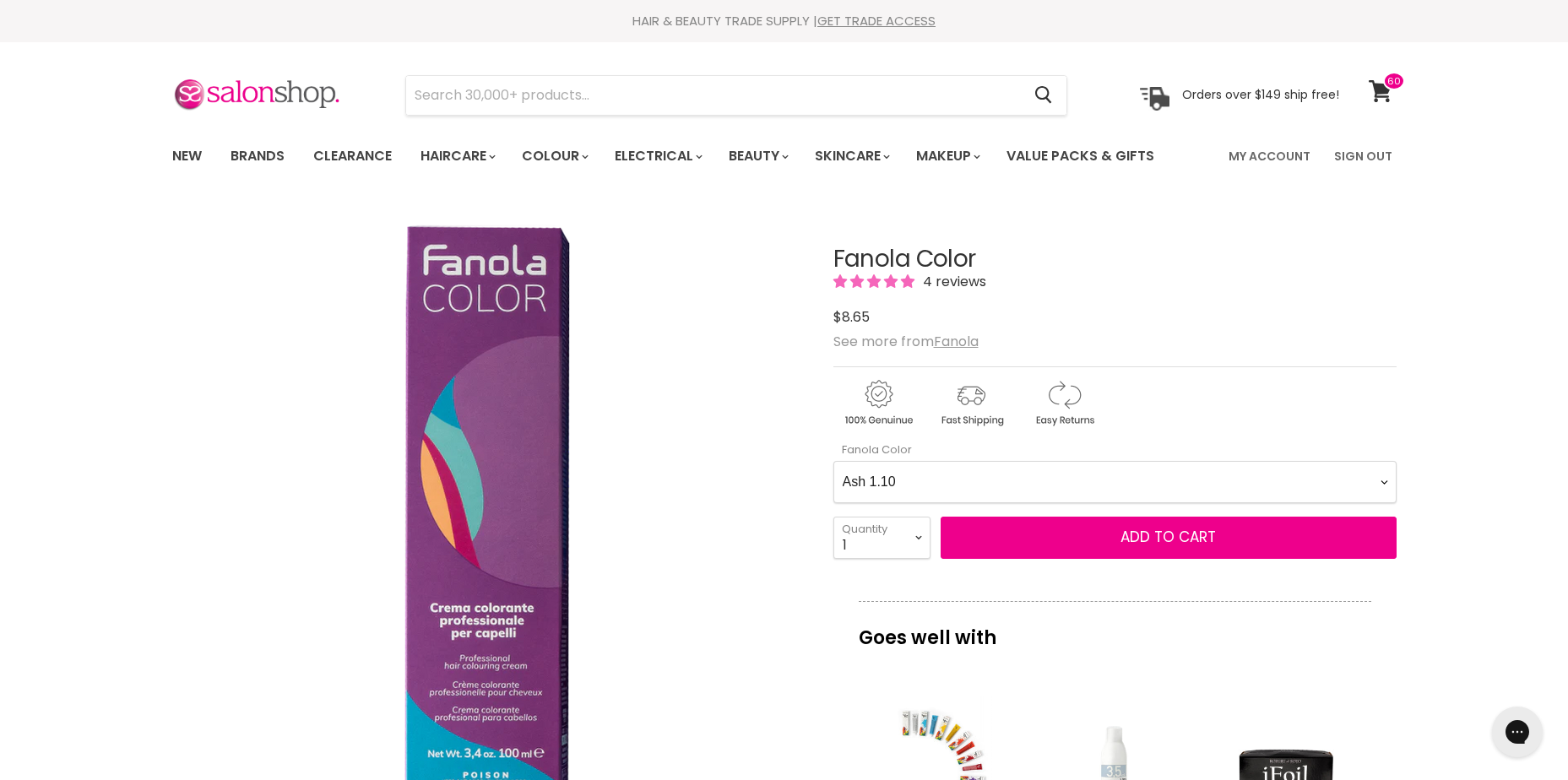
click at [927, 481] on Color-0-0 "Ash 1.10 Ash 5.1 Ash 6.1 Ash 7.1 Ash 8.1 Ash 9.1 Ash 10.1 Intense Ash 5.11 Inte…" at bounding box center [1115, 481] width 564 height 42
select Color-0-0 "Natural 1.0"
click at [833, 461] on Color-0-0 "Ash 1.10 Ash 5.1 Ash 6.1 Ash 7.1 Ash 8.1 Ash 9.1 Ash 10.1 Intense Ash 5.11 Inte…" at bounding box center [1115, 481] width 564 height 42
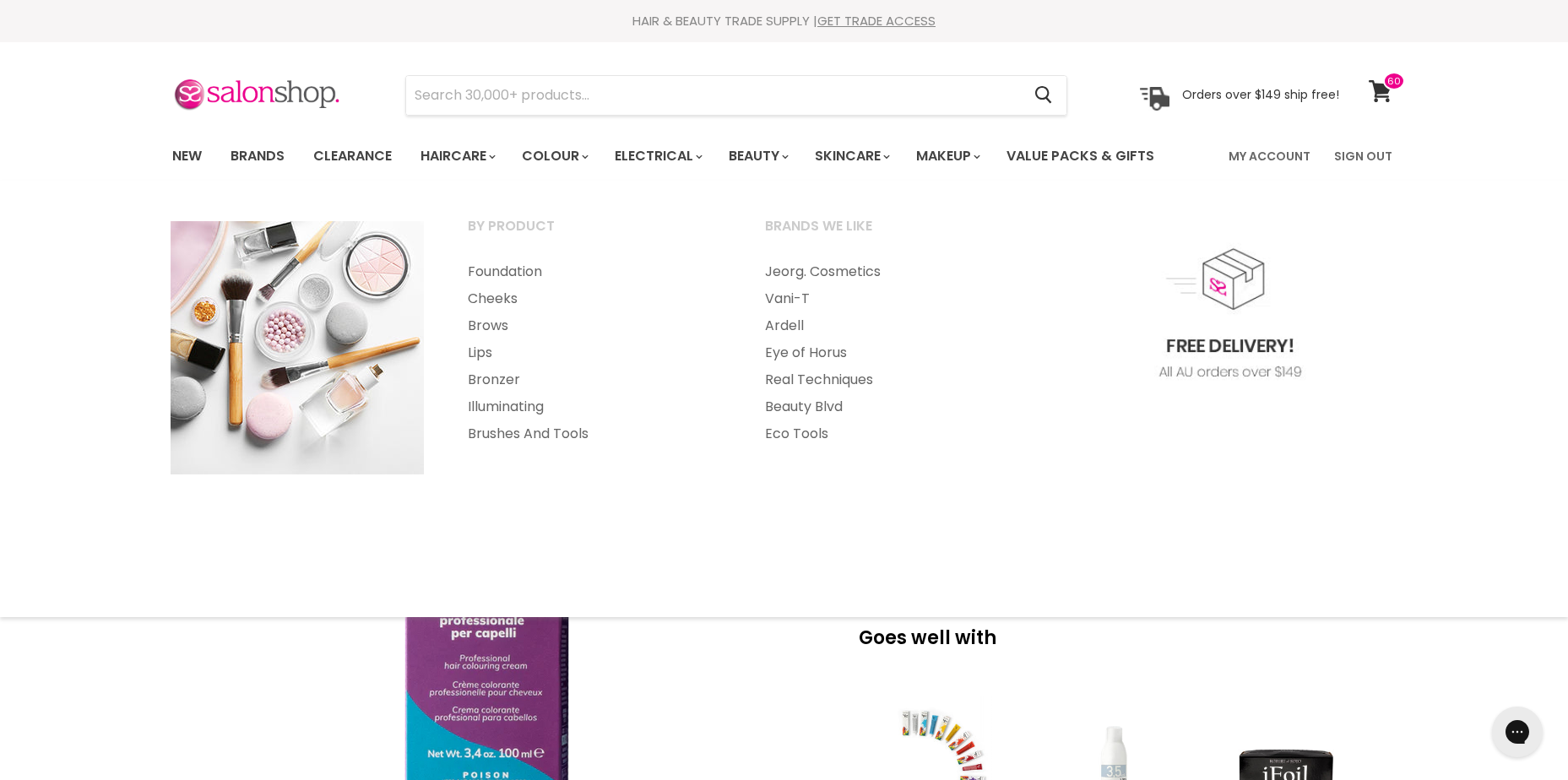
drag, startPoint x: 1356, startPoint y: 676, endPoint x: 1348, endPoint y: 675, distance: 8.1
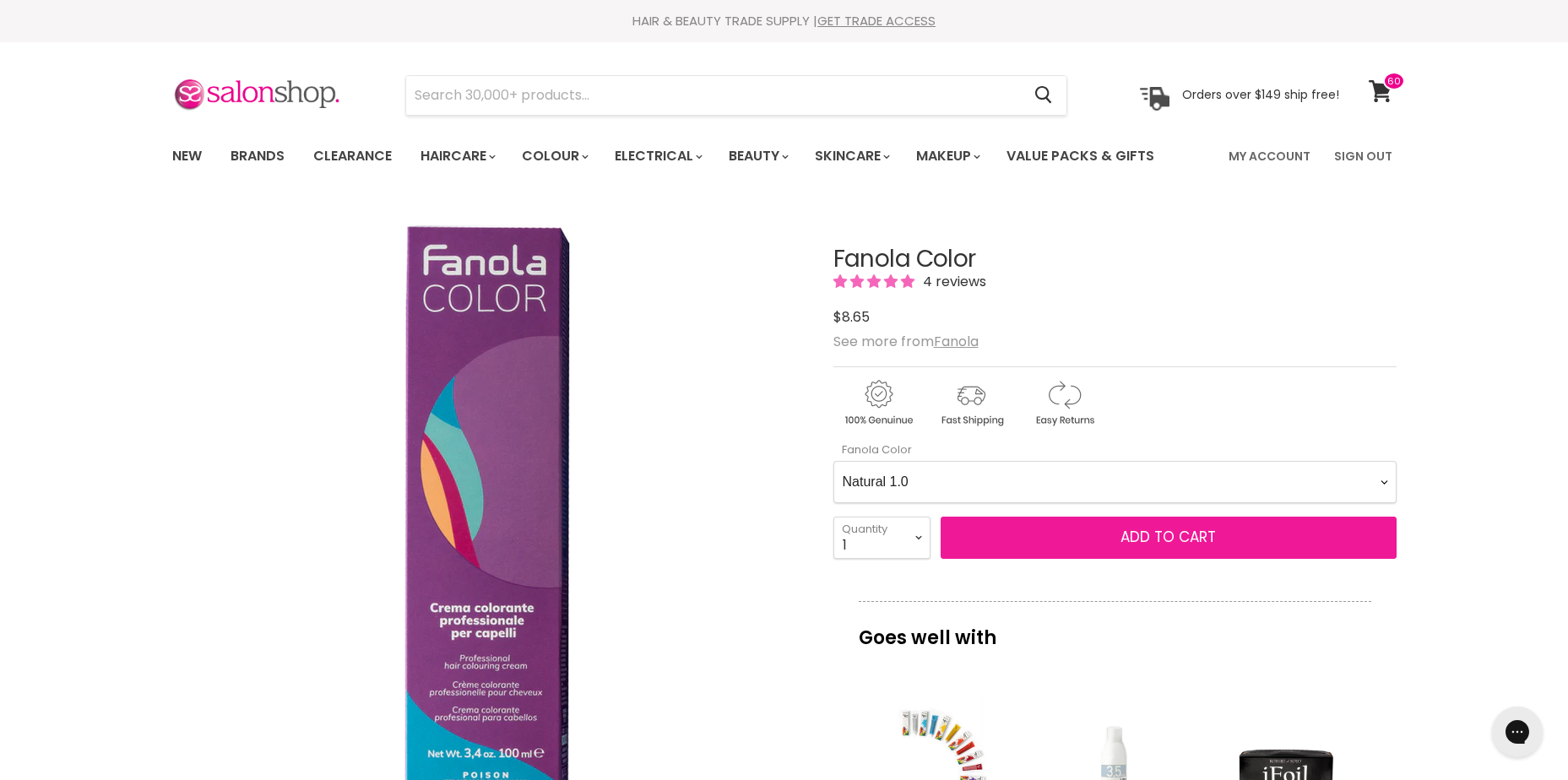
drag, startPoint x: 1160, startPoint y: 530, endPoint x: 1170, endPoint y: 532, distance: 10.2
click at [1161, 530] on span "Add to cart" at bounding box center [1169, 537] width 95 height 21
click at [1162, 535] on span "Add to cart" at bounding box center [1169, 537] width 95 height 21
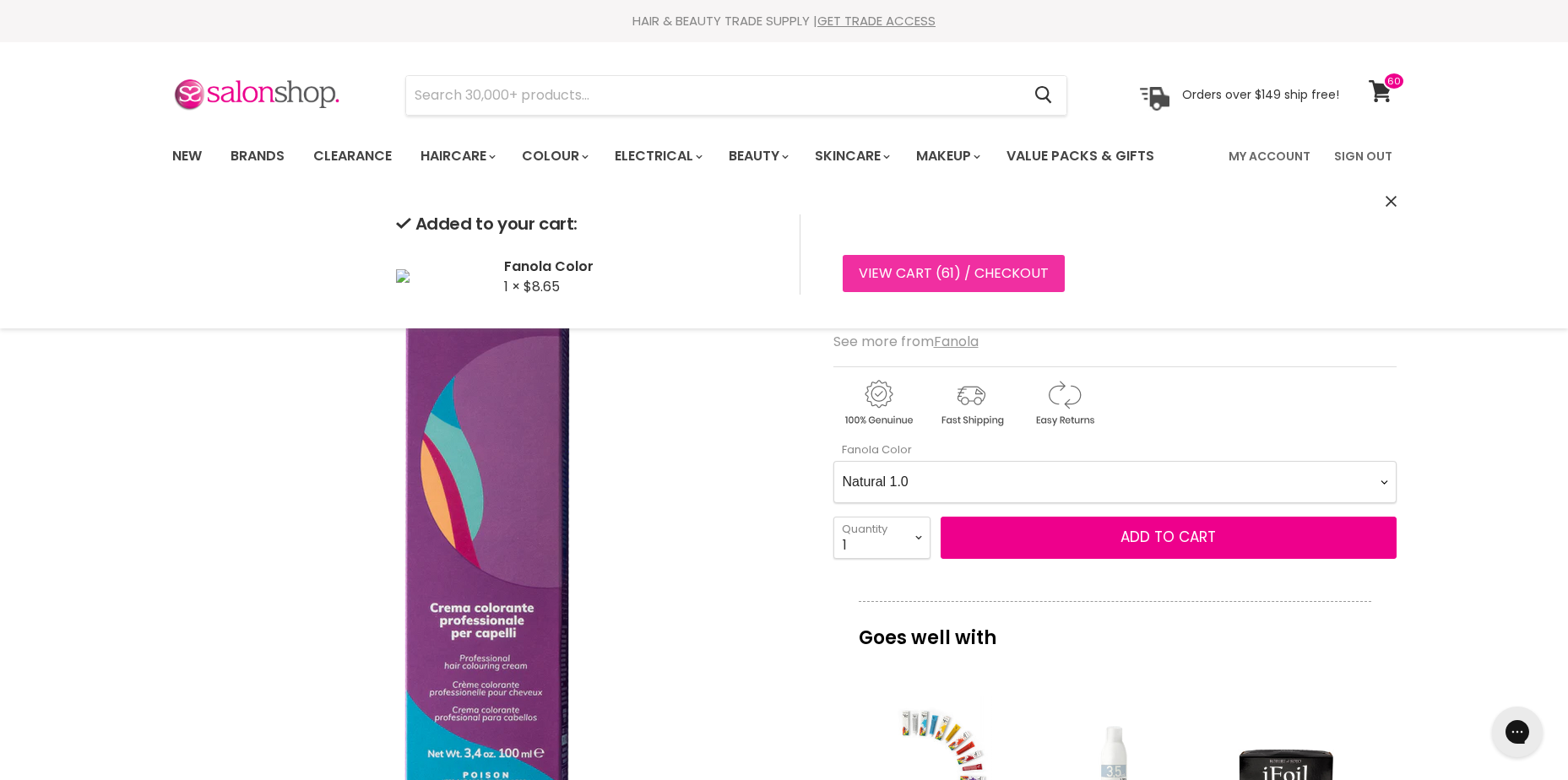
click at [960, 273] on link "View cart ( 61 ) / Checkout" at bounding box center [954, 273] width 222 height 37
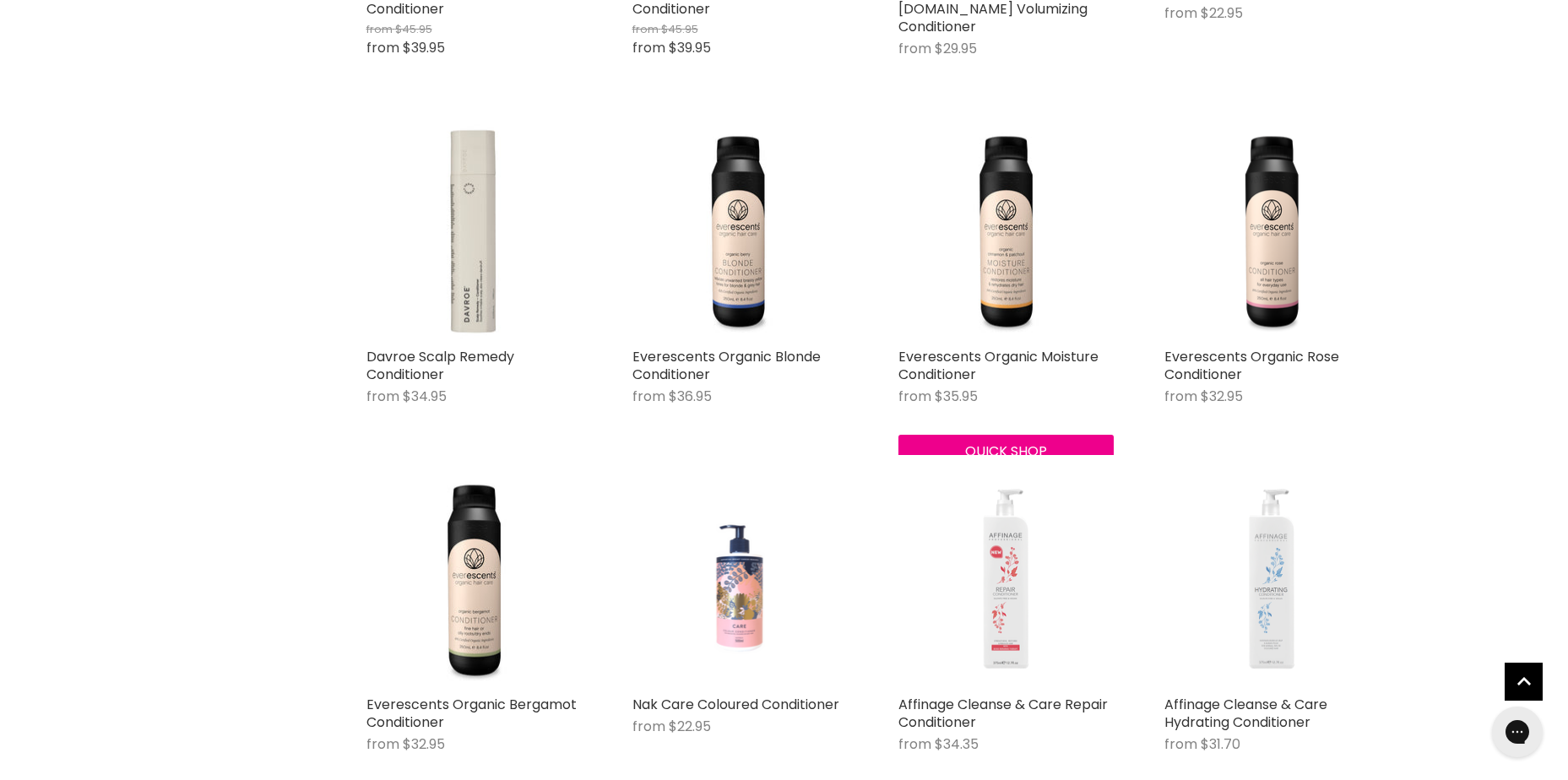
scroll to position [1520, 0]
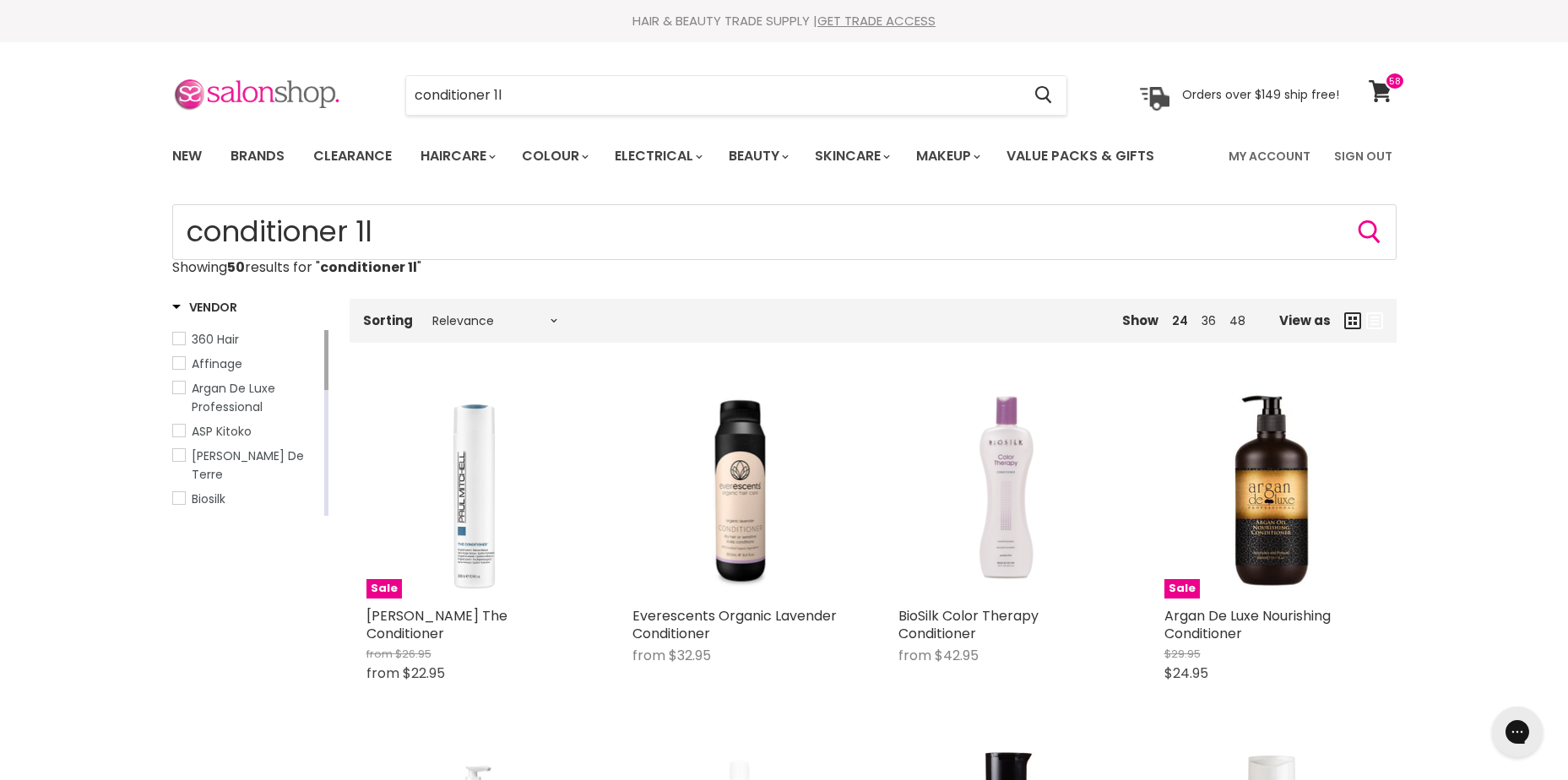
drag, startPoint x: 541, startPoint y: 86, endPoint x: 181, endPoint y: 89, distance: 360.0
click at [181, 89] on div "conditioner 1l Cancel Orders over $149 ship free!" at bounding box center [756, 95] width 1168 height 39
type input "fanola conditioner"
click button "Cancel" at bounding box center [0, 0] width 0 height 0
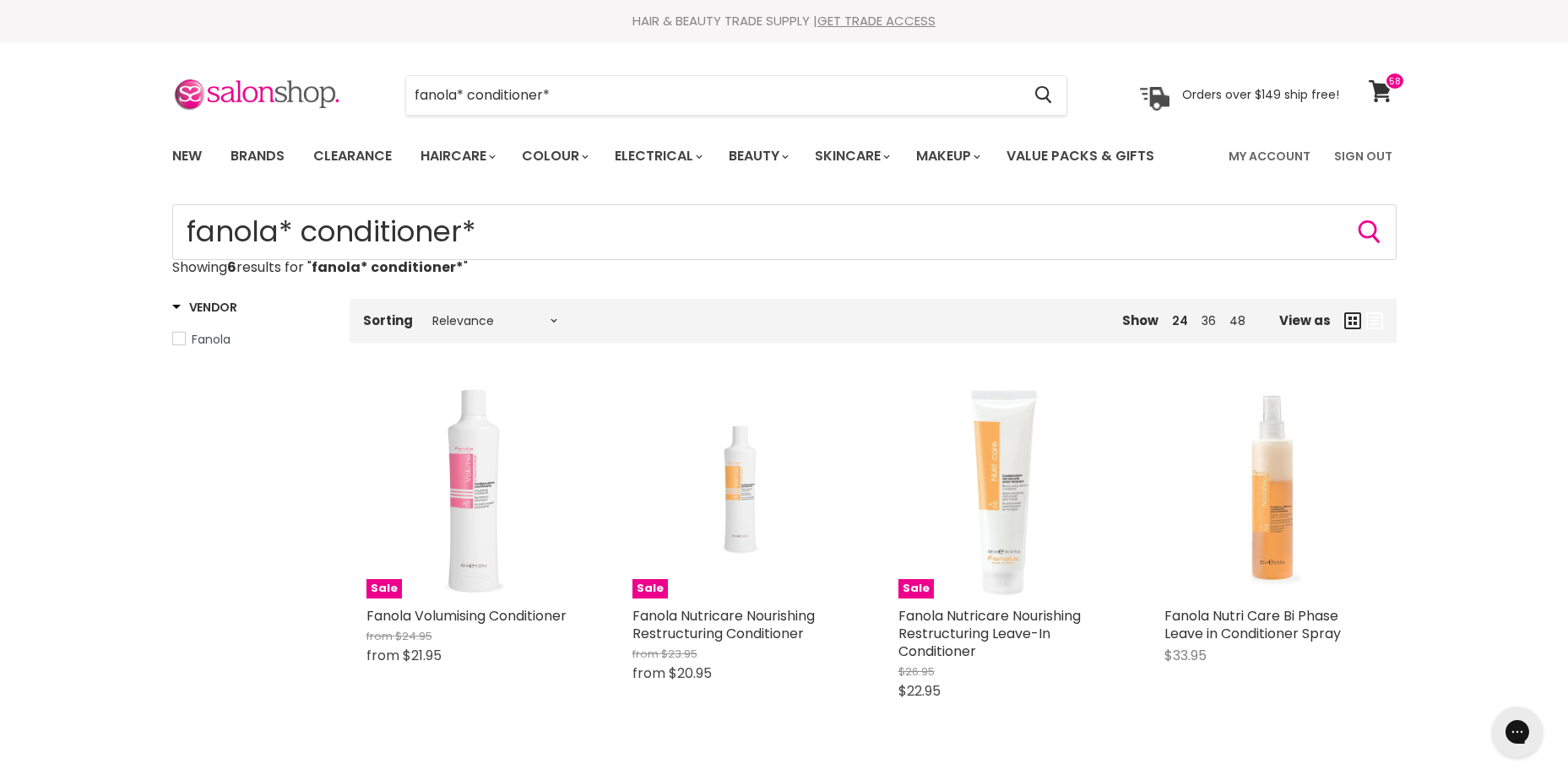
click at [767, 747] on button "Quick shop" at bounding box center [740, 746] width 216 height 34
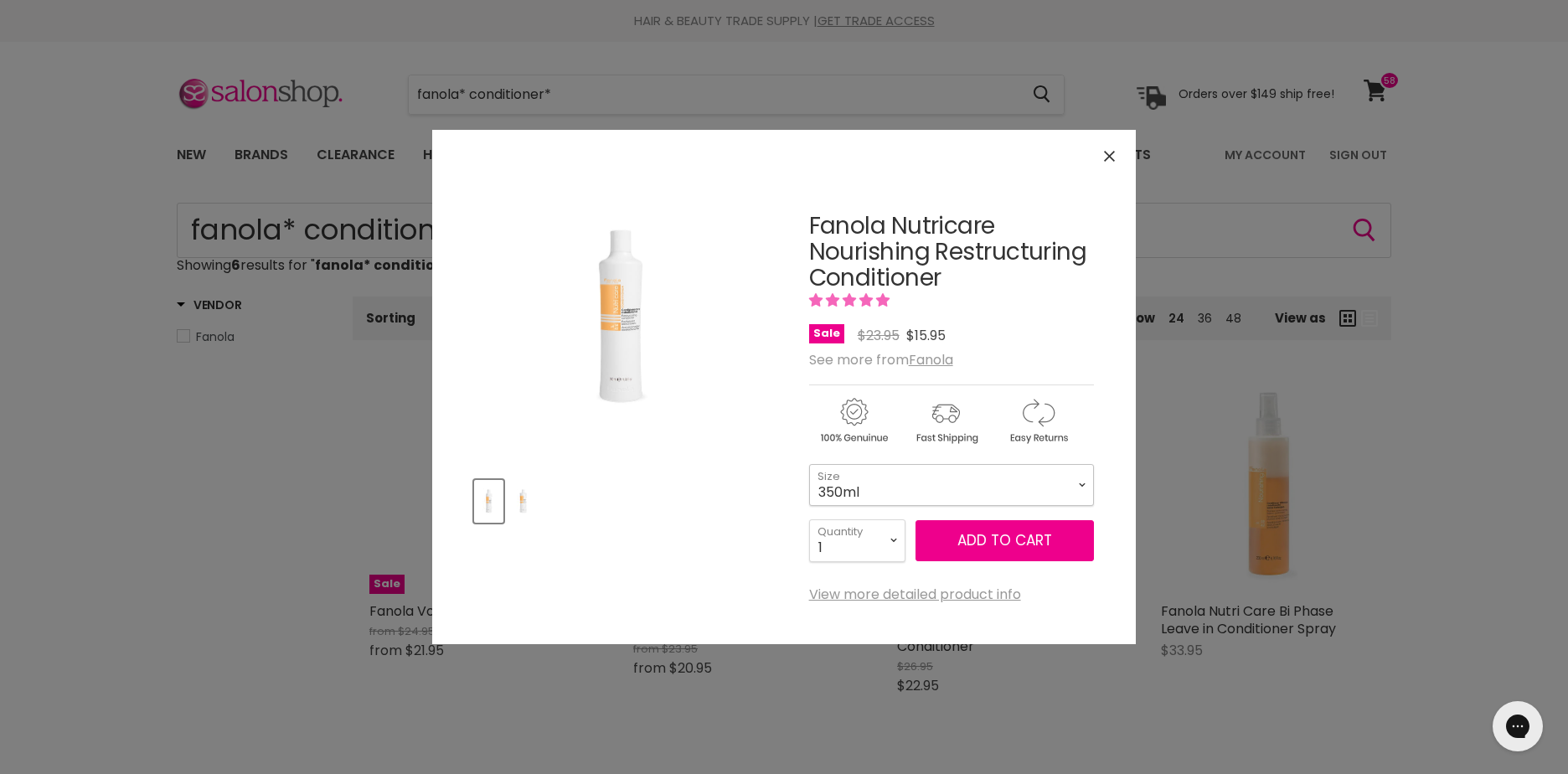
drag, startPoint x: 863, startPoint y: 487, endPoint x: 869, endPoint y: 498, distance: 12.5
click at [865, 487] on select "350ml 1 Litre" at bounding box center [952, 484] width 285 height 42
click at [809, 464] on select "350ml 1 Litre" at bounding box center [952, 484] width 285 height 42
select select "1 Litre"
drag, startPoint x: 1459, startPoint y: 285, endPoint x: 1448, endPoint y: 296, distance: 15.6
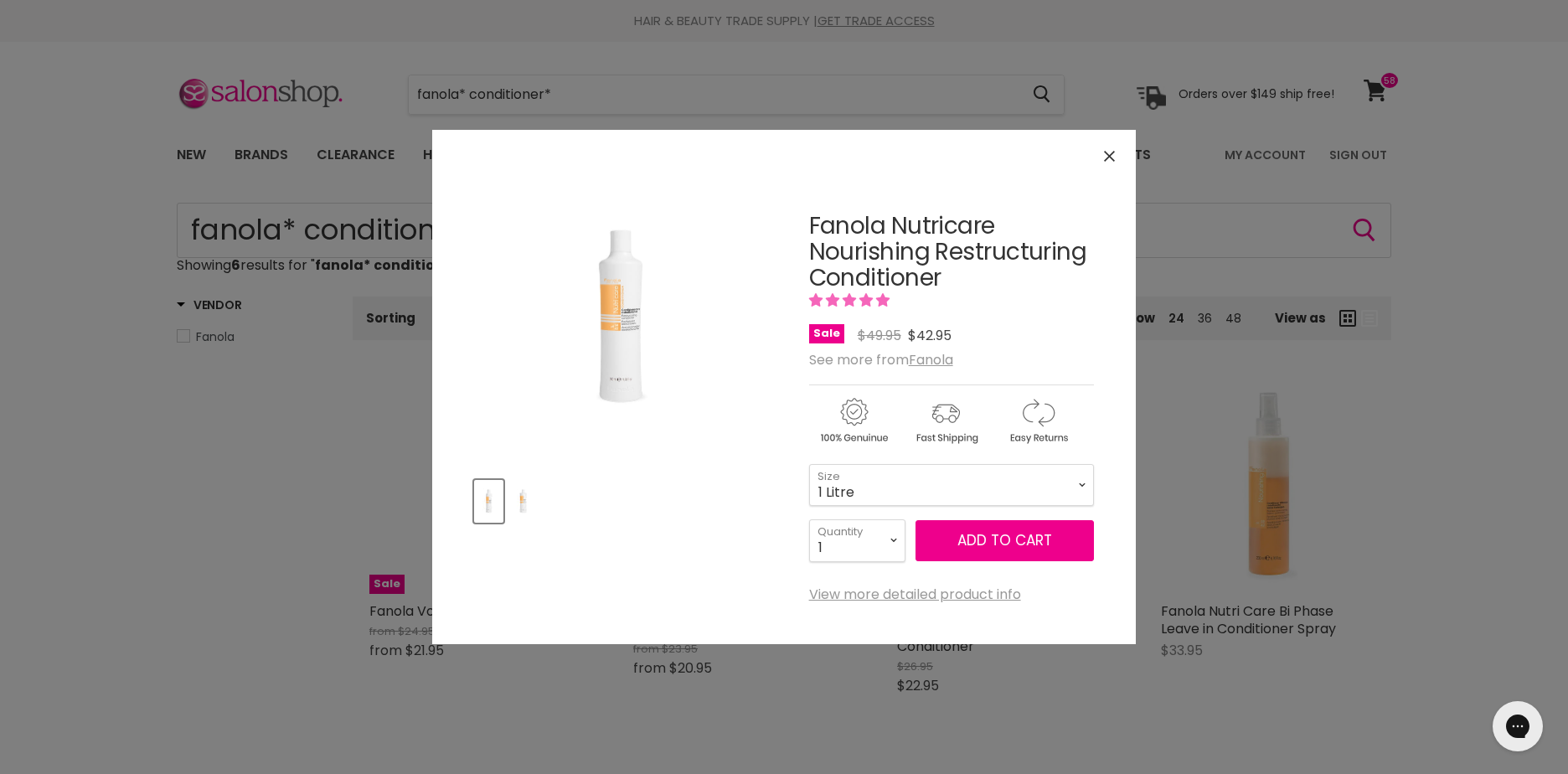
click at [1459, 284] on div "Click or scroll to zoom Tap or pinch to zoom" at bounding box center [784, 387] width 1568 height 774
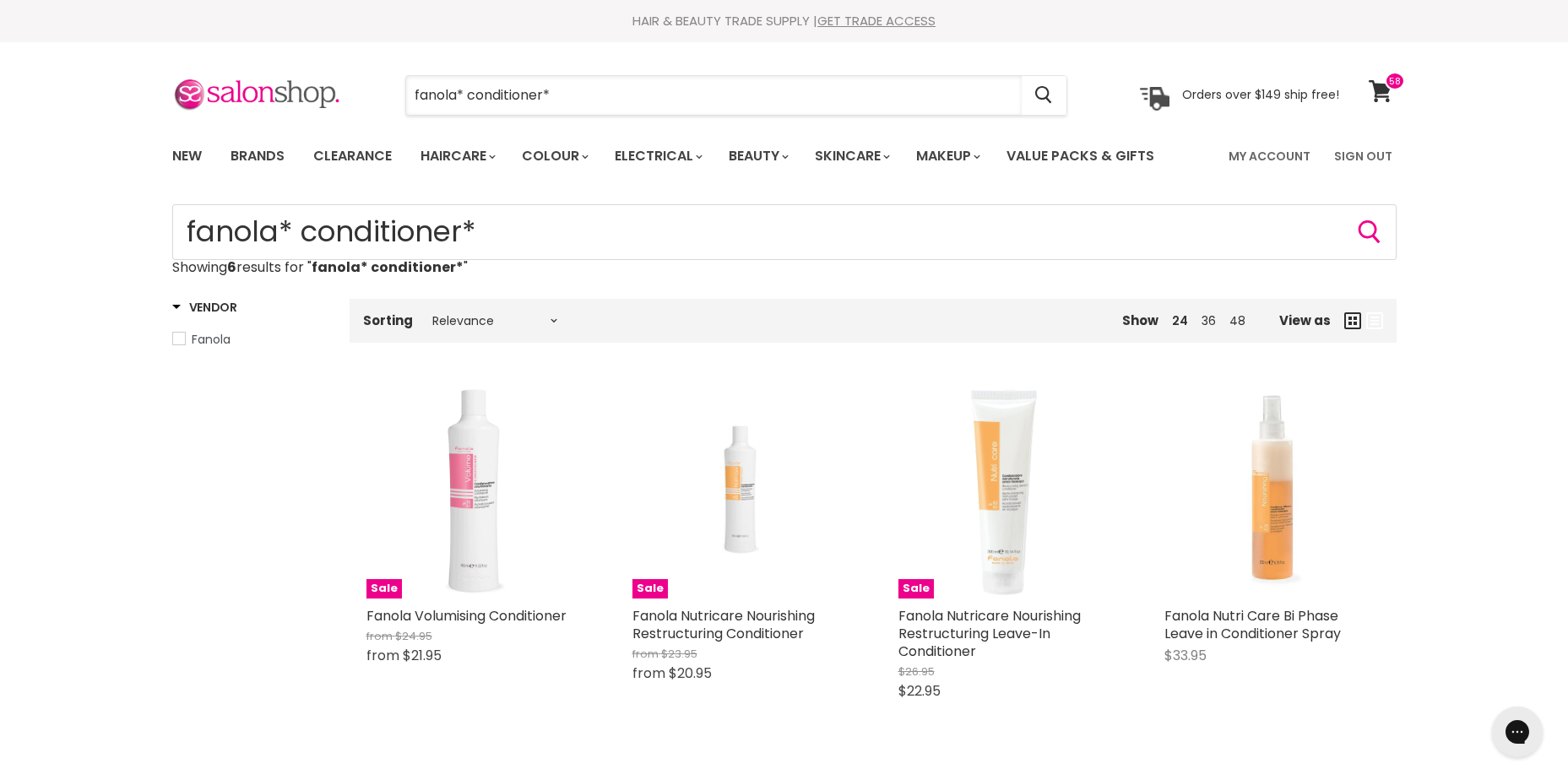
drag, startPoint x: 622, startPoint y: 88, endPoint x: 374, endPoint y: 94, distance: 248.1
click at [386, 84] on div "fanola* conditioner* Cancel" at bounding box center [736, 95] width 749 height 39
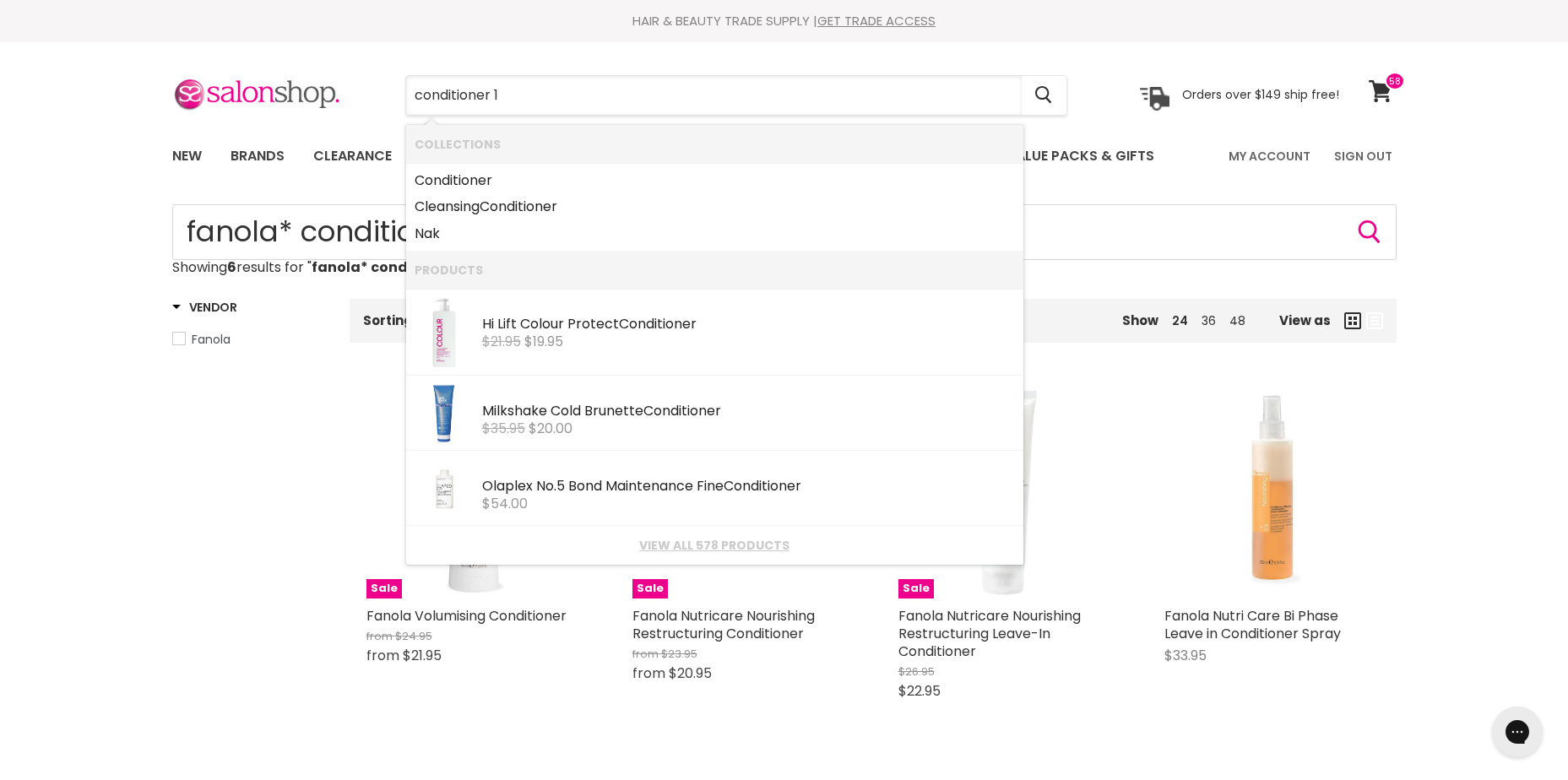
type input "conditioner 1l"
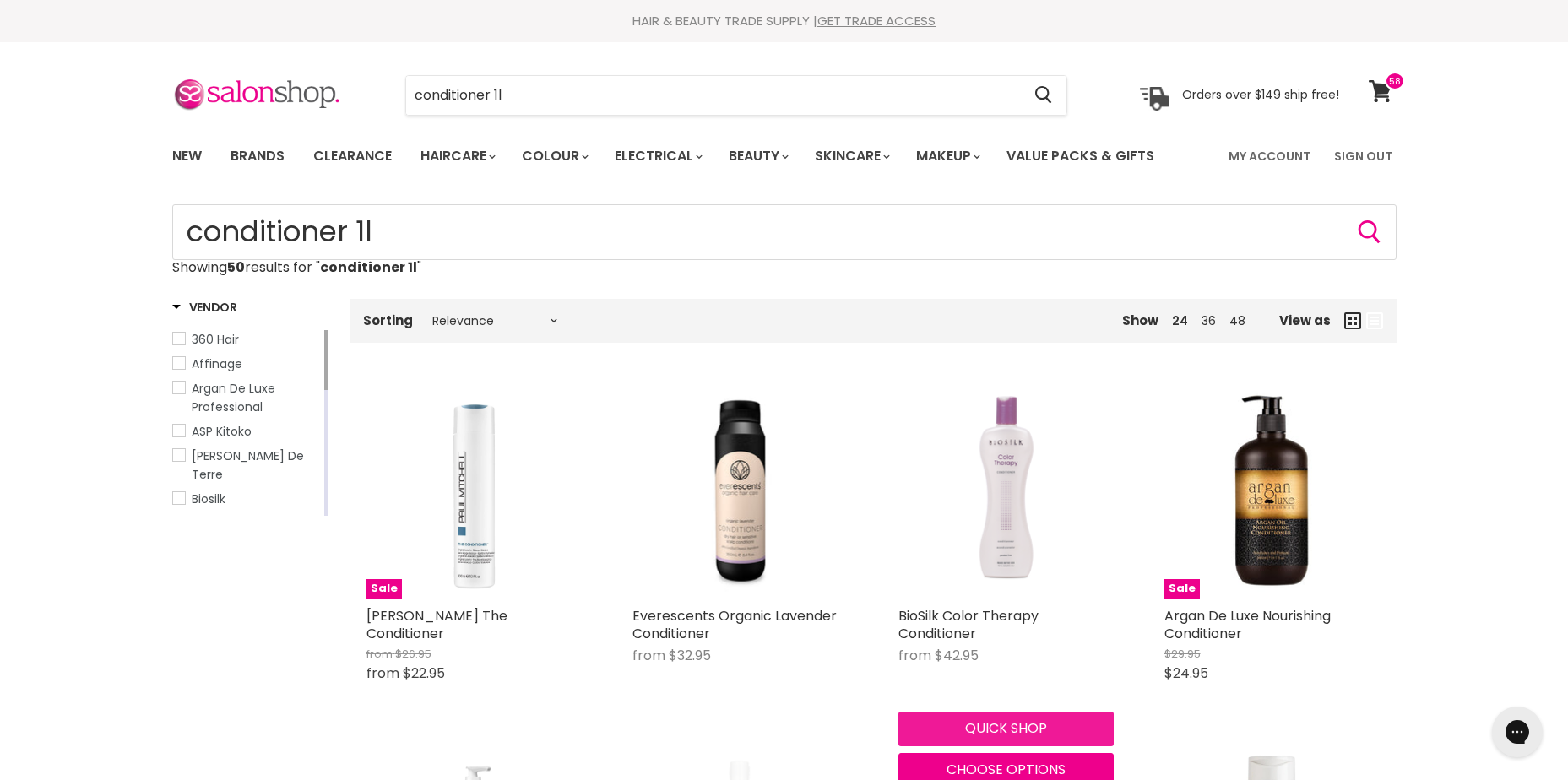
click at [964, 728] on button "Quick shop" at bounding box center [1006, 729] width 216 height 34
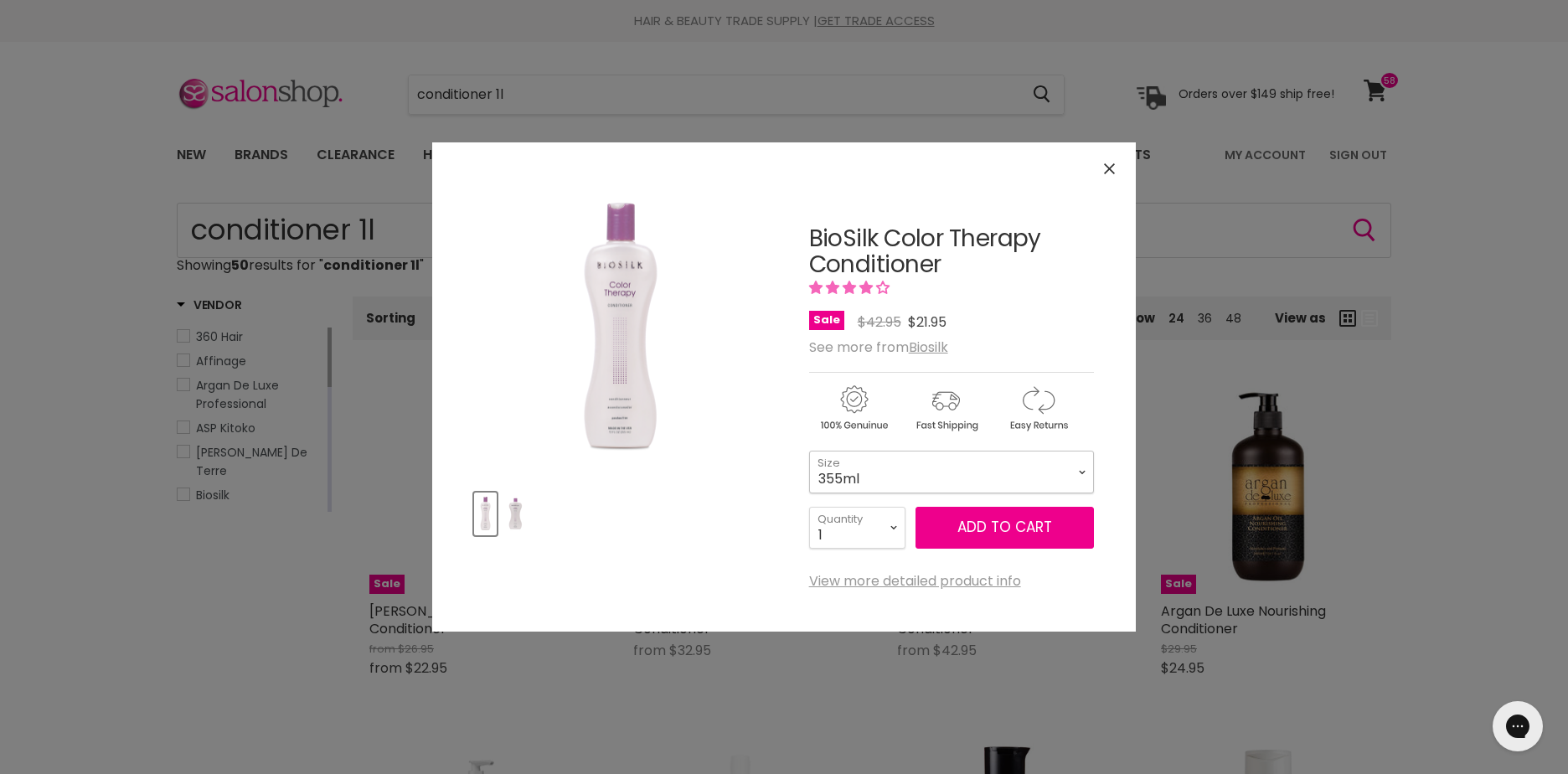
drag, startPoint x: 964, startPoint y: 470, endPoint x: 948, endPoint y: 470, distance: 16.0
click at [960, 469] on select "355ml 1L" at bounding box center [952, 471] width 285 height 42
click at [809, 451] on select "355ml 1L" at bounding box center [952, 471] width 285 height 42
select select "1L"
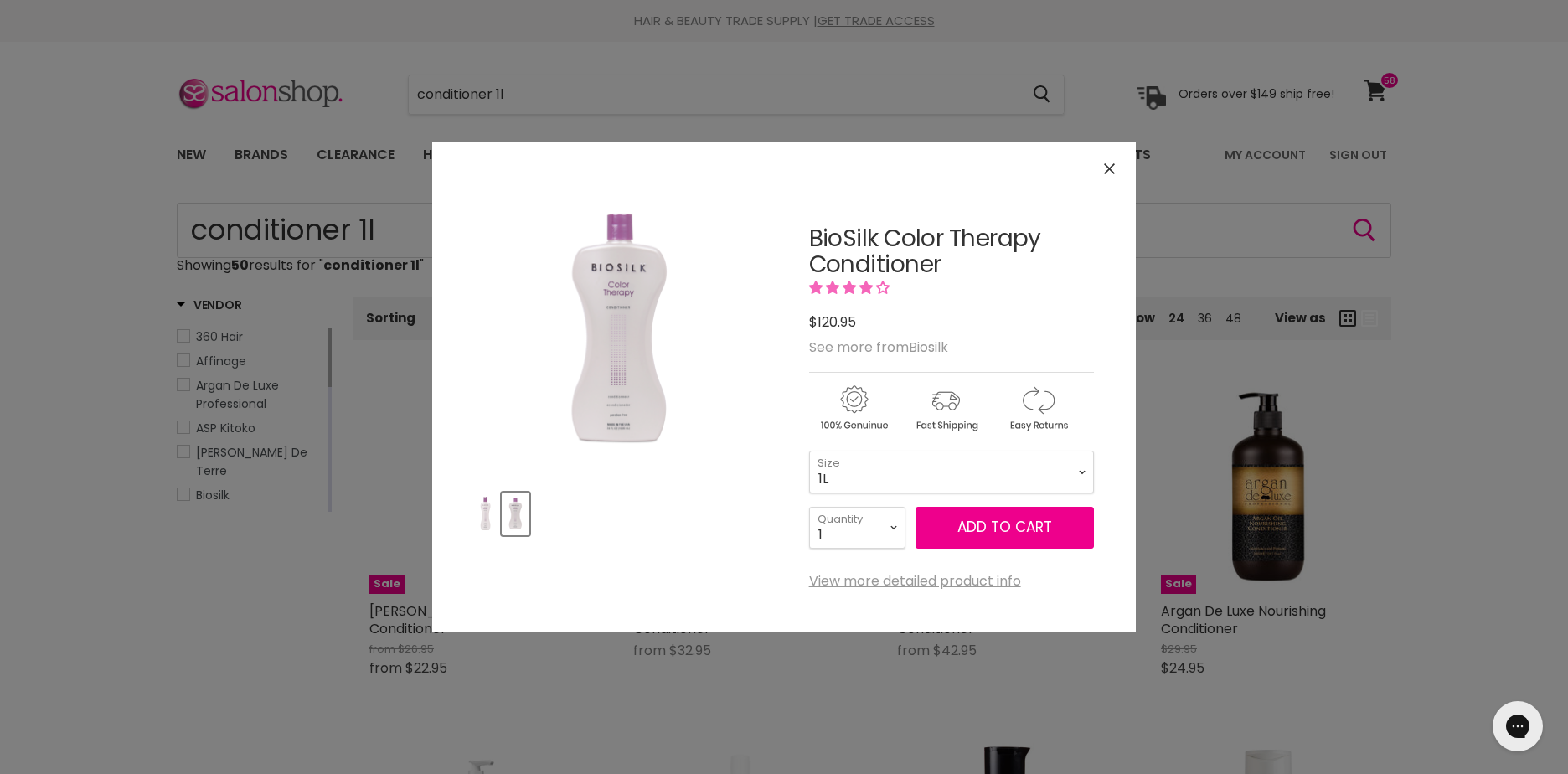
click at [1105, 170] on icon "Close" at bounding box center [1110, 169] width 11 height 11
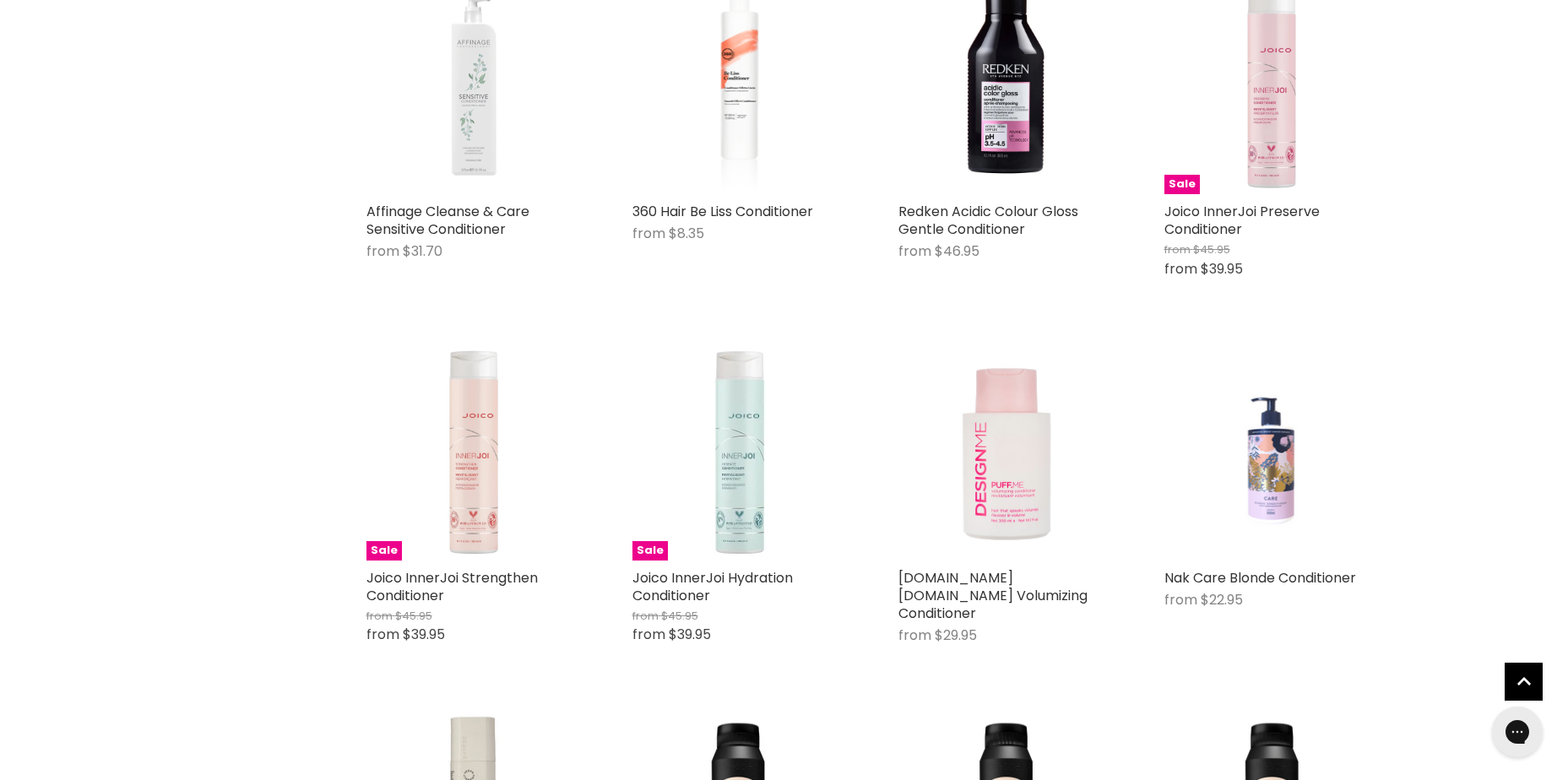
scroll to position [1013, 0]
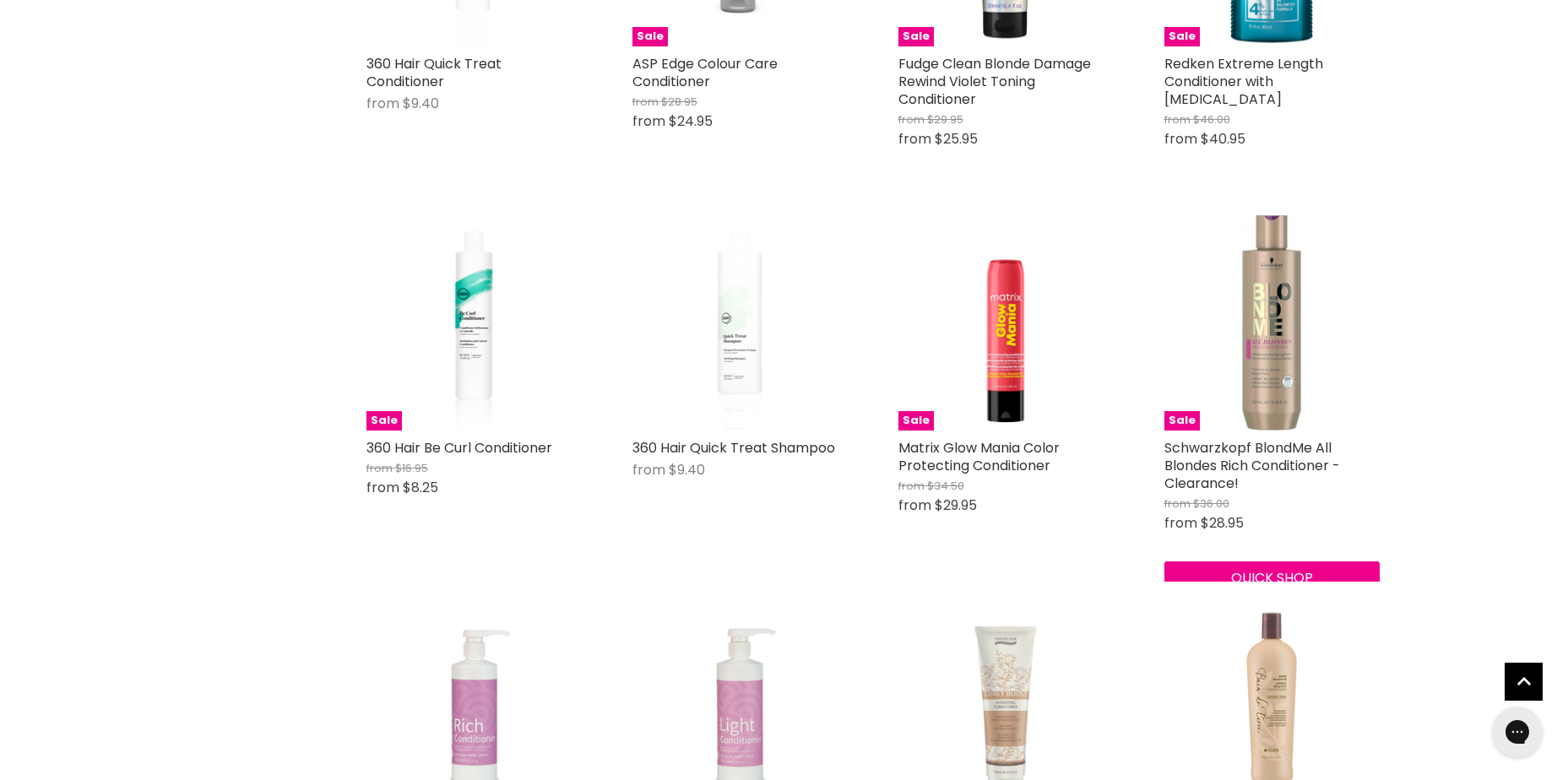
scroll to position [3293, 0]
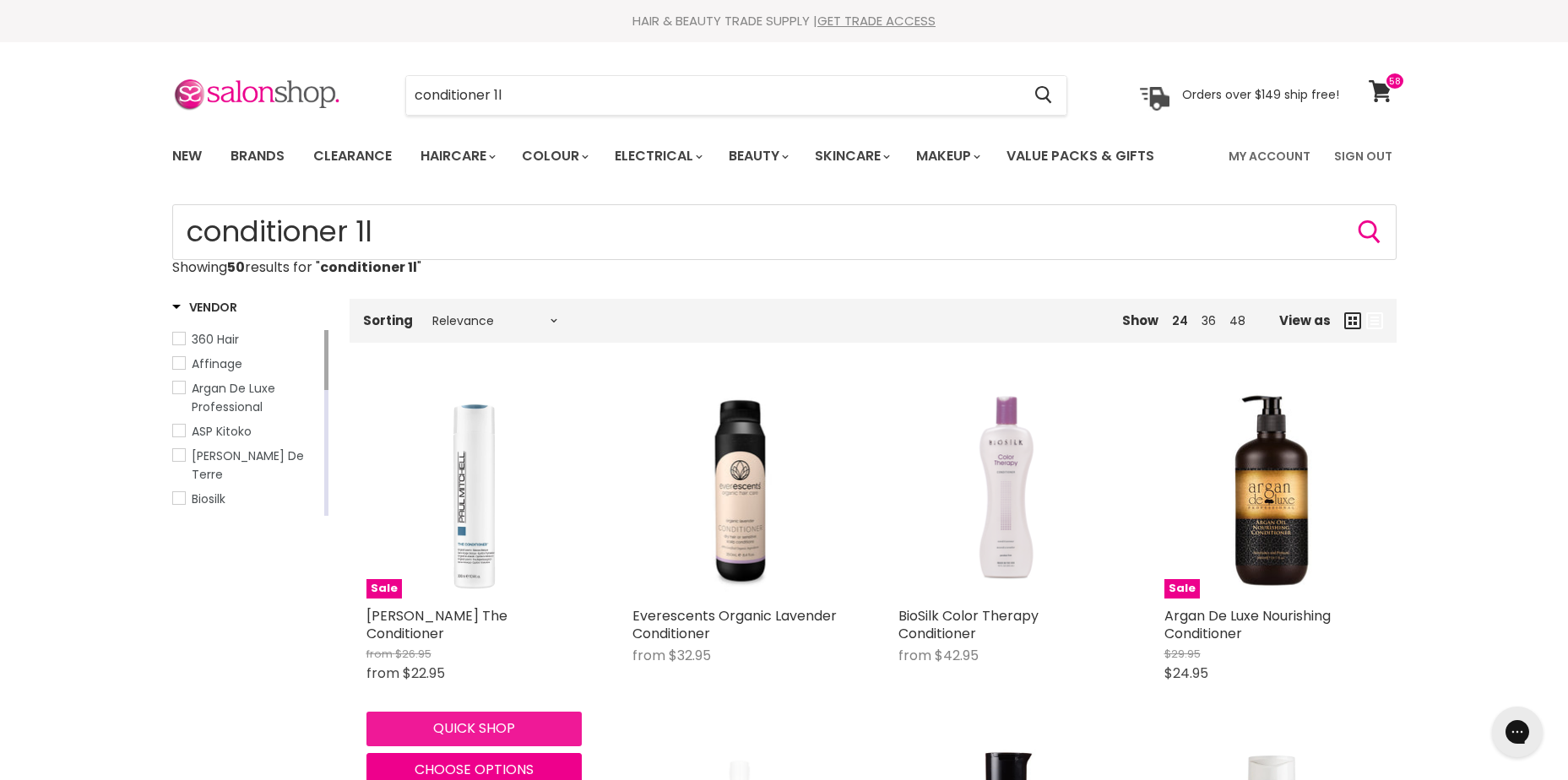
click at [457, 720] on button "Quick shop" at bounding box center [474, 729] width 216 height 34
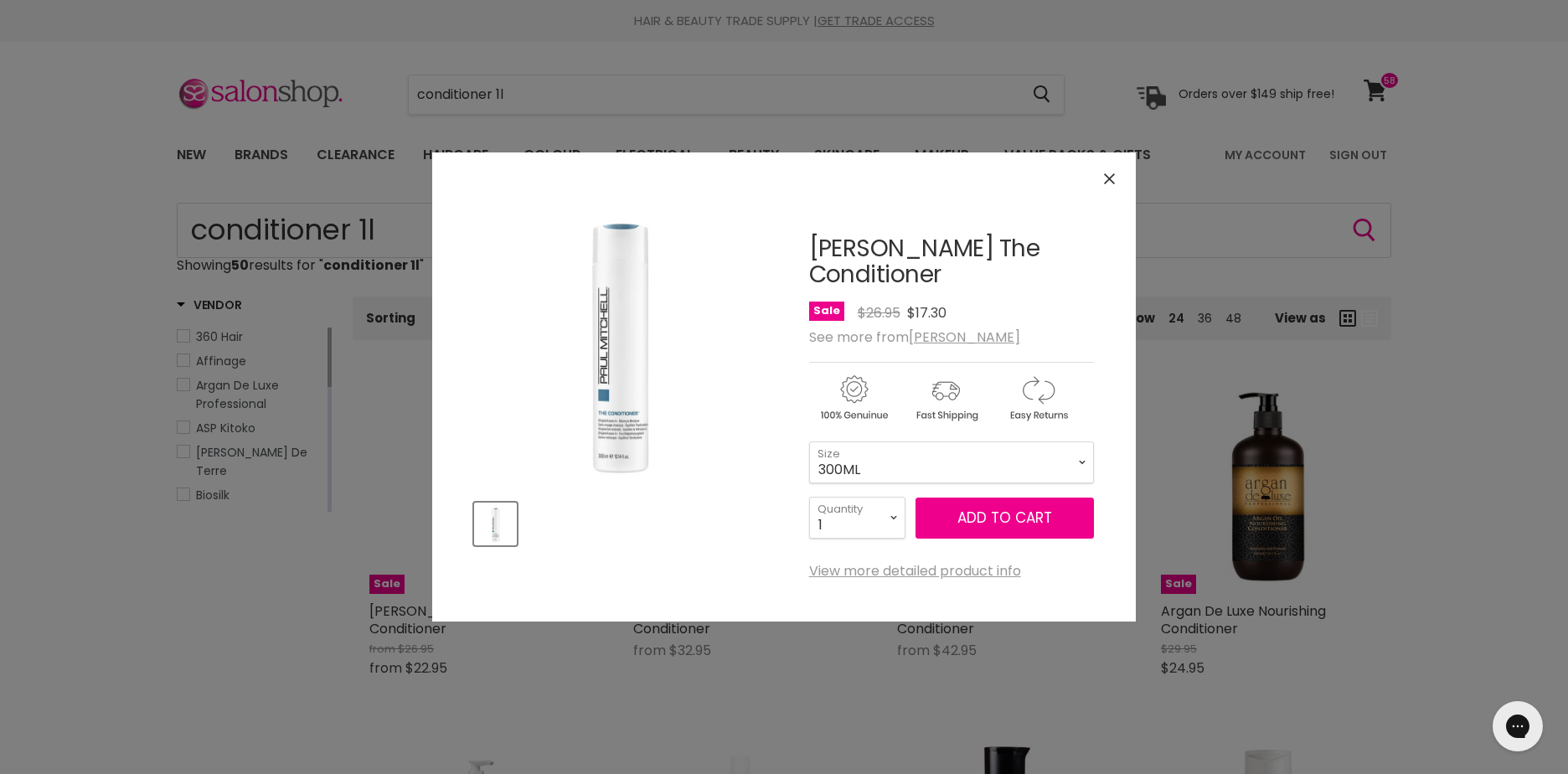
click at [862, 493] on form "300ML - $17.30 1L - $17.30 300ML 1L Size 1 2 3 4 5 6 7 8" at bounding box center [952, 491] width 285 height 98
drag, startPoint x: 863, startPoint y: 477, endPoint x: 851, endPoint y: 476, distance: 12.0
click at [862, 476] on select "300ML 1L" at bounding box center [952, 462] width 285 height 42
click at [809, 442] on select "300ML 1L" at bounding box center [952, 462] width 285 height 42
select select "1L"
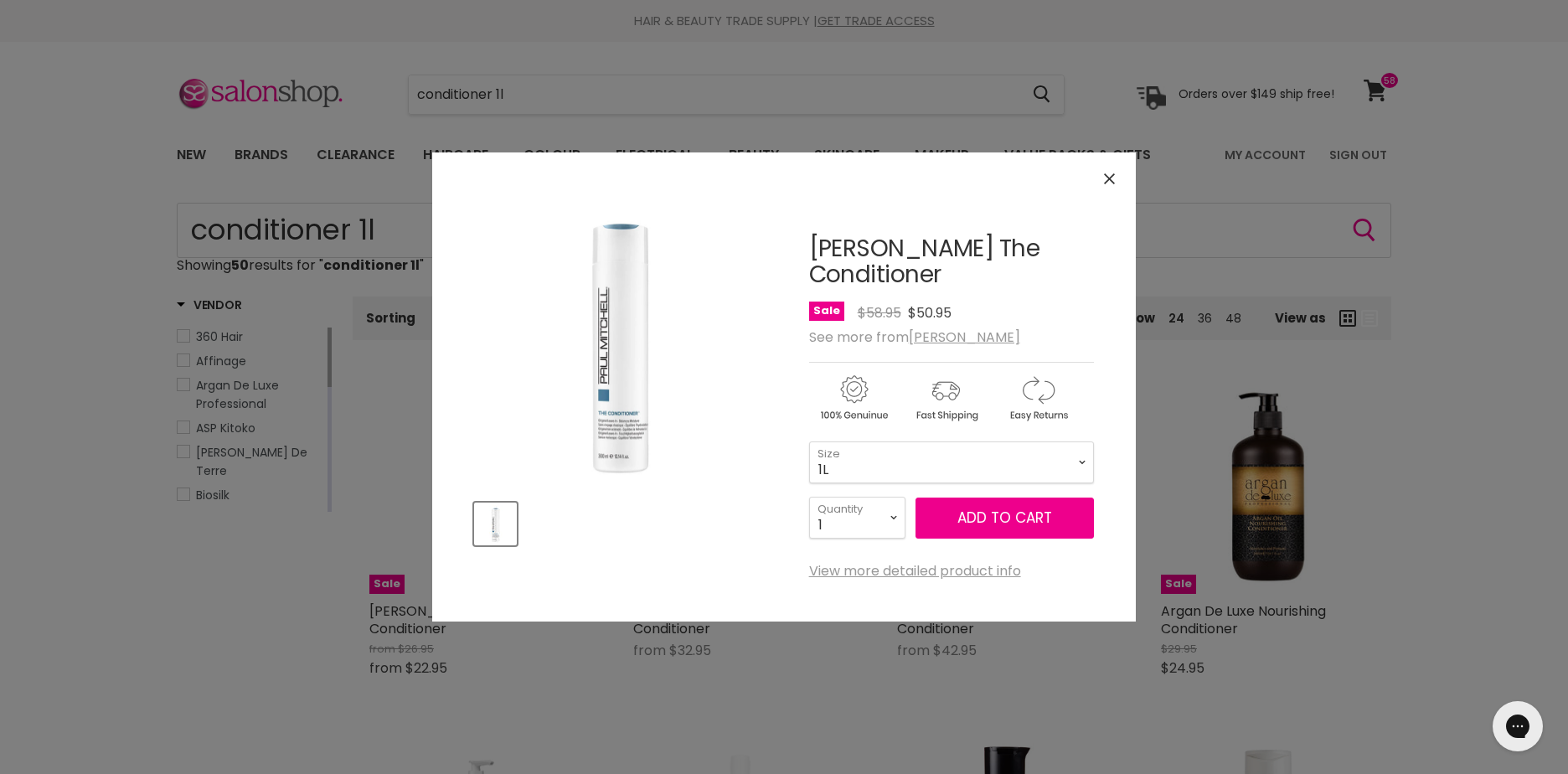
click at [1422, 255] on div "Click or scroll to zoom Tap or pinch to zoom" at bounding box center [784, 387] width 1568 height 774
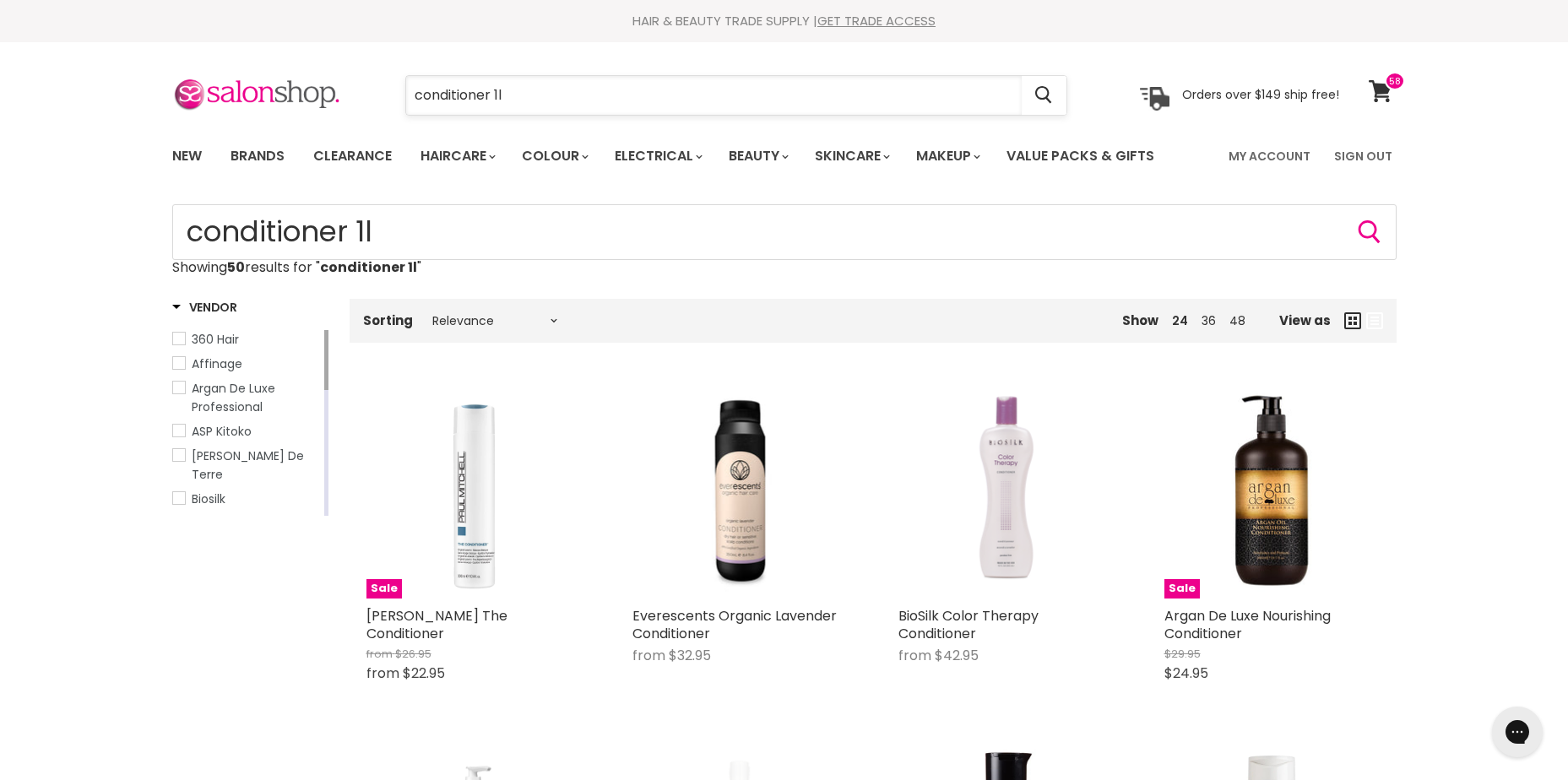
click at [632, 86] on input "conditioner 1l" at bounding box center [714, 95] width 616 height 39
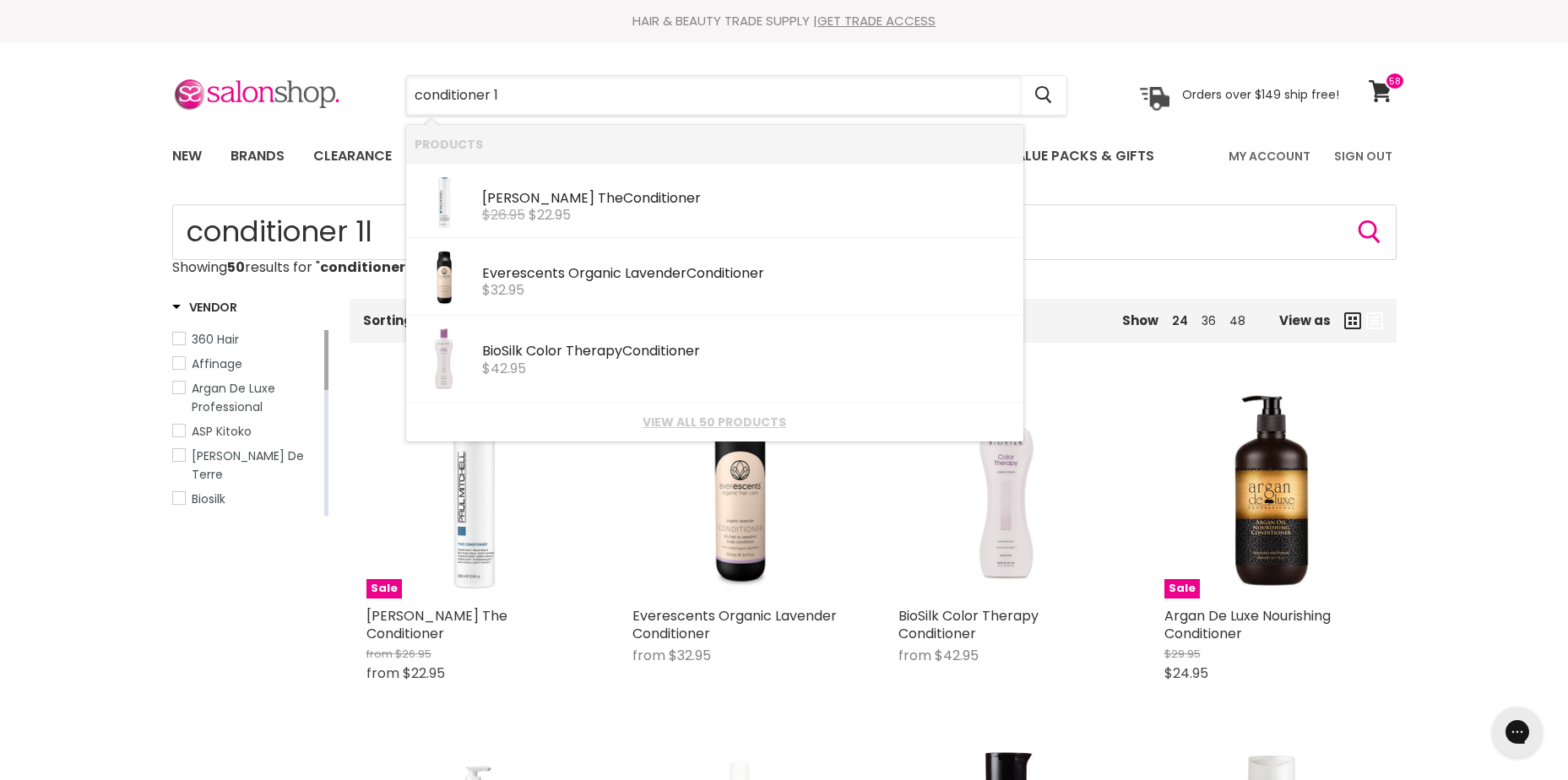
type input "conditioner"
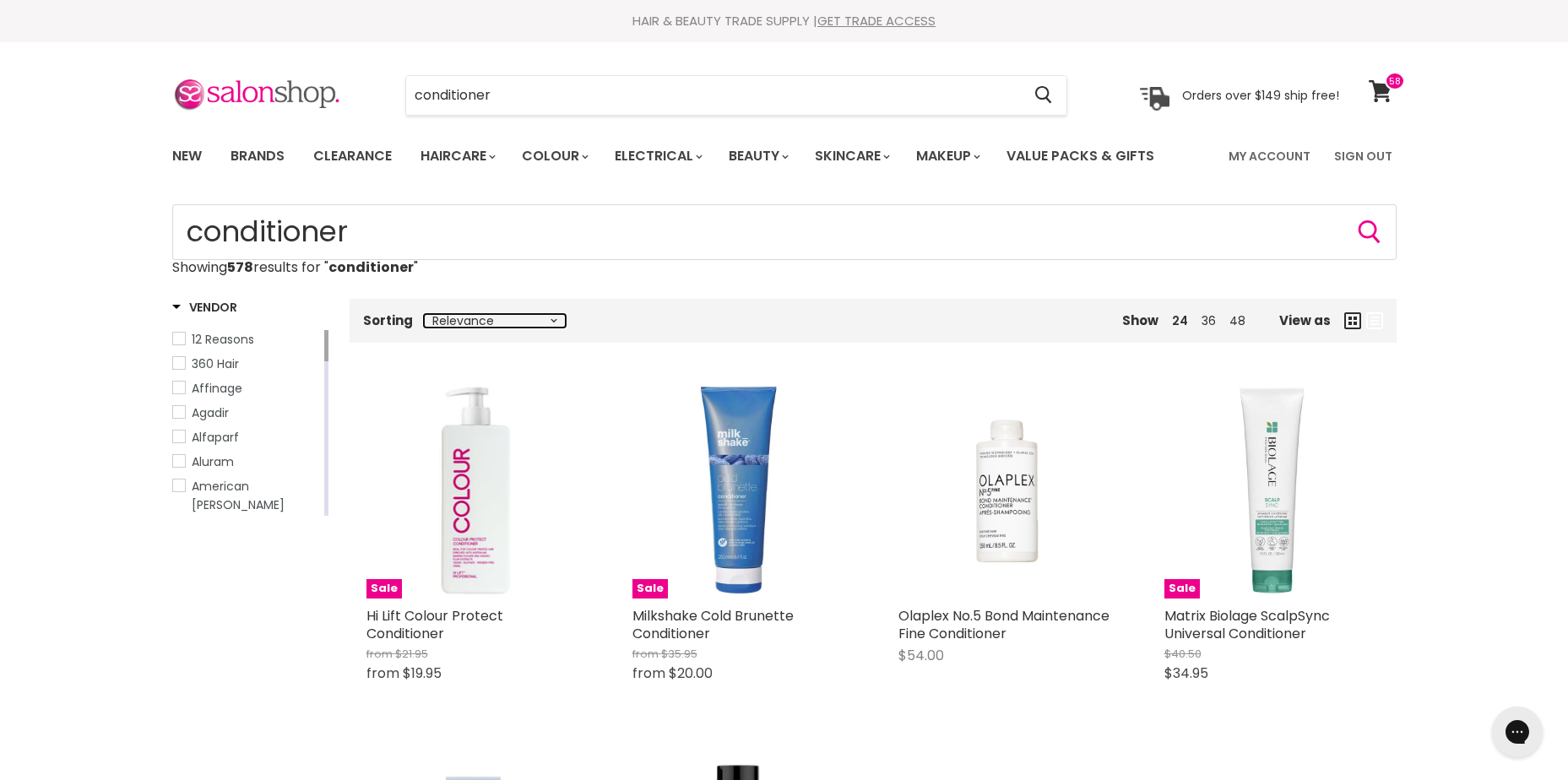
click at [543, 319] on select "Relevance Best Selling Lowest Price Highest Price Alphabetically, A-Z Alphabeti…" at bounding box center [495, 321] width 142 height 13
select select "price-ascending"
click at [424, 314] on select "Relevance Best Selling Lowest Price Highest Price Alphabetically, A-Z Alphabeti…" at bounding box center [495, 321] width 142 height 13
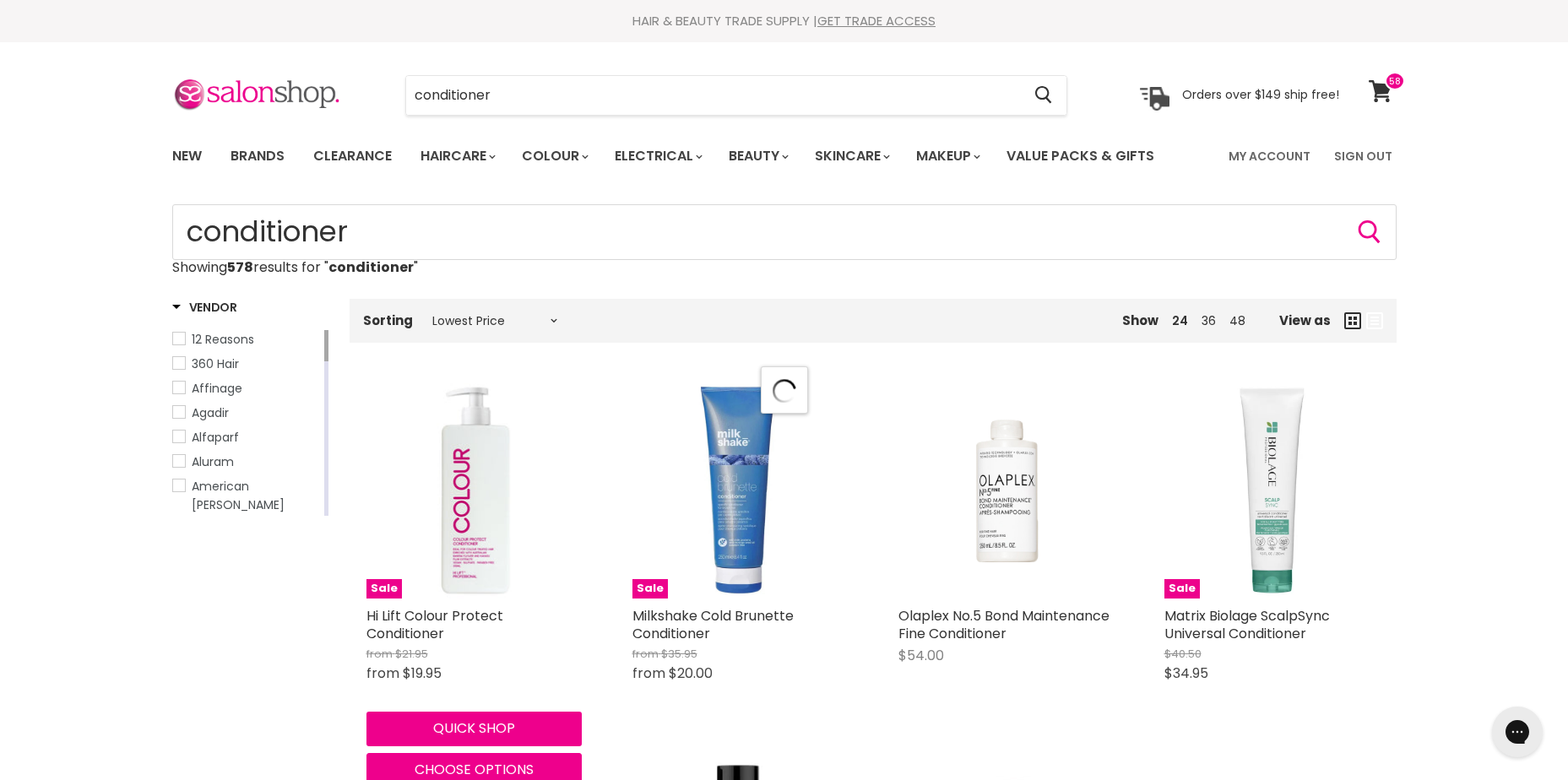
select select "price-ascending"
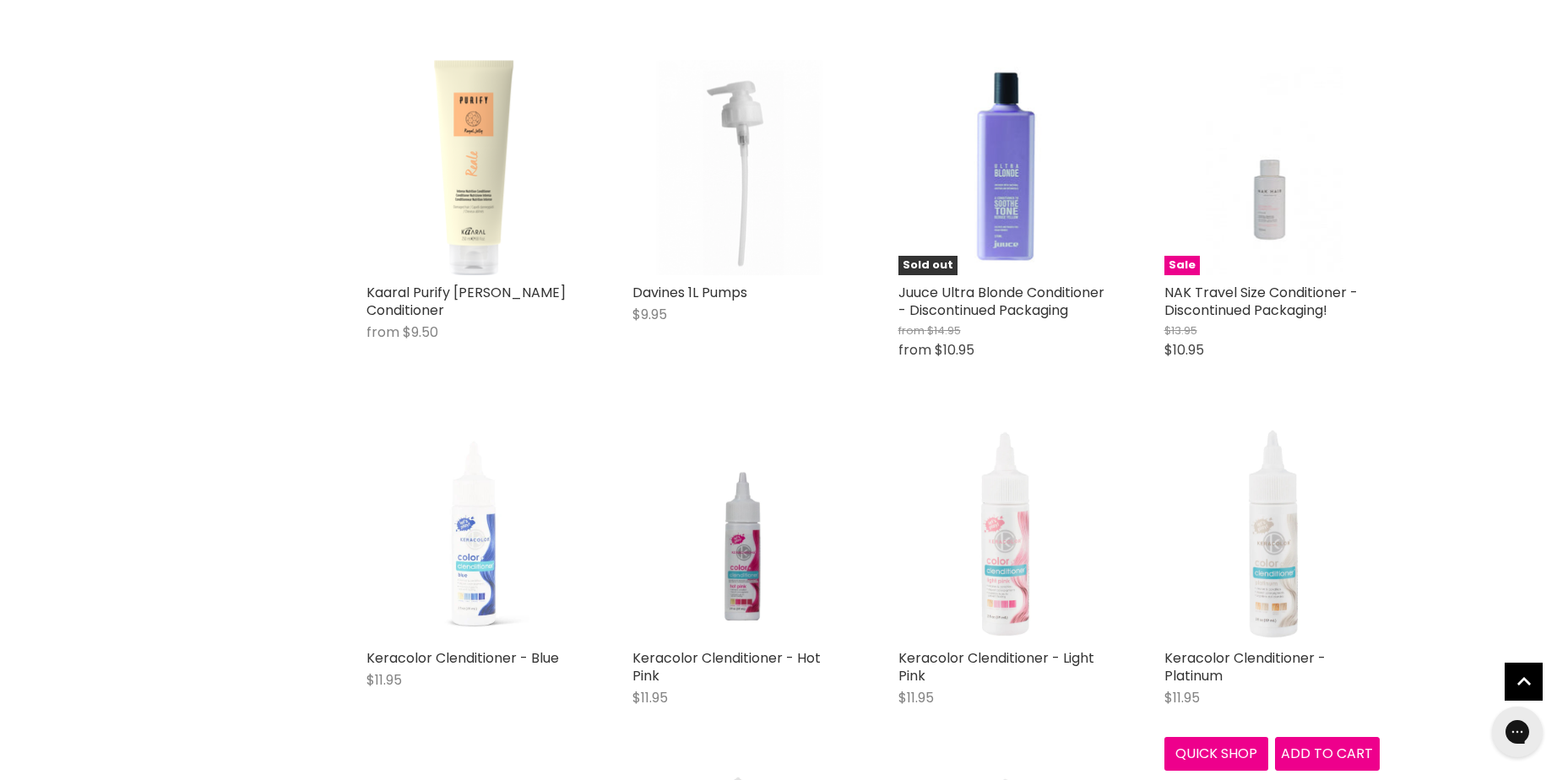
scroll to position [1689, 0]
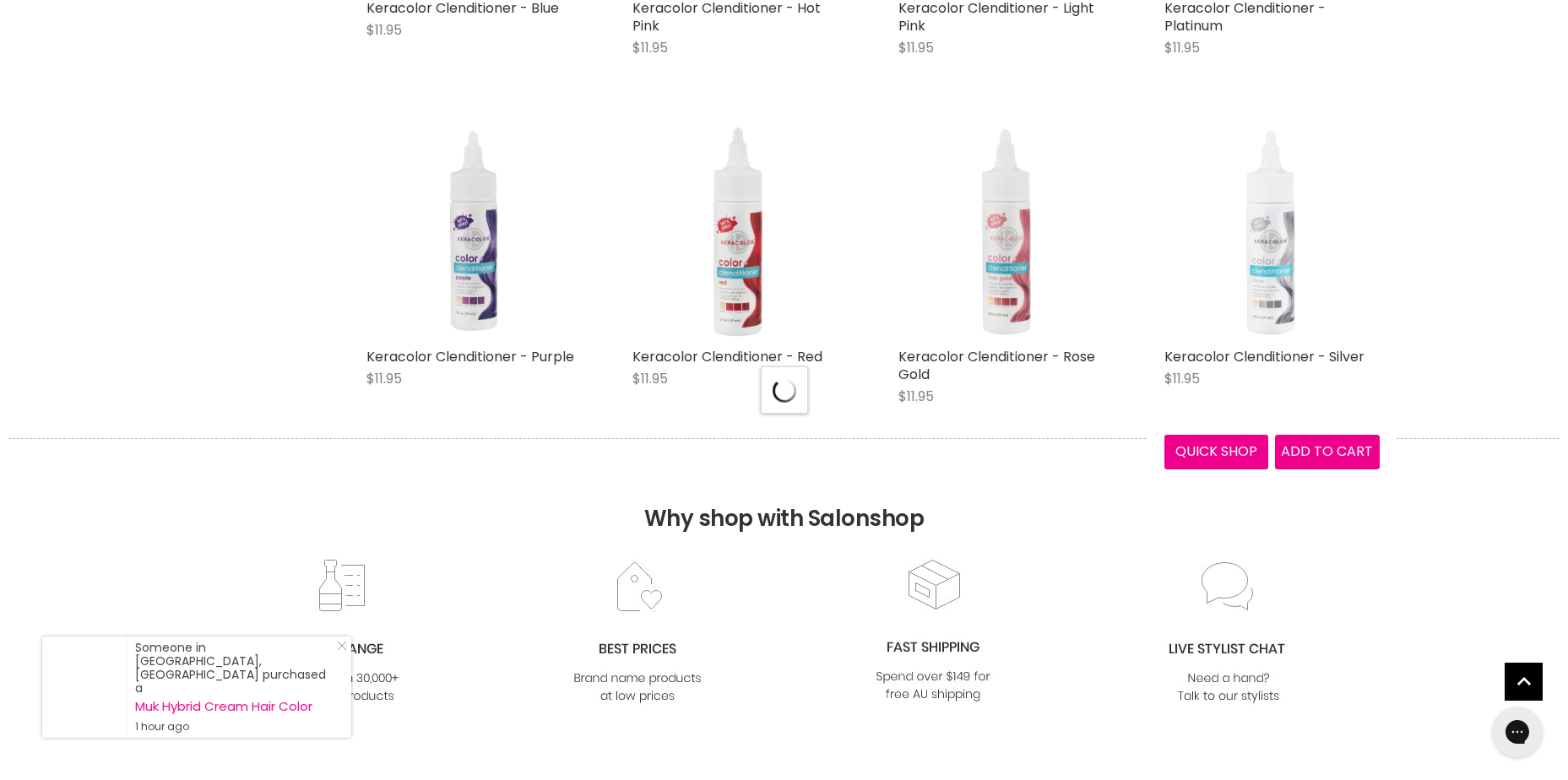
scroll to position [2195, 0]
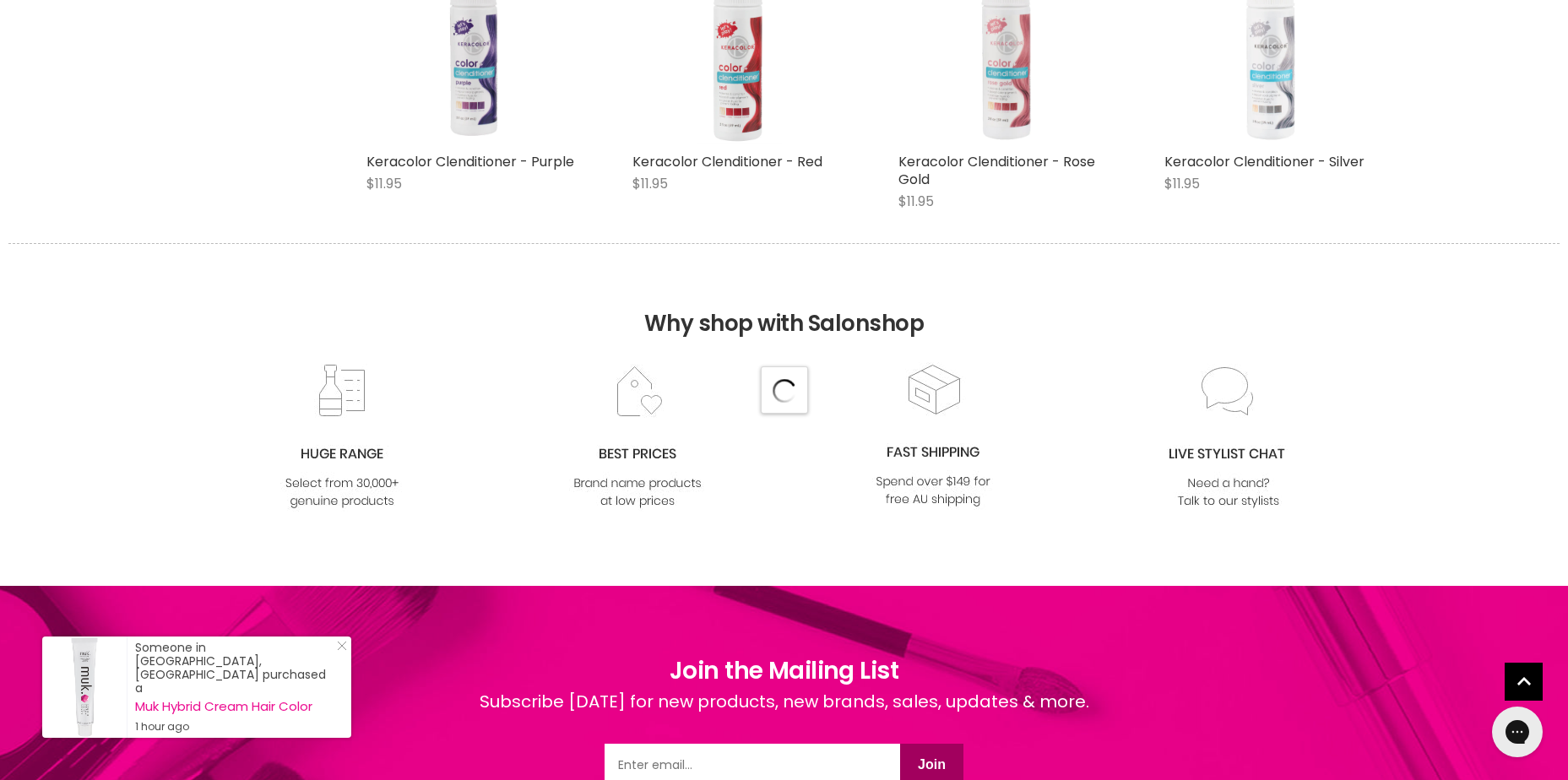
select select "price-ascending"
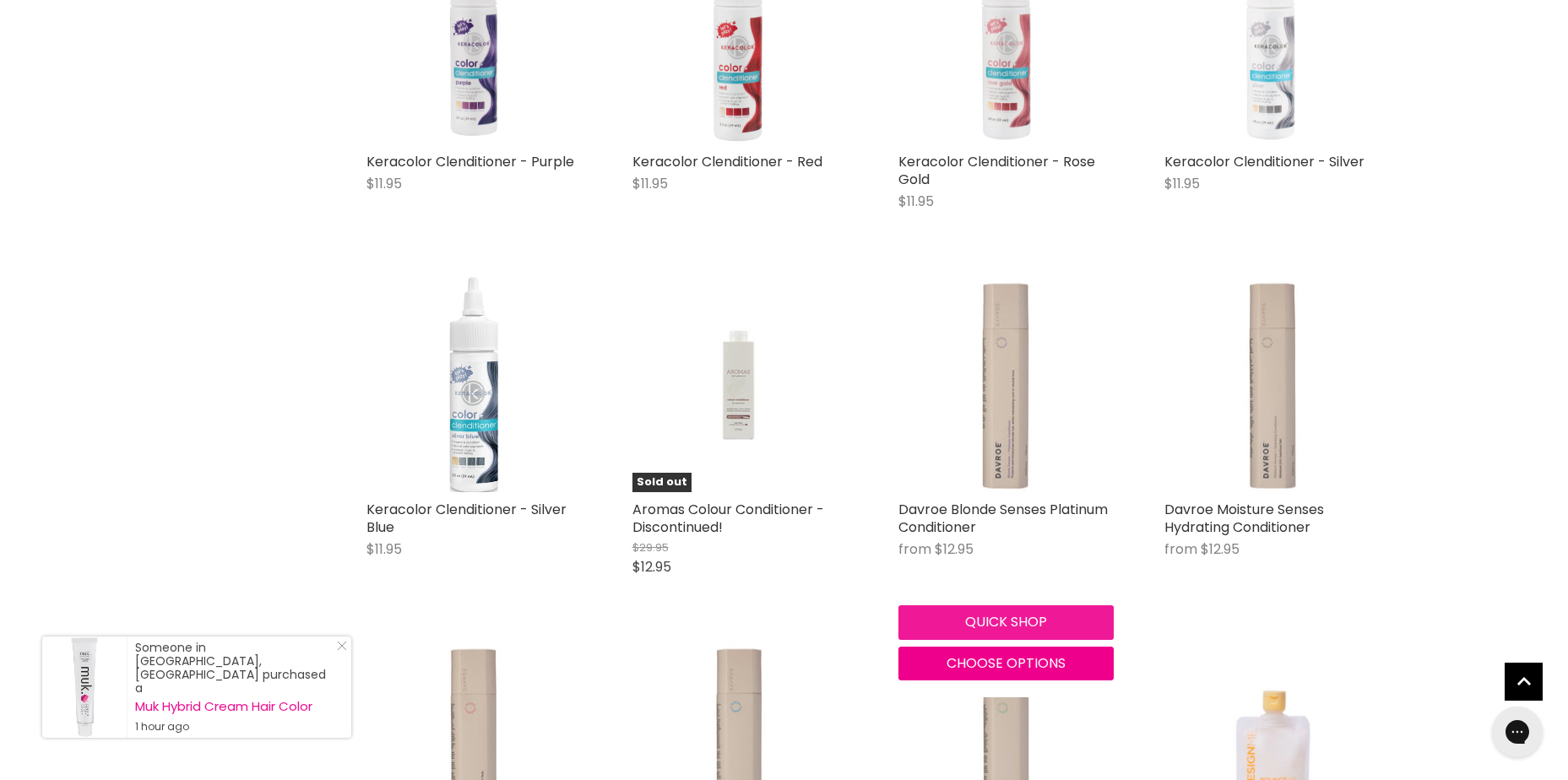
click at [1046, 636] on button "Quick shop" at bounding box center [1006, 622] width 216 height 34
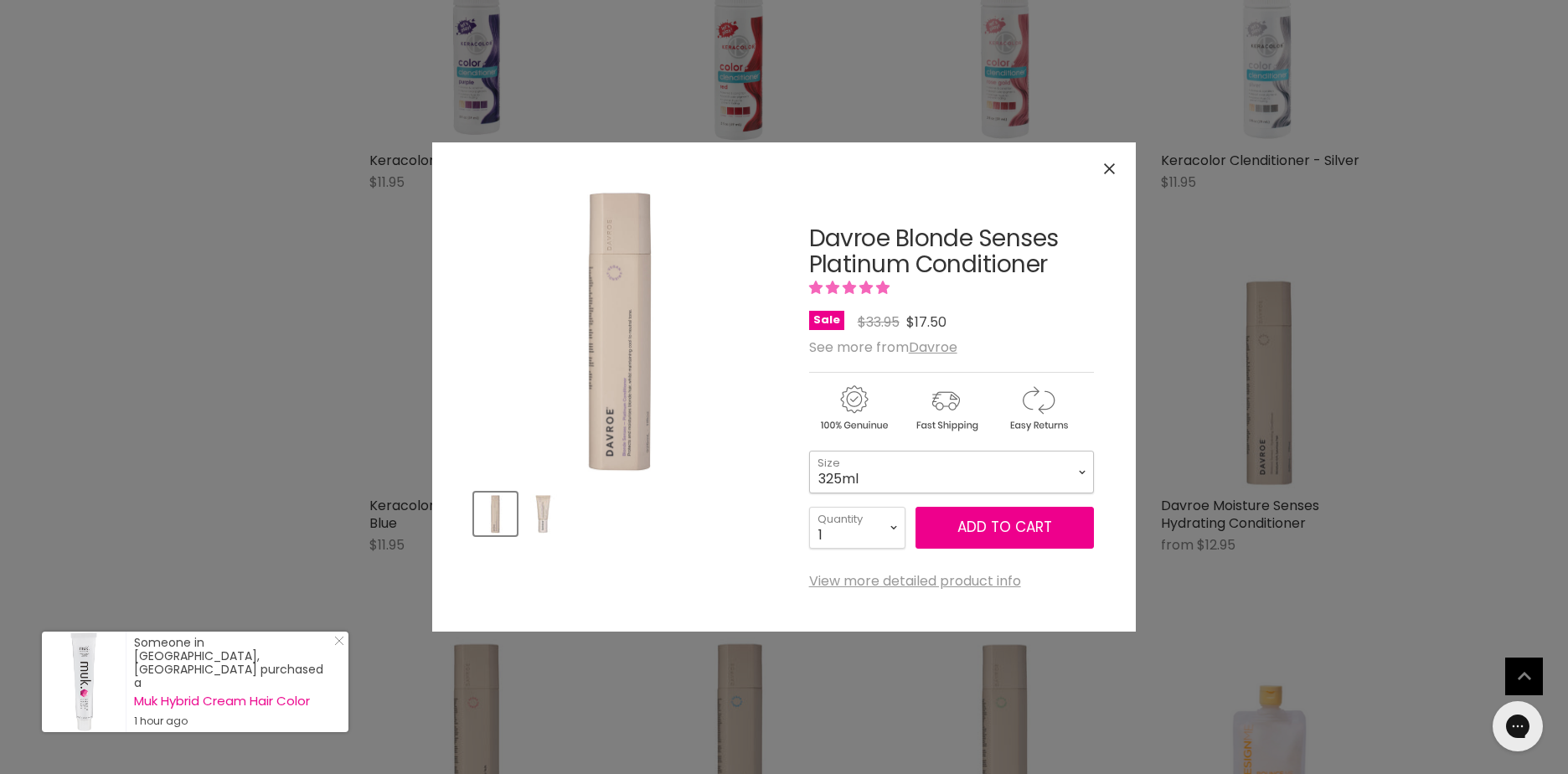
click at [898, 485] on select "325ml 100ml" at bounding box center [952, 471] width 285 height 42
click at [809, 451] on select "325ml 100ml" at bounding box center [952, 471] width 285 height 42
select select "100ml"
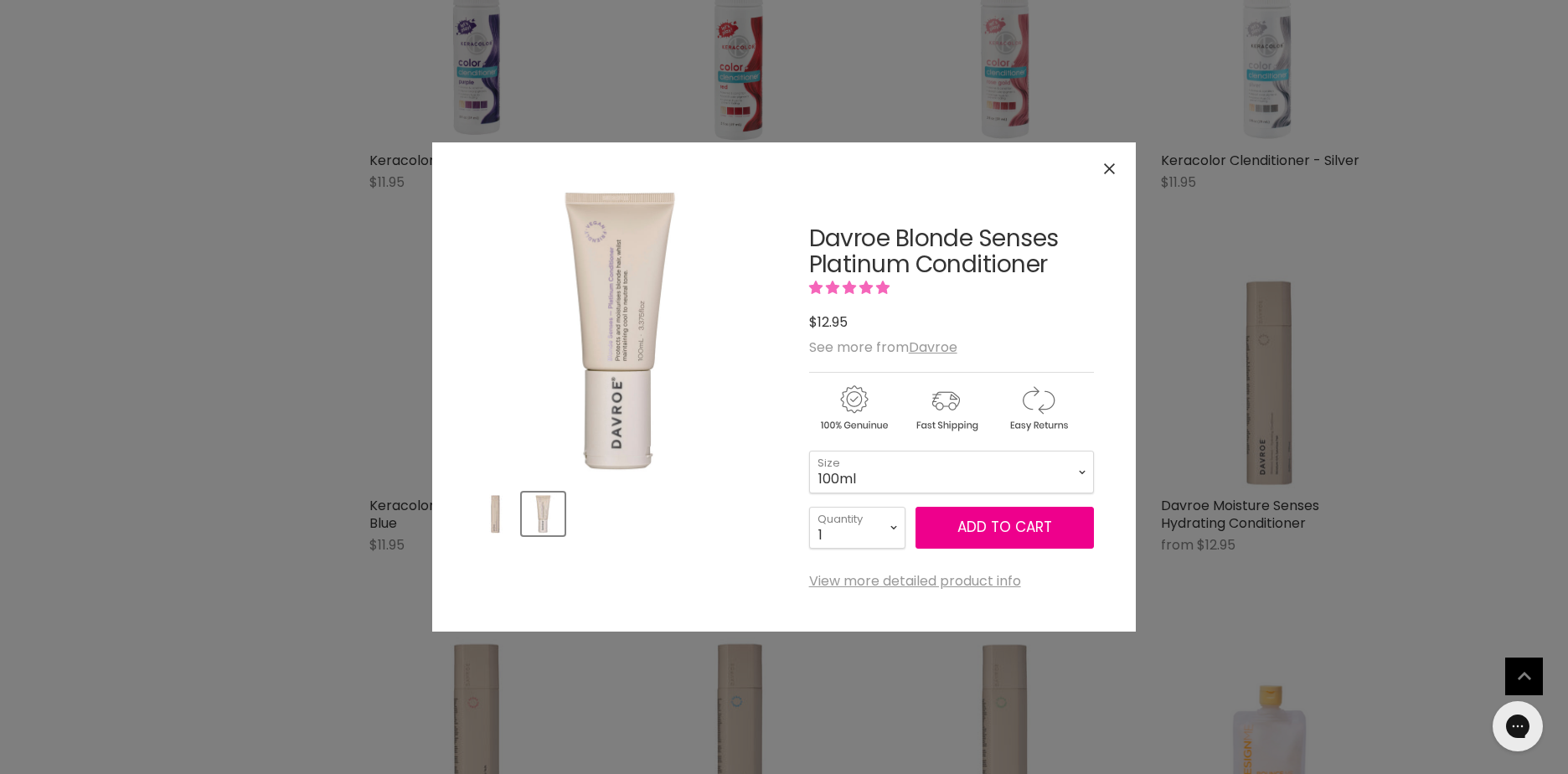
click at [1114, 164] on button "Close" at bounding box center [1109, 169] width 36 height 36
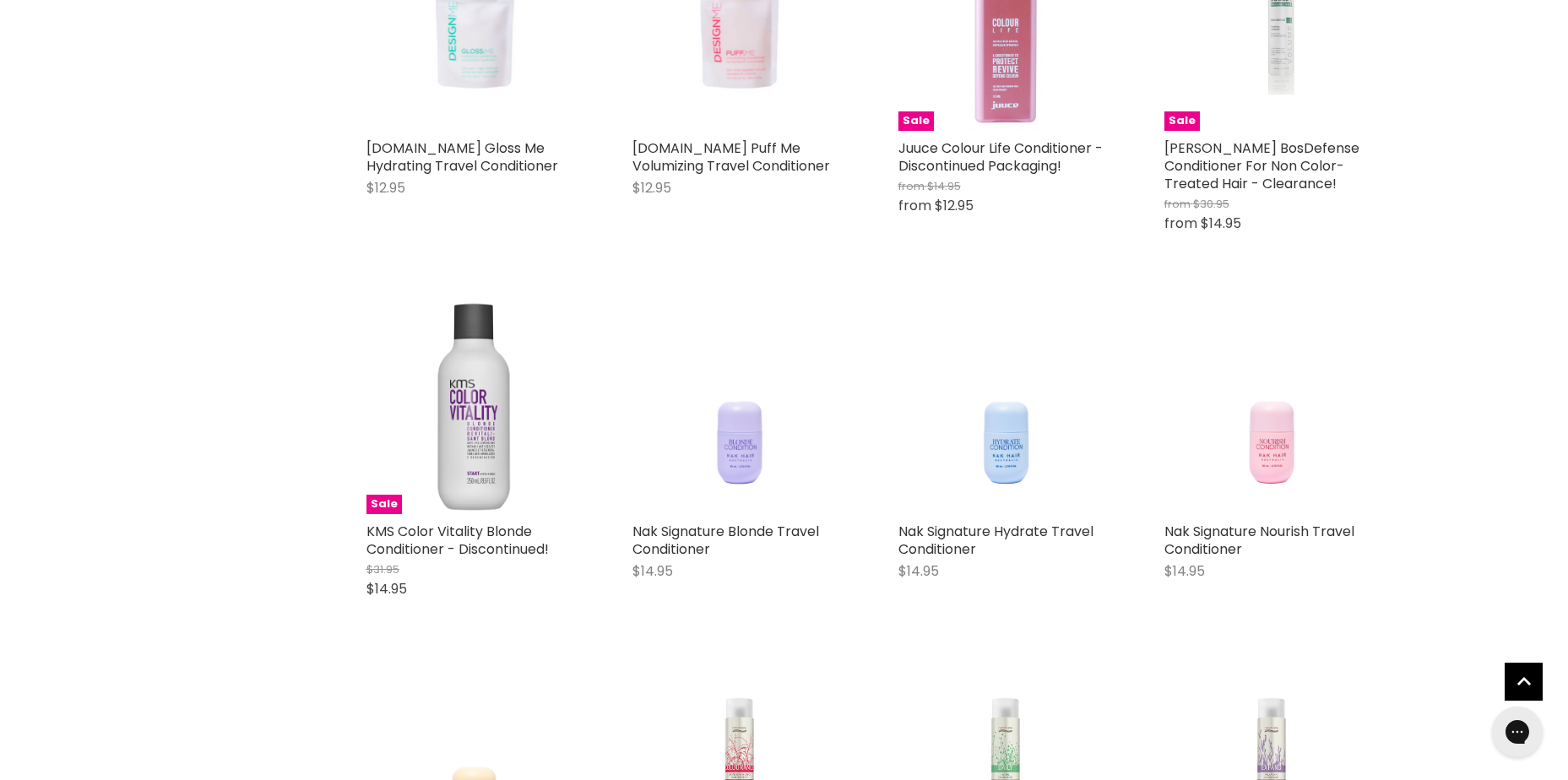
scroll to position [3546, 0]
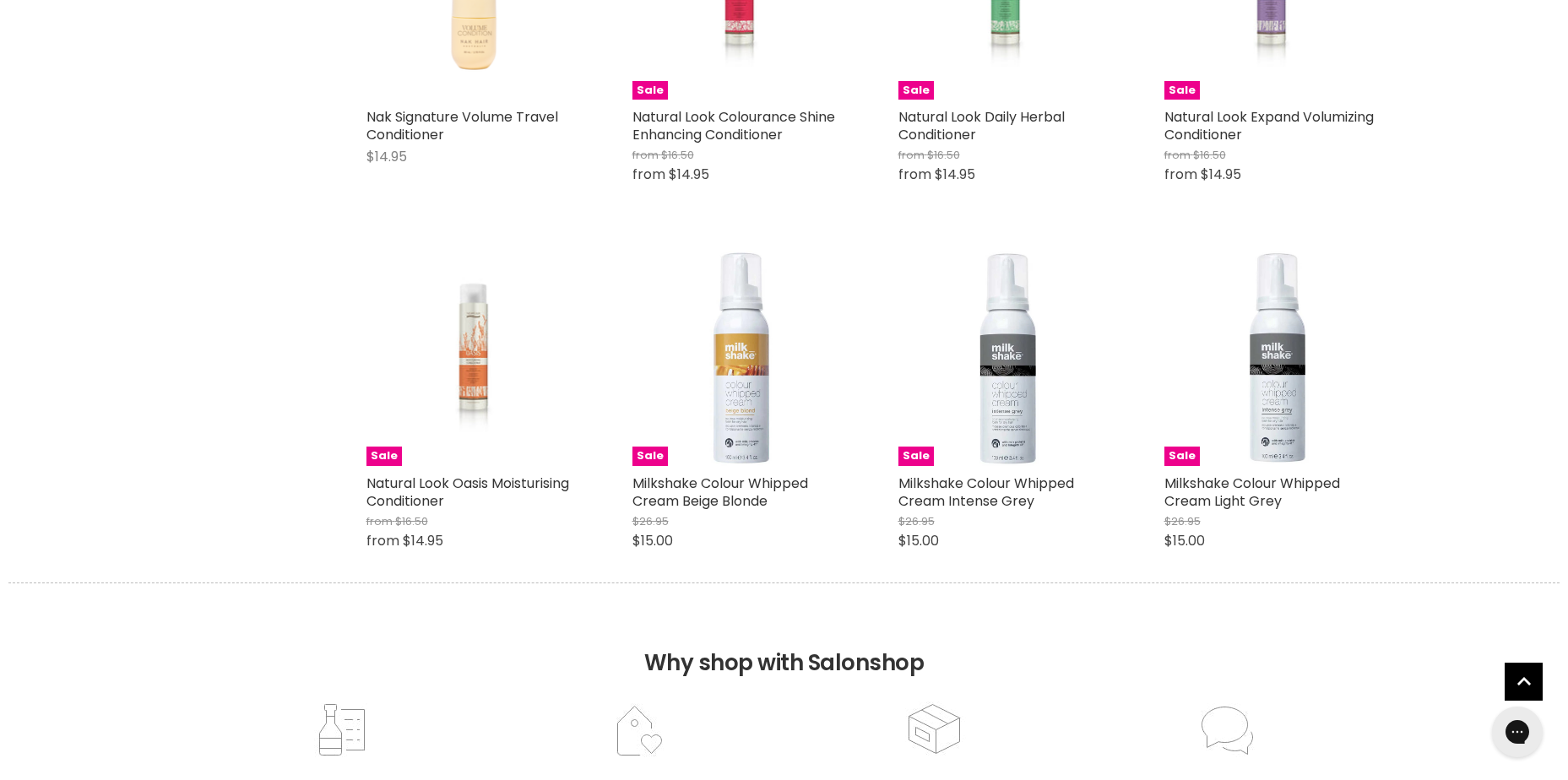
scroll to position [4052, 0]
select select "price-ascending"
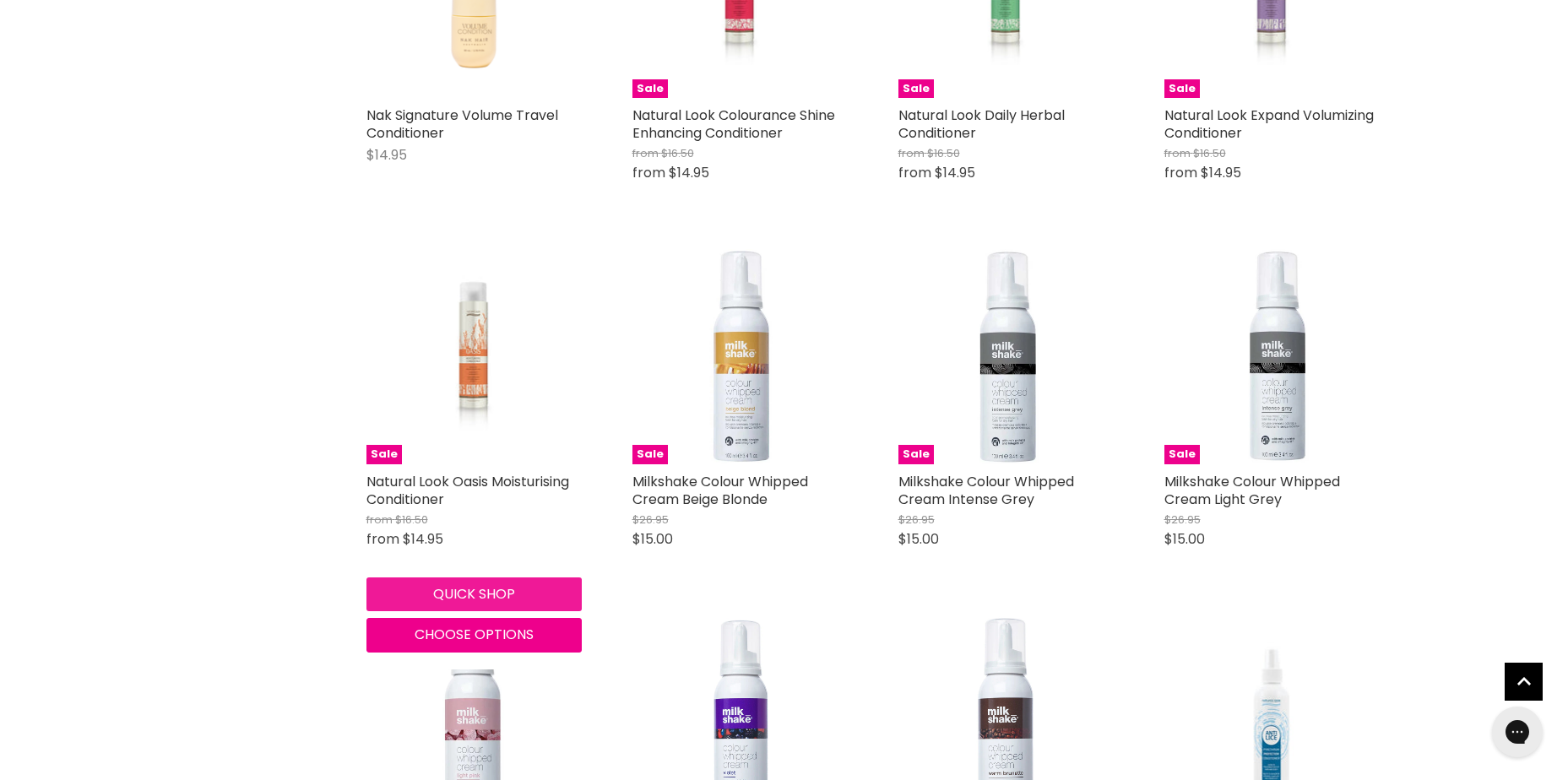
click at [466, 611] on button "Quick shop" at bounding box center [474, 594] width 216 height 34
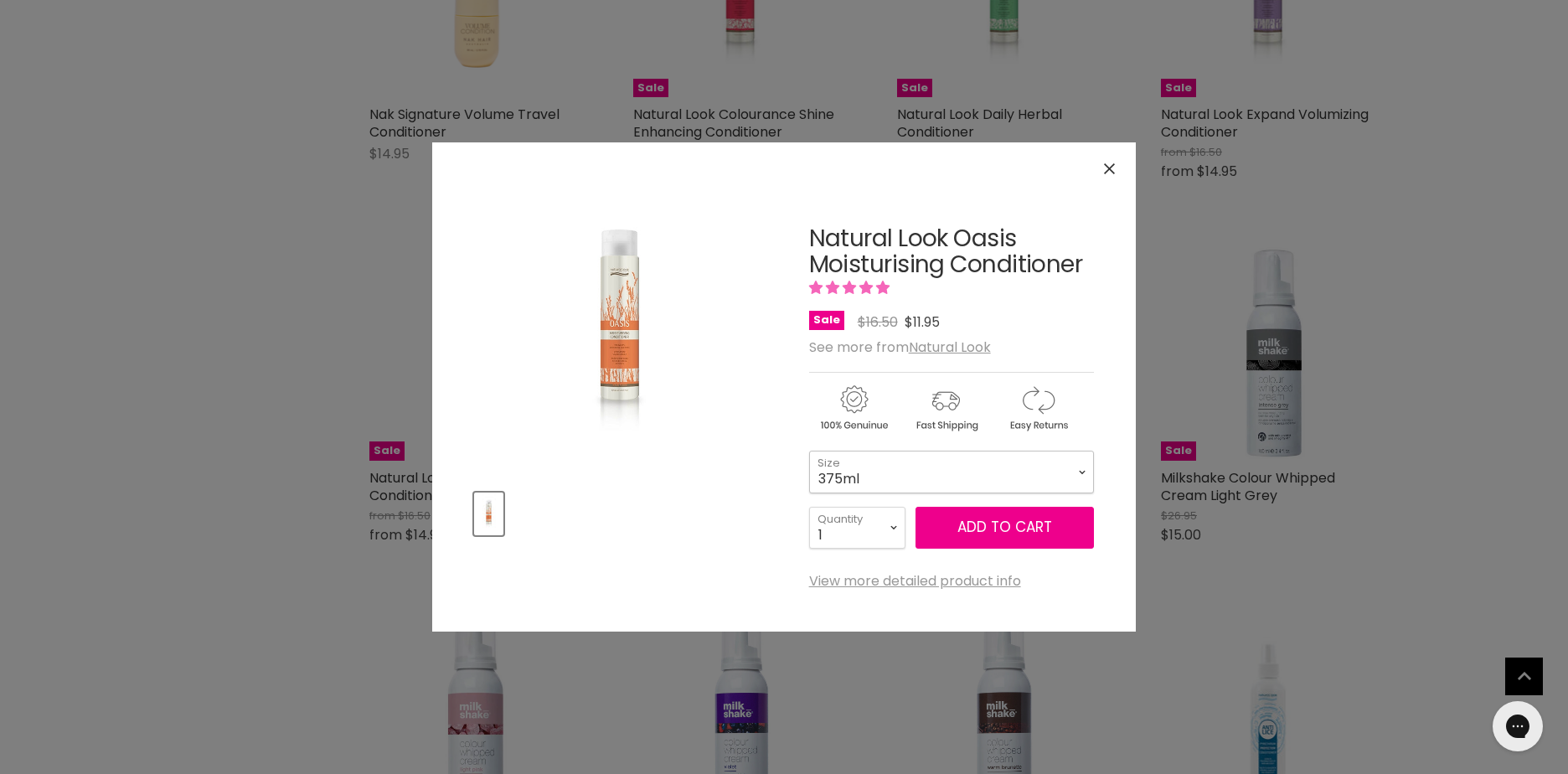
click at [877, 454] on select "375ml 1 Litre" at bounding box center [952, 471] width 285 height 42
click at [809, 451] on select "375ml 1 Litre" at bounding box center [952, 471] width 285 height 42
select select "1 Litre"
click at [1094, 314] on div "Click or scroll to zoom Tap or pinch to zoom" at bounding box center [784, 387] width 703 height 489
click at [990, 535] on button "Add to cart" at bounding box center [1004, 527] width 179 height 42
